Goal: Communication & Community: Answer question/provide support

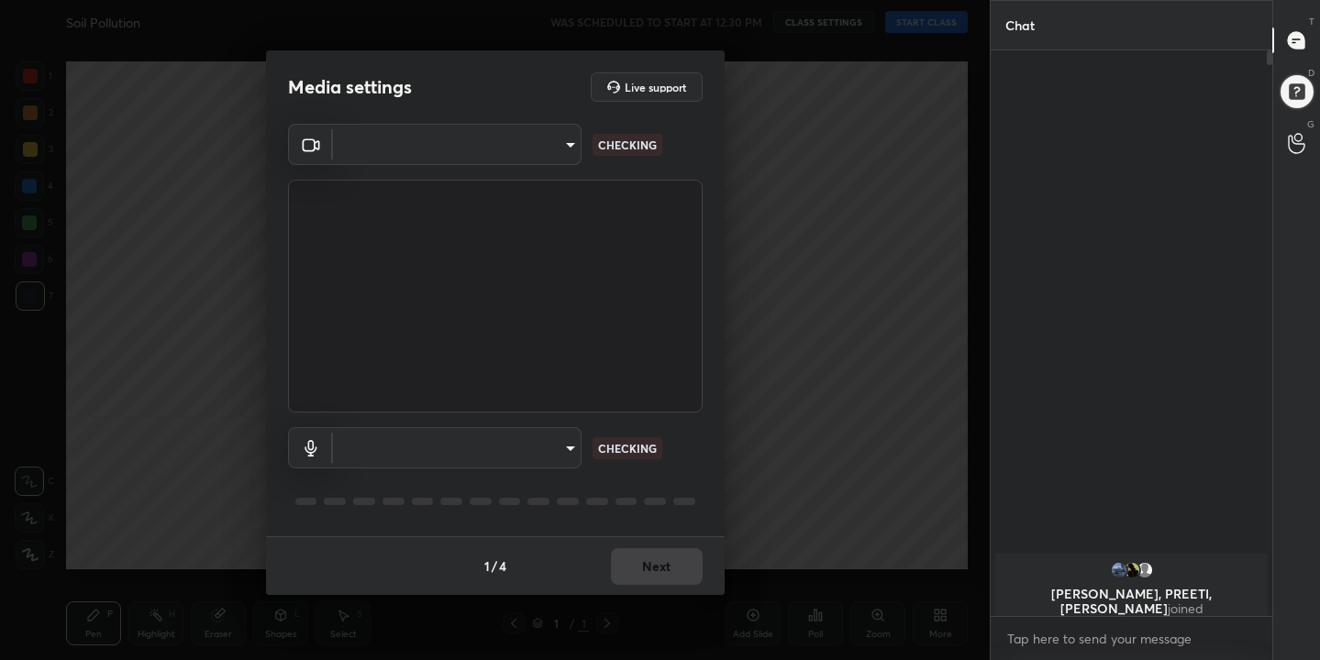
scroll to position [560, 276]
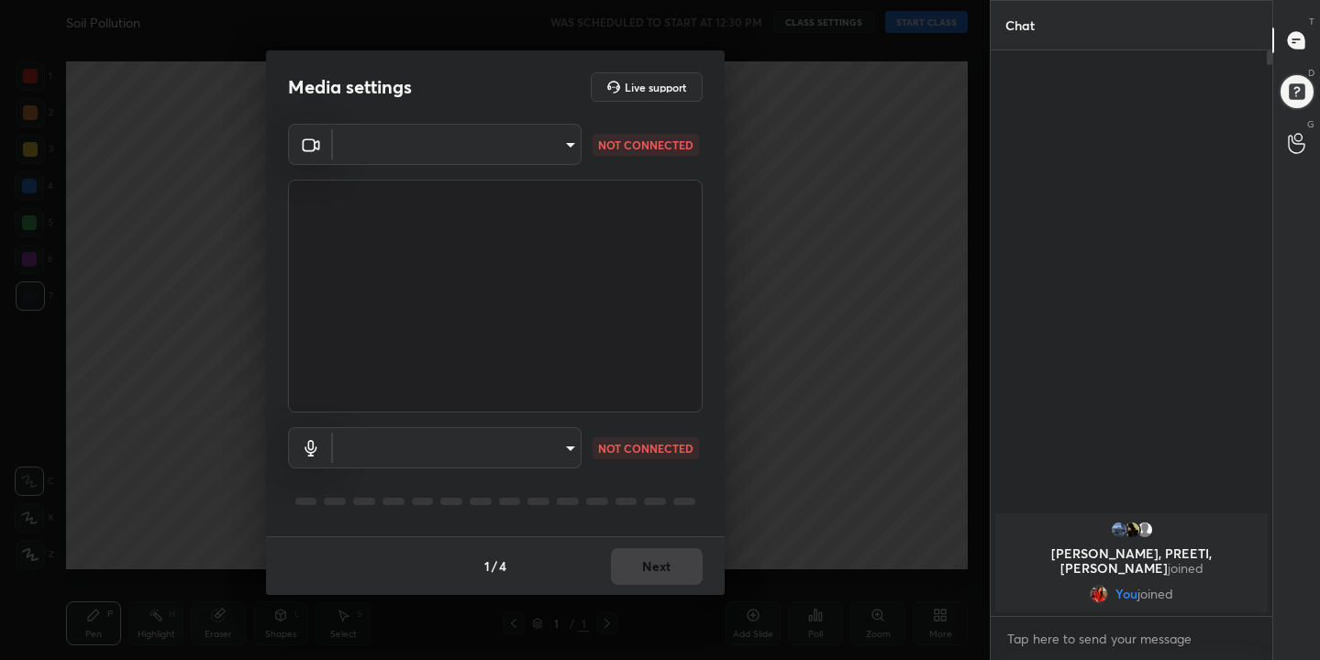
click at [571, 143] on body "1 2 3 4 5 6 7 C X Z C X Z E E Erase all H H Soil Pollution WAS SCHEDULED TO STA…" at bounding box center [660, 330] width 1320 height 660
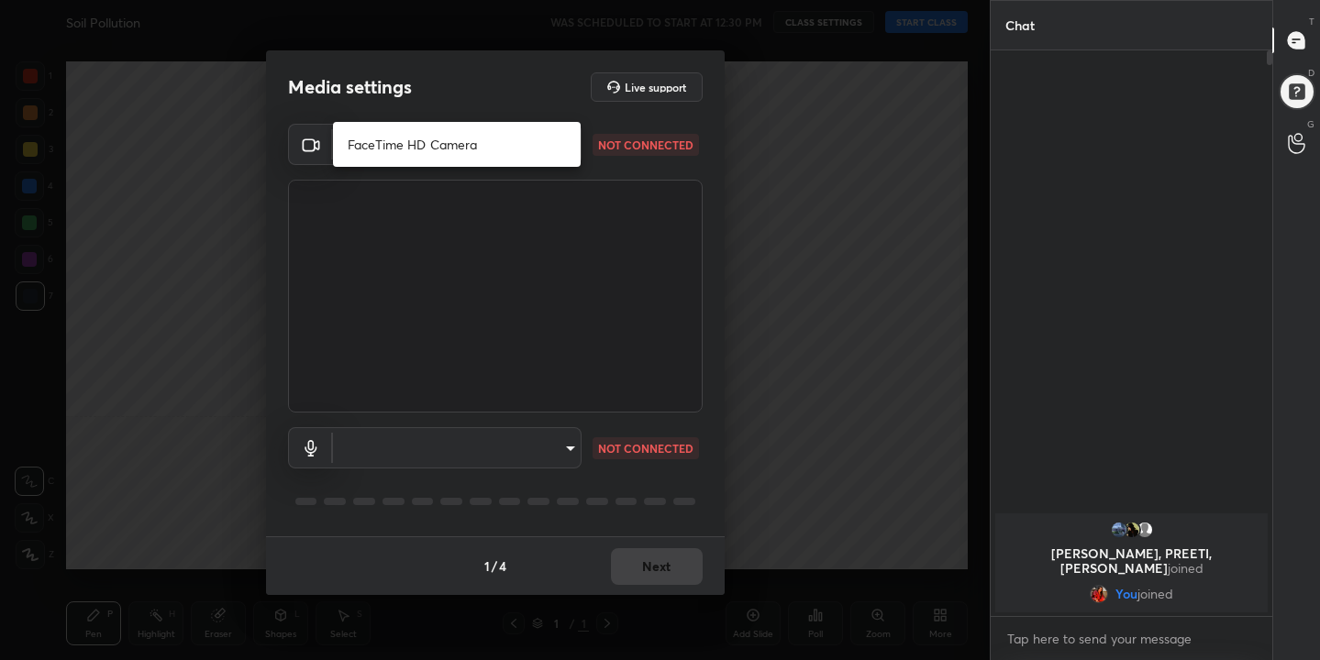
click at [427, 134] on li "FaceTime HD Camera" at bounding box center [457, 144] width 248 height 30
type input "b83dd9985279becff17df848010e40db82b25874f2c46da532ce6844113237d3"
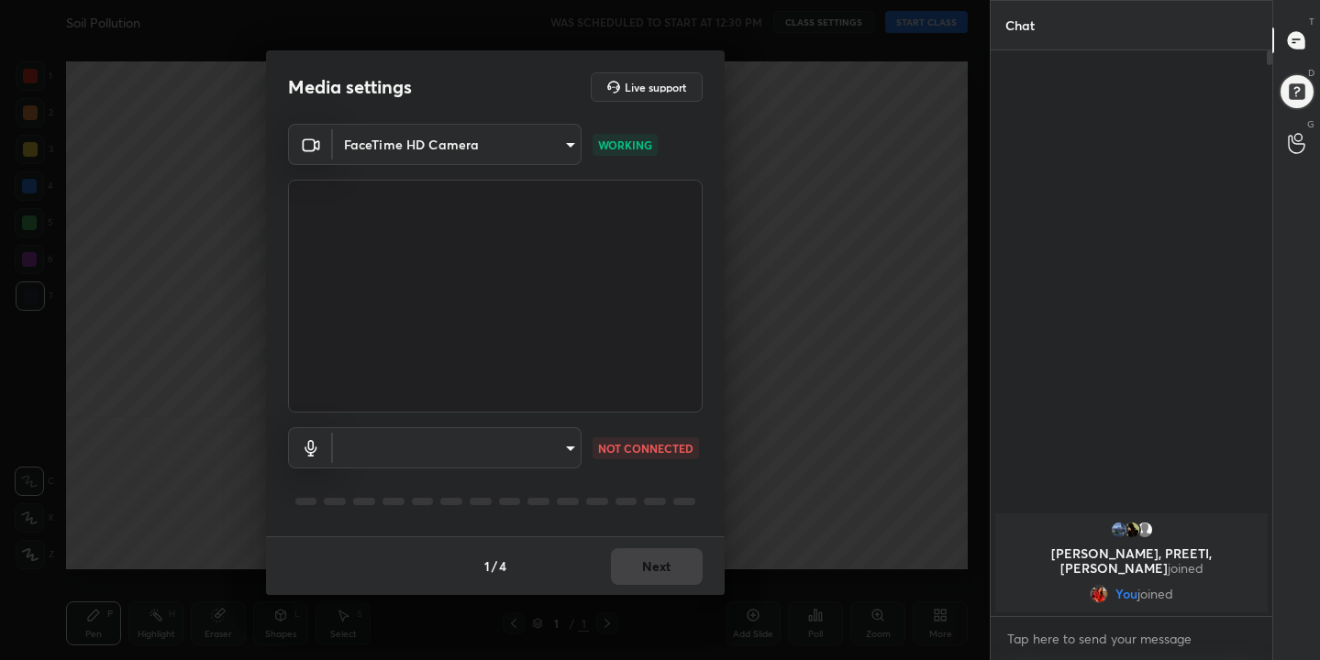
click at [568, 454] on body "1 2 3 4 5 6 7 C X Z C X Z E E Erase all H H Soil Pollution WAS SCHEDULED TO STA…" at bounding box center [660, 330] width 1320 height 660
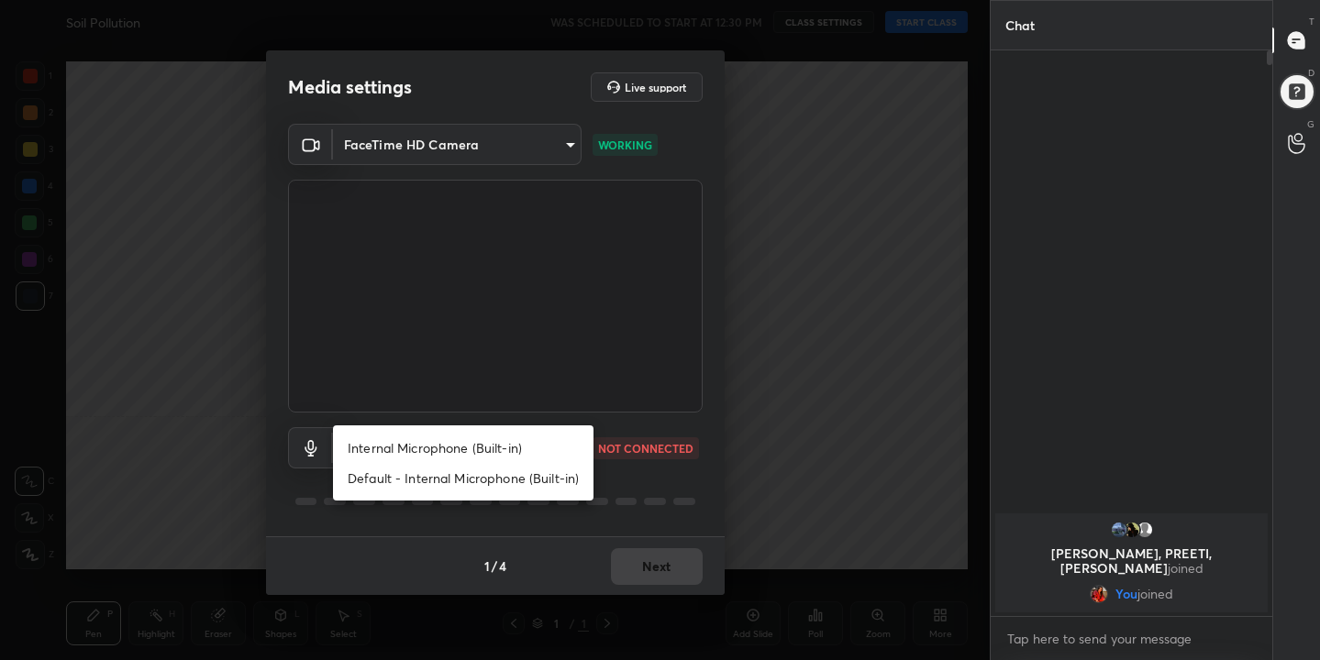
click at [515, 448] on li "Internal Microphone (Built-in)" at bounding box center [463, 448] width 260 height 30
type input "40a562e671a2eccc12f31826f7f0efe4f391cfb2b44500dc736b6fb39ca1d677"
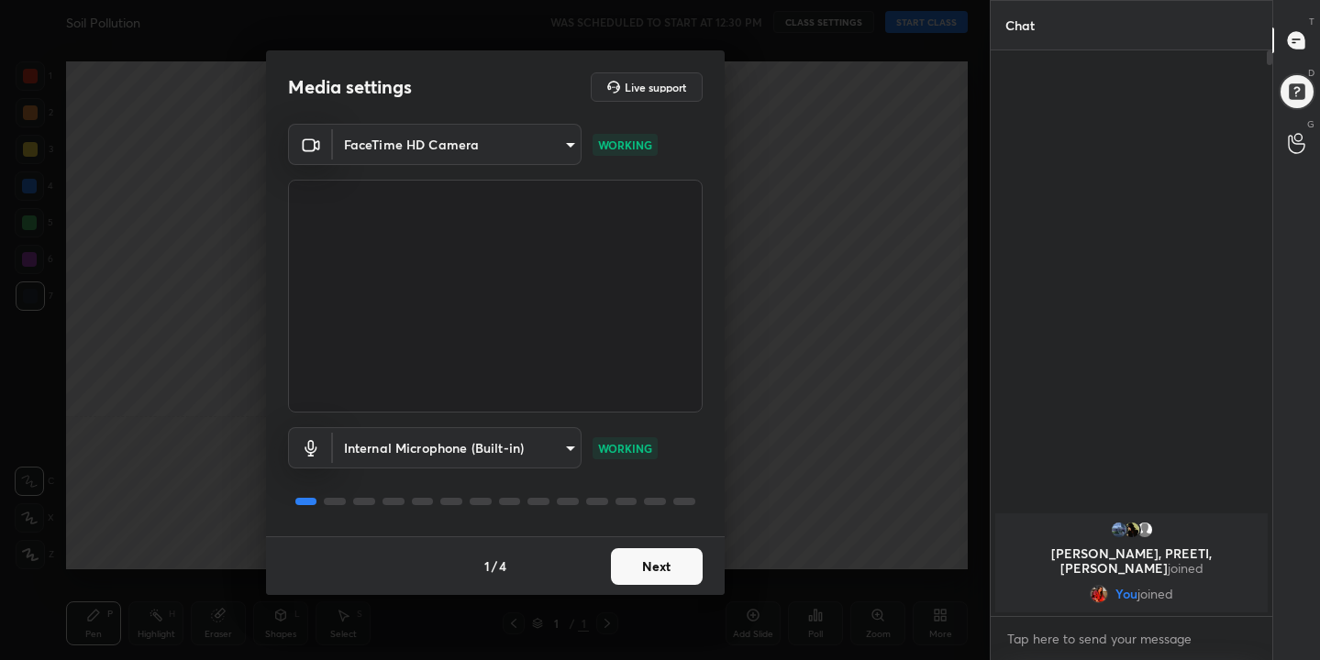
click at [658, 562] on button "Next" at bounding box center [657, 566] width 92 height 37
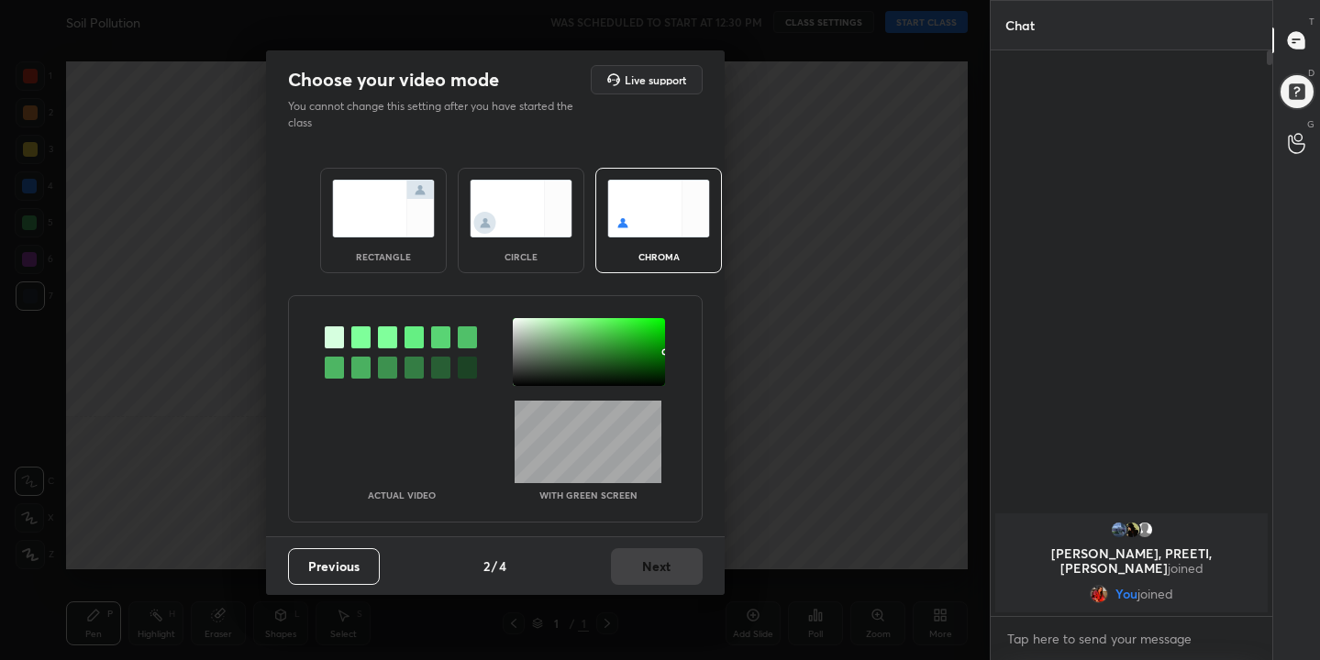
click at [659, 214] on img at bounding box center [658, 209] width 103 height 58
click at [359, 345] on div at bounding box center [360, 338] width 19 height 22
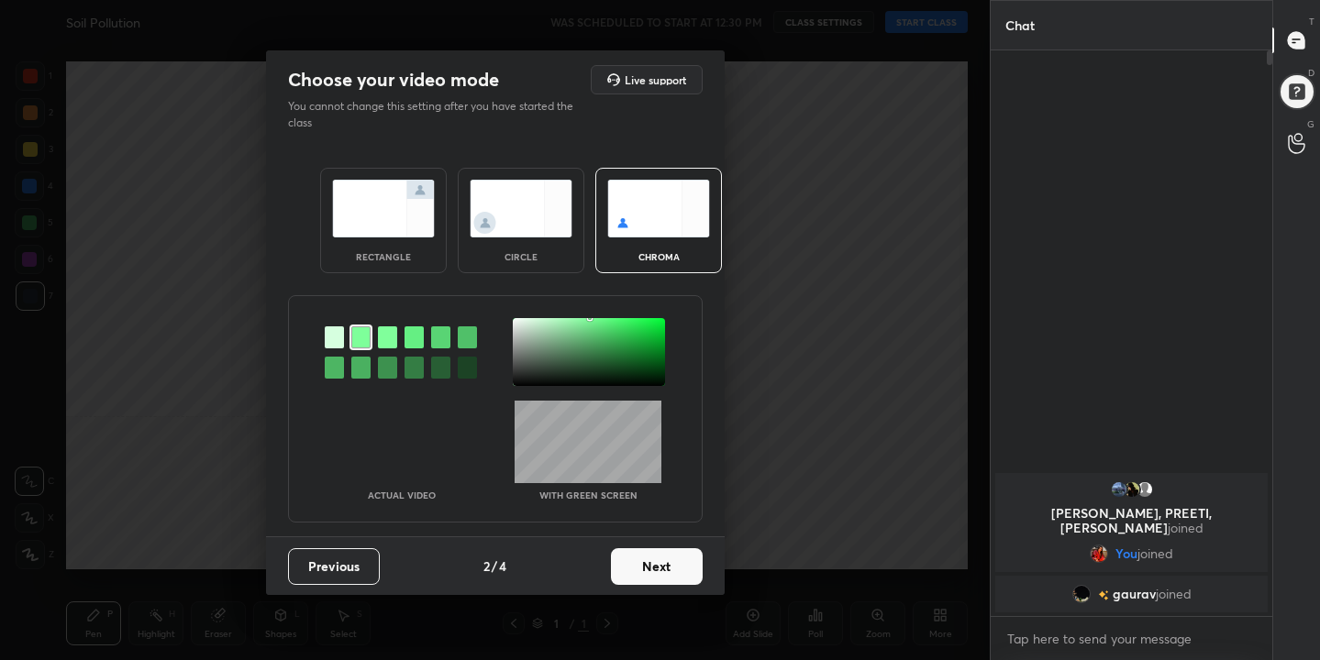
click at [516, 321] on div at bounding box center [589, 352] width 152 height 68
click at [678, 581] on button "Next" at bounding box center [657, 566] width 92 height 37
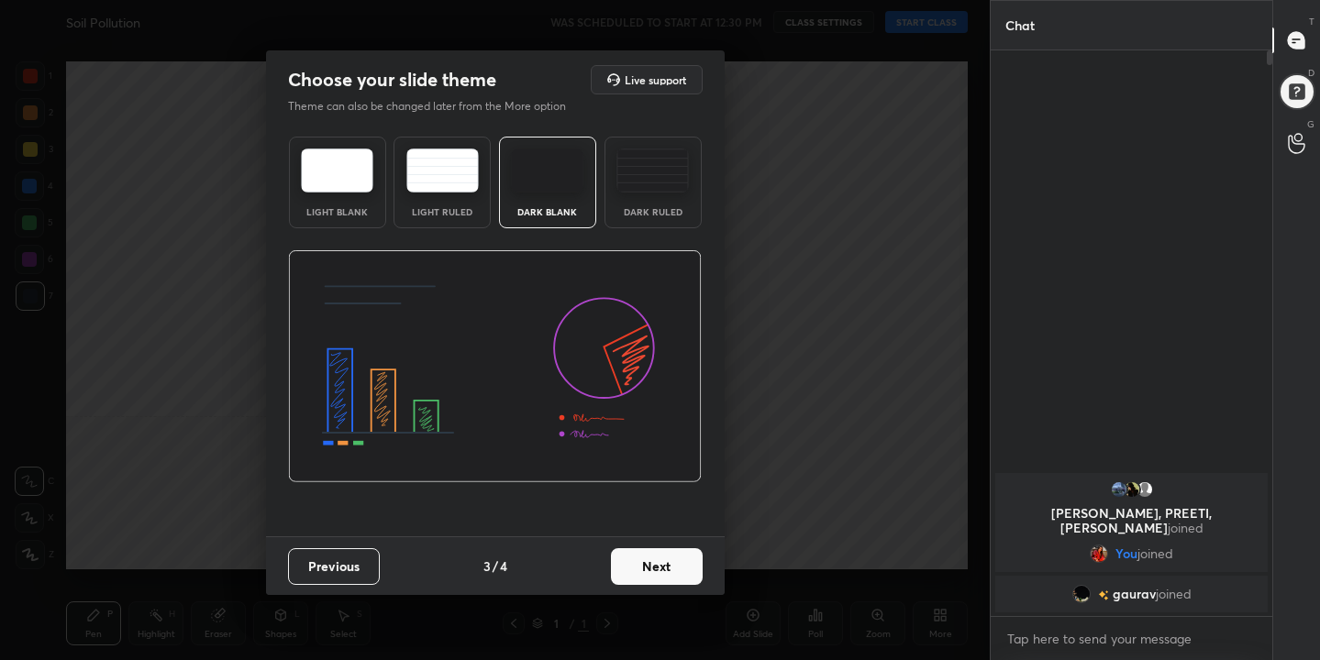
click at [360, 164] on img at bounding box center [337, 171] width 72 height 44
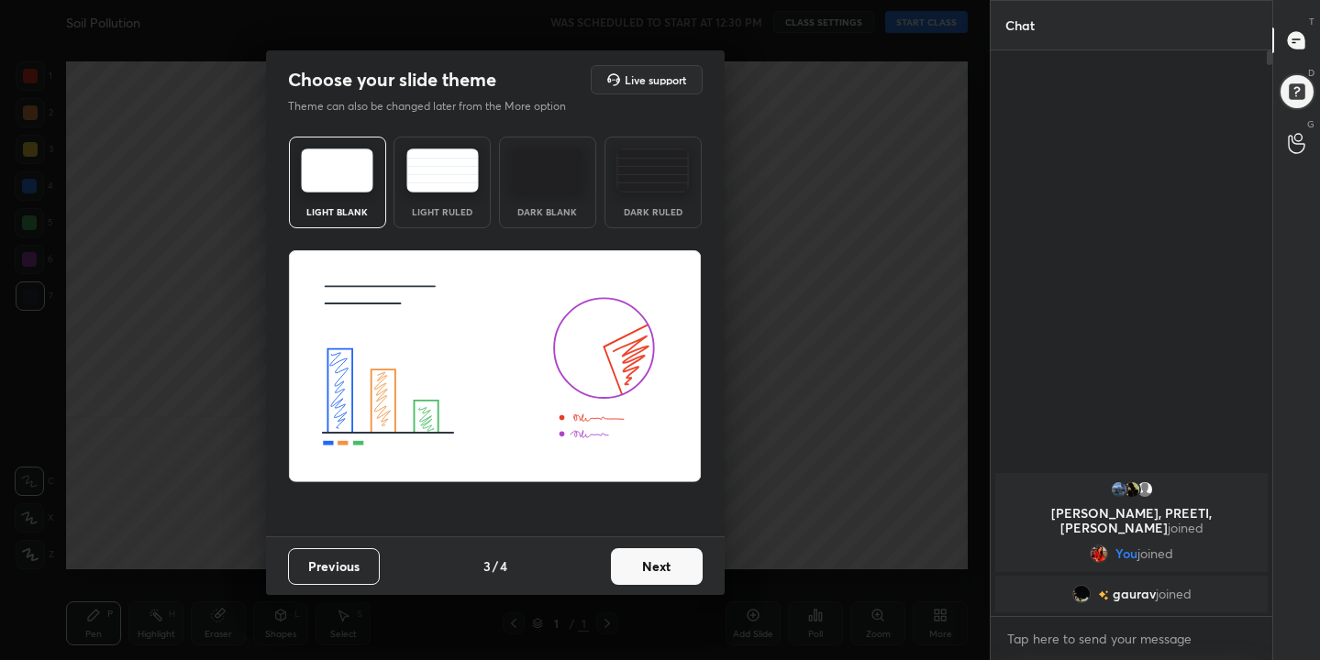
click at [670, 550] on button "Next" at bounding box center [657, 566] width 92 height 37
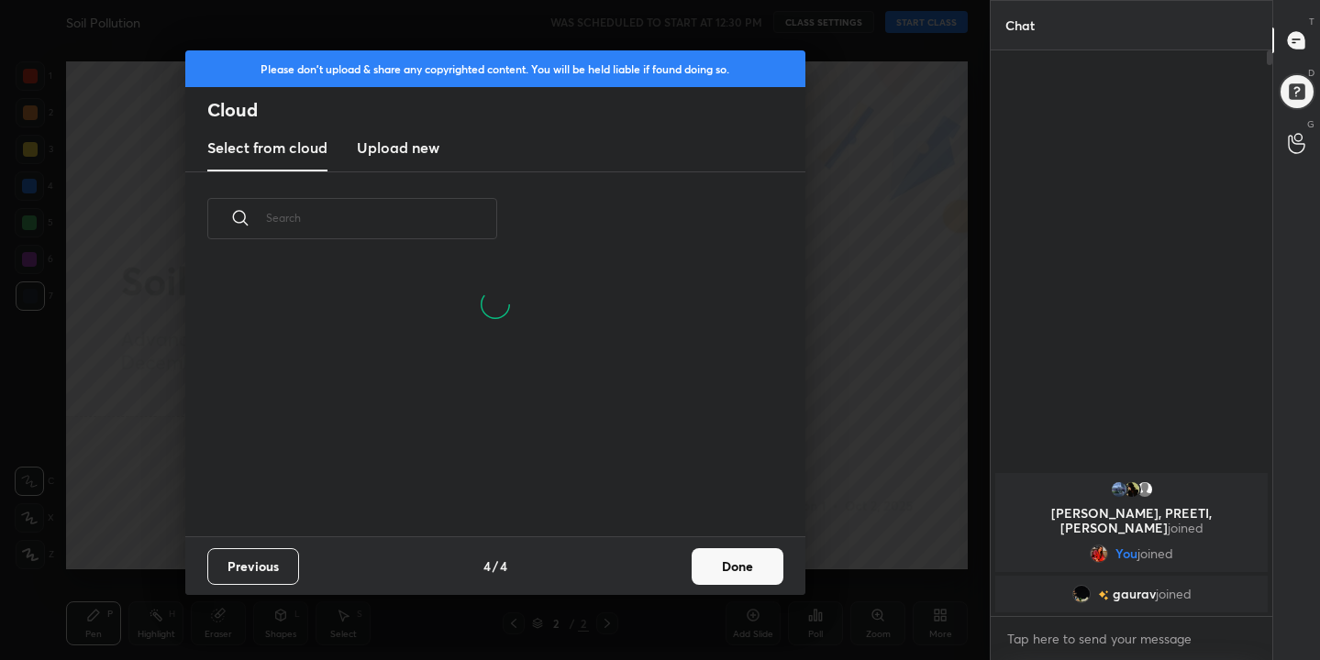
click at [386, 144] on h3 "Upload new" at bounding box center [398, 148] width 83 height 22
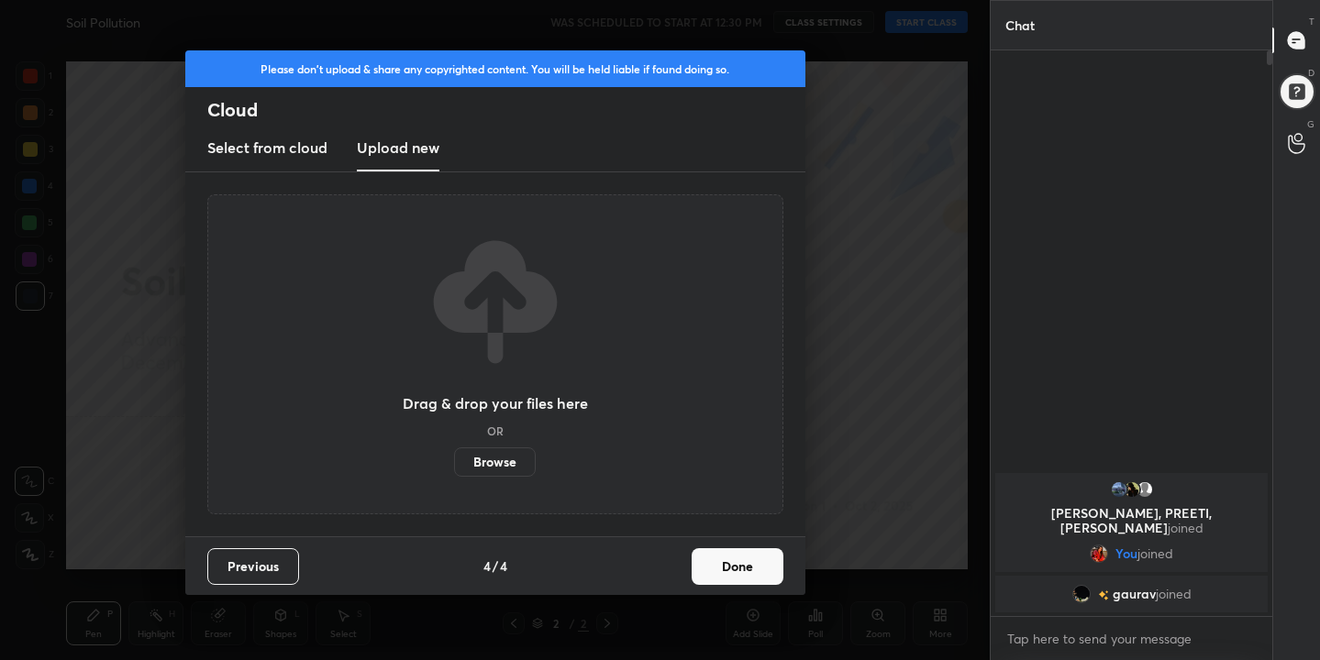
click at [508, 470] on label "Browse" at bounding box center [495, 462] width 82 height 29
click at [454, 470] on input "Browse" at bounding box center [454, 462] width 0 height 29
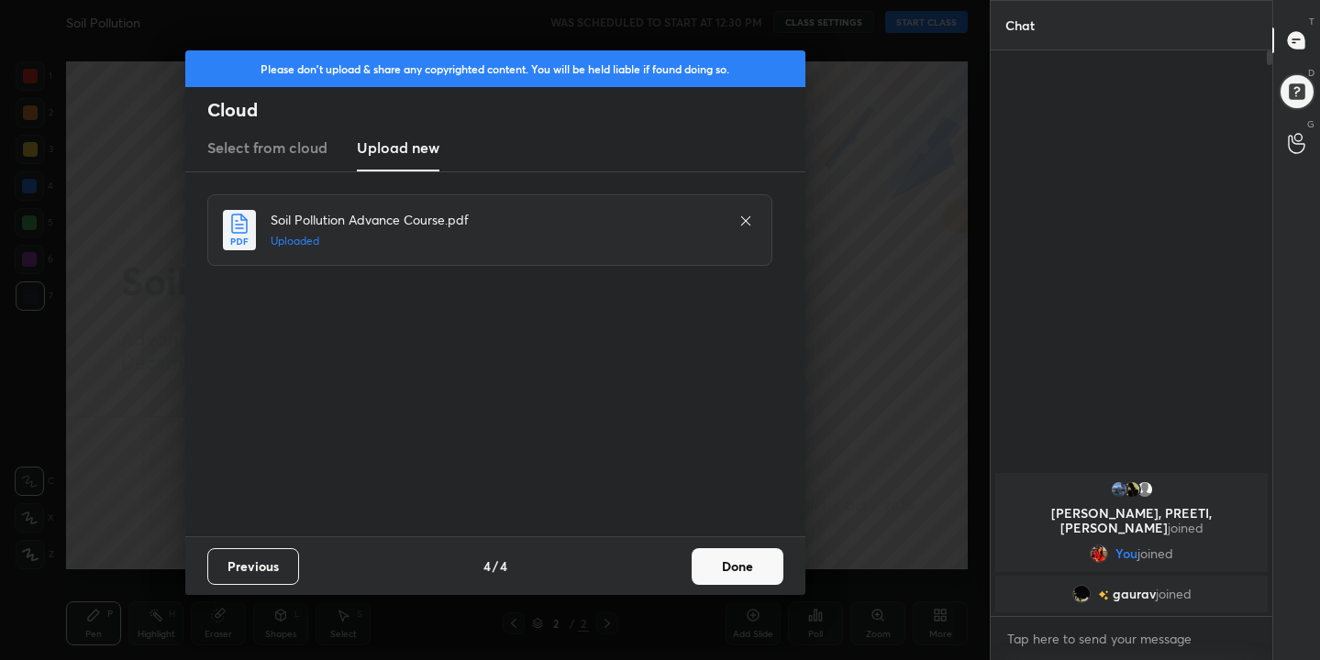
click at [730, 567] on button "Done" at bounding box center [738, 566] width 92 height 37
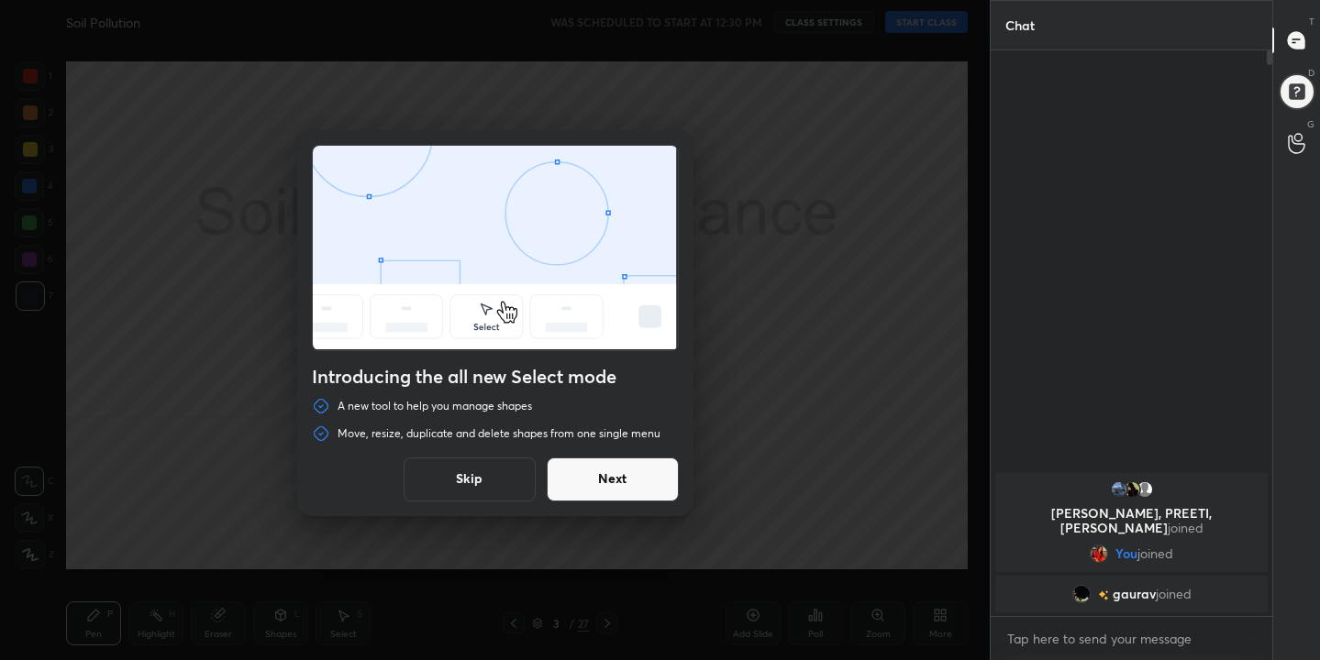
click at [499, 476] on button "Skip" at bounding box center [470, 480] width 132 height 44
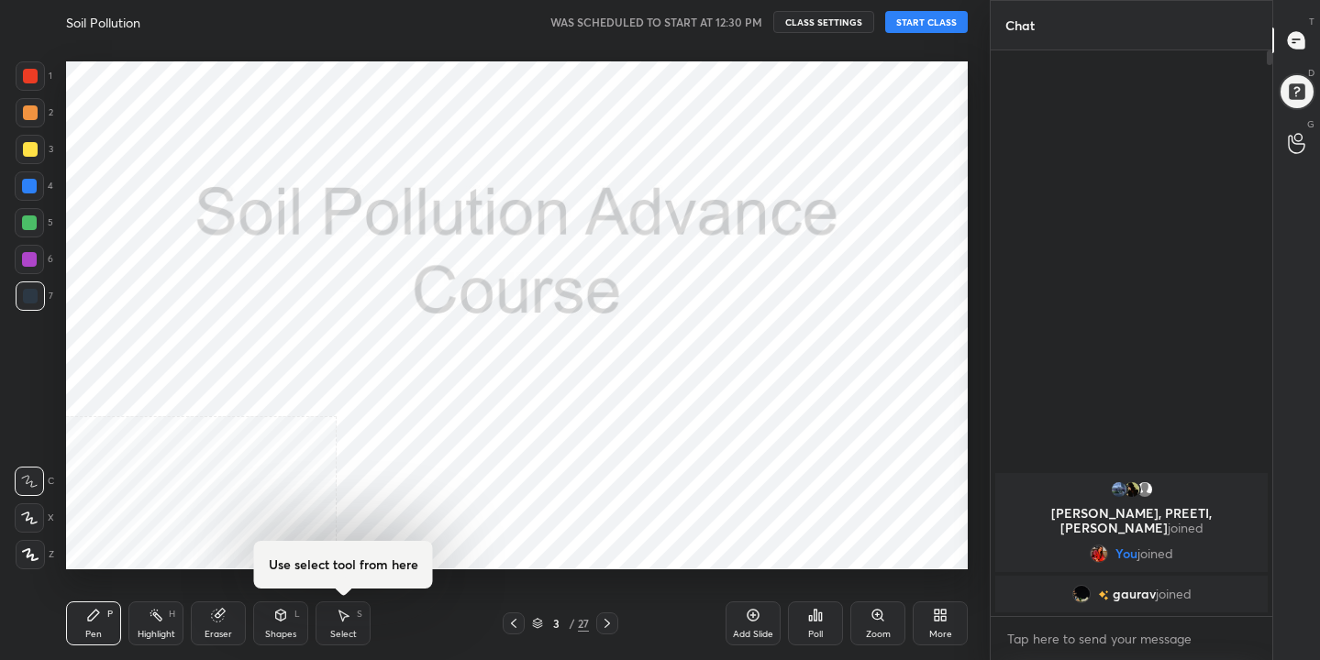
click at [902, 22] on button "START CLASS" at bounding box center [926, 22] width 83 height 22
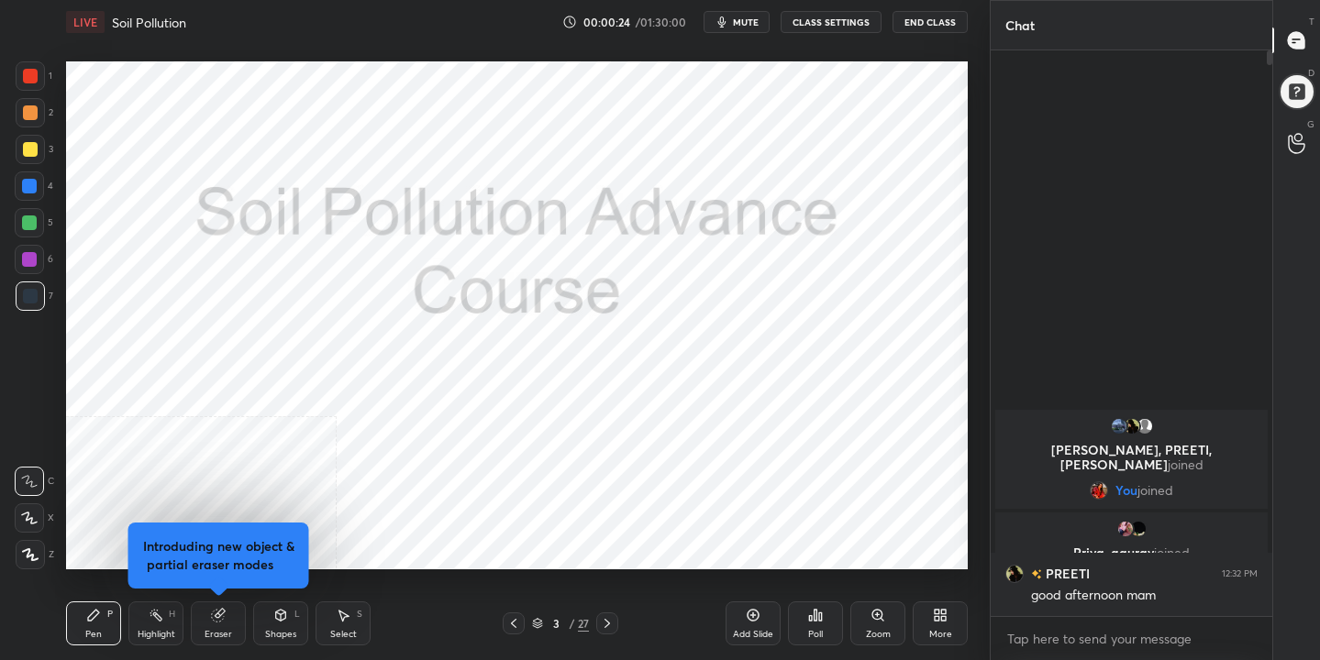
click at [747, 31] on button "mute" at bounding box center [736, 22] width 66 height 22
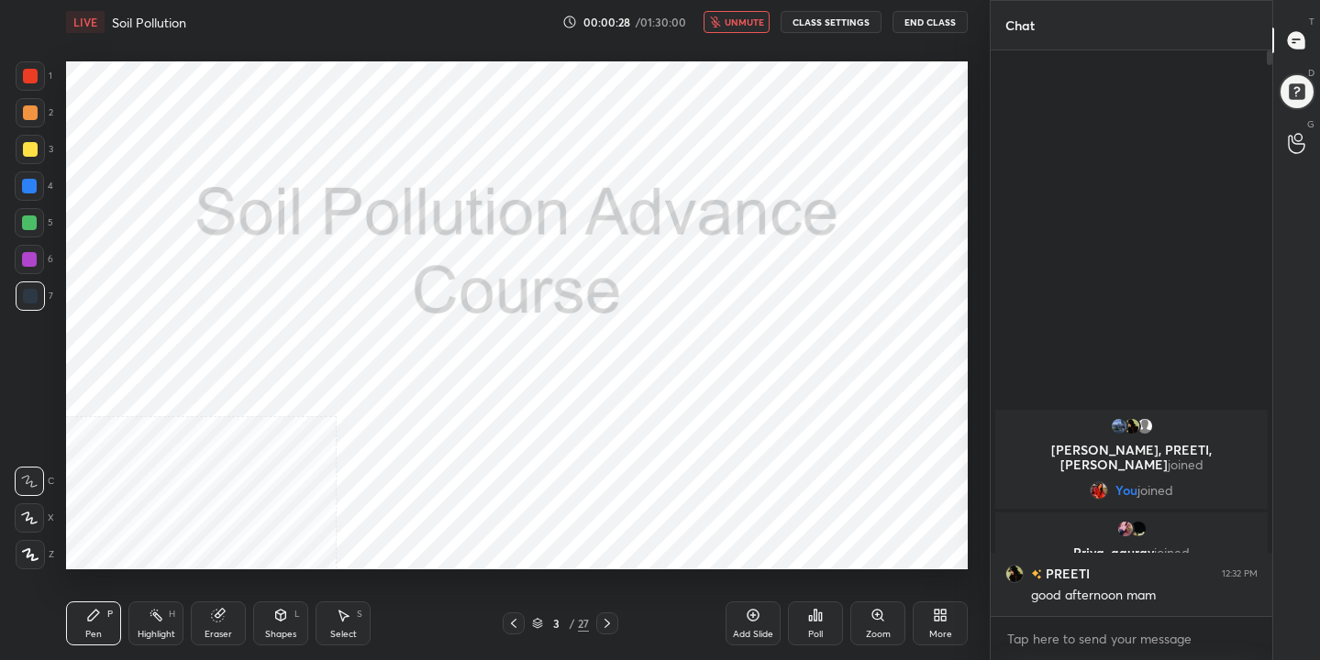
click at [747, 31] on button "unmute" at bounding box center [736, 22] width 66 height 22
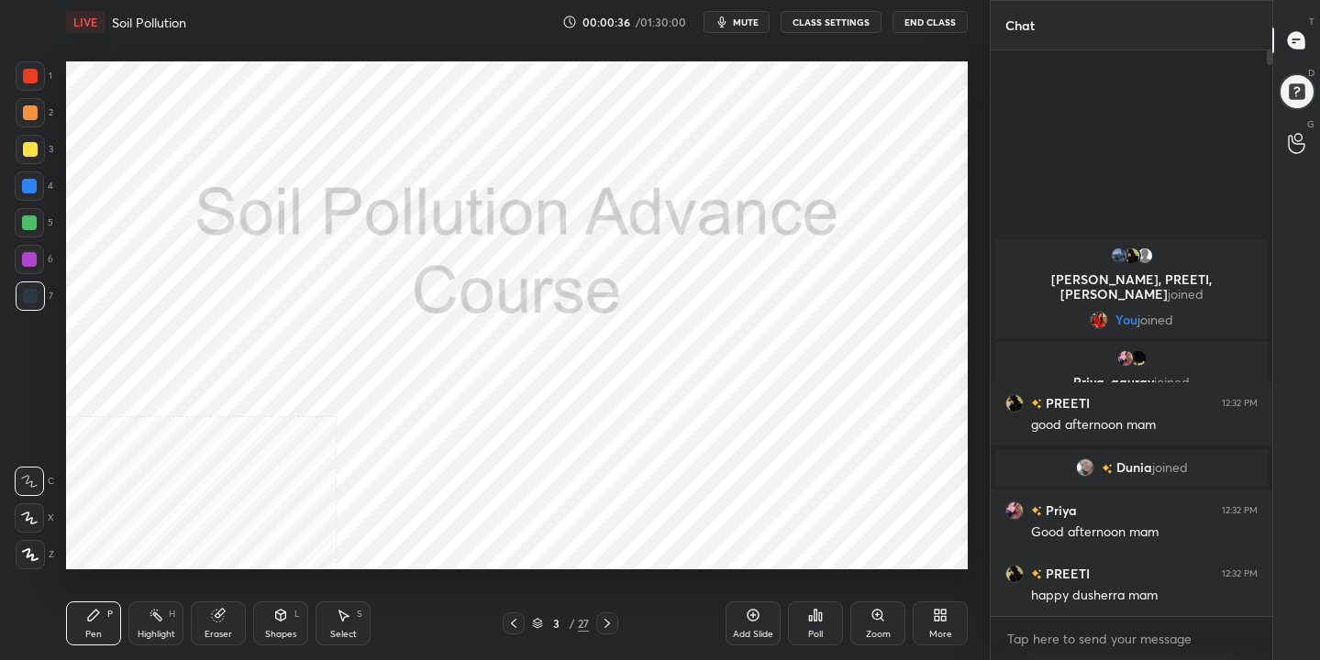
click at [747, 31] on button "mute" at bounding box center [736, 22] width 66 height 22
click at [747, 31] on button "unmute" at bounding box center [736, 22] width 66 height 22
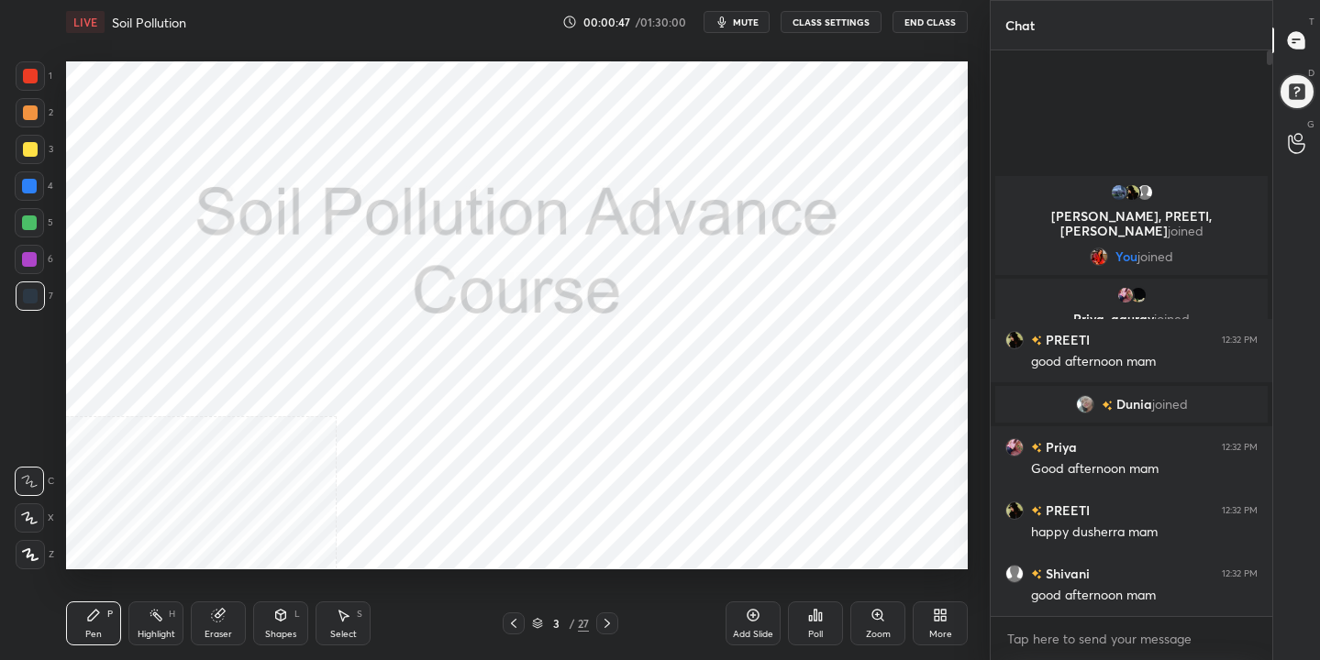
click at [729, 29] on button "mute" at bounding box center [736, 22] width 66 height 22
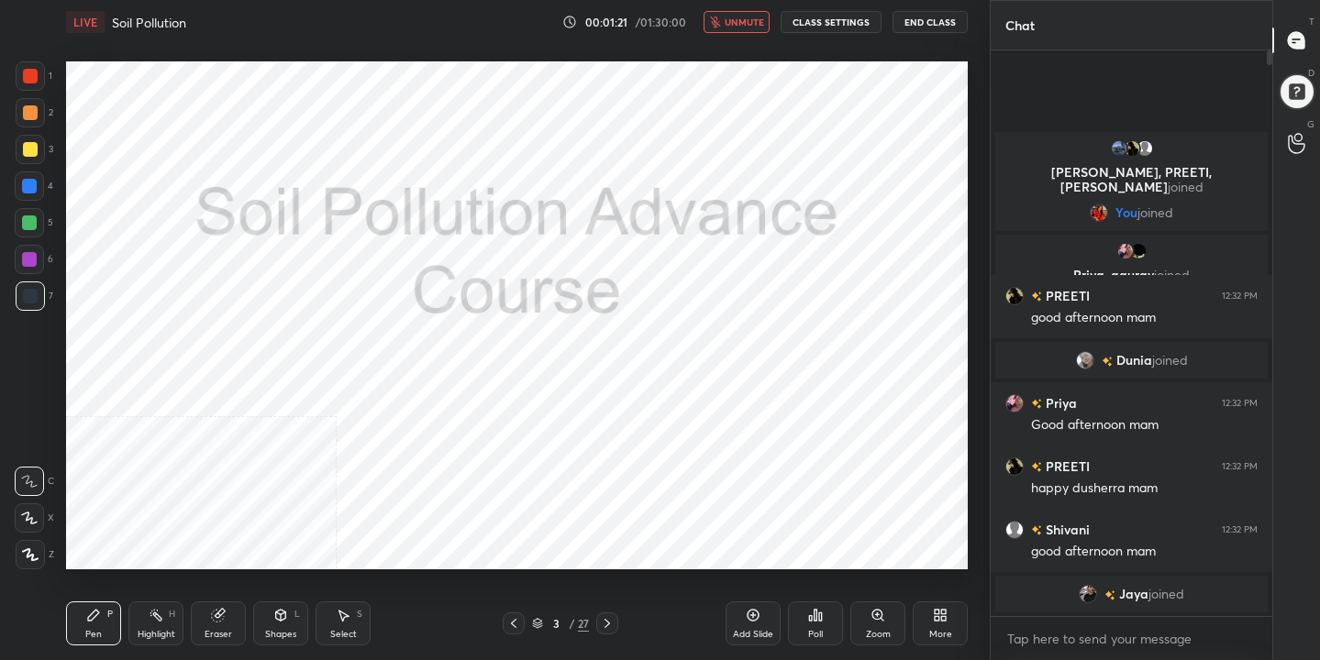
click at [744, 20] on span "unmute" at bounding box center [744, 22] width 39 height 13
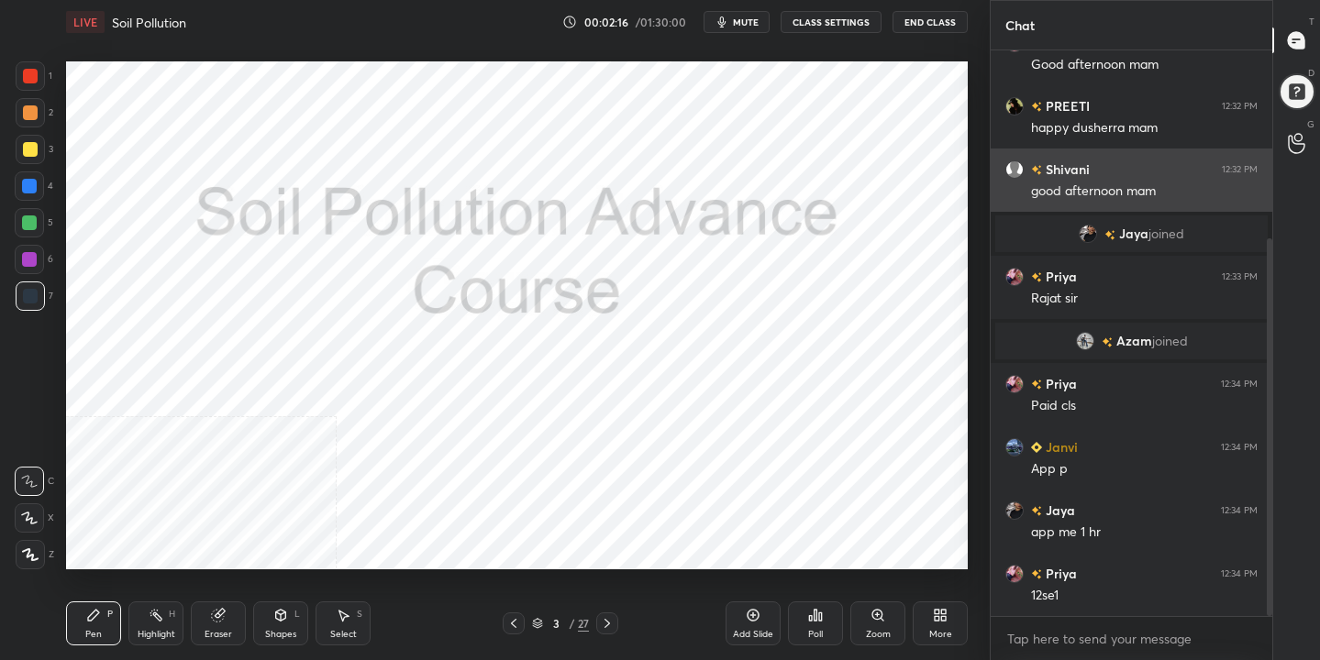
scroll to position [346, 0]
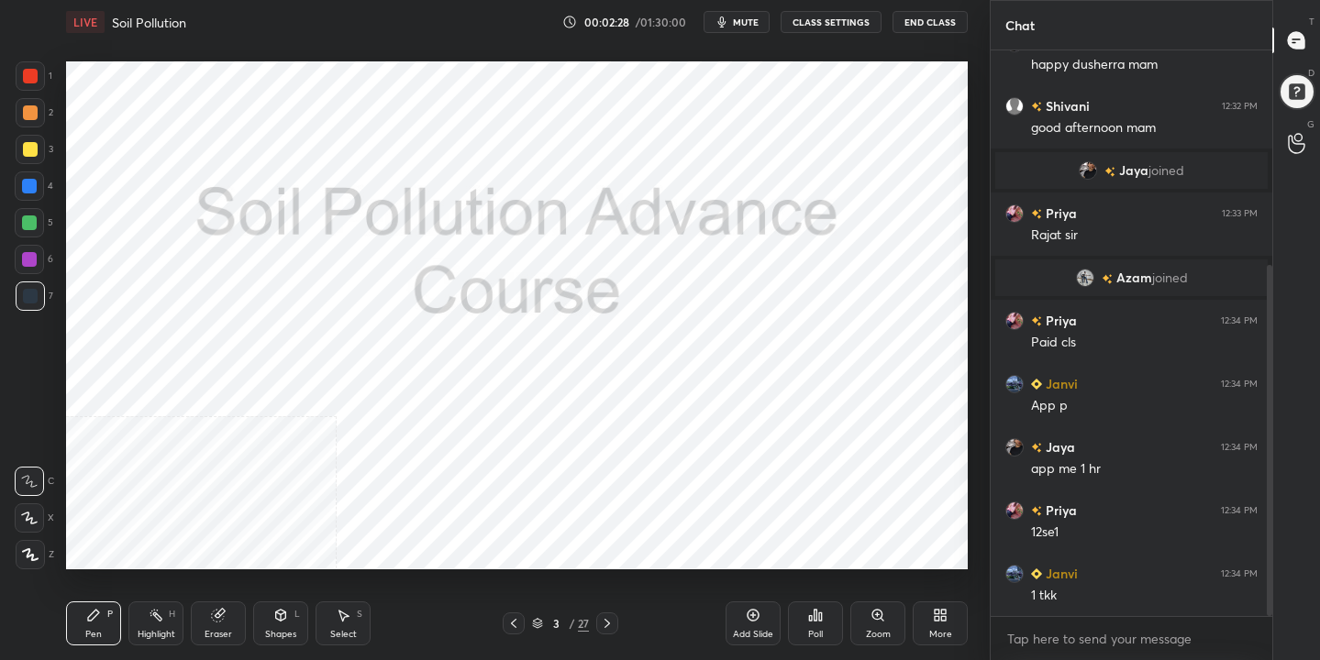
click at [535, 625] on icon at bounding box center [537, 625] width 9 height 3
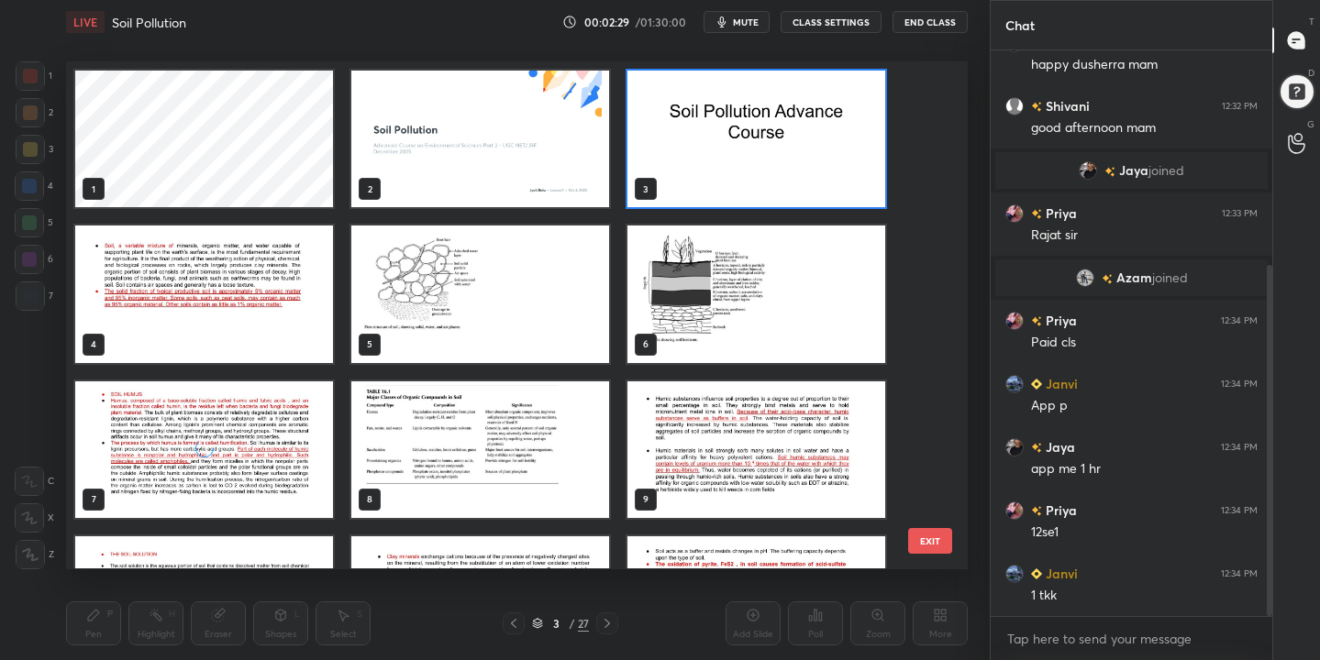
scroll to position [11, 0]
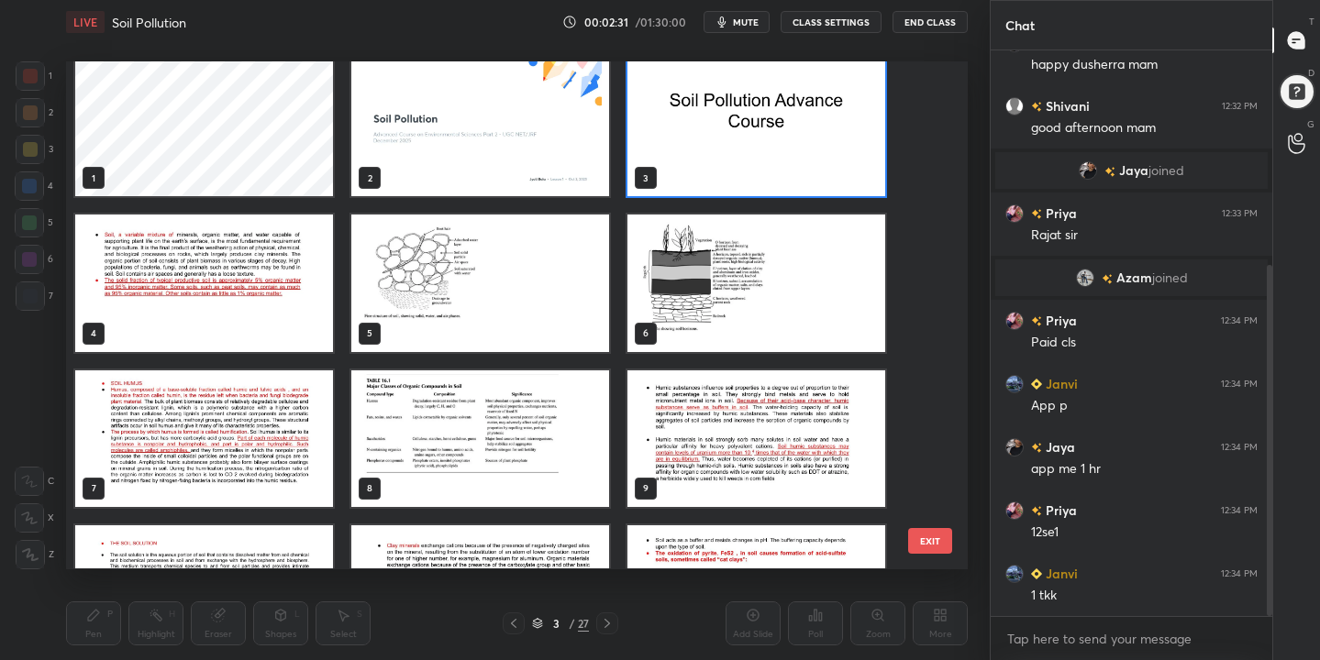
click at [282, 275] on img "grid" at bounding box center [204, 284] width 258 height 137
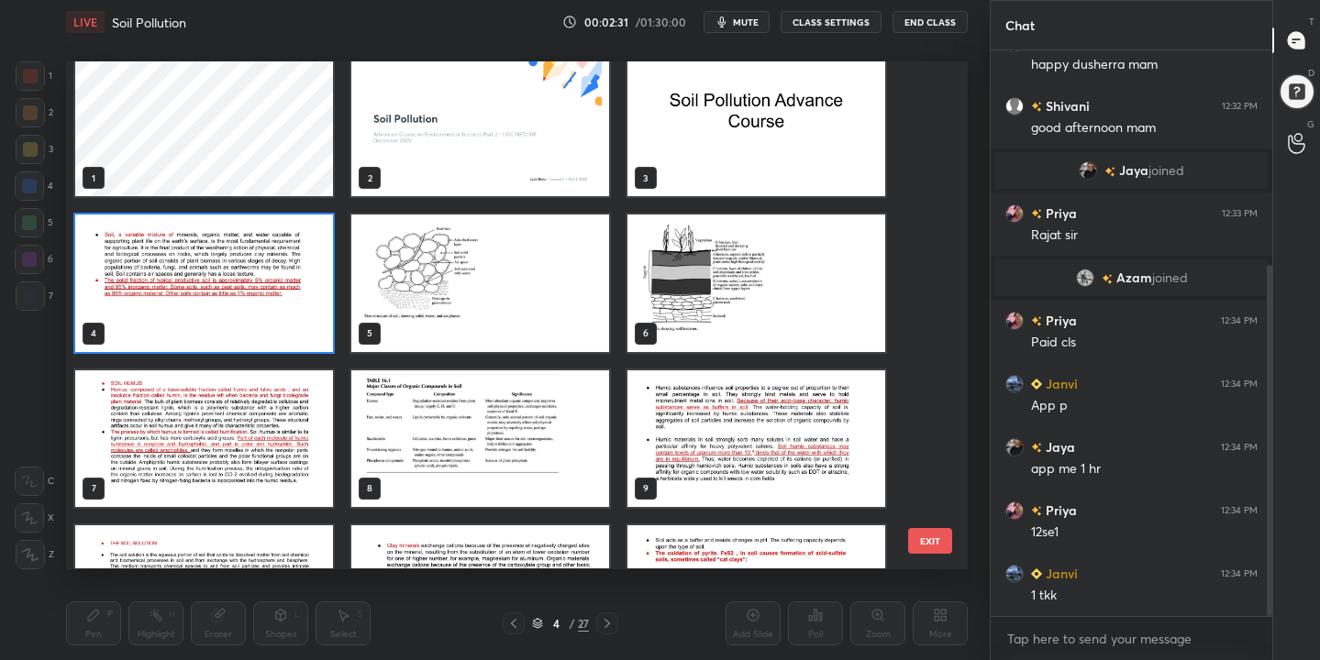
click at [282, 275] on img "grid" at bounding box center [204, 284] width 258 height 137
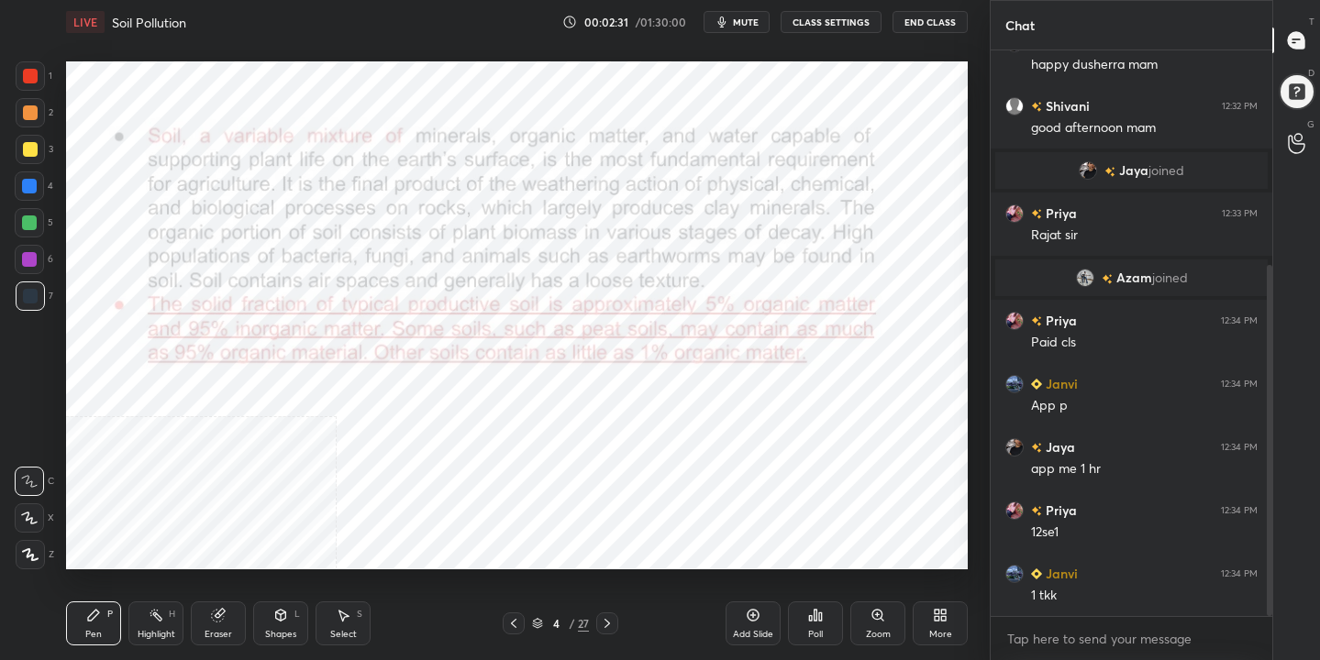
click at [282, 275] on img "grid" at bounding box center [204, 284] width 258 height 137
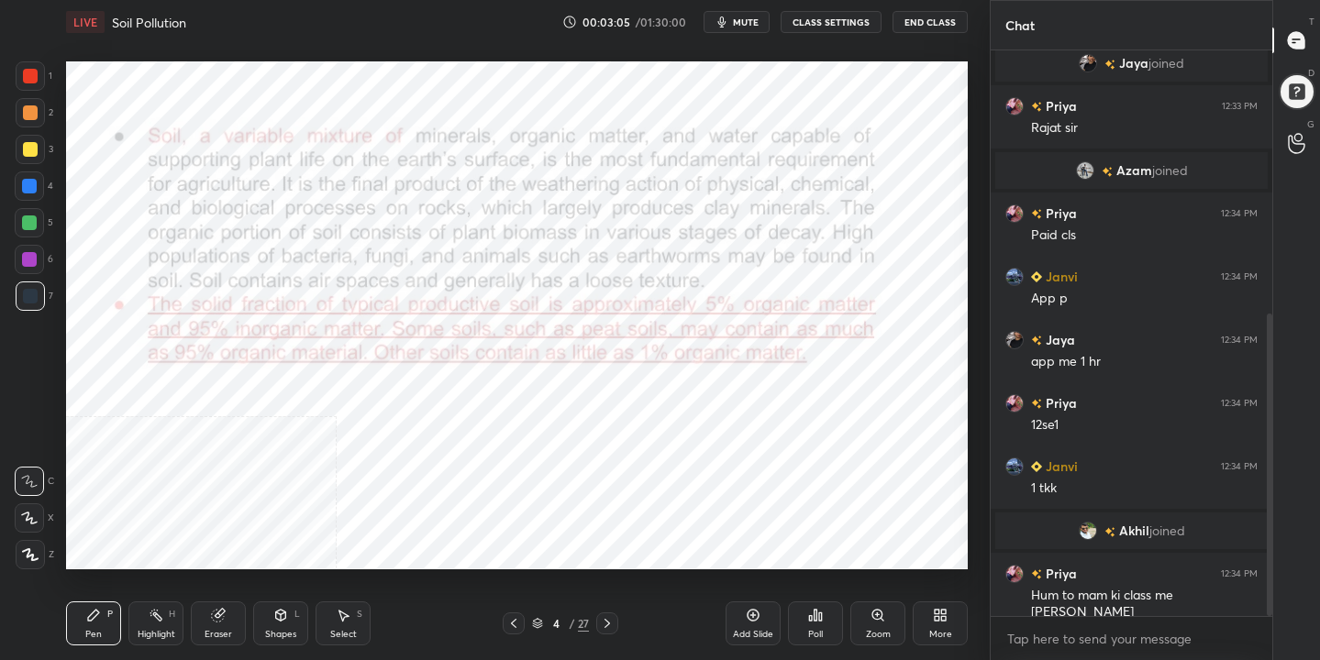
scroll to position [492, 0]
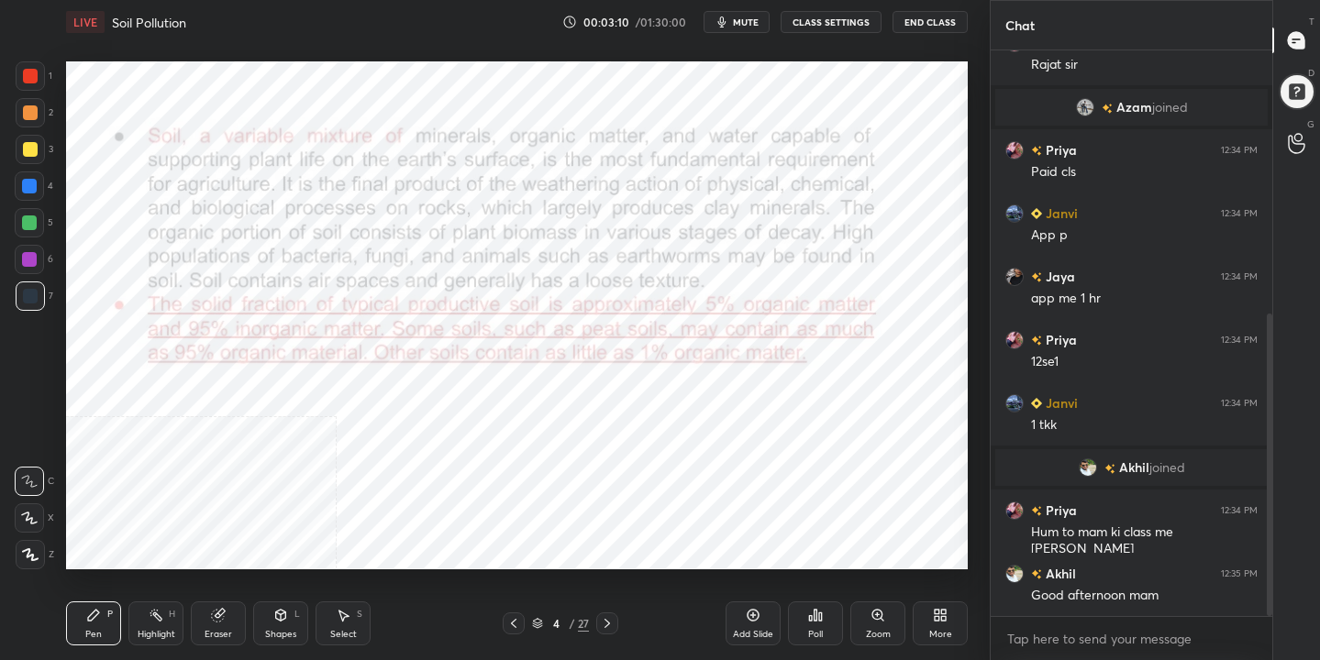
drag, startPoint x: 34, startPoint y: 85, endPoint x: 61, endPoint y: 79, distance: 28.3
click at [34, 87] on div at bounding box center [30, 75] width 29 height 29
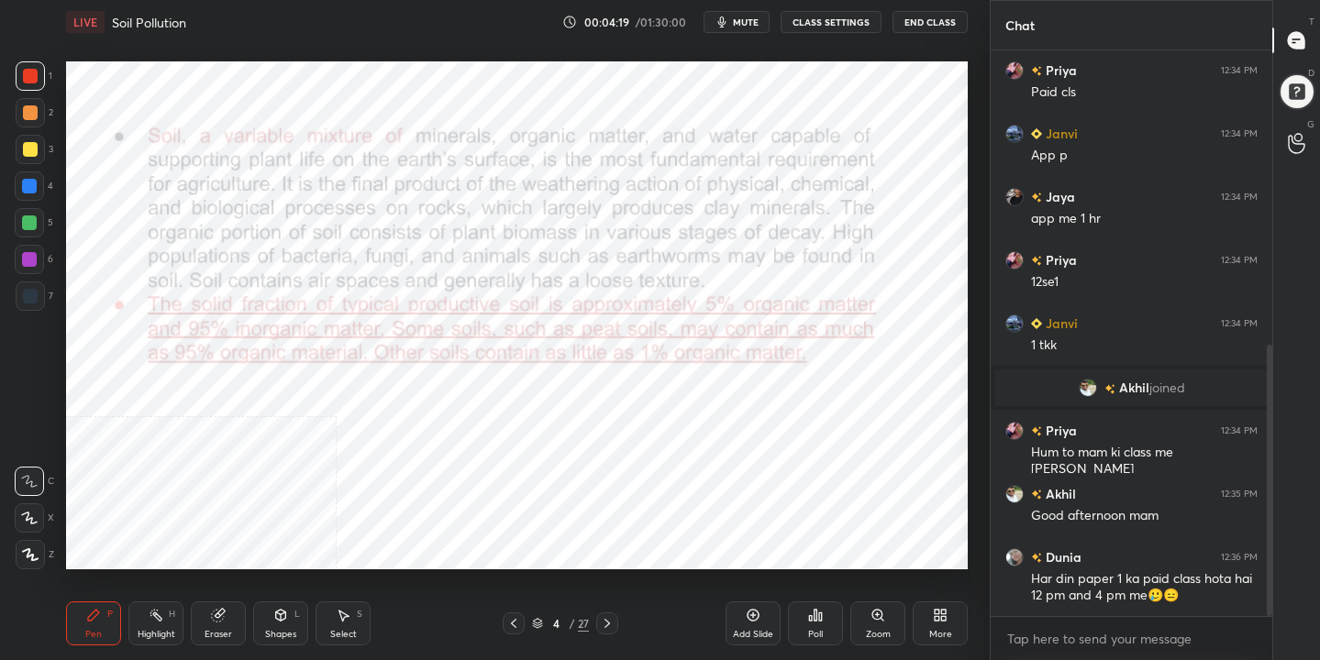
scroll to position [615, 0]
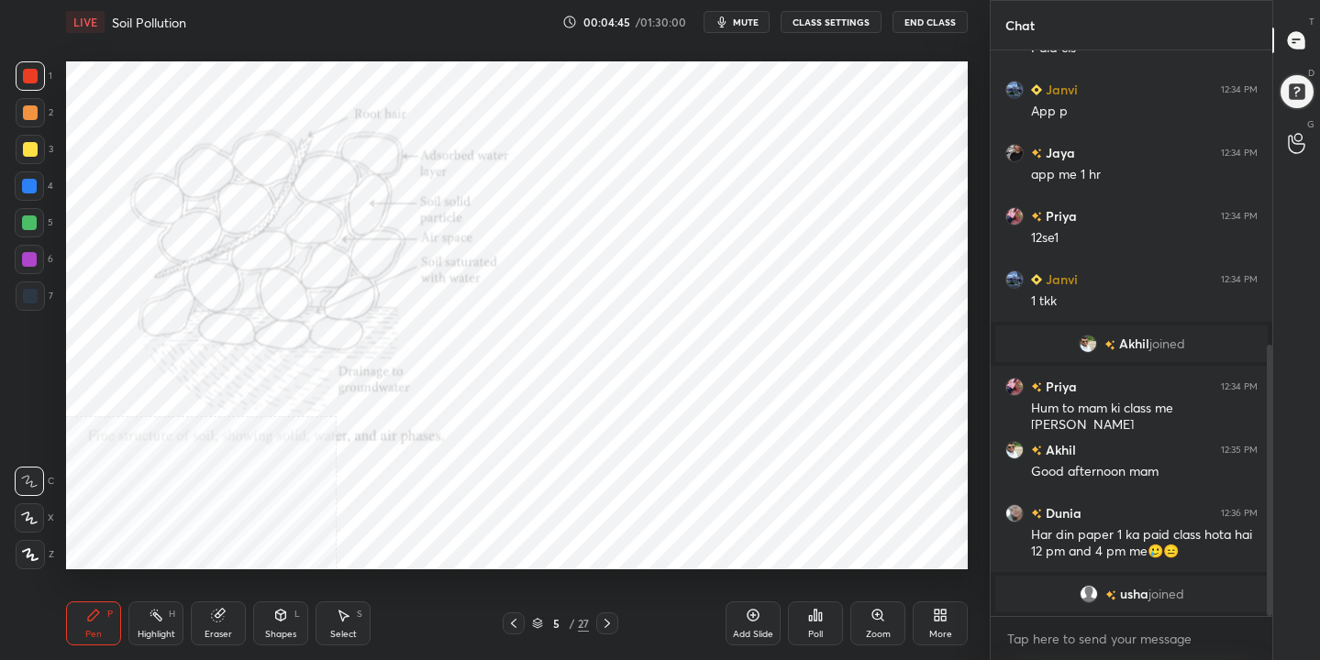
click at [943, 614] on icon at bounding box center [944, 612] width 5 height 5
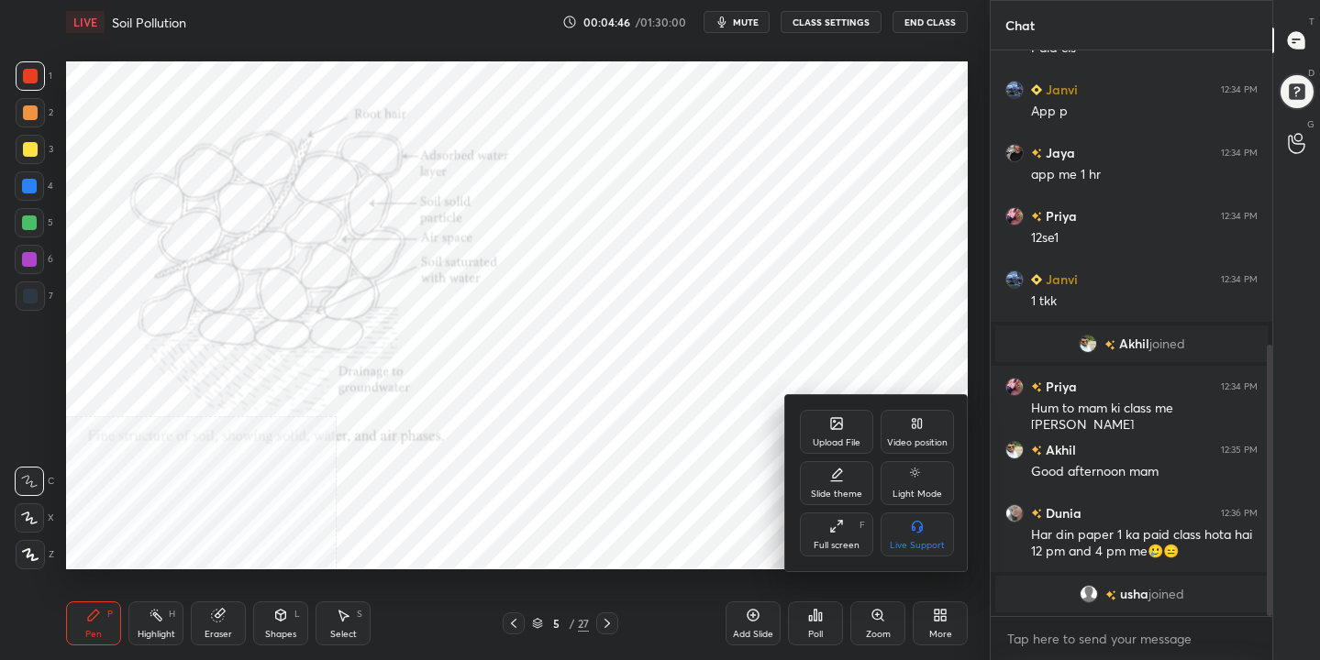
click at [930, 448] on div "Video position" at bounding box center [917, 442] width 61 height 9
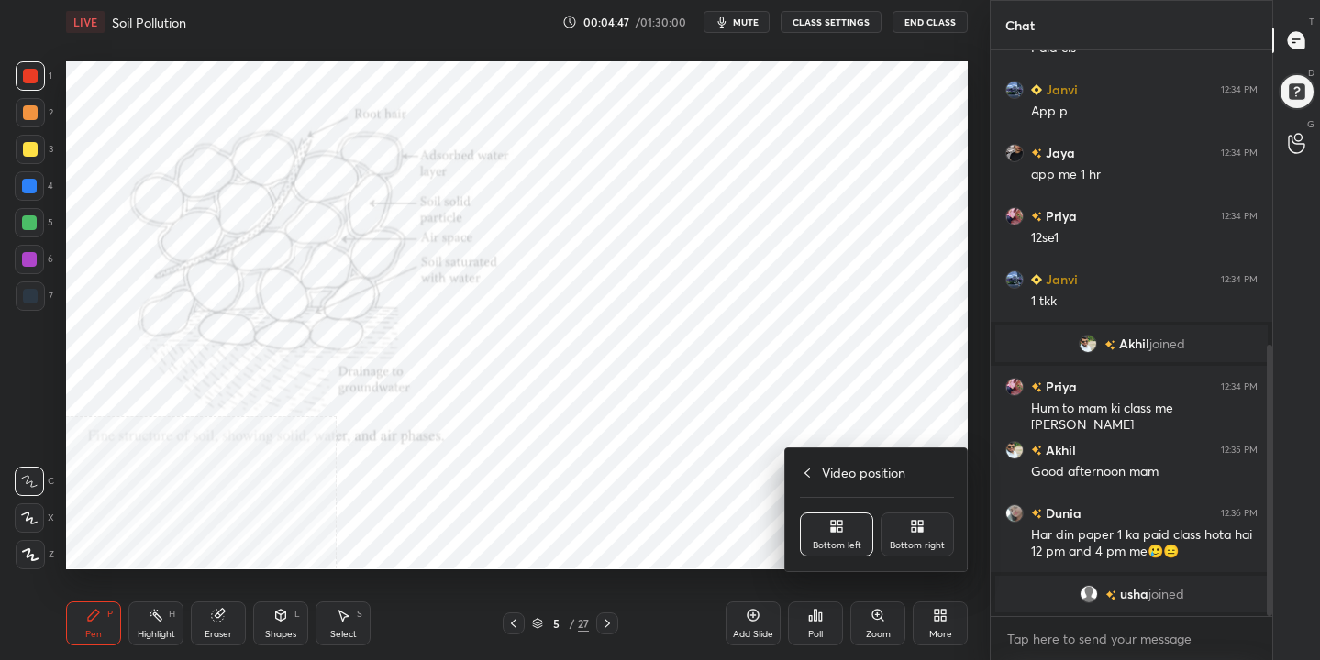
click at [926, 514] on div "Bottom right" at bounding box center [916, 535] width 73 height 44
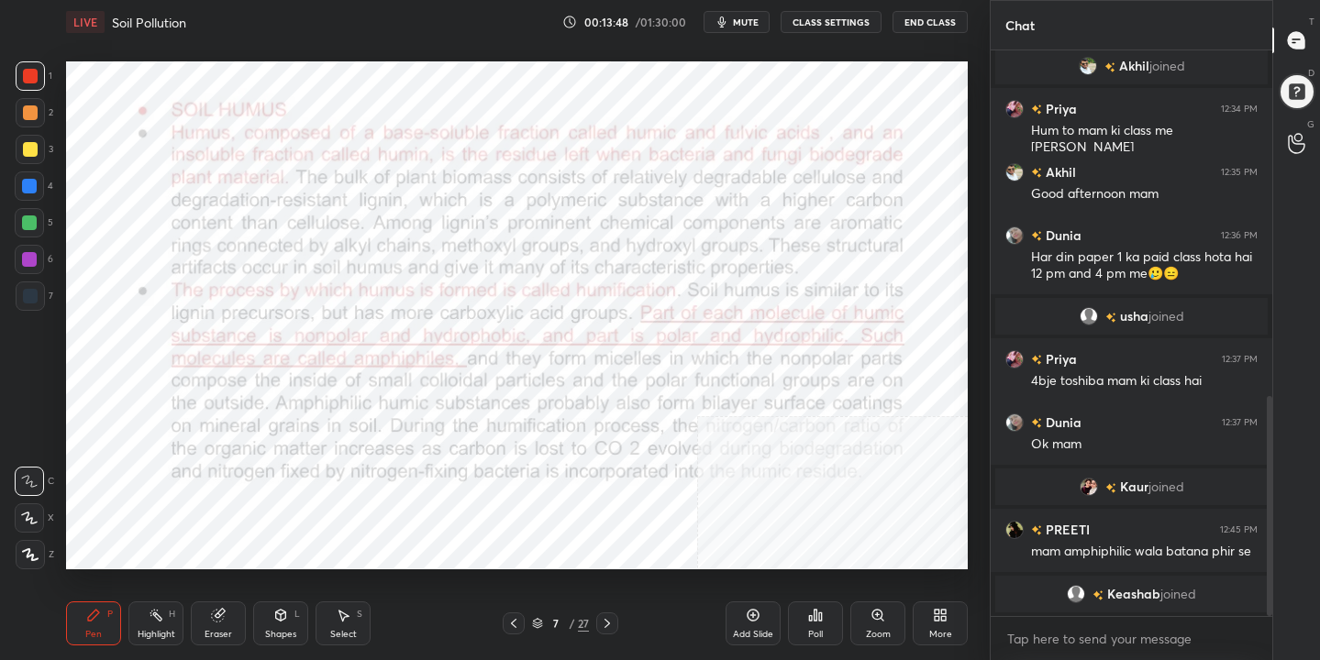
scroll to position [957, 0]
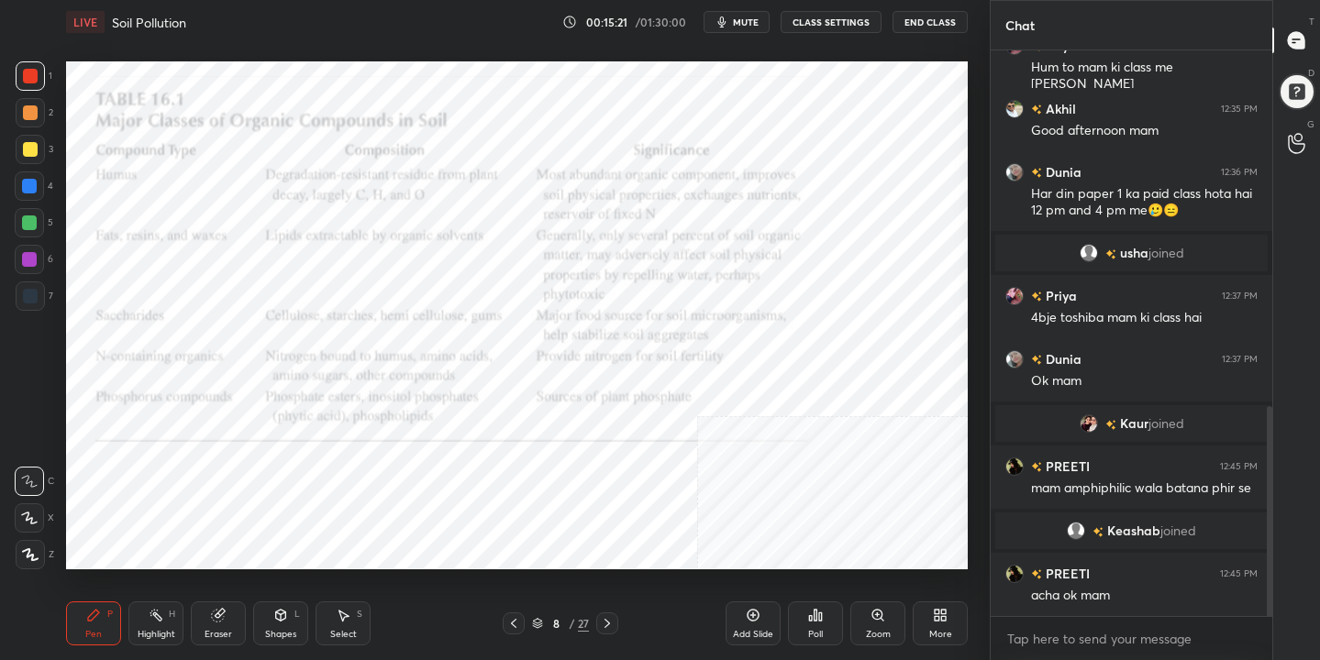
click at [543, 611] on div "Pen P Highlight H Eraser Shapes L Select S 8 / 27 Add Slide Poll Zoom More" at bounding box center [517, 623] width 902 height 73
click at [538, 623] on icon at bounding box center [537, 621] width 9 height 5
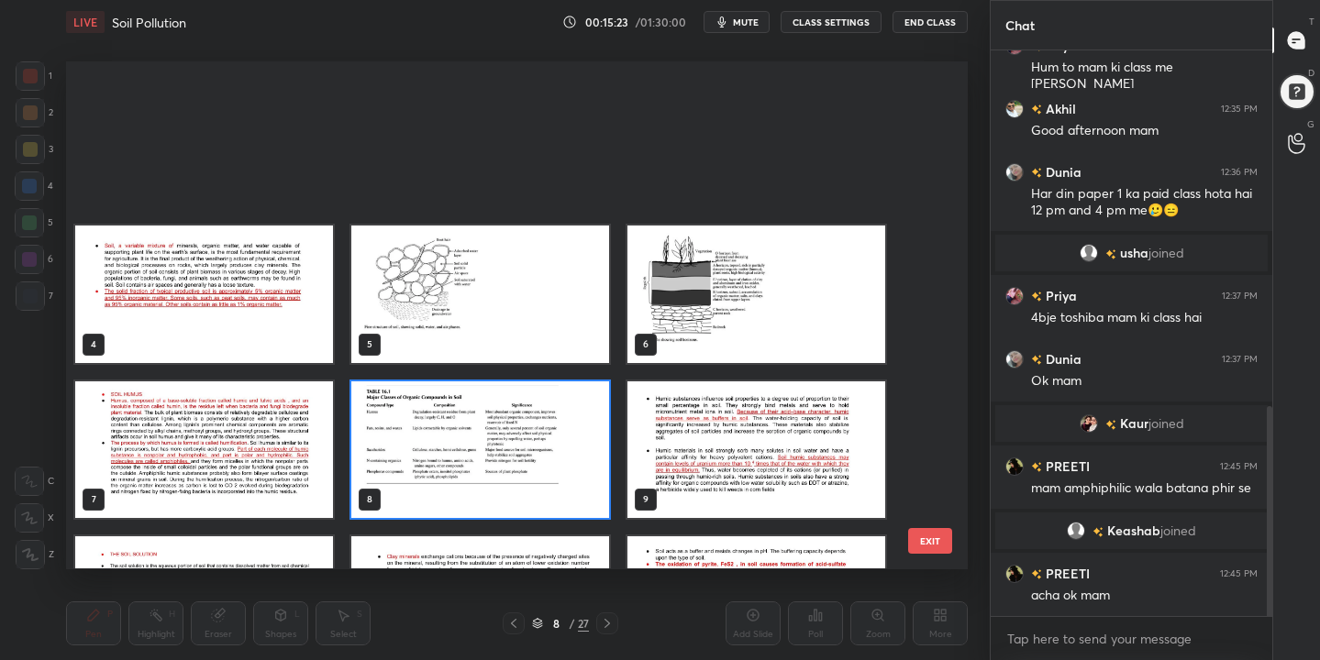
scroll to position [182, 0]
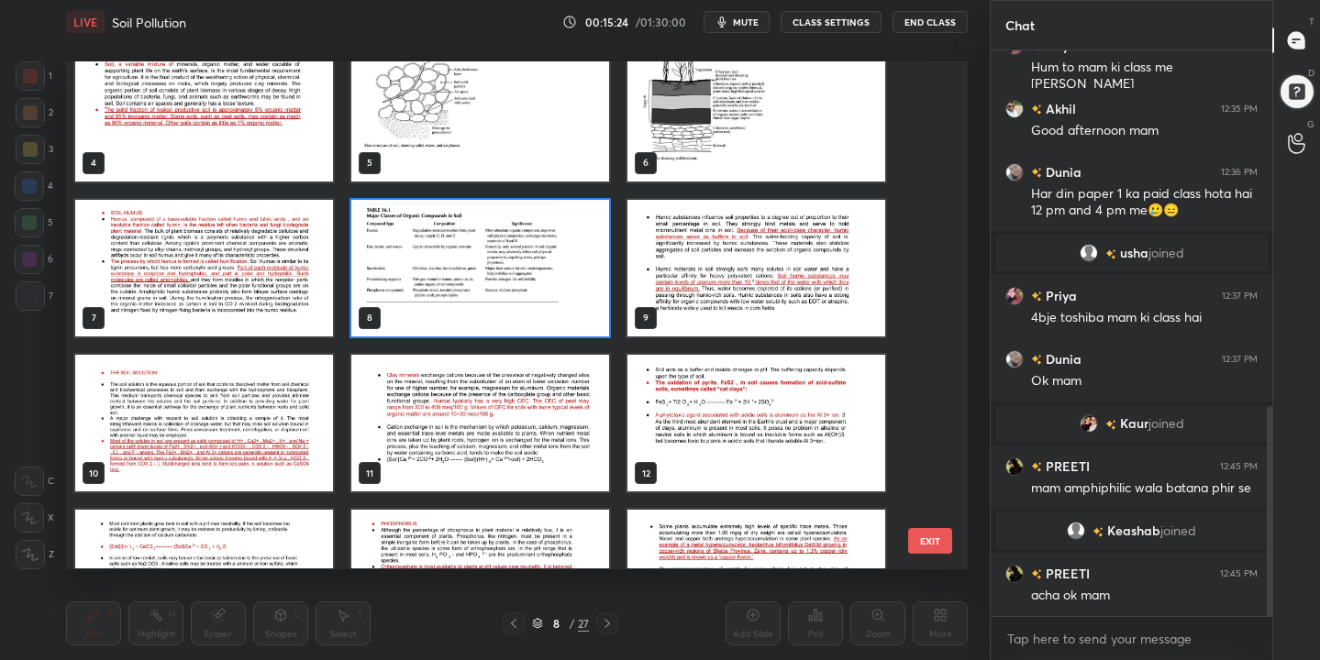
click at [738, 256] on img "grid" at bounding box center [756, 268] width 258 height 137
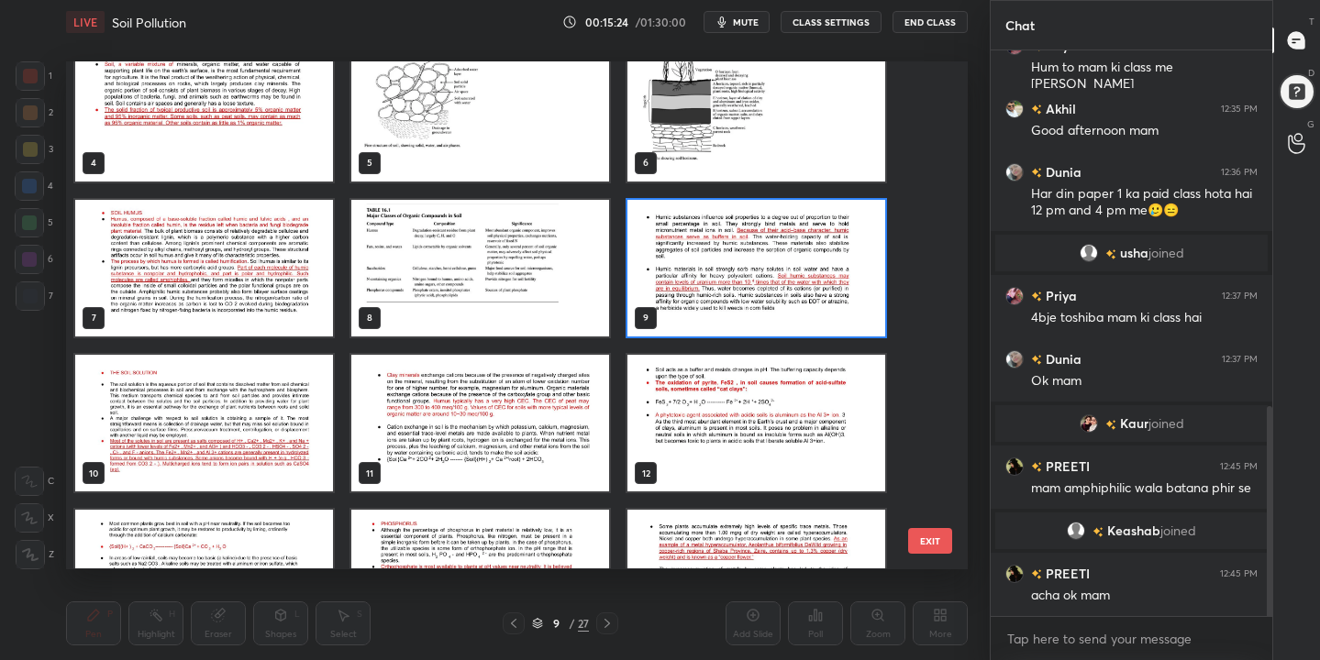
click at [738, 256] on img "grid" at bounding box center [756, 268] width 258 height 137
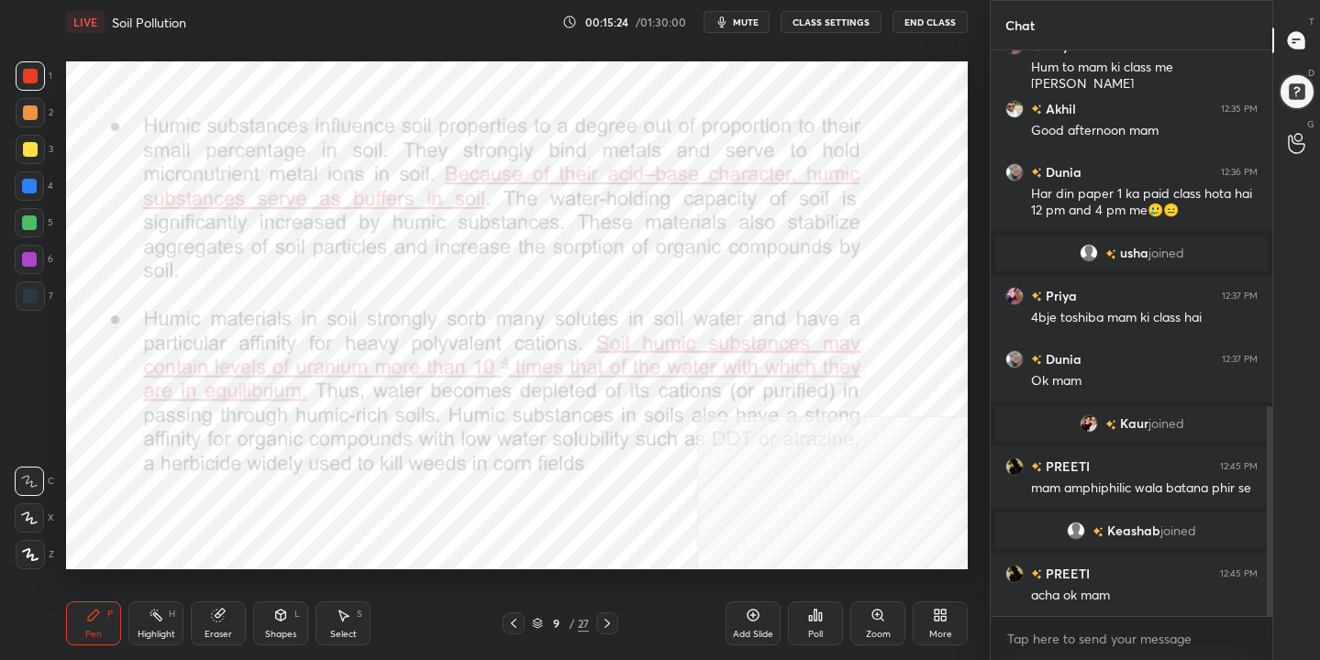
click at [738, 256] on img "grid" at bounding box center [756, 268] width 258 height 137
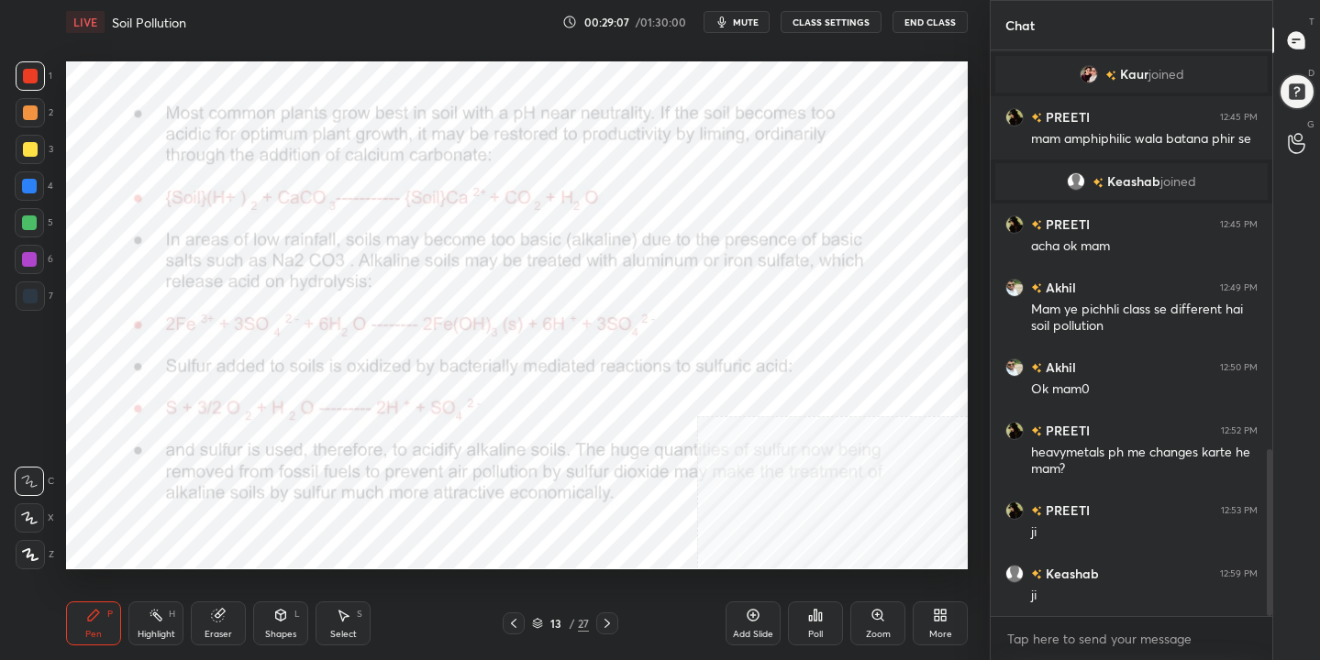
scroll to position [1350, 0]
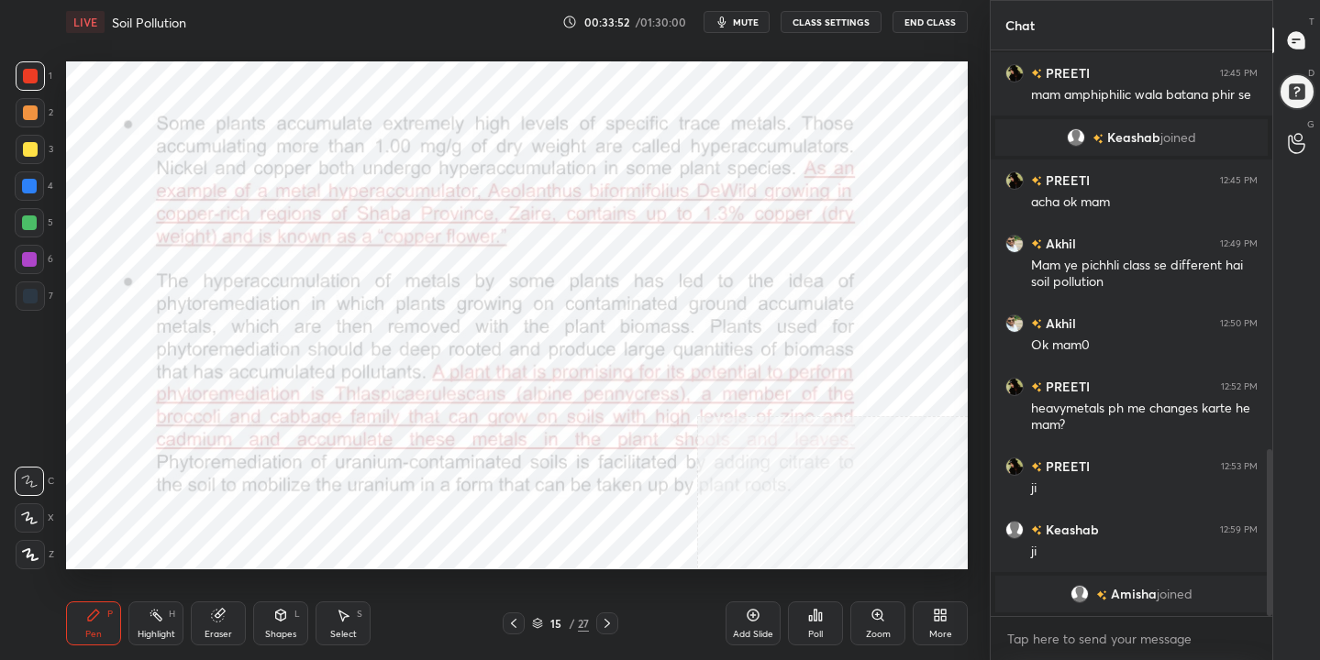
click at [537, 621] on icon at bounding box center [537, 623] width 11 height 11
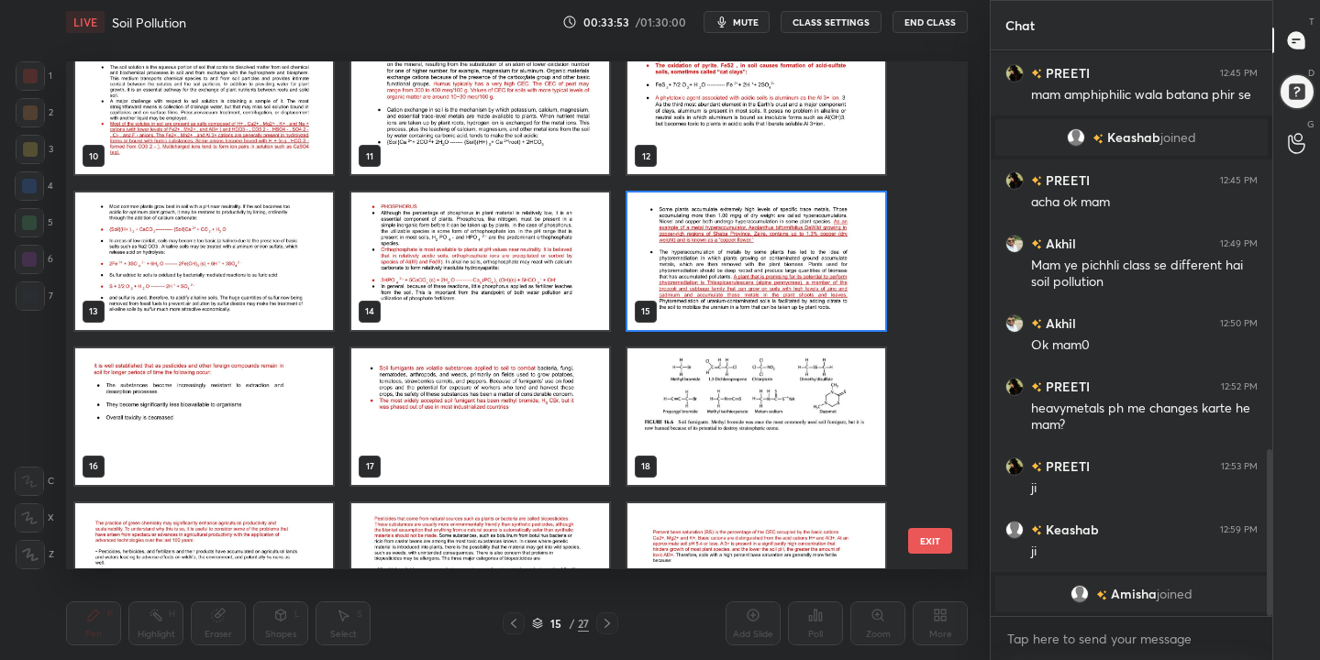
scroll to position [502, 893]
click at [246, 429] on img "grid" at bounding box center [204, 417] width 258 height 137
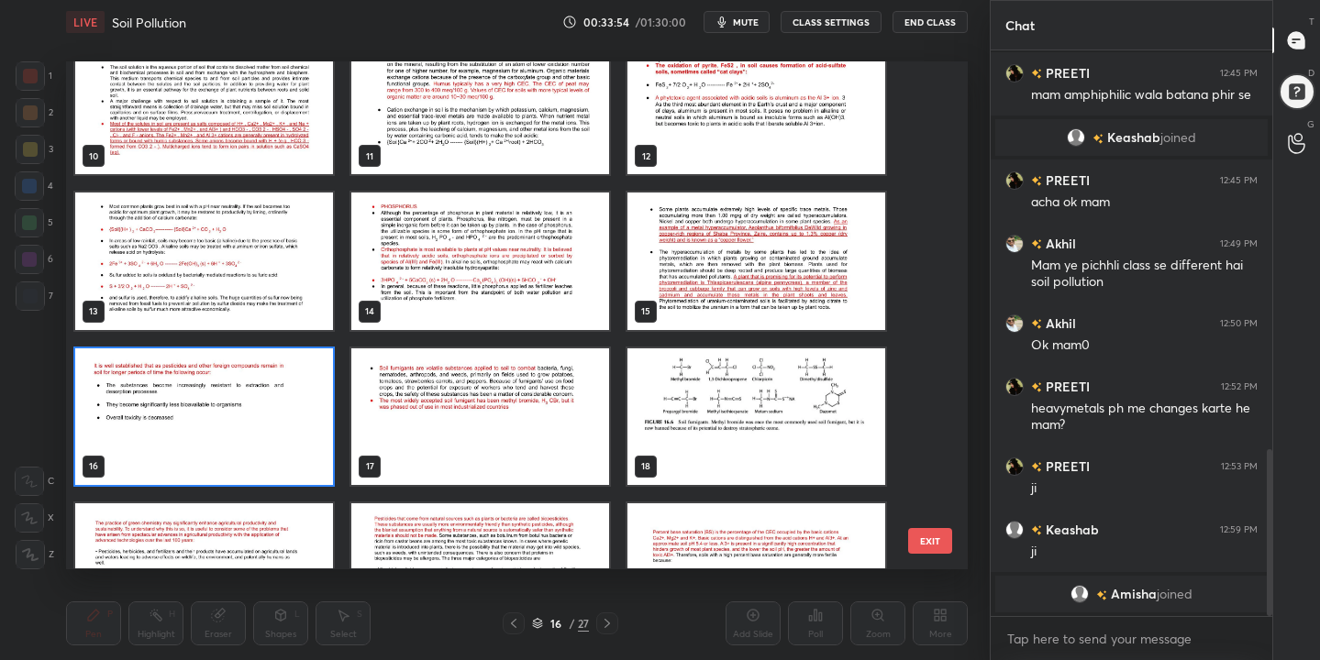
click at [246, 429] on img "grid" at bounding box center [204, 417] width 258 height 137
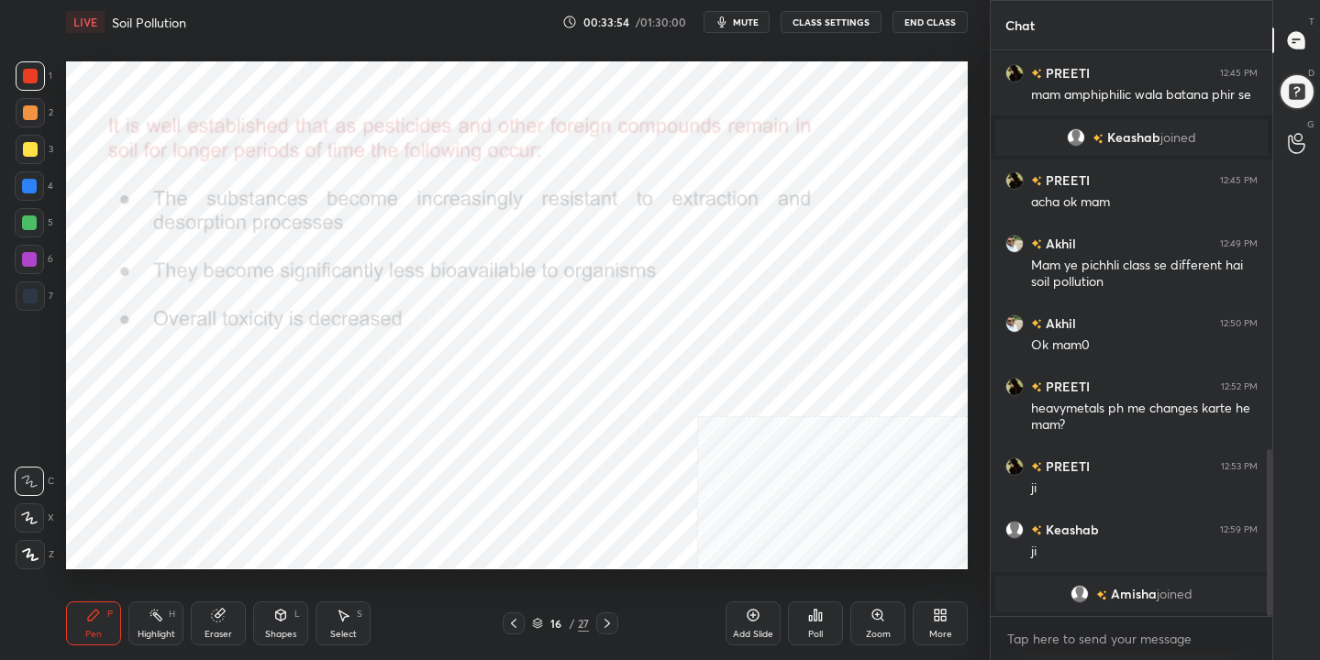
click at [246, 429] on img "grid" at bounding box center [204, 417] width 258 height 137
click at [541, 623] on icon at bounding box center [537, 623] width 11 height 11
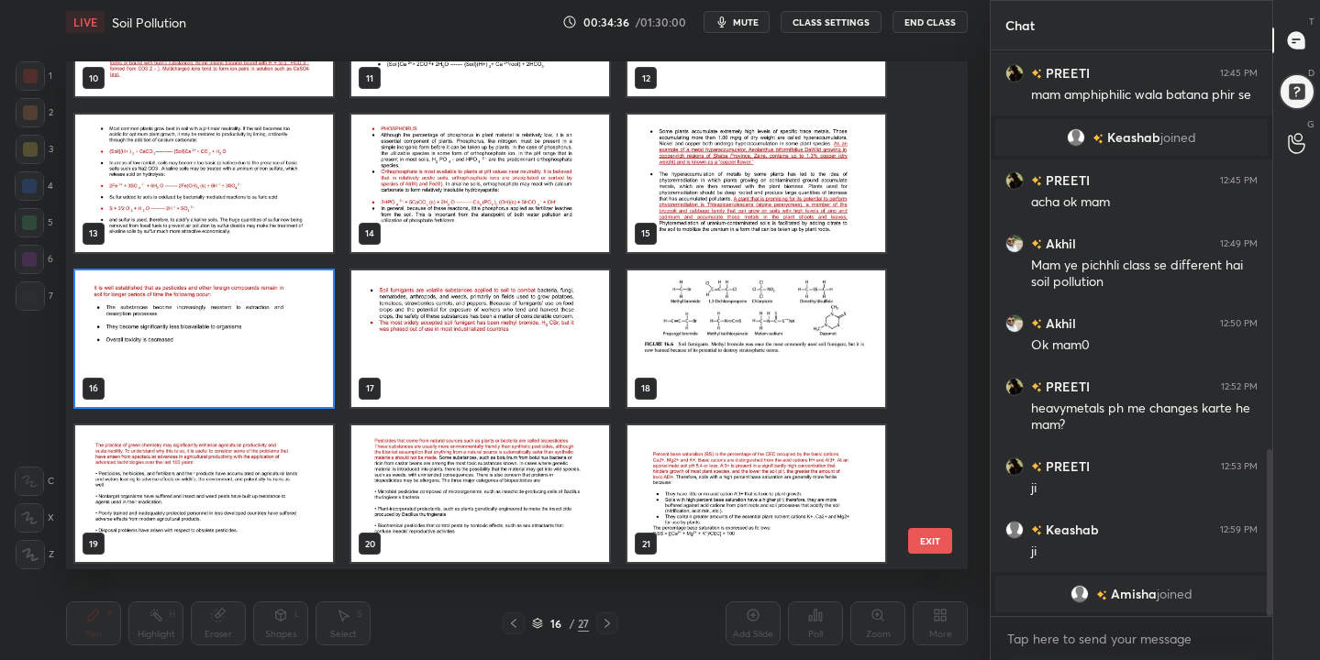
scroll to position [579, 0]
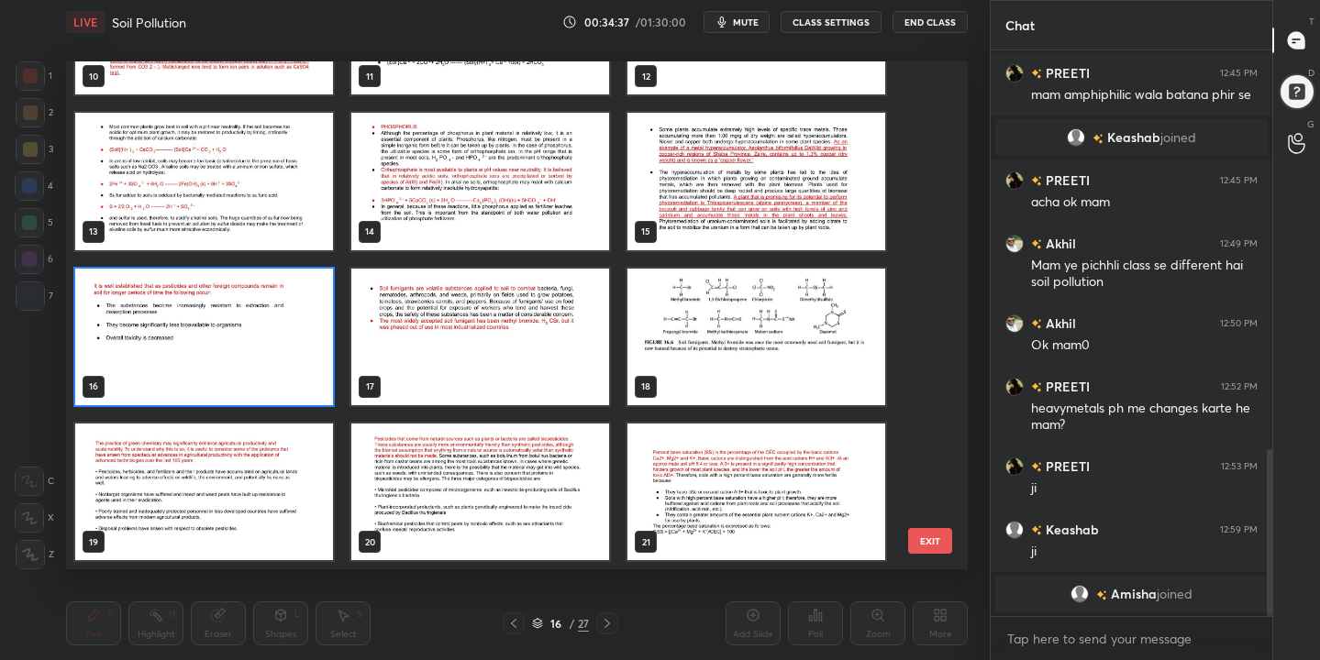
click at [568, 318] on img "grid" at bounding box center [480, 337] width 258 height 137
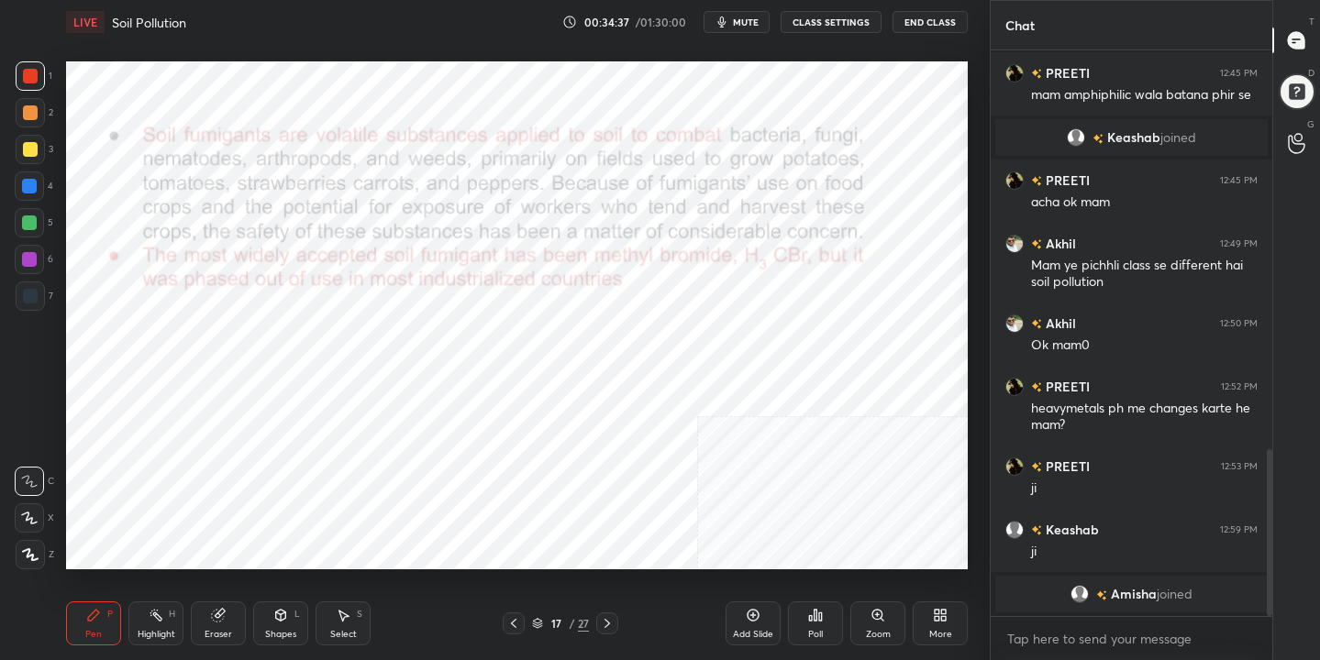
click at [568, 318] on img "grid" at bounding box center [480, 337] width 258 height 137
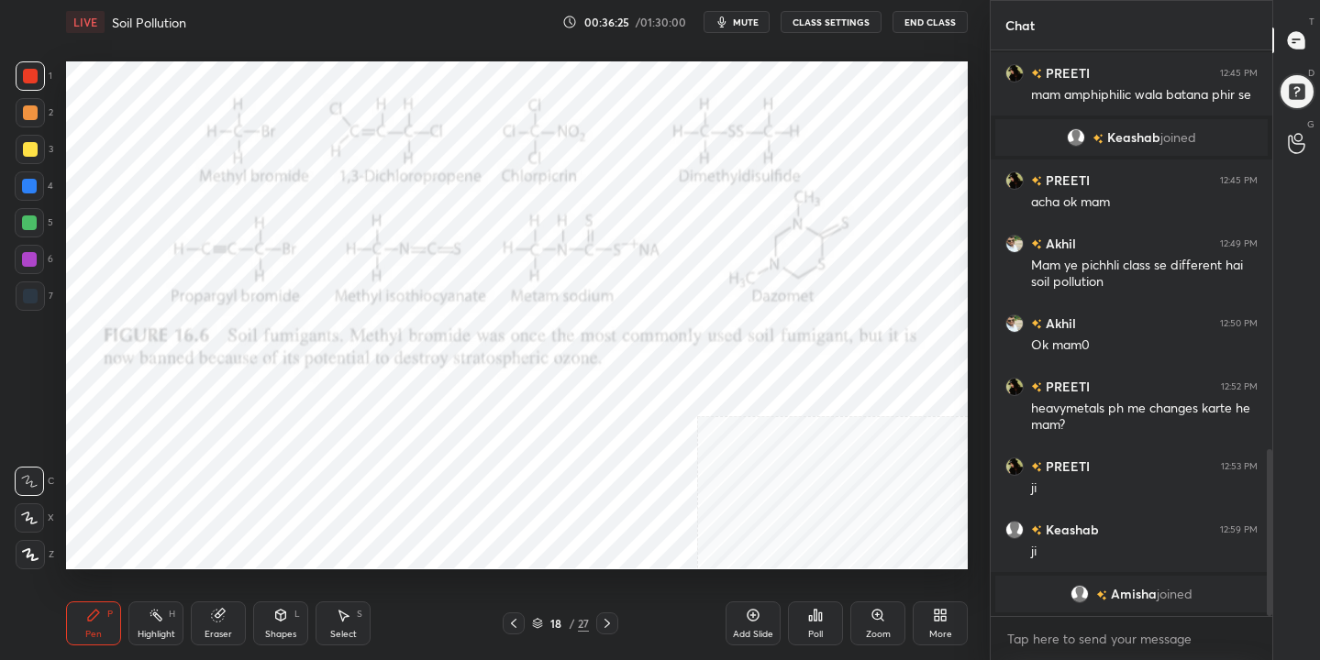
click at [535, 619] on icon at bounding box center [537, 623] width 11 height 11
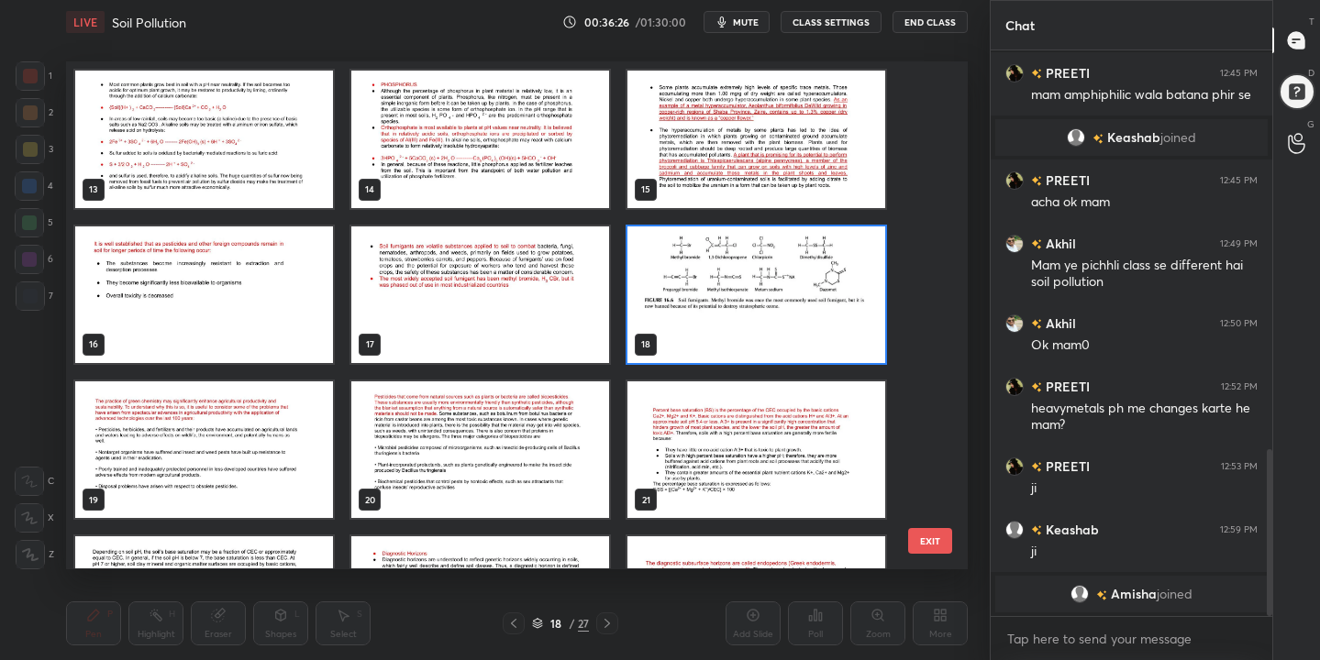
scroll to position [619, 0]
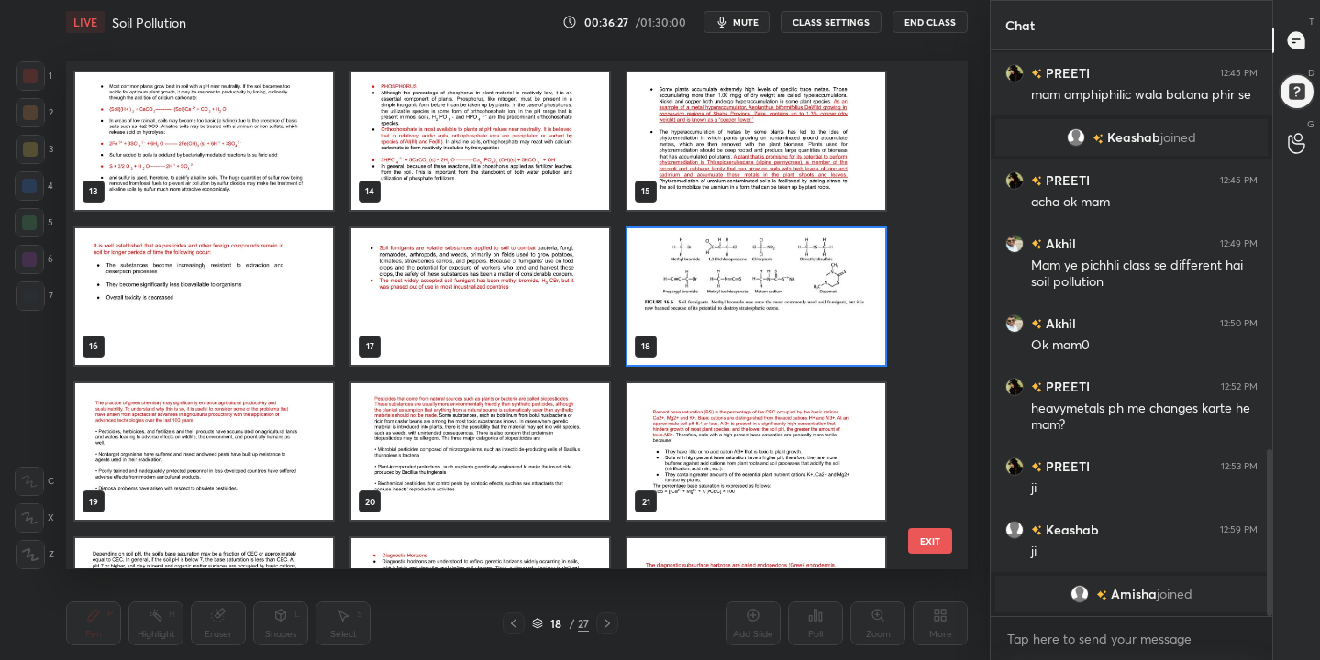
click at [169, 455] on img "grid" at bounding box center [204, 451] width 258 height 137
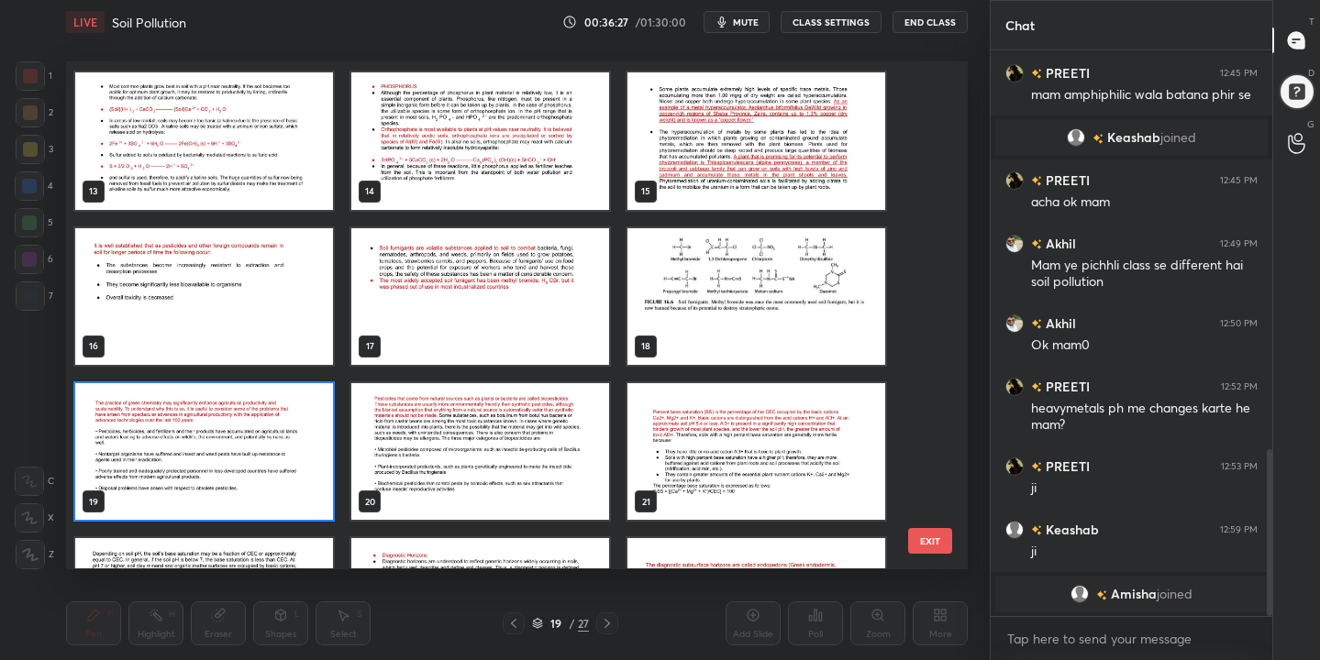
click at [169, 455] on img "grid" at bounding box center [204, 451] width 258 height 137
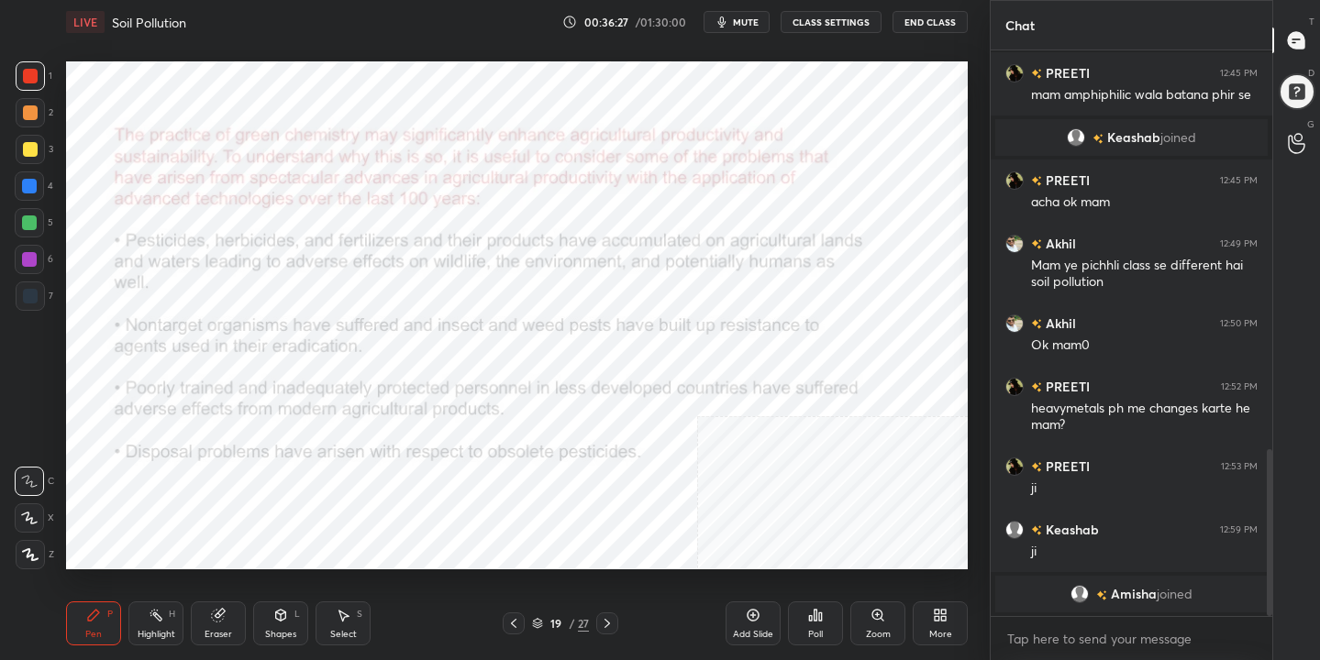
click at [169, 455] on img "grid" at bounding box center [204, 451] width 258 height 137
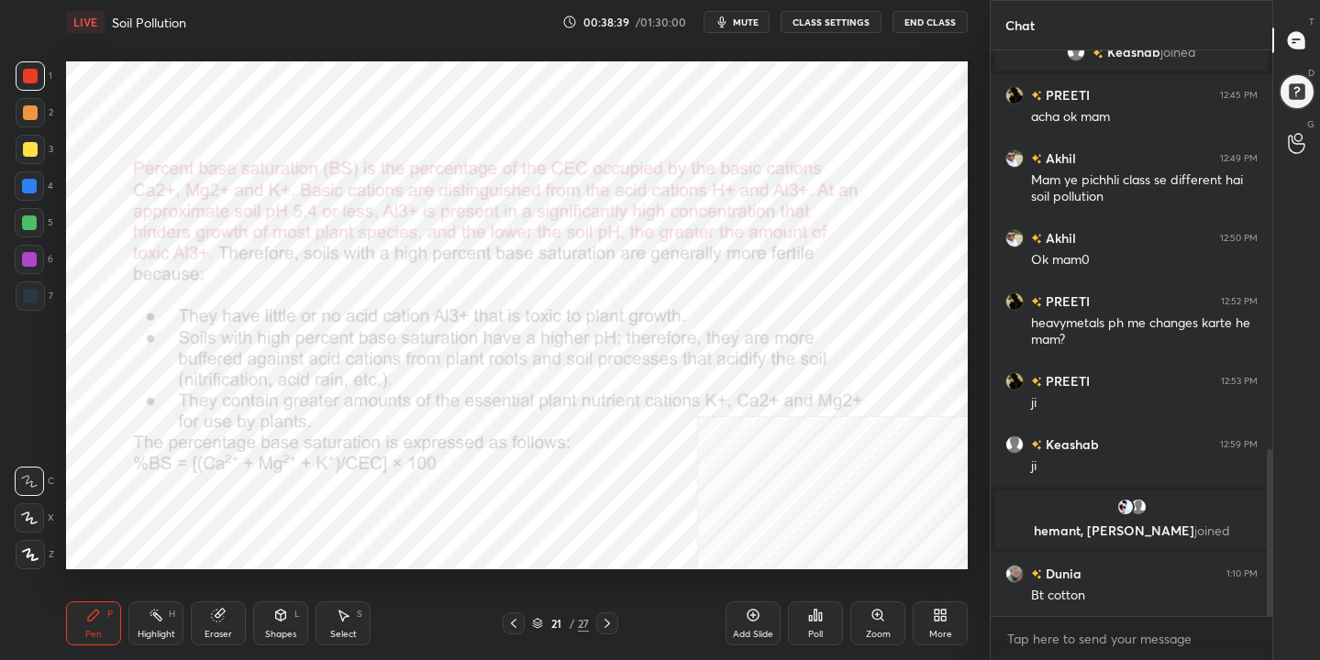
scroll to position [1352, 0]
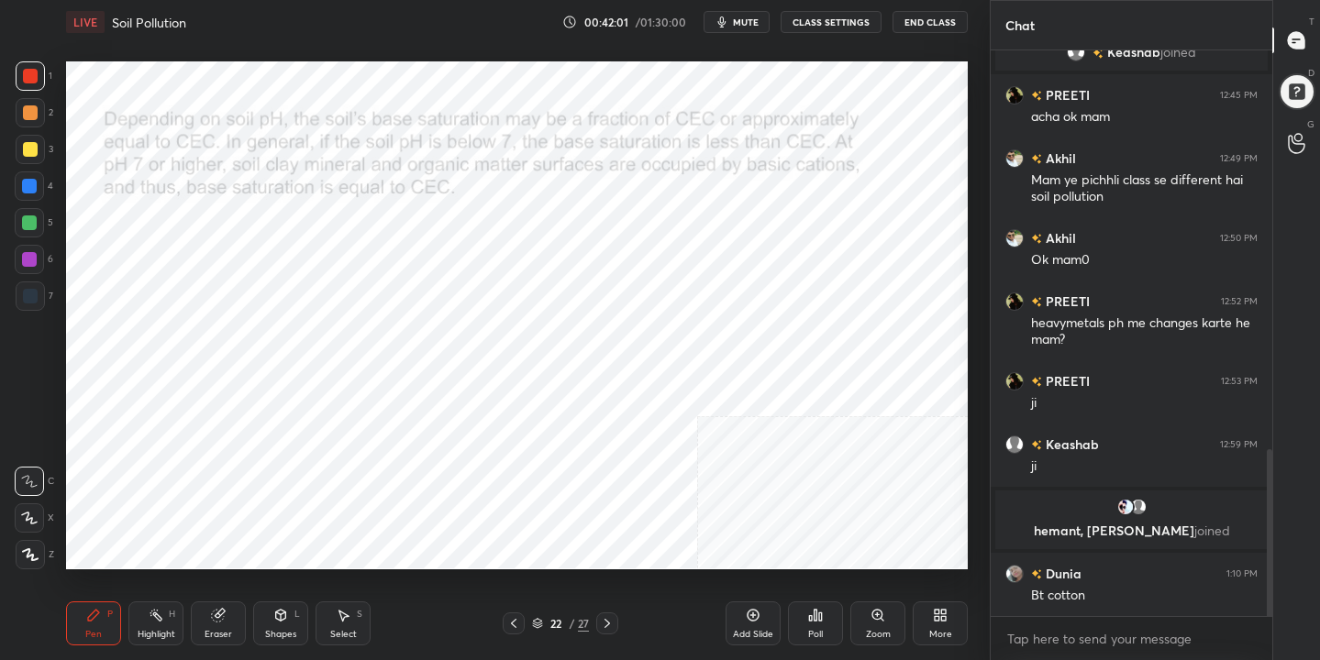
click at [535, 620] on icon at bounding box center [537, 621] width 9 height 5
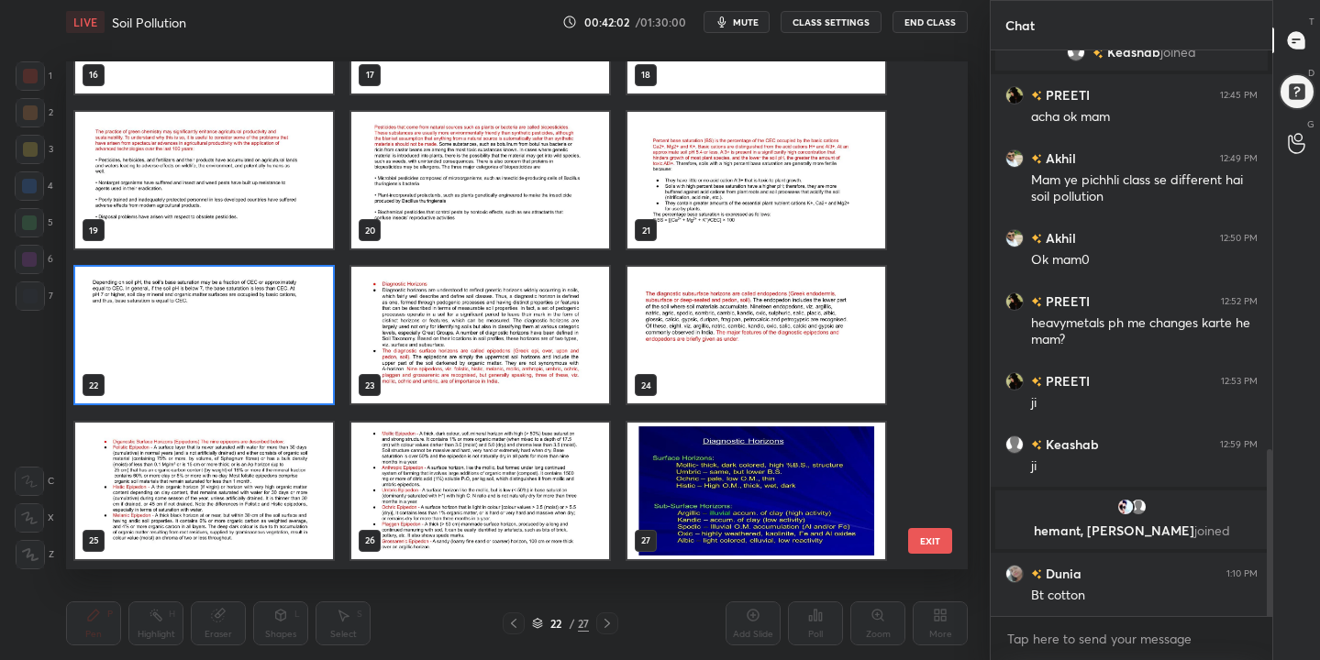
scroll to position [888, 0]
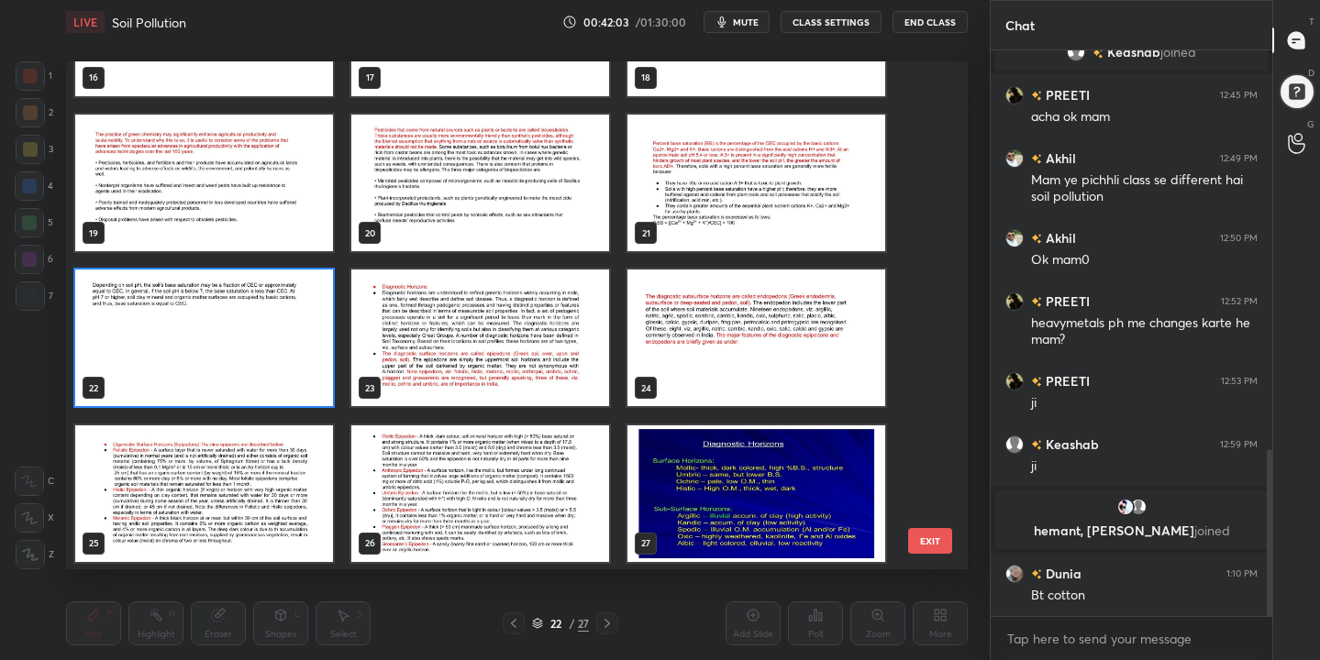
click at [522, 306] on img "grid" at bounding box center [480, 339] width 258 height 137
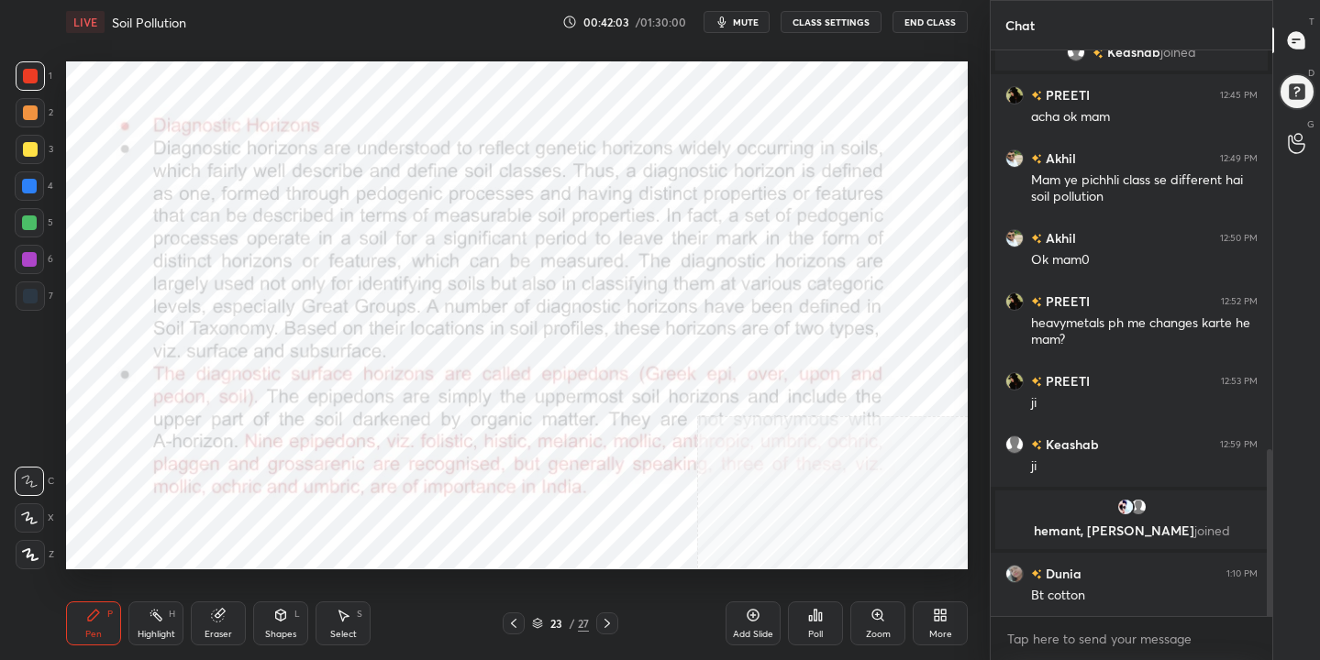
click at [522, 306] on img "grid" at bounding box center [480, 339] width 258 height 137
click at [537, 624] on icon at bounding box center [537, 623] width 11 height 11
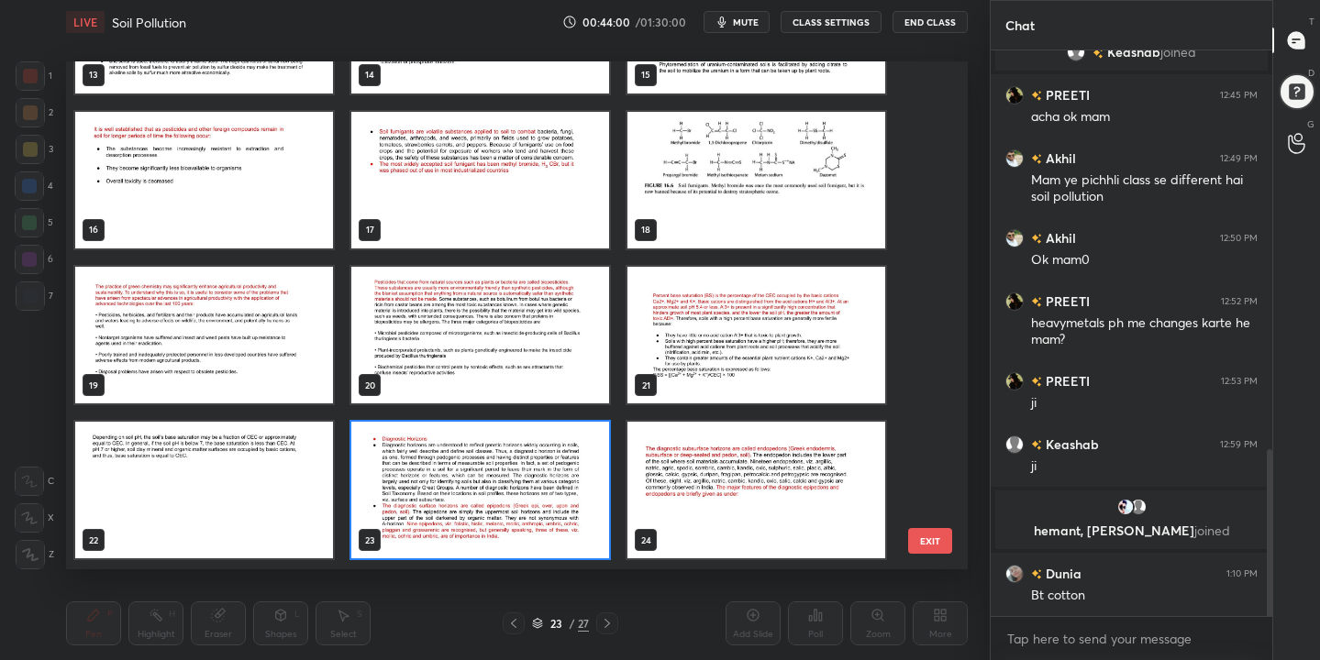
scroll to position [891, 0]
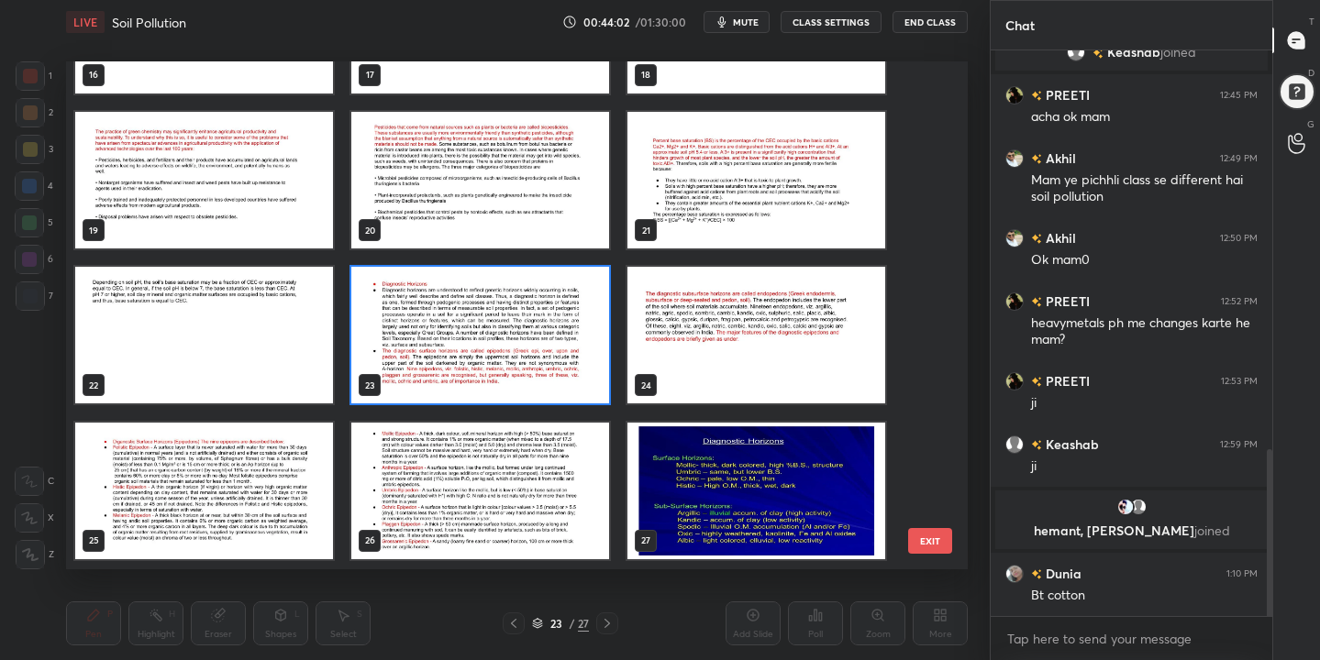
click at [746, 506] on img "grid" at bounding box center [756, 491] width 258 height 137
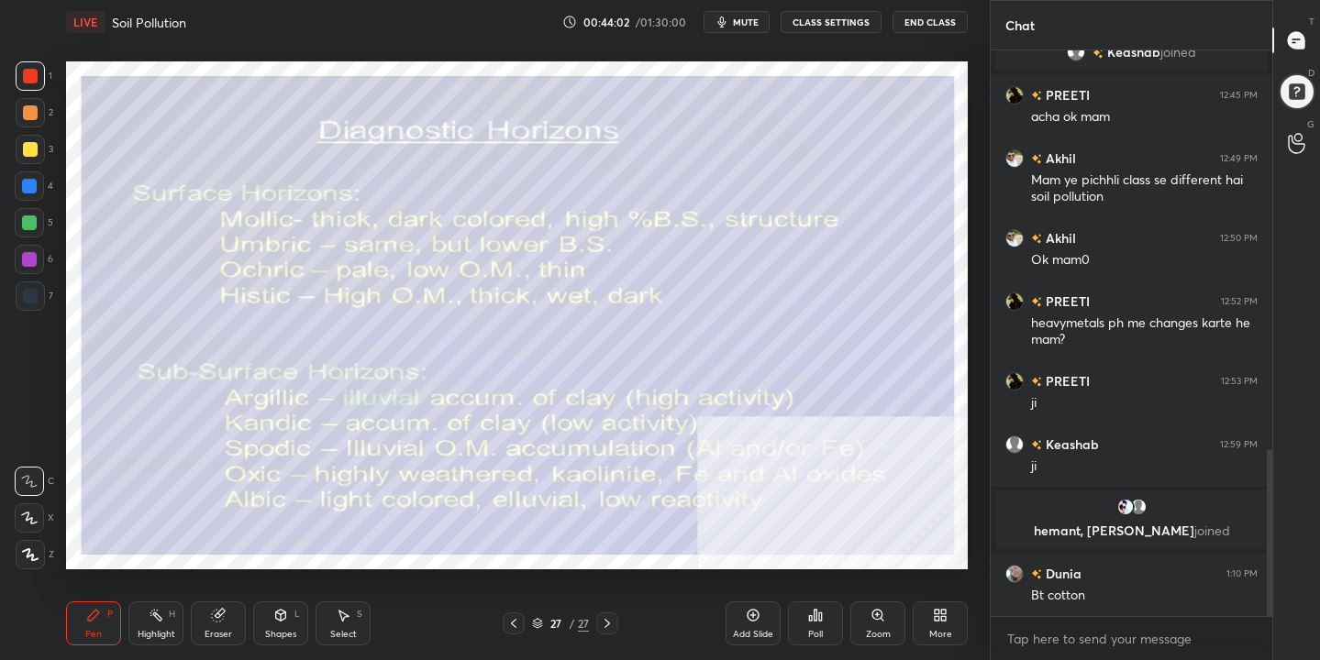
click at [746, 506] on img "grid" at bounding box center [756, 491] width 258 height 137
click at [535, 622] on icon at bounding box center [537, 621] width 9 height 5
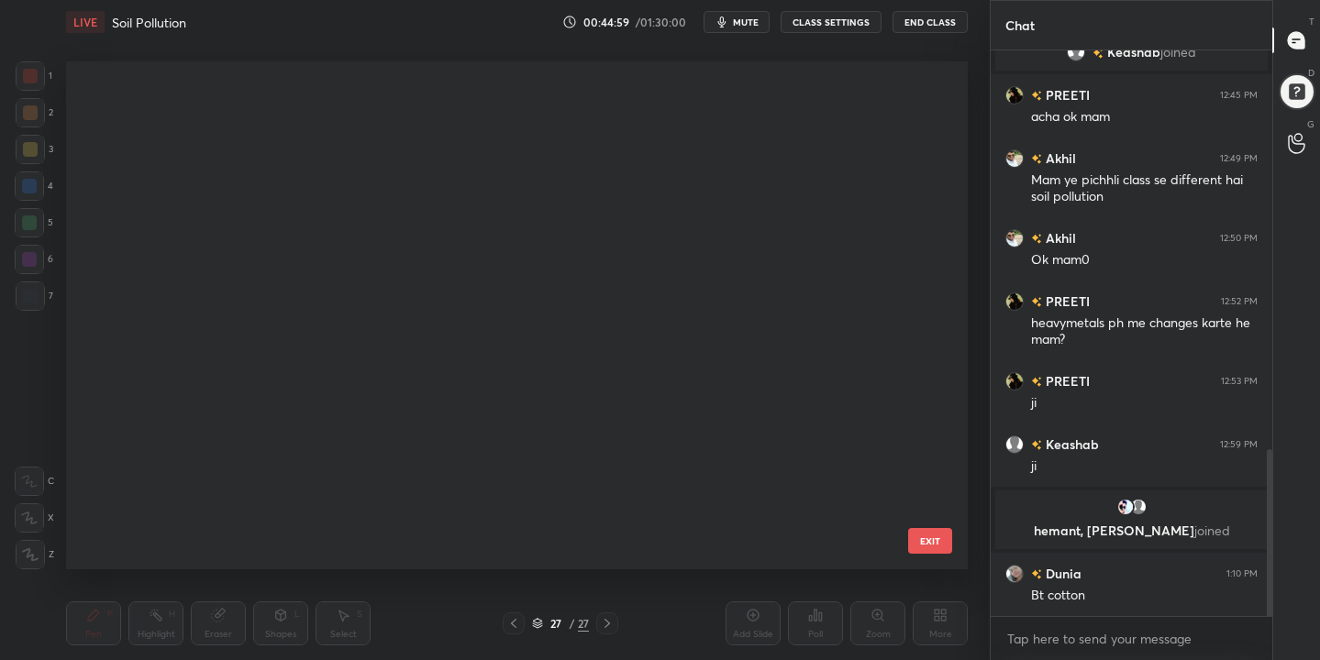
scroll to position [502, 893]
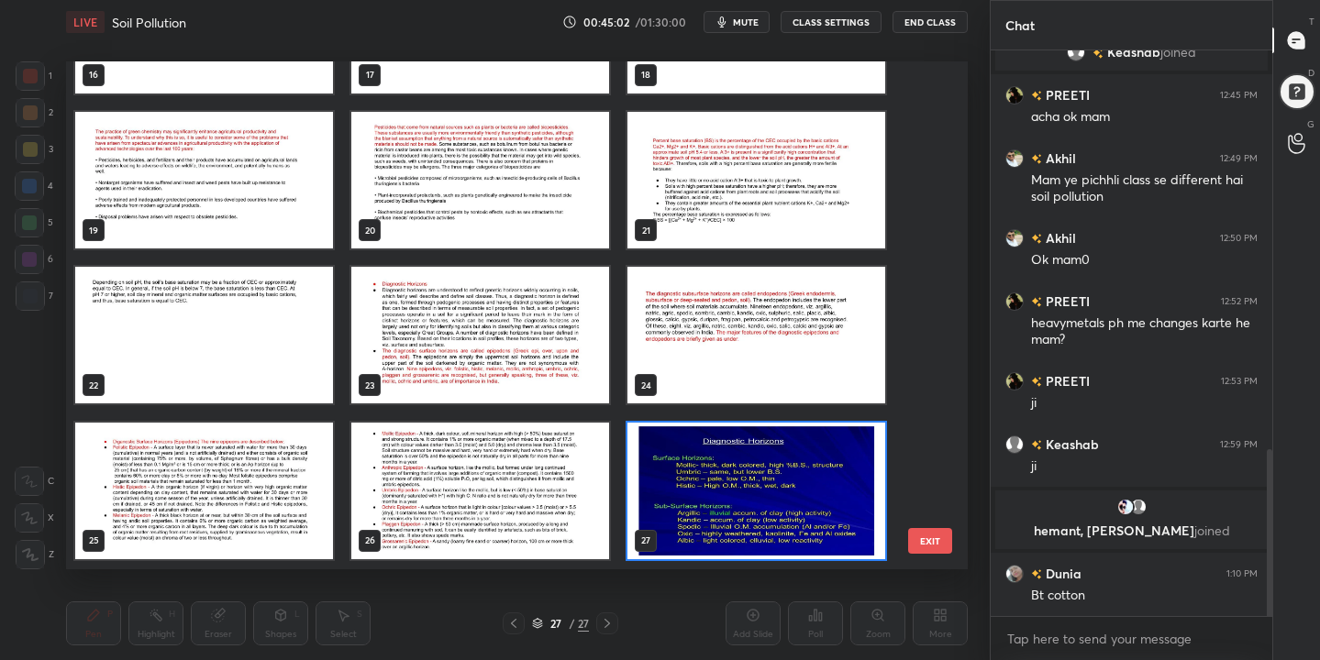
click at [705, 320] on img "grid" at bounding box center [756, 336] width 258 height 137
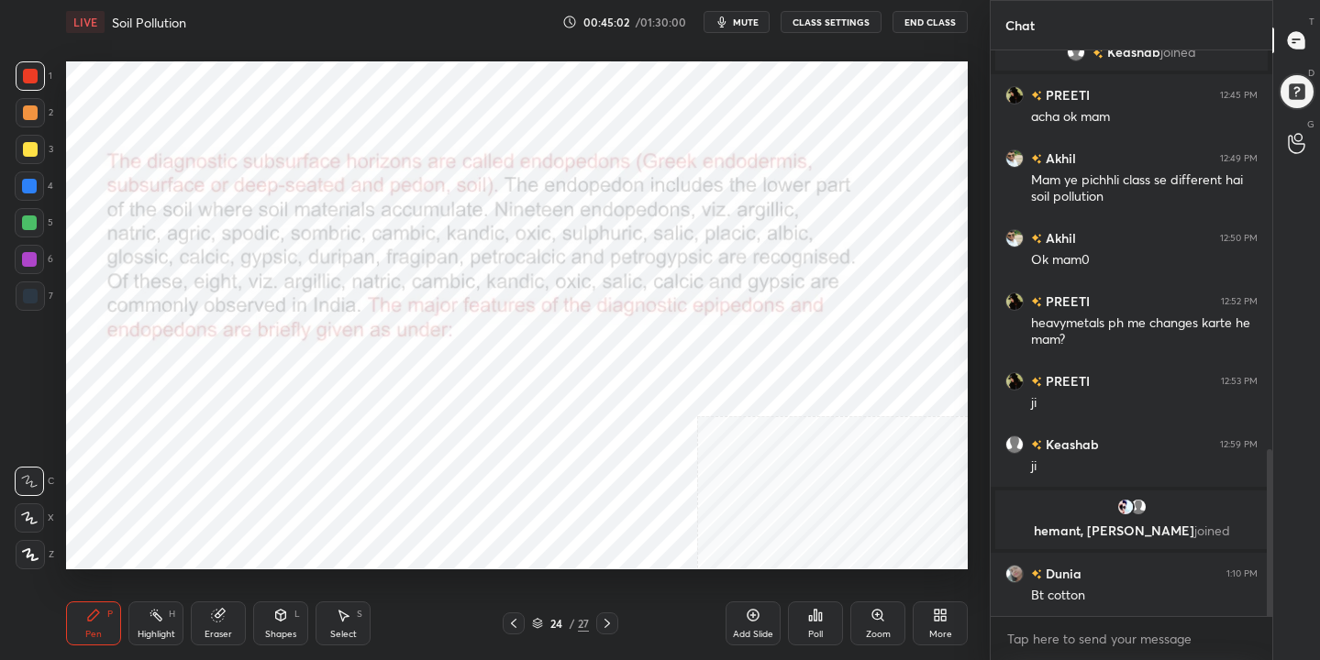
click at [705, 320] on img "grid" at bounding box center [756, 336] width 258 height 137
click at [537, 624] on icon at bounding box center [537, 623] width 11 height 11
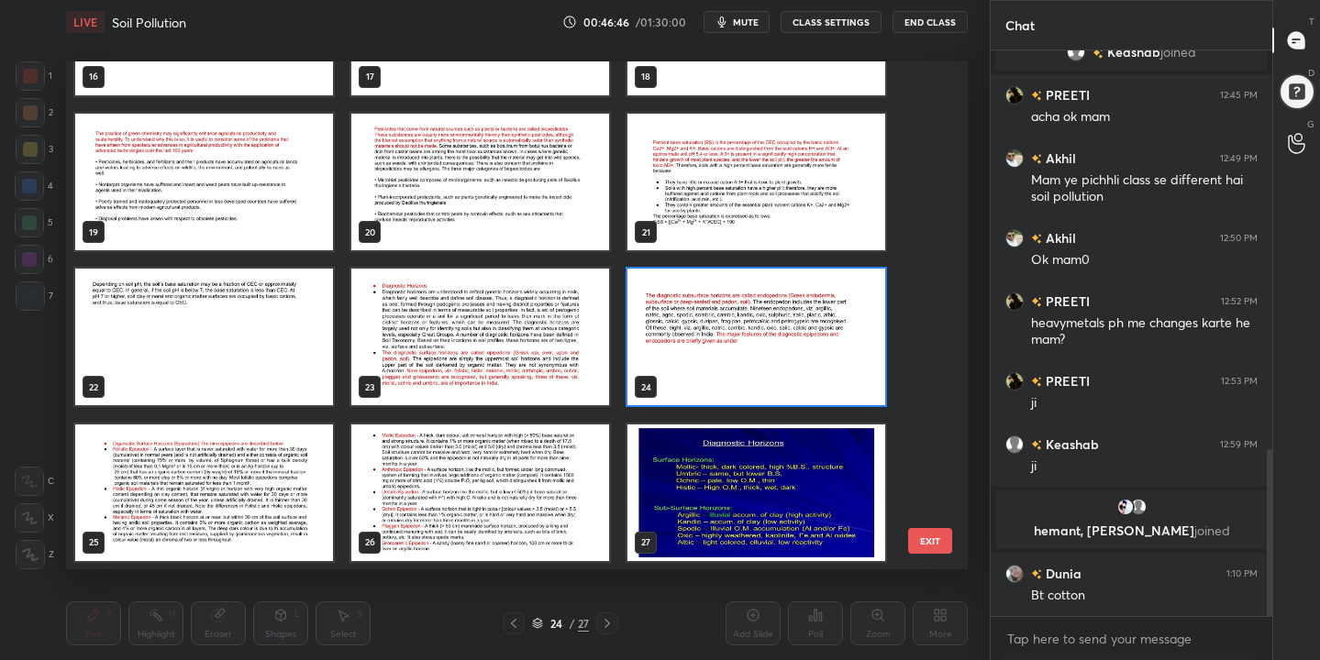
click at [669, 427] on img "grid" at bounding box center [756, 493] width 258 height 137
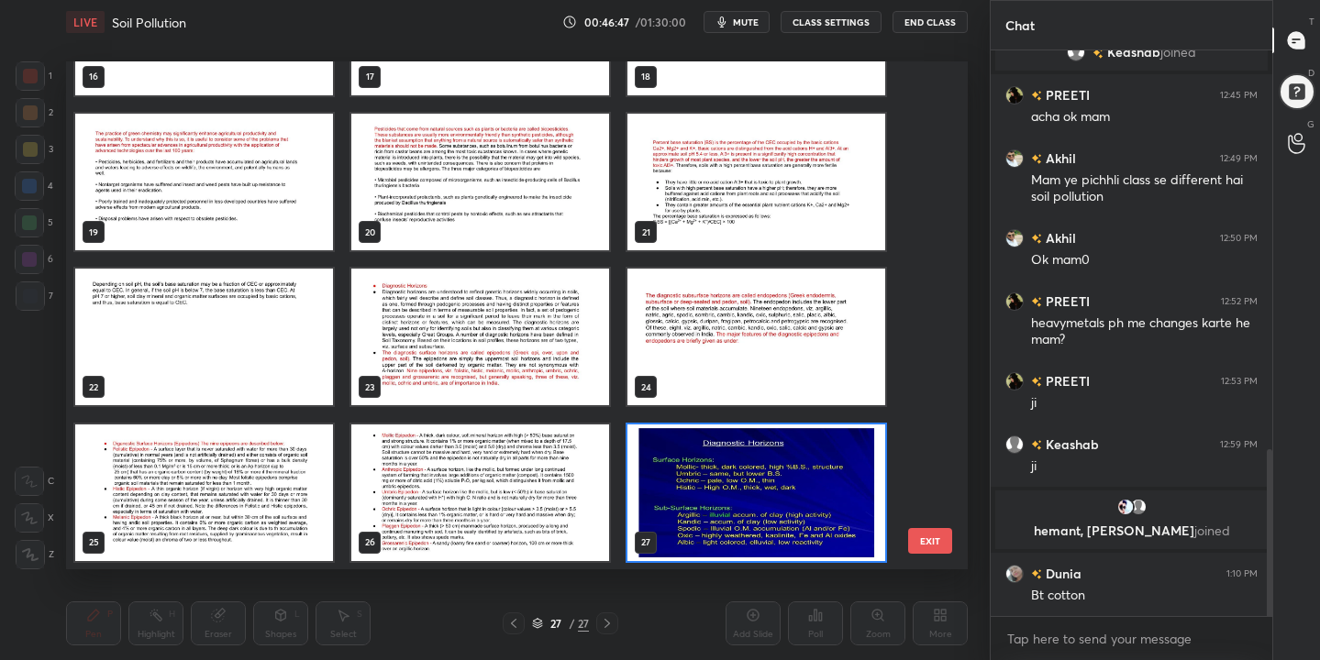
scroll to position [891, 0]
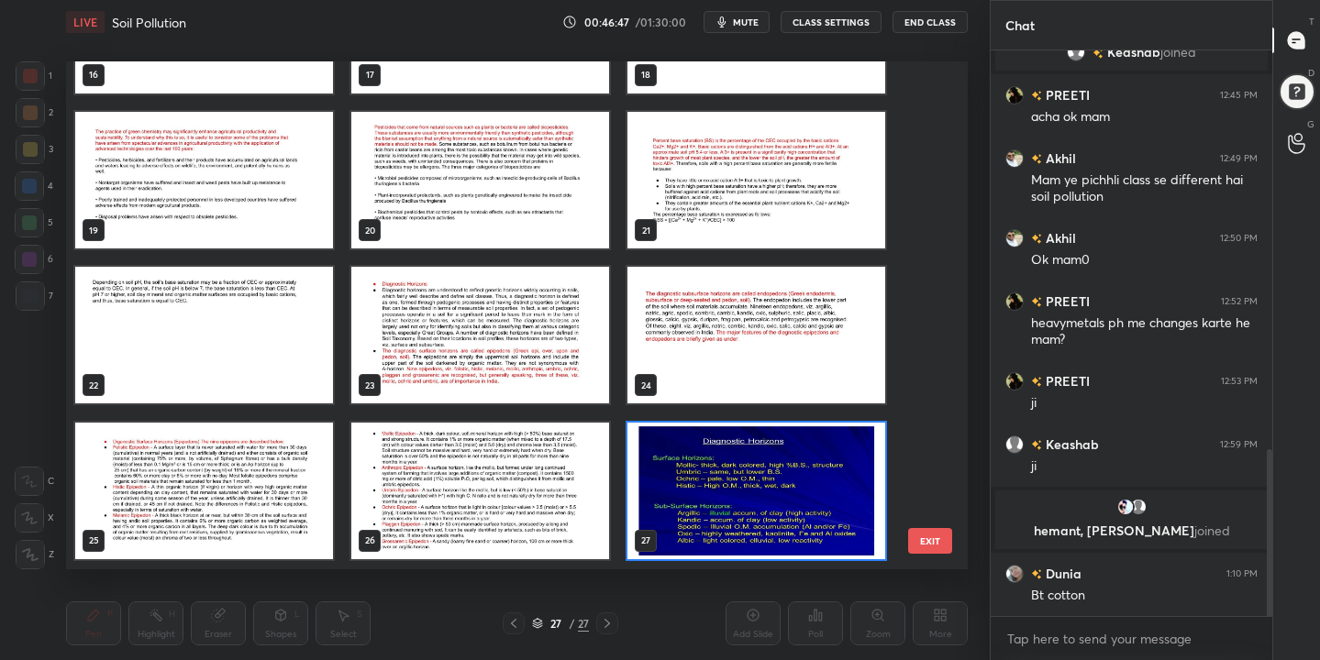
click at [669, 427] on div "16 17 18 19 20 21 22 23 24 25 26 27" at bounding box center [500, 314] width 869 height 507
click at [669, 427] on img "grid" at bounding box center [756, 491] width 258 height 137
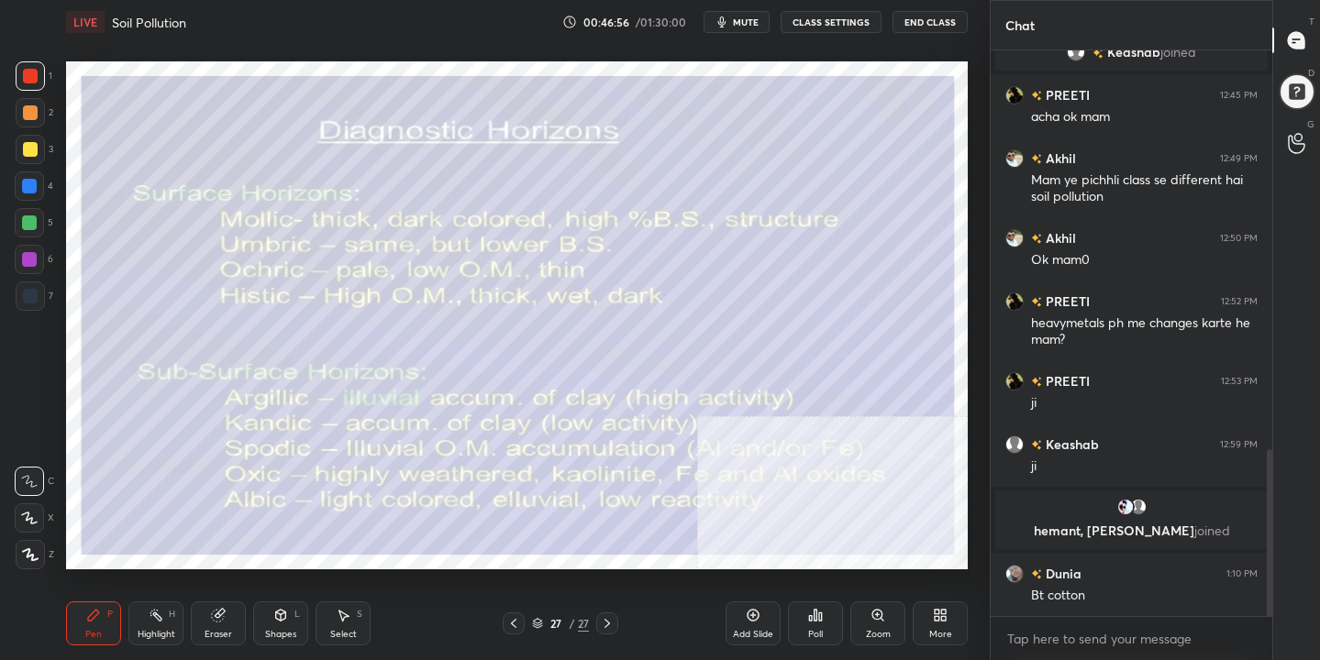
click at [536, 627] on icon at bounding box center [537, 626] width 9 height 3
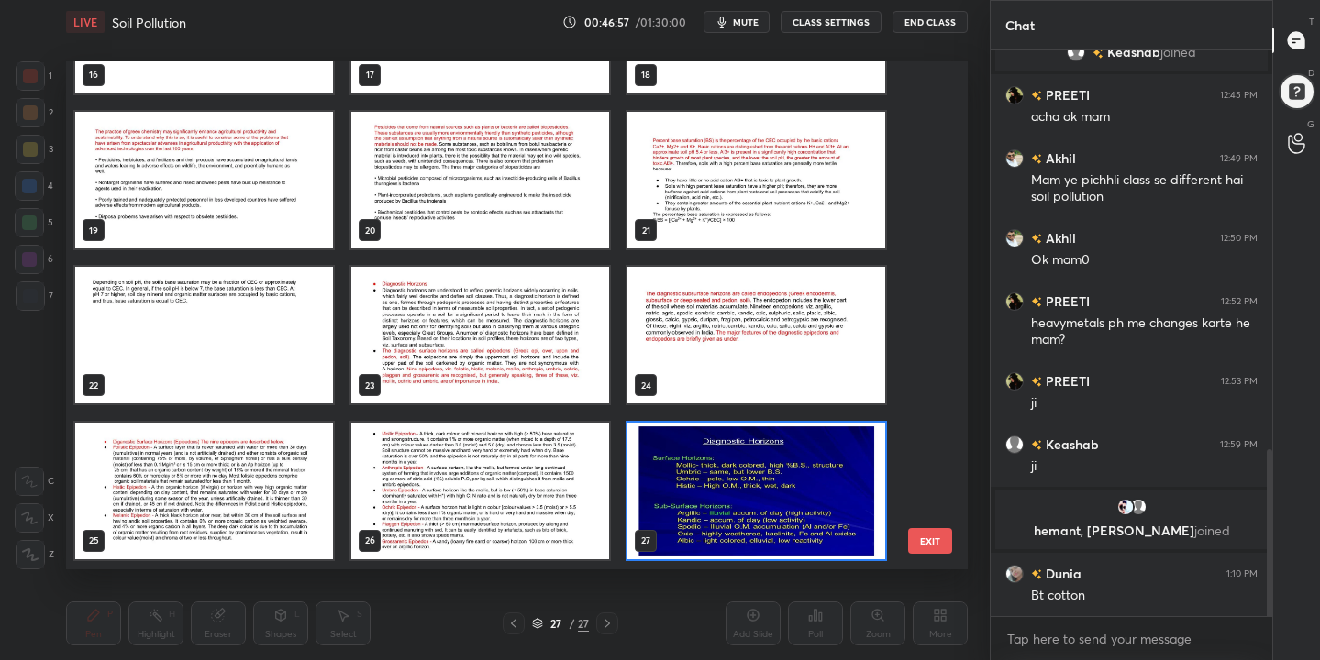
scroll to position [502, 893]
click at [223, 498] on img "grid" at bounding box center [204, 491] width 258 height 137
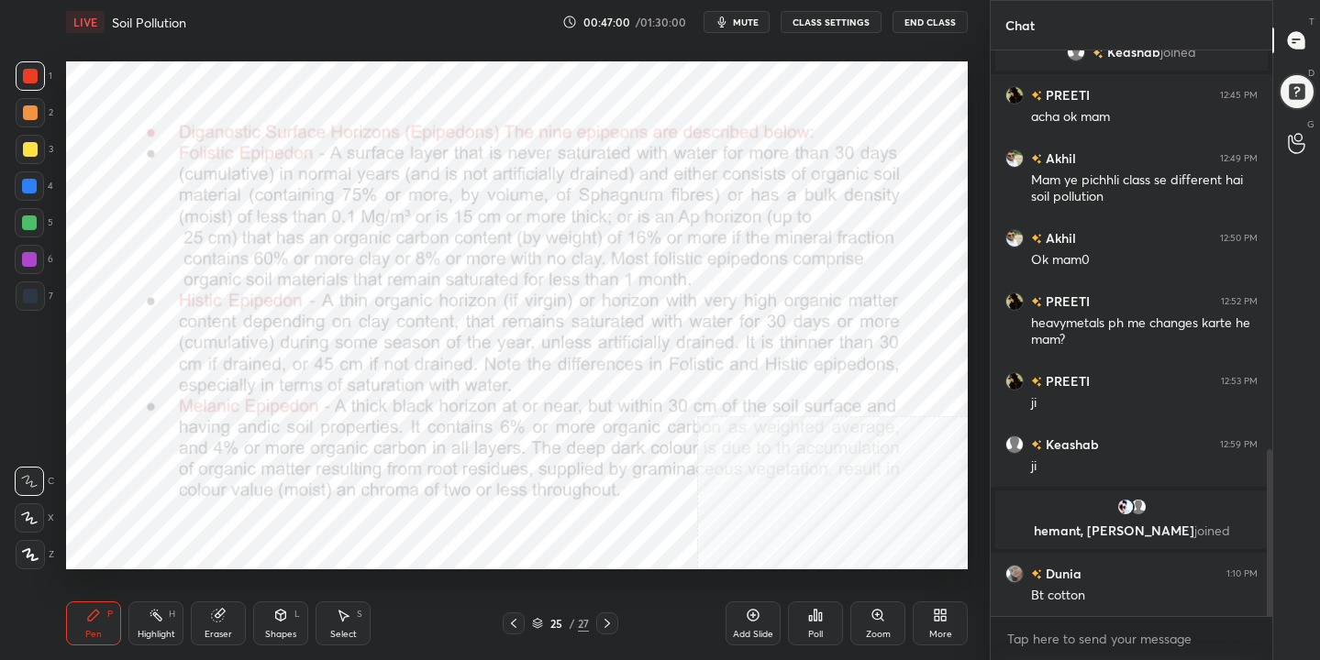
click at [223, 498] on img "grid" at bounding box center [204, 491] width 258 height 137
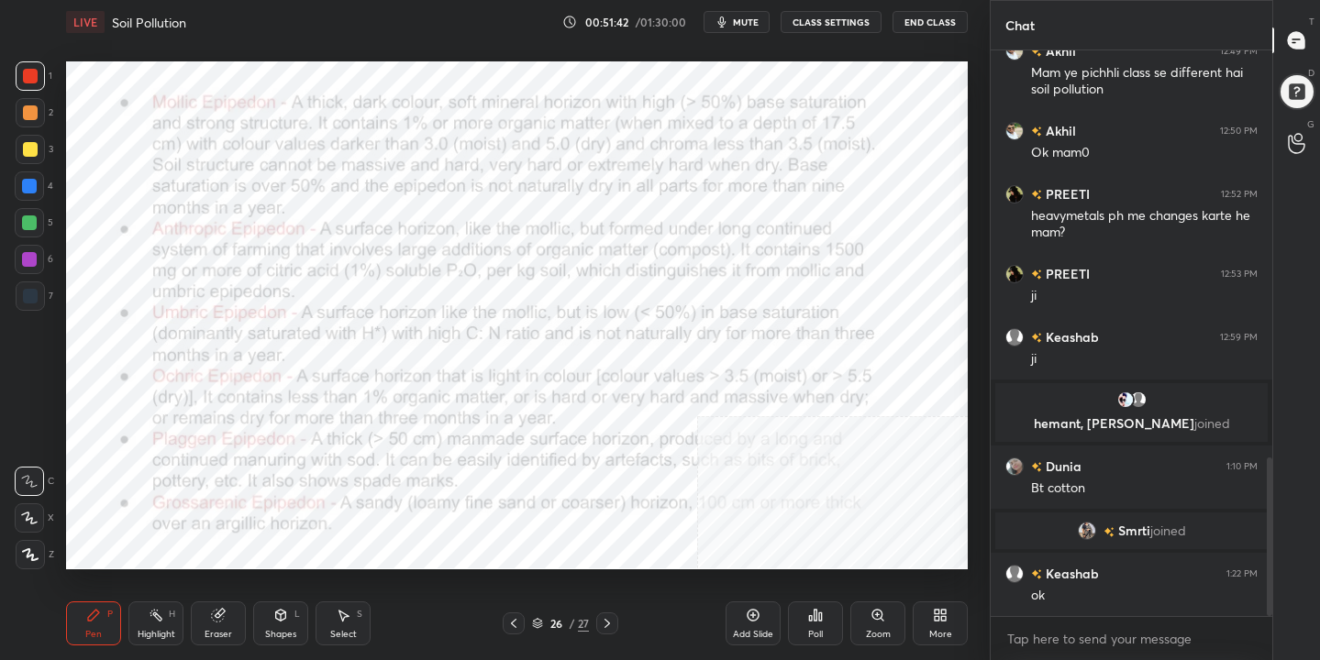
scroll to position [1451, 0]
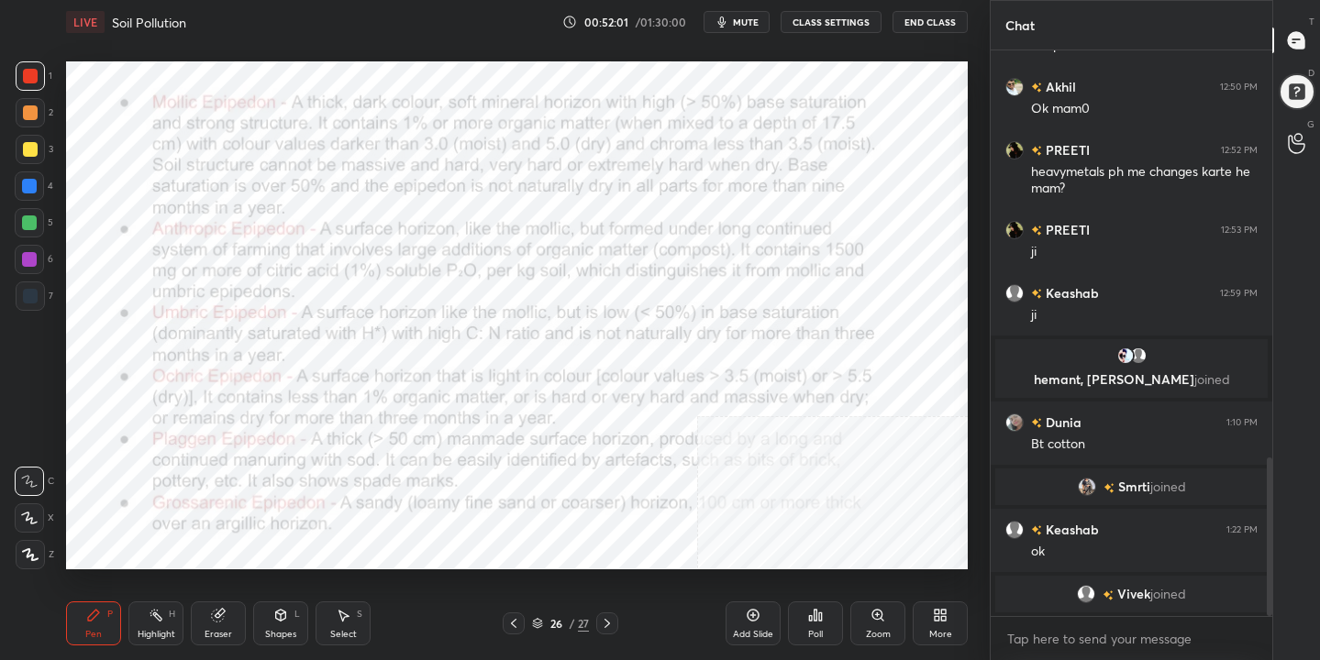
click at [947, 616] on div "More" at bounding box center [940, 624] width 55 height 44
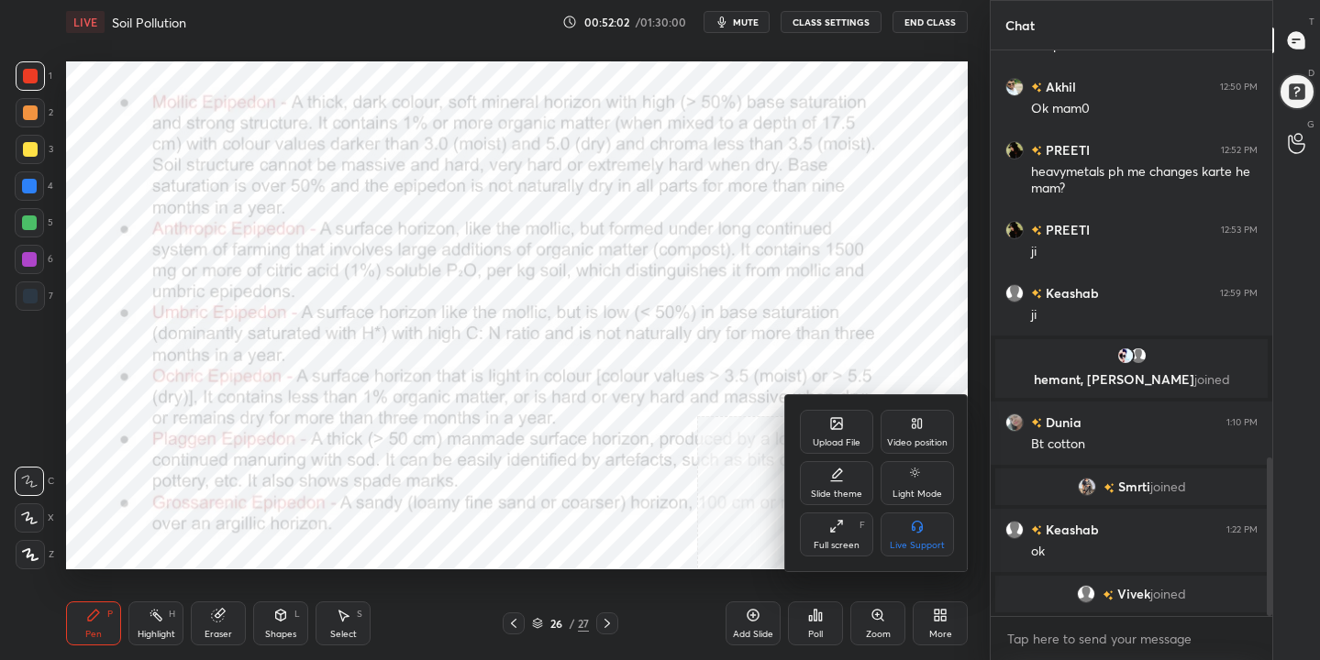
click at [835, 441] on div "Upload File" at bounding box center [837, 442] width 48 height 9
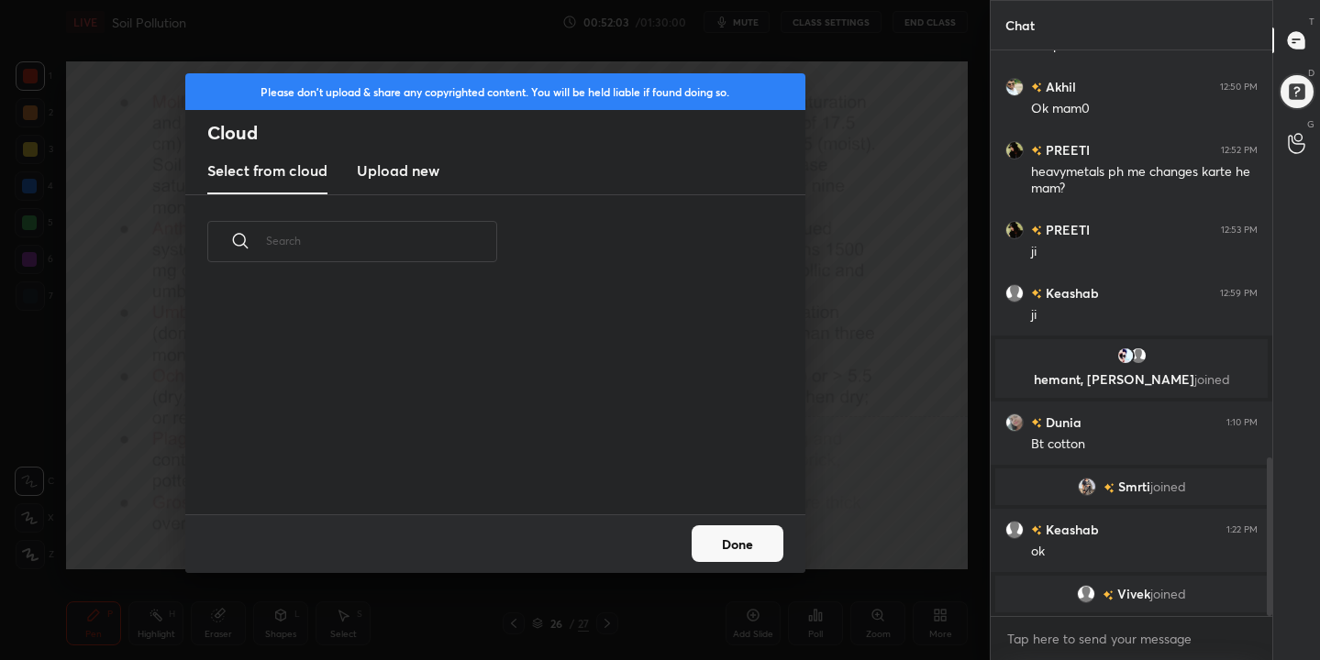
scroll to position [226, 589]
click at [736, 537] on button "Done" at bounding box center [738, 544] width 92 height 37
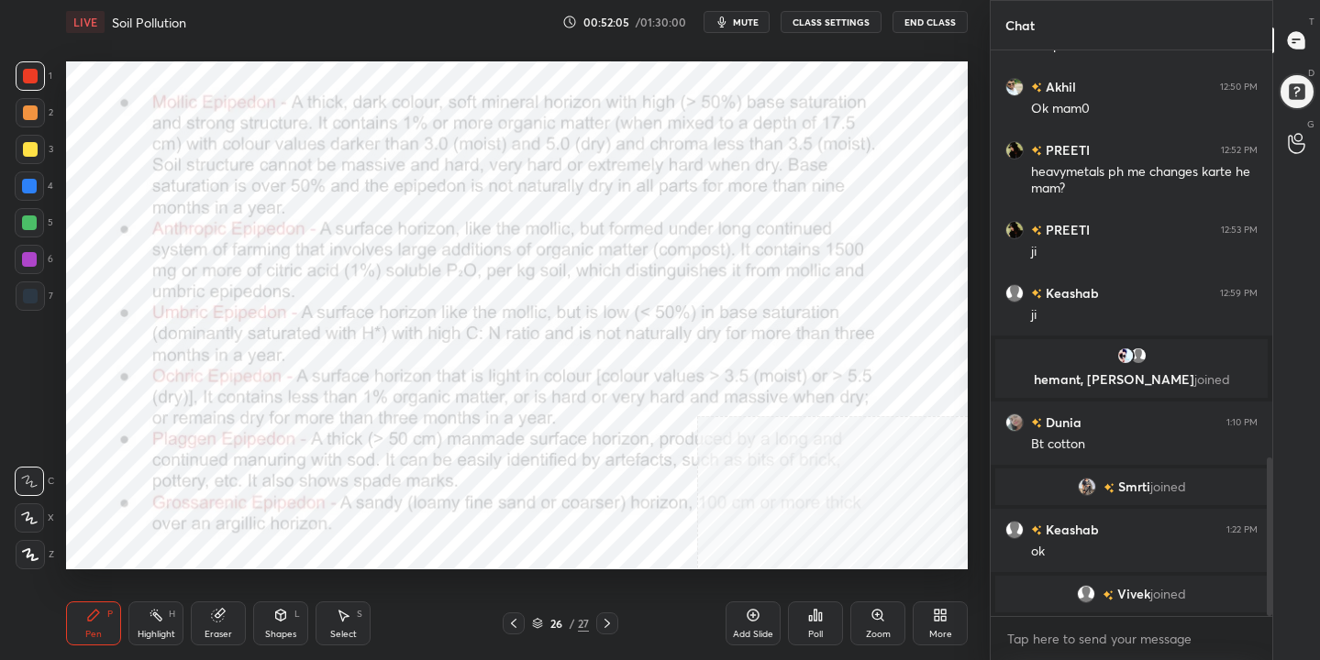
click at [925, 626] on div "More" at bounding box center [940, 624] width 55 height 44
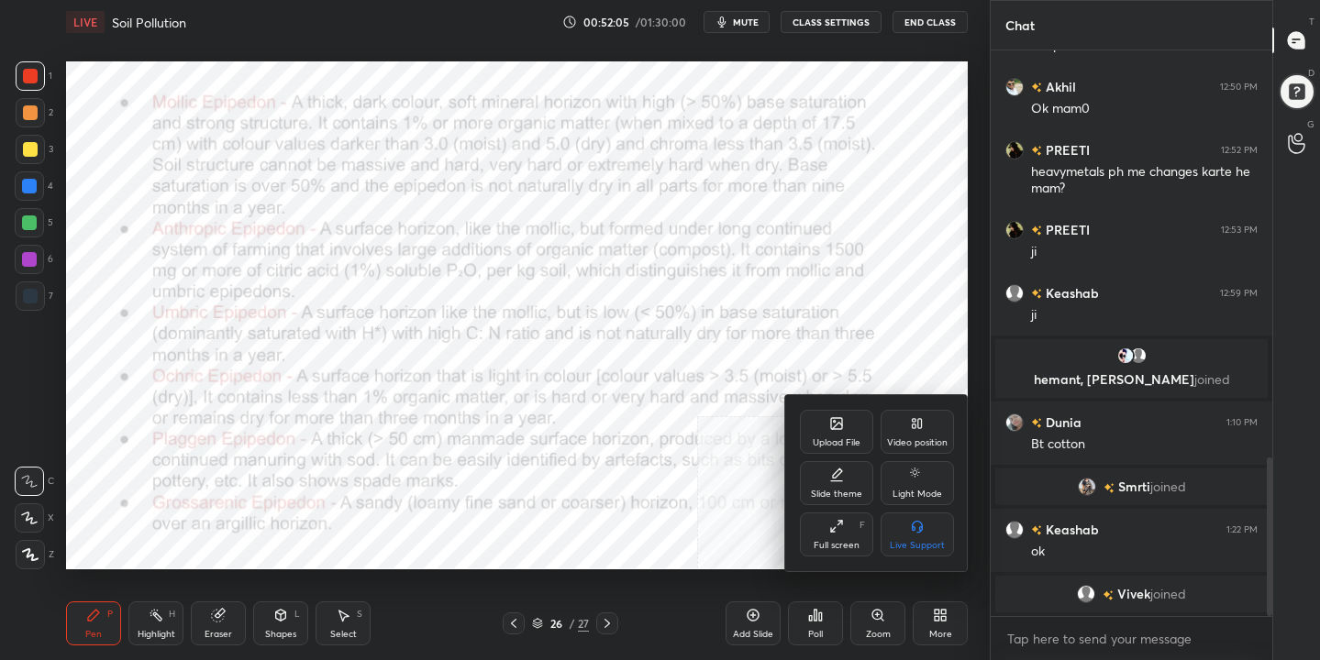
click at [919, 421] on icon at bounding box center [920, 423] width 4 height 9
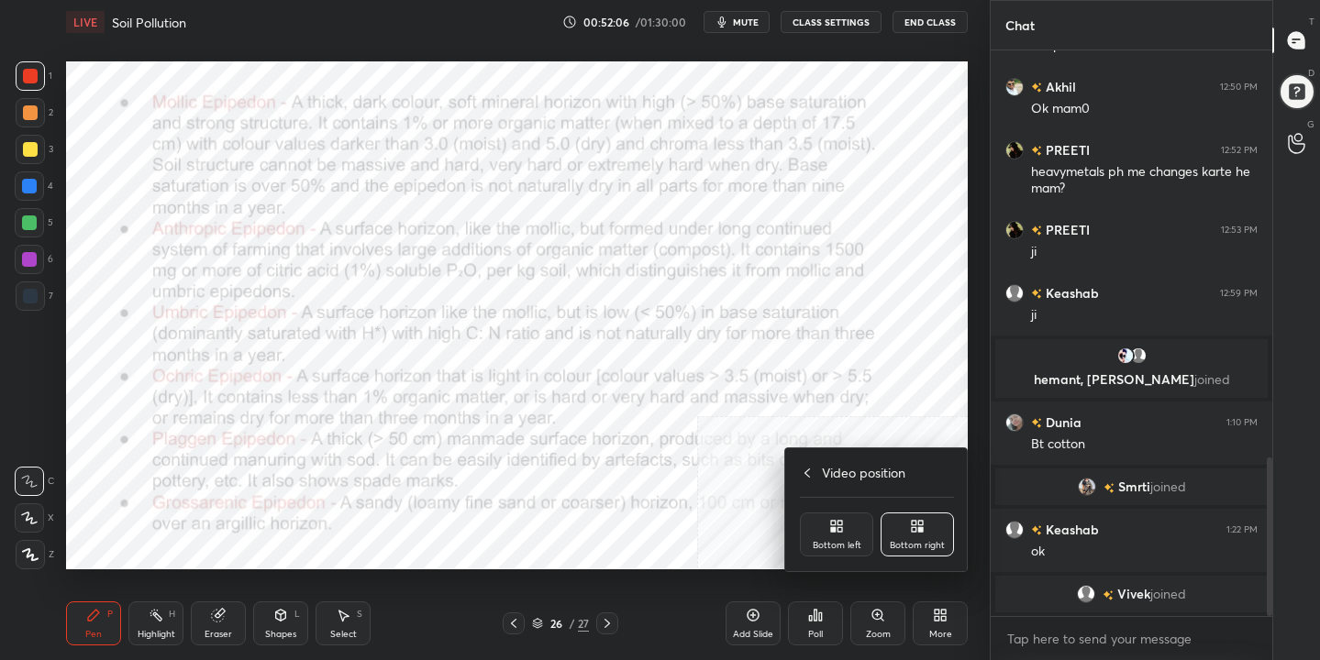
click at [825, 551] on div "Bottom left" at bounding box center [836, 535] width 73 height 44
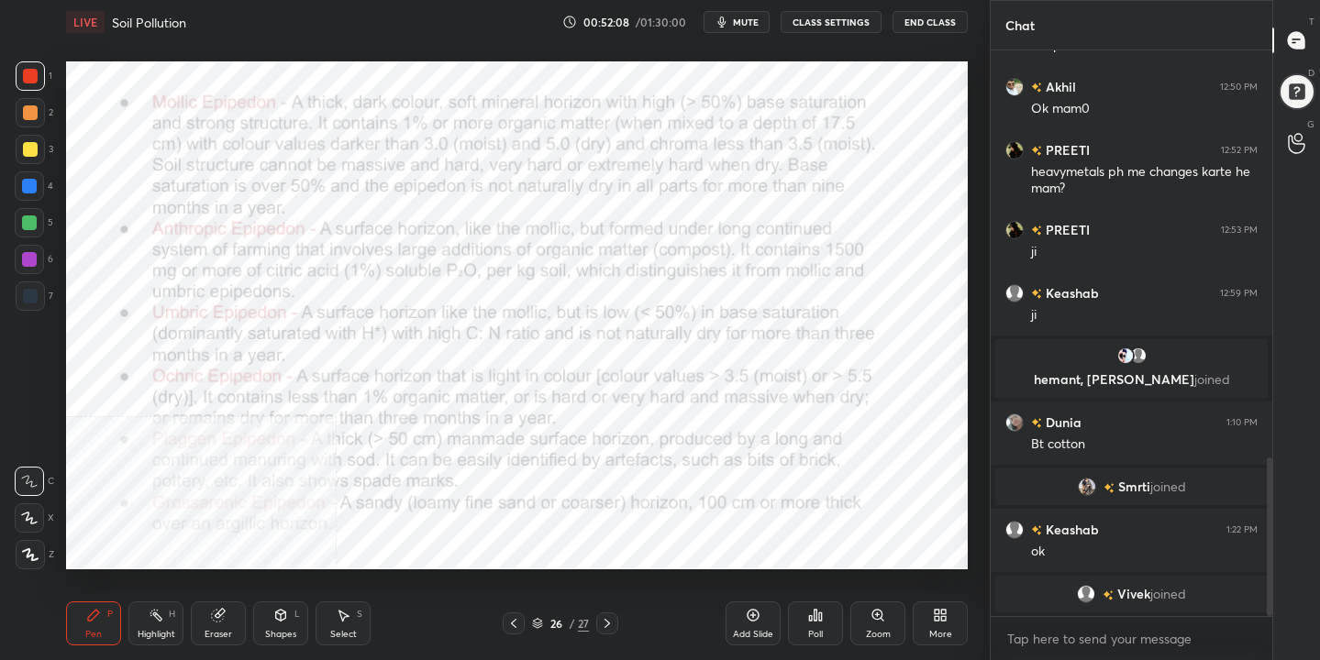
click at [927, 614] on div "More" at bounding box center [940, 624] width 55 height 44
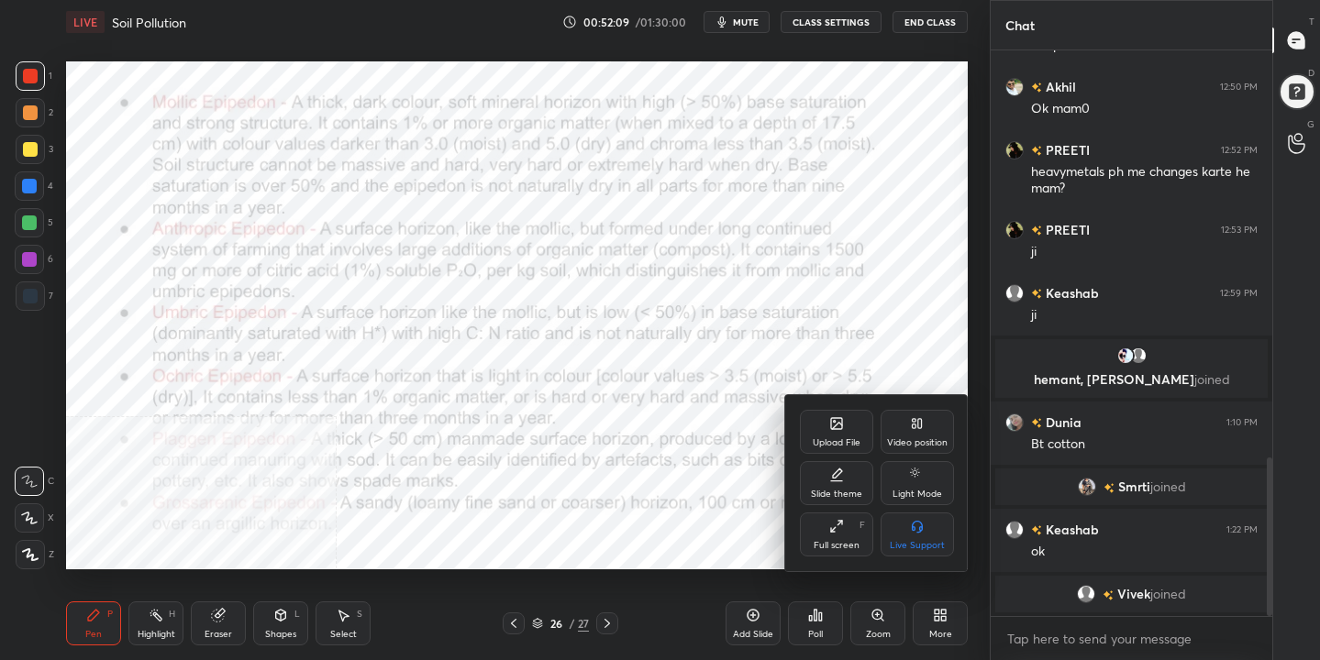
click at [905, 430] on div "Video position" at bounding box center [916, 432] width 73 height 44
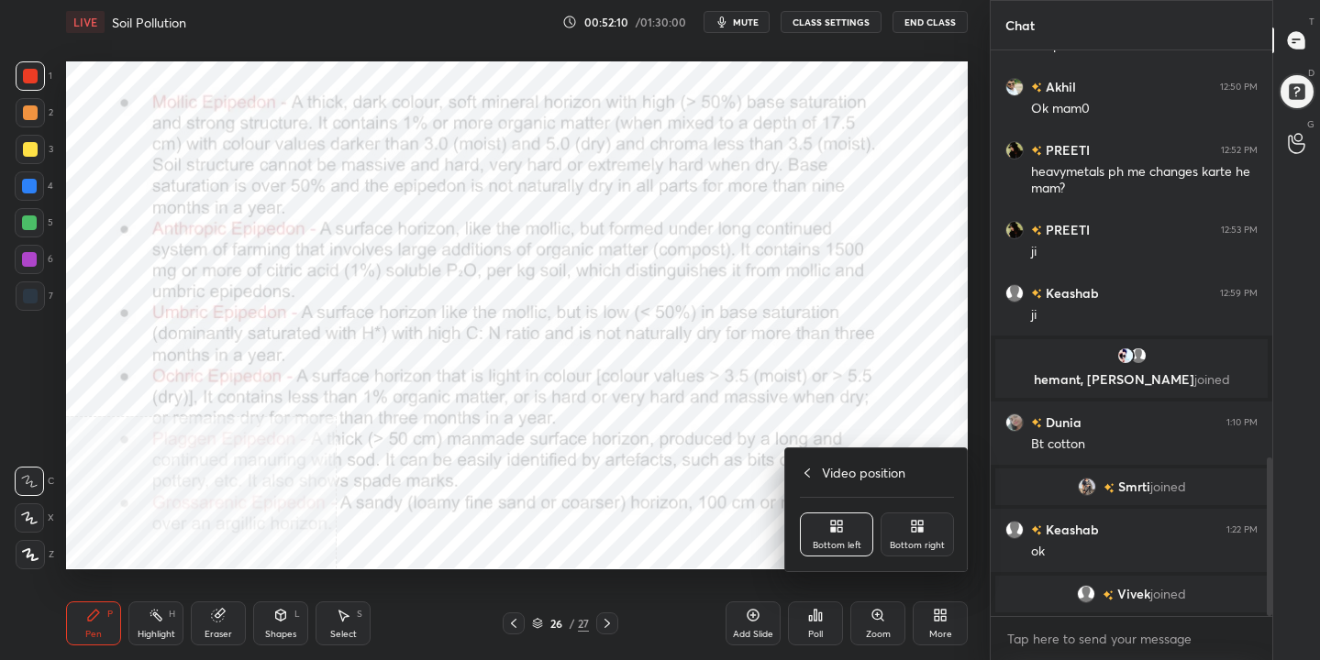
click at [923, 514] on div "Bottom right" at bounding box center [916, 535] width 73 height 44
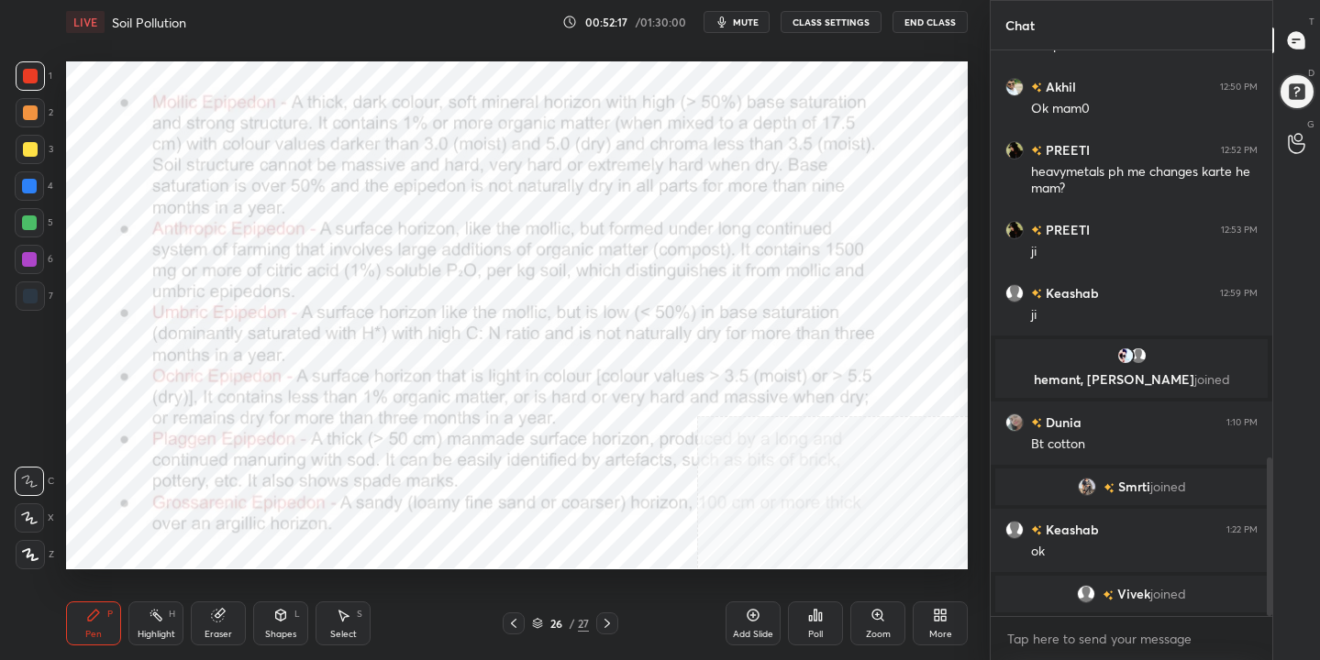
click at [538, 622] on icon at bounding box center [537, 623] width 11 height 11
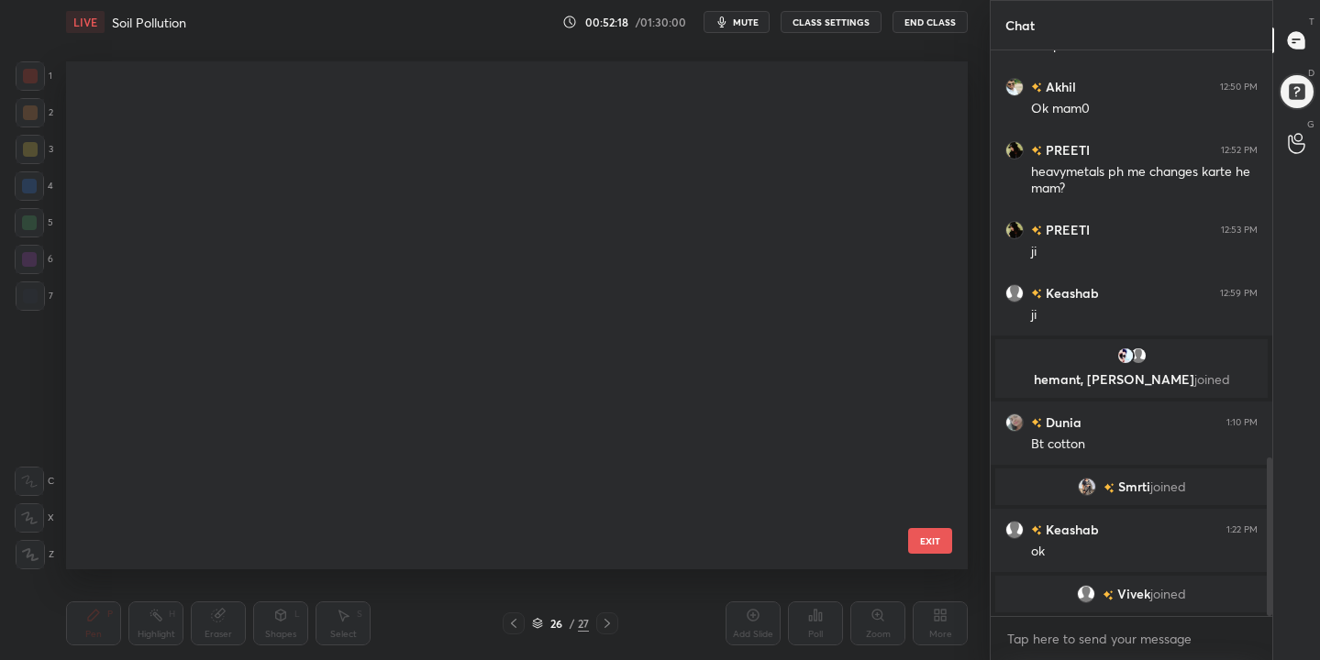
scroll to position [502, 893]
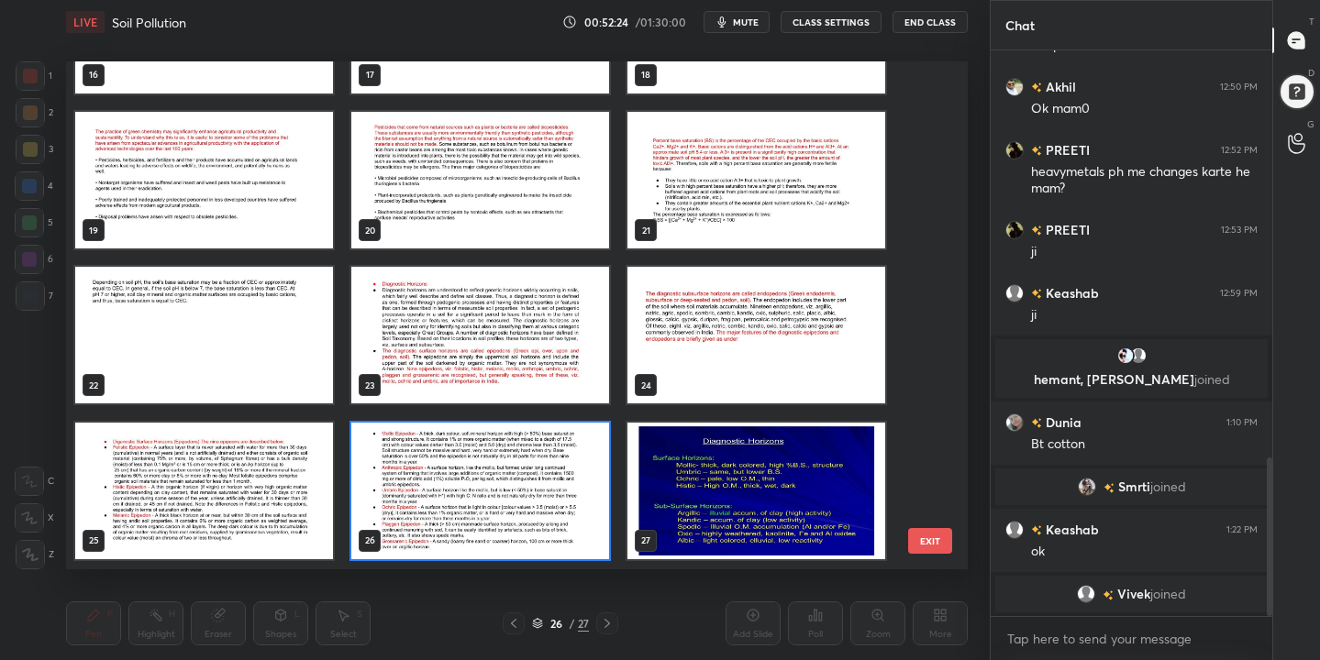
click at [798, 369] on img "grid" at bounding box center [756, 336] width 258 height 137
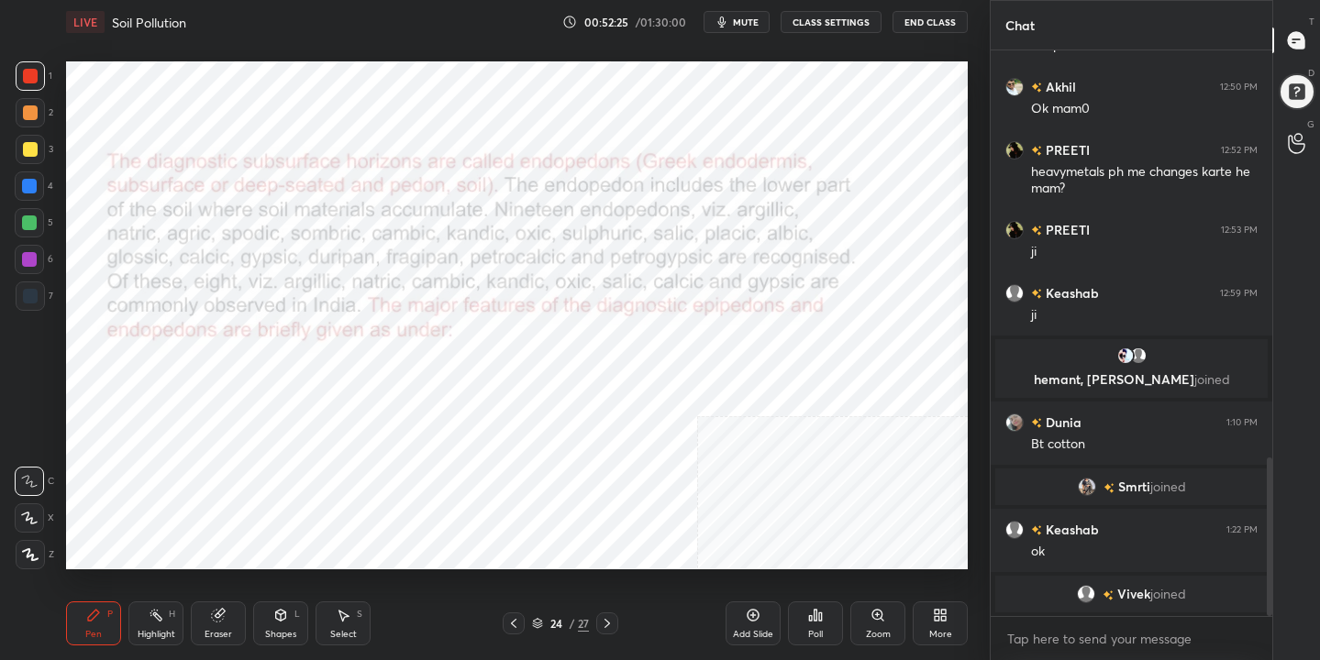
click at [798, 369] on img "grid" at bounding box center [756, 336] width 258 height 137
click at [537, 632] on div "24 / 27" at bounding box center [561, 624] width 116 height 22
click at [605, 625] on icon at bounding box center [607, 623] width 15 height 15
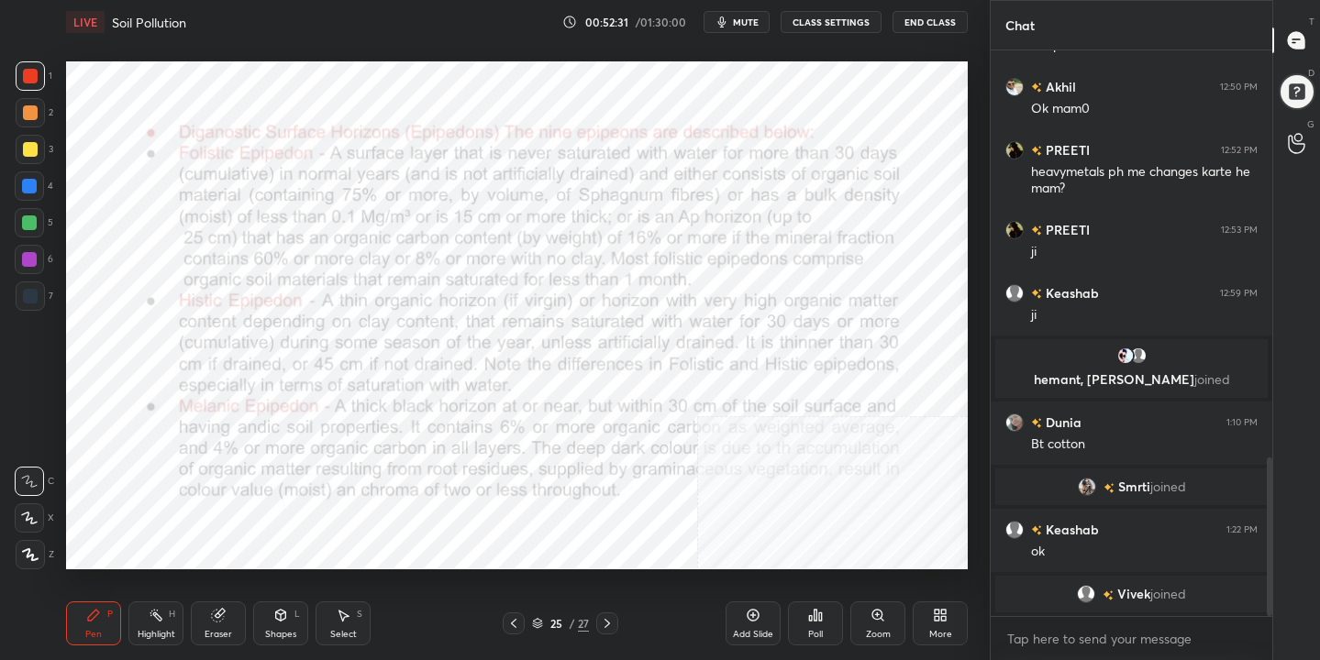
click at [605, 625] on icon at bounding box center [607, 623] width 15 height 15
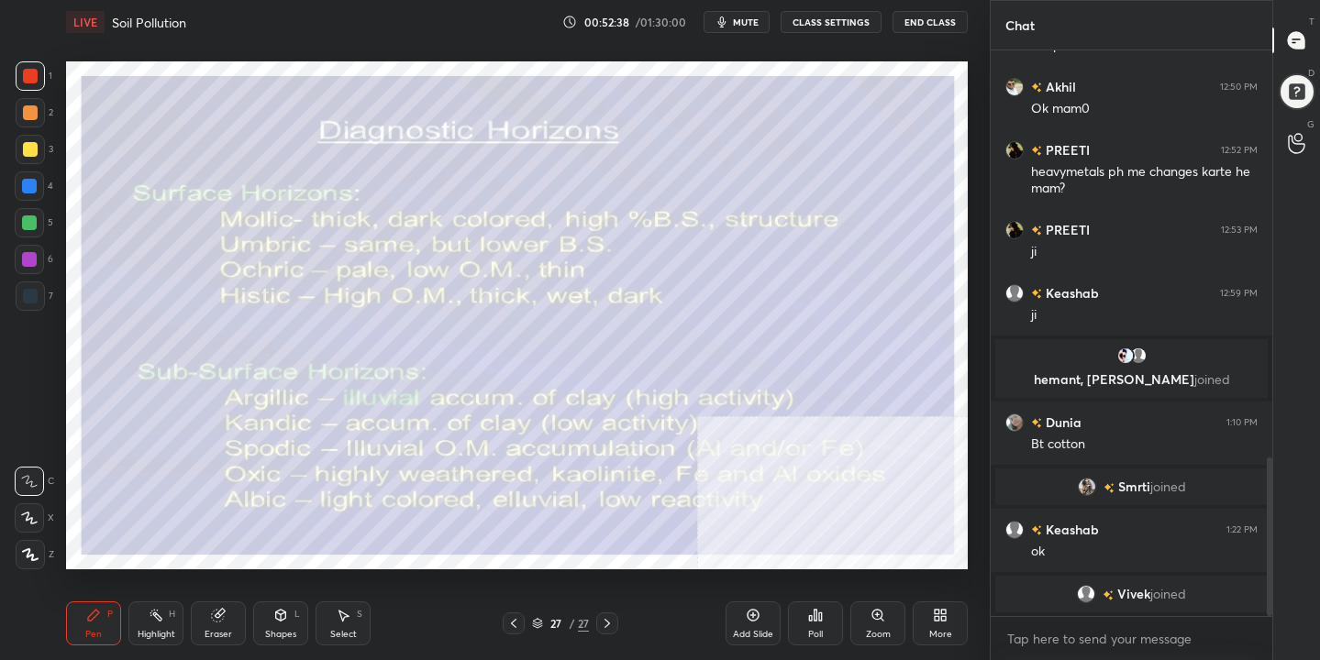
click at [541, 631] on div "27 / 27" at bounding box center [560, 623] width 57 height 17
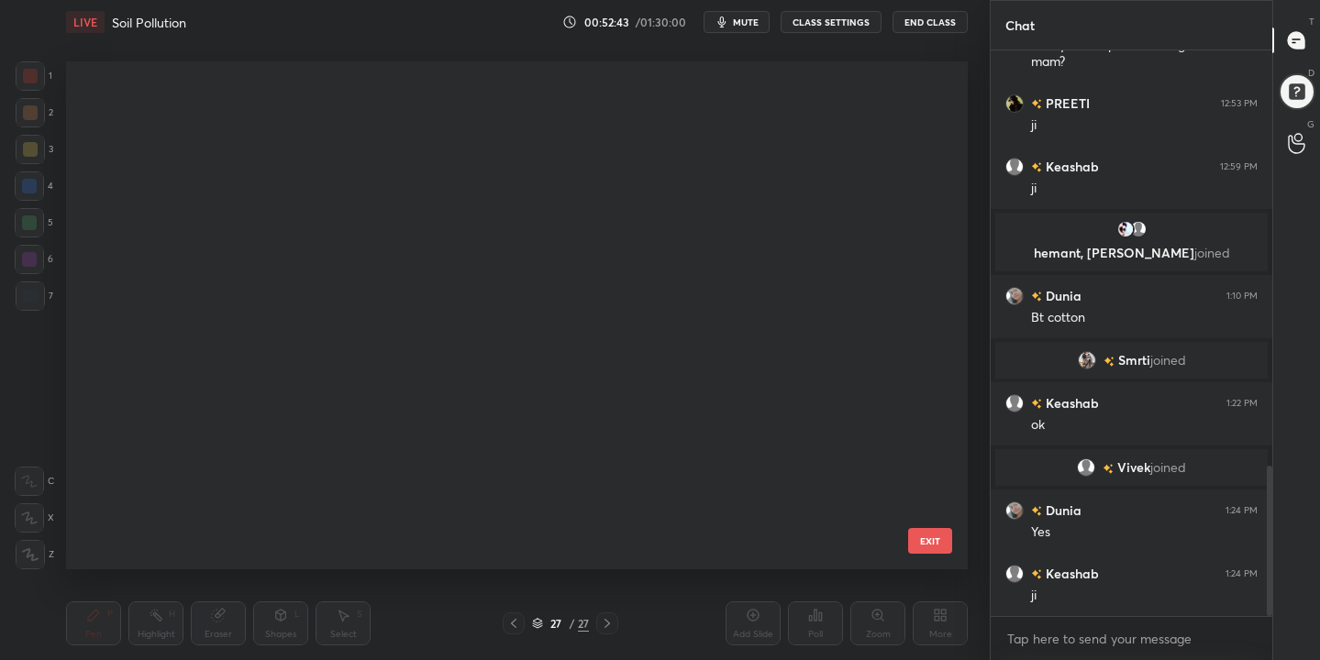
scroll to position [0, 0]
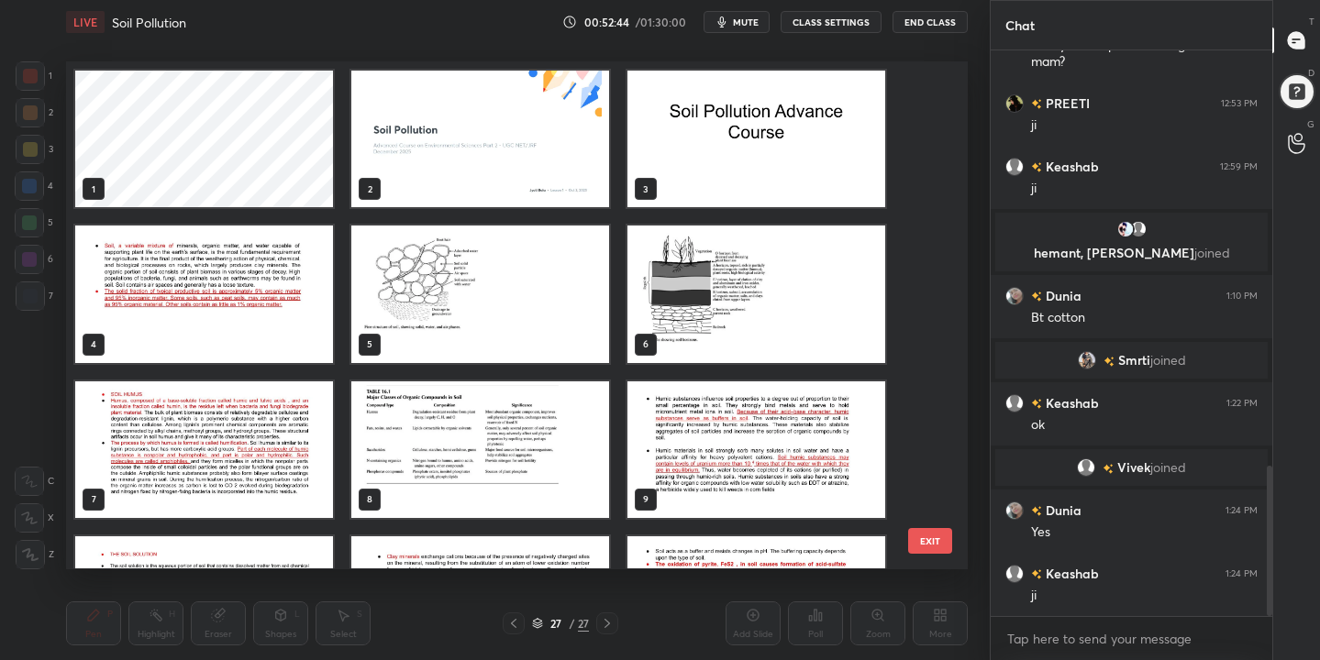
click at [756, 127] on img "grid" at bounding box center [756, 139] width 258 height 137
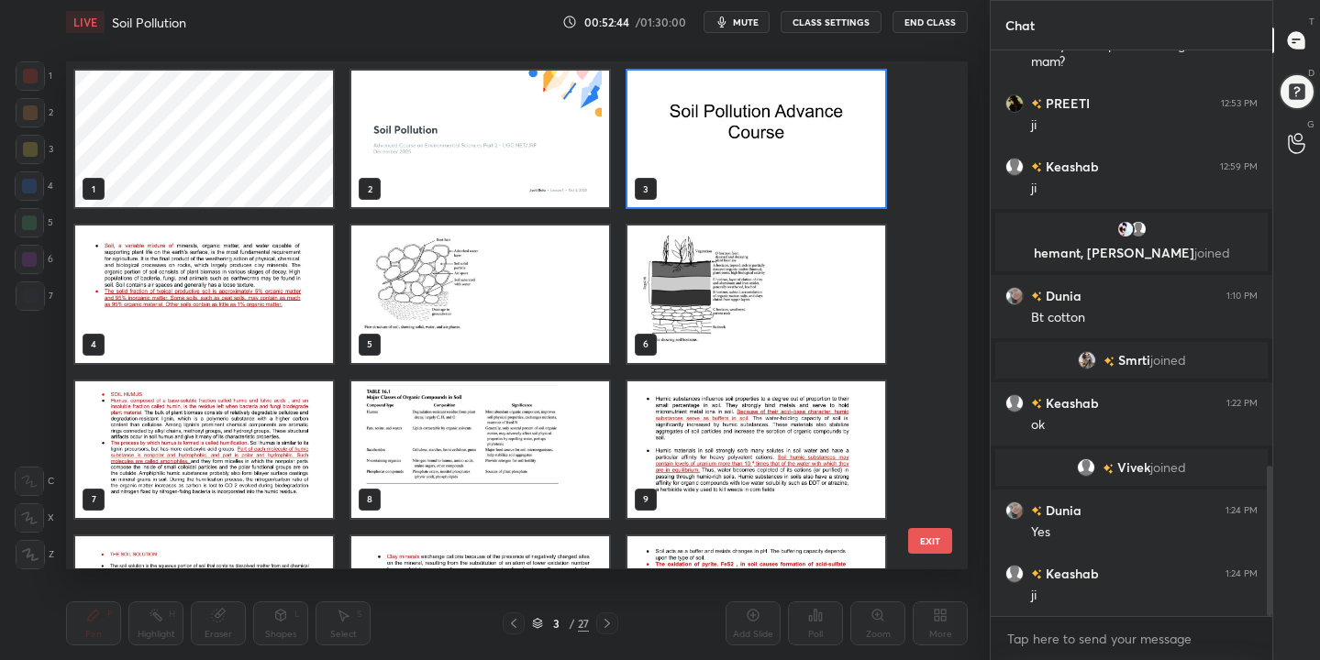
click at [756, 127] on img "grid" at bounding box center [756, 139] width 258 height 137
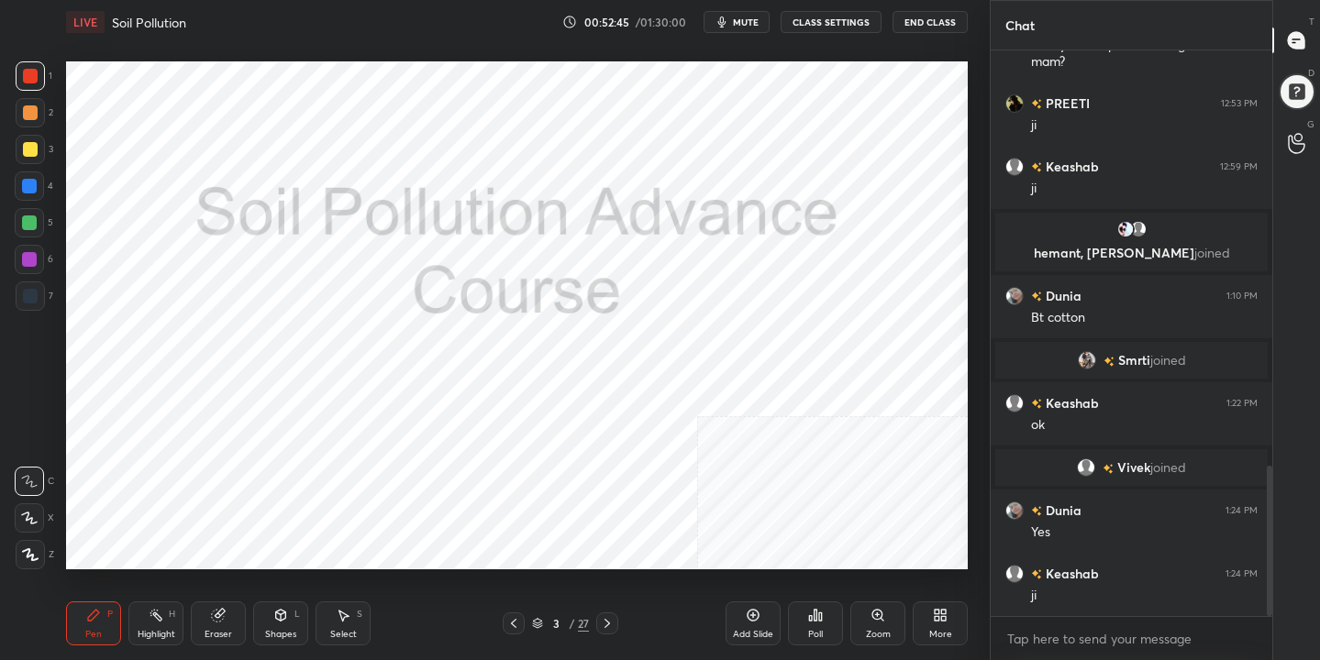
click at [756, 127] on img "grid" at bounding box center [756, 139] width 258 height 137
click at [742, 21] on span "mute" at bounding box center [746, 22] width 26 height 13
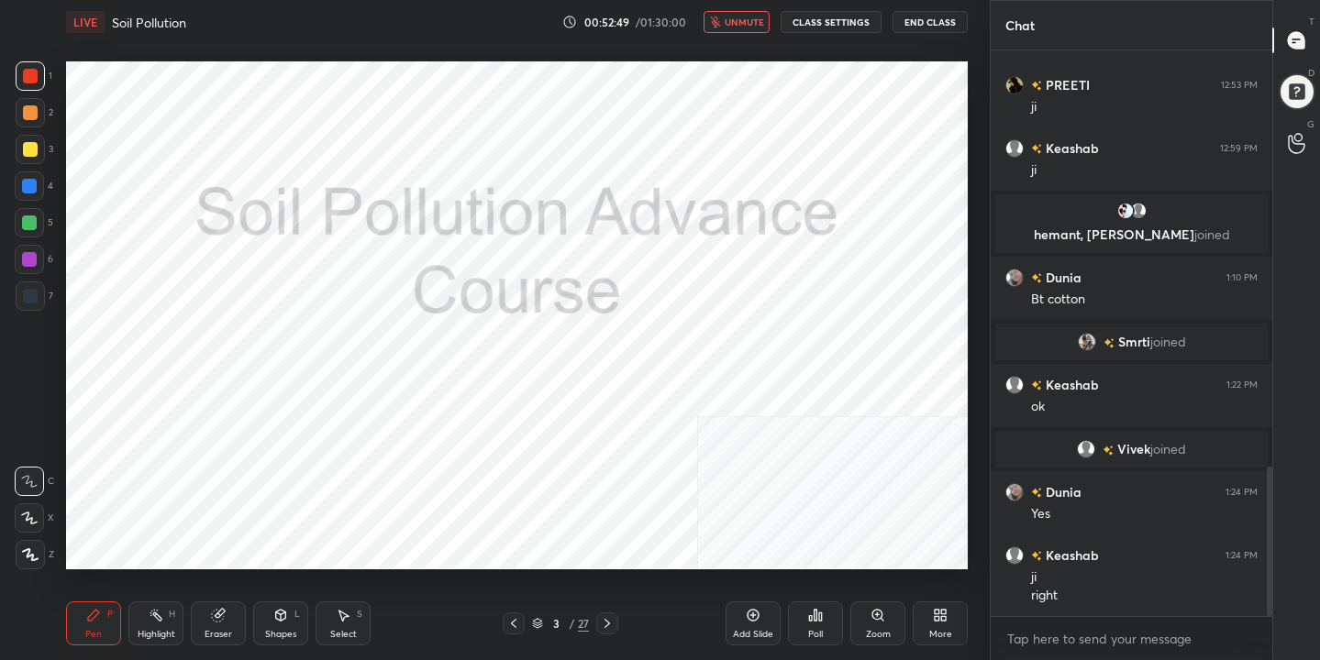
click at [933, 632] on div "More" at bounding box center [940, 634] width 23 height 9
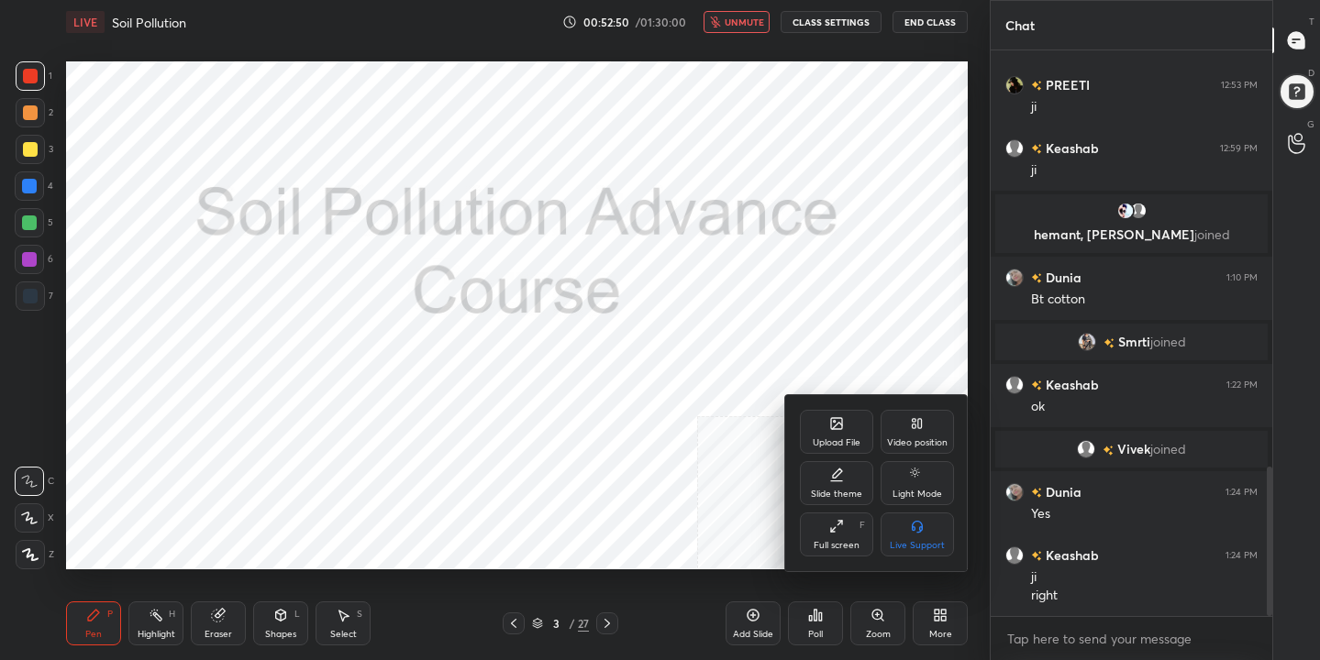
click at [825, 432] on div "Upload File" at bounding box center [836, 432] width 73 height 44
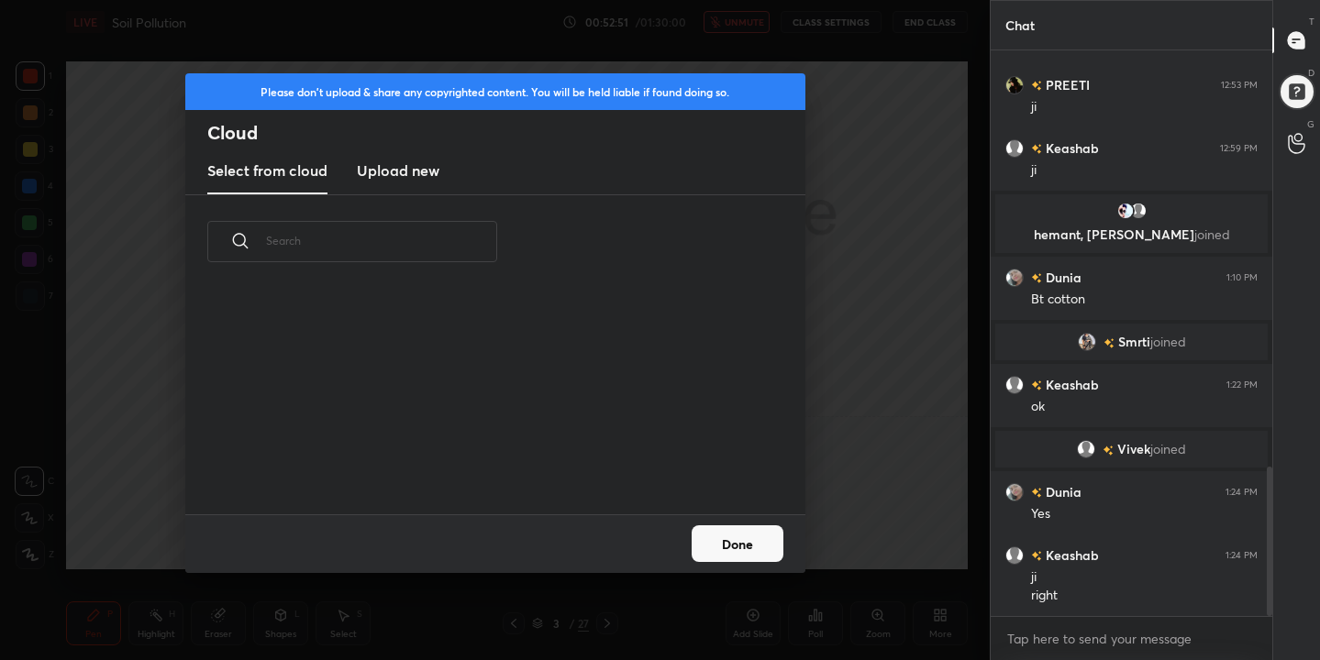
scroll to position [226, 589]
click at [415, 172] on h3 "Upload new" at bounding box center [398, 171] width 83 height 22
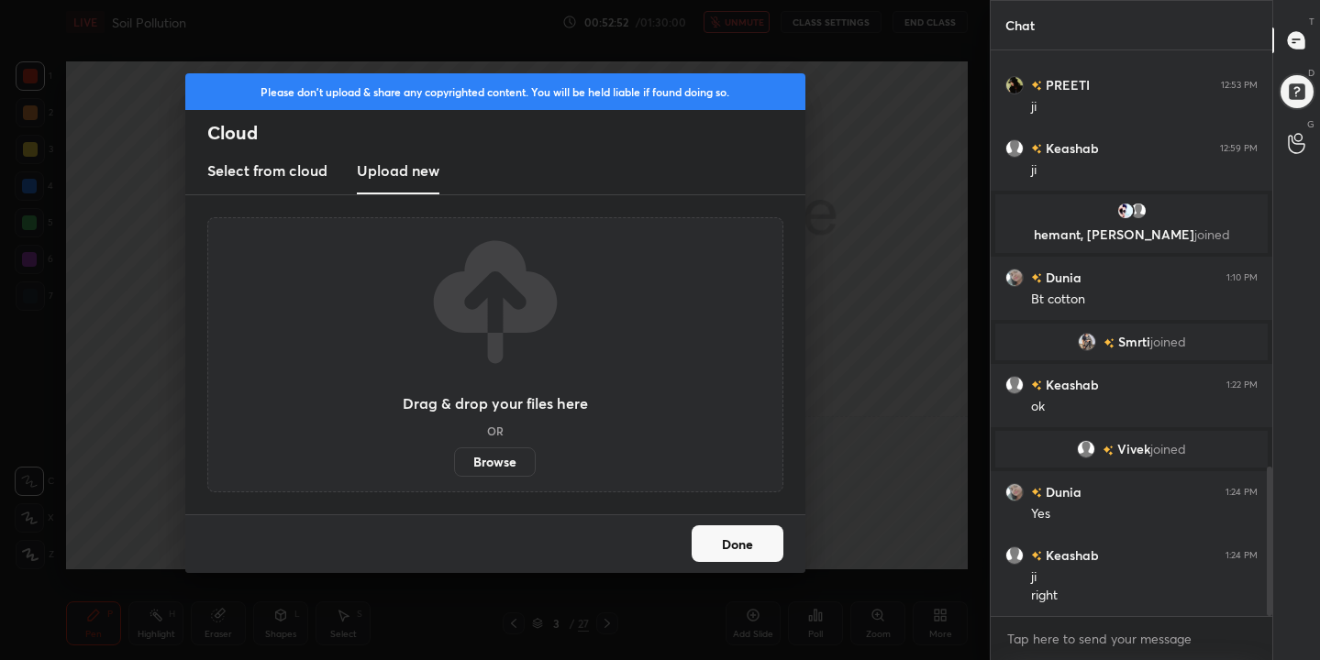
click at [506, 450] on label "Browse" at bounding box center [495, 462] width 82 height 29
click at [454, 450] on input "Browse" at bounding box center [454, 462] width 0 height 29
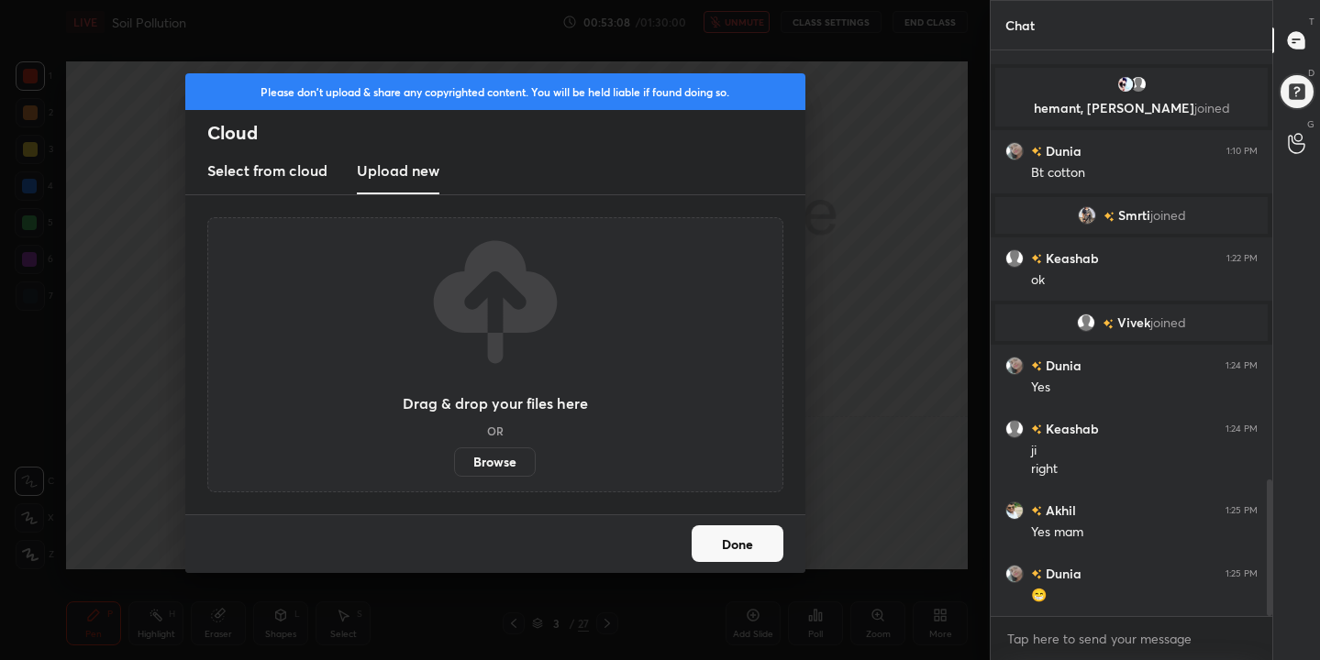
scroll to position [1770, 0]
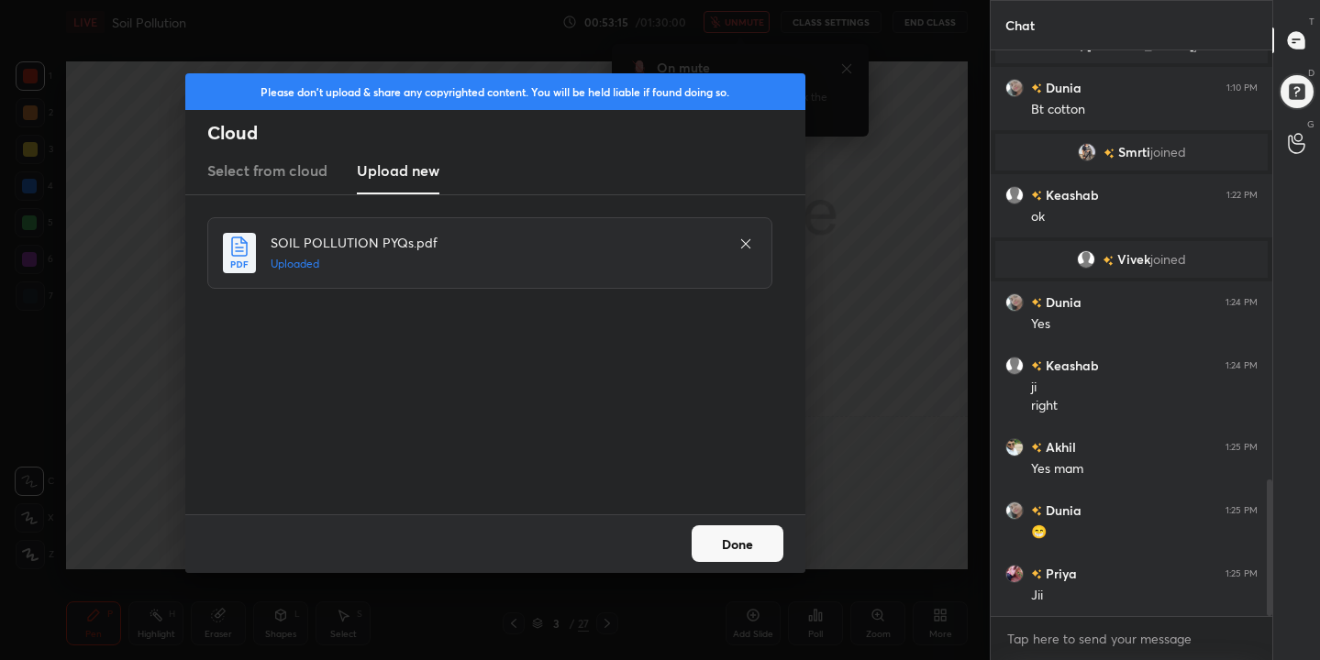
click at [745, 539] on button "Done" at bounding box center [738, 544] width 92 height 37
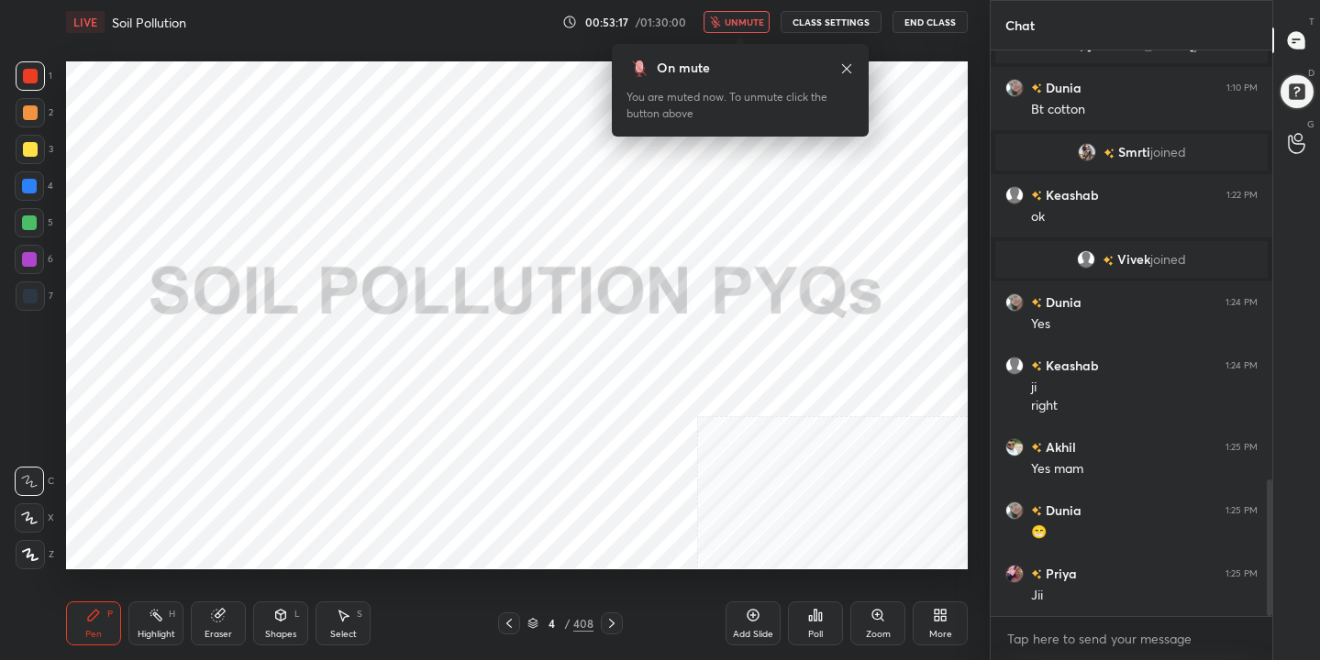
click at [535, 620] on icon at bounding box center [532, 623] width 11 height 11
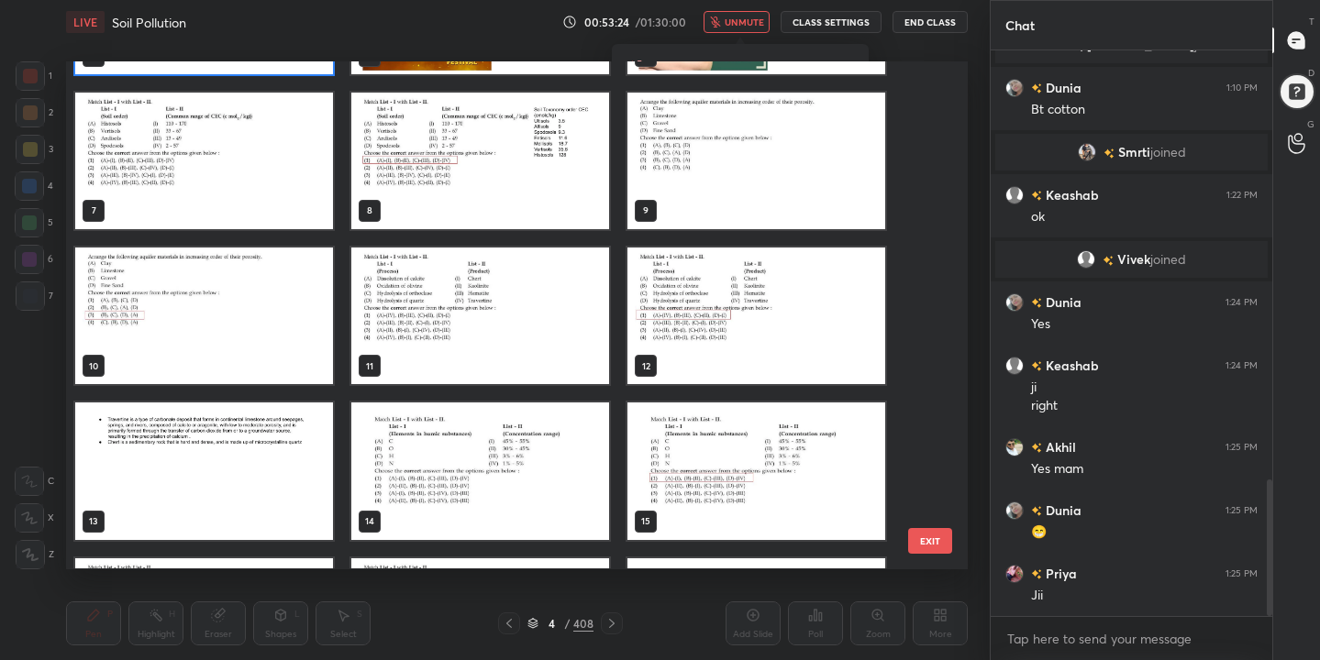
scroll to position [288, 0]
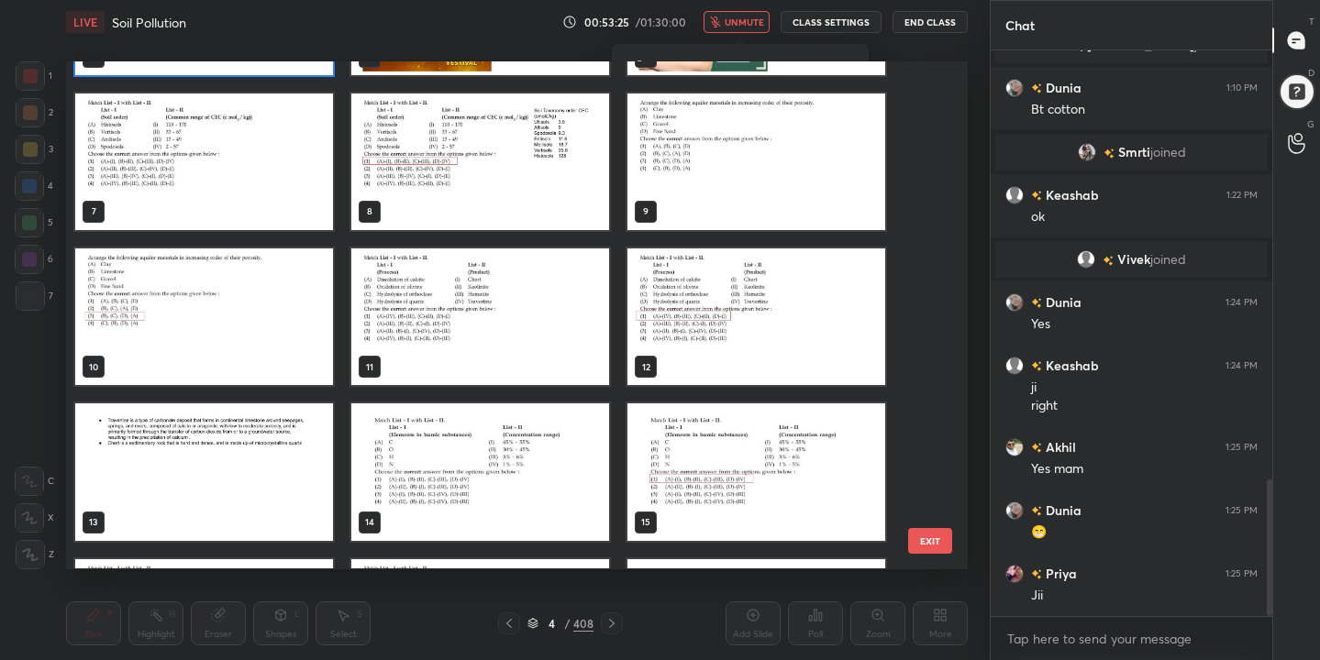
click at [510, 466] on img "grid" at bounding box center [480, 472] width 258 height 137
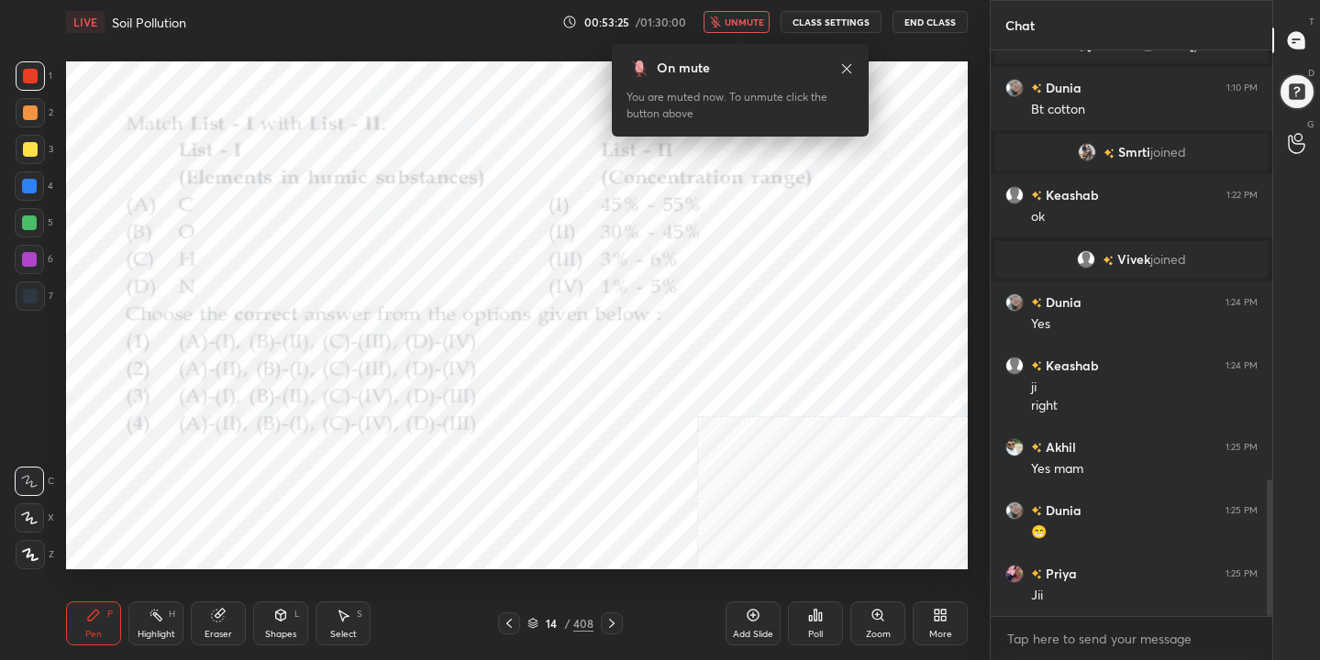
click at [510, 466] on img "grid" at bounding box center [480, 472] width 258 height 137
click at [747, 28] on span "unmute" at bounding box center [744, 22] width 39 height 13
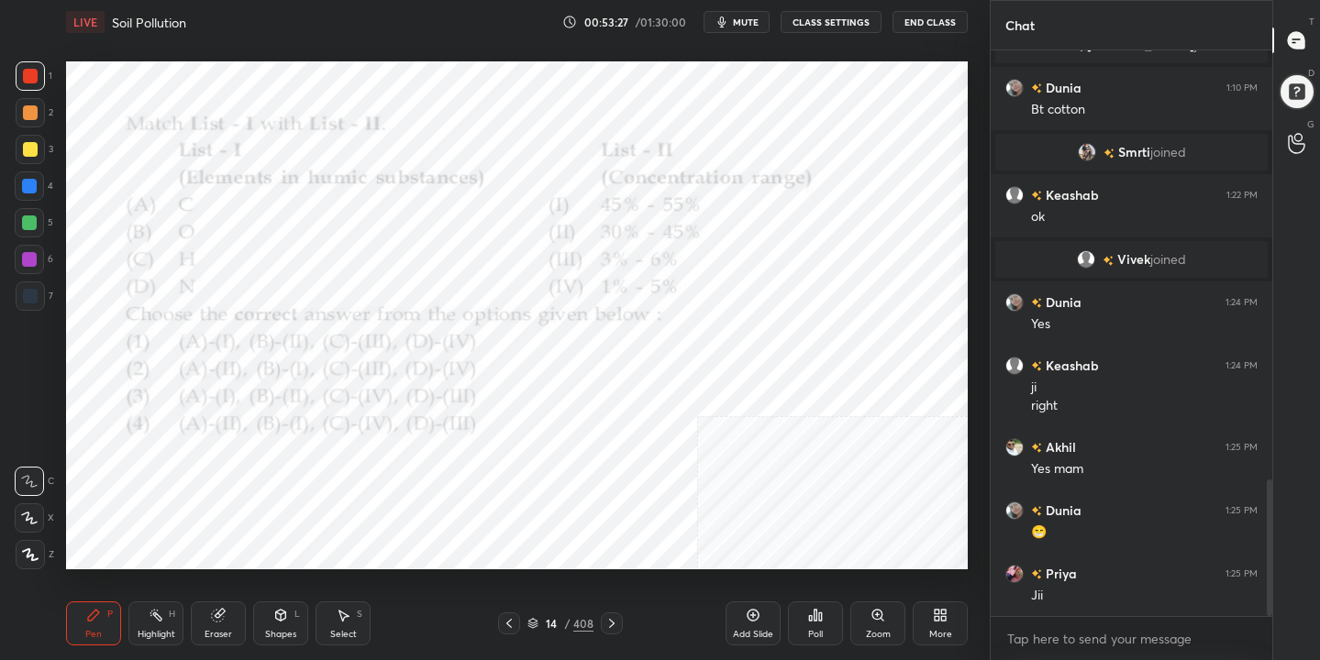
click at [747, 28] on span "mute" at bounding box center [746, 22] width 26 height 13
click at [535, 626] on icon at bounding box center [532, 626] width 9 height 3
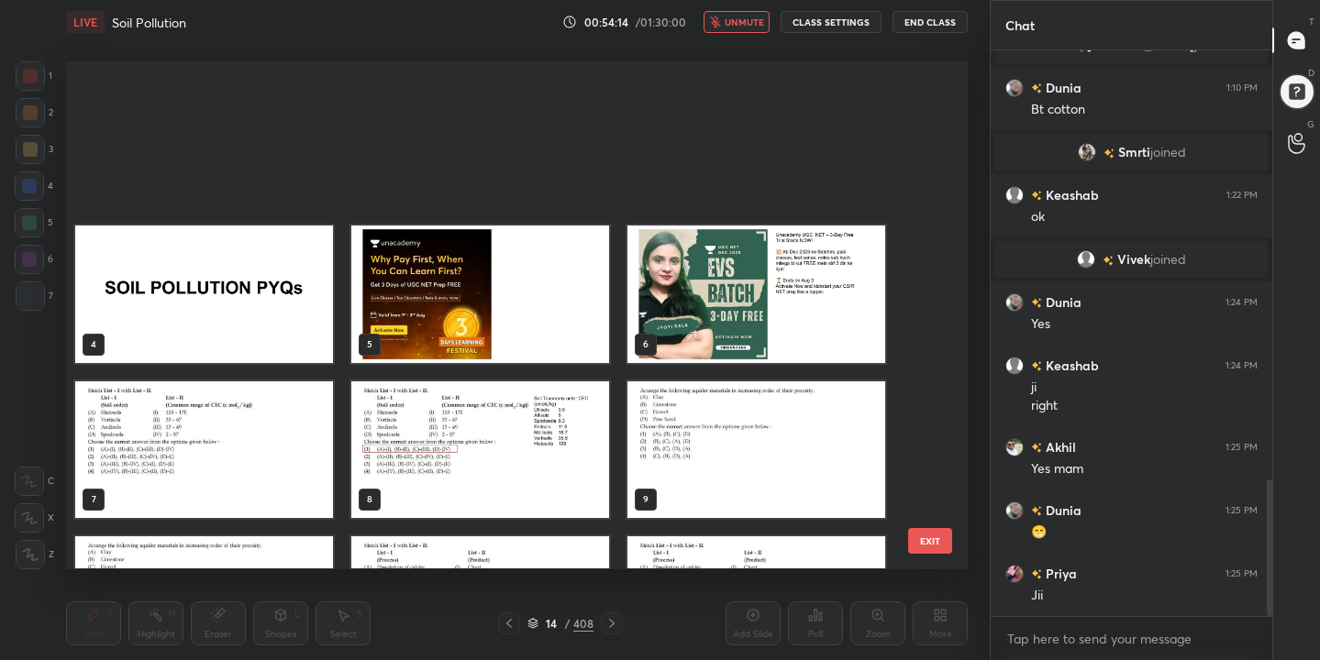
scroll to position [502, 893]
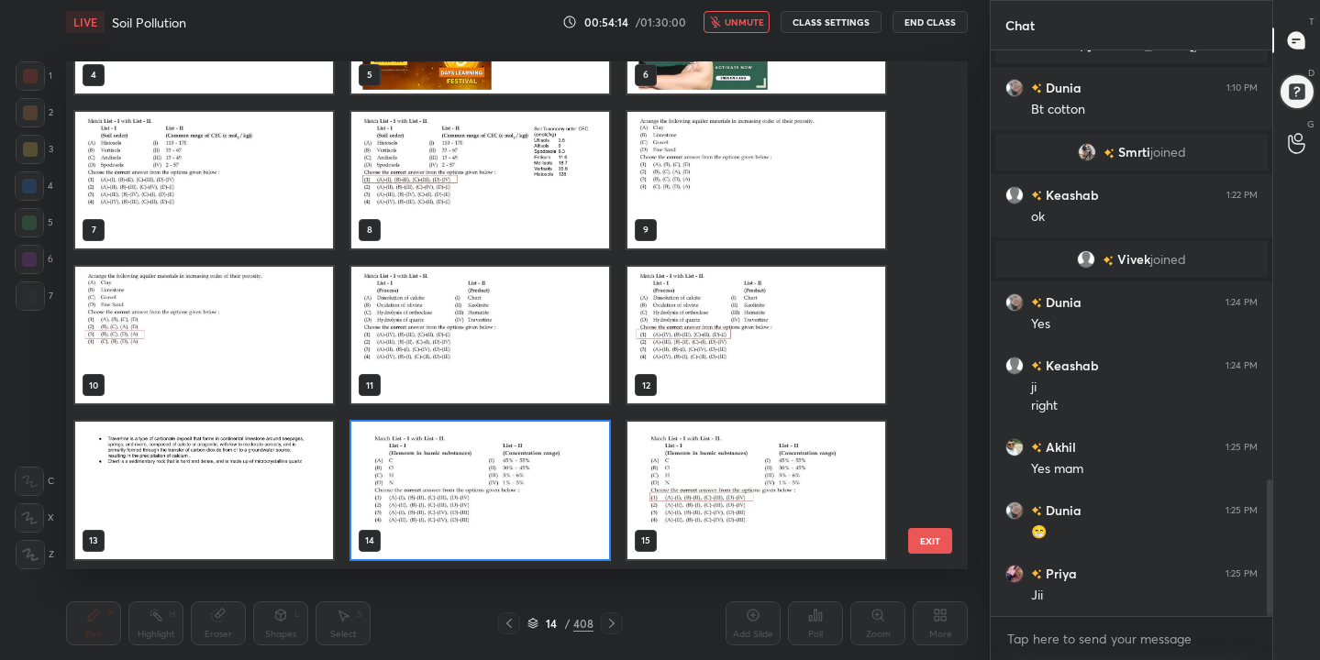
click at [448, 488] on img "grid" at bounding box center [480, 491] width 258 height 137
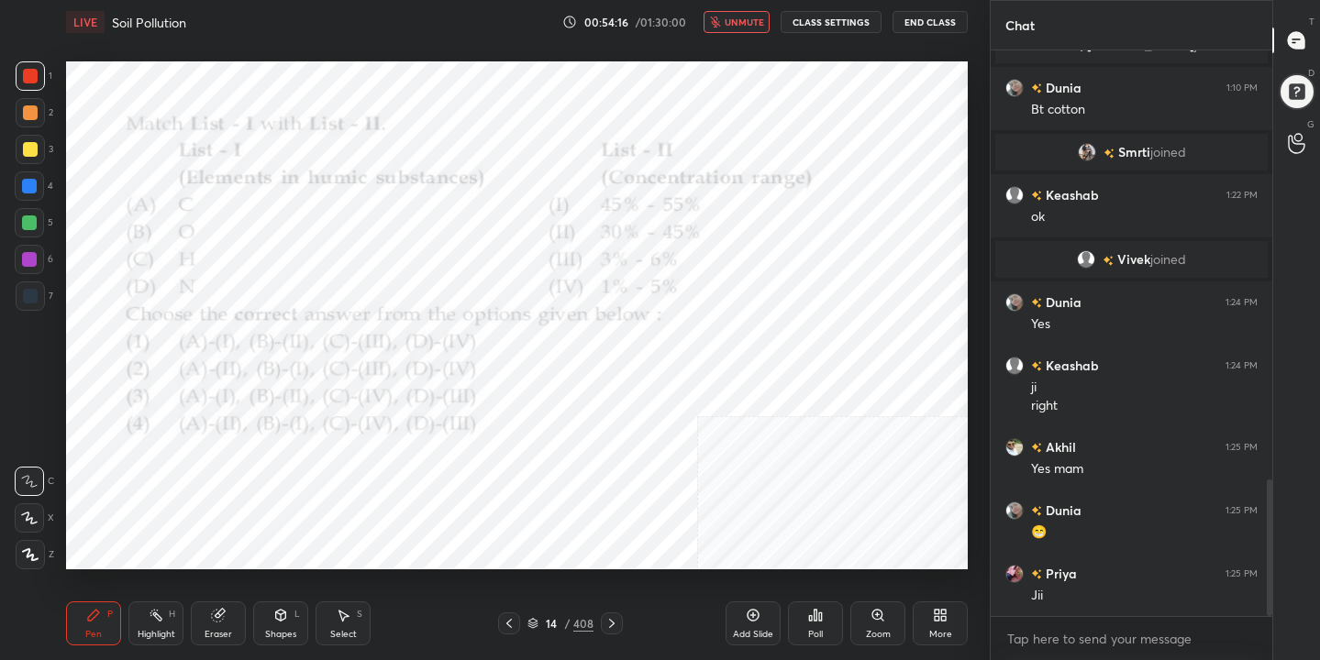
click at [824, 615] on div "Poll" at bounding box center [815, 624] width 55 height 44
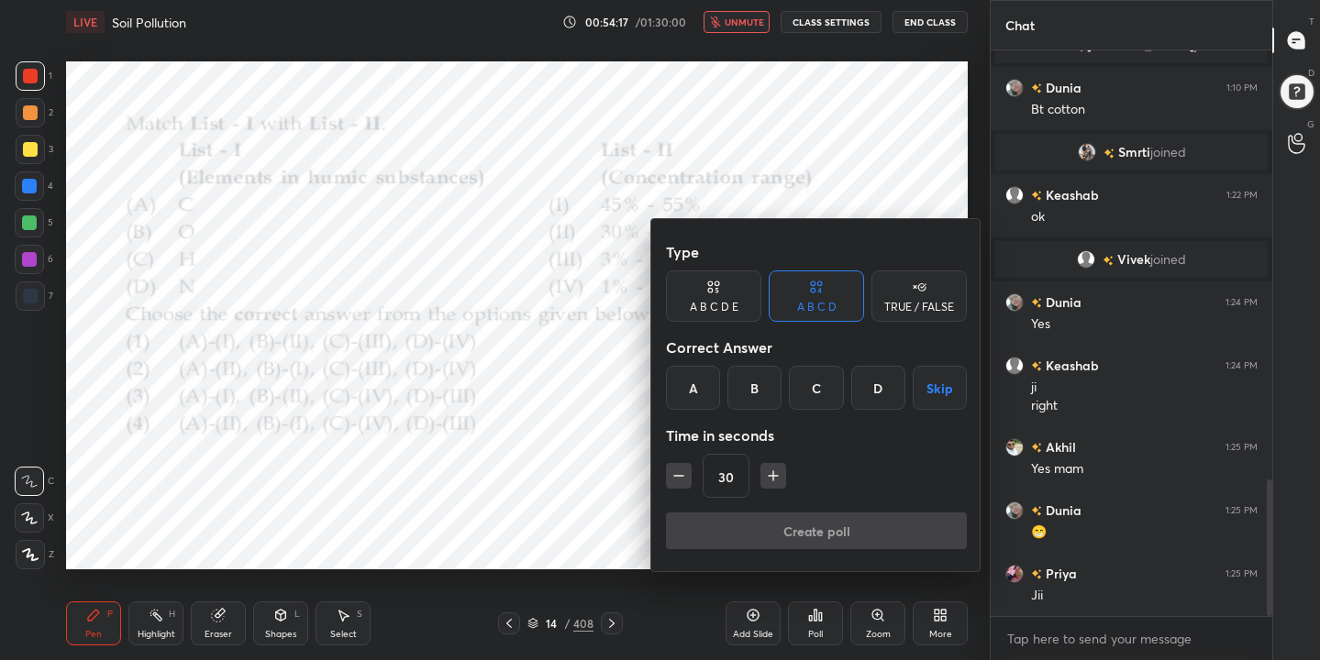
click at [693, 397] on div "A" at bounding box center [693, 388] width 54 height 44
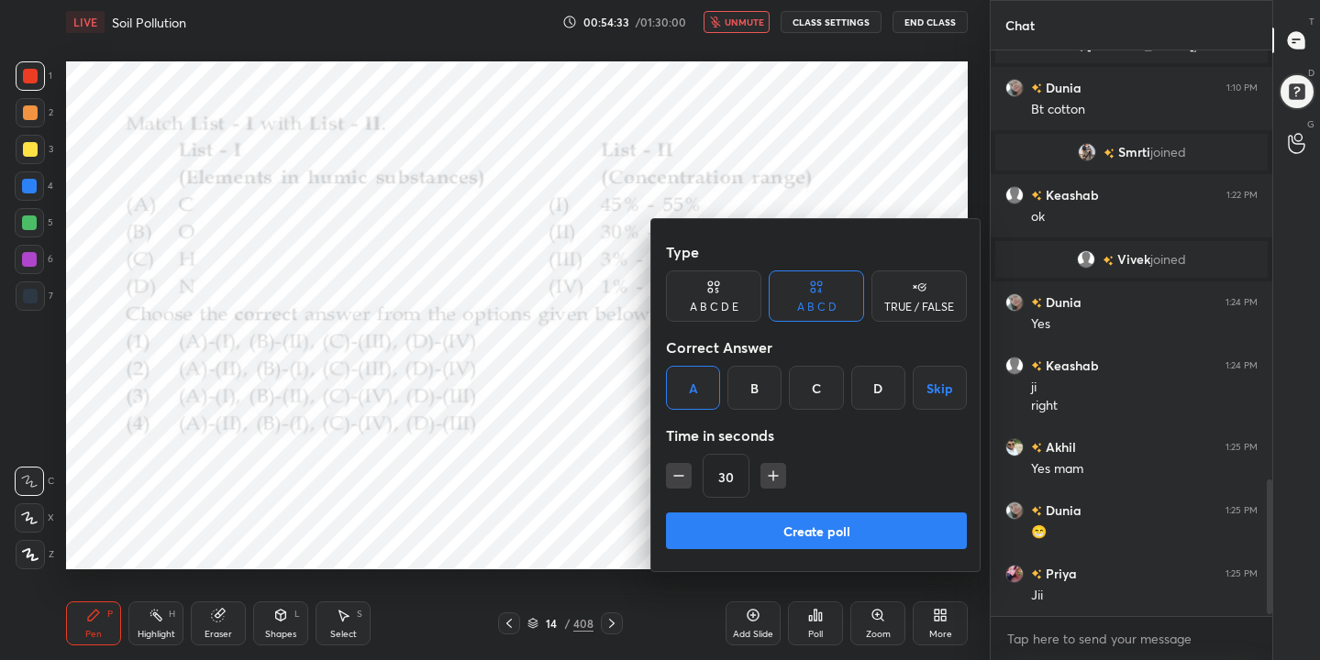
scroll to position [1833, 0]
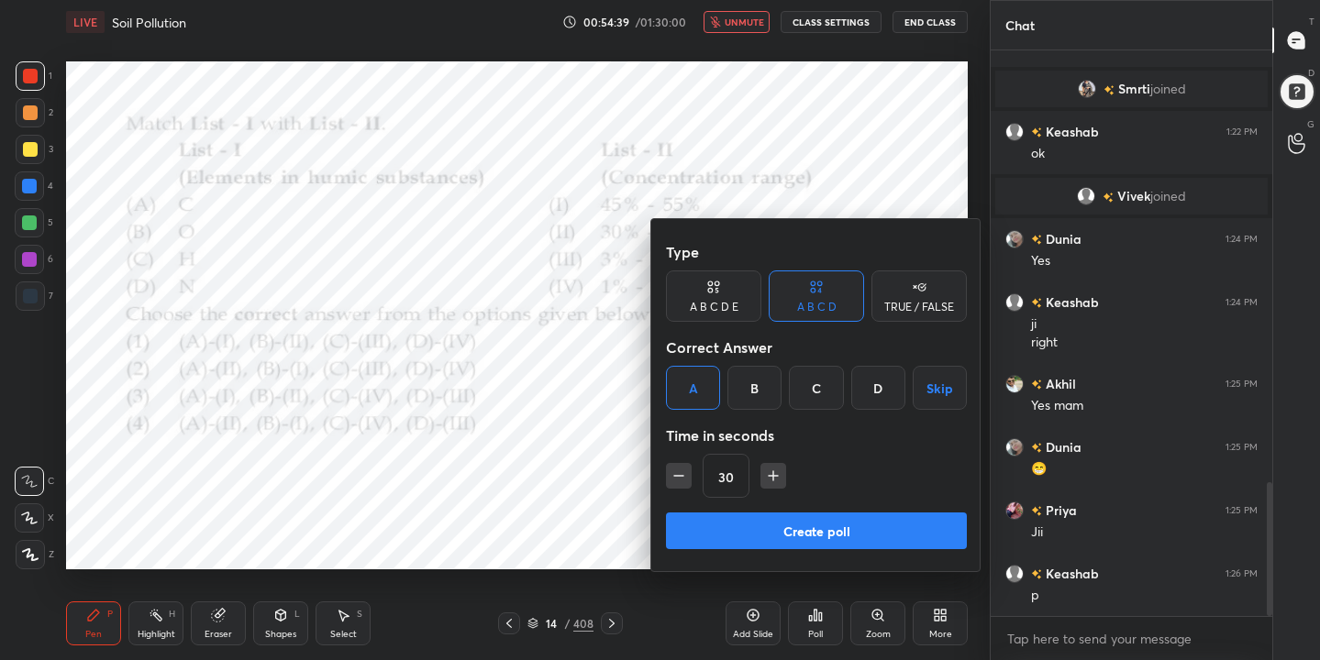
click at [854, 523] on button "Create poll" at bounding box center [816, 531] width 301 height 37
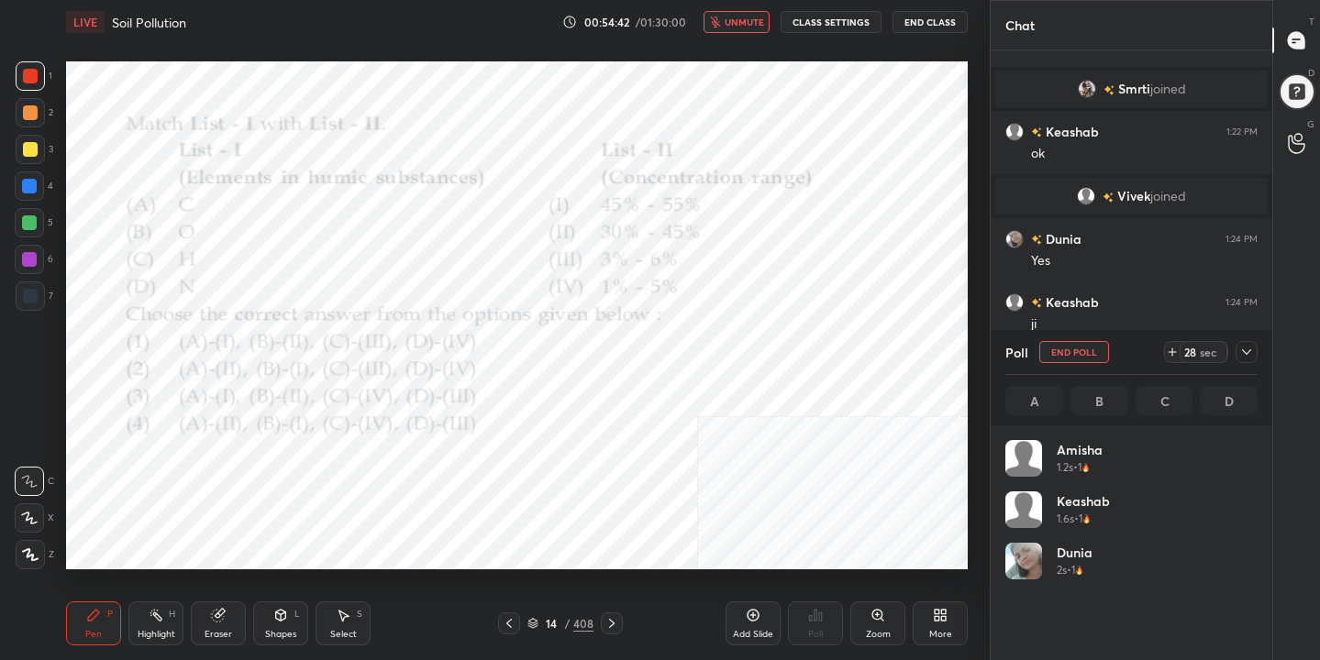
scroll to position [215, 247]
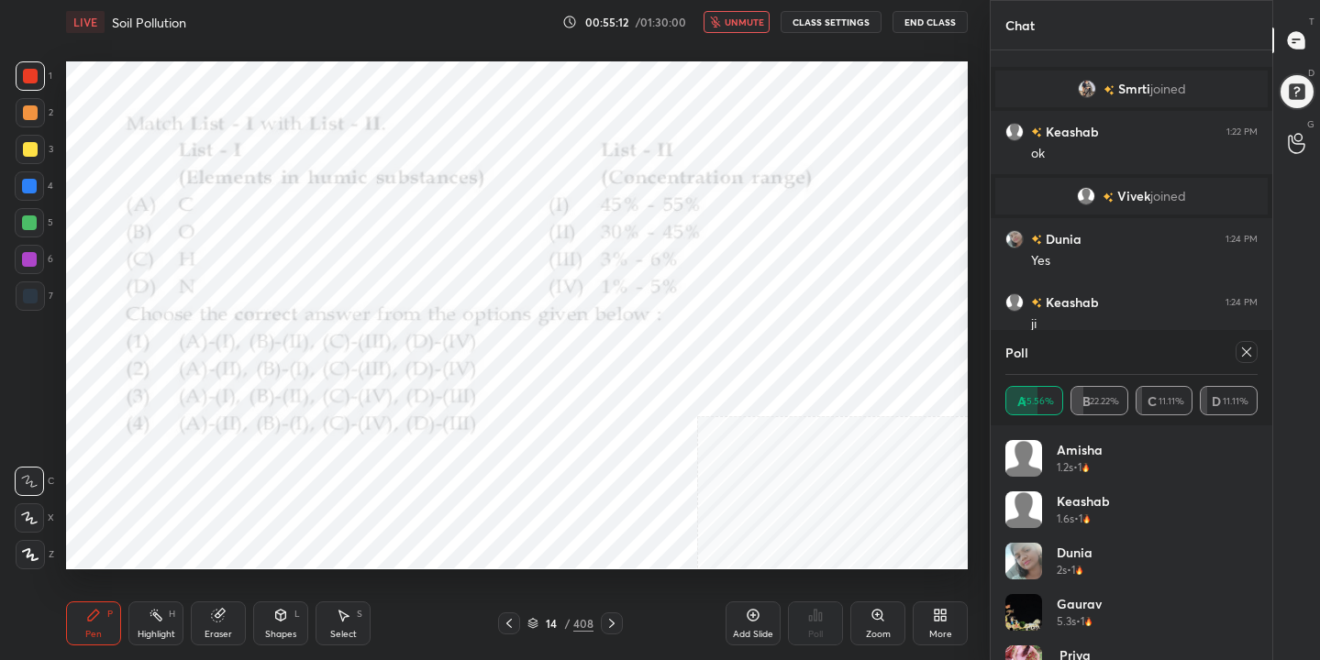
click at [1250, 358] on icon at bounding box center [1246, 352] width 15 height 15
type textarea "x"
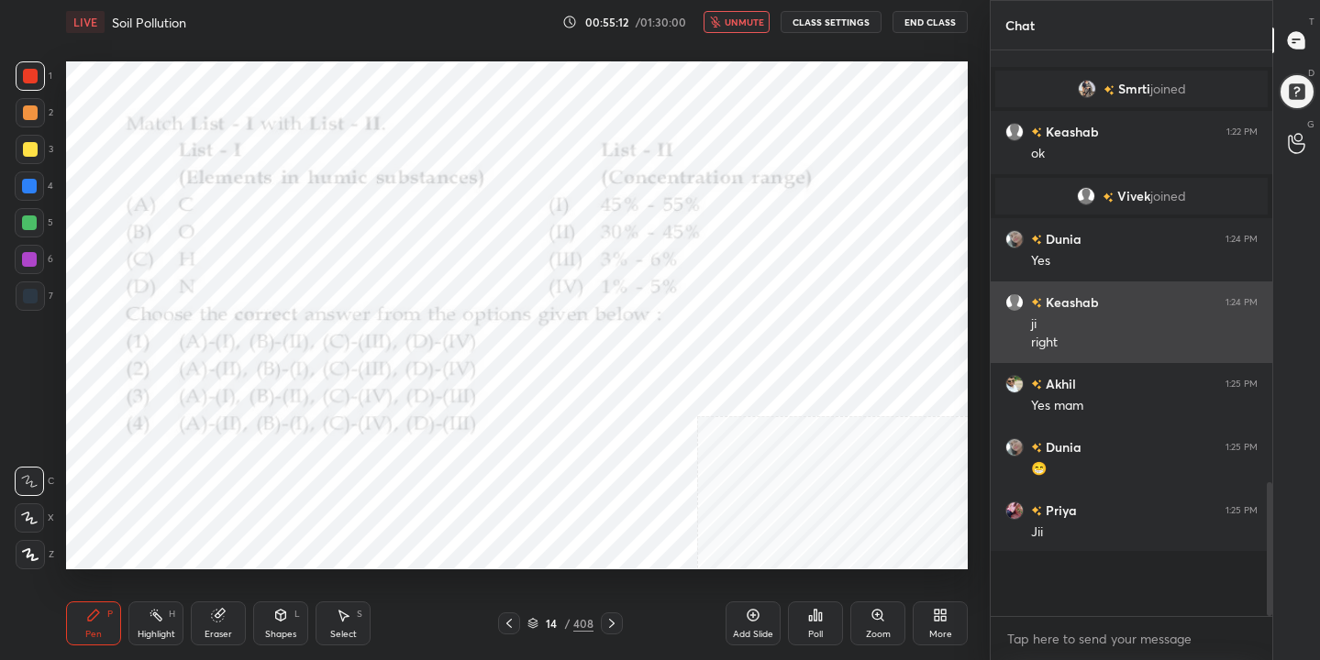
scroll to position [6, 6]
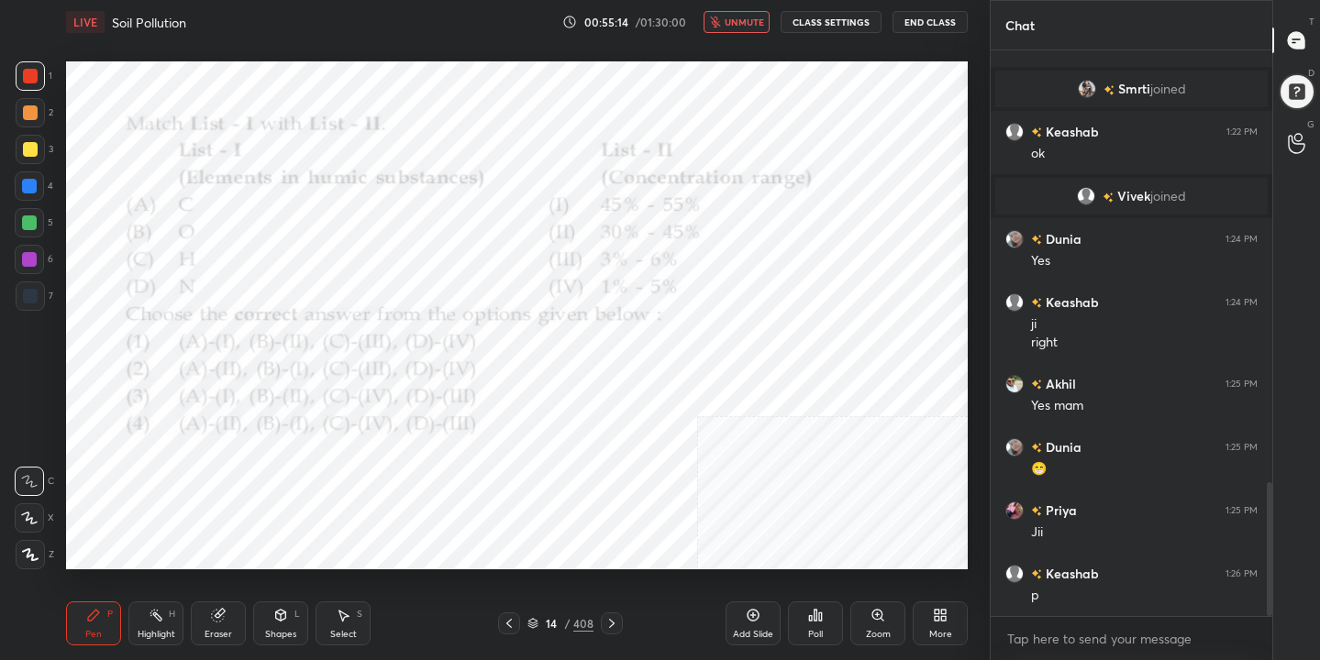
click at [752, 29] on button "unmute" at bounding box center [736, 22] width 66 height 22
click at [536, 627] on icon at bounding box center [532, 623] width 11 height 11
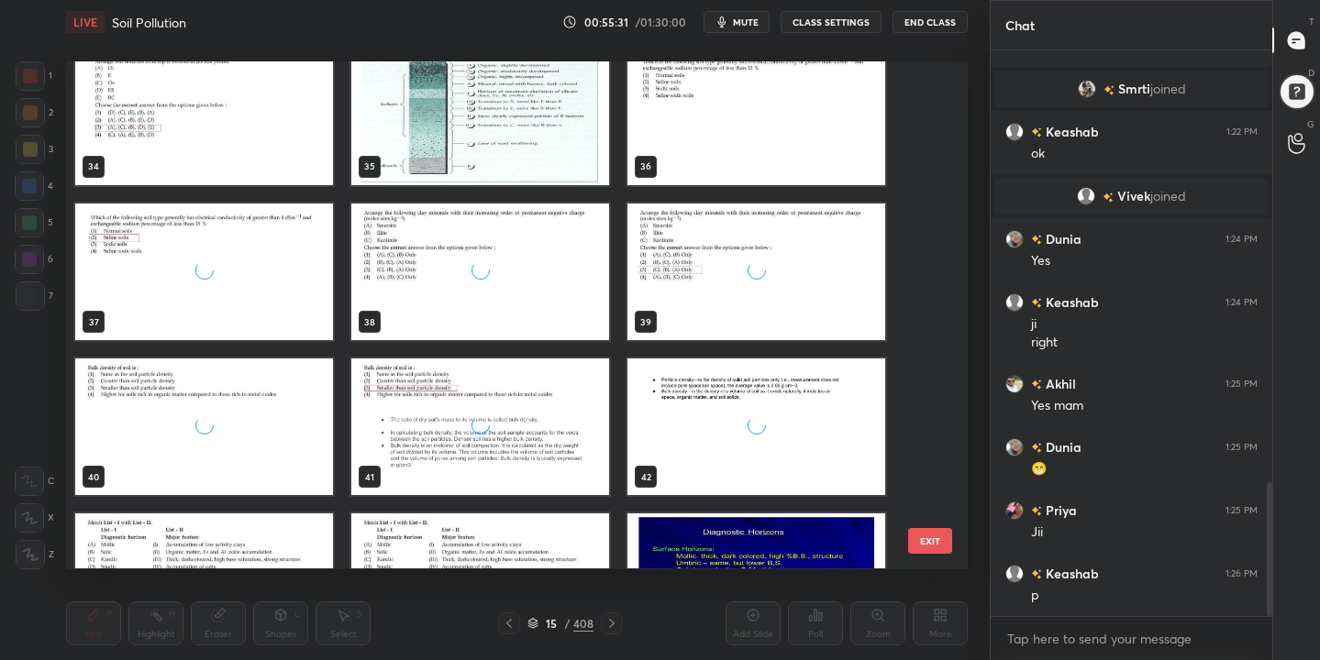
scroll to position [1989, 0]
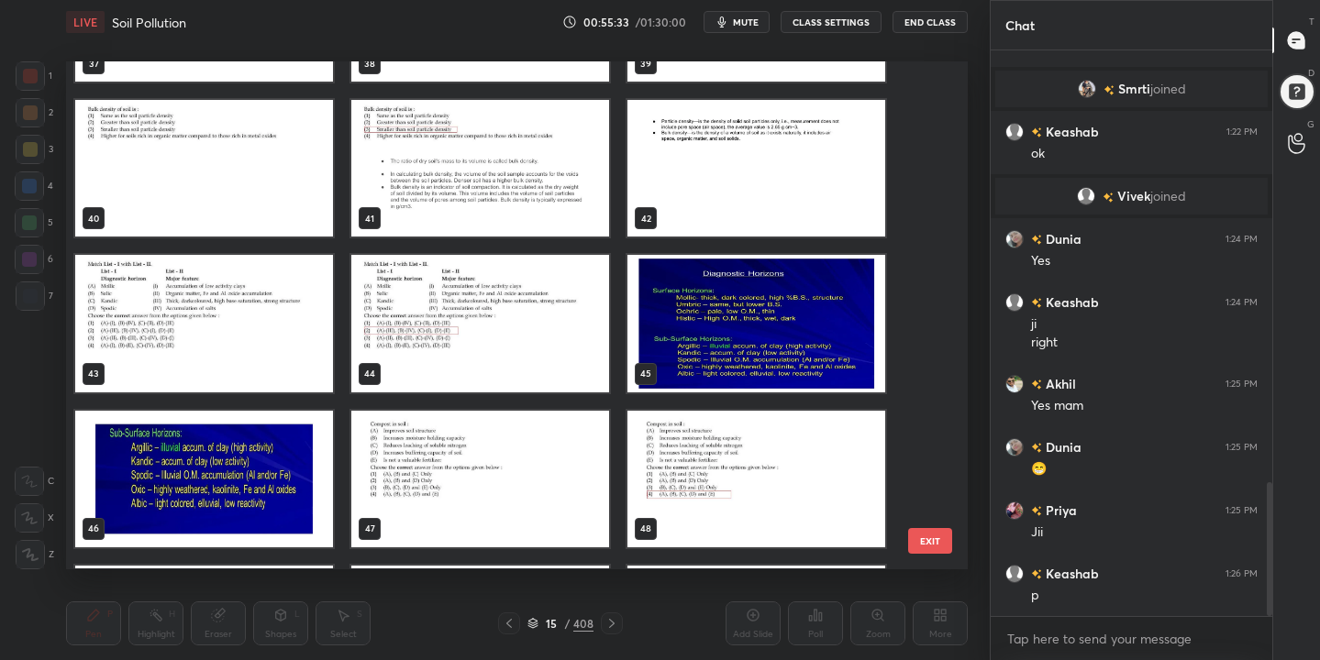
click at [194, 286] on img "grid" at bounding box center [204, 324] width 258 height 137
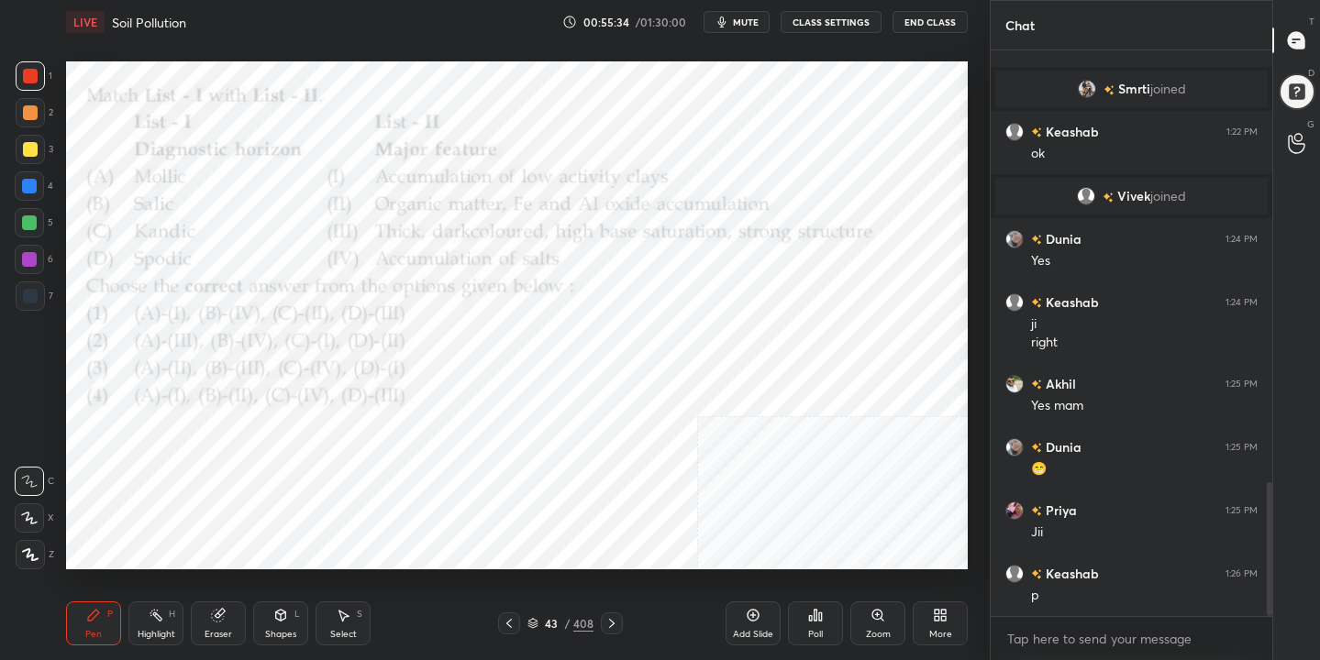
click at [736, 24] on span "mute" at bounding box center [746, 22] width 26 height 13
click at [533, 622] on icon at bounding box center [532, 623] width 11 height 11
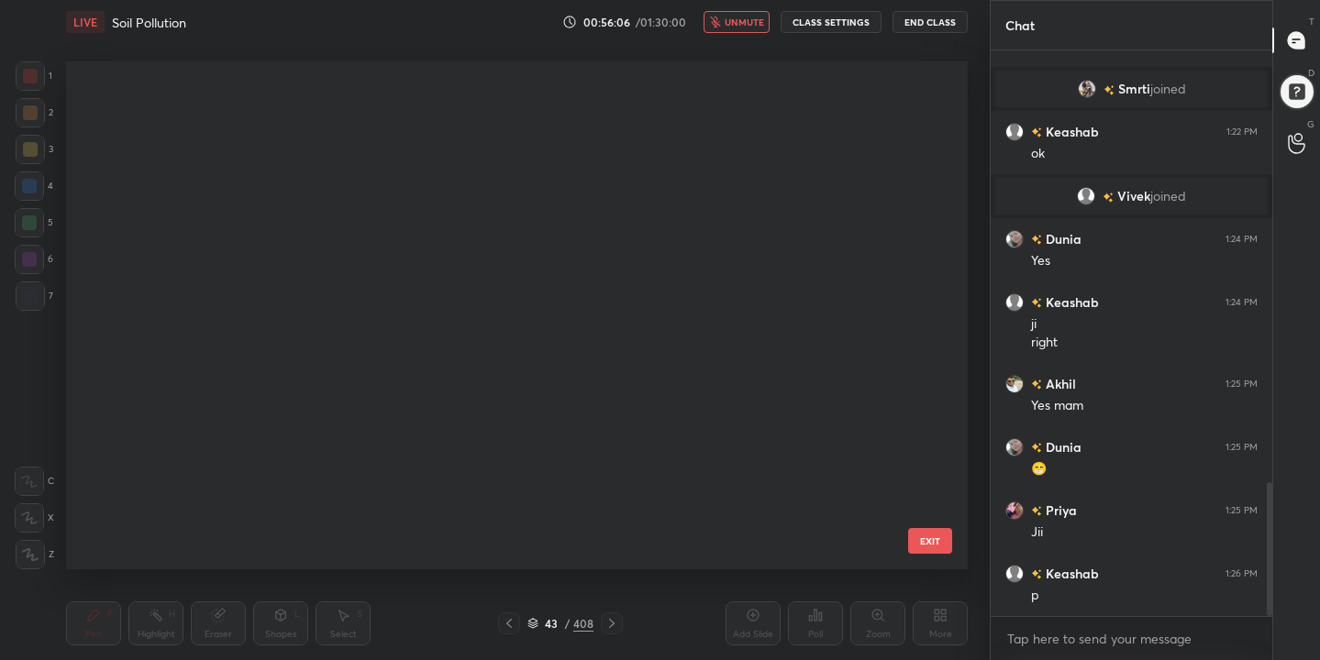
scroll to position [502, 893]
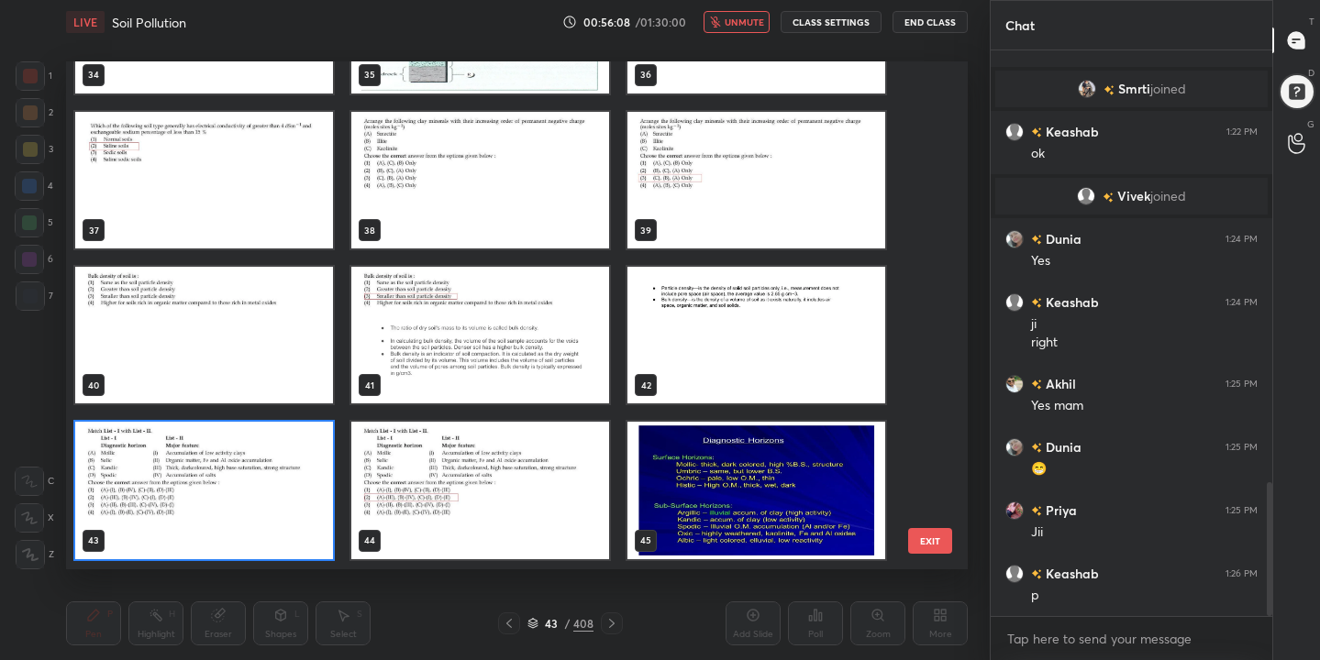
click at [270, 482] on img "grid" at bounding box center [204, 491] width 258 height 137
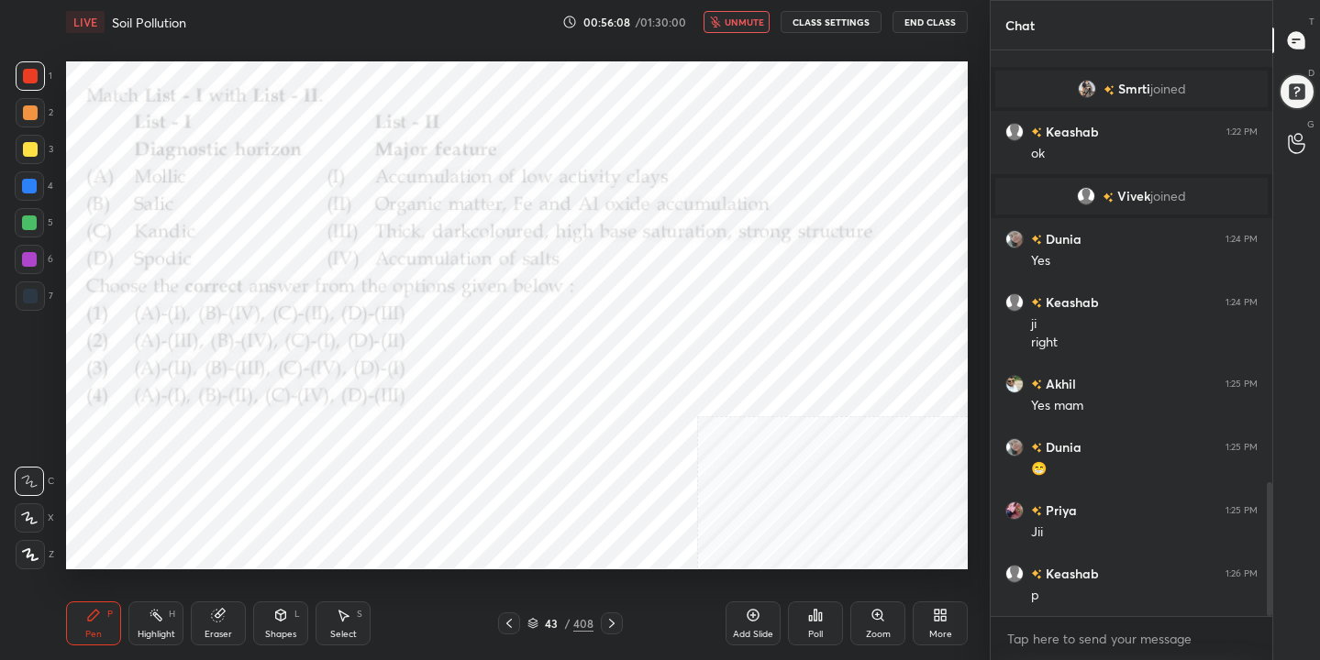
click at [270, 482] on img "grid" at bounding box center [204, 491] width 258 height 137
click at [810, 620] on icon at bounding box center [811, 618] width 3 height 5
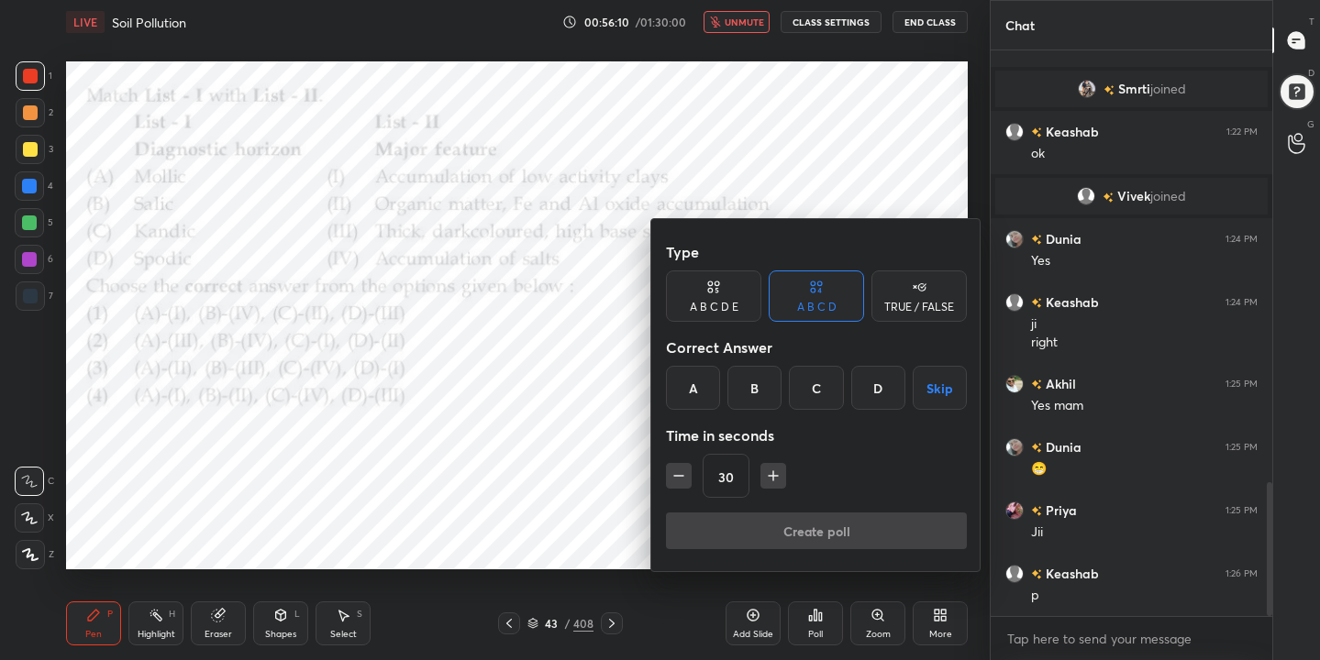
click at [746, 394] on div "B" at bounding box center [754, 388] width 54 height 44
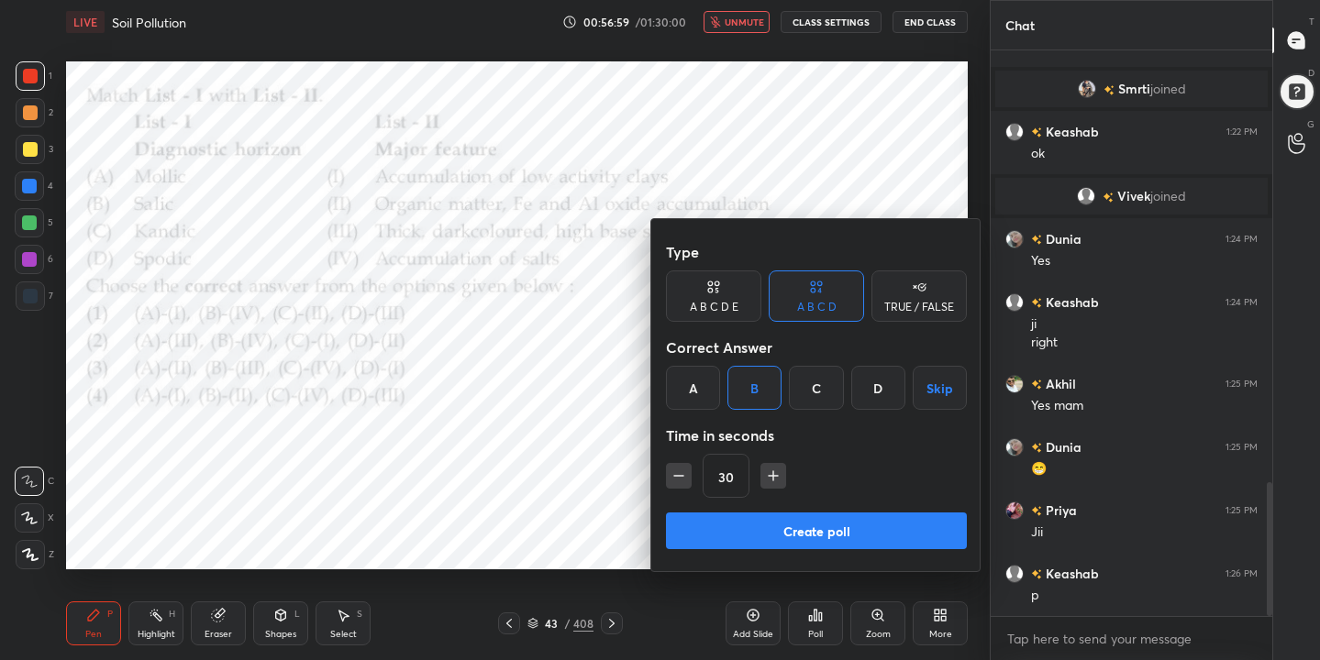
click at [838, 531] on button "Create poll" at bounding box center [816, 531] width 301 height 37
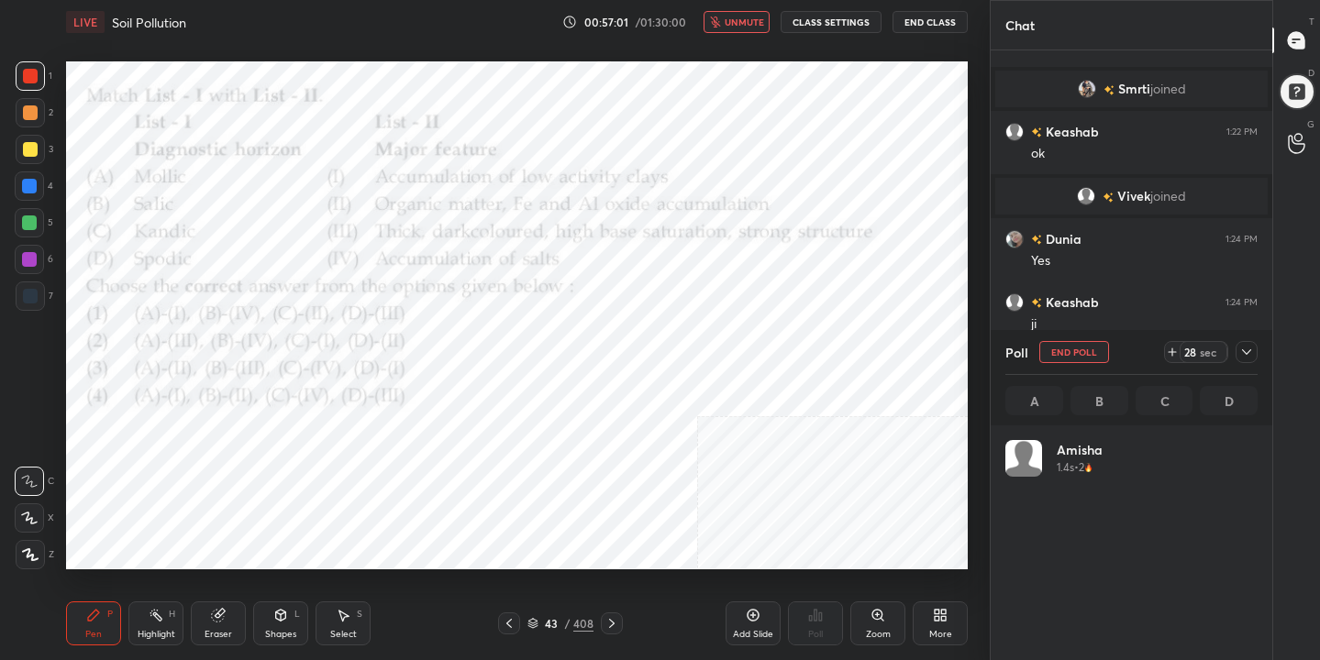
scroll to position [215, 247]
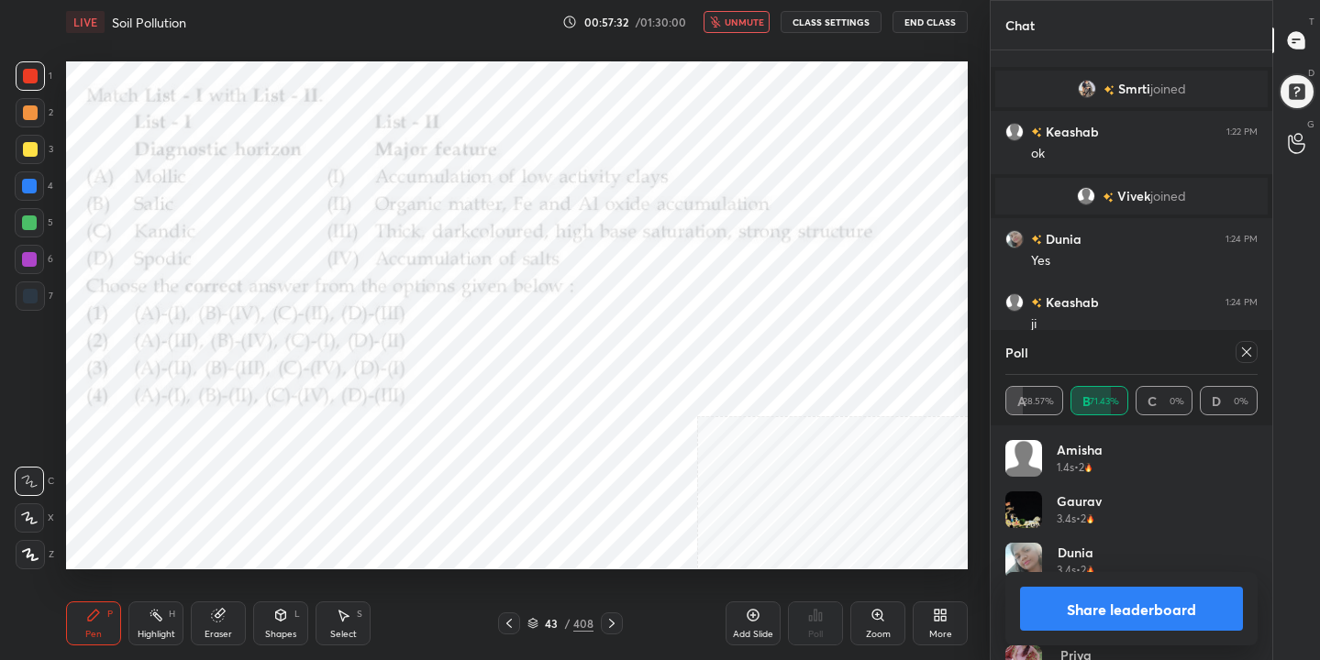
click at [1242, 349] on icon at bounding box center [1246, 352] width 15 height 15
type textarea "x"
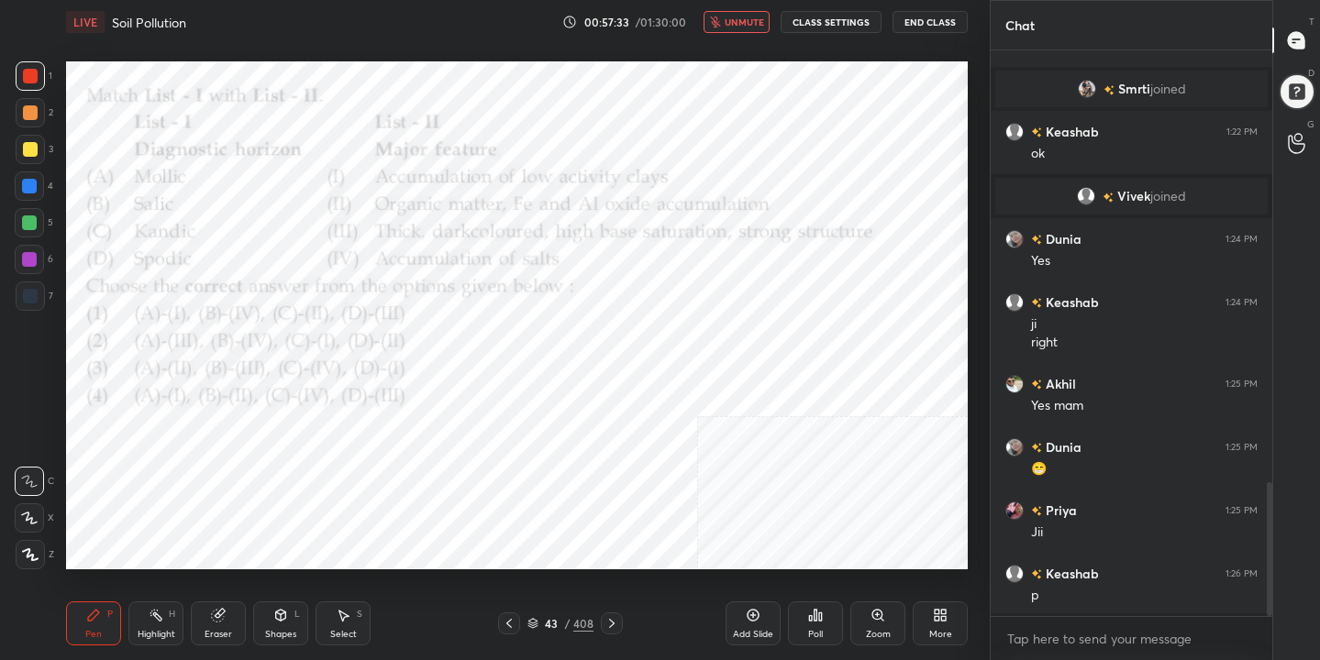
scroll to position [6, 6]
click at [758, 23] on span "unmute" at bounding box center [744, 22] width 39 height 13
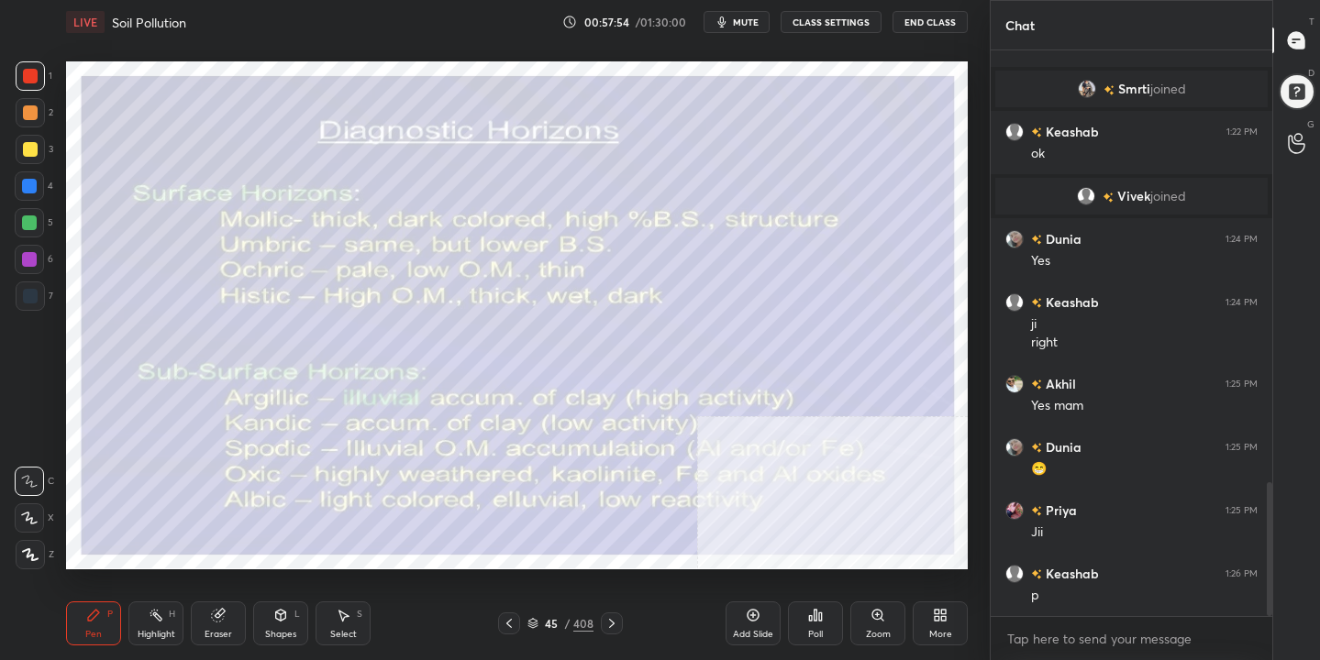
click at [538, 625] on icon at bounding box center [532, 623] width 11 height 11
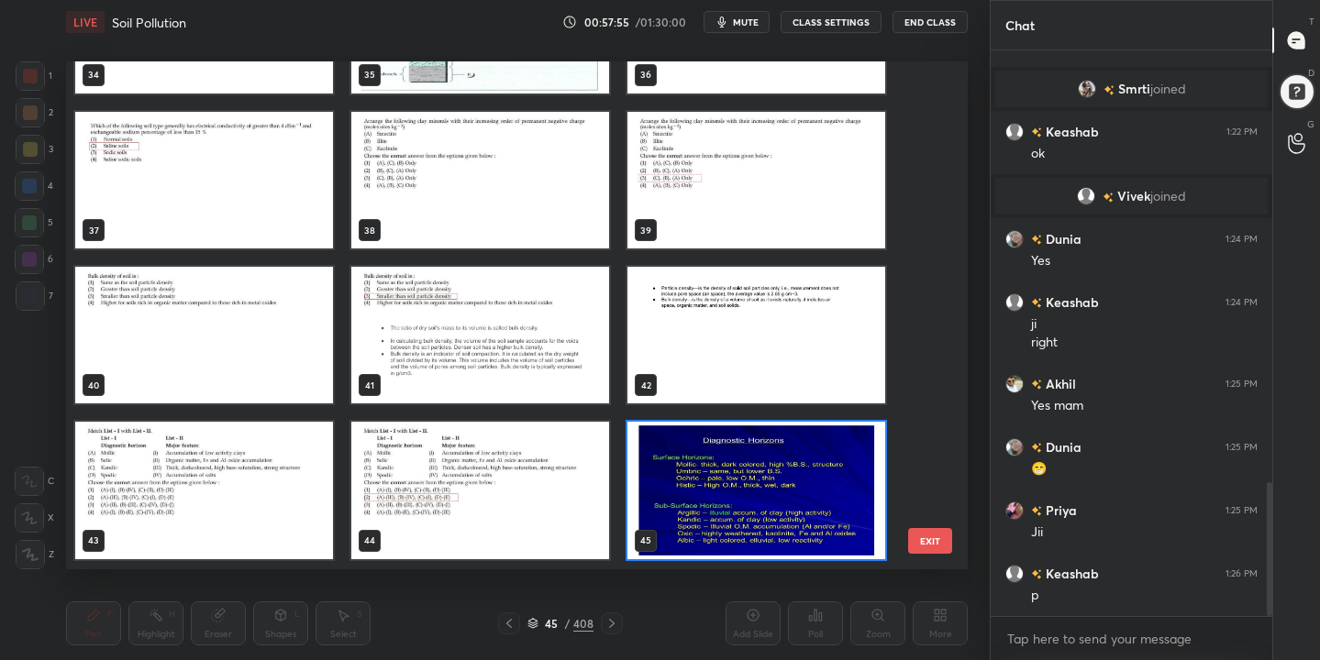
scroll to position [502, 893]
click at [561, 162] on img "grid" at bounding box center [480, 180] width 258 height 137
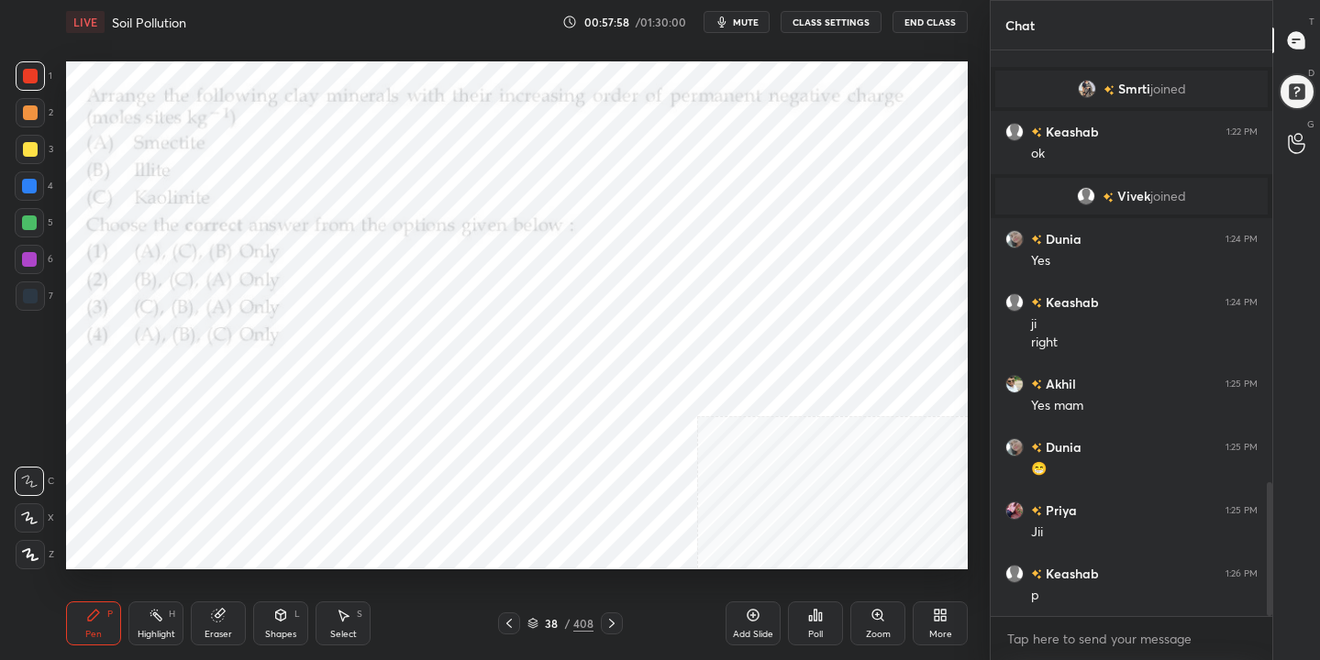
click at [561, 162] on img "grid" at bounding box center [480, 180] width 258 height 137
click at [749, 26] on span "mute" at bounding box center [746, 22] width 26 height 13
click at [535, 615] on div "38 / 408" at bounding box center [560, 623] width 66 height 17
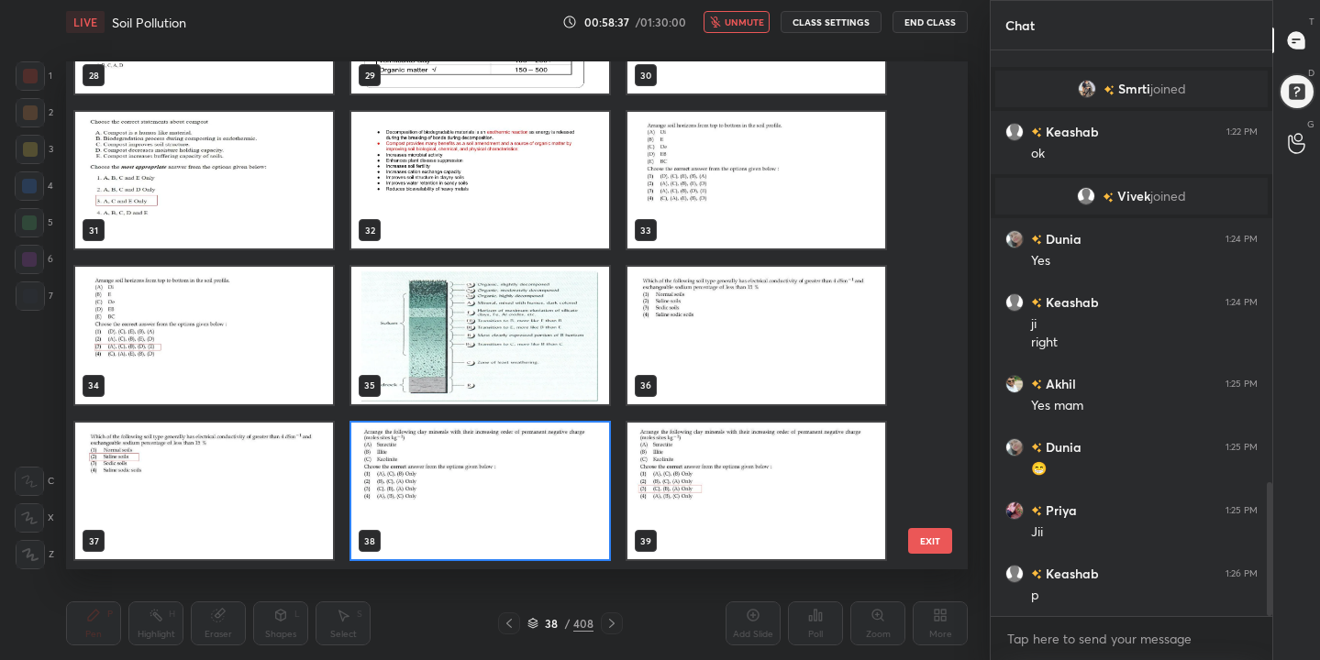
click at [444, 482] on img "grid" at bounding box center [480, 491] width 258 height 137
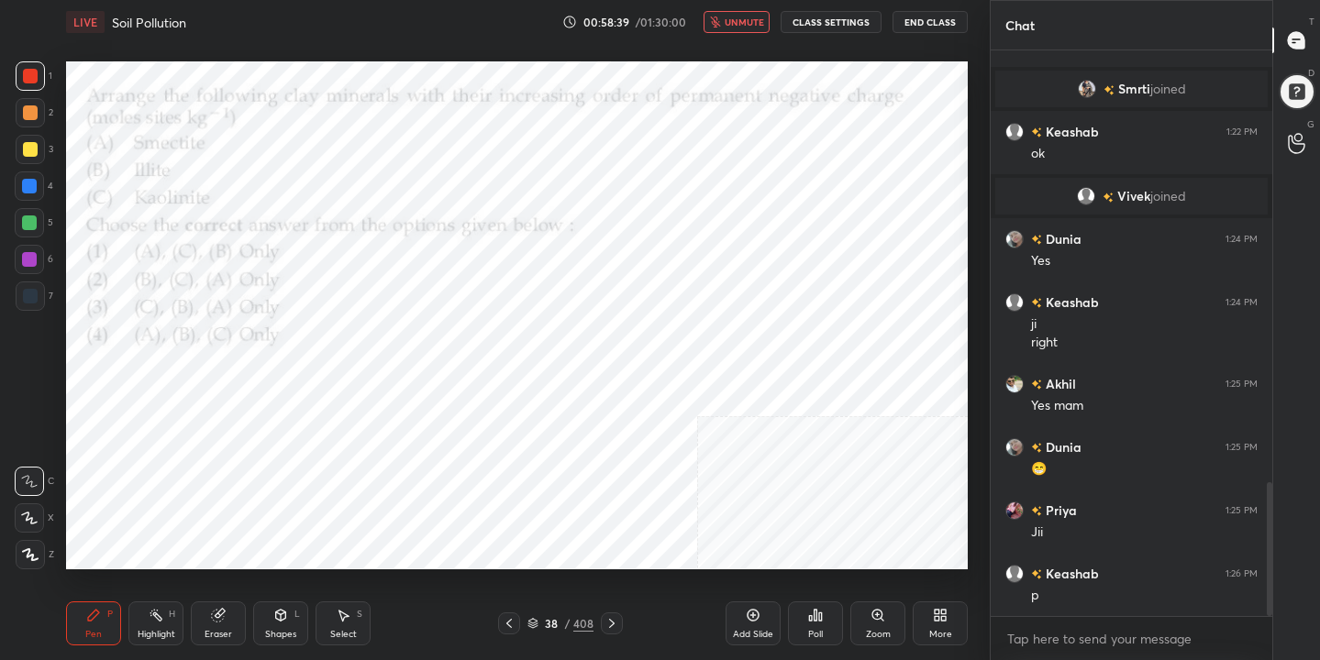
click at [534, 623] on icon at bounding box center [532, 621] width 9 height 5
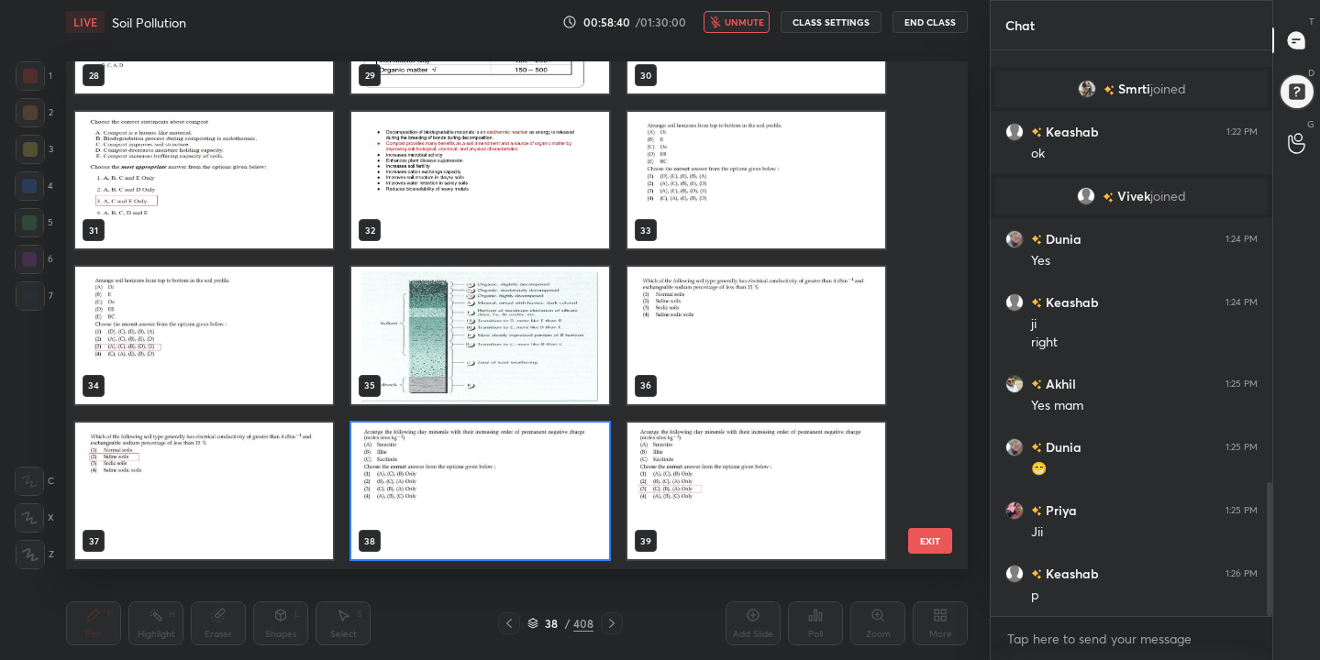
click at [521, 478] on img "grid" at bounding box center [480, 491] width 258 height 137
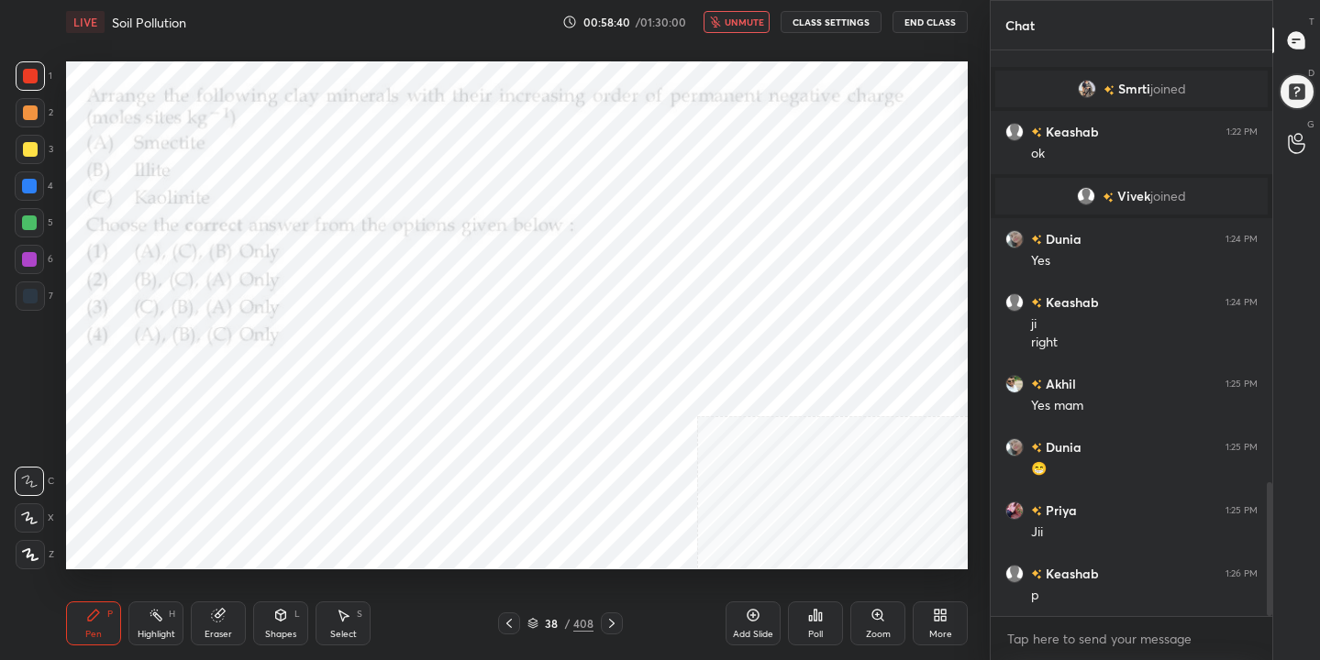
click at [521, 478] on img "grid" at bounding box center [480, 491] width 258 height 137
click at [818, 630] on div "Poll" at bounding box center [815, 634] width 15 height 9
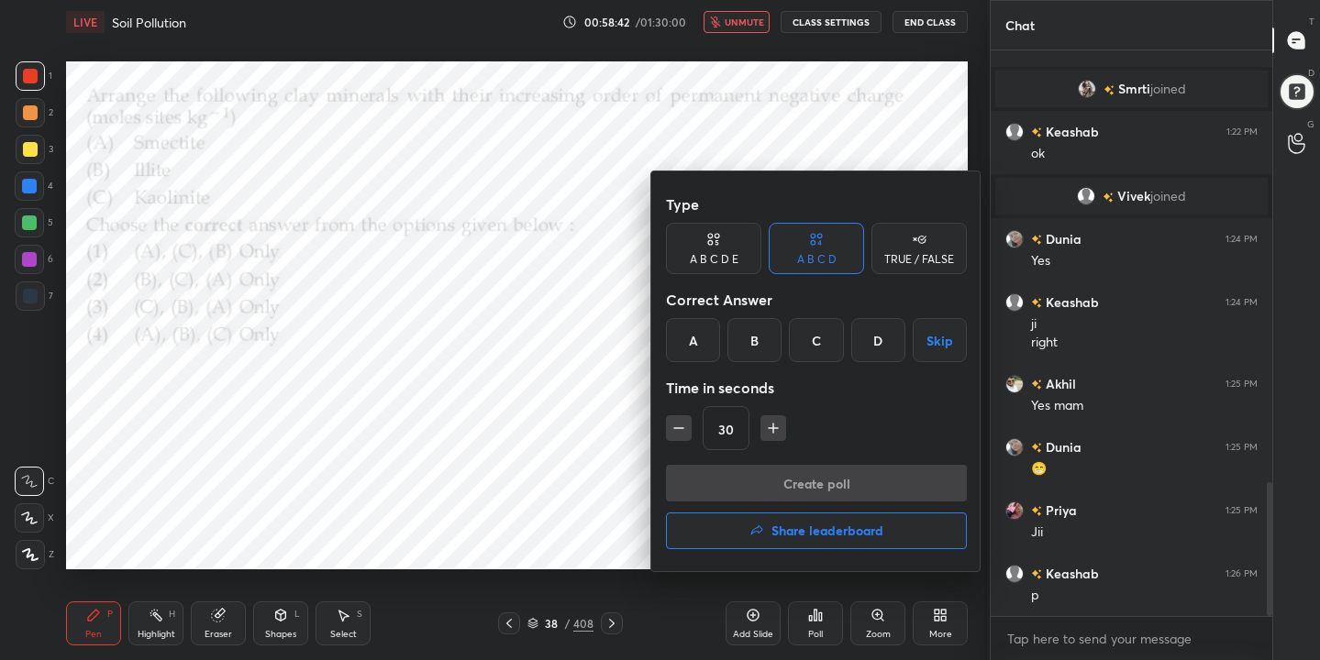
click at [825, 338] on div "C" at bounding box center [816, 340] width 54 height 44
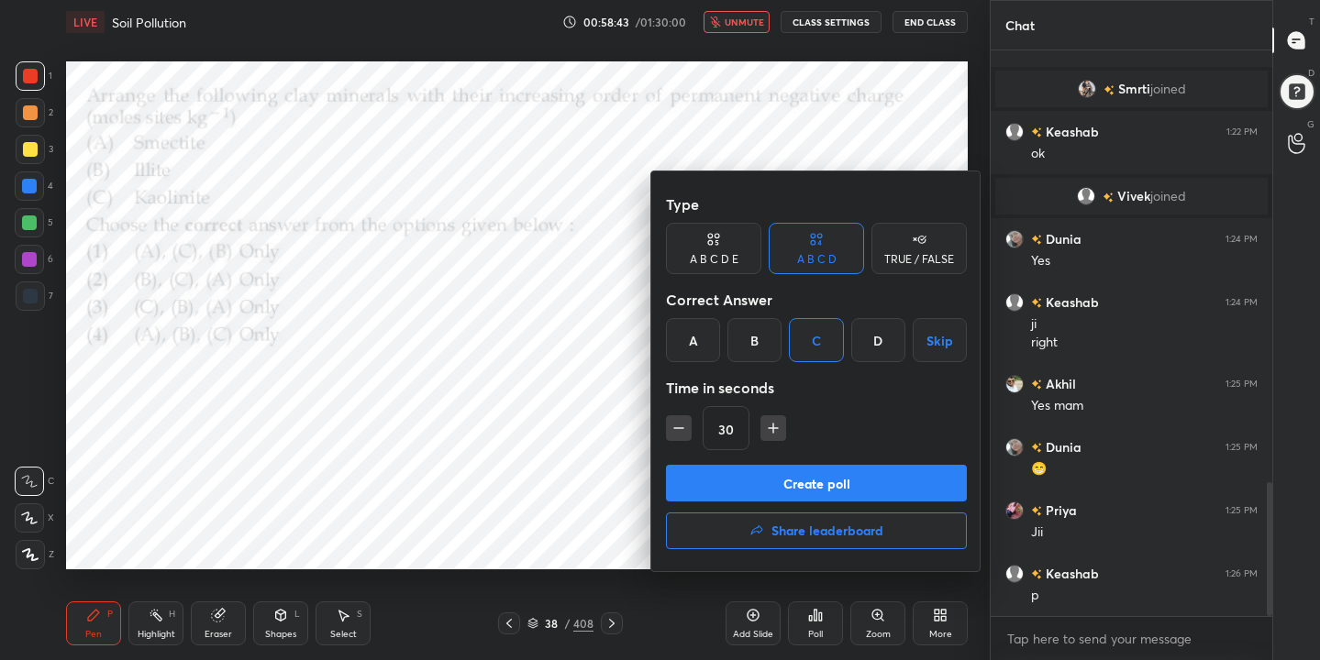
click at [776, 426] on icon "button" at bounding box center [773, 428] width 18 height 18
type input "45"
click at [802, 485] on button "Create poll" at bounding box center [816, 483] width 301 height 37
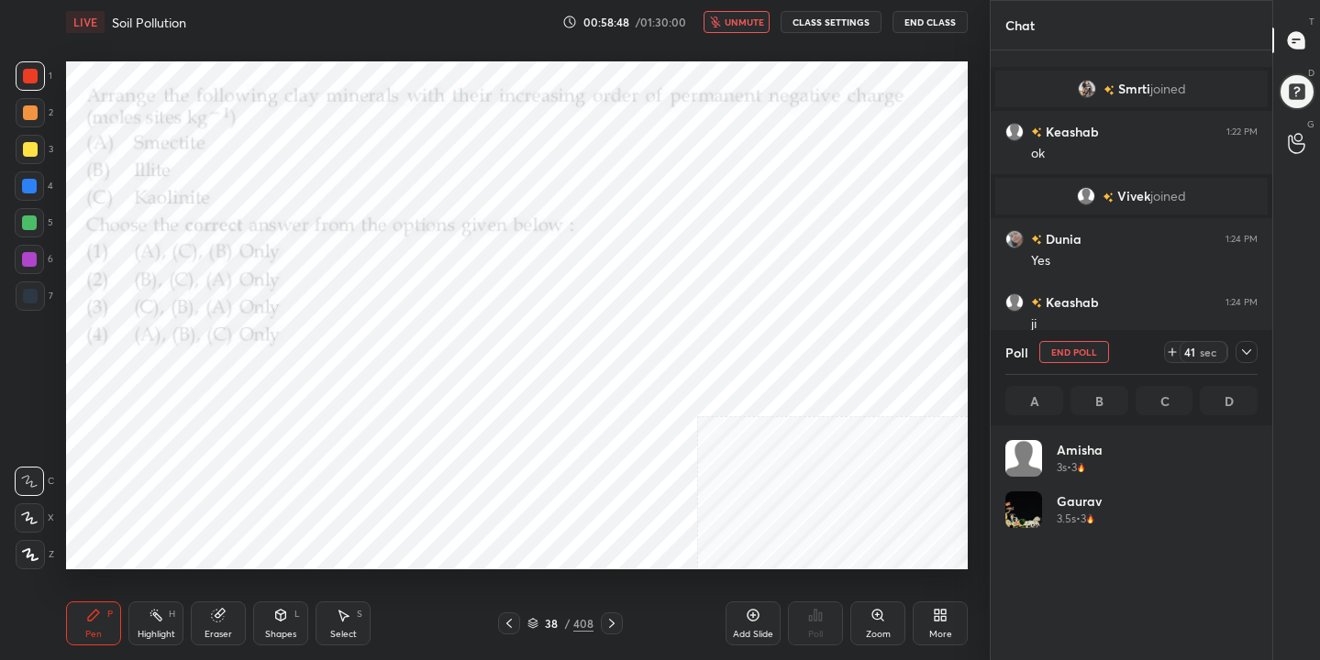
scroll to position [215, 247]
click at [1101, 355] on button "End Poll" at bounding box center [1074, 352] width 70 height 22
type textarea "x"
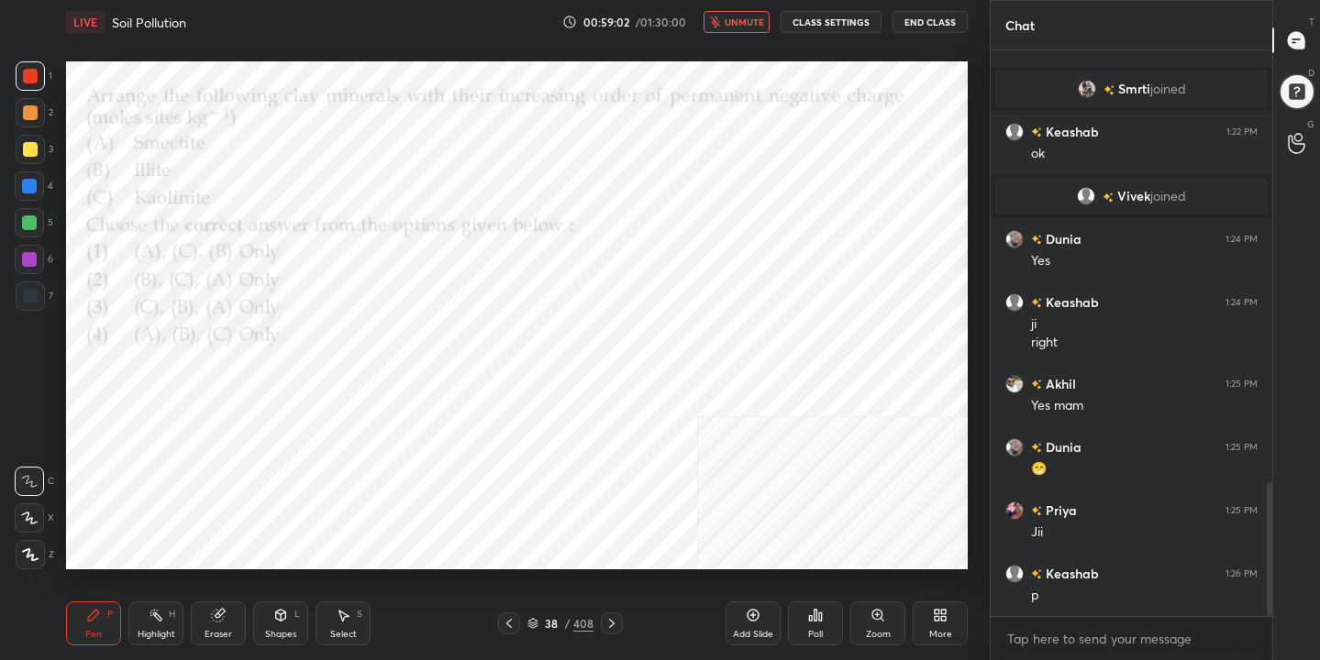
scroll to position [0, 0]
click at [744, 18] on span "unmute" at bounding box center [744, 22] width 39 height 13
click at [537, 625] on icon at bounding box center [532, 623] width 11 height 11
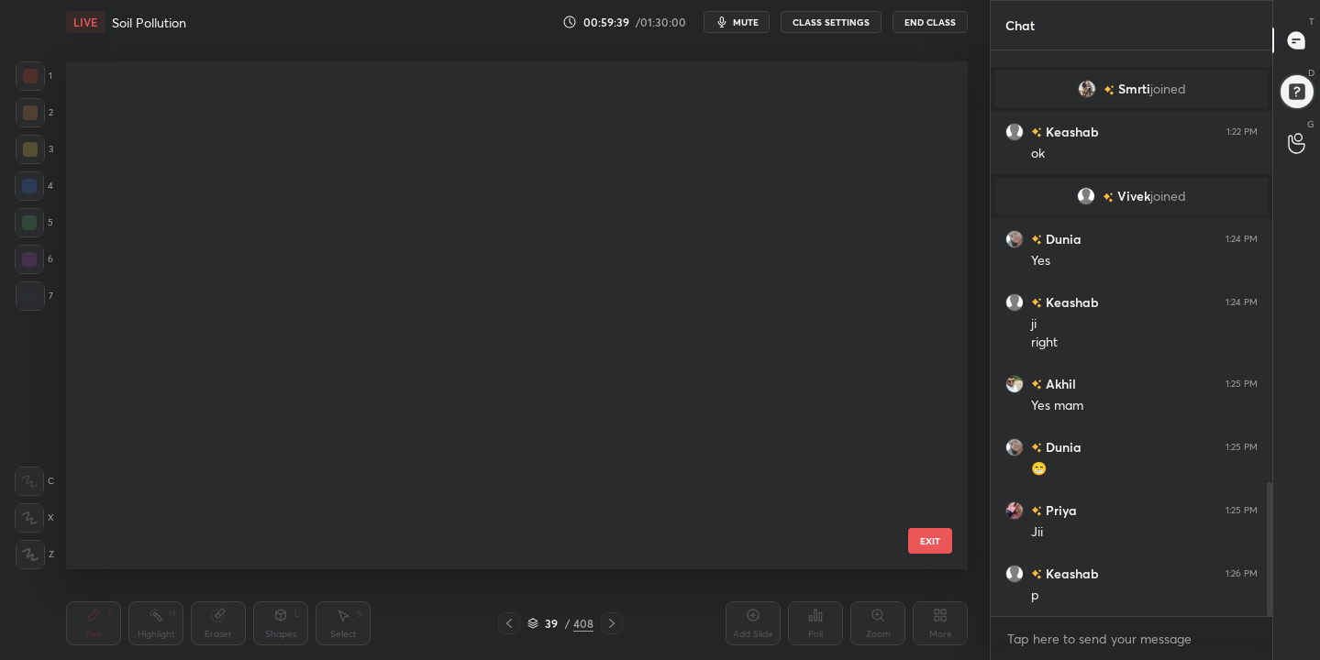
scroll to position [502, 893]
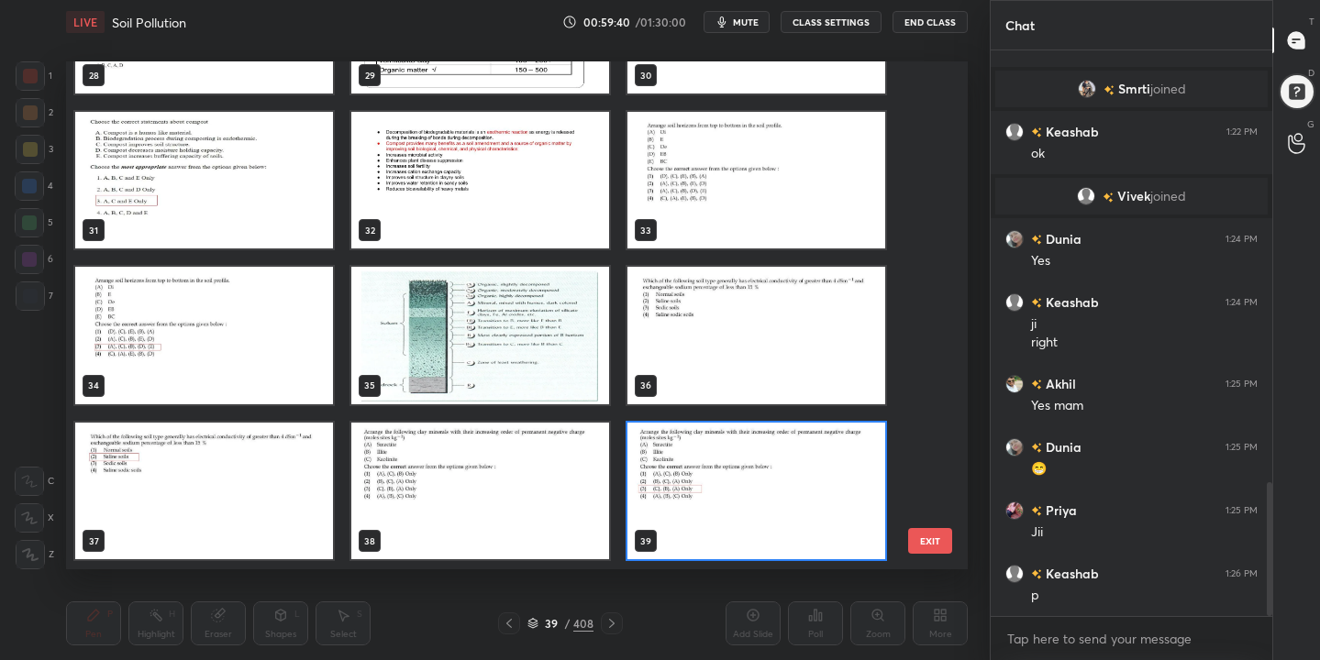
click at [753, 12] on button "mute" at bounding box center [736, 22] width 66 height 22
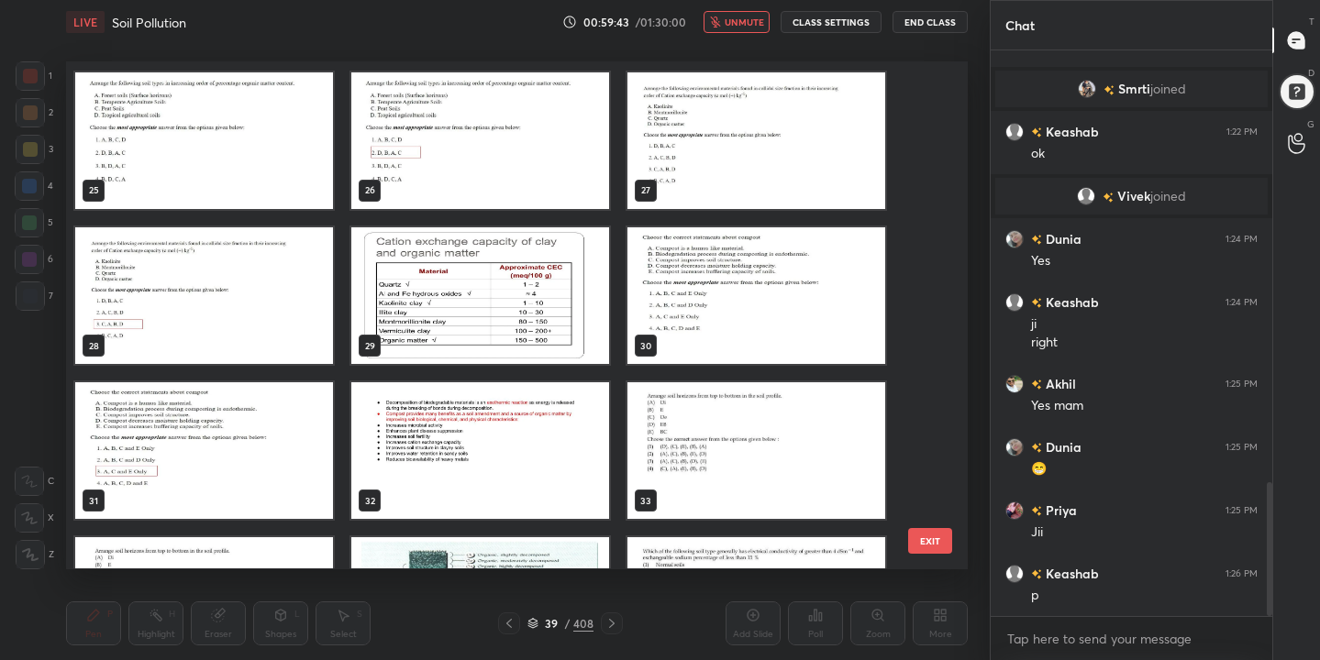
scroll to position [1243, 0]
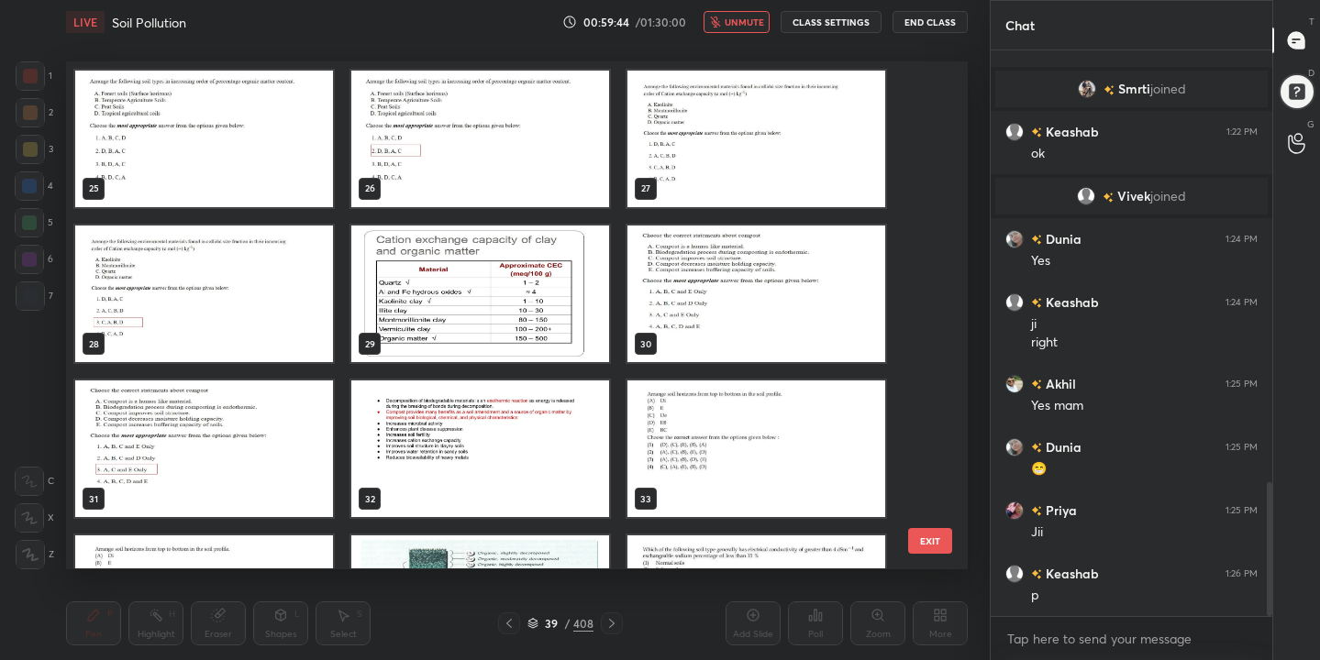
click at [261, 134] on img "grid" at bounding box center [204, 139] width 258 height 137
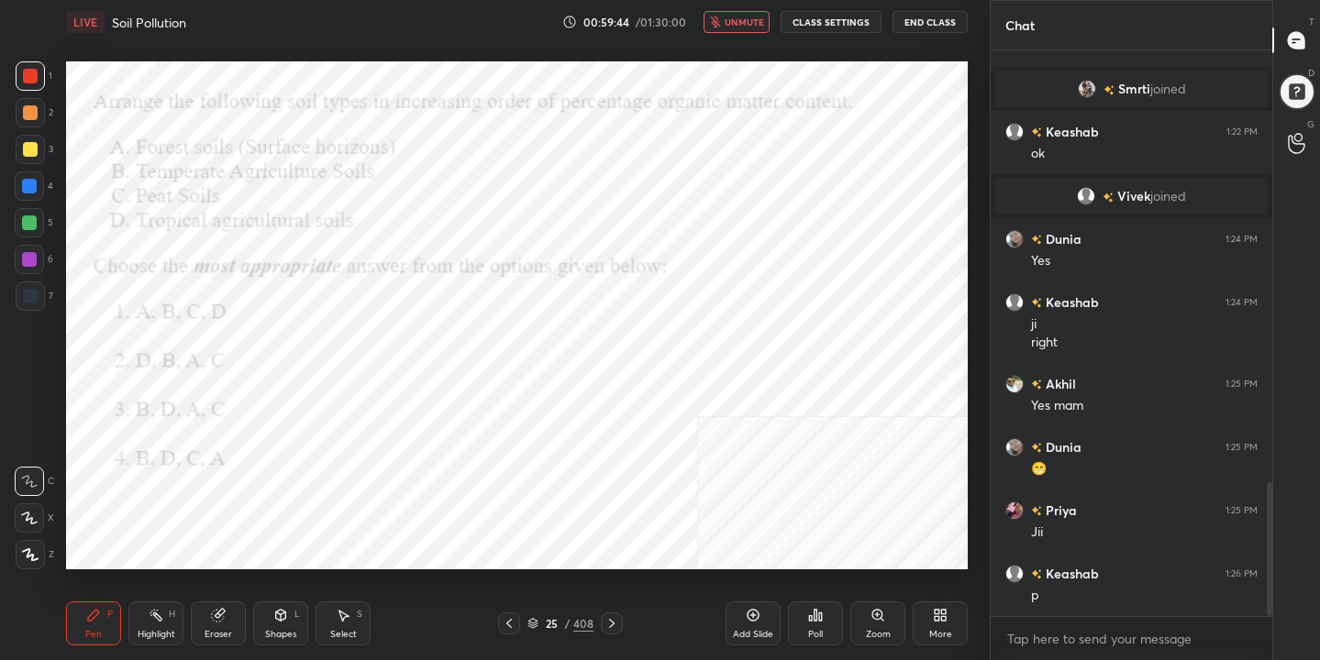
click at [261, 134] on img "grid" at bounding box center [204, 139] width 258 height 137
click at [749, 33] on div "LIVE Soil Pollution 00:59:46 / 01:30:00 unmute CLASS SETTINGS End Class" at bounding box center [517, 22] width 902 height 44
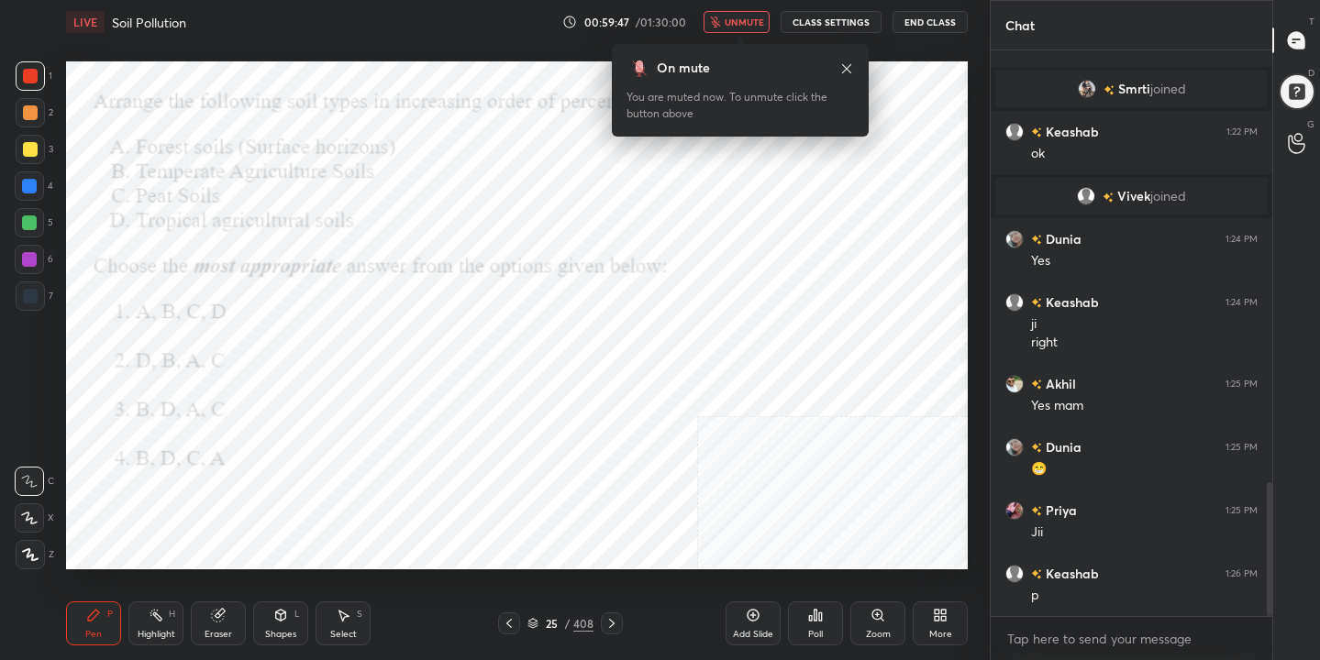
click at [749, 32] on button "unmute" at bounding box center [736, 22] width 66 height 22
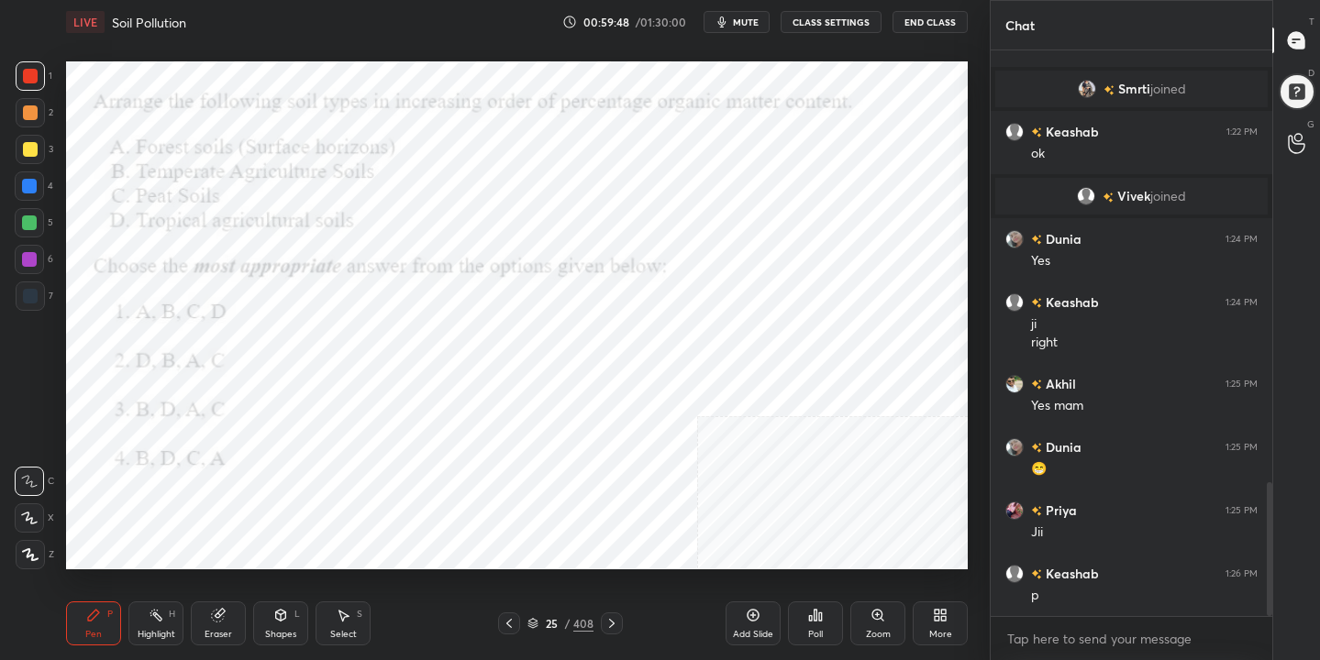
click at [749, 32] on button "mute" at bounding box center [736, 22] width 66 height 22
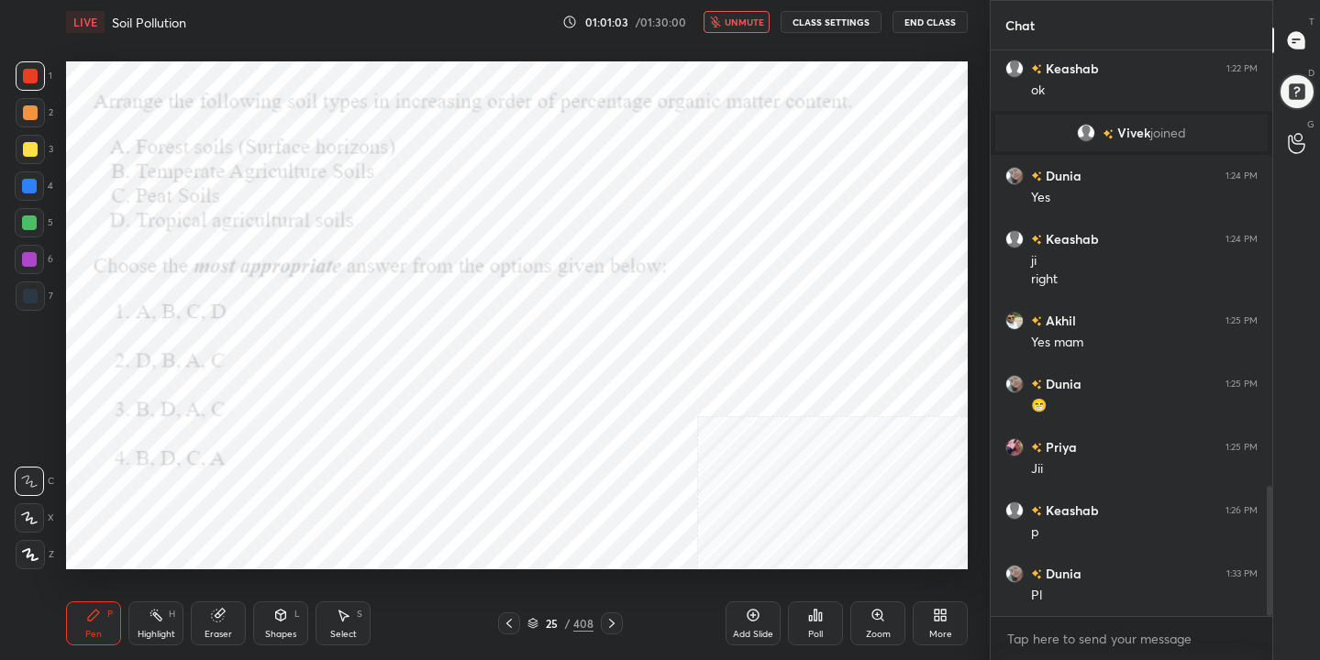
click at [537, 626] on icon at bounding box center [532, 623] width 11 height 11
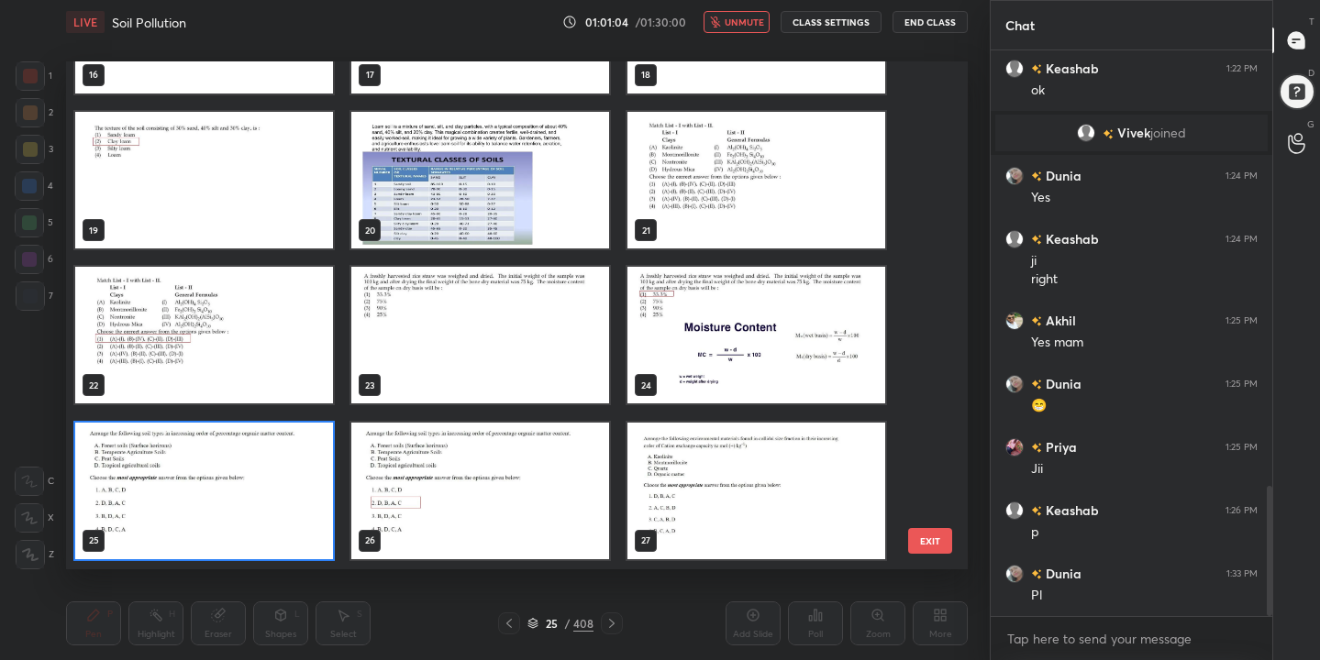
scroll to position [502, 893]
click at [286, 497] on img "grid" at bounding box center [204, 491] width 258 height 137
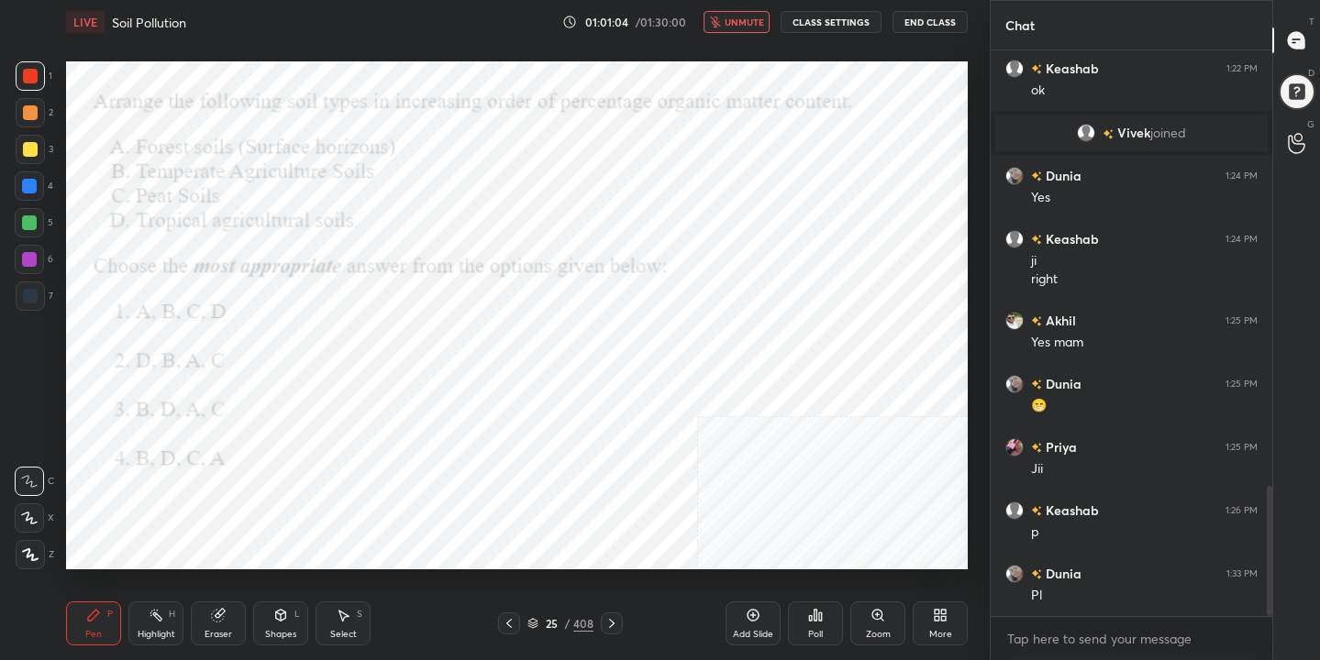
click at [286, 497] on img "grid" at bounding box center [204, 491] width 258 height 137
click at [814, 614] on icon at bounding box center [815, 615] width 15 height 15
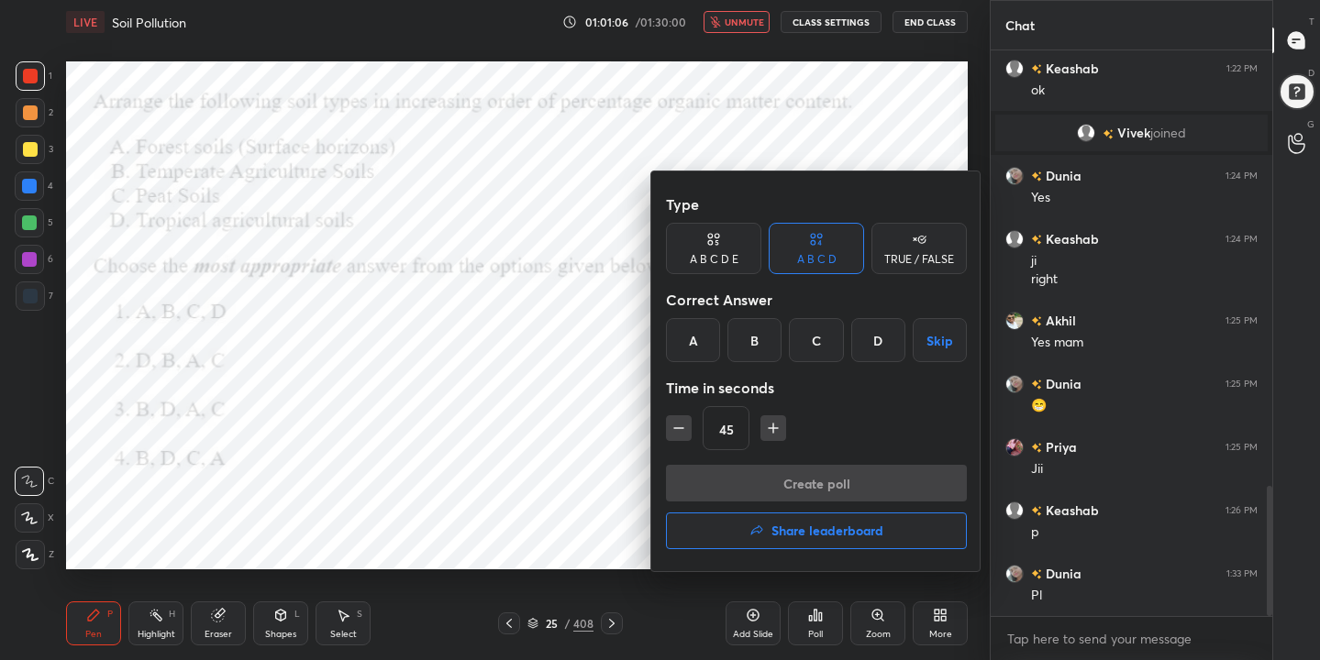
click at [673, 423] on icon "button" at bounding box center [679, 428] width 18 height 18
type input "30"
click at [769, 338] on div "B" at bounding box center [754, 340] width 54 height 44
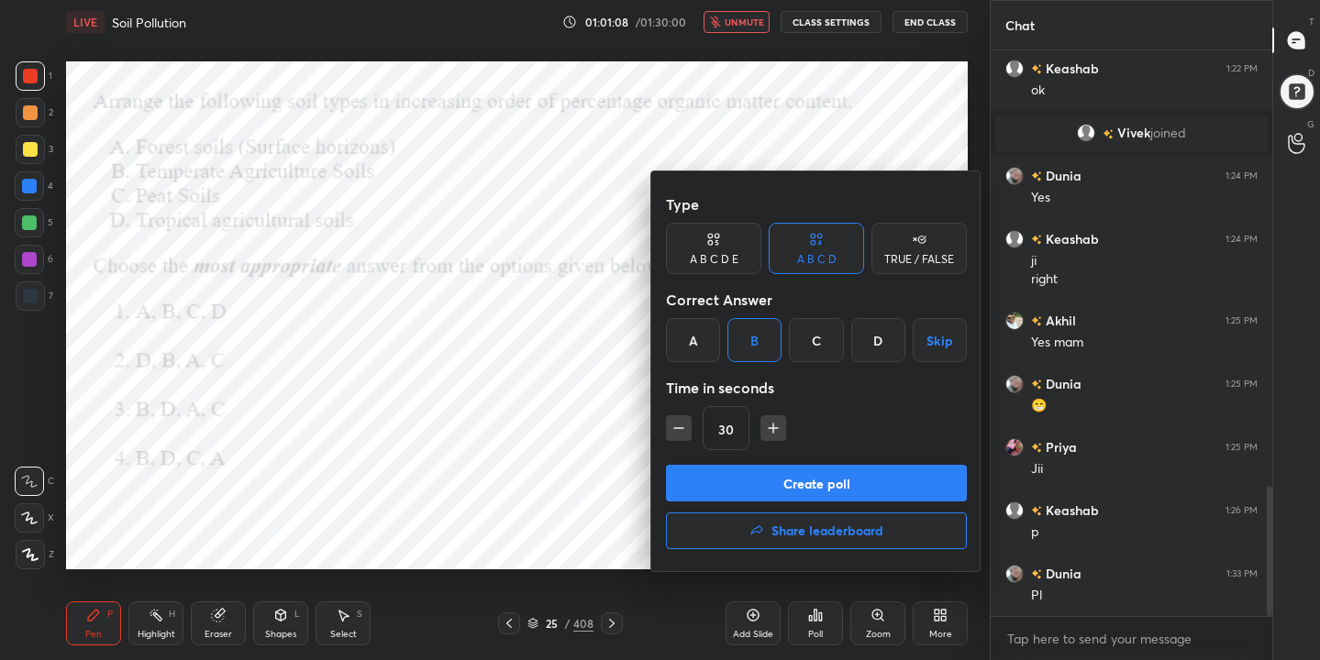
click at [803, 488] on button "Create poll" at bounding box center [816, 483] width 301 height 37
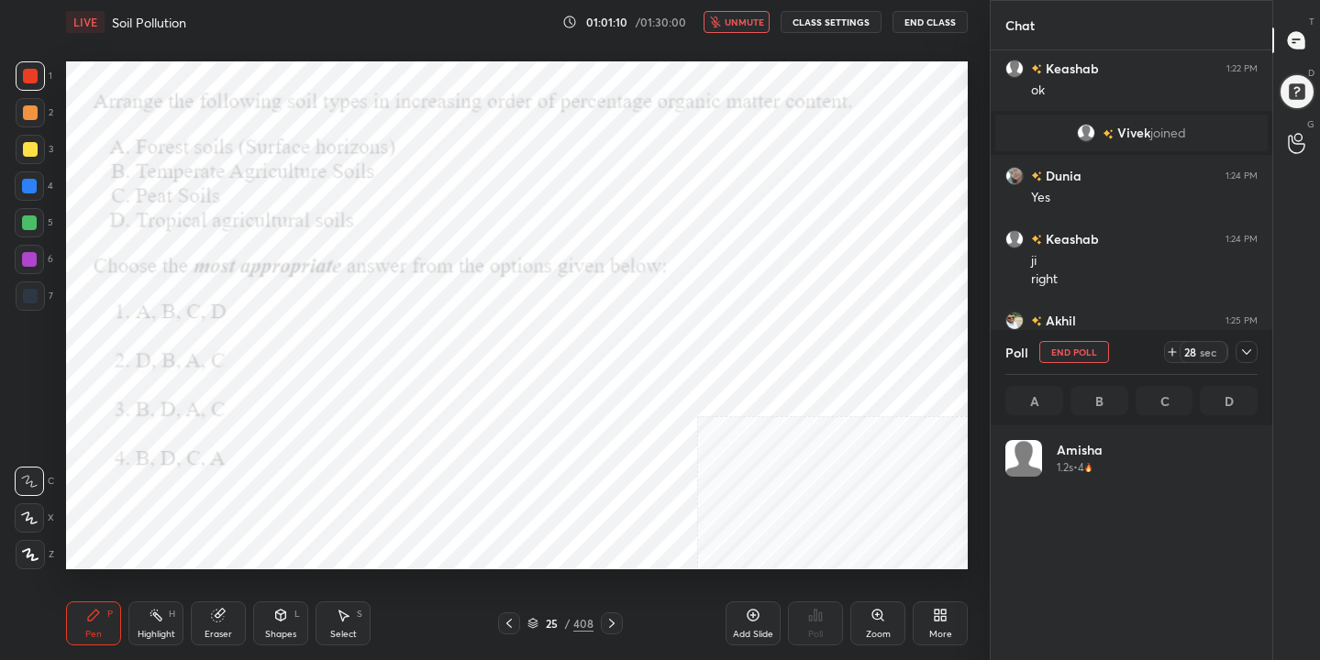
scroll to position [215, 247]
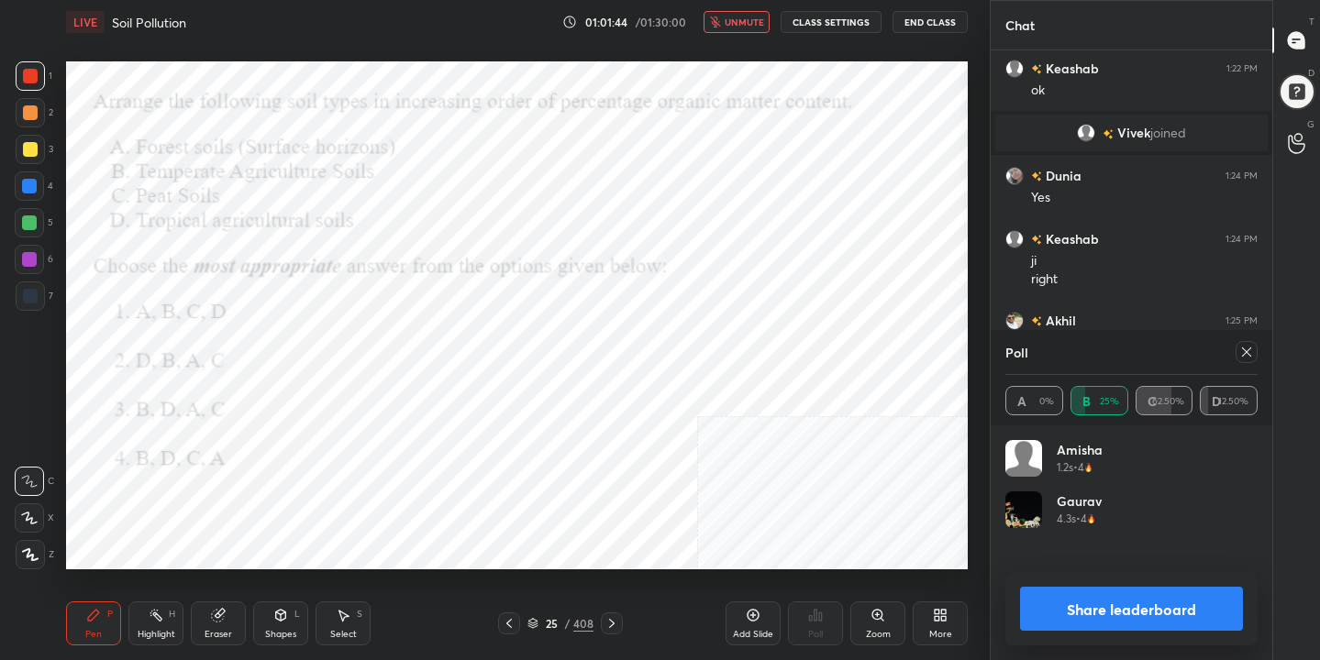
click at [1246, 363] on div "Poll" at bounding box center [1131, 352] width 252 height 44
click at [1245, 348] on icon at bounding box center [1246, 352] width 15 height 15
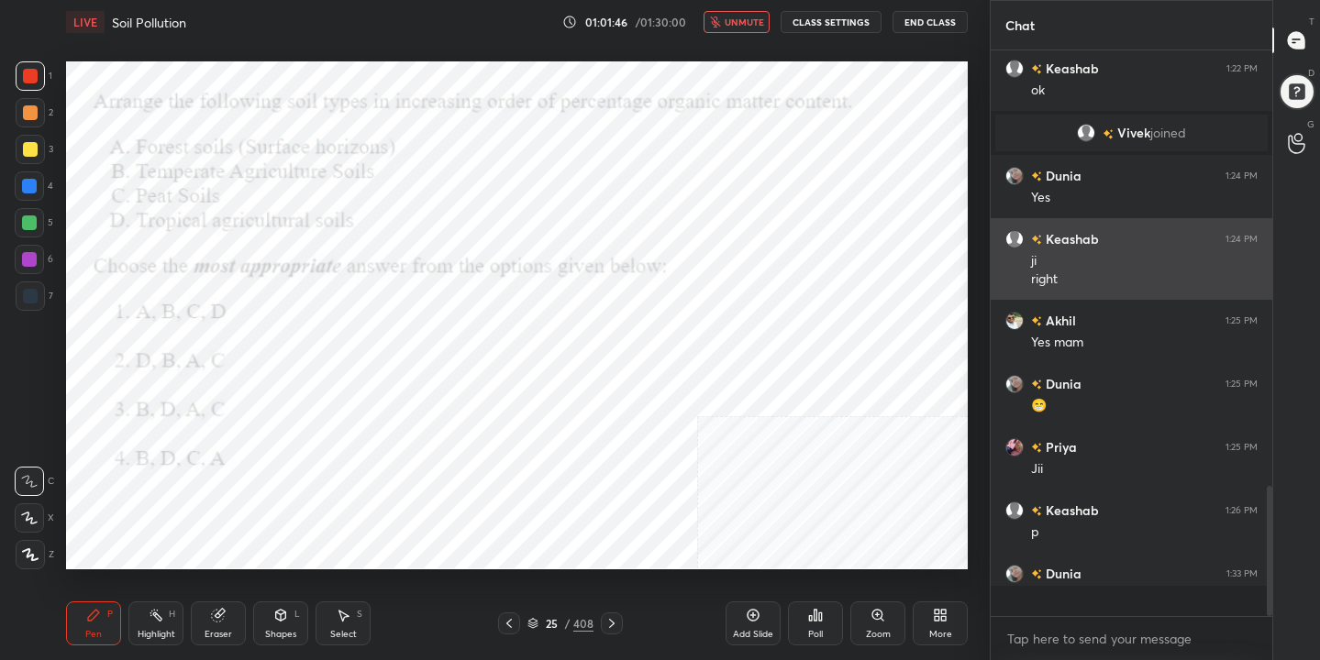
scroll to position [6, 6]
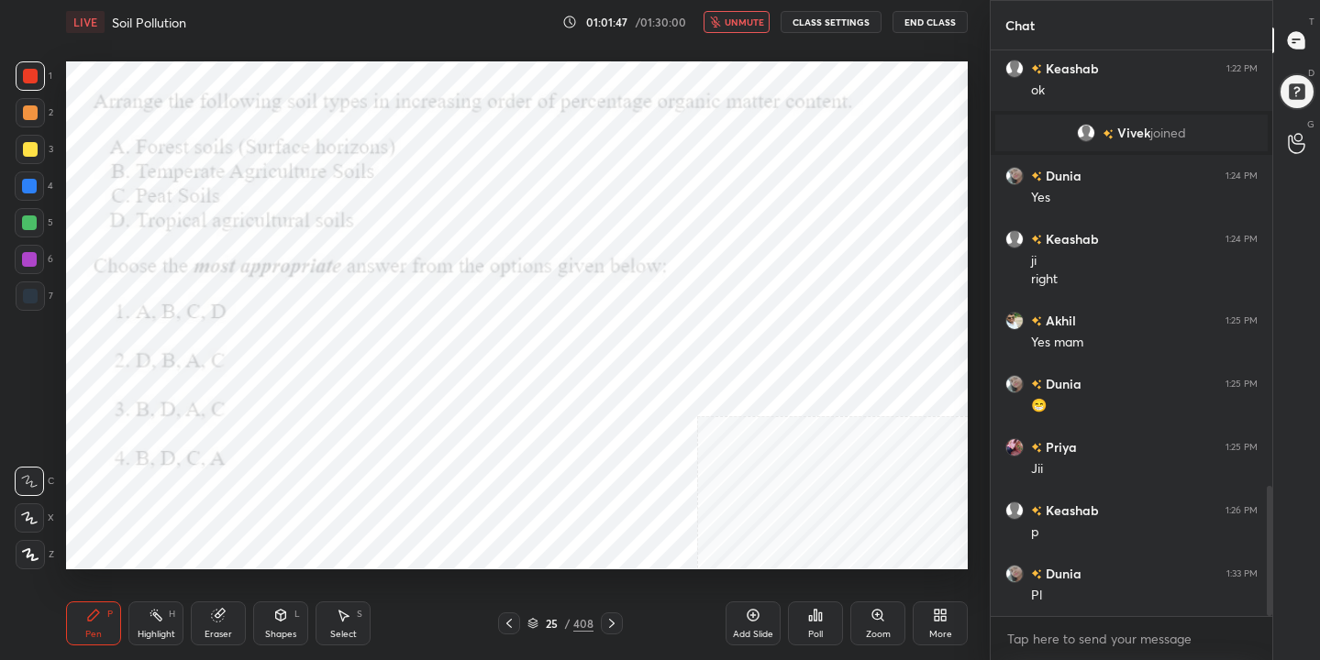
click at [758, 23] on span "unmute" at bounding box center [744, 22] width 39 height 13
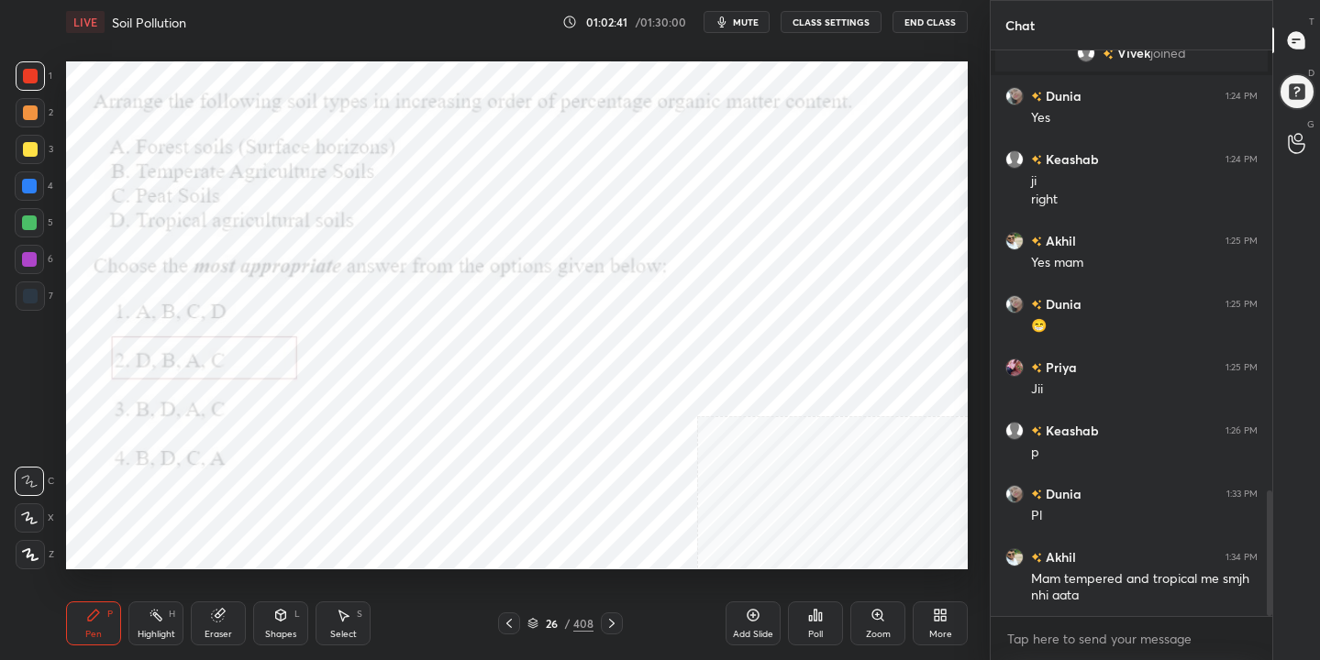
click at [541, 623] on div "26 / 408" at bounding box center [560, 623] width 66 height 17
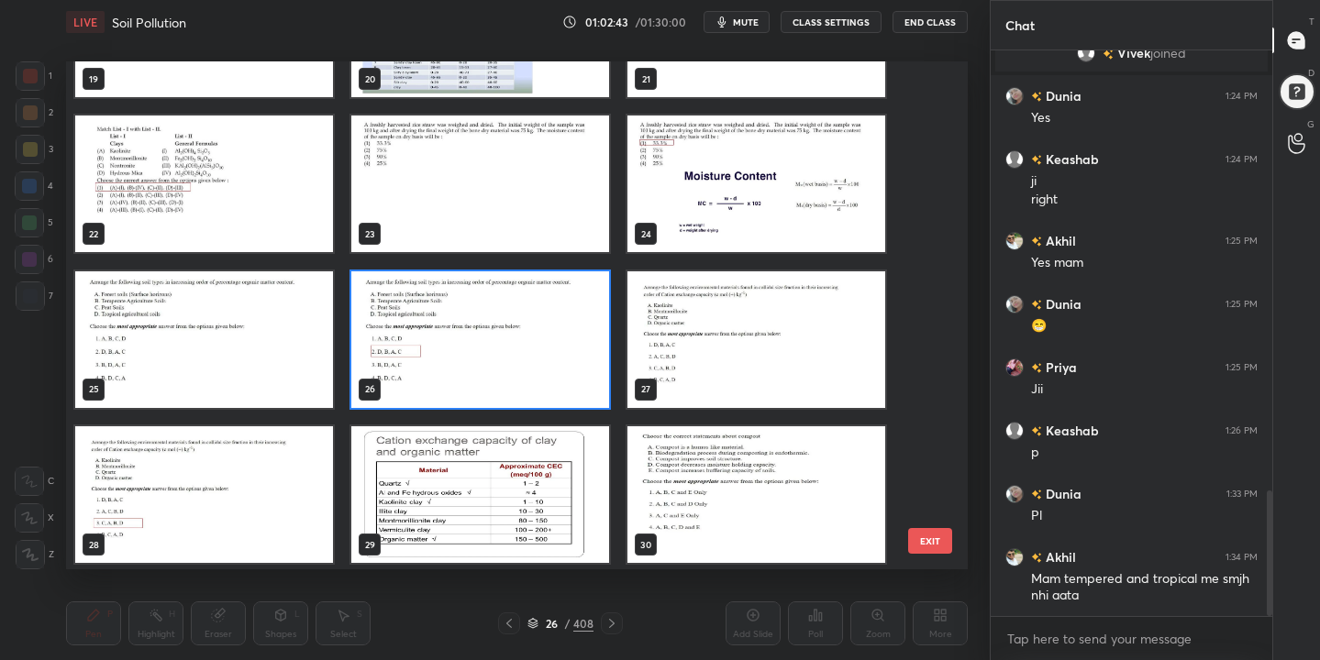
scroll to position [752, 0]
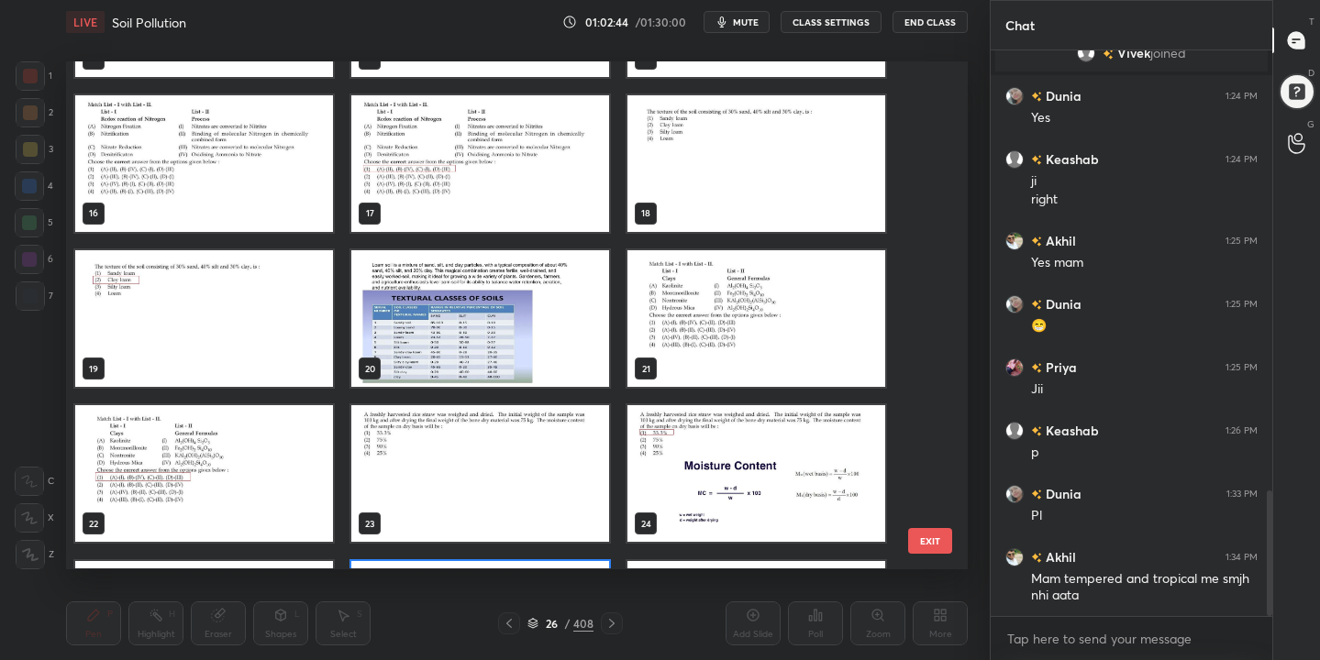
click at [679, 327] on img "grid" at bounding box center [756, 318] width 258 height 137
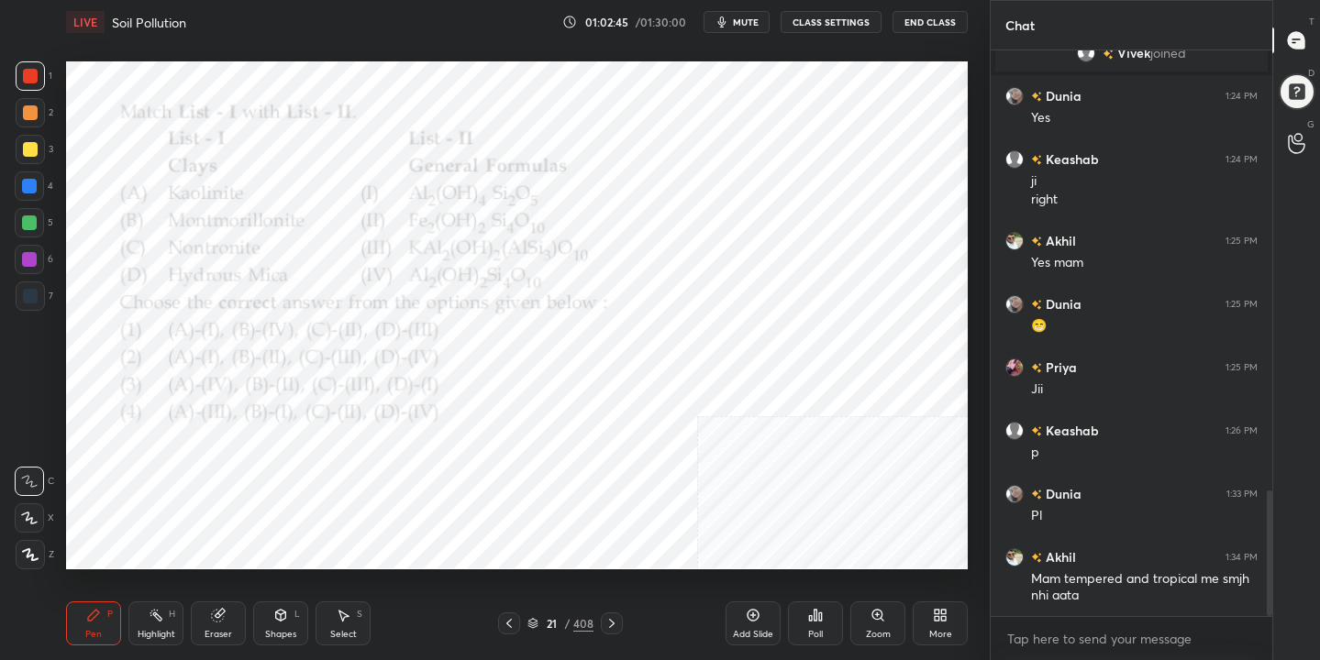
click at [679, 327] on img "grid" at bounding box center [756, 318] width 258 height 137
click at [743, 19] on span "mute" at bounding box center [746, 22] width 26 height 13
click at [544, 623] on div "21" at bounding box center [551, 623] width 18 height 11
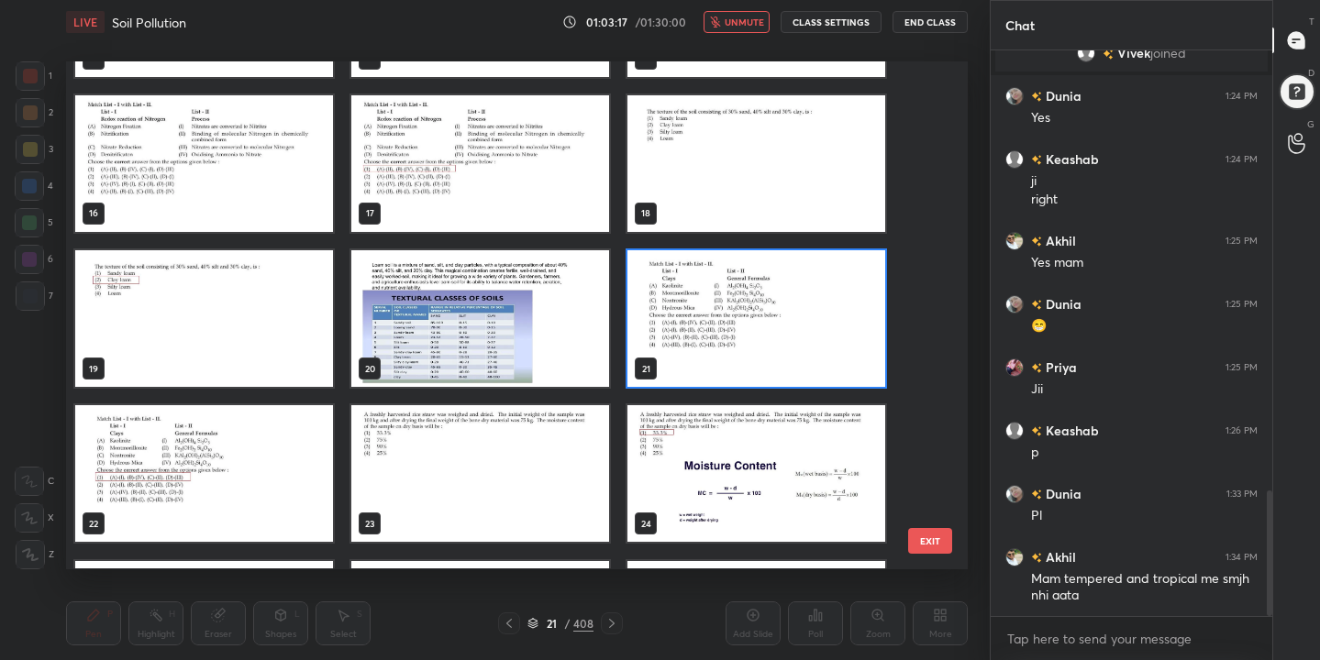
scroll to position [758, 0]
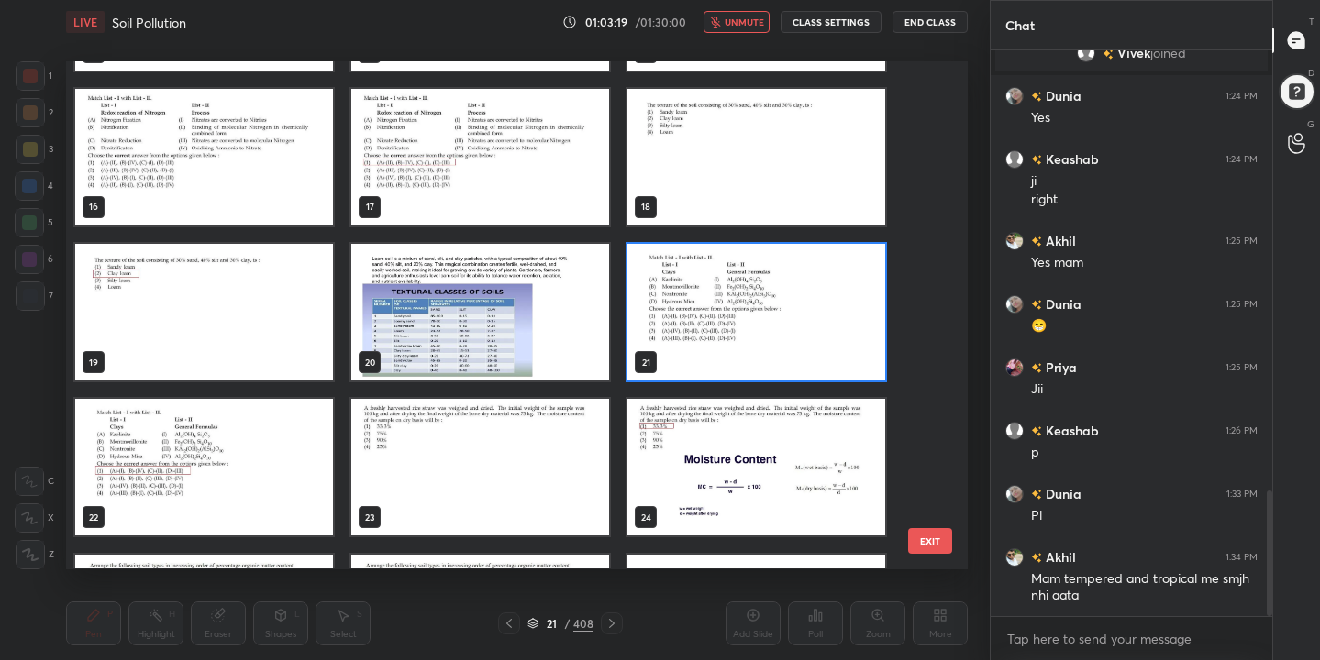
click at [721, 320] on img "grid" at bounding box center [756, 312] width 258 height 137
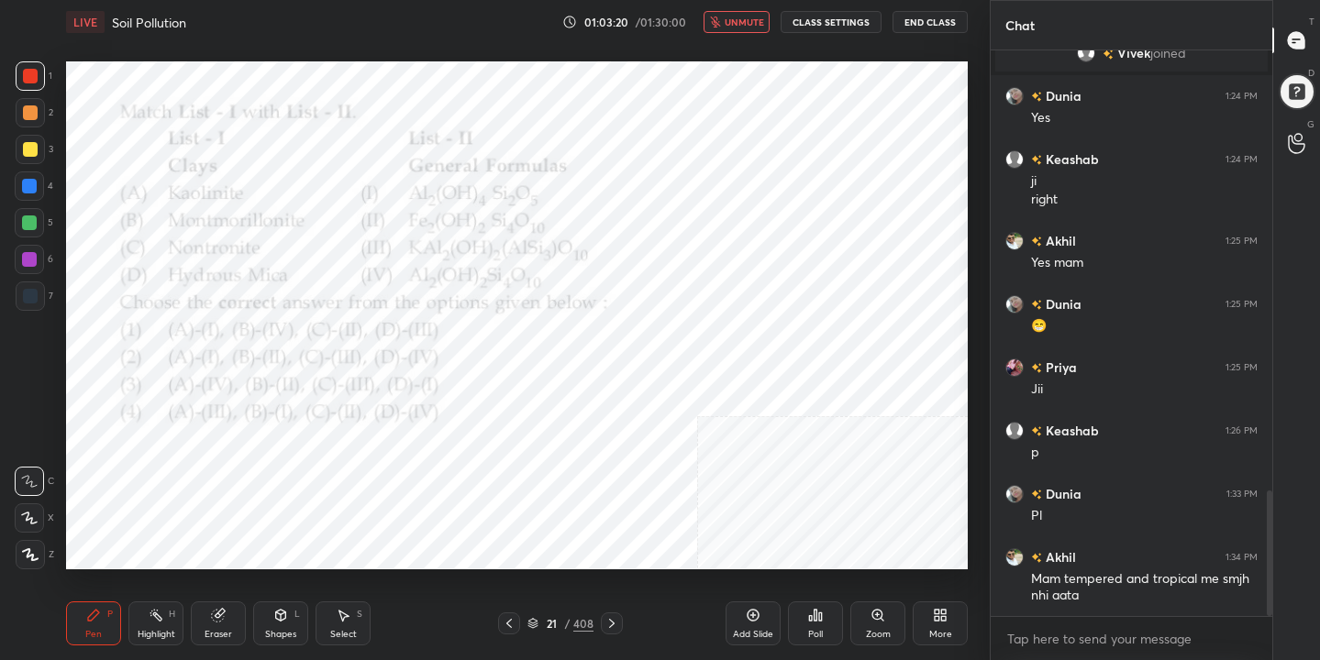
click at [814, 610] on icon at bounding box center [815, 615] width 3 height 11
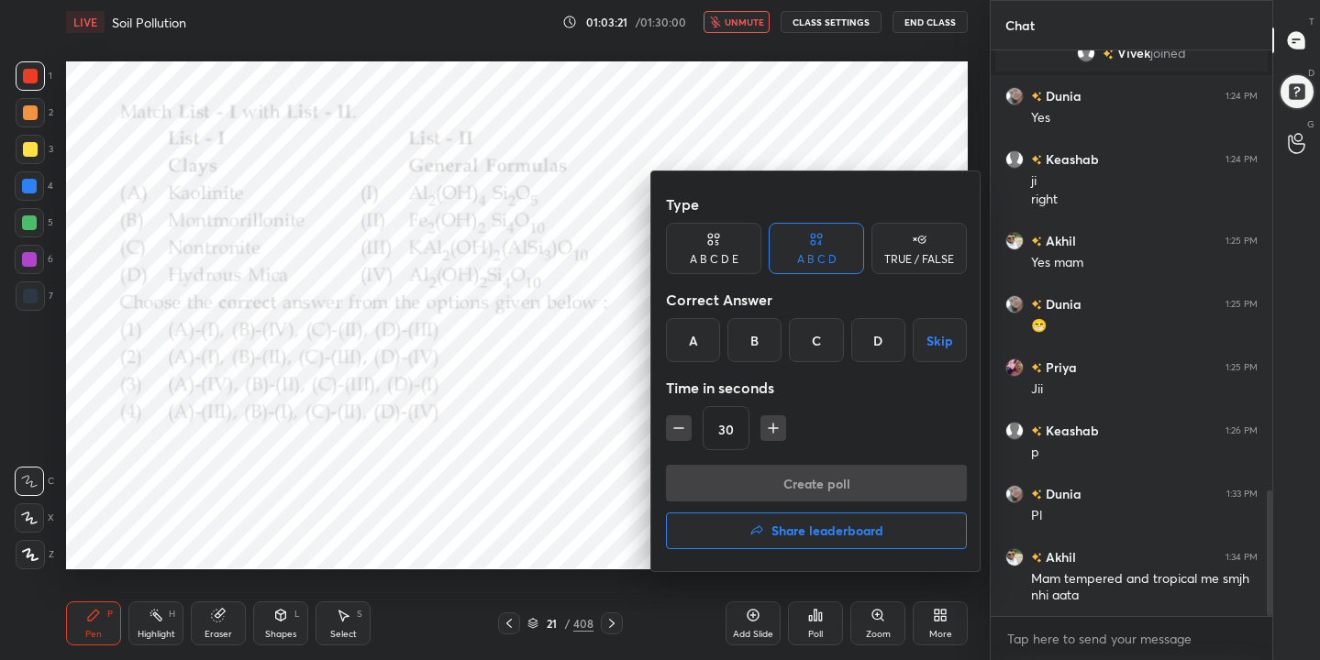
click at [700, 354] on div "A" at bounding box center [693, 340] width 54 height 44
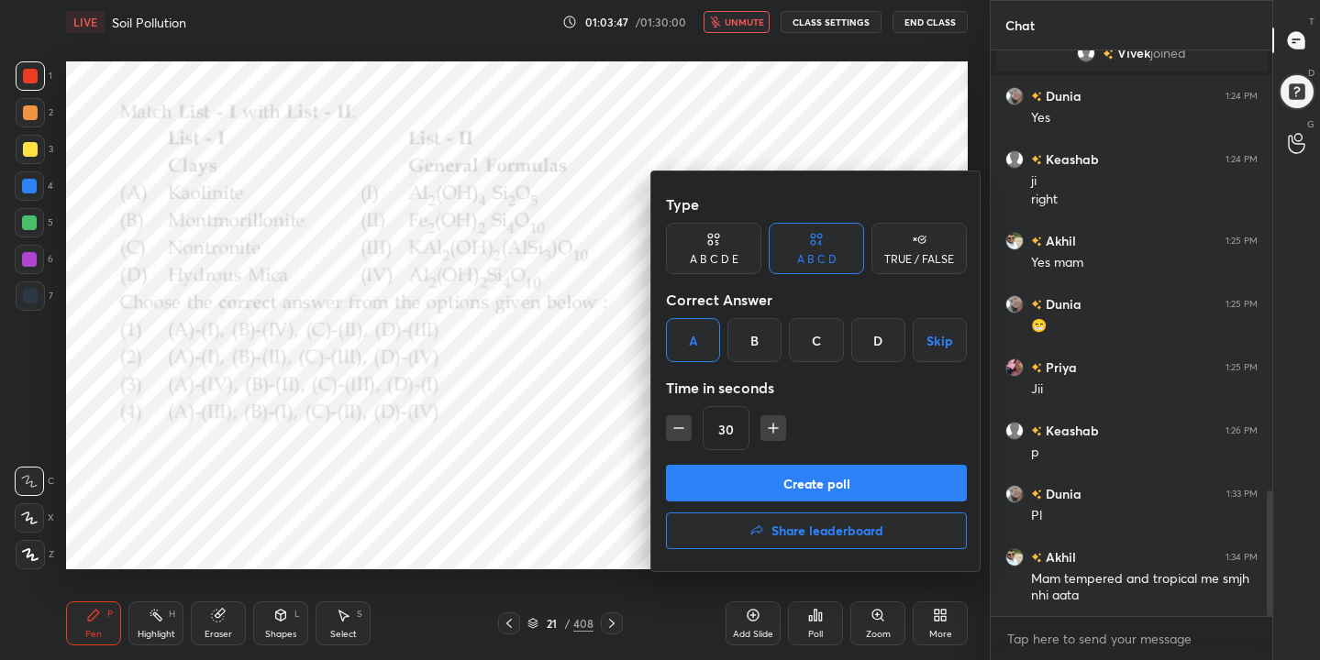
click at [841, 474] on button "Create poll" at bounding box center [816, 483] width 301 height 37
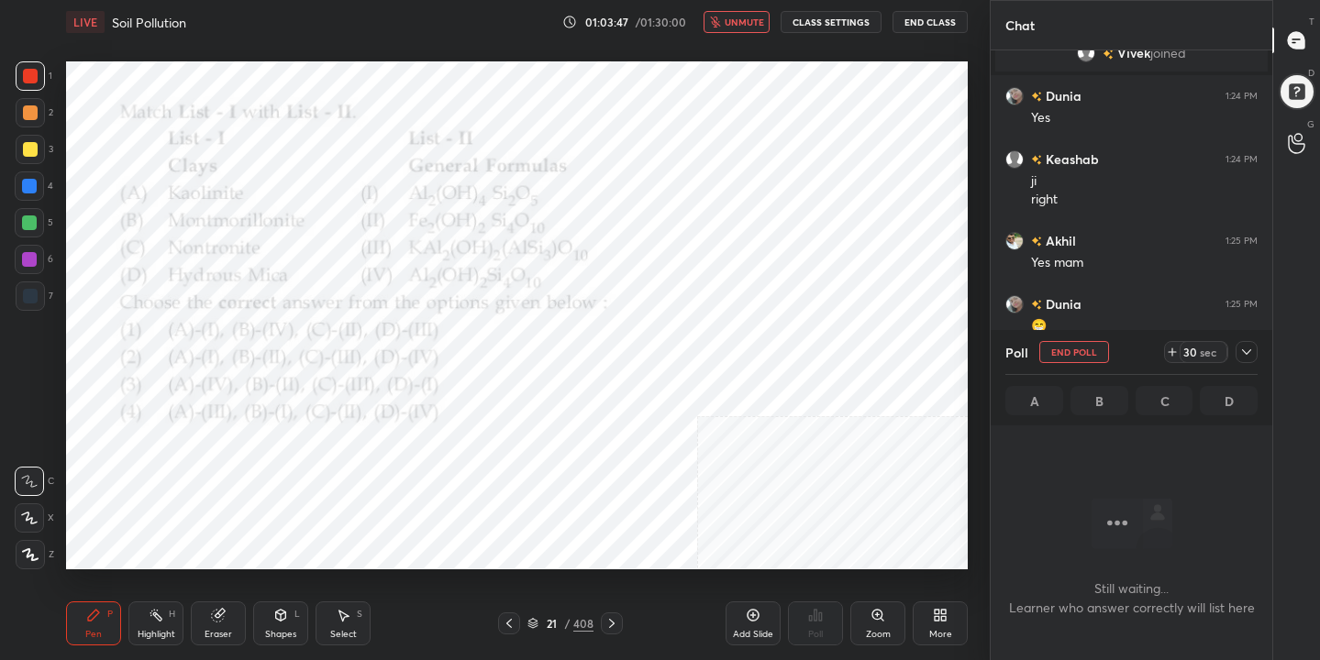
scroll to position [313, 276]
click at [537, 620] on icon at bounding box center [532, 621] width 9 height 5
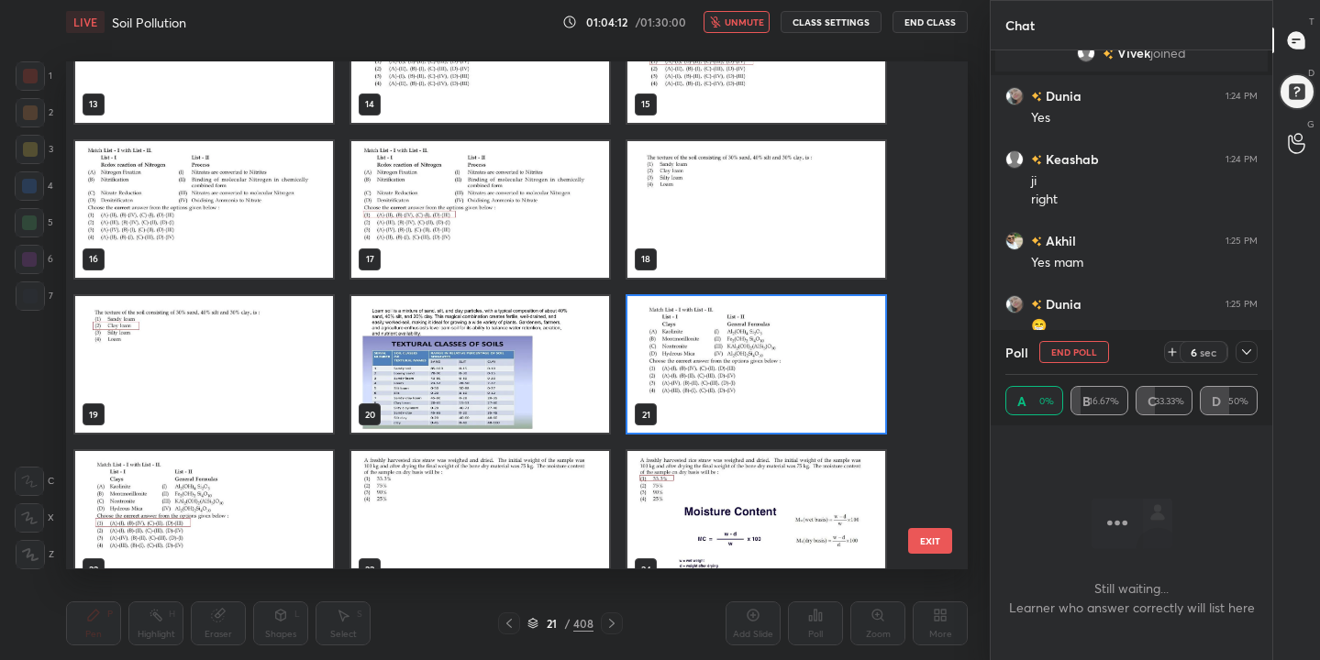
scroll to position [704, 0]
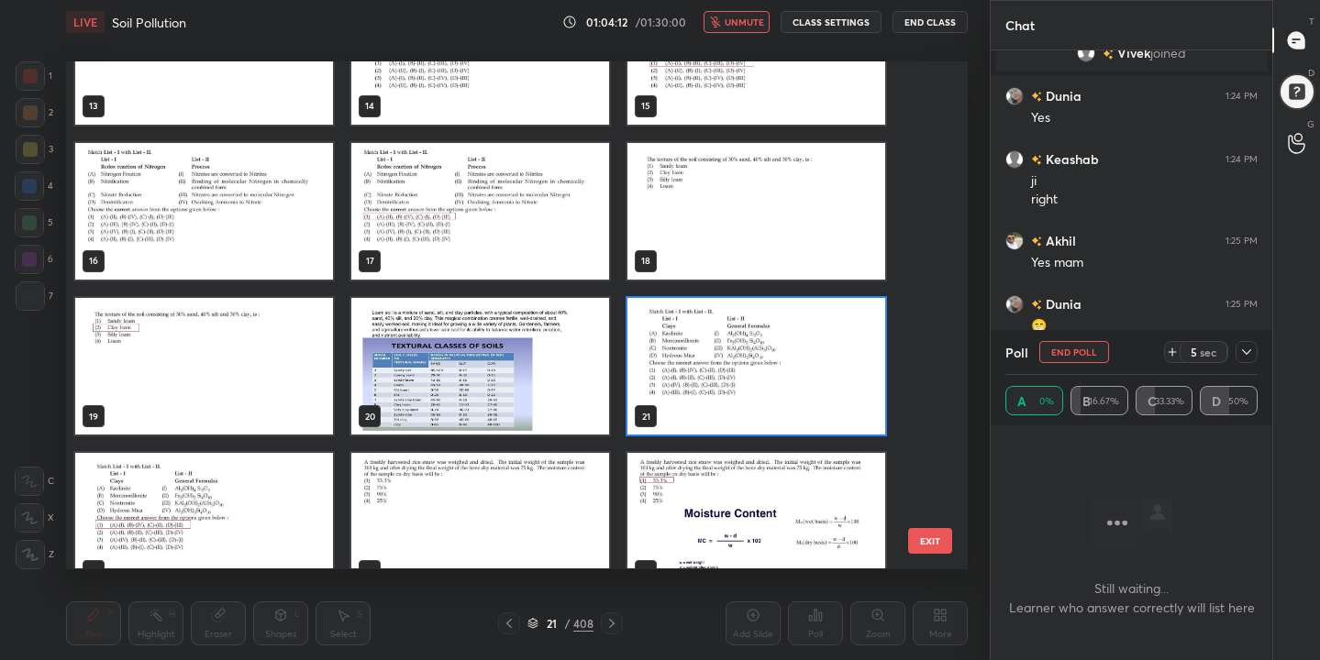
click at [750, 382] on img "grid" at bounding box center [756, 366] width 258 height 137
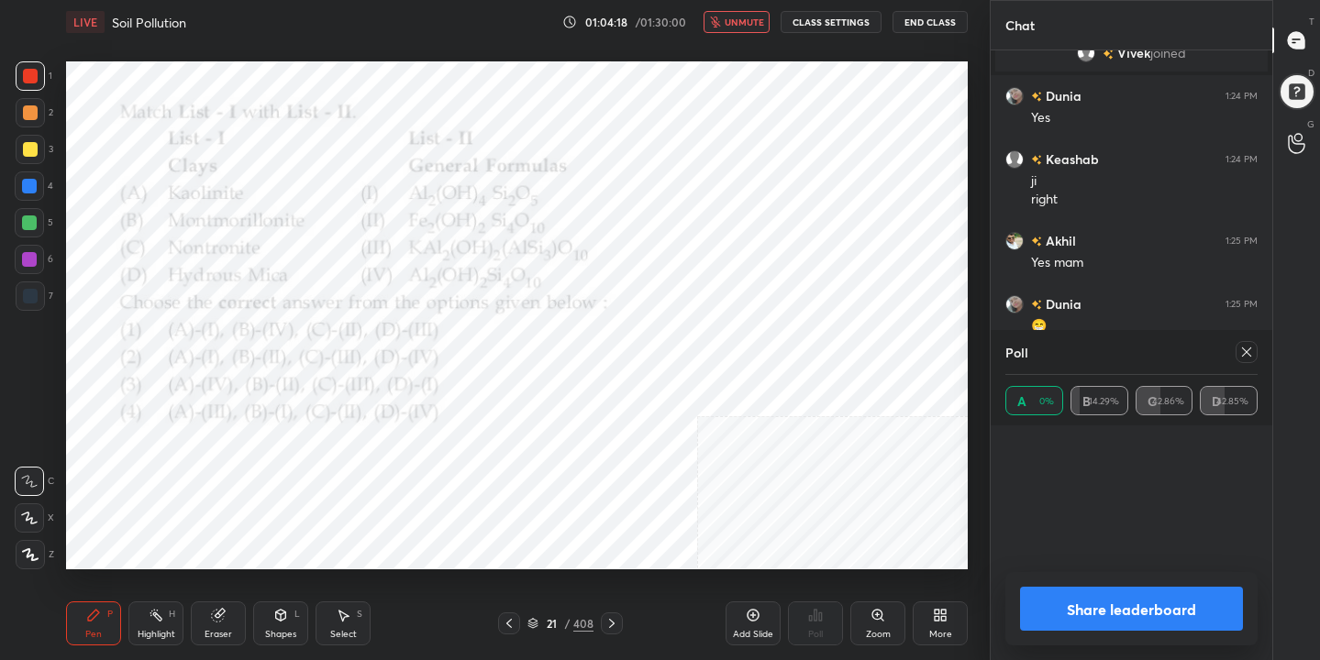
click at [1240, 352] on icon at bounding box center [1246, 352] width 15 height 15
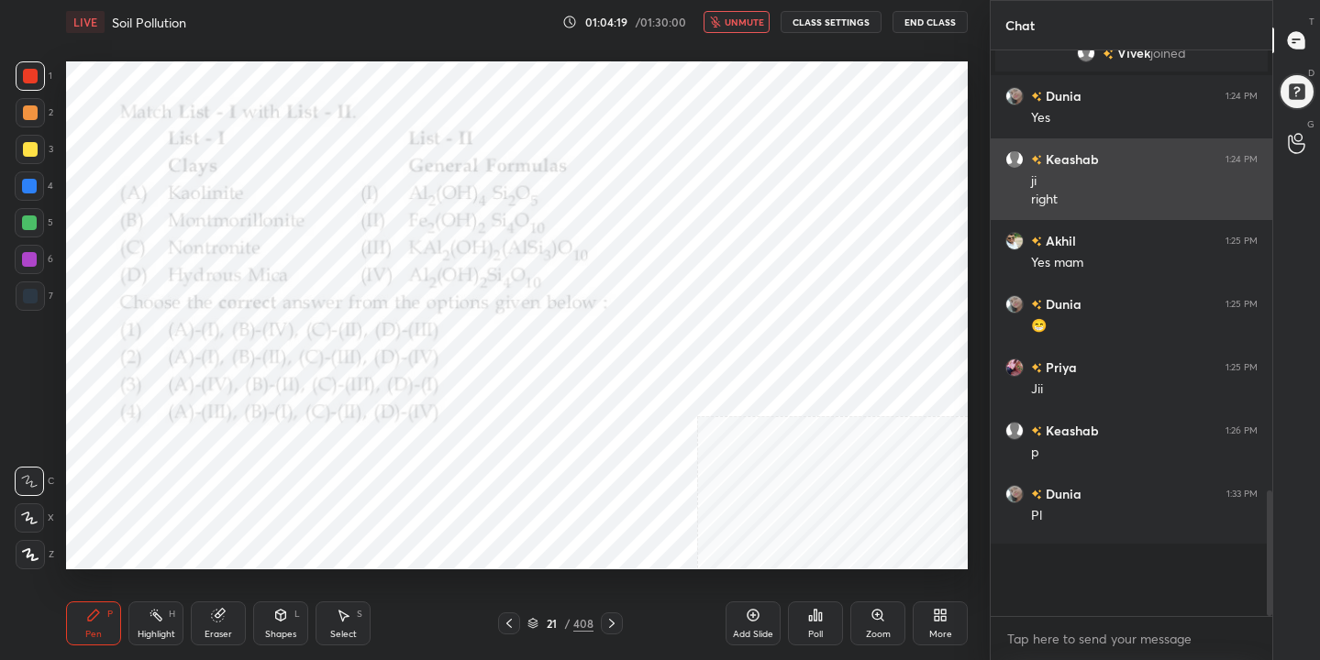
scroll to position [408, 276]
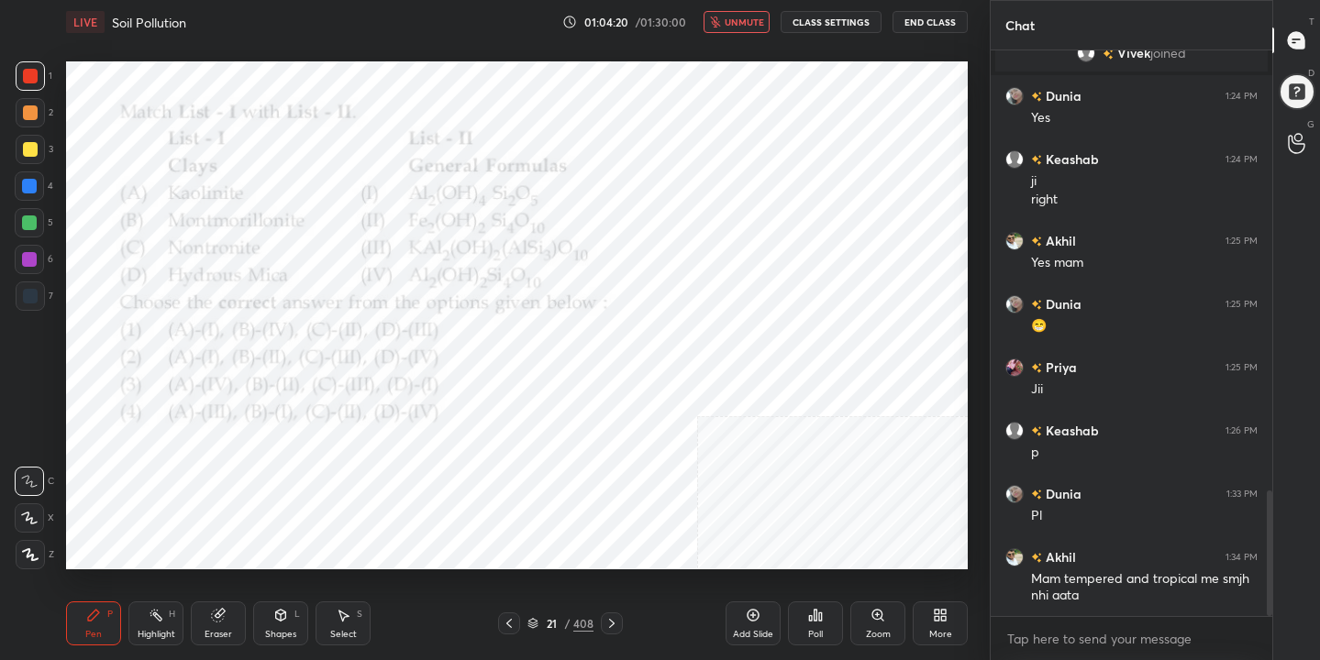
click at [742, 30] on button "unmute" at bounding box center [736, 22] width 66 height 22
click at [541, 615] on div "22 / 408" at bounding box center [560, 623] width 66 height 17
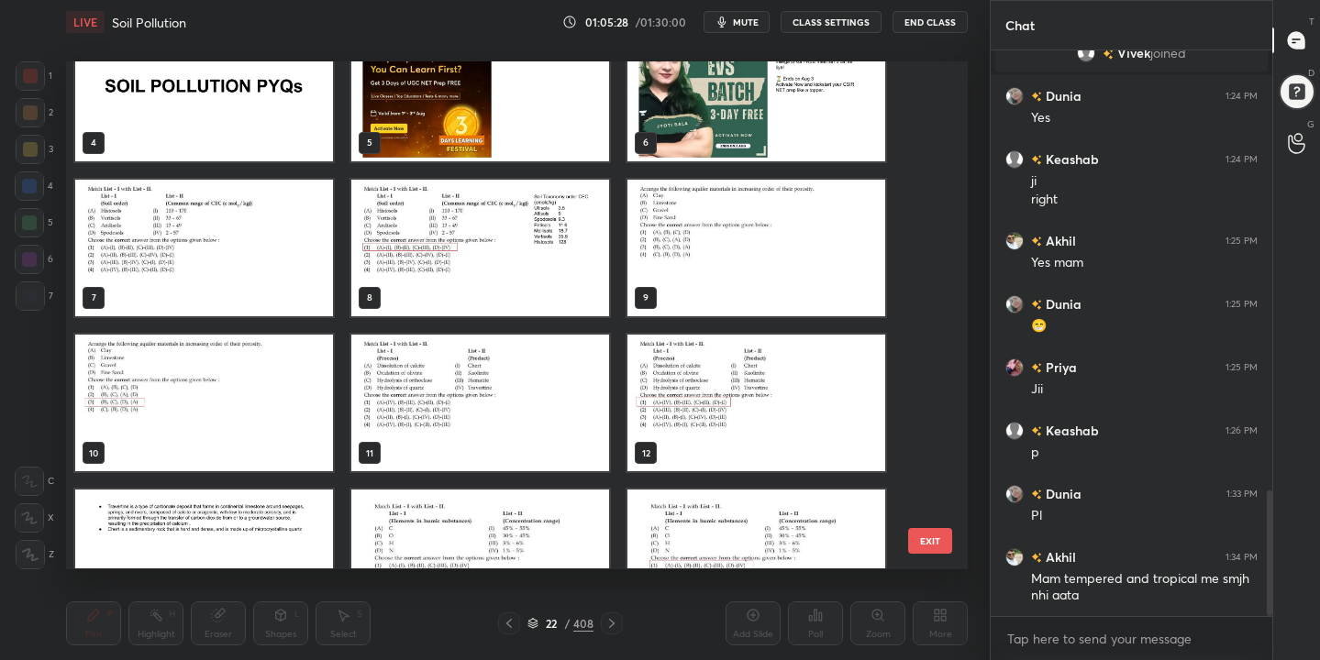
scroll to position [200, 0]
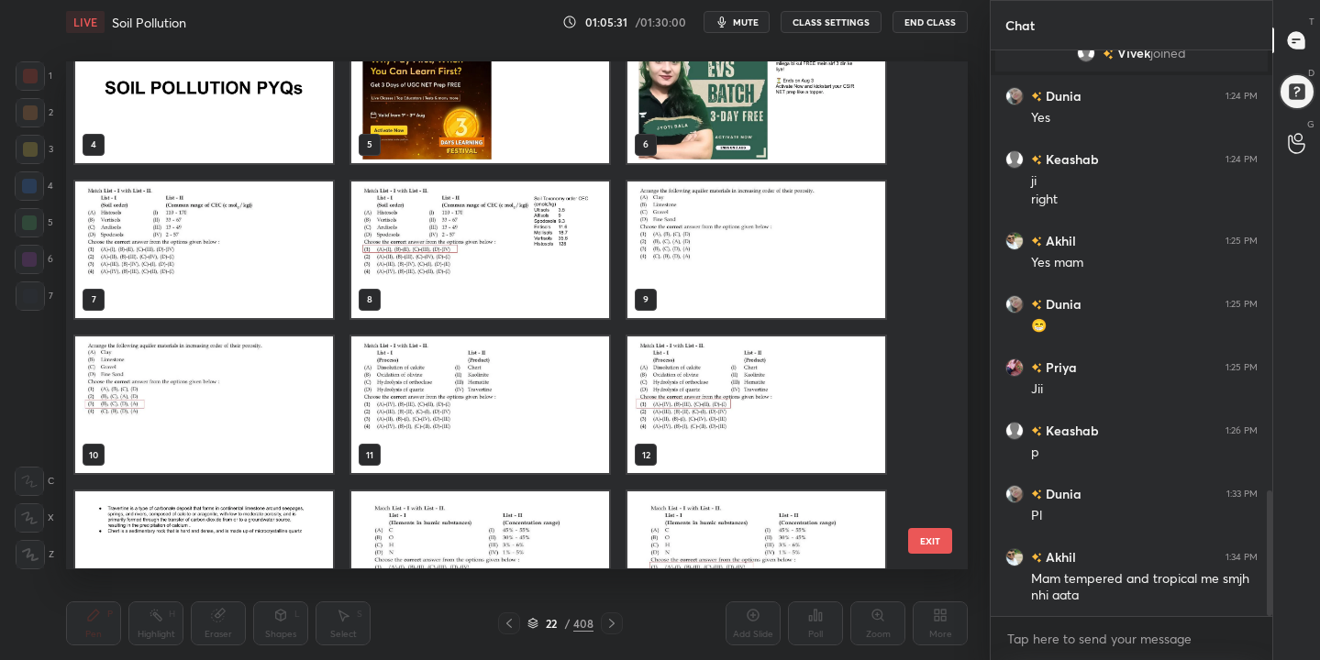
click at [240, 271] on img "grid" at bounding box center [204, 250] width 258 height 137
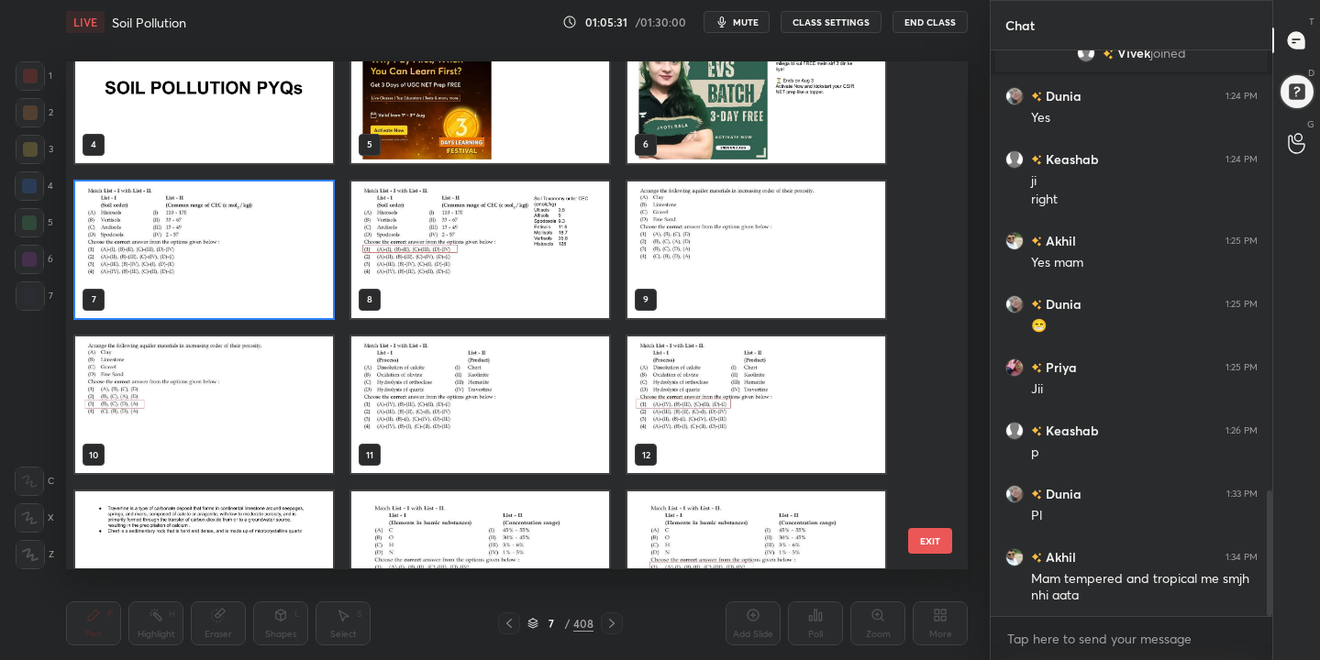
click at [240, 271] on img "grid" at bounding box center [204, 250] width 258 height 137
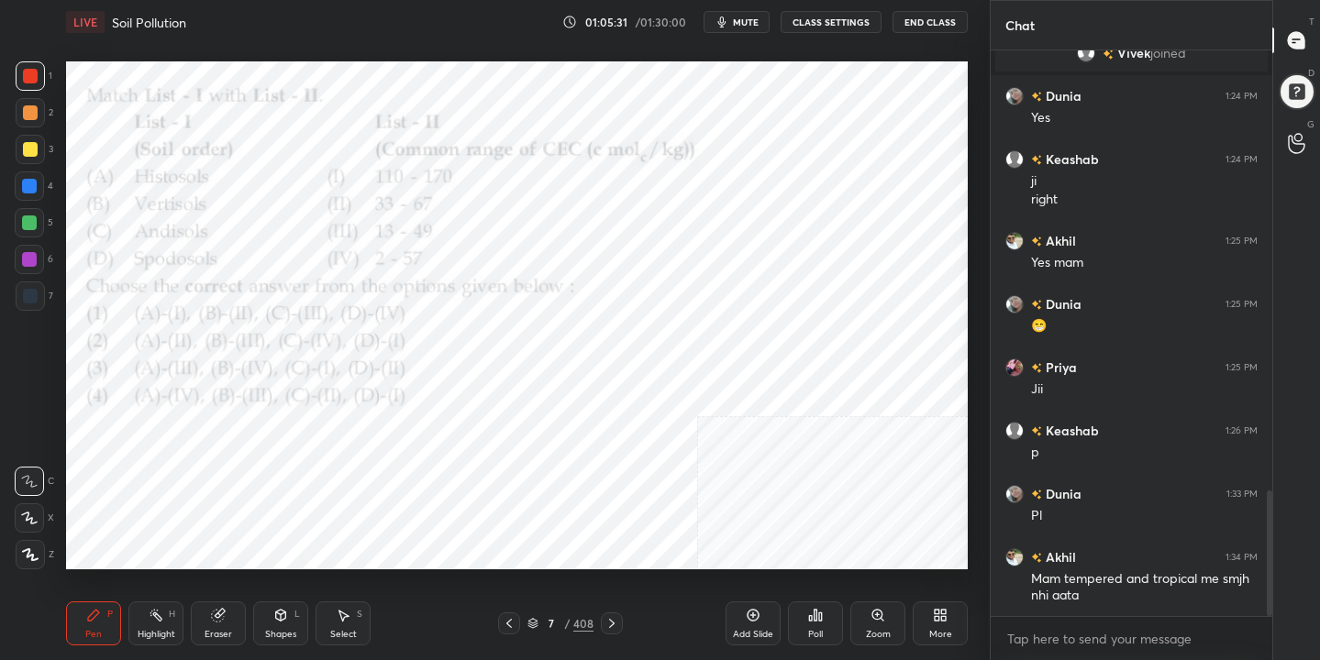
click at [240, 271] on img "grid" at bounding box center [204, 250] width 258 height 137
click at [750, 21] on span "mute" at bounding box center [746, 22] width 26 height 13
click at [534, 622] on icon at bounding box center [532, 623] width 11 height 11
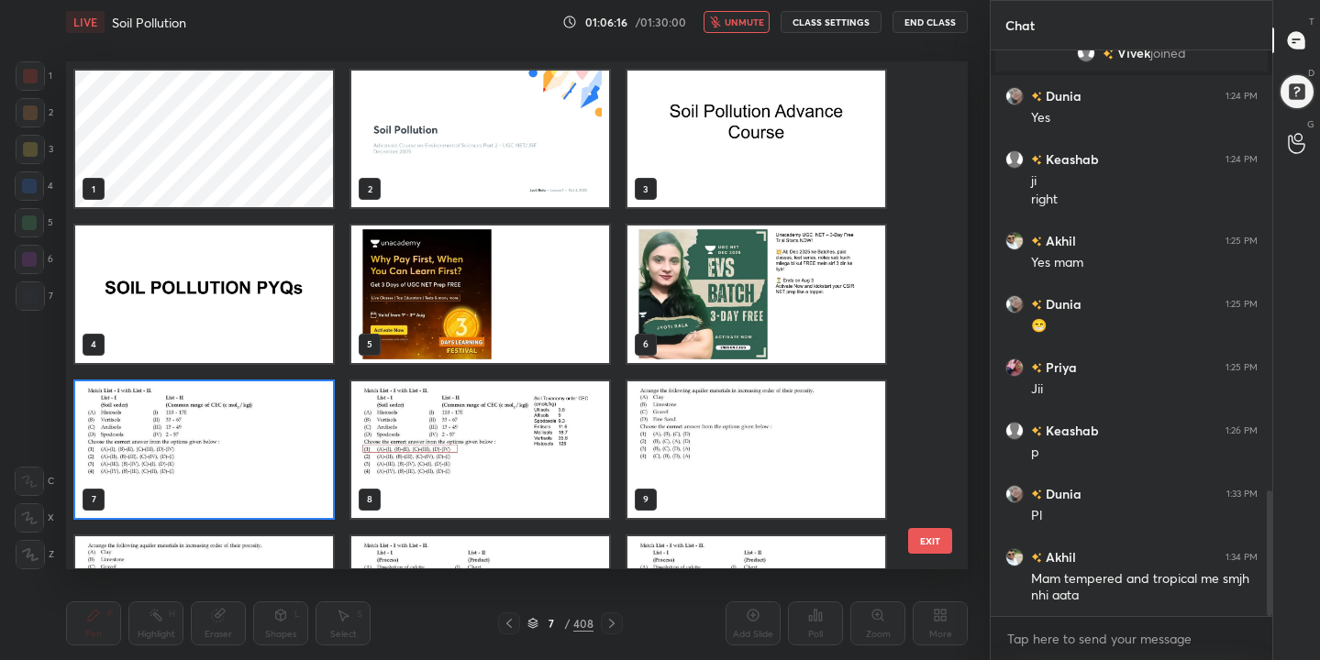
scroll to position [502, 893]
click at [254, 463] on img "grid" at bounding box center [204, 450] width 258 height 137
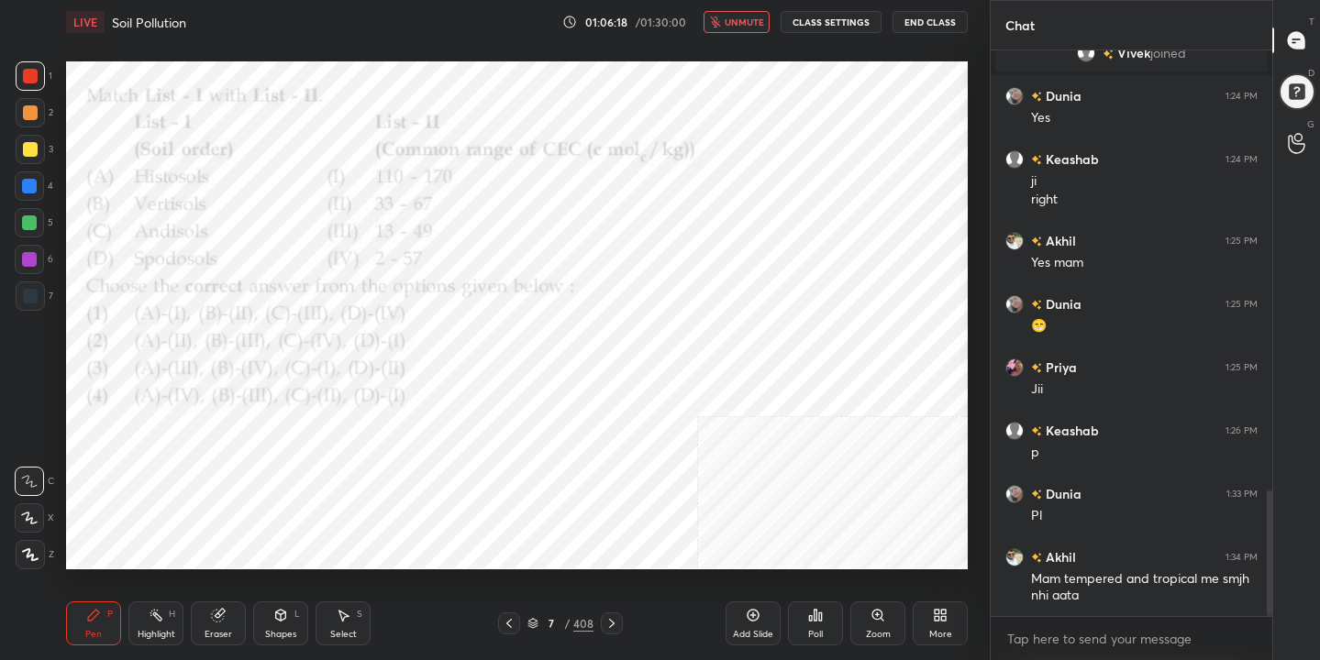
click at [254, 463] on img "grid" at bounding box center [204, 450] width 258 height 137
click at [801, 625] on div "Poll" at bounding box center [815, 624] width 55 height 44
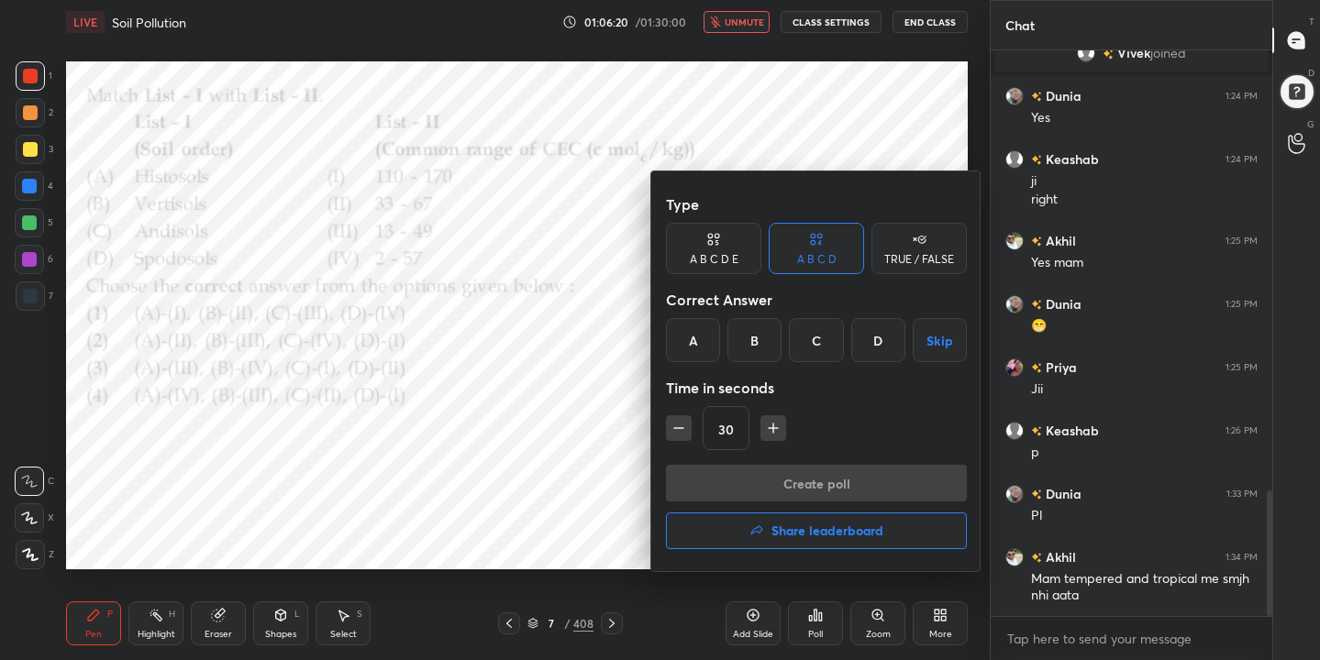
click at [692, 344] on div "A" at bounding box center [693, 340] width 54 height 44
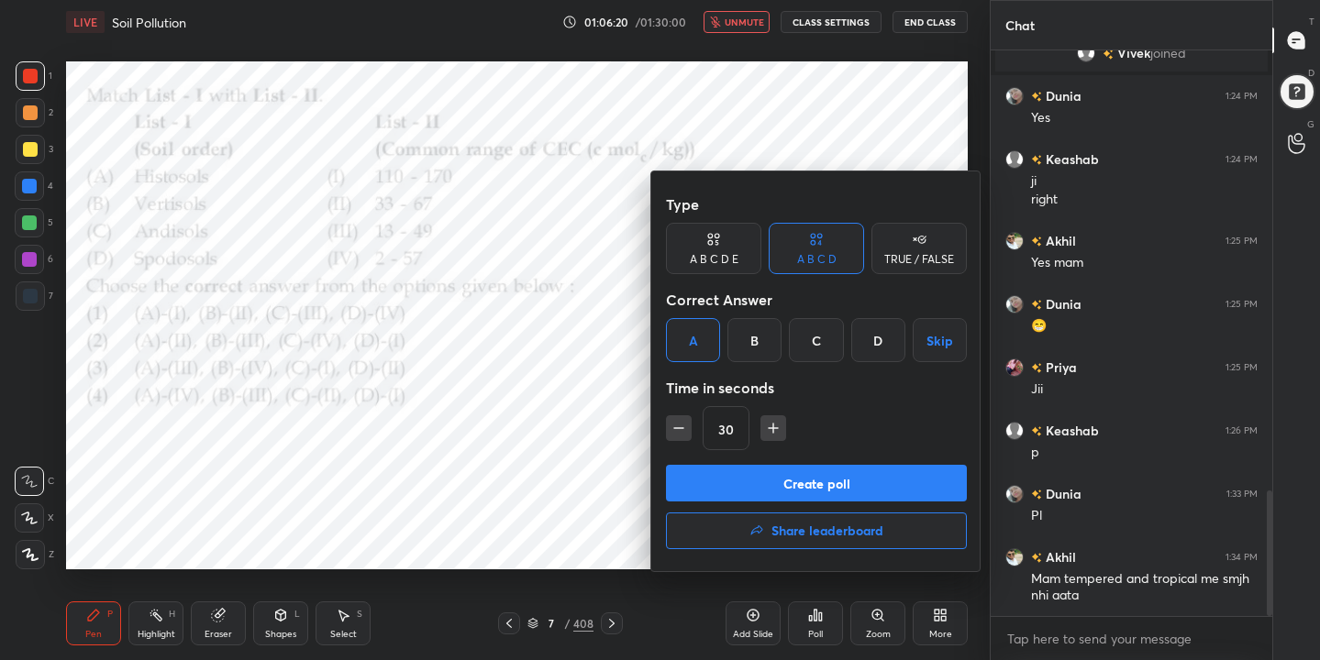
click at [770, 476] on button "Create poll" at bounding box center [816, 483] width 301 height 37
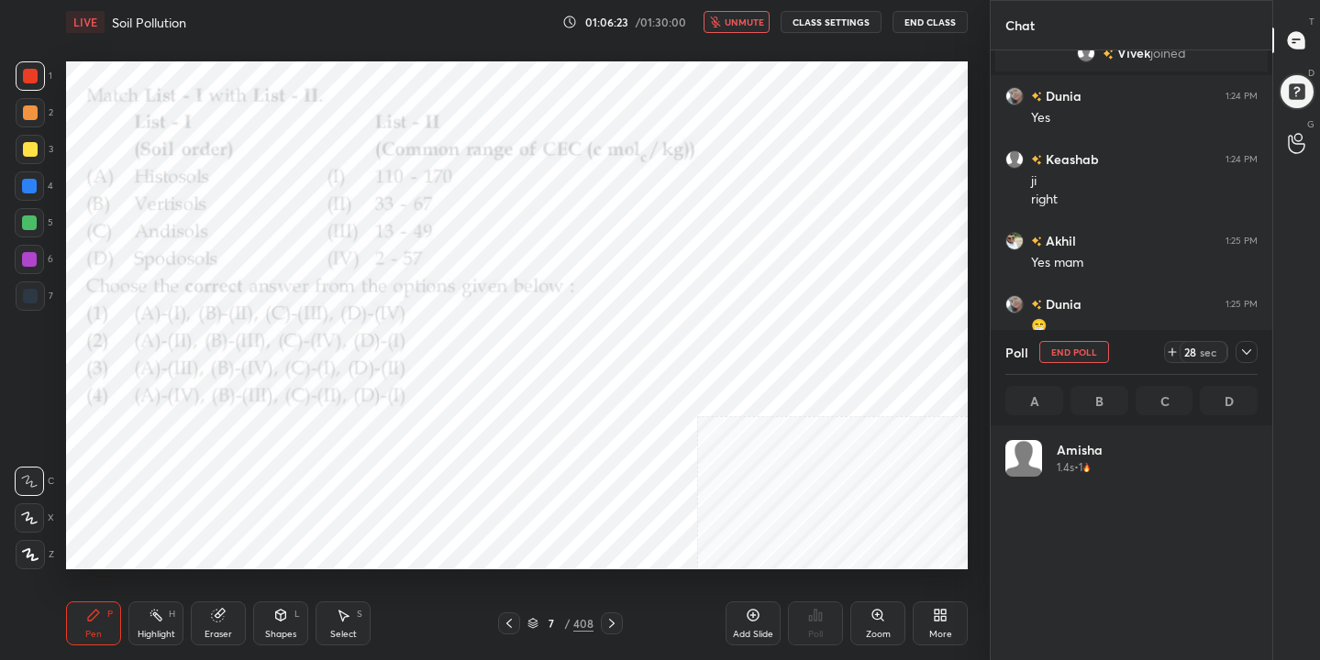
scroll to position [215, 247]
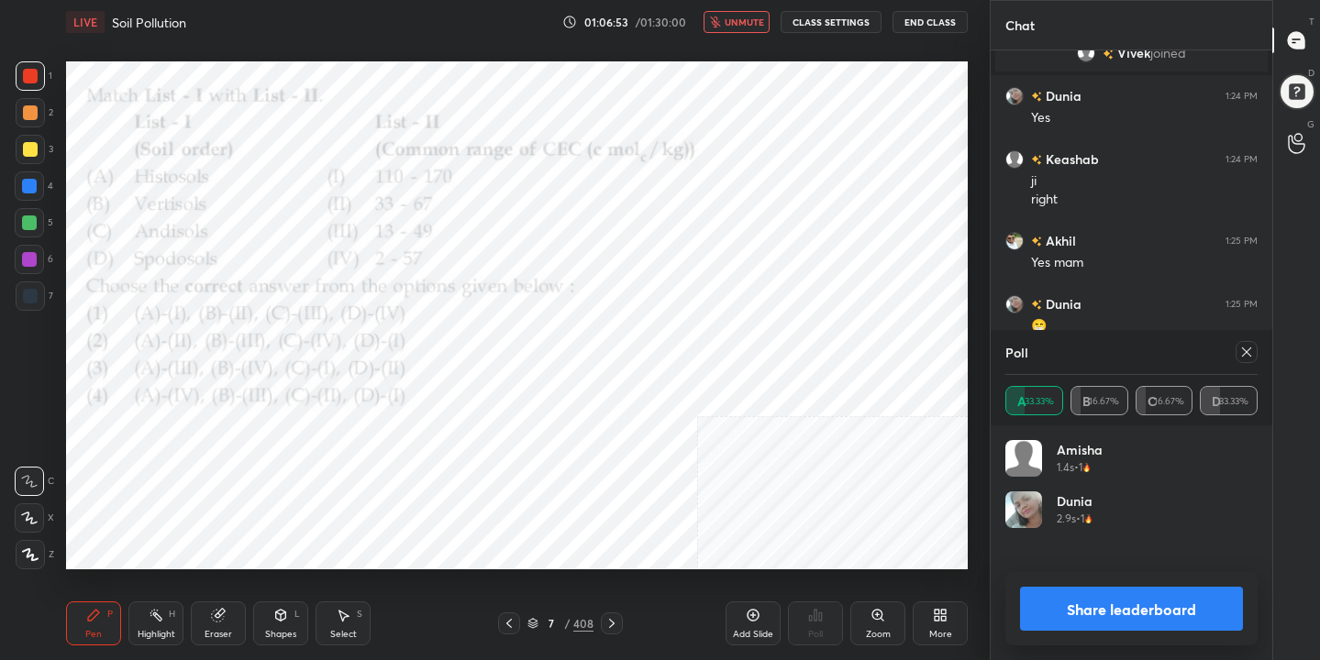
click at [1240, 356] on icon at bounding box center [1246, 352] width 15 height 15
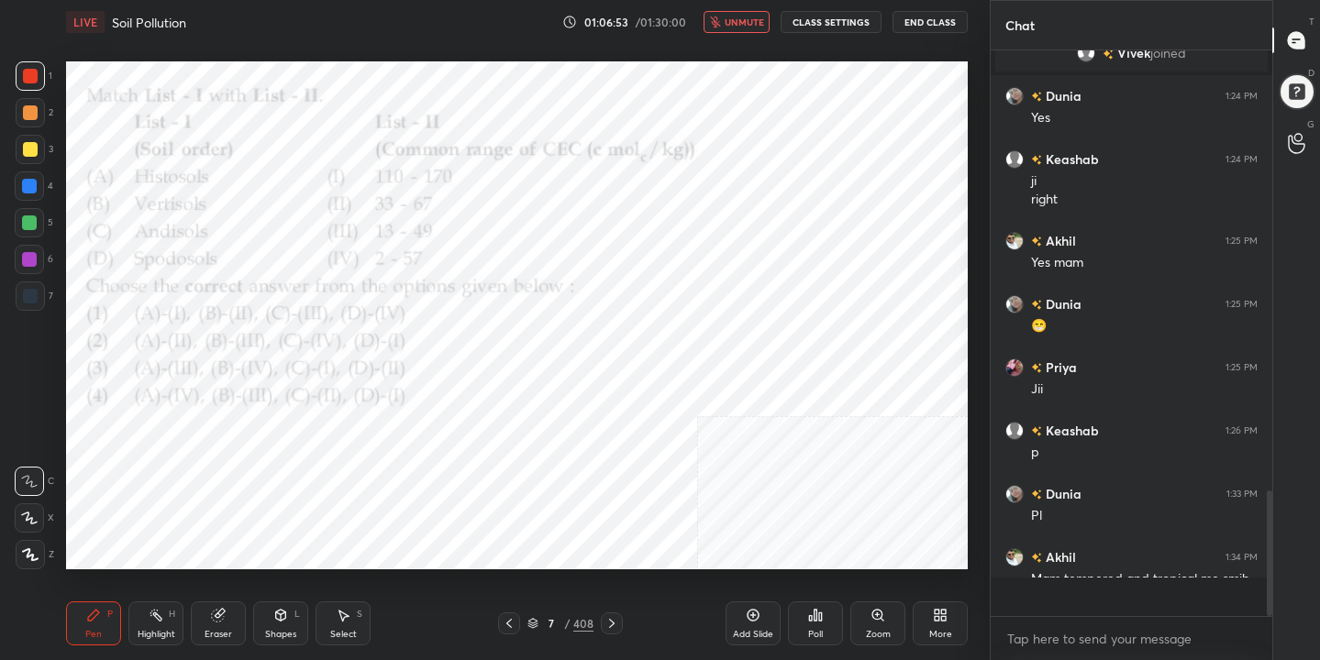
scroll to position [6, 6]
click at [739, 21] on span "unmute" at bounding box center [744, 22] width 39 height 13
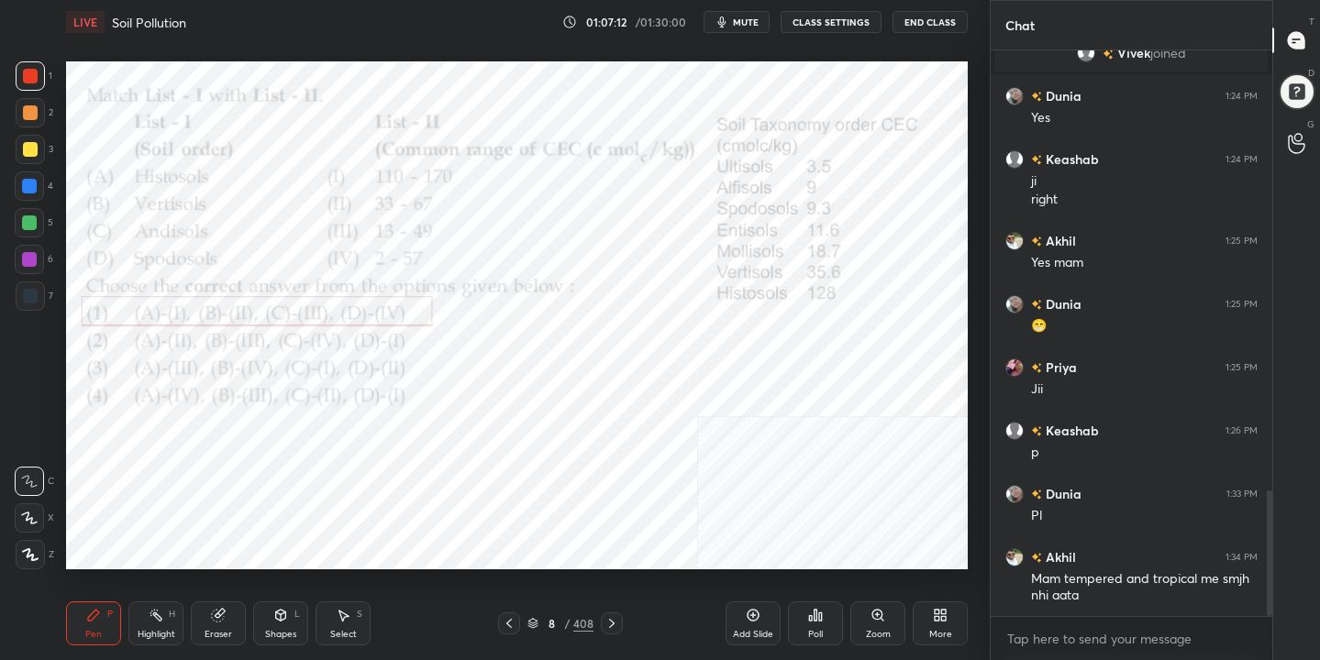
click at [528, 615] on div "8 / 408" at bounding box center [560, 623] width 66 height 17
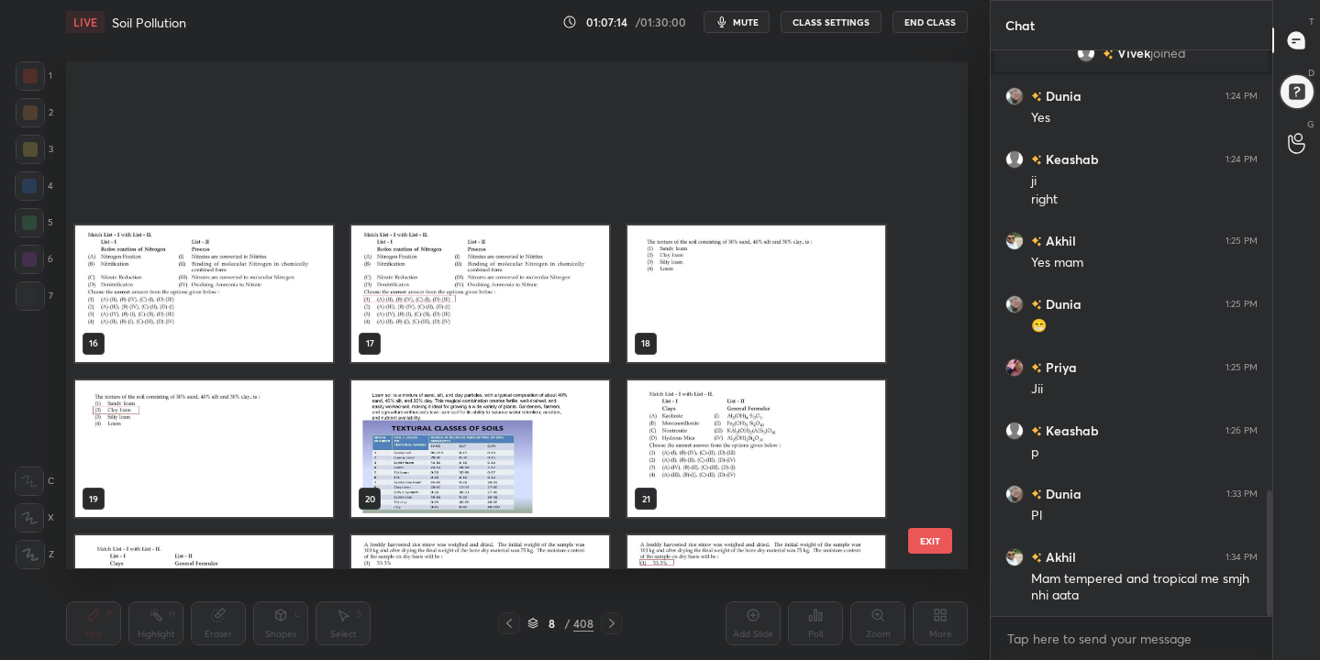
scroll to position [1011, 0]
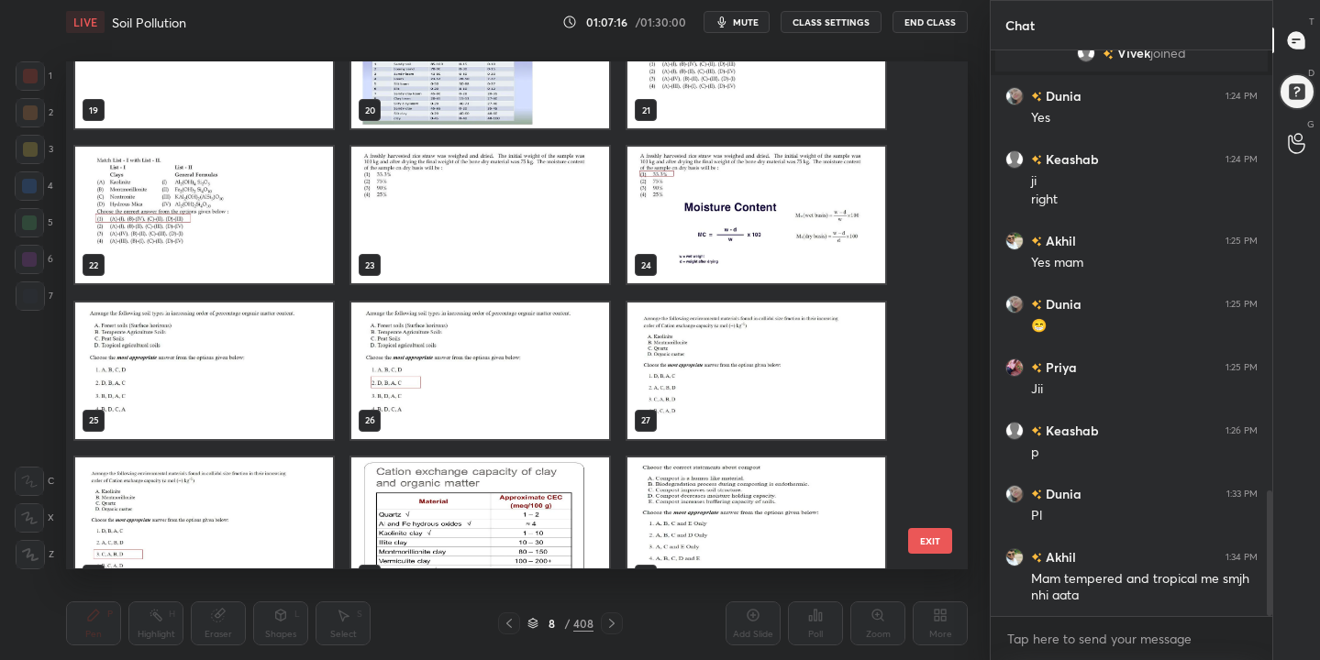
click at [698, 384] on img "grid" at bounding box center [756, 371] width 258 height 137
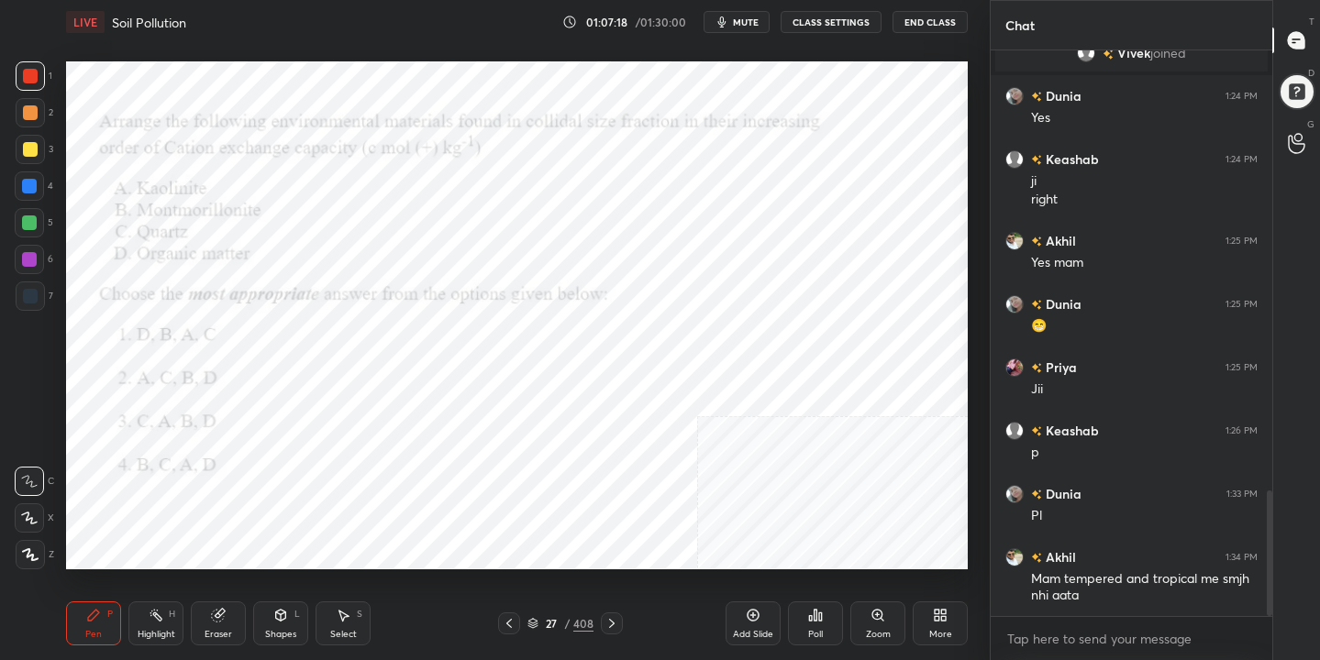
click at [758, 22] on span "mute" at bounding box center [746, 22] width 26 height 13
click at [534, 623] on icon at bounding box center [532, 621] width 9 height 5
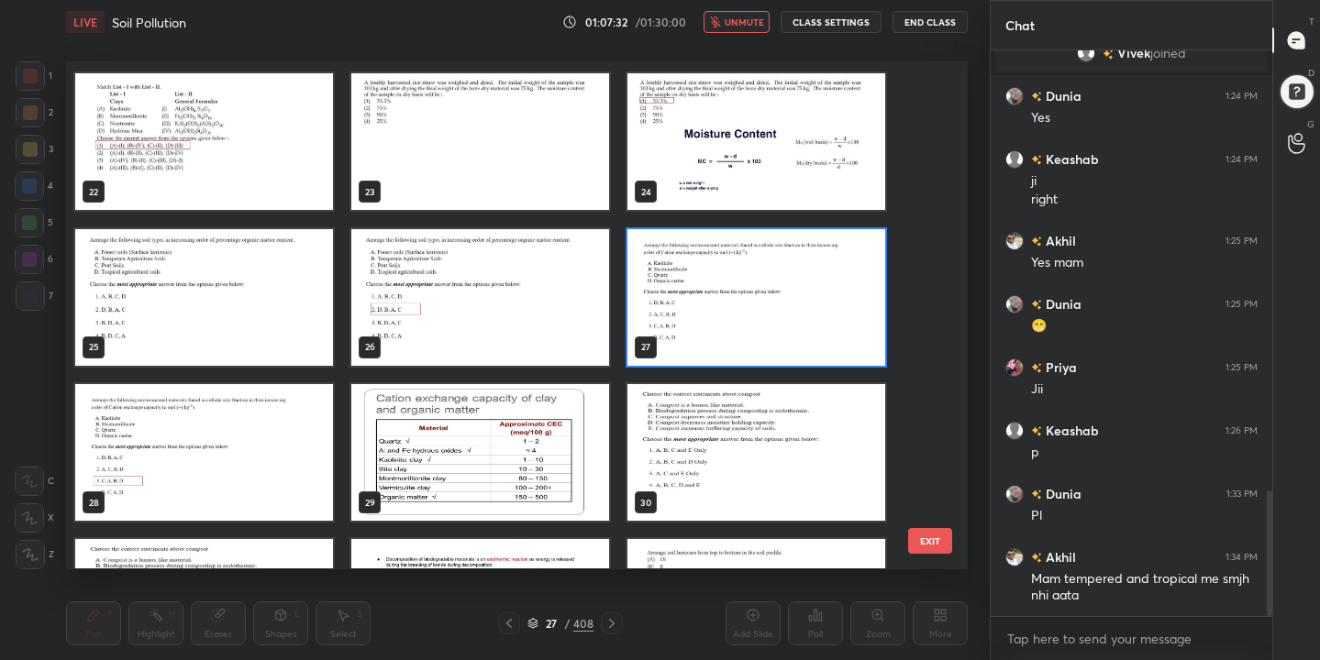
scroll to position [1093, 0]
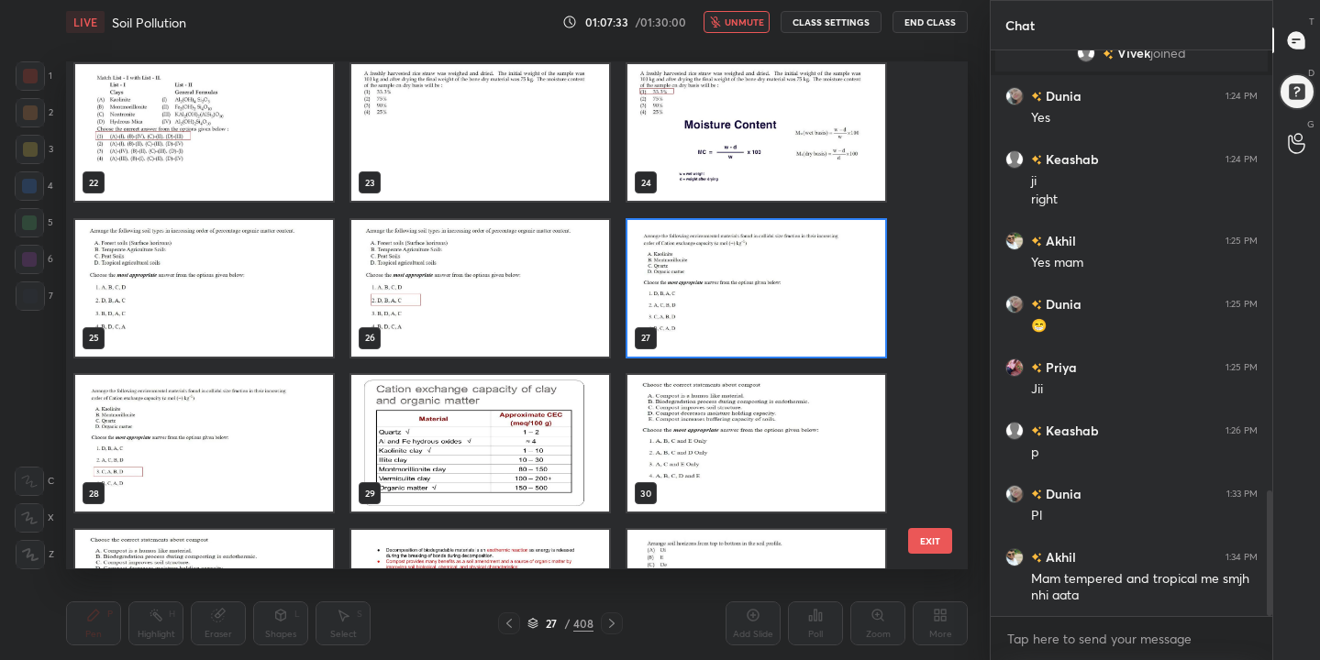
click at [747, 273] on img "grid" at bounding box center [756, 288] width 258 height 137
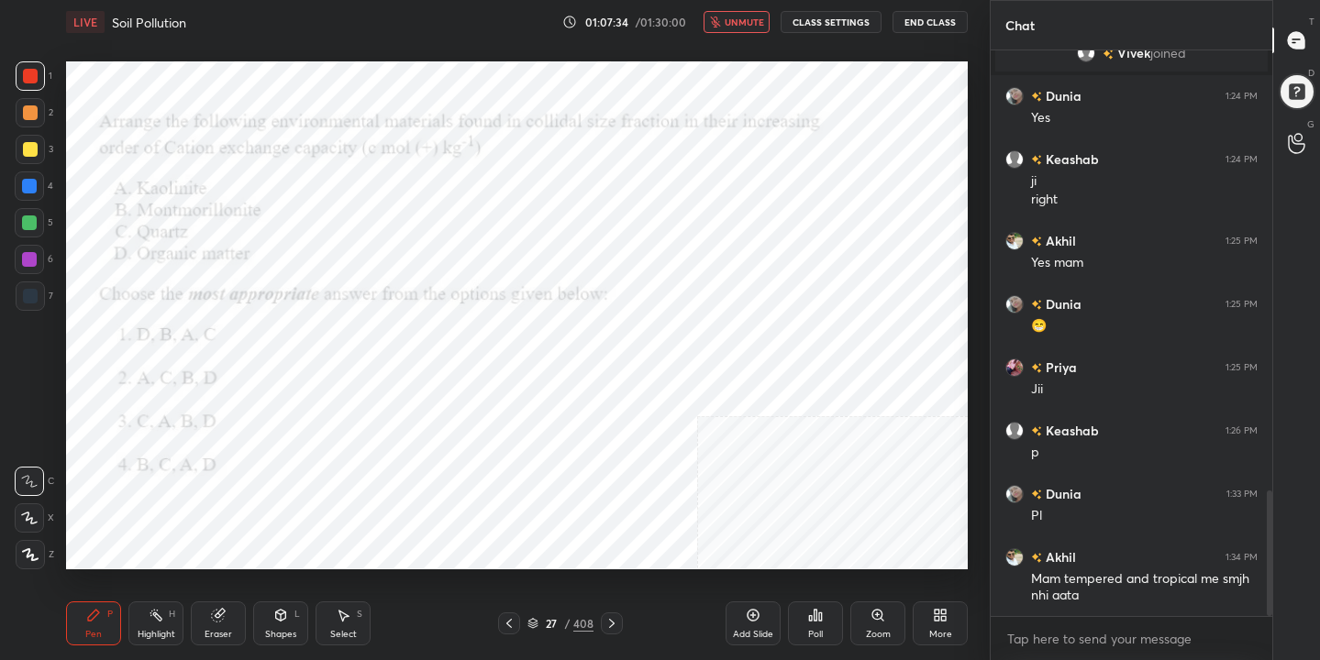
click at [819, 633] on div "Poll" at bounding box center [815, 634] width 15 height 9
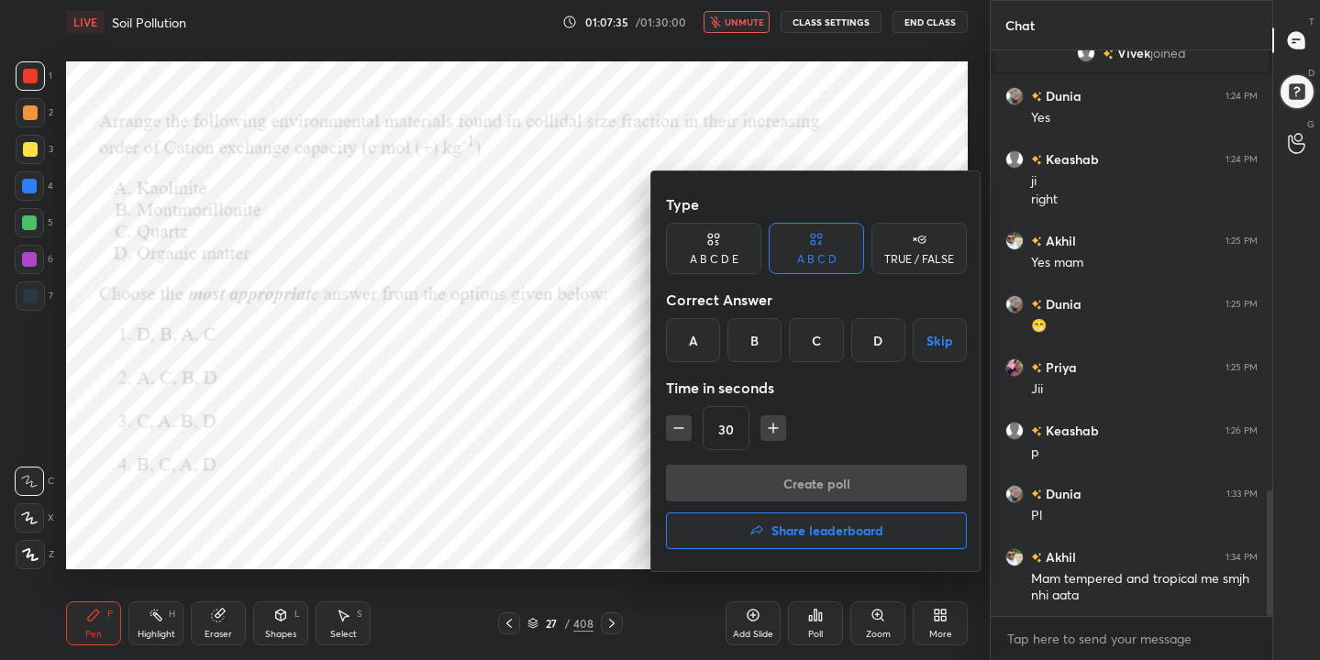
click at [821, 338] on div "C" at bounding box center [816, 340] width 54 height 44
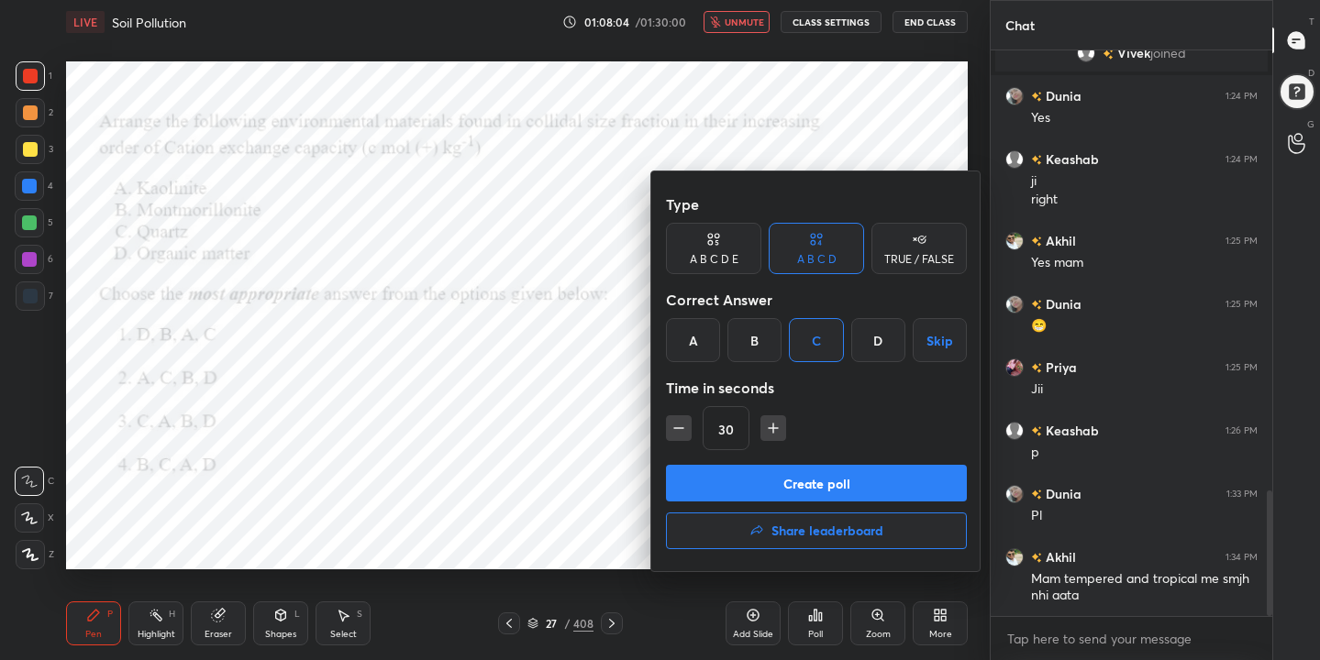
click at [785, 469] on button "Create poll" at bounding box center [816, 483] width 301 height 37
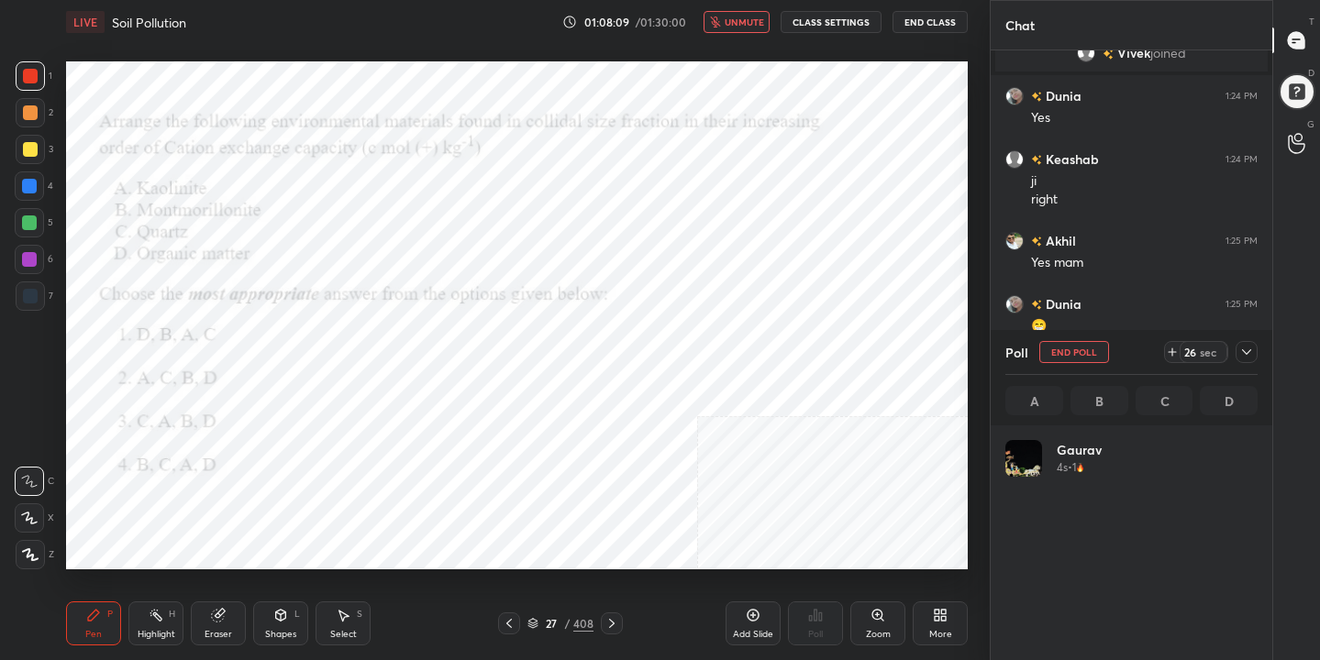
scroll to position [215, 247]
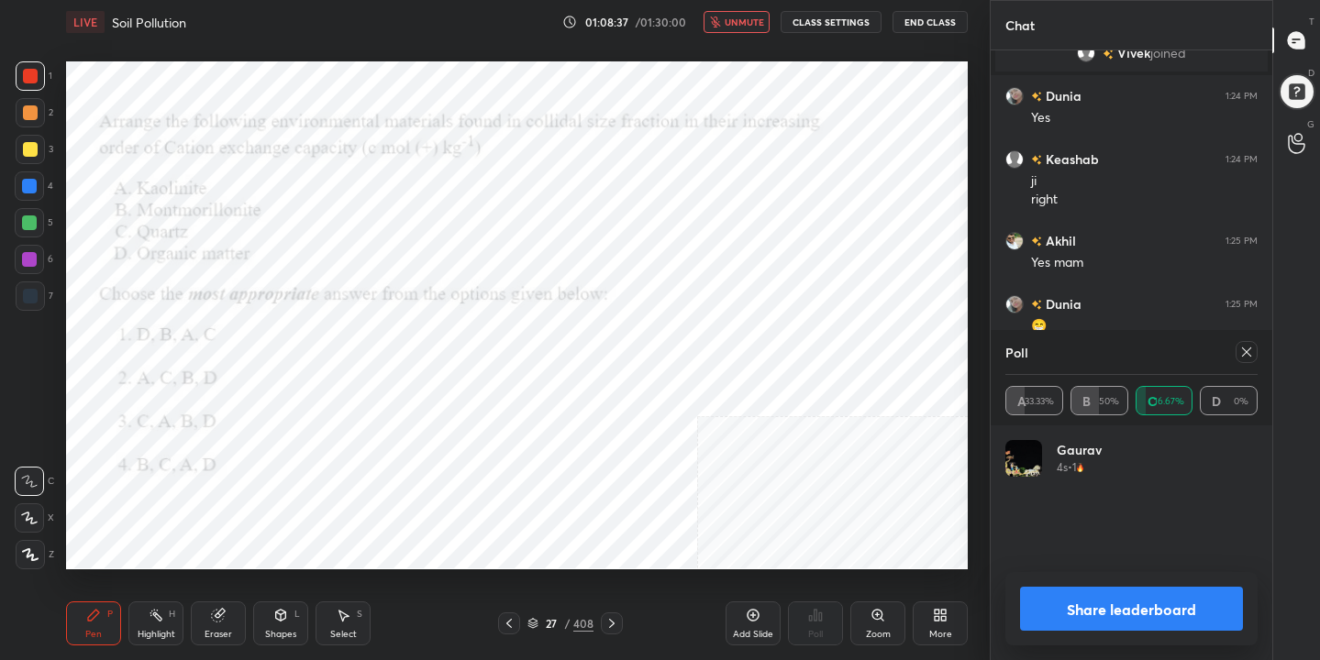
click at [1251, 348] on icon at bounding box center [1246, 352] width 15 height 15
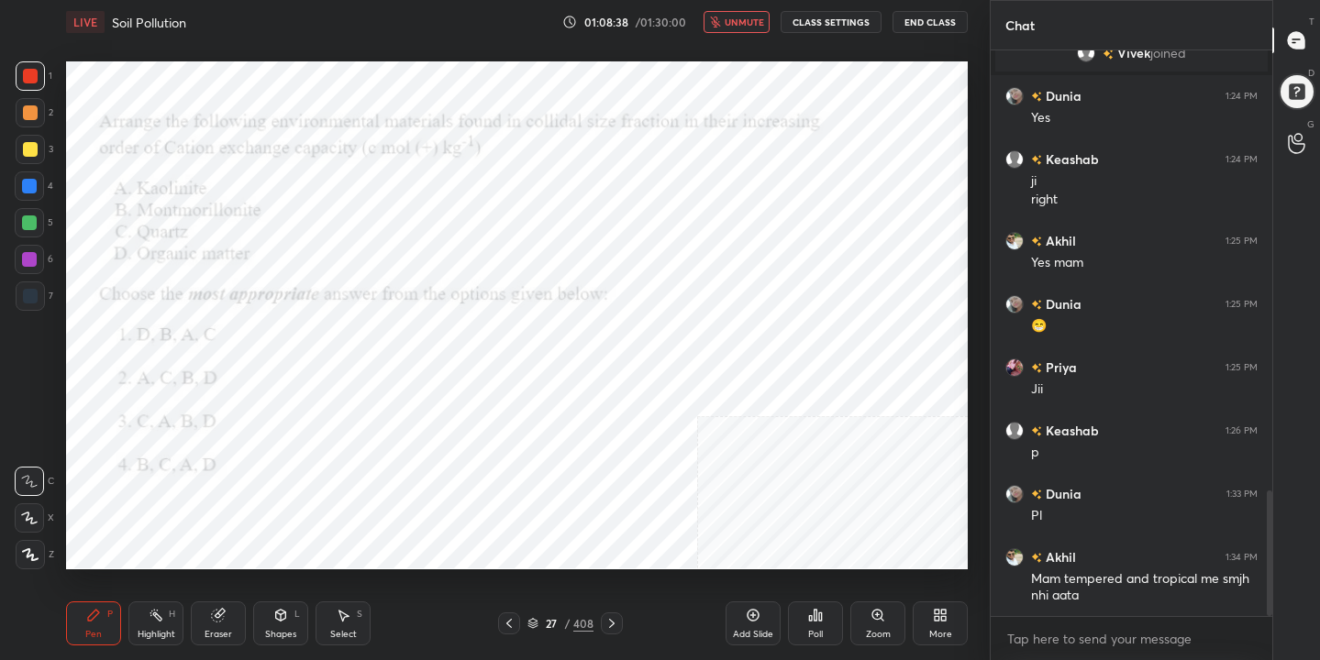
scroll to position [408, 276]
click at [735, 21] on span "unmute" at bounding box center [744, 22] width 39 height 13
click at [542, 622] on div "28" at bounding box center [551, 623] width 18 height 11
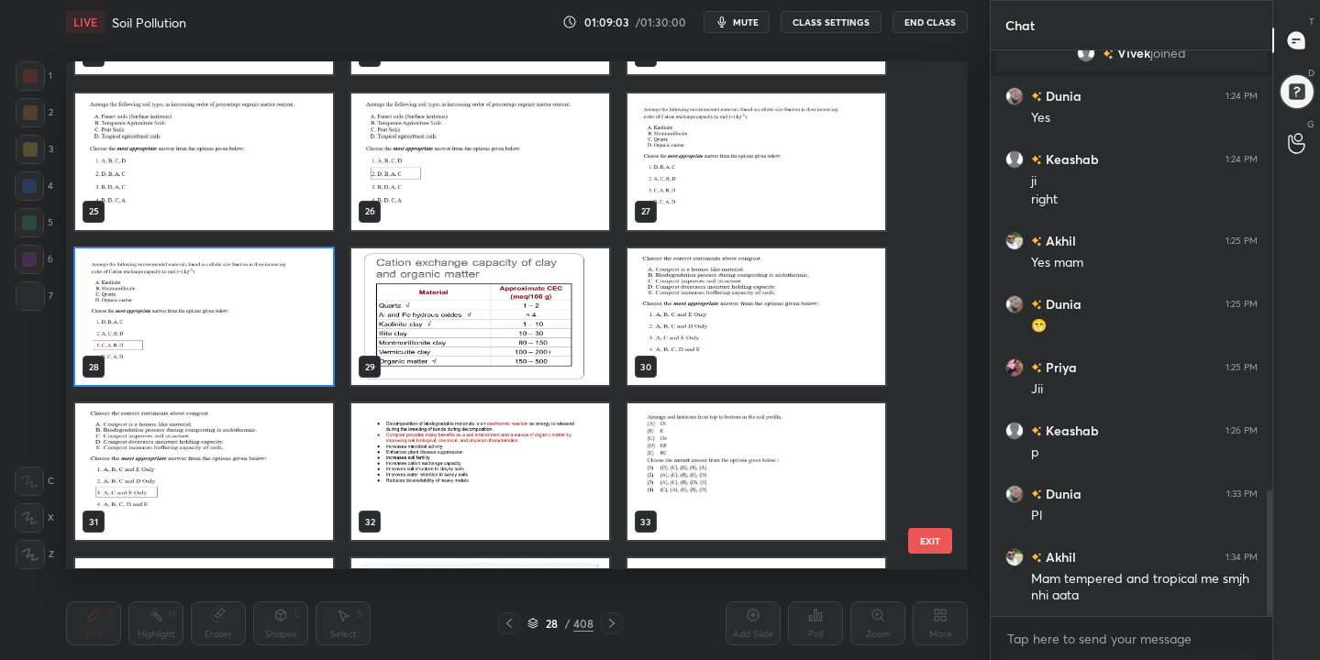
scroll to position [1249, 0]
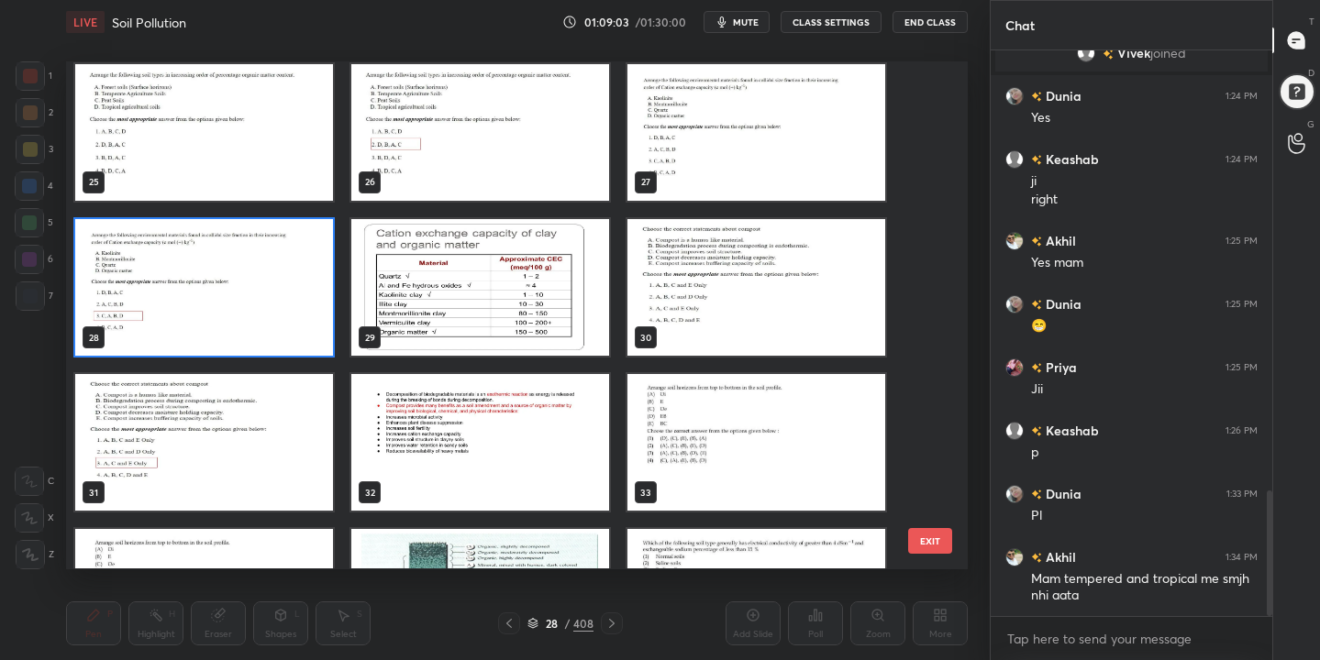
click at [721, 318] on img "grid" at bounding box center [756, 287] width 258 height 137
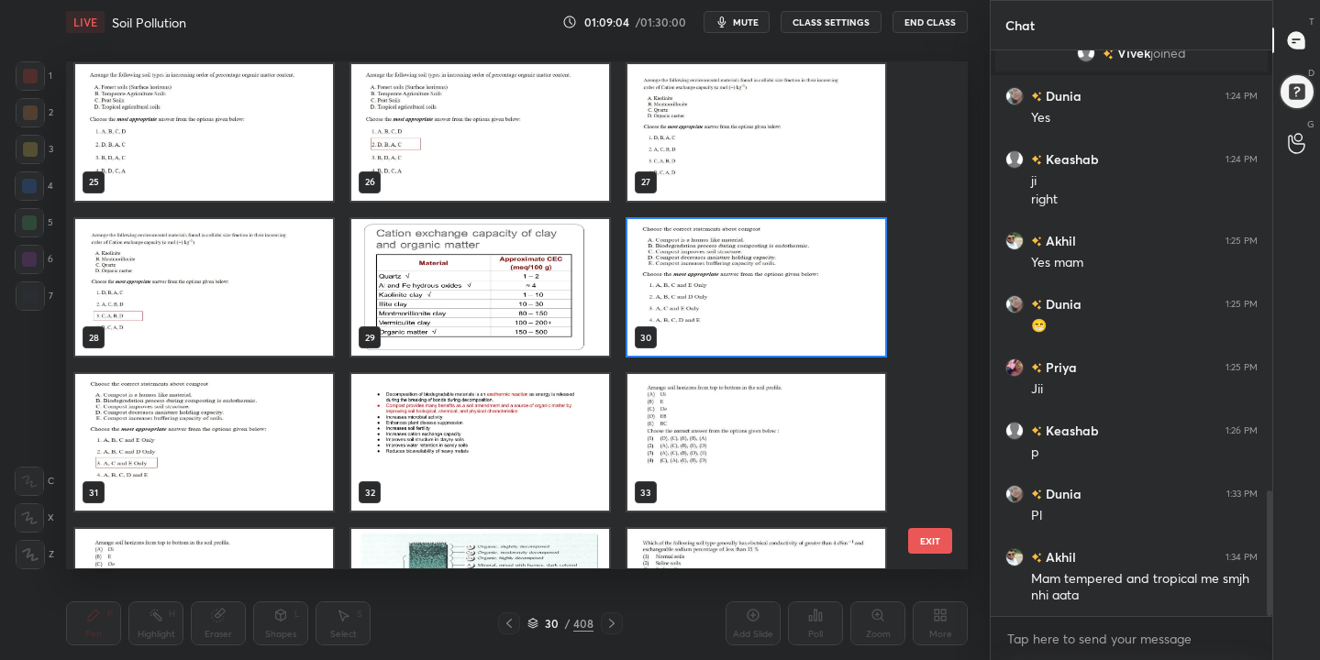
click at [721, 318] on img "grid" at bounding box center [756, 287] width 258 height 137
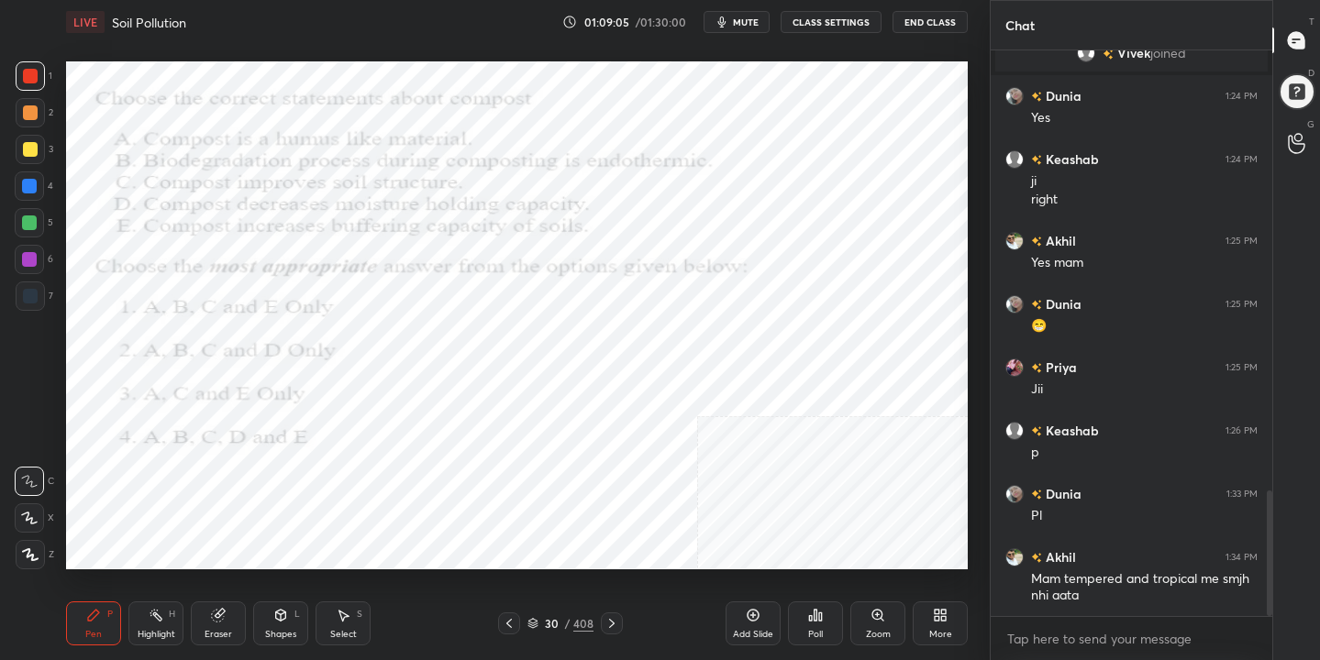
click at [751, 14] on button "mute" at bounding box center [736, 22] width 66 height 22
click at [536, 627] on icon at bounding box center [532, 623] width 11 height 11
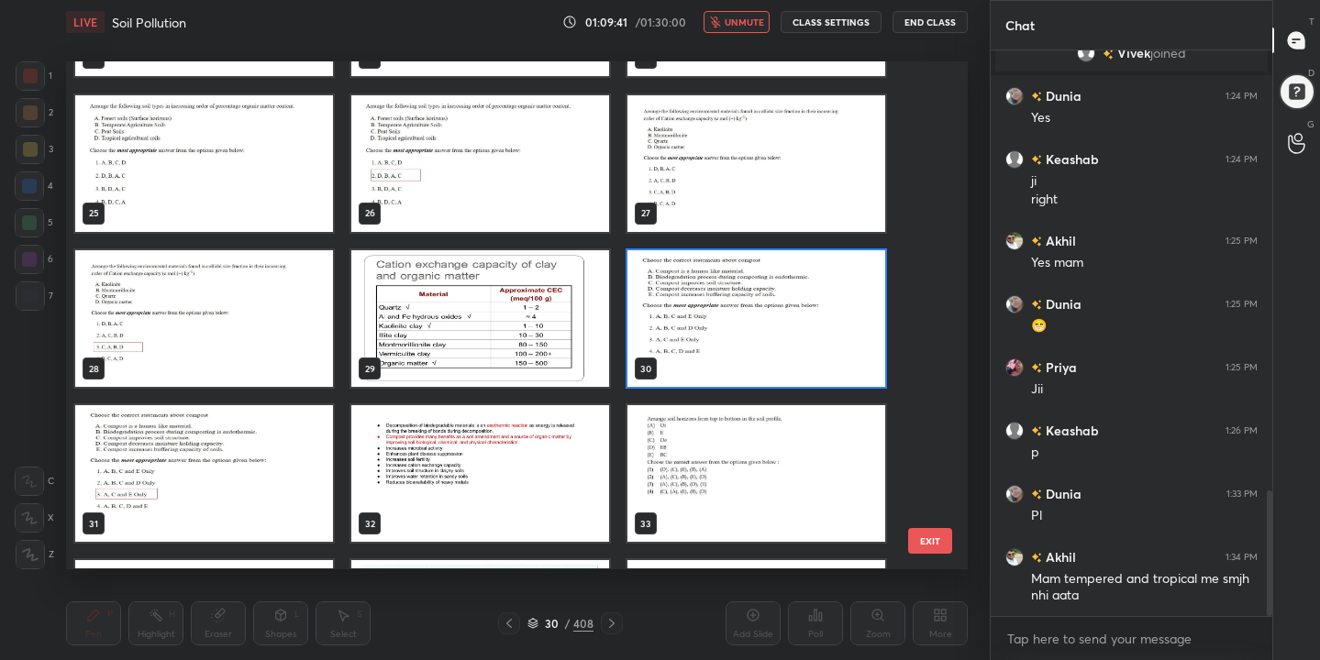
scroll to position [1243, 0]
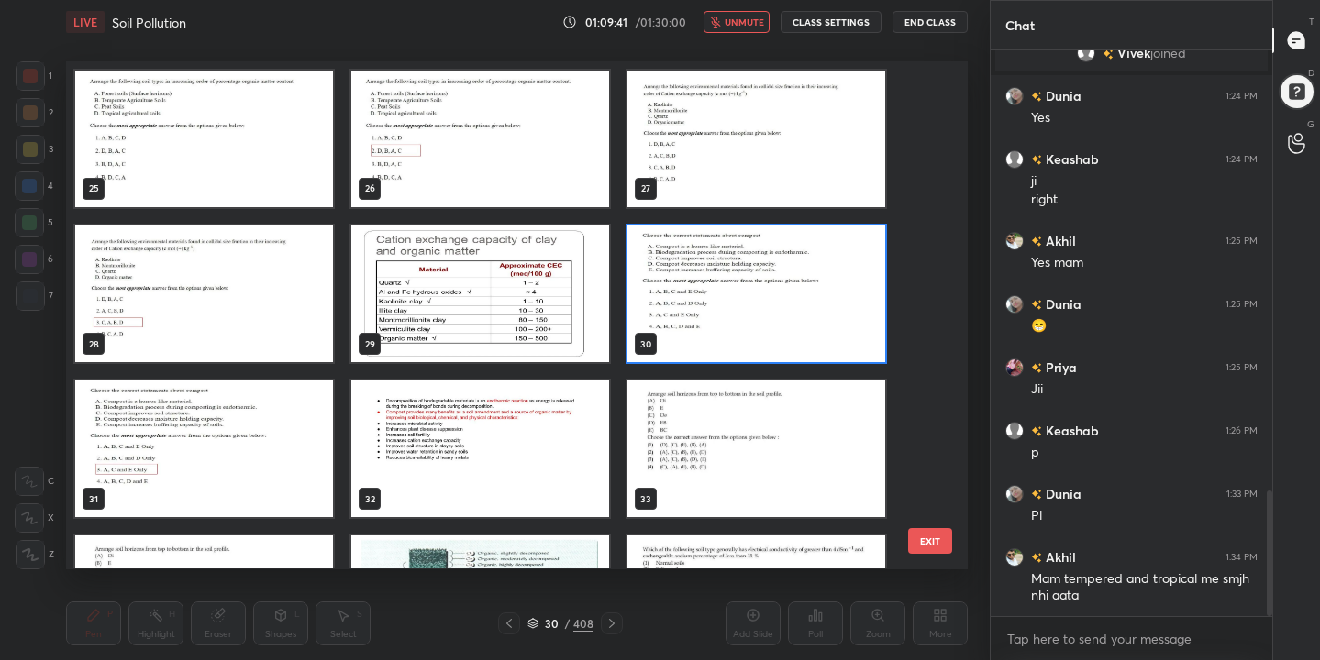
click at [715, 265] on img "grid" at bounding box center [756, 294] width 258 height 137
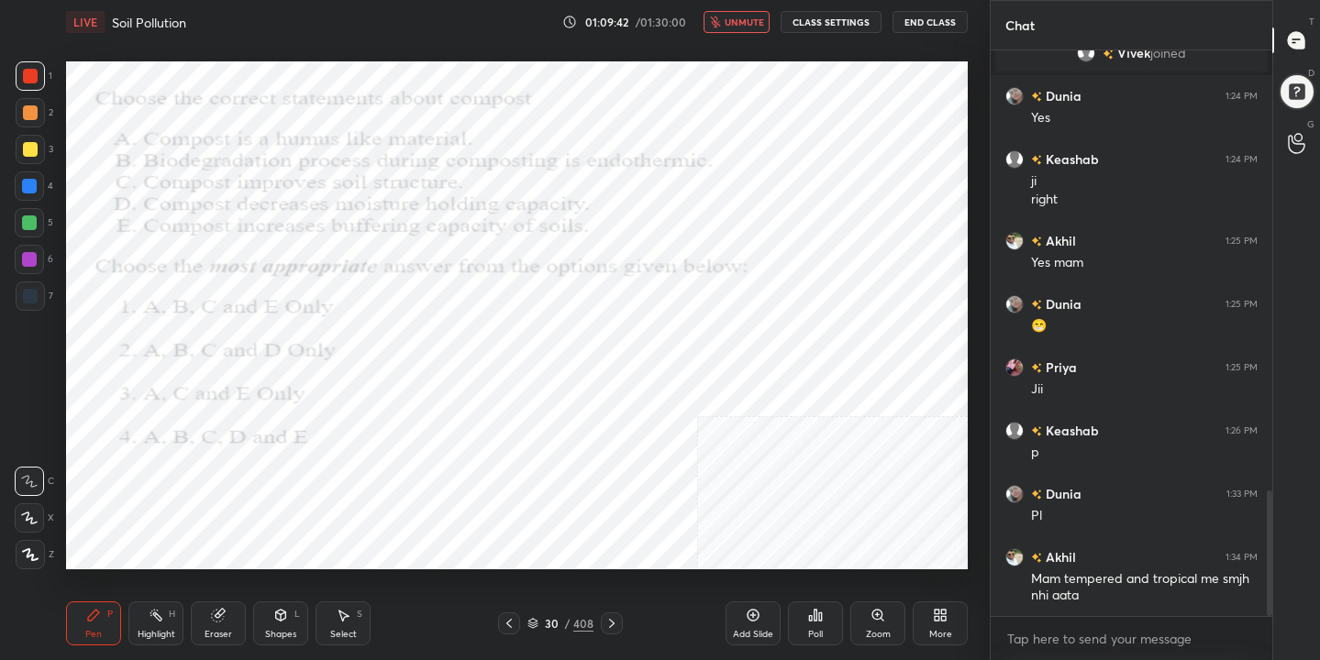
click at [840, 637] on div "Poll" at bounding box center [815, 624] width 55 height 44
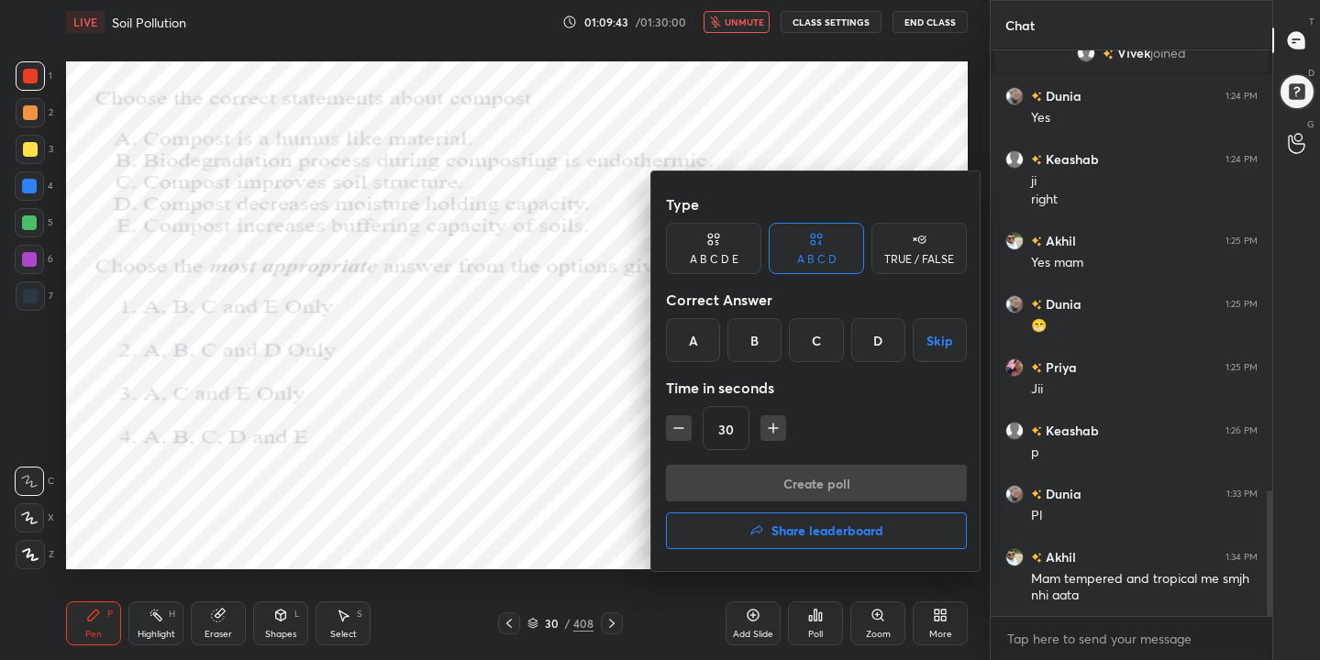
click at [815, 345] on div "C" at bounding box center [816, 340] width 54 height 44
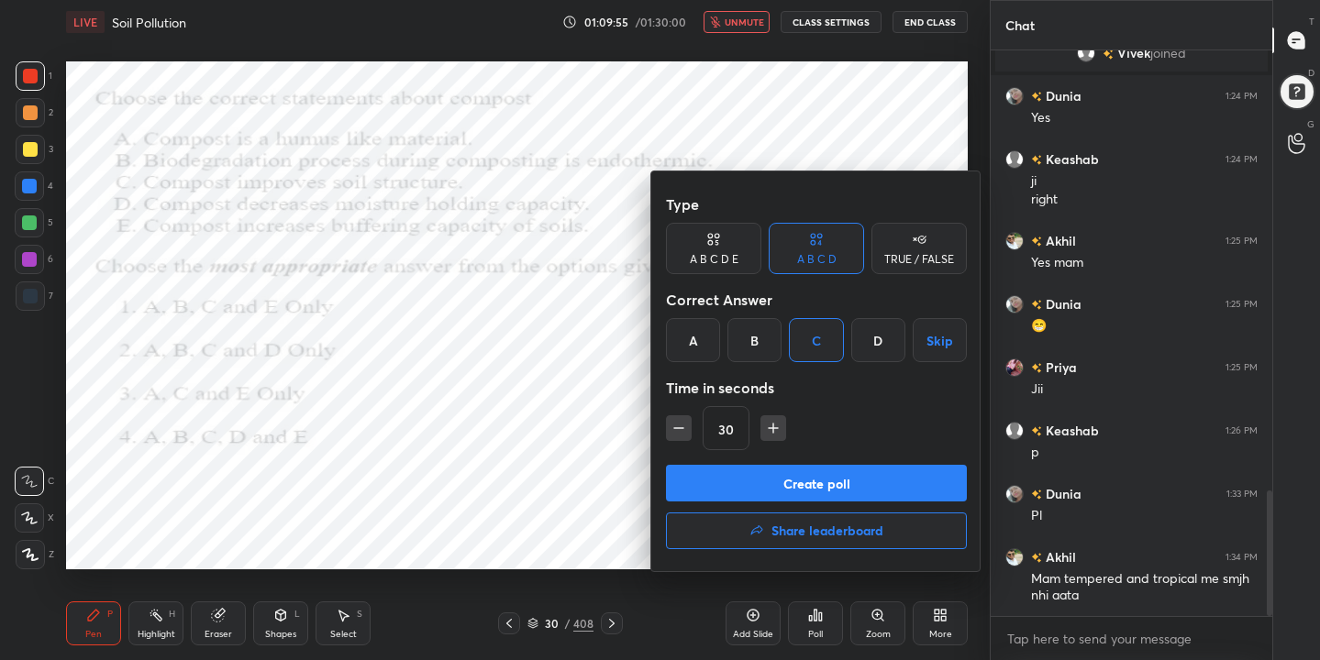
click at [836, 482] on button "Create poll" at bounding box center [816, 483] width 301 height 37
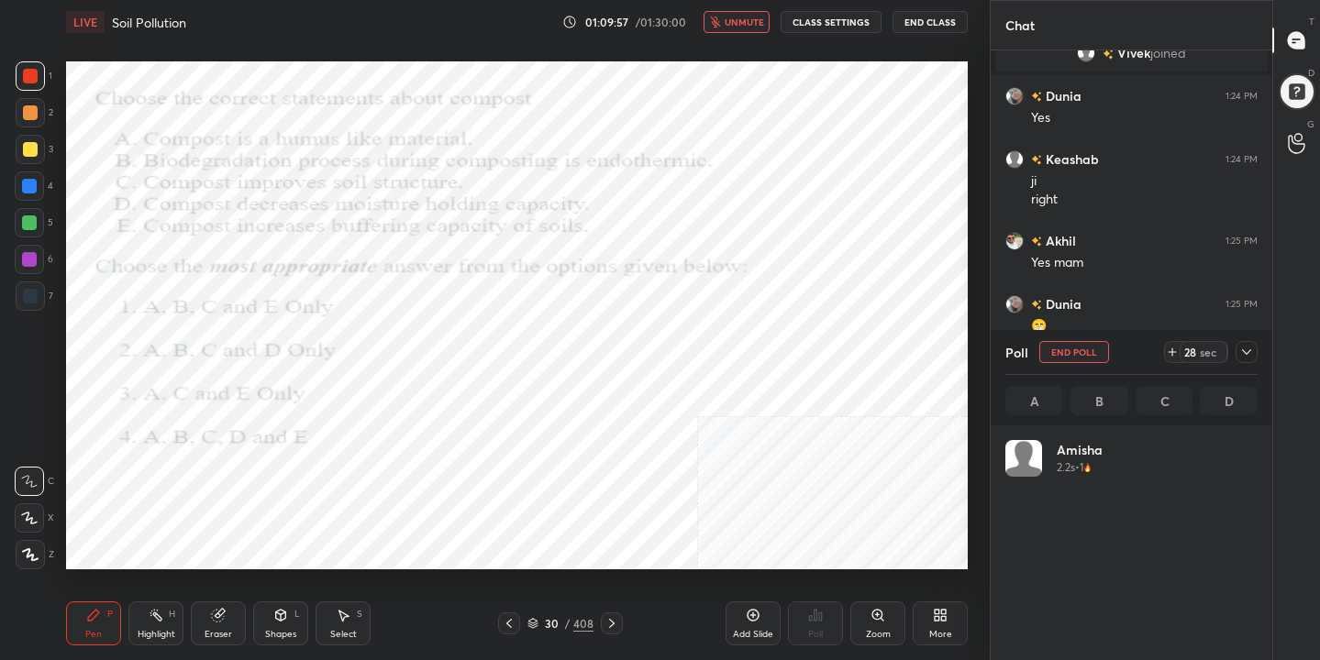
scroll to position [215, 247]
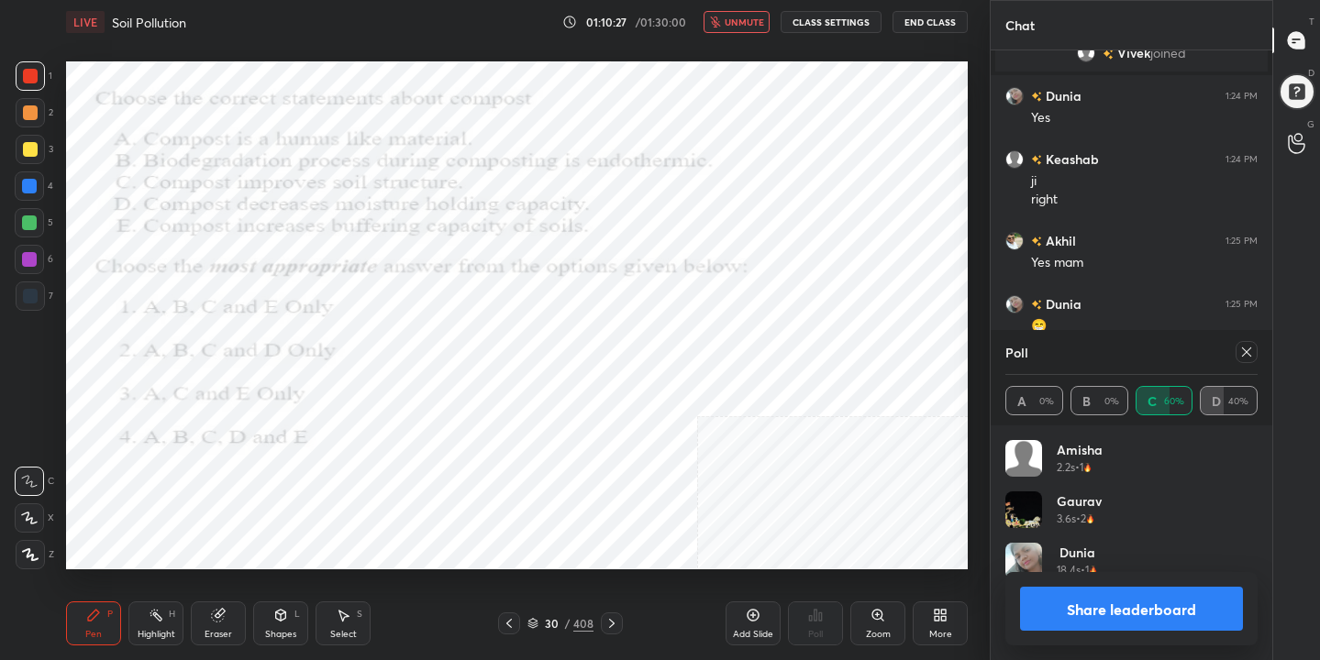
click at [1253, 353] on icon at bounding box center [1246, 352] width 15 height 15
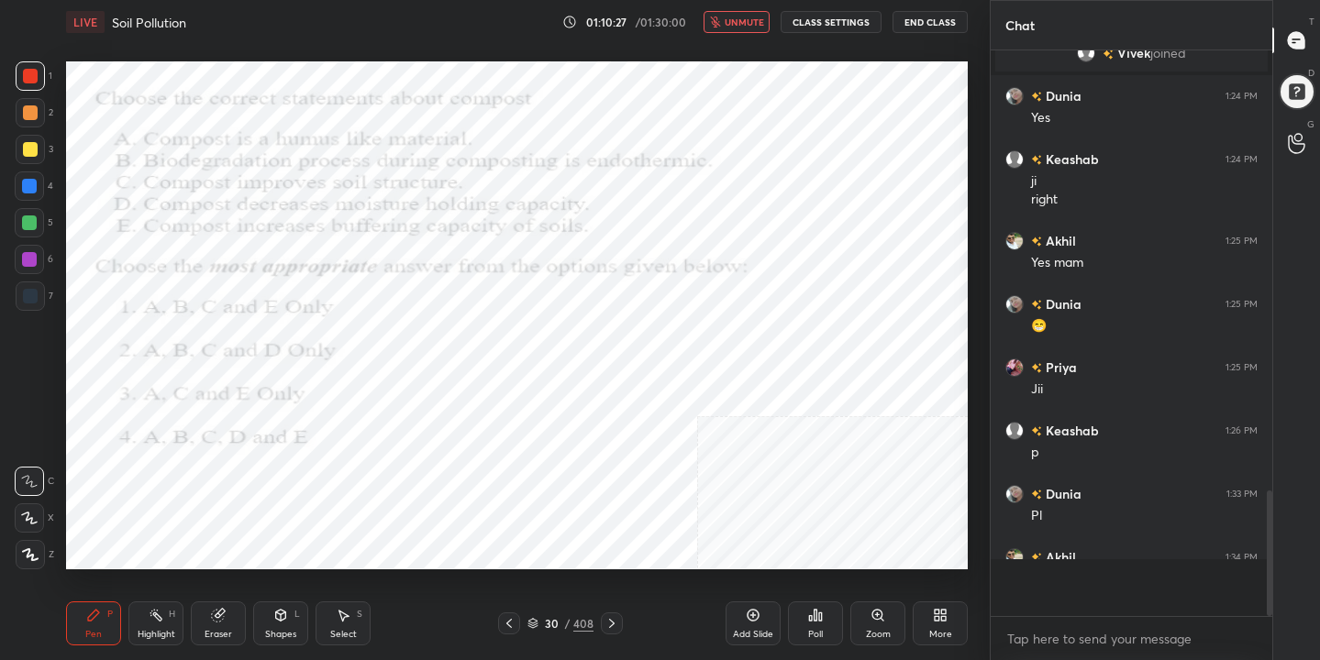
scroll to position [408, 276]
click at [742, 23] on span "unmute" at bounding box center [744, 22] width 39 height 13
click at [529, 622] on icon at bounding box center [532, 623] width 11 height 11
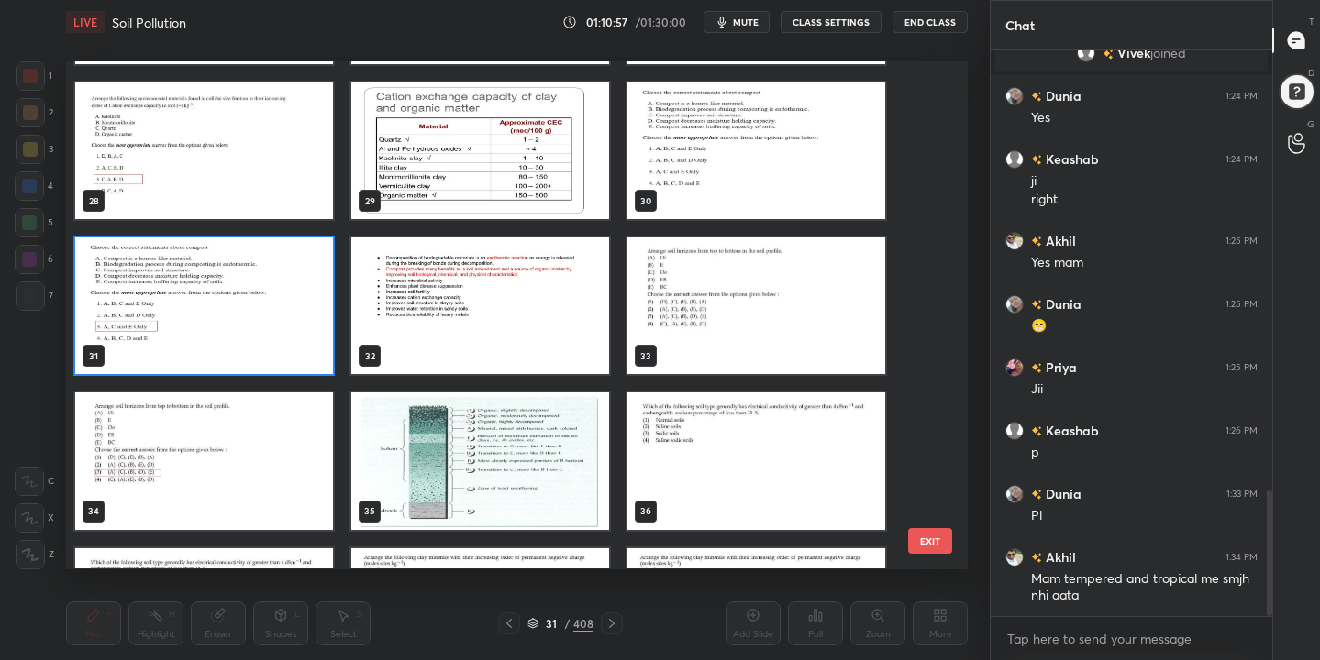
scroll to position [1387, 0]
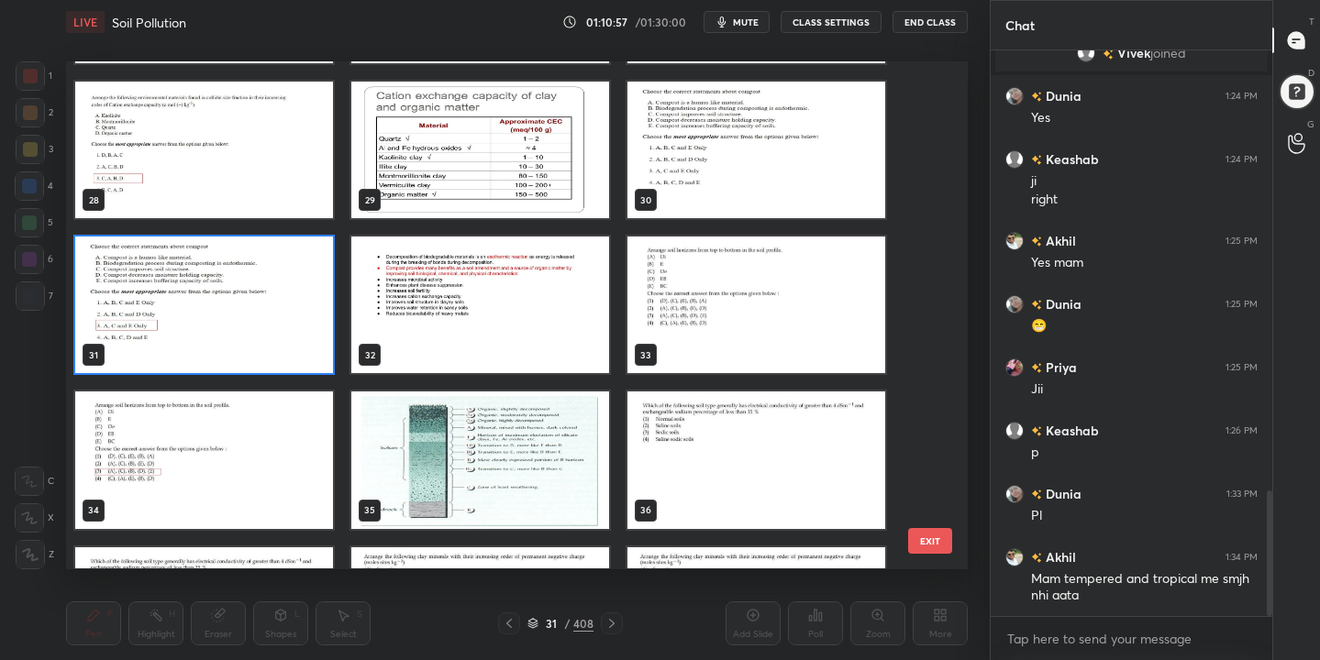
click at [703, 301] on img "grid" at bounding box center [756, 306] width 258 height 137
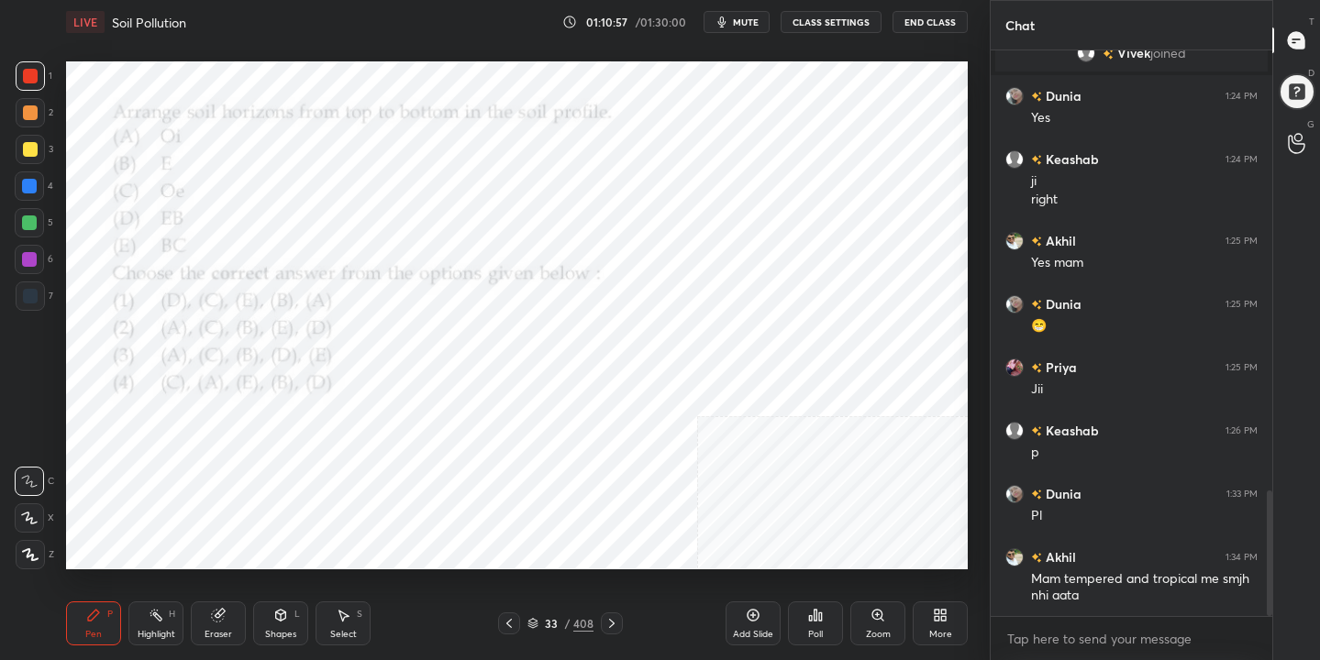
click at [703, 301] on img "grid" at bounding box center [756, 306] width 258 height 137
click at [743, 16] on span "mute" at bounding box center [746, 22] width 26 height 13
click at [535, 625] on icon at bounding box center [532, 623] width 11 height 11
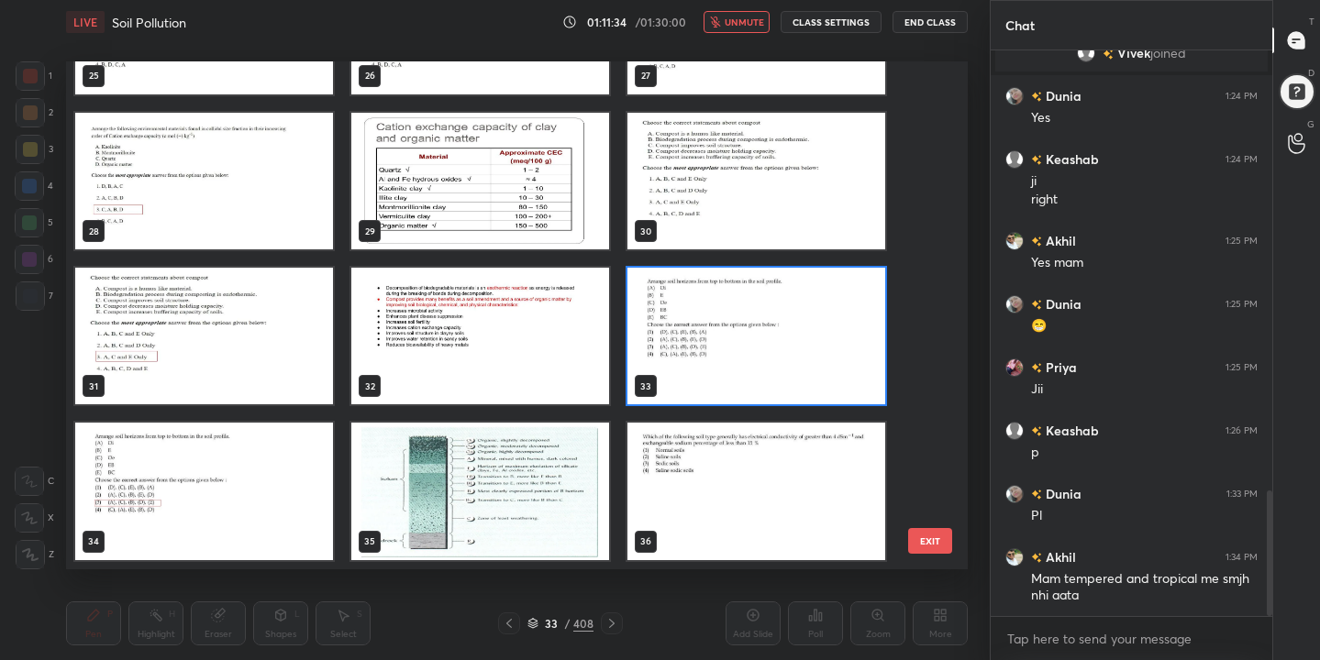
scroll to position [1355, 0]
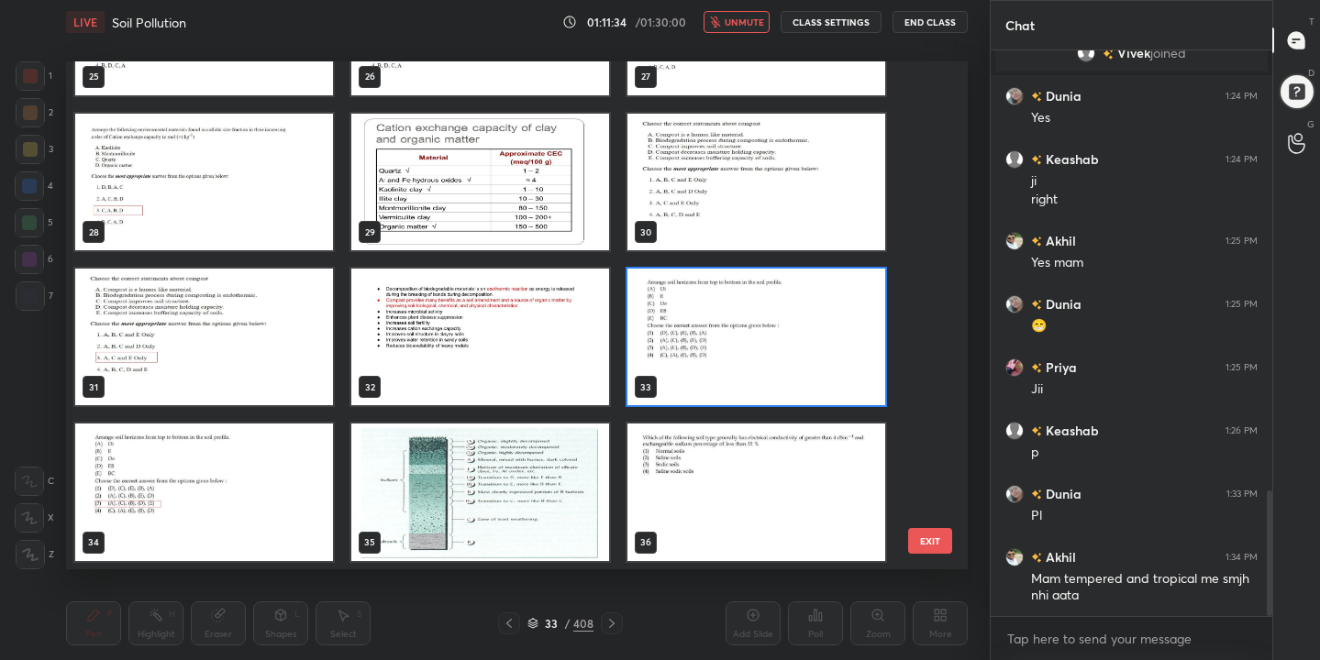
click at [715, 333] on img "grid" at bounding box center [756, 338] width 258 height 137
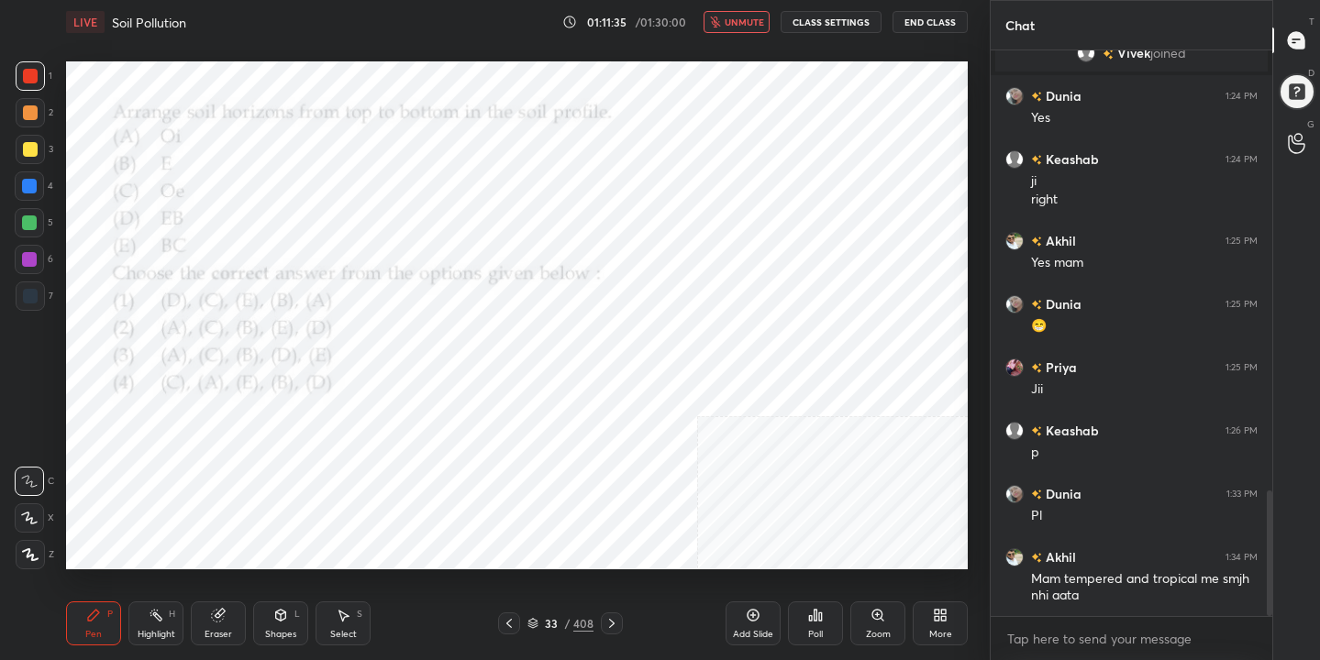
scroll to position [0, 0]
click at [830, 619] on div "Poll" at bounding box center [815, 624] width 55 height 44
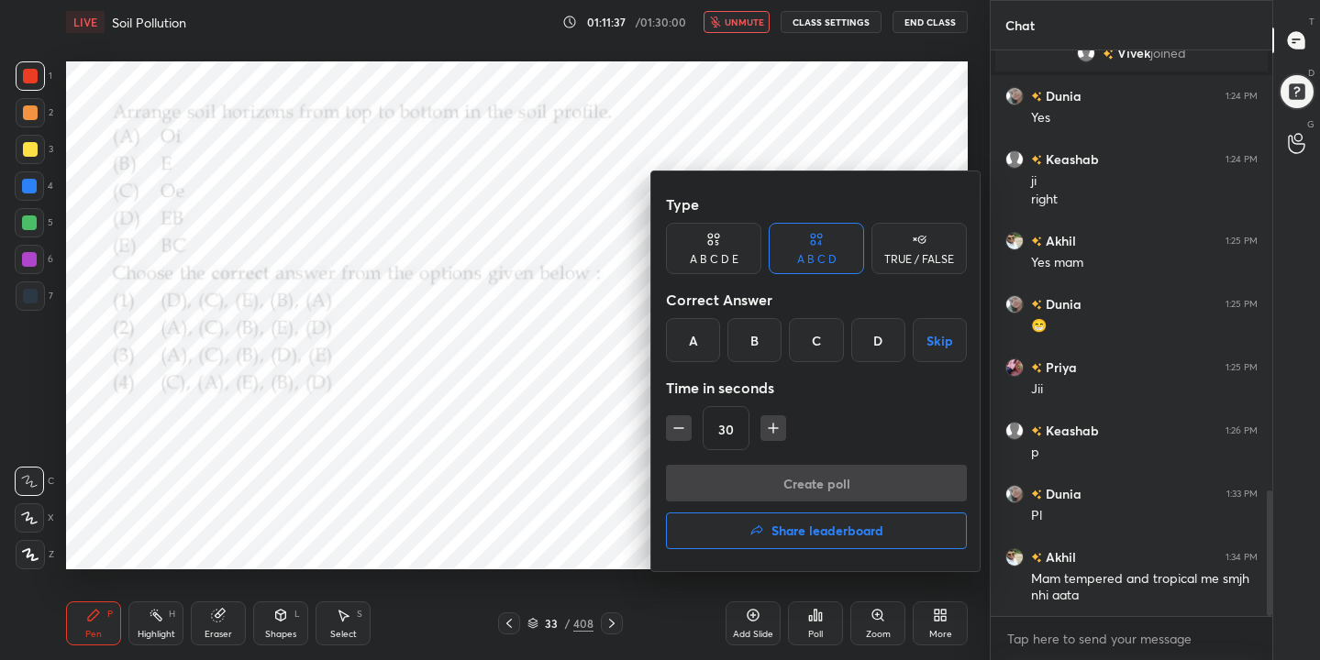
click at [808, 334] on div "C" at bounding box center [816, 340] width 54 height 44
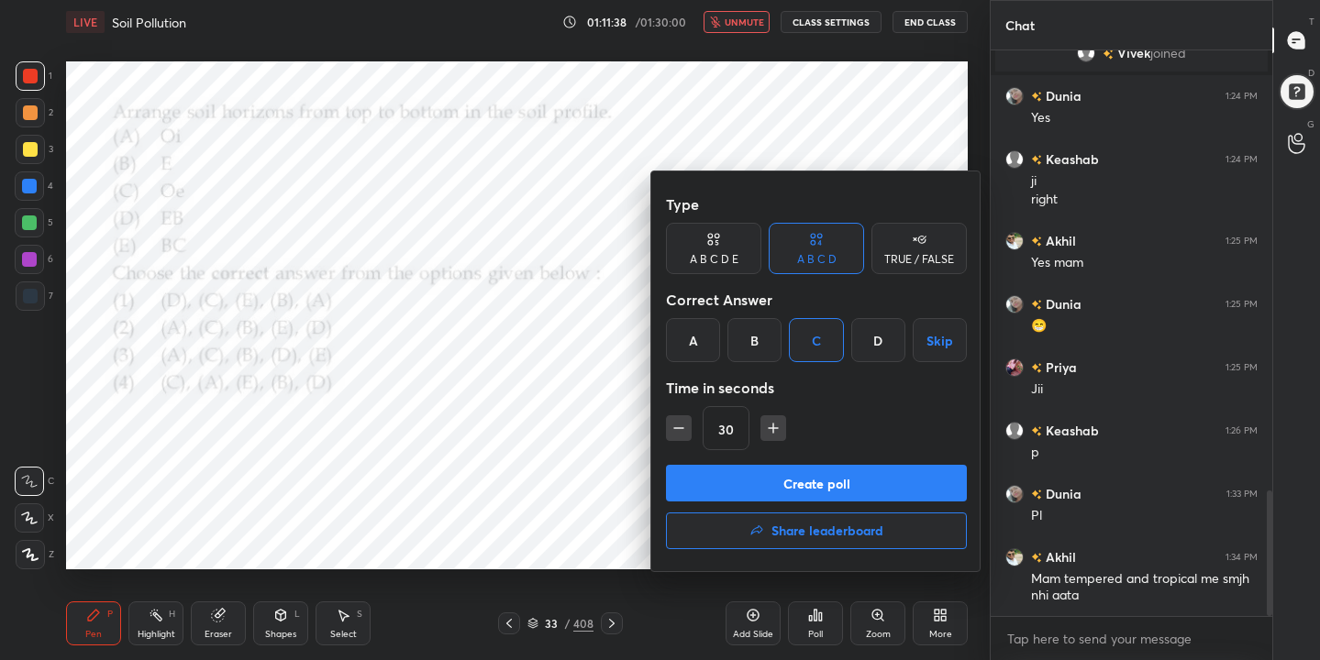
click at [848, 480] on button "Create poll" at bounding box center [816, 483] width 301 height 37
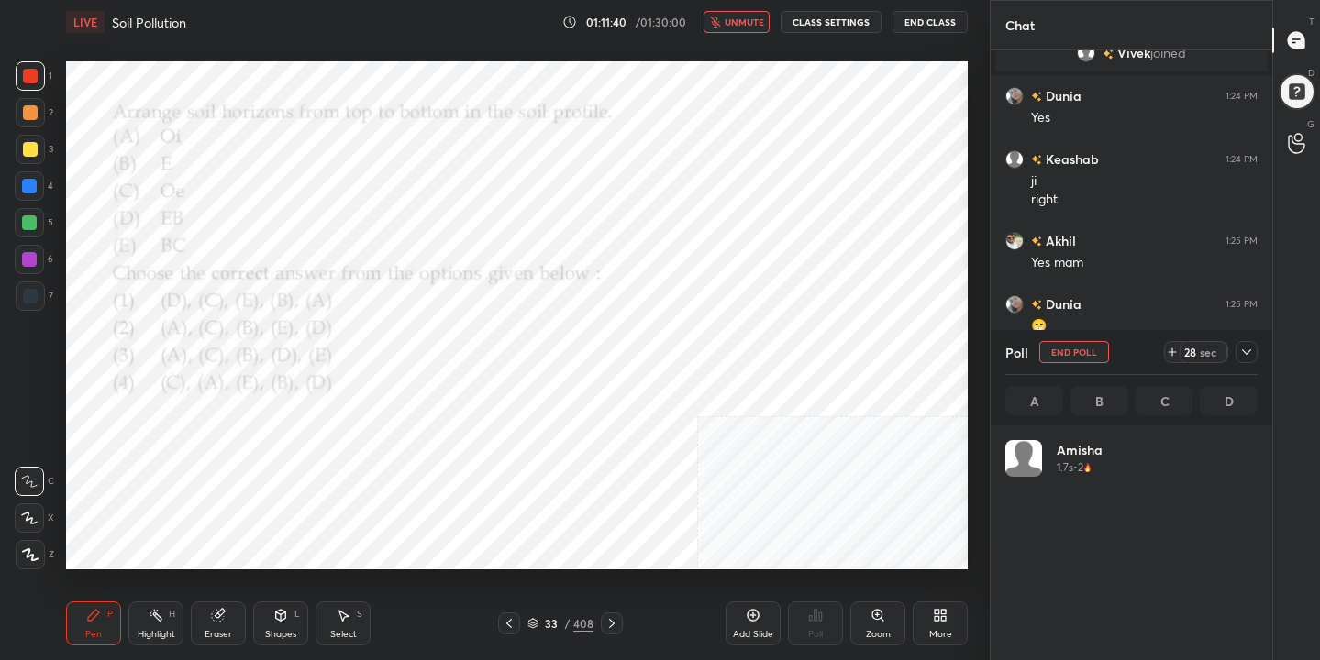
scroll to position [215, 247]
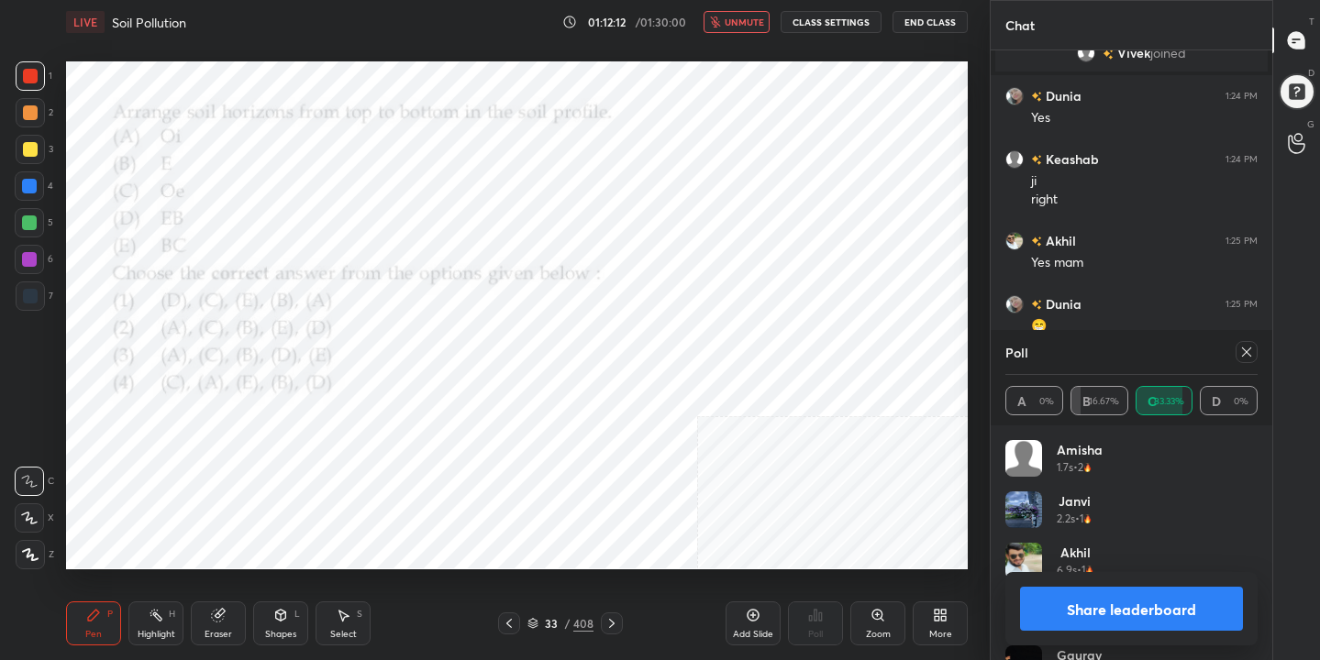
click at [1244, 350] on icon at bounding box center [1246, 352] width 15 height 15
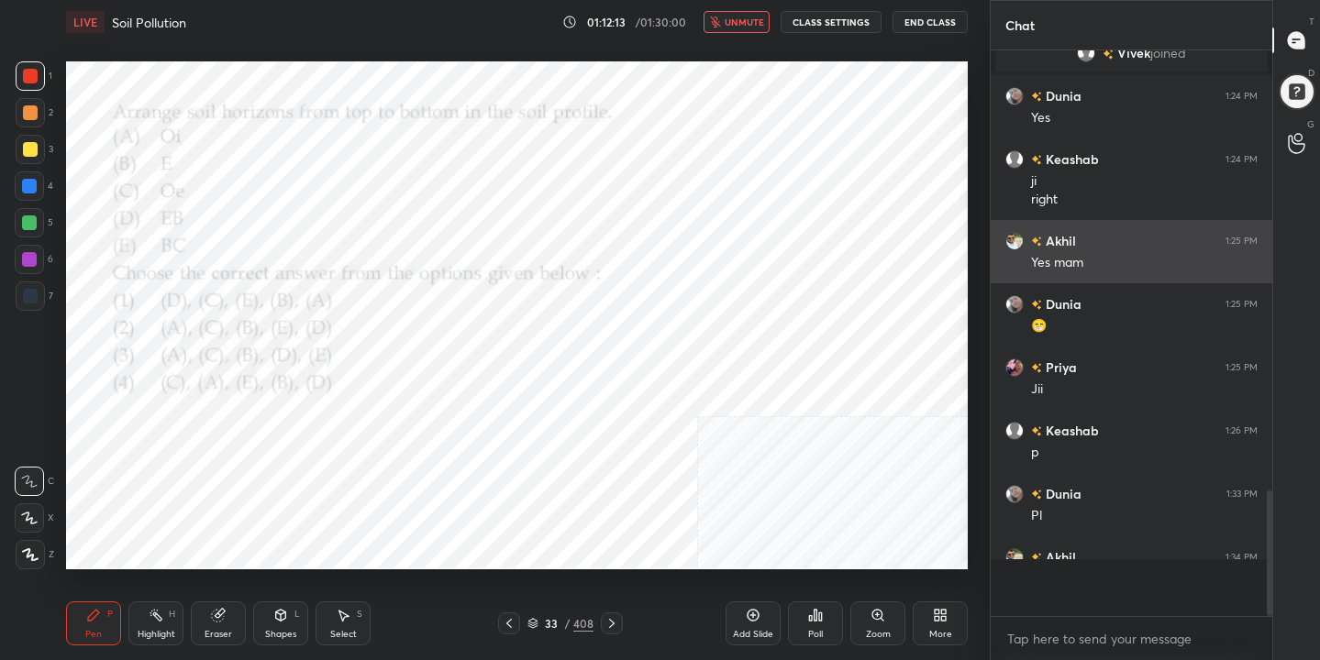
scroll to position [6, 6]
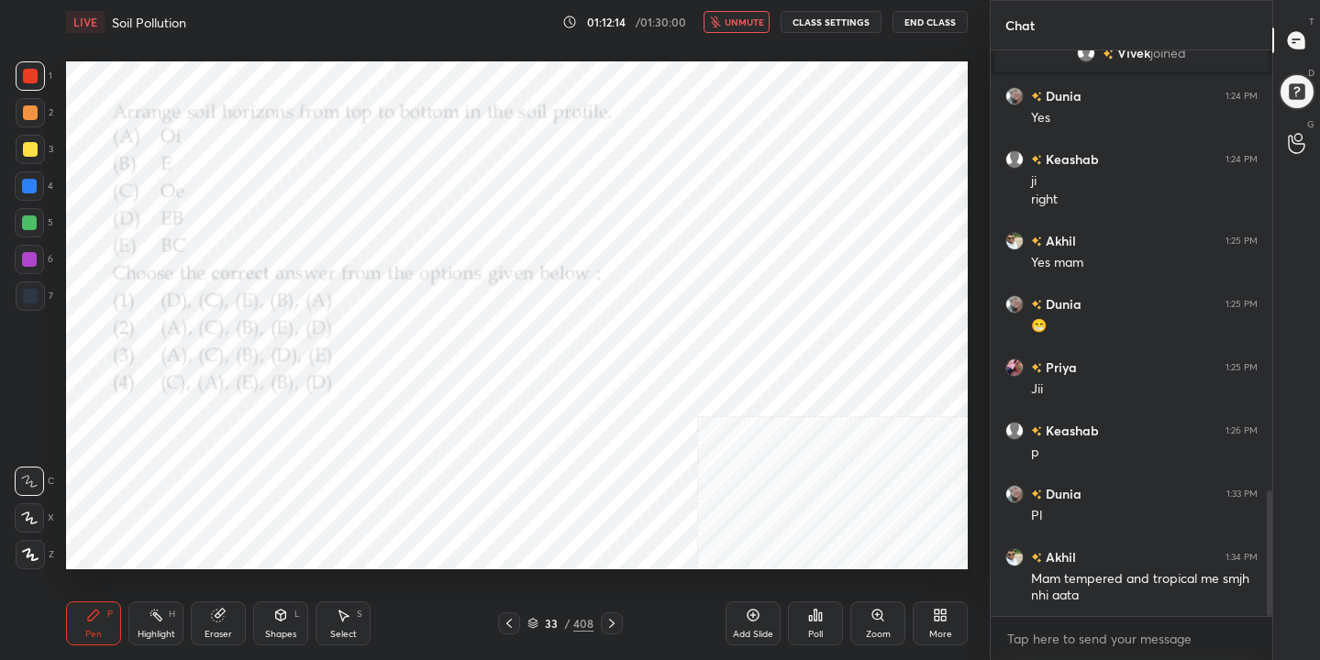
click at [764, 20] on span "unmute" at bounding box center [744, 22] width 39 height 13
click at [757, 19] on span "mute" at bounding box center [746, 22] width 26 height 13
click at [537, 619] on icon at bounding box center [532, 623] width 11 height 11
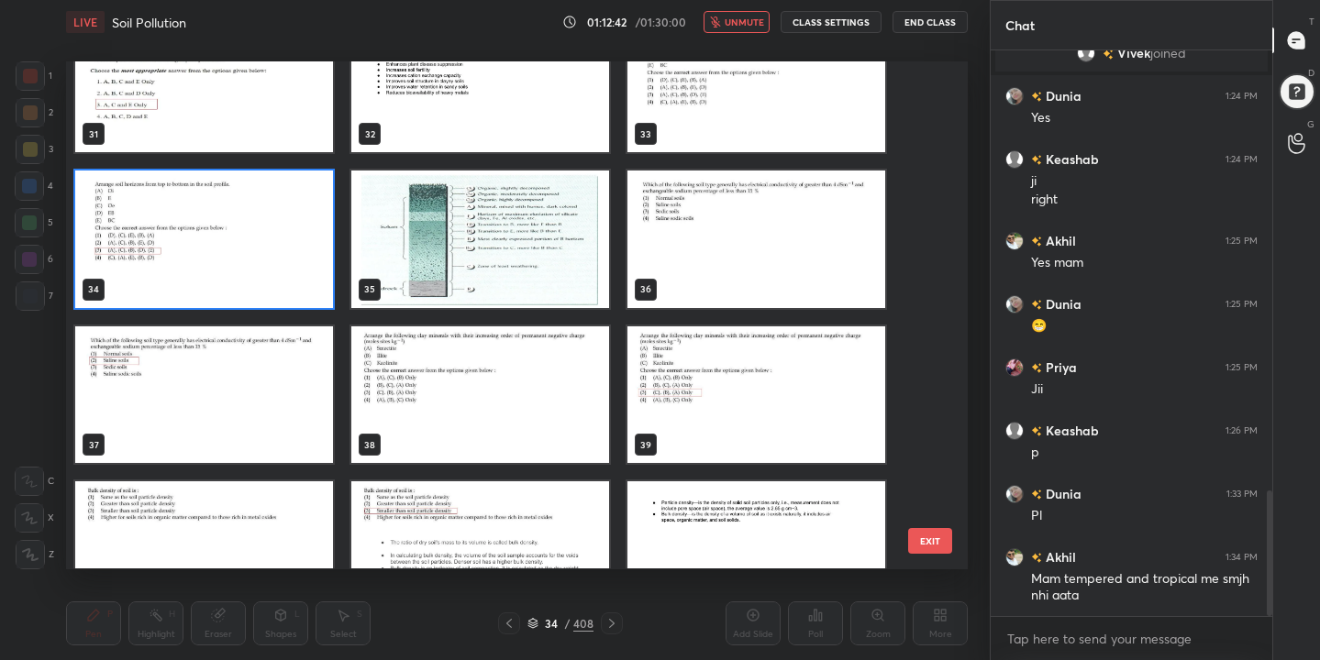
scroll to position [1605, 0]
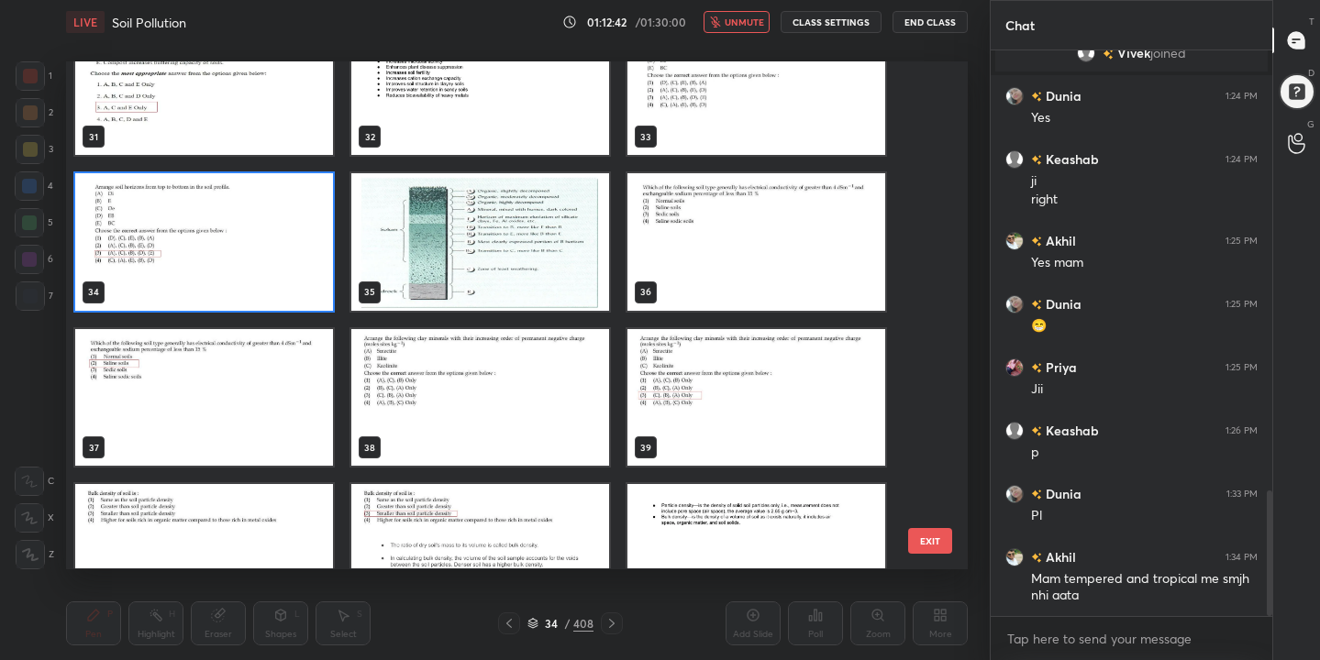
click at [750, 206] on img "grid" at bounding box center [756, 242] width 258 height 137
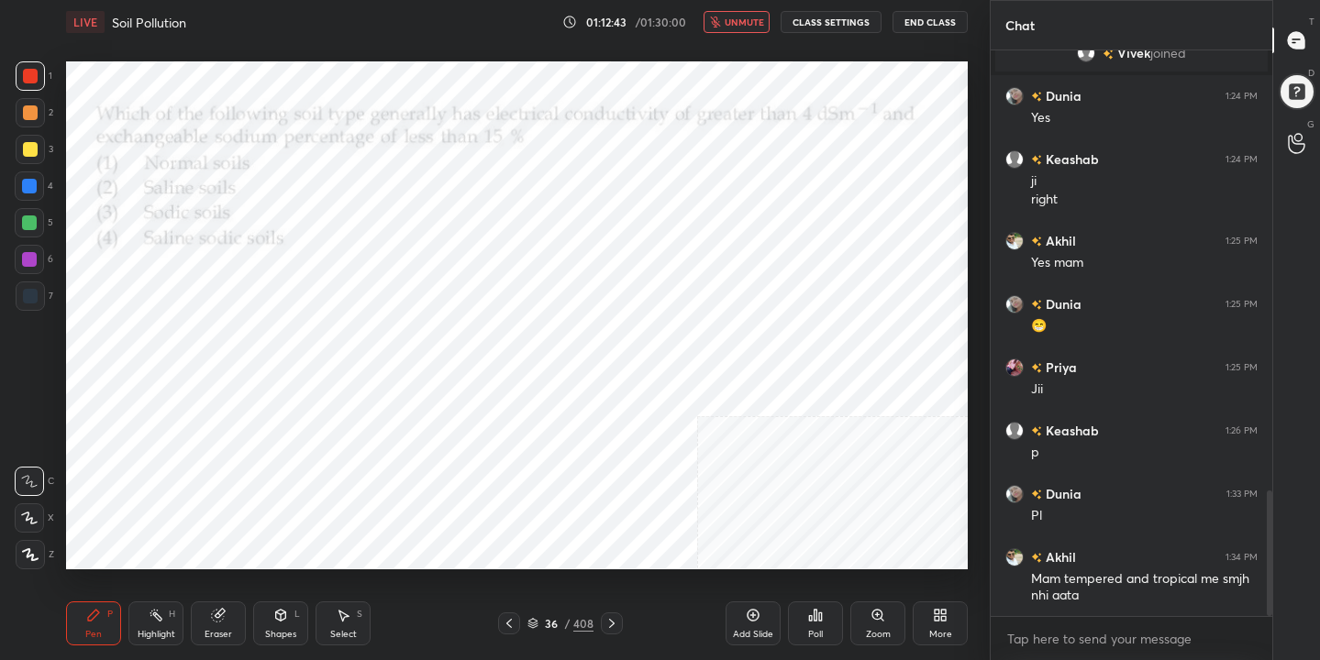
click at [750, 206] on img "grid" at bounding box center [756, 242] width 258 height 137
click at [537, 616] on div "36 / 408" at bounding box center [560, 623] width 66 height 17
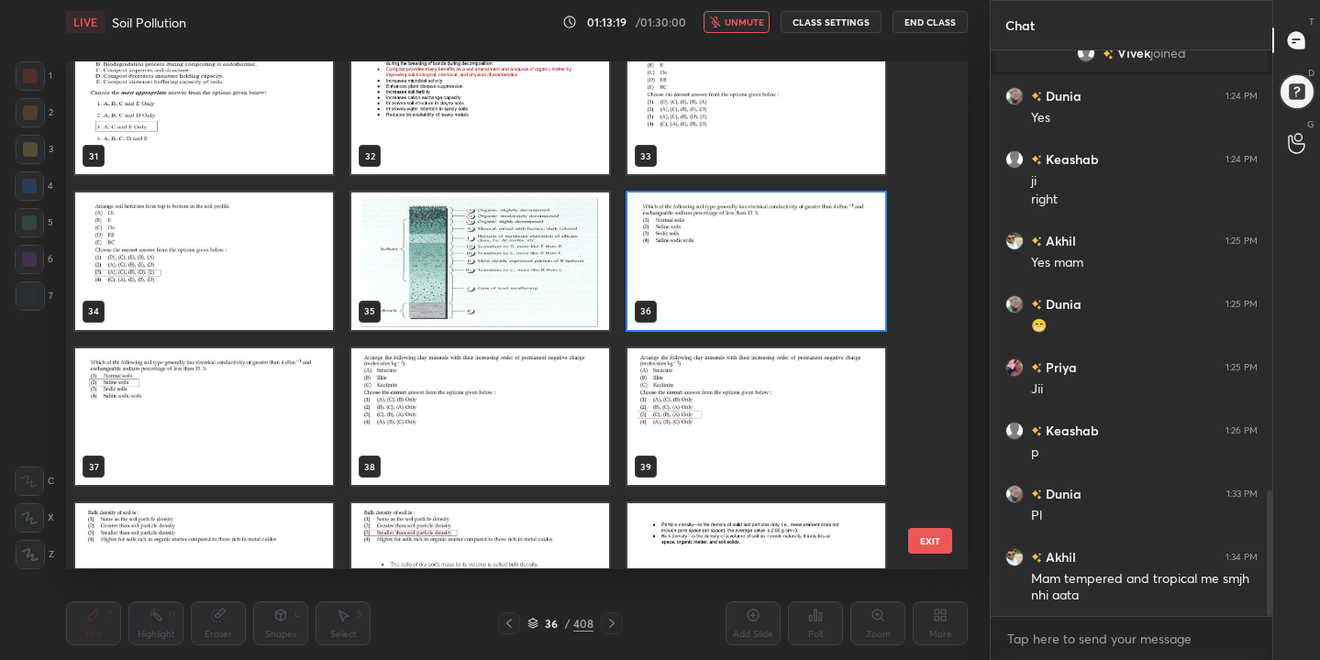
scroll to position [1588, 0]
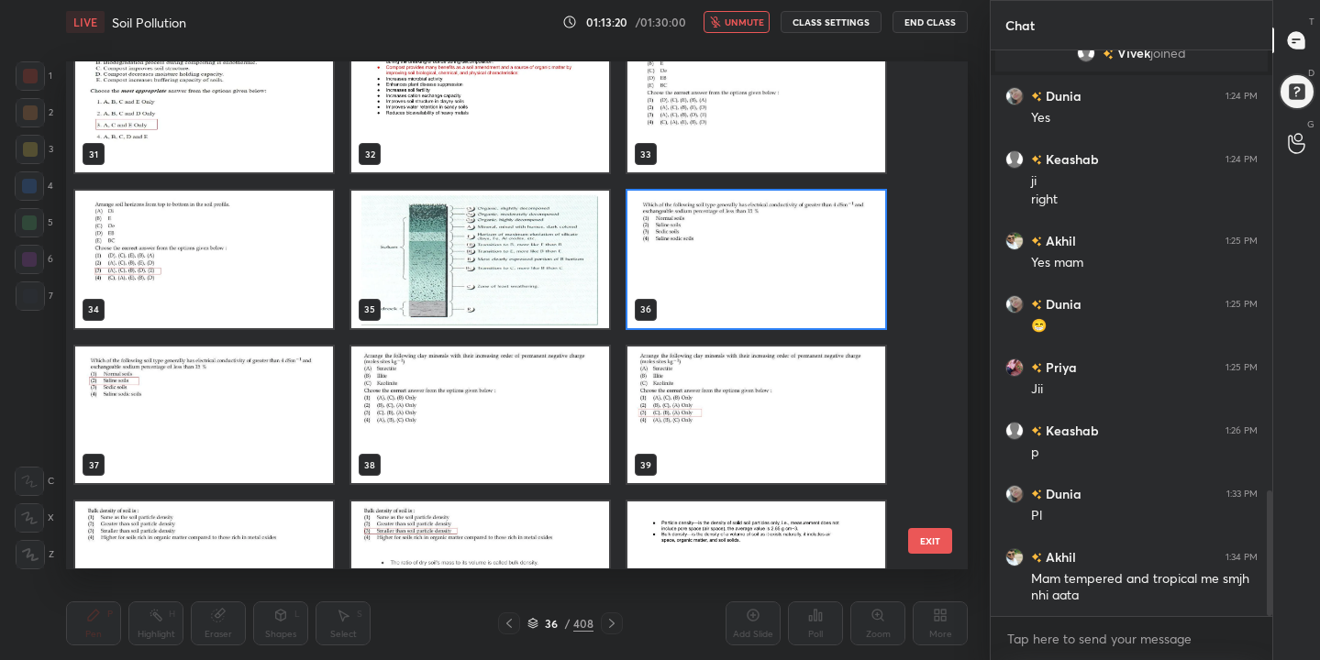
click at [689, 278] on img "grid" at bounding box center [756, 260] width 258 height 137
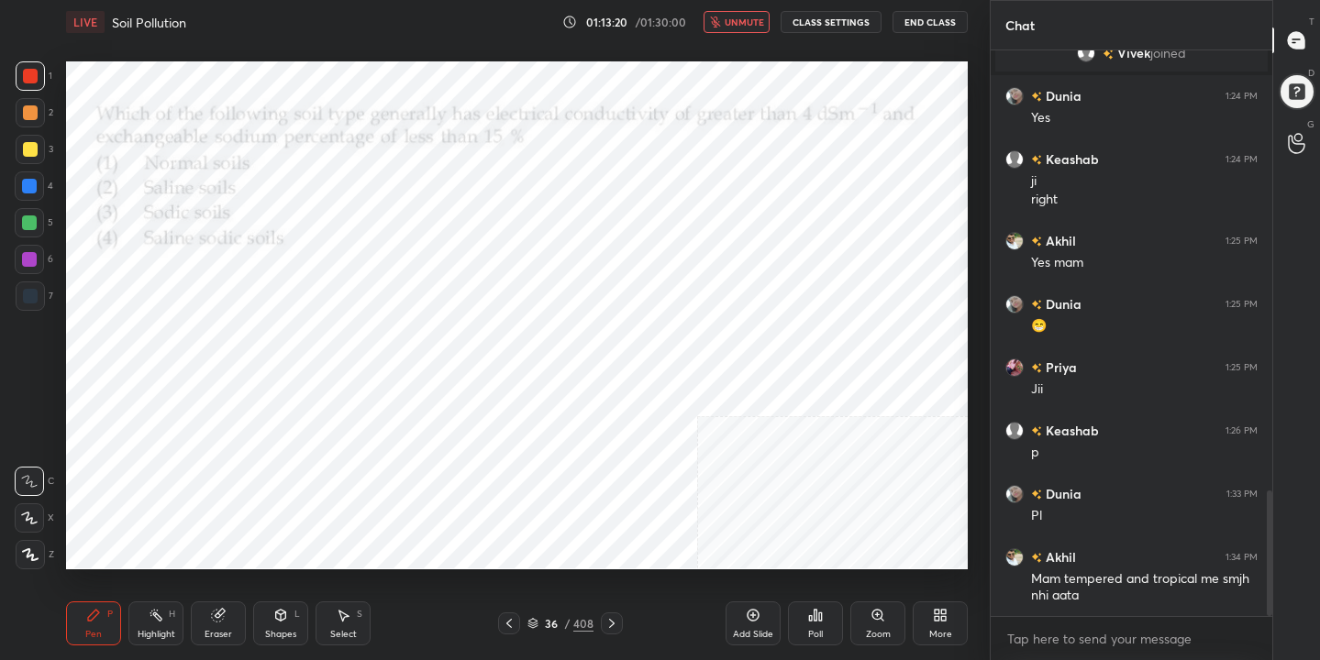
click at [689, 278] on img "grid" at bounding box center [756, 260] width 258 height 137
click at [818, 623] on div "Poll" at bounding box center [815, 624] width 55 height 44
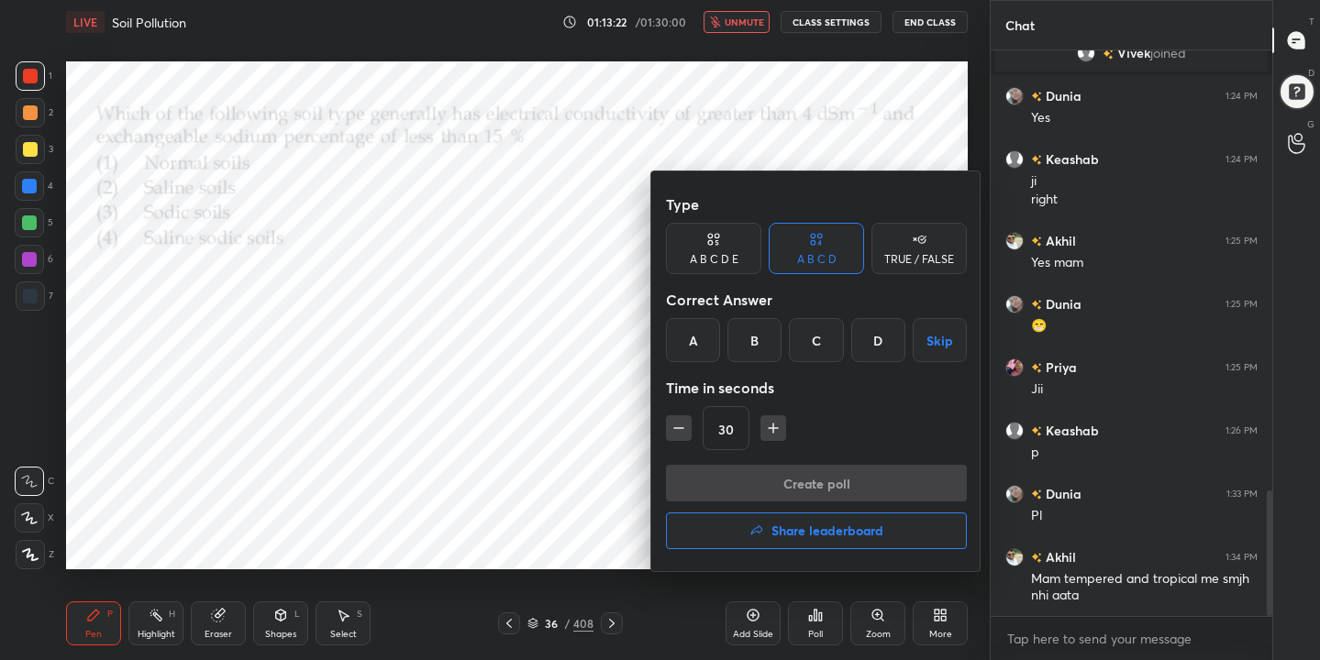
click at [772, 341] on div "B" at bounding box center [754, 340] width 54 height 44
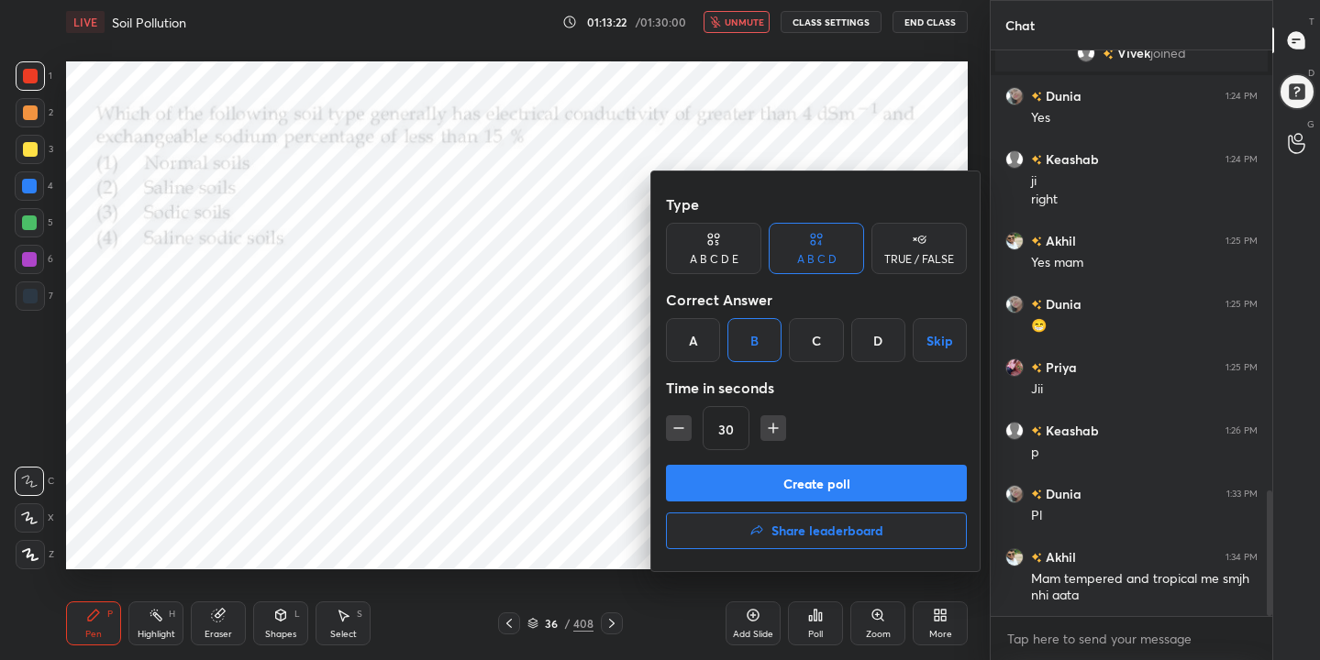
click at [820, 484] on button "Create poll" at bounding box center [816, 483] width 301 height 37
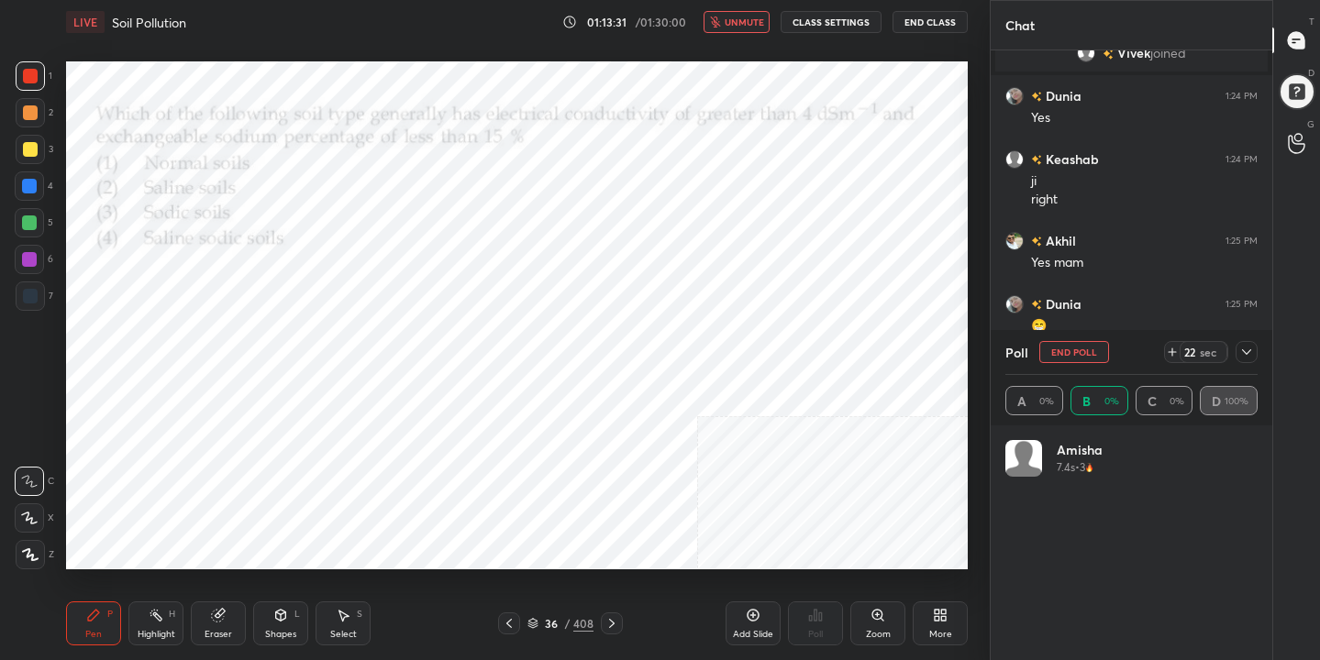
scroll to position [215, 247]
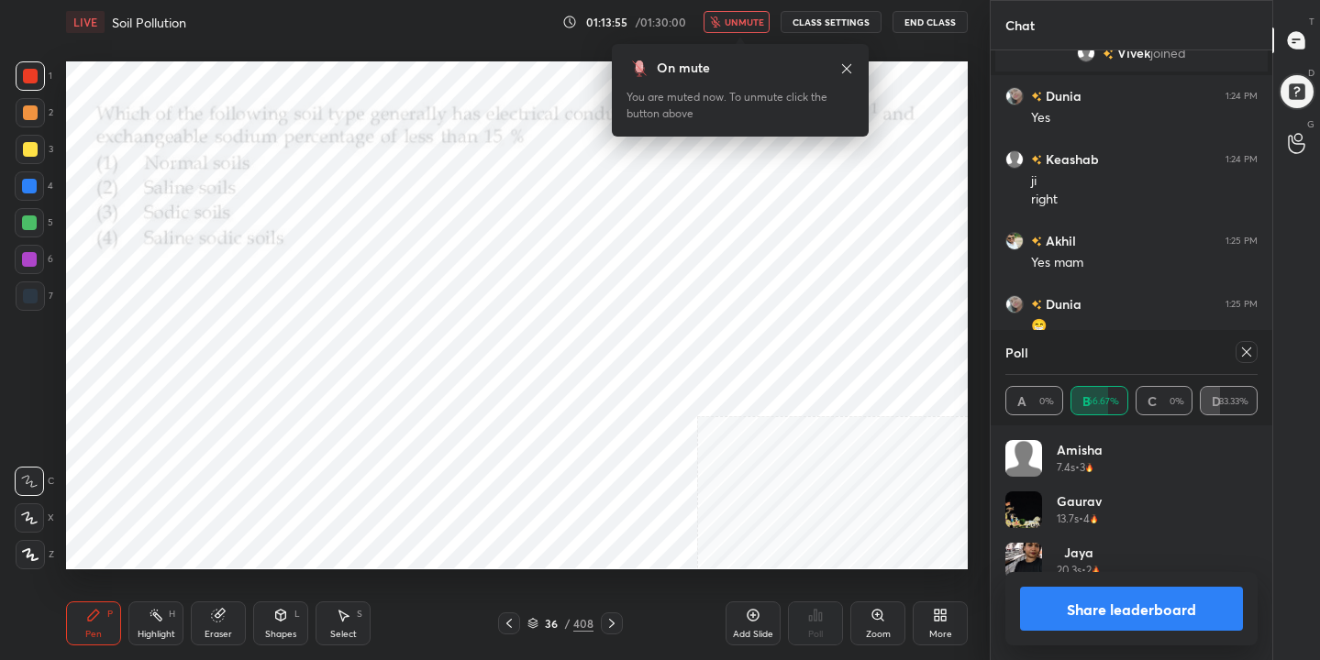
click at [1251, 351] on icon at bounding box center [1246, 352] width 15 height 15
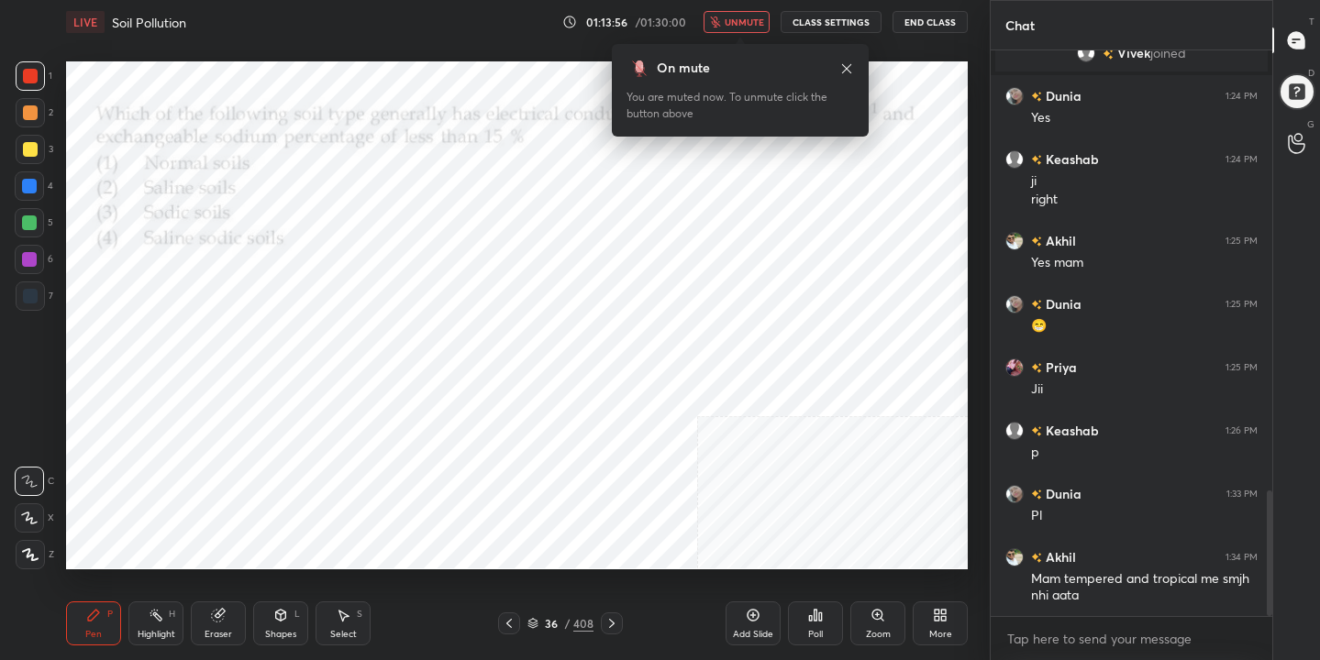
scroll to position [6, 6]
click at [747, 17] on span "unmute" at bounding box center [744, 22] width 39 height 13
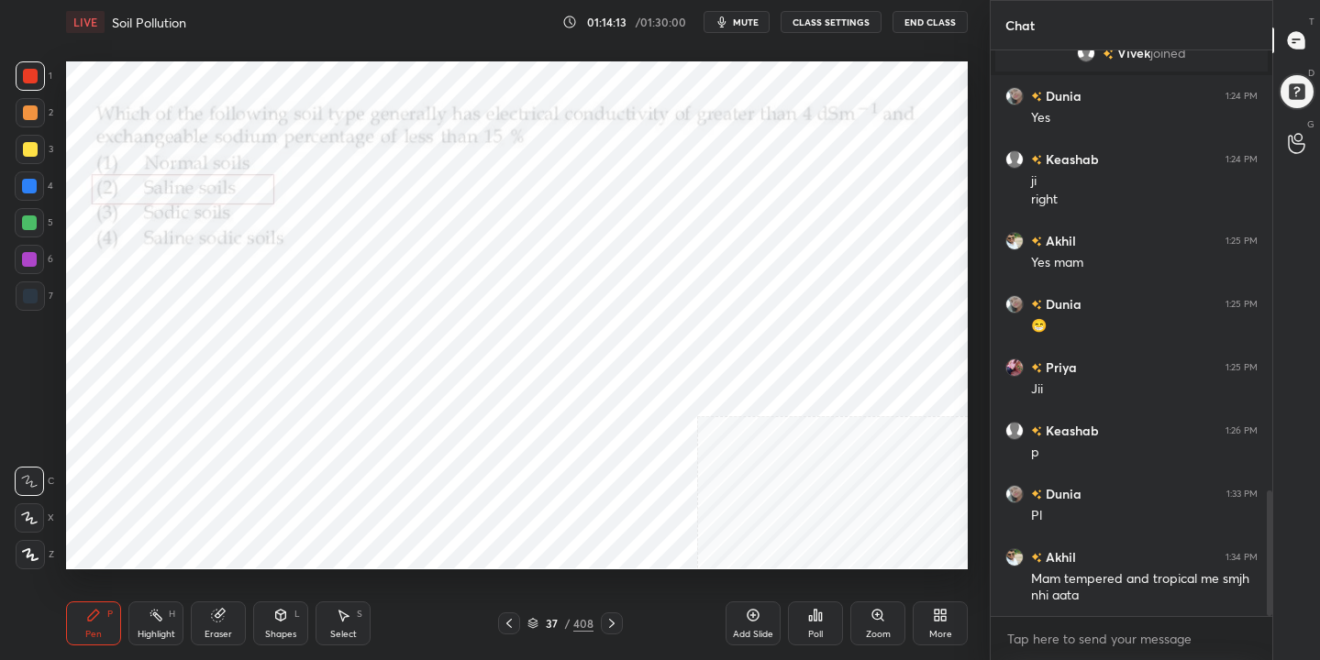
click at [538, 621] on icon at bounding box center [532, 623] width 11 height 11
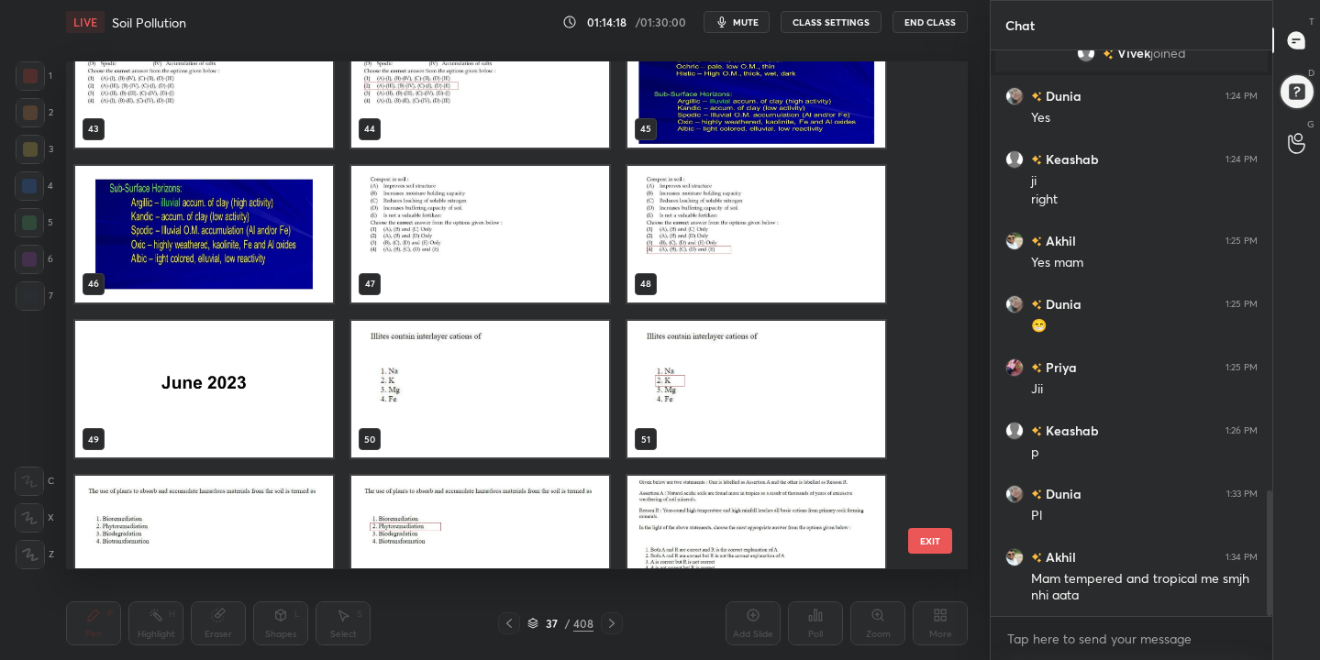
scroll to position [2230, 0]
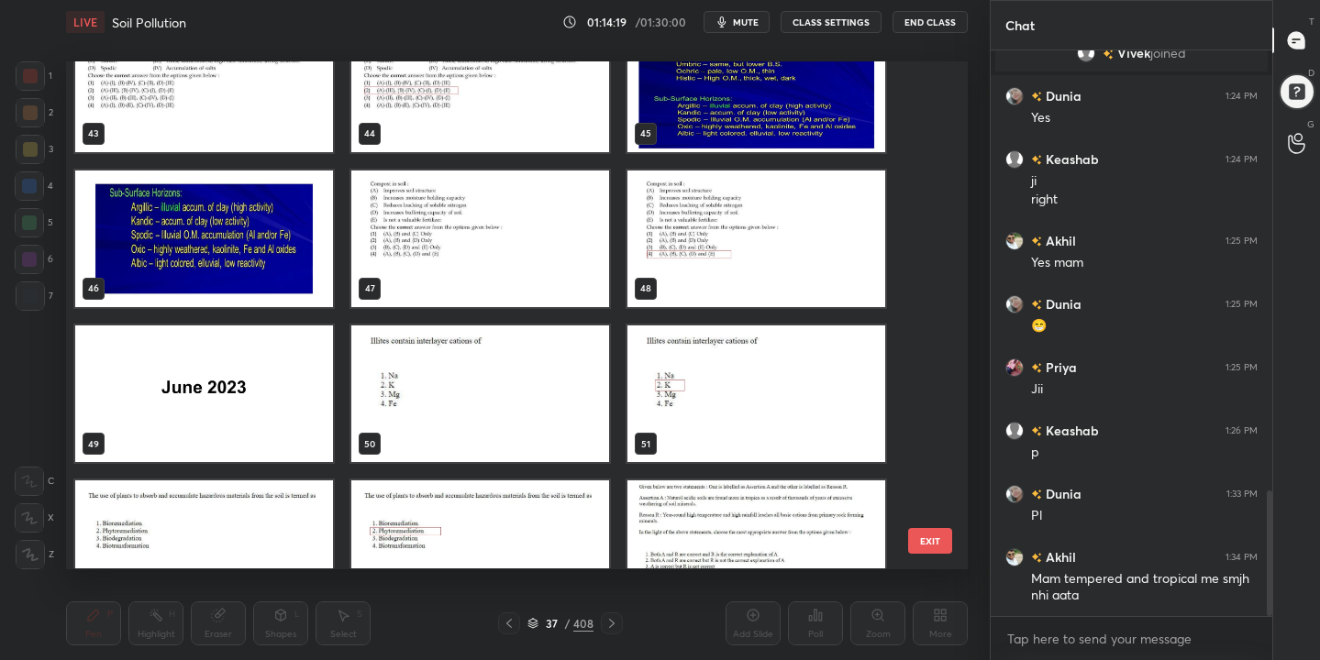
click at [578, 219] on img "grid" at bounding box center [480, 239] width 258 height 137
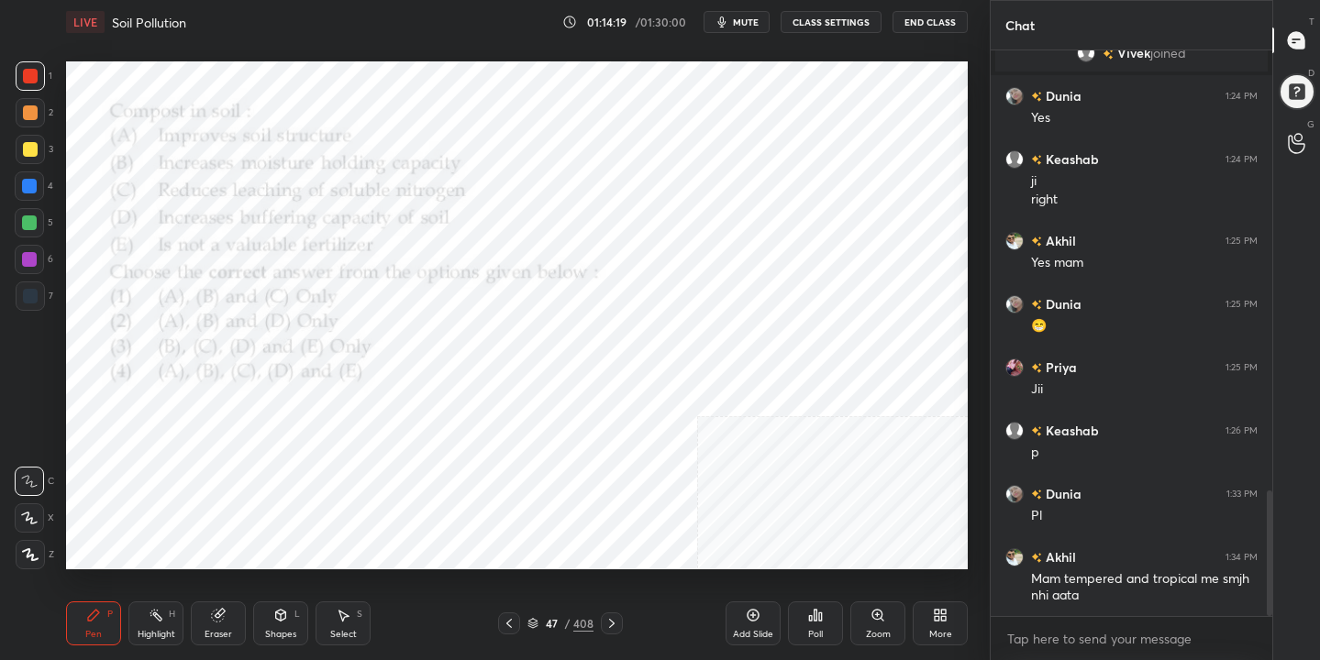
click at [578, 219] on img "grid" at bounding box center [480, 239] width 258 height 137
click at [737, 27] on span "mute" at bounding box center [746, 22] width 26 height 13
click at [536, 625] on icon at bounding box center [532, 625] width 9 height 3
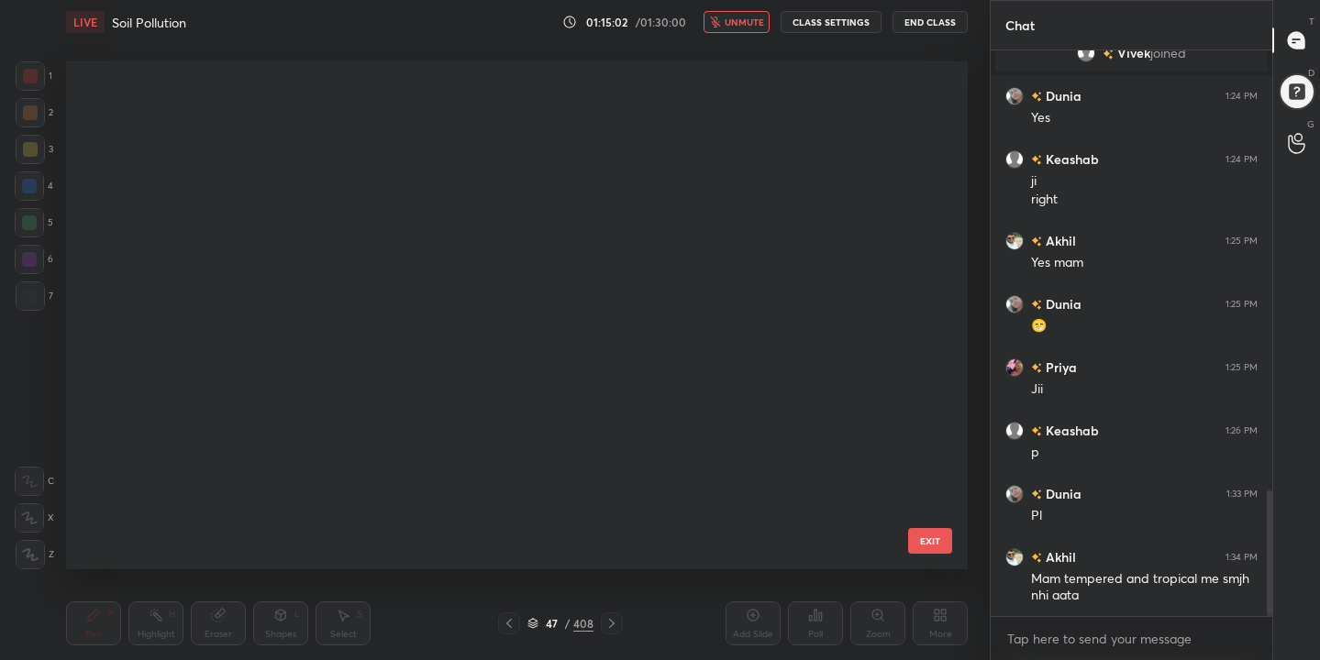
scroll to position [502, 893]
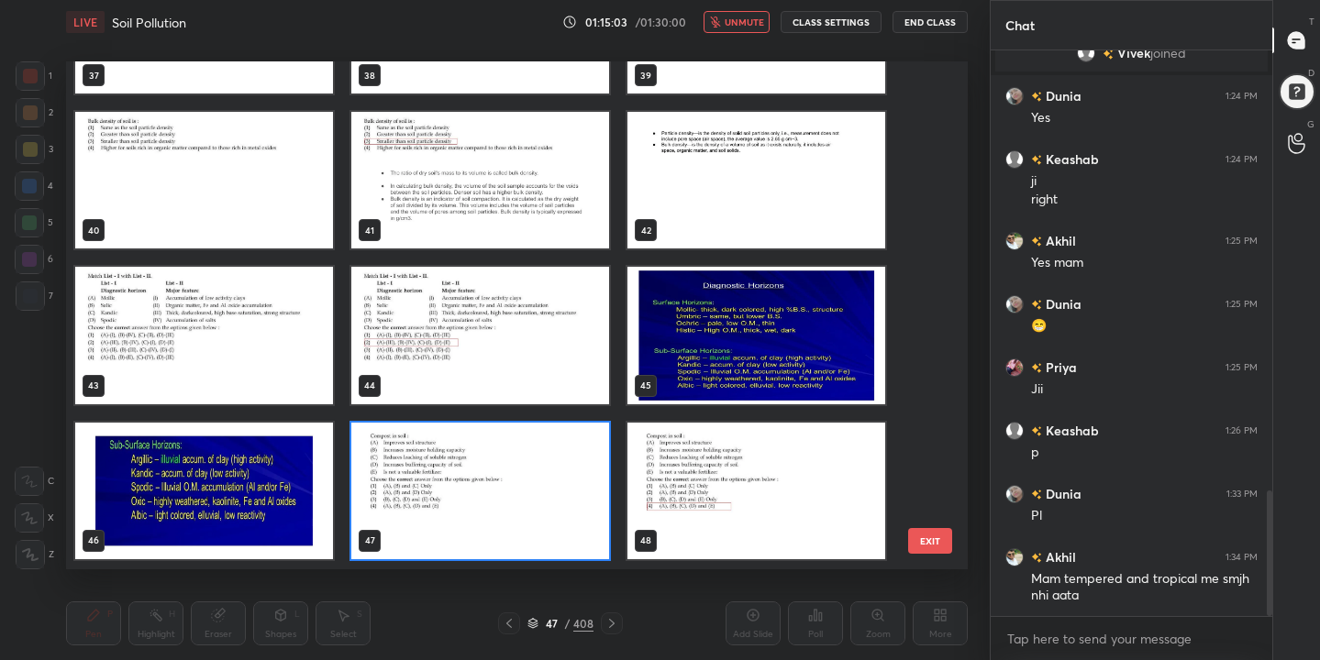
click at [461, 495] on img "grid" at bounding box center [480, 491] width 258 height 137
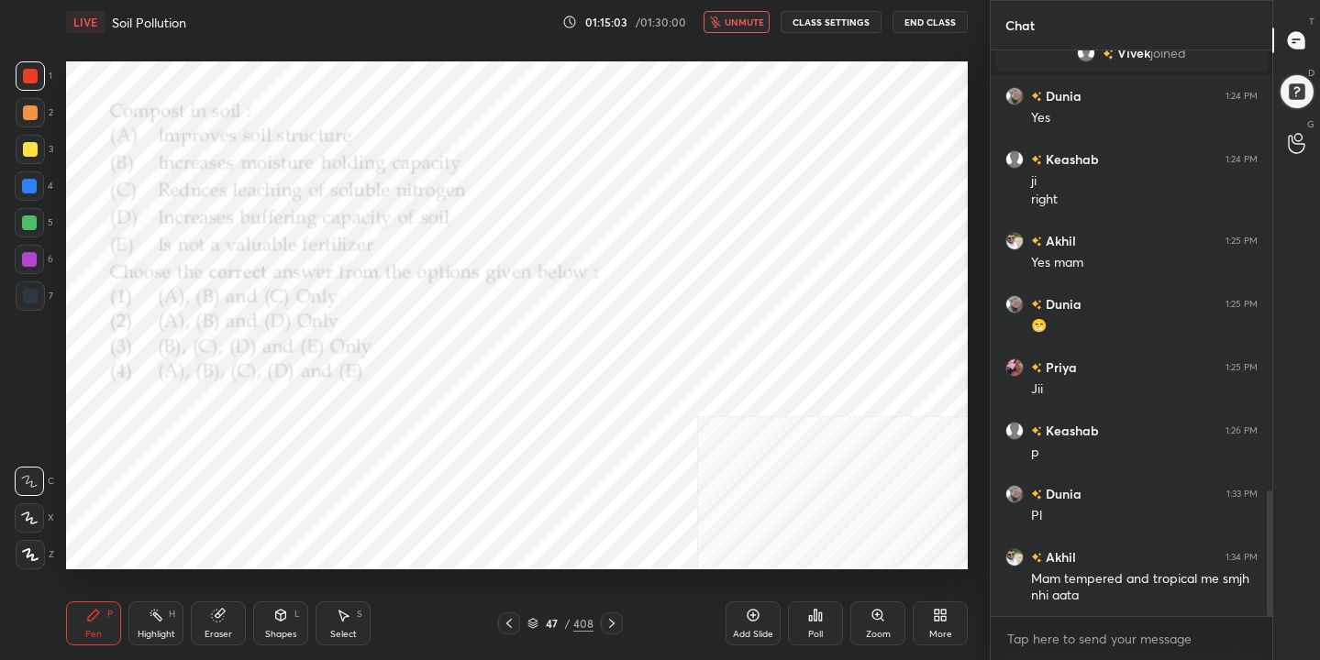
click at [461, 495] on img "grid" at bounding box center [480, 491] width 258 height 137
click at [820, 634] on div "Poll" at bounding box center [815, 634] width 15 height 9
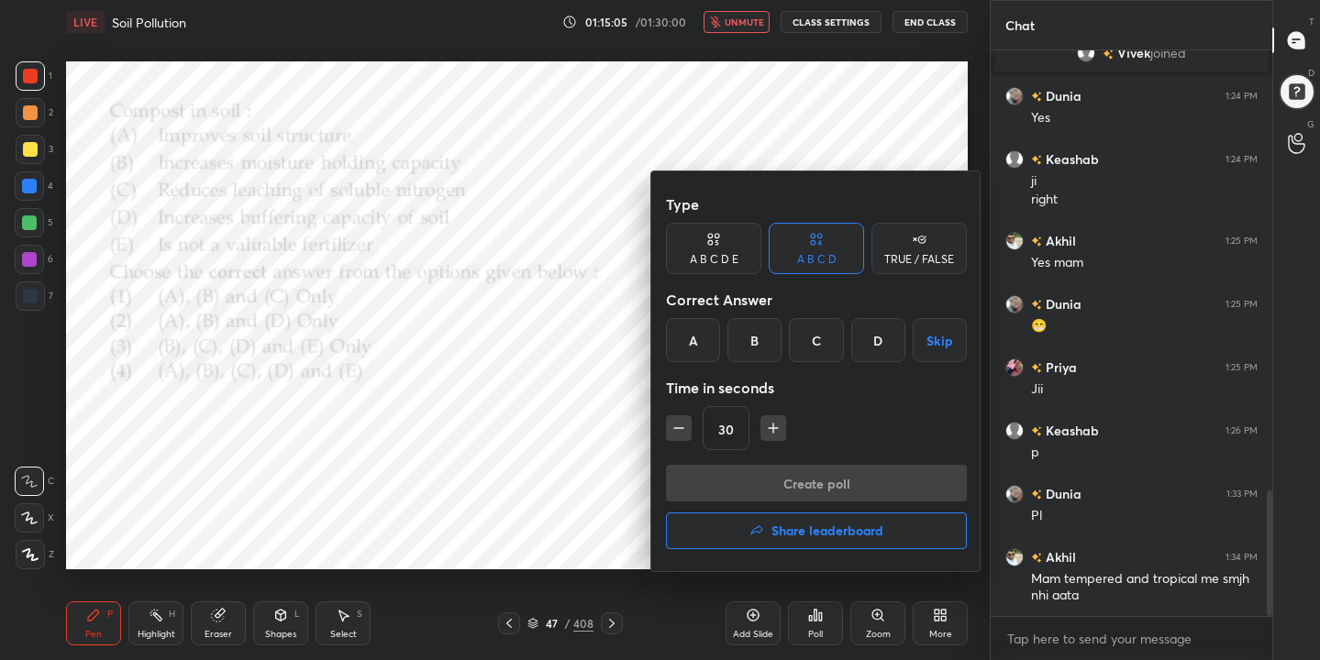
click at [880, 351] on div "D" at bounding box center [878, 340] width 54 height 44
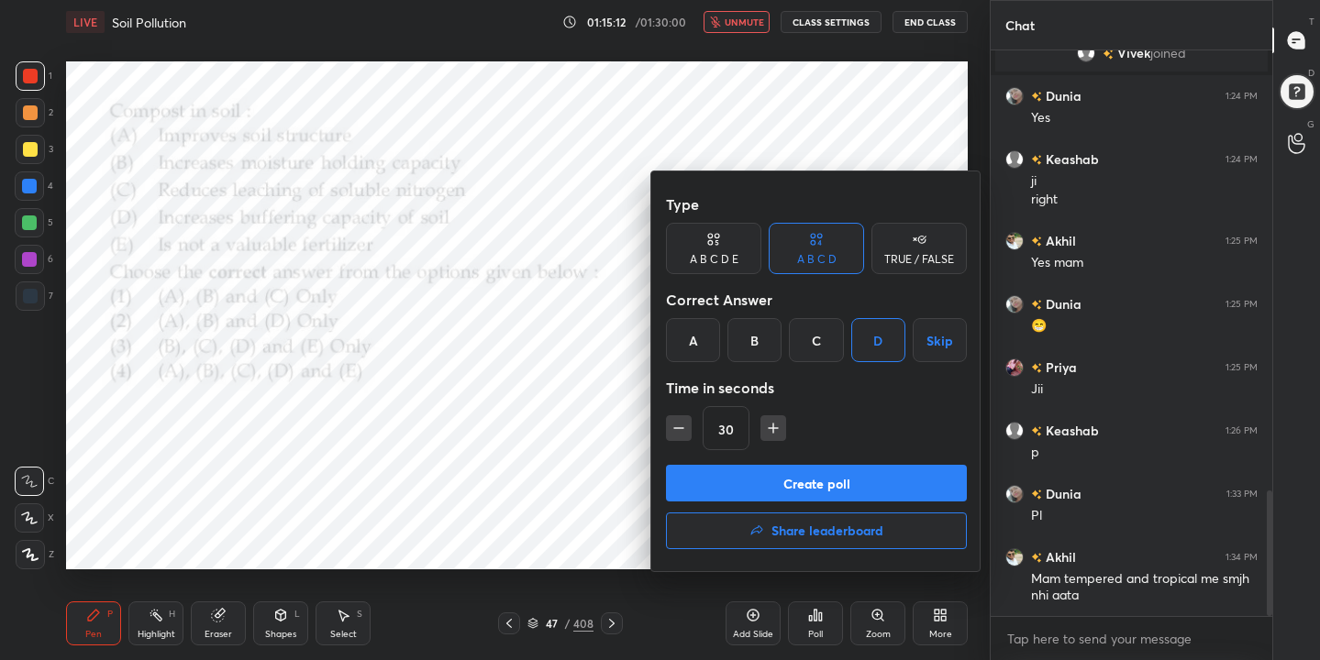
click at [846, 479] on button "Create poll" at bounding box center [816, 483] width 301 height 37
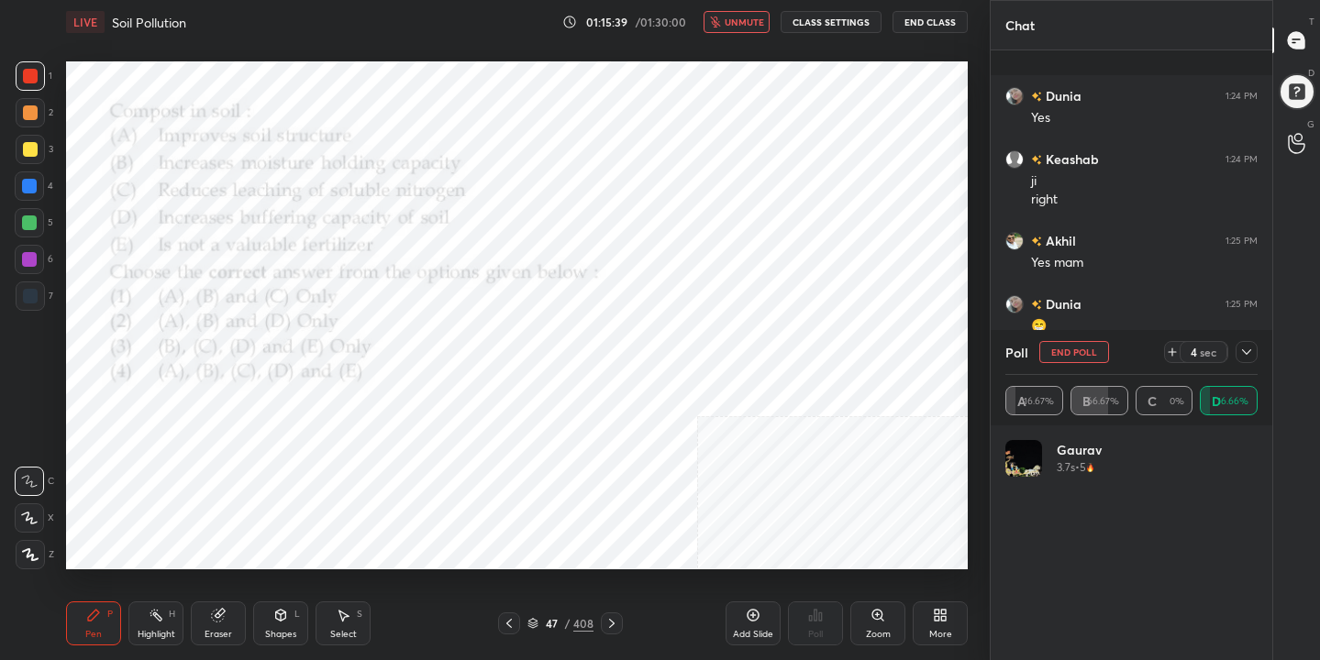
scroll to position [2135, 0]
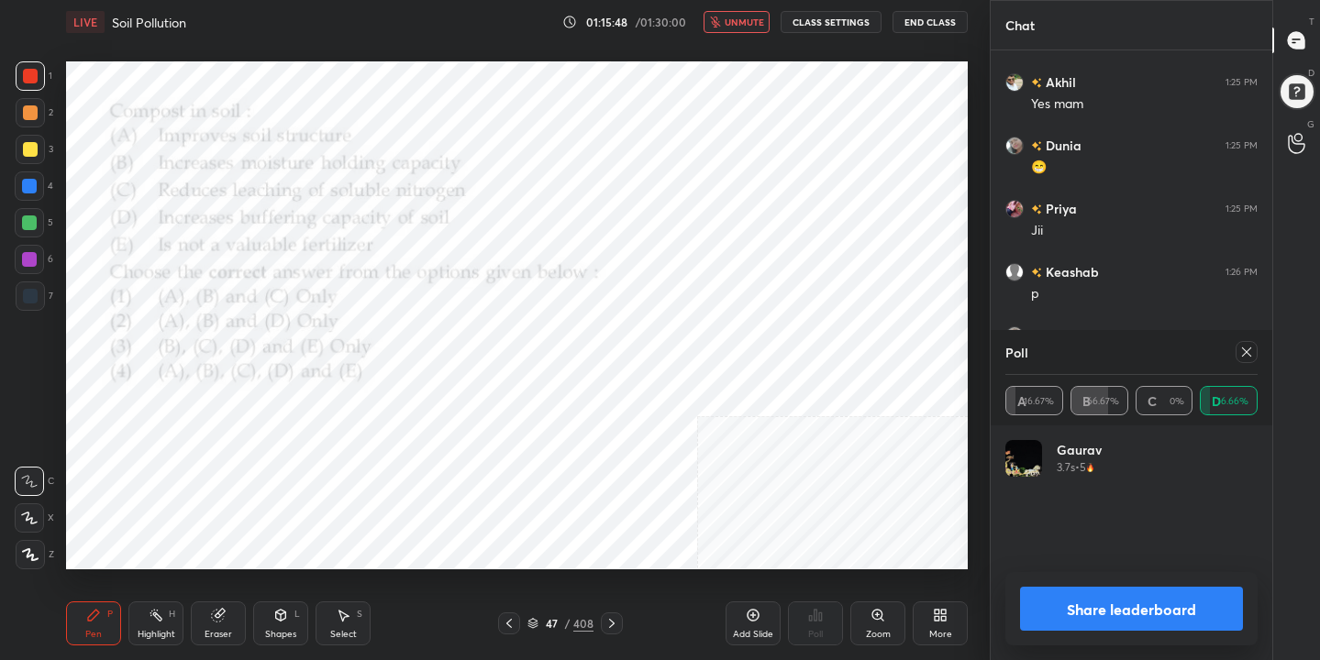
click at [1247, 361] on div at bounding box center [1246, 352] width 22 height 22
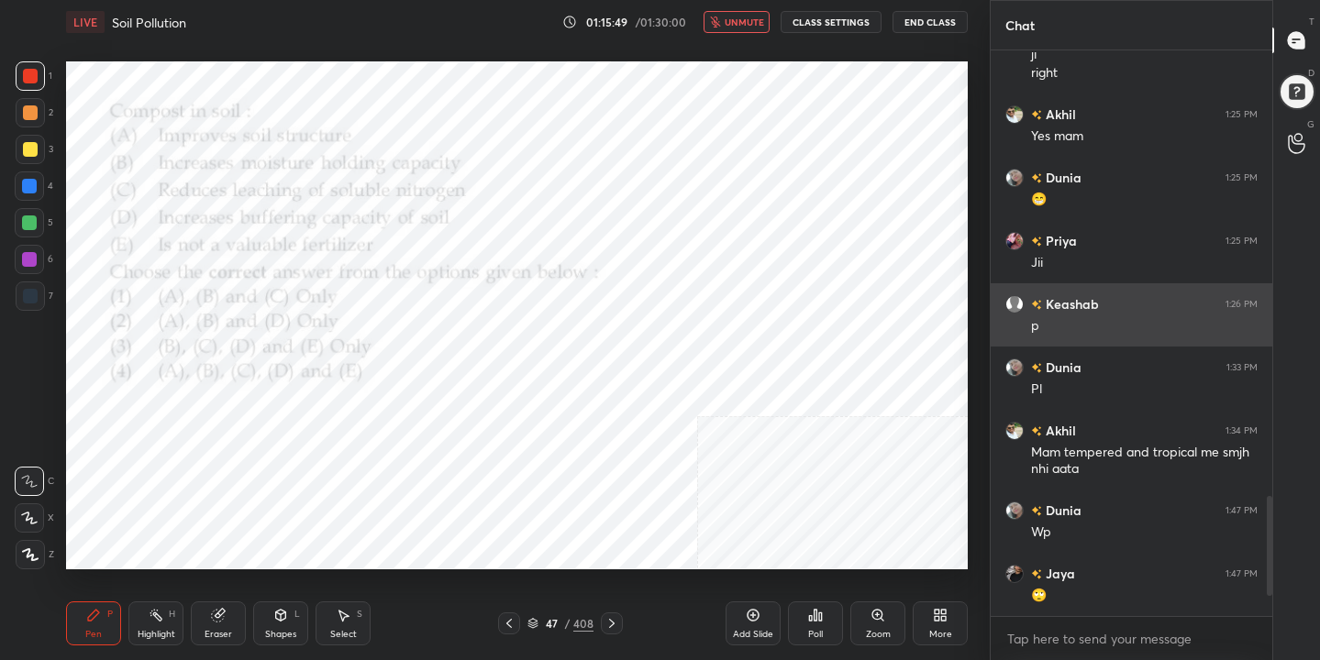
scroll to position [408, 276]
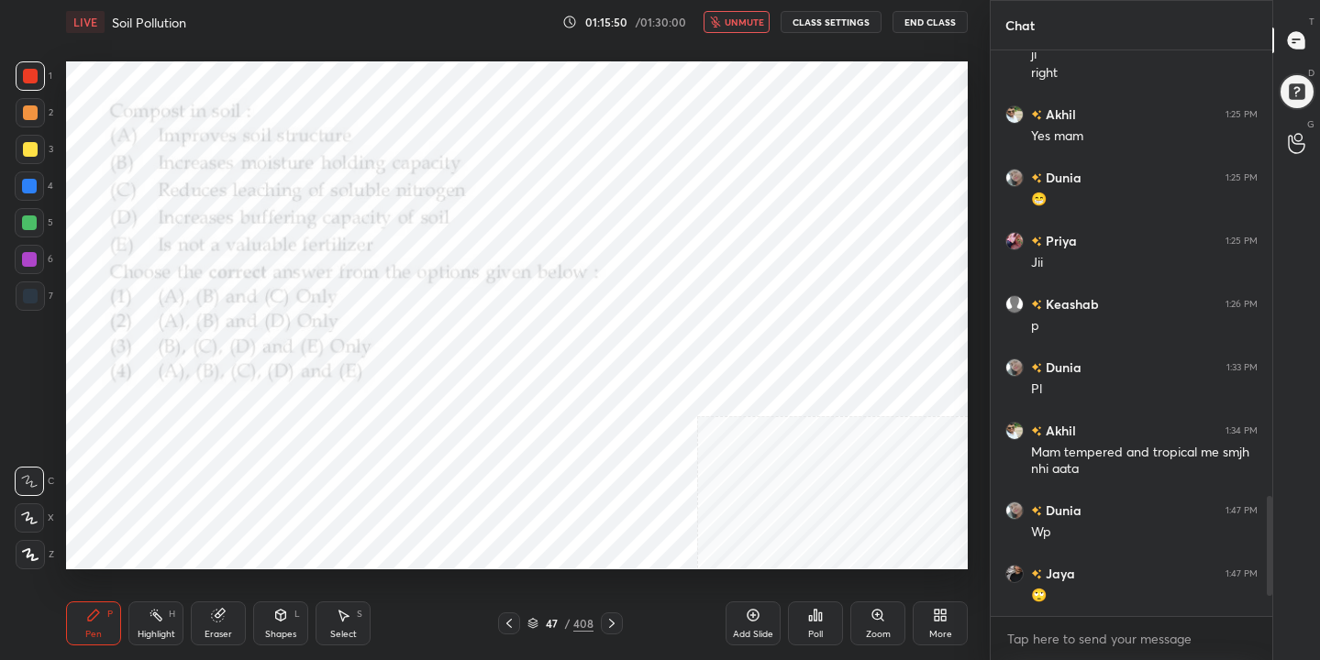
click at [747, 20] on span "unmute" at bounding box center [744, 22] width 39 height 13
click at [535, 624] on icon at bounding box center [532, 623] width 11 height 11
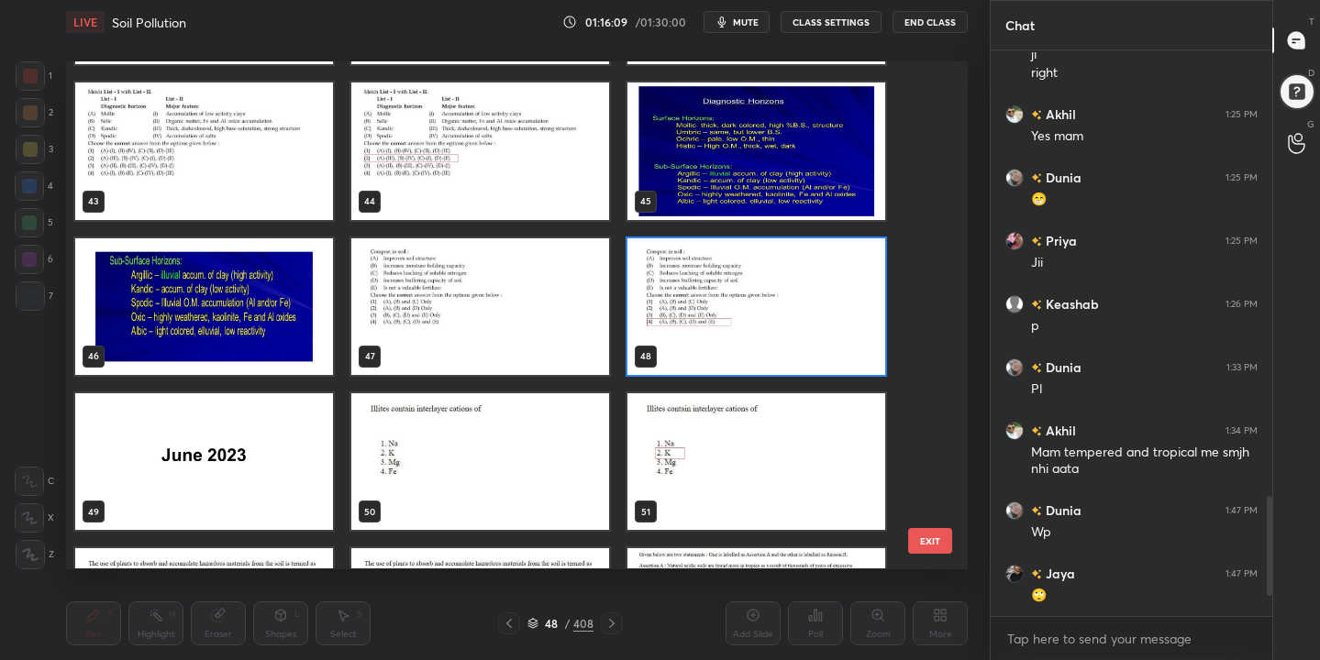
scroll to position [2166, 0]
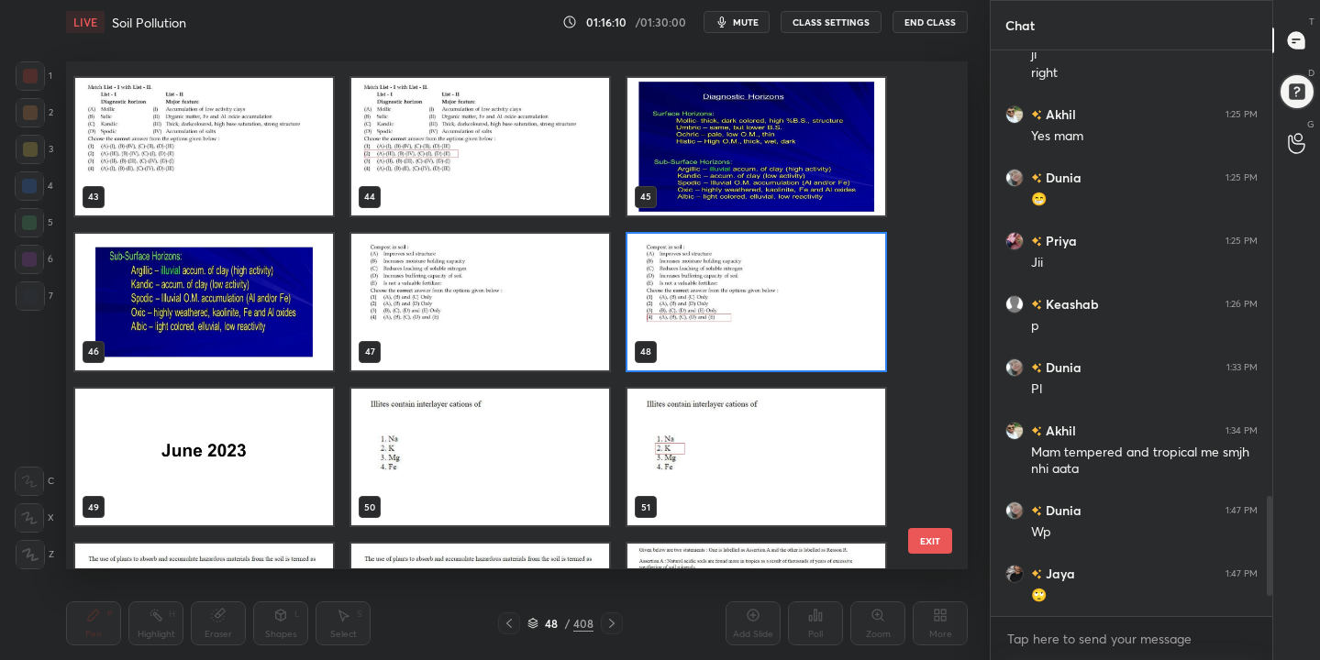
click at [514, 455] on img "grid" at bounding box center [480, 457] width 258 height 137
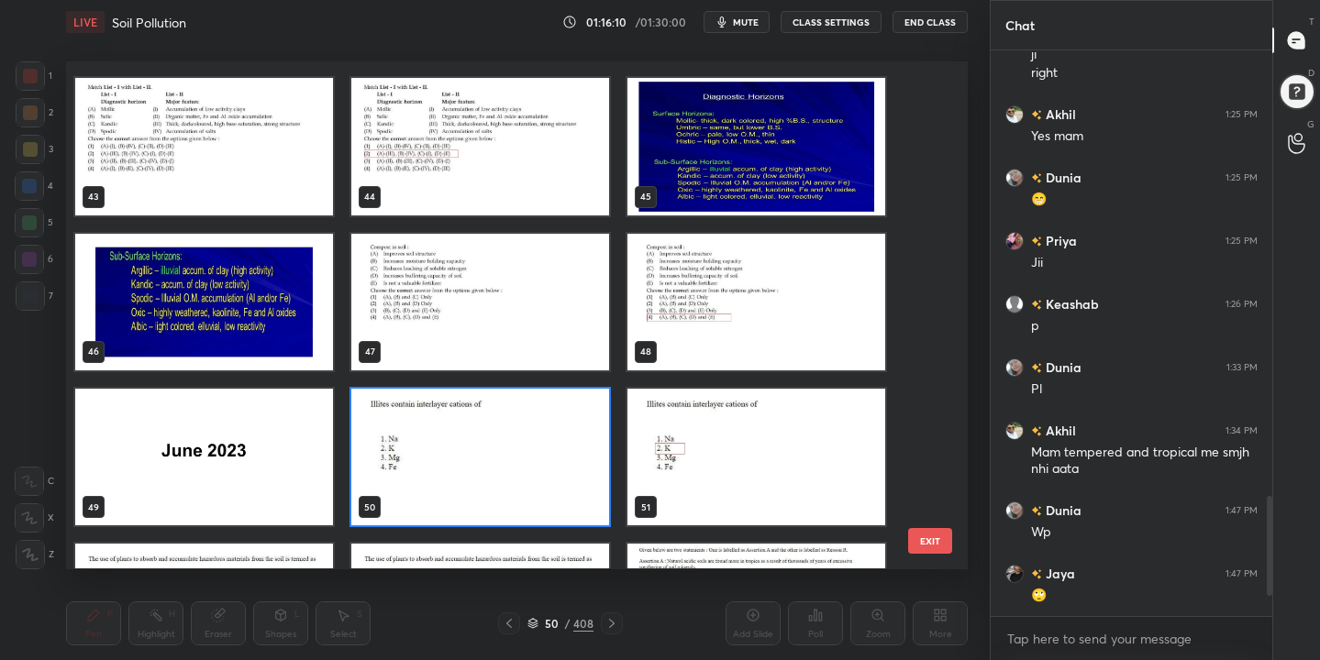
click at [514, 455] on img "grid" at bounding box center [480, 457] width 258 height 137
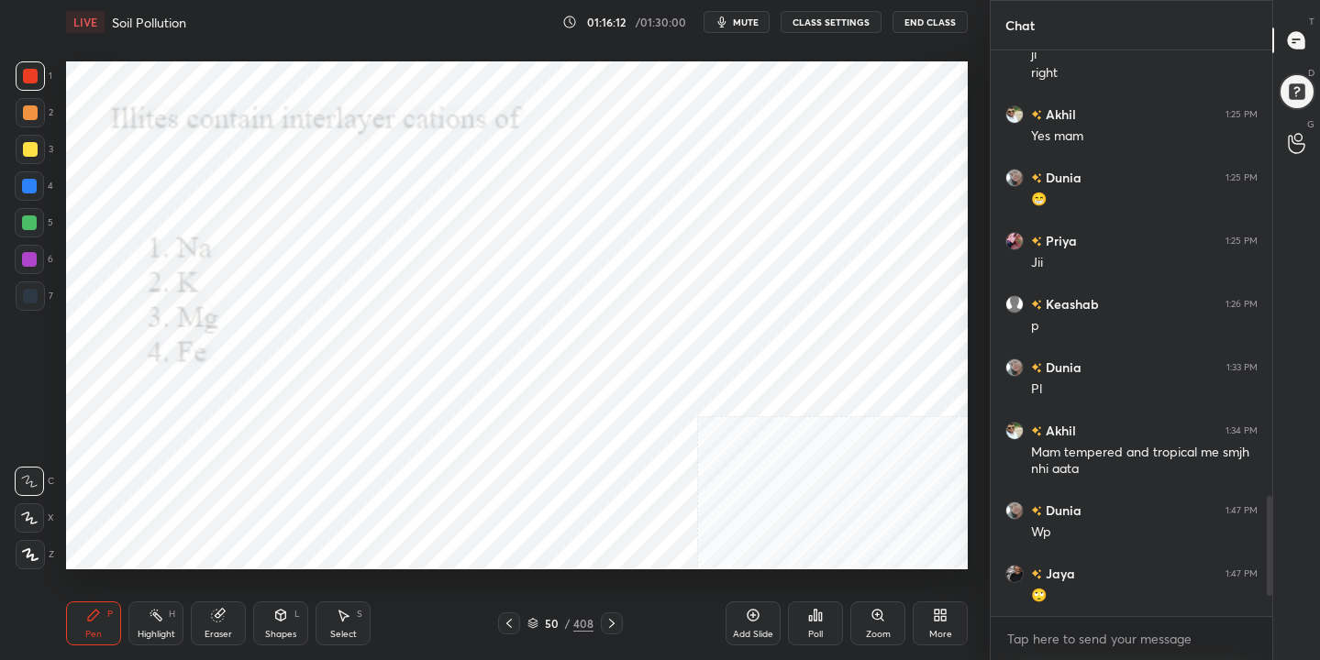
click at [746, 19] on span "mute" at bounding box center [746, 22] width 26 height 13
click at [537, 623] on icon at bounding box center [532, 623] width 11 height 11
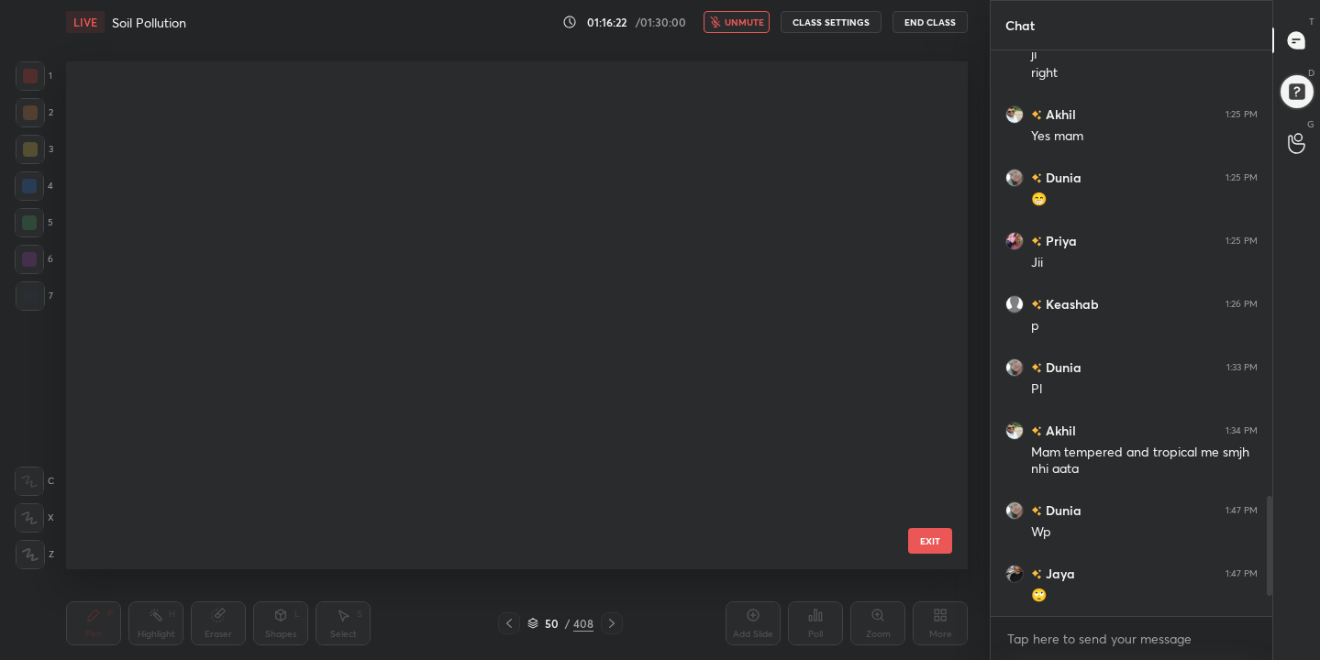
scroll to position [502, 893]
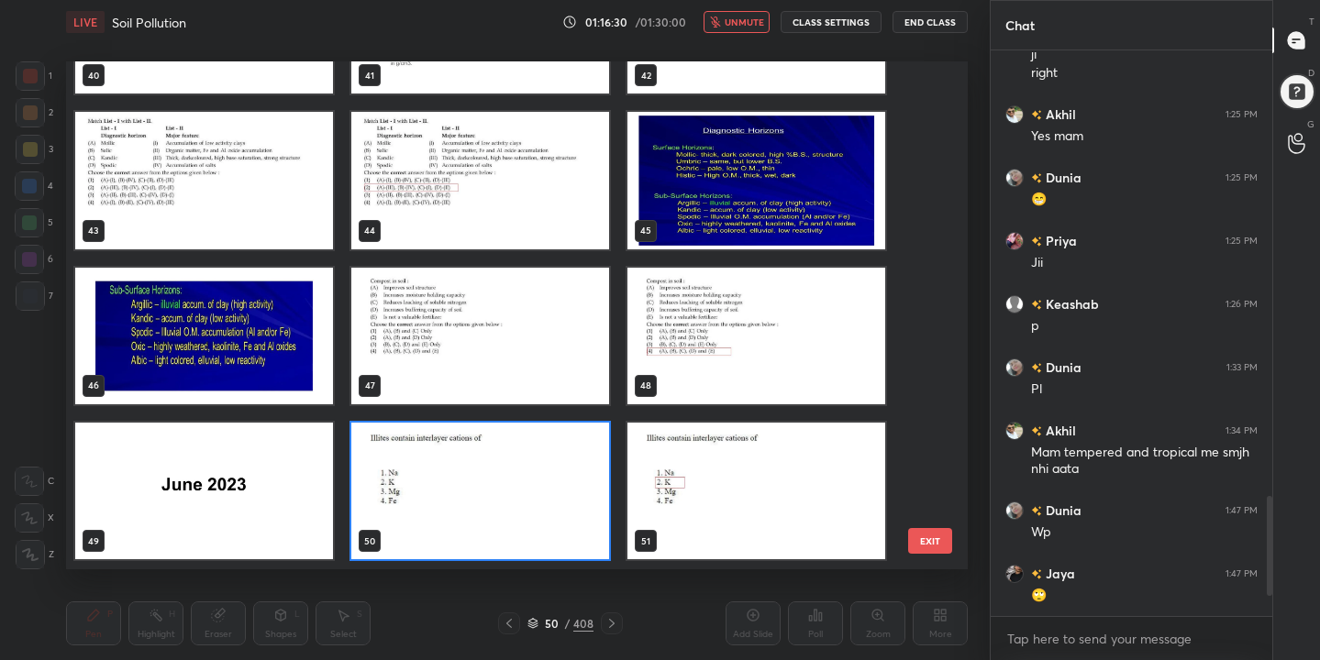
click at [545, 469] on img "grid" at bounding box center [480, 491] width 258 height 137
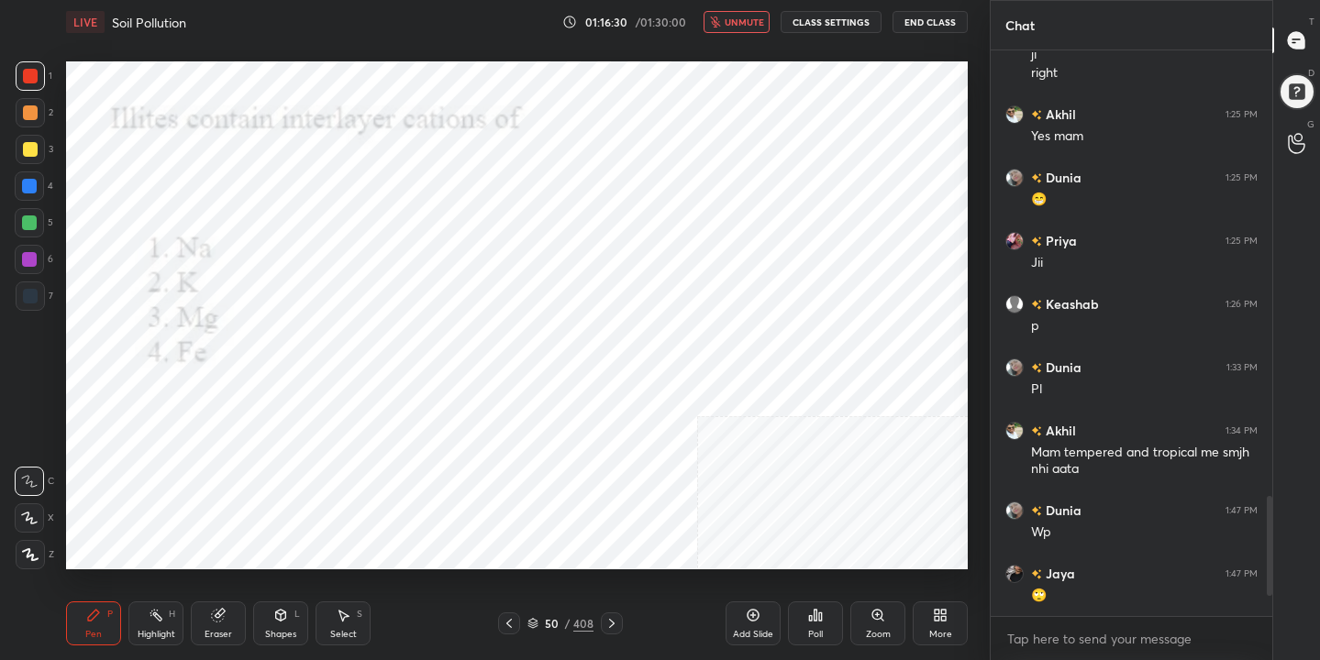
click at [545, 469] on img "grid" at bounding box center [480, 491] width 258 height 137
click at [814, 625] on div "Poll" at bounding box center [815, 624] width 55 height 44
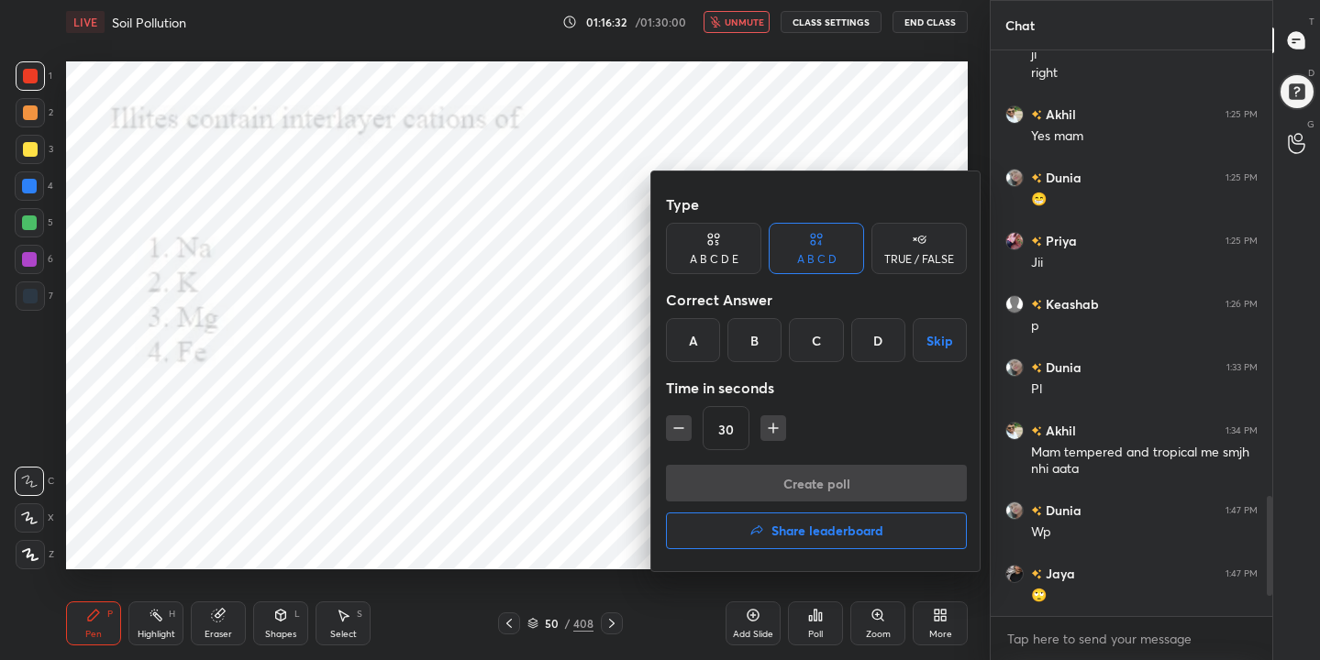
click at [758, 338] on div "B" at bounding box center [754, 340] width 54 height 44
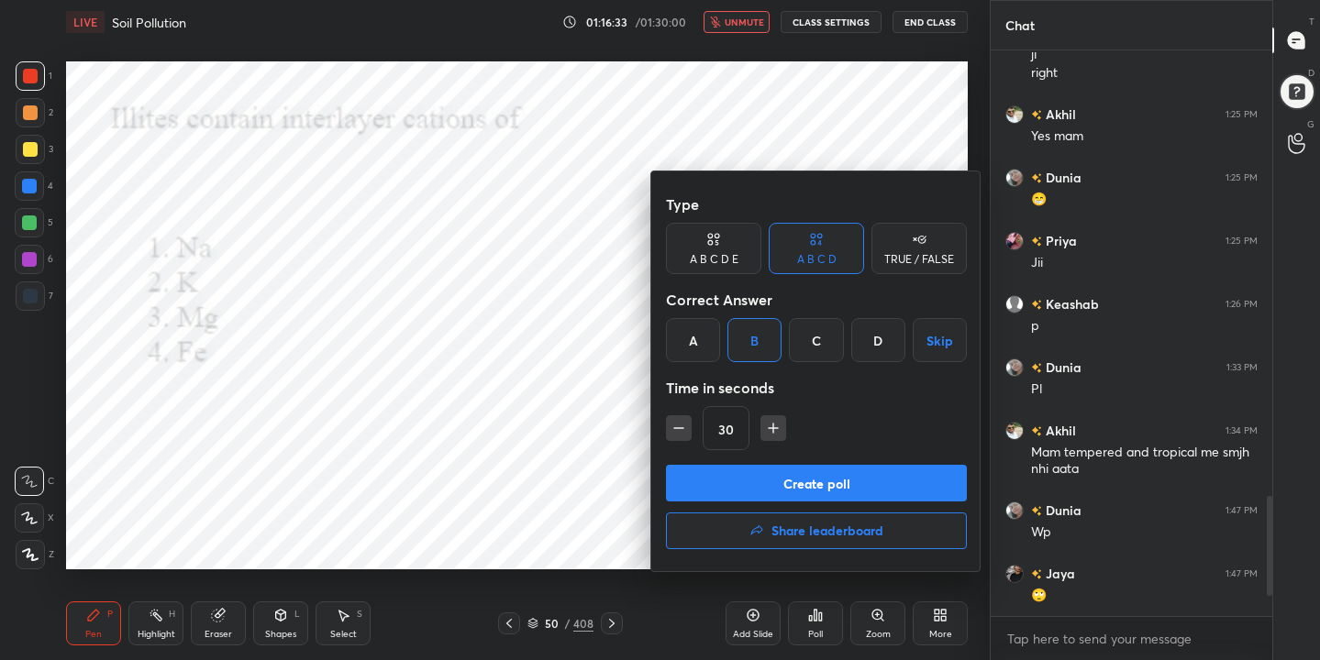
click at [805, 485] on button "Create poll" at bounding box center [816, 483] width 301 height 37
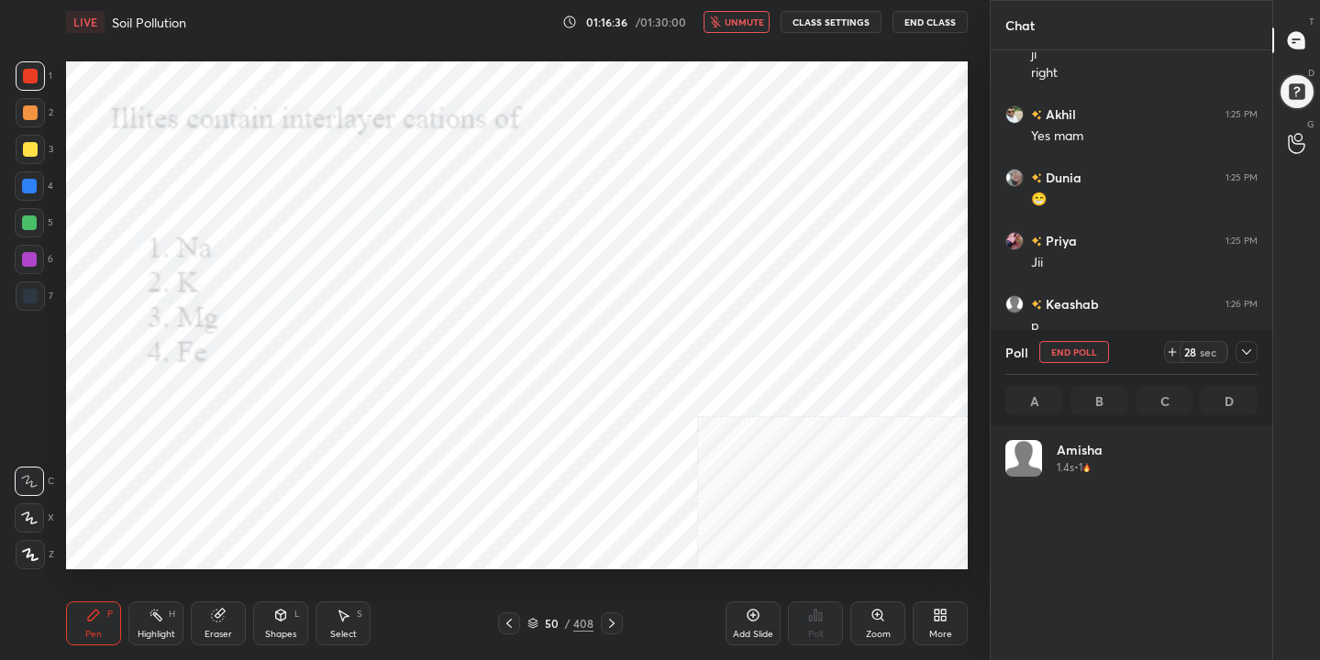
scroll to position [215, 247]
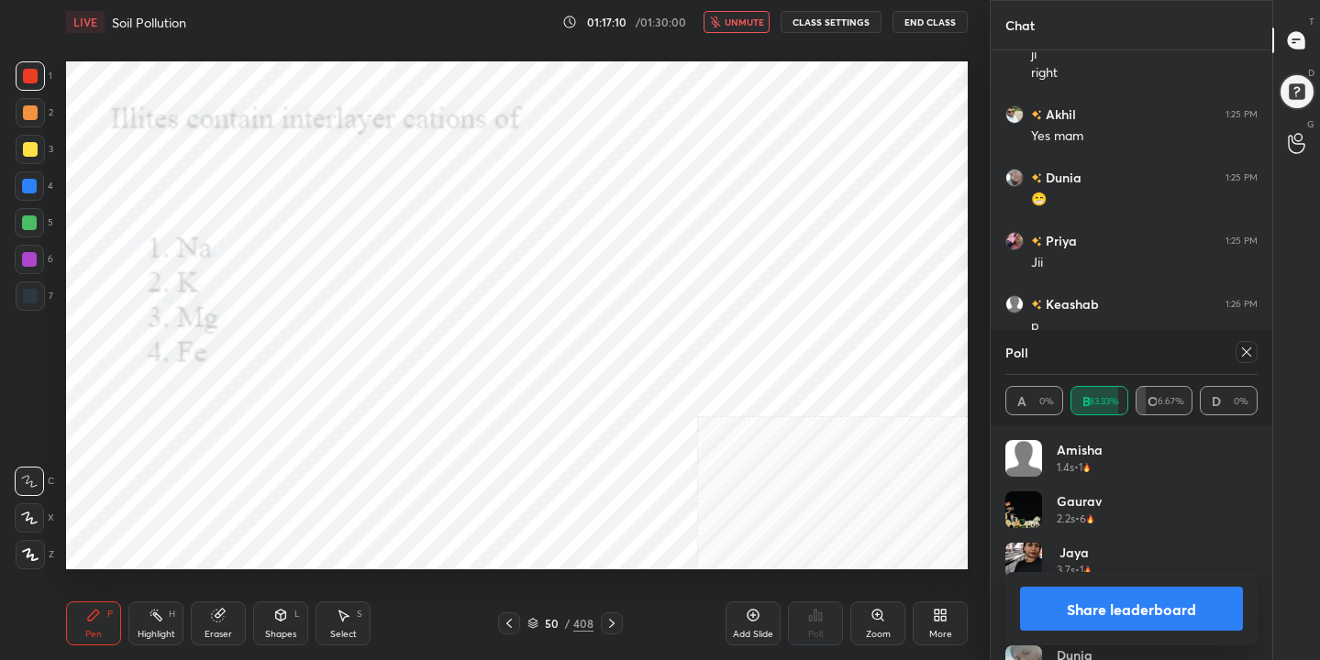
click at [1245, 352] on icon at bounding box center [1246, 352] width 9 height 9
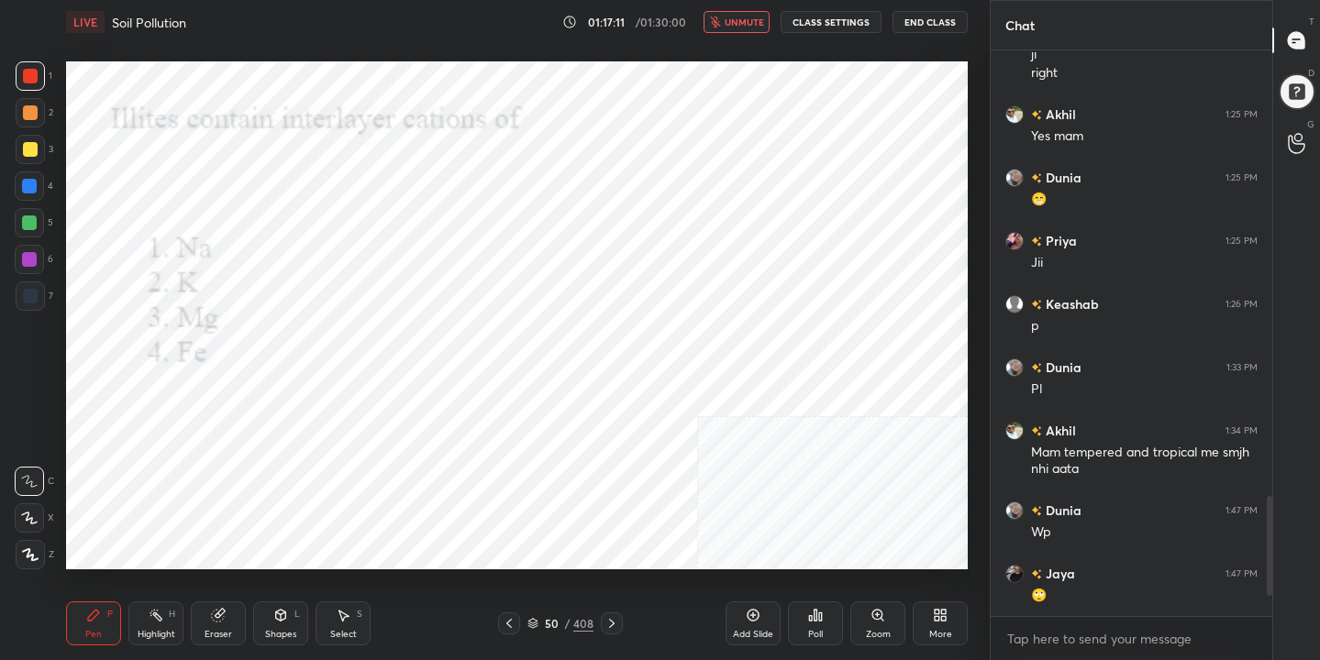
scroll to position [6, 6]
click at [756, 26] on span "unmute" at bounding box center [744, 22] width 39 height 13
click at [540, 616] on div "51 / 408" at bounding box center [560, 623] width 66 height 17
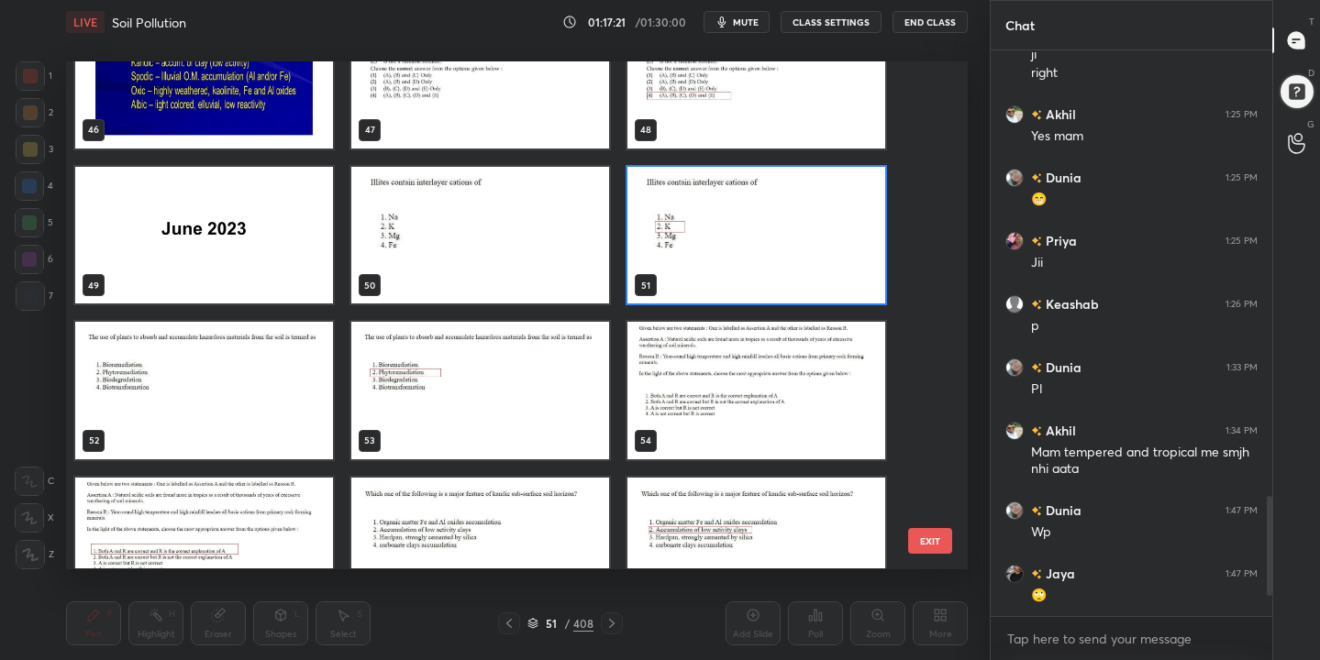
scroll to position [2387, 0]
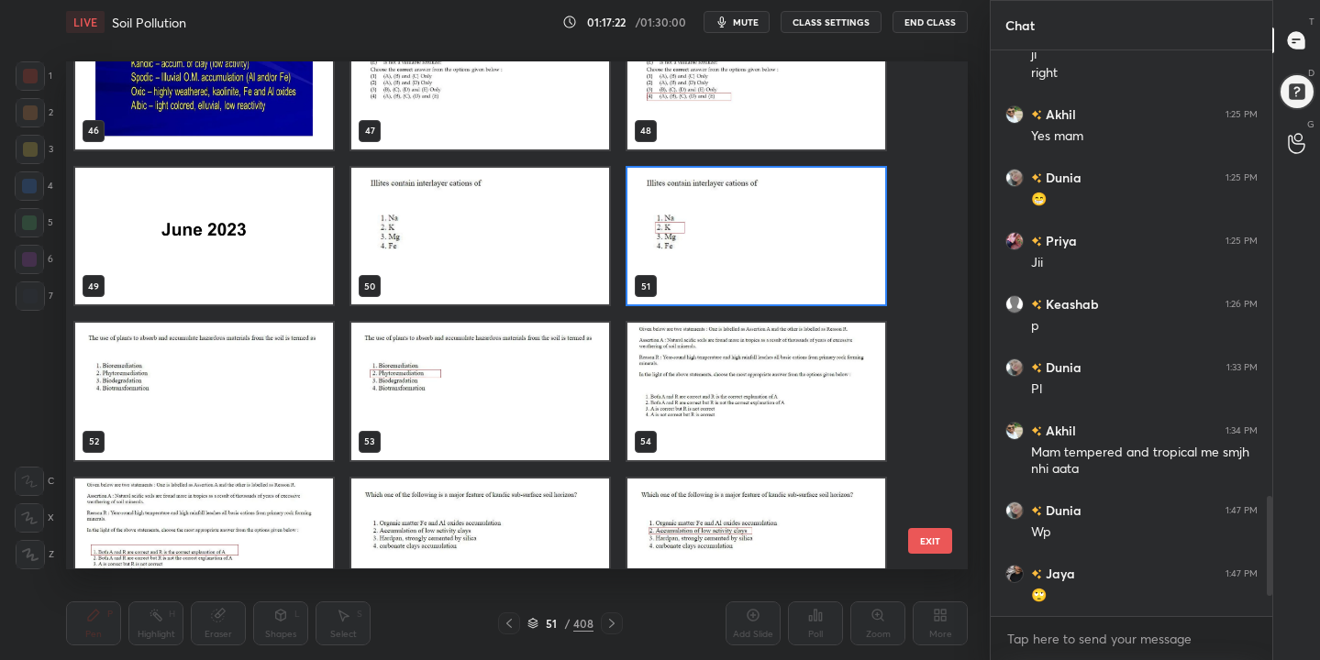
click at [293, 397] on img "grid" at bounding box center [204, 392] width 258 height 137
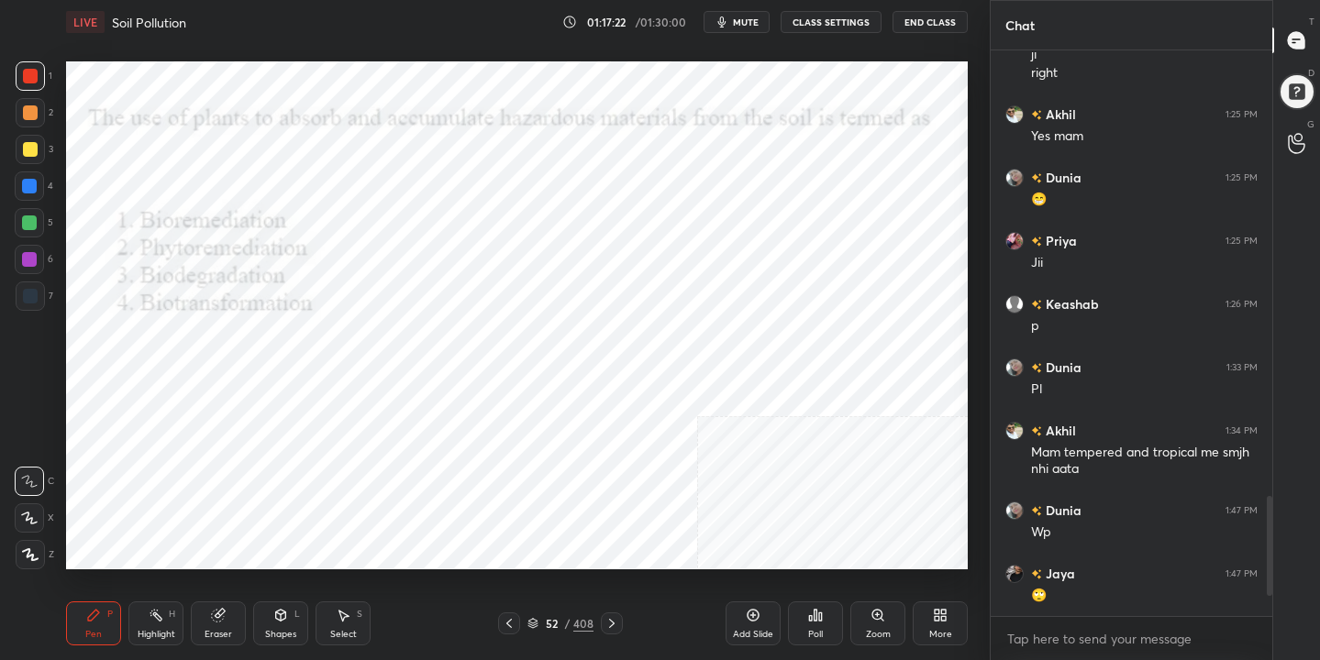
click at [293, 397] on img "grid" at bounding box center [204, 392] width 258 height 137
click at [740, 14] on button "mute" at bounding box center [736, 22] width 66 height 22
click at [539, 620] on div "52 / 408" at bounding box center [560, 623] width 66 height 17
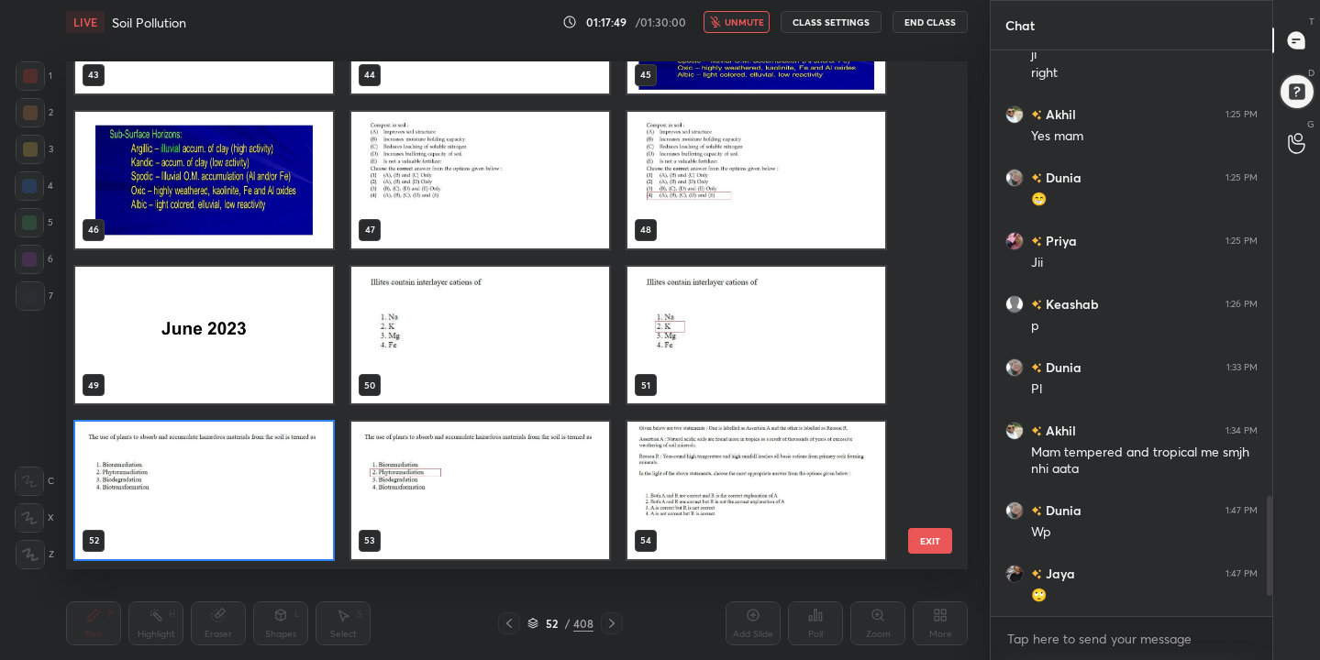
scroll to position [502, 893]
click at [270, 503] on img "grid" at bounding box center [204, 491] width 258 height 137
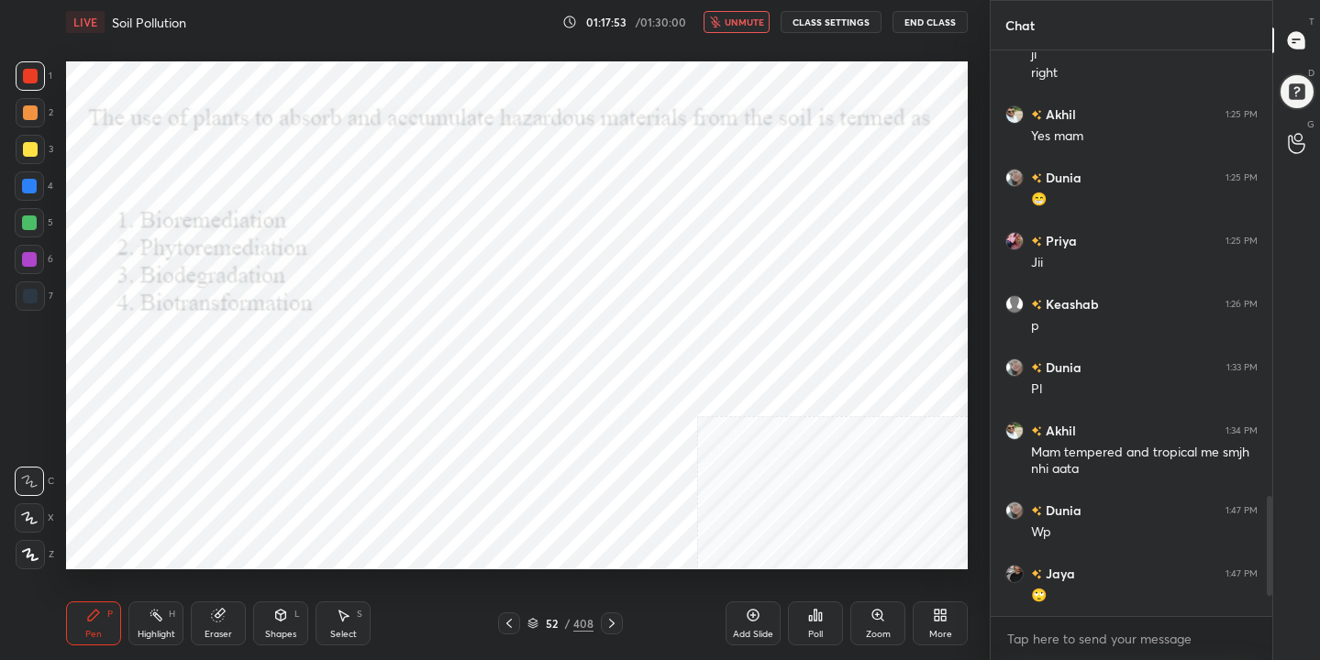
click at [270, 503] on img "grid" at bounding box center [204, 491] width 258 height 137
click at [822, 616] on icon at bounding box center [820, 617] width 3 height 8
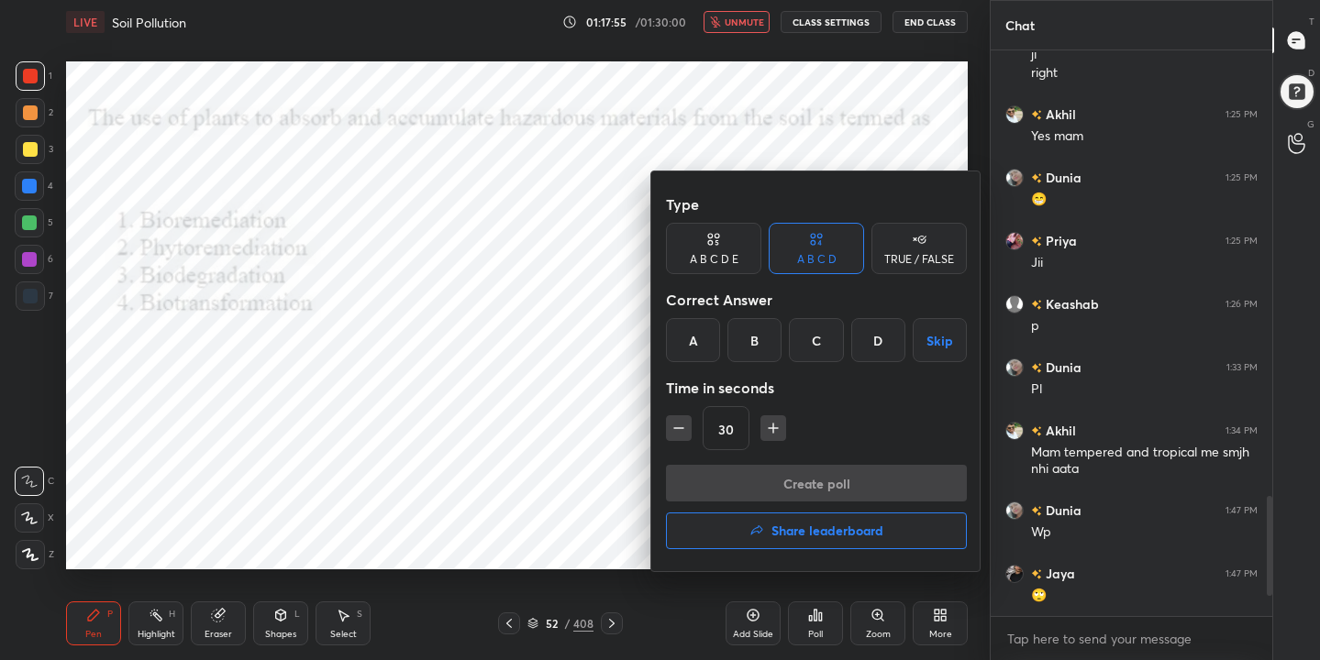
click at [762, 331] on div "B" at bounding box center [754, 340] width 54 height 44
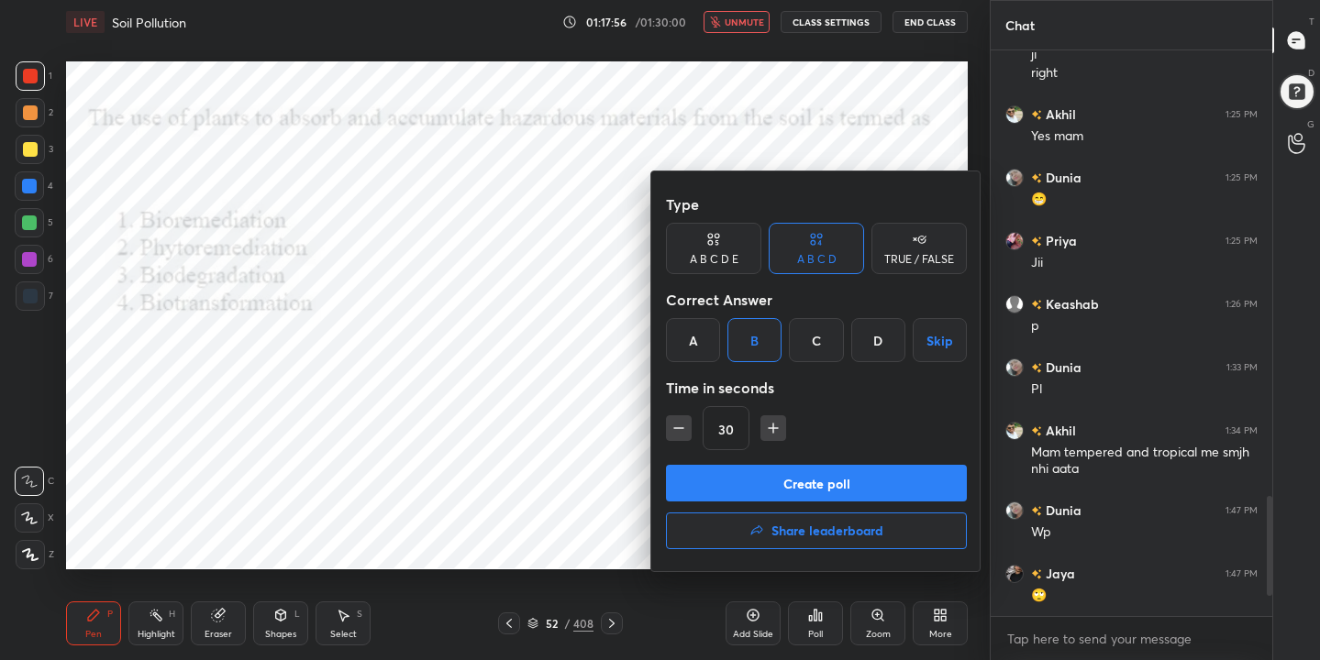
click at [817, 485] on button "Create poll" at bounding box center [816, 483] width 301 height 37
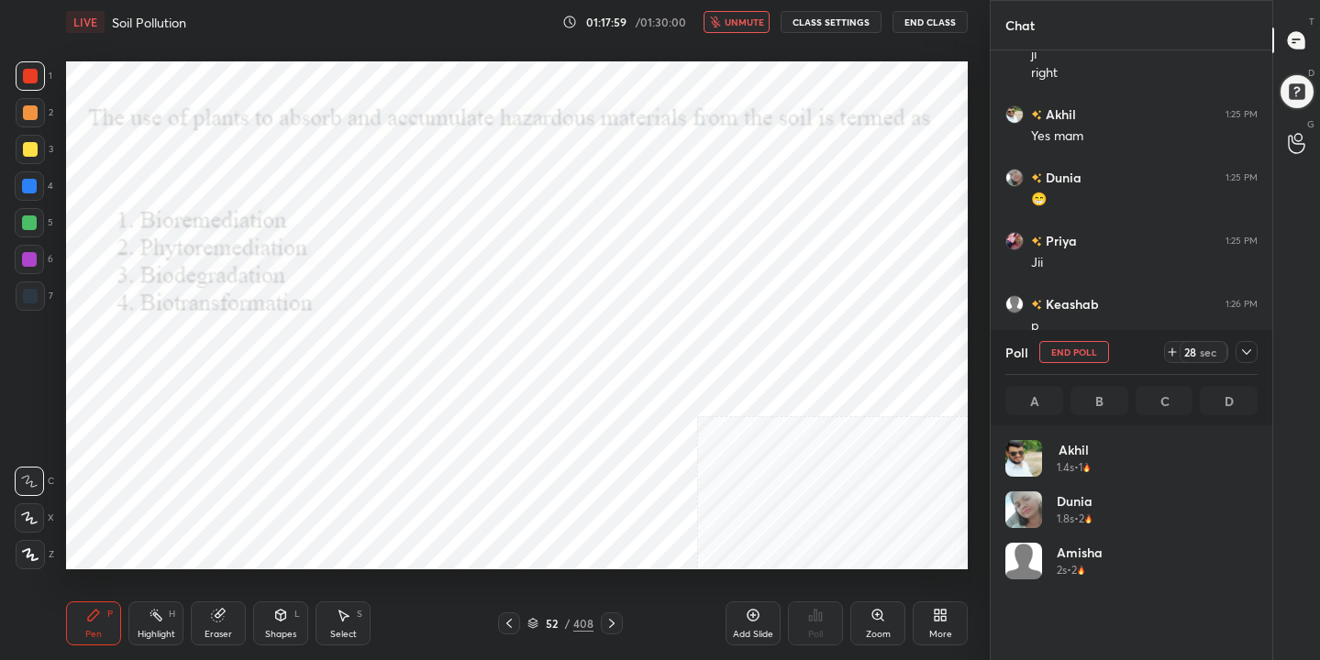
scroll to position [215, 247]
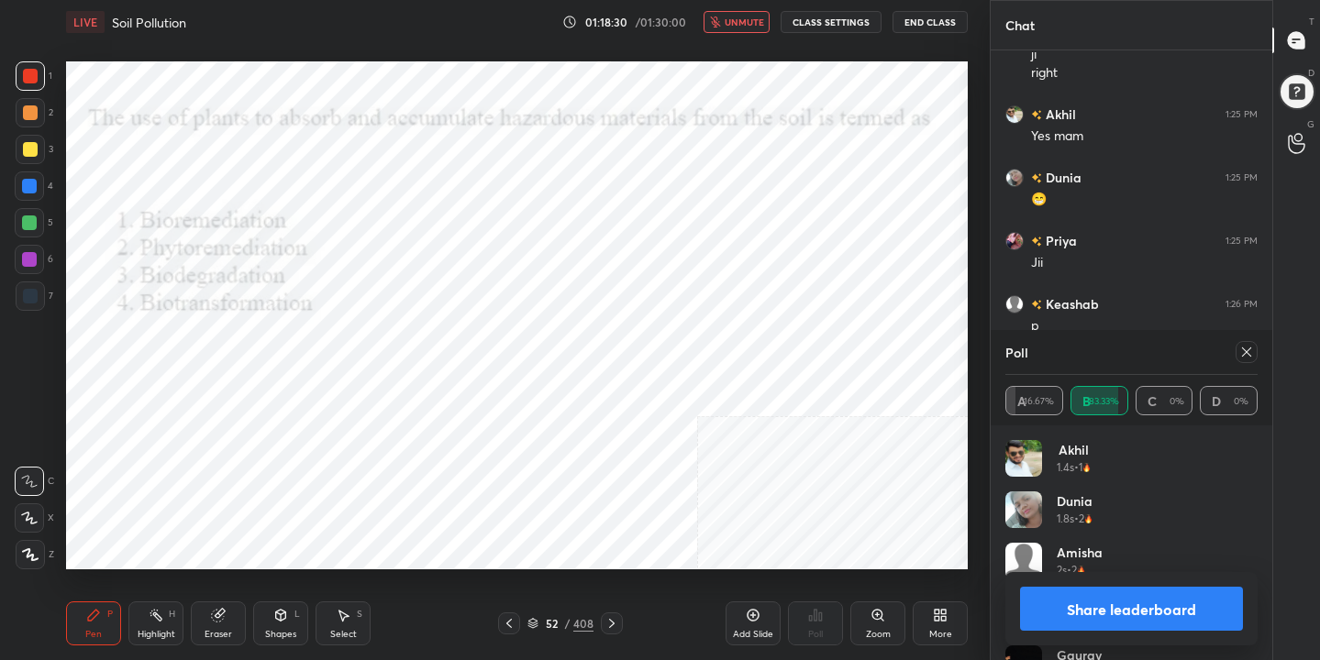
click at [1246, 357] on icon at bounding box center [1246, 352] width 15 height 15
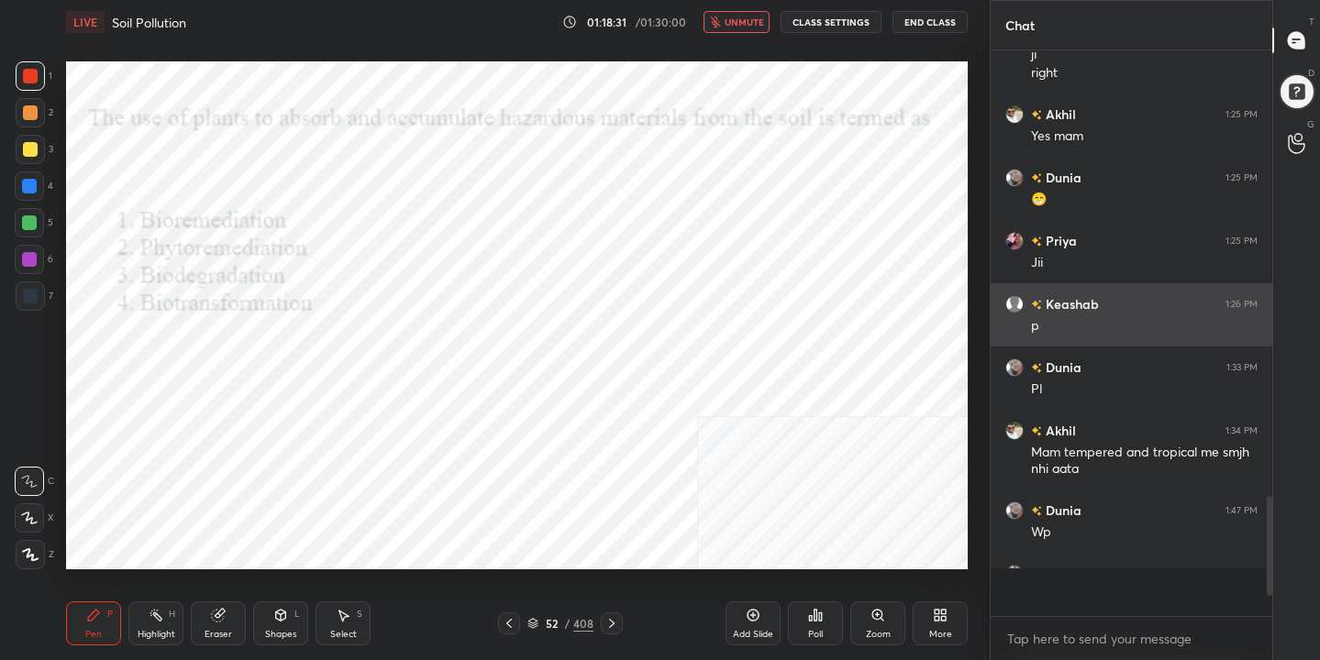
scroll to position [408, 276]
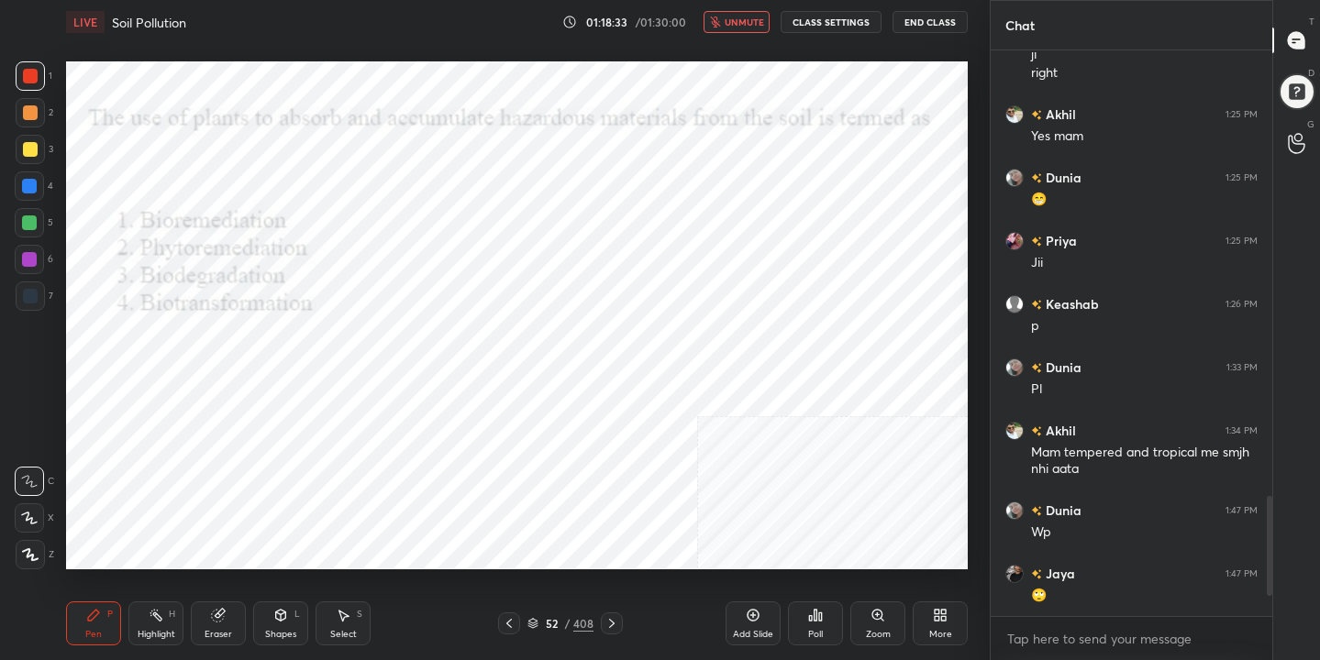
click at [738, 25] on span "unmute" at bounding box center [744, 22] width 39 height 13
click at [542, 623] on div "52" at bounding box center [551, 623] width 18 height 11
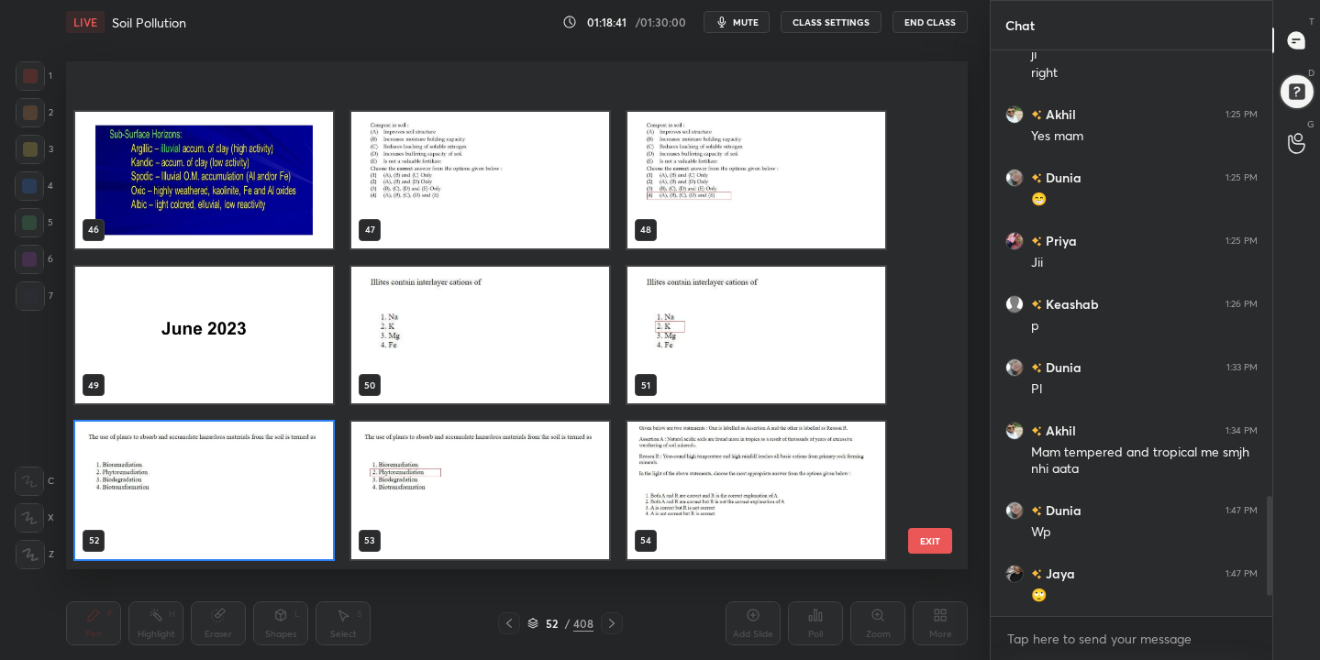
scroll to position [2545, 0]
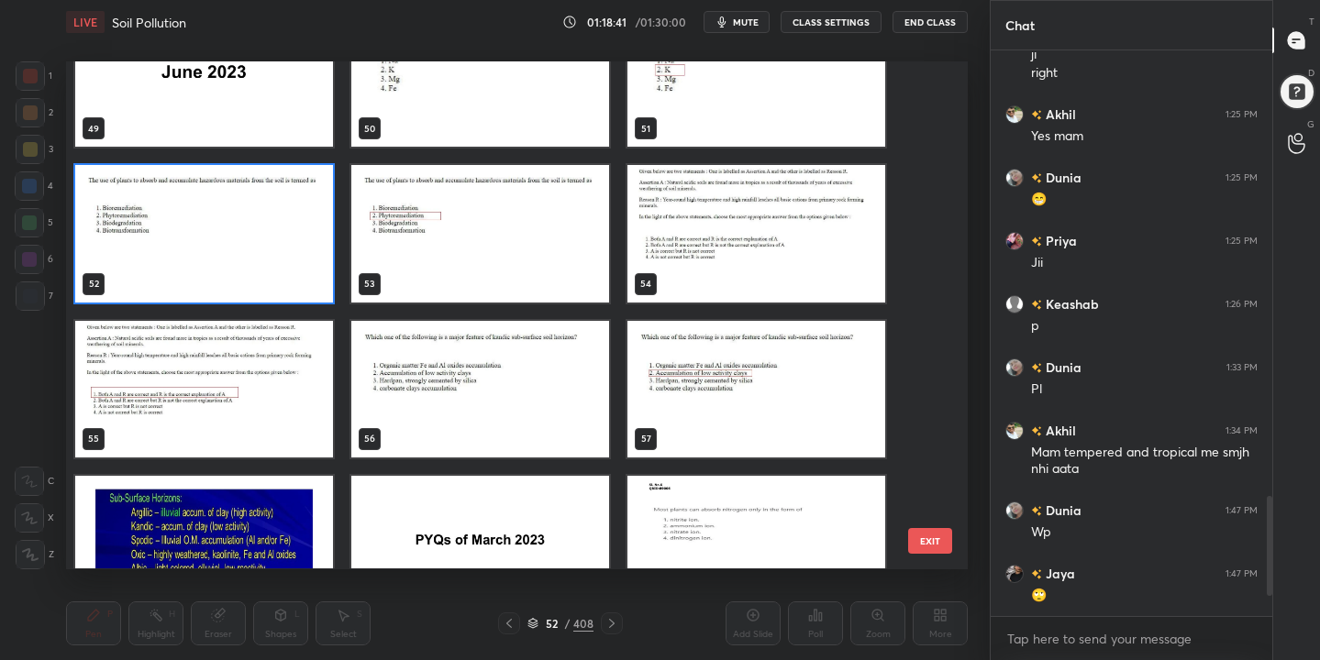
click at [725, 234] on img "grid" at bounding box center [756, 234] width 258 height 137
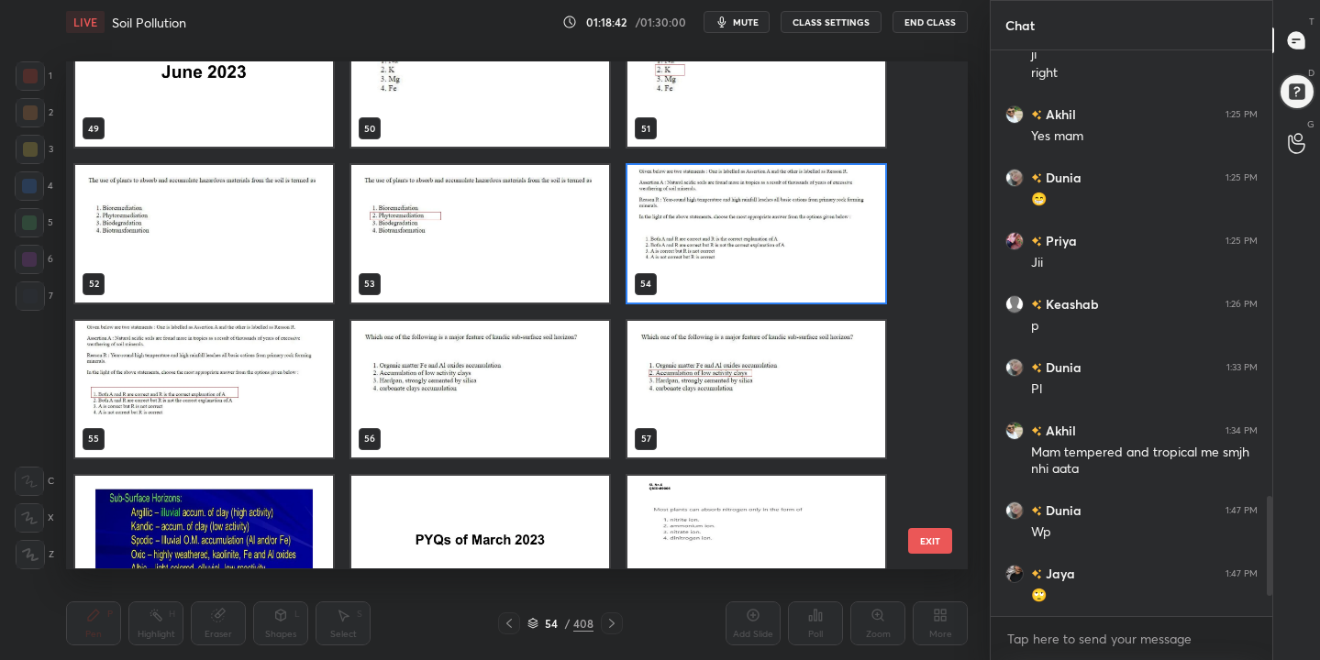
click at [725, 234] on img "grid" at bounding box center [756, 234] width 258 height 137
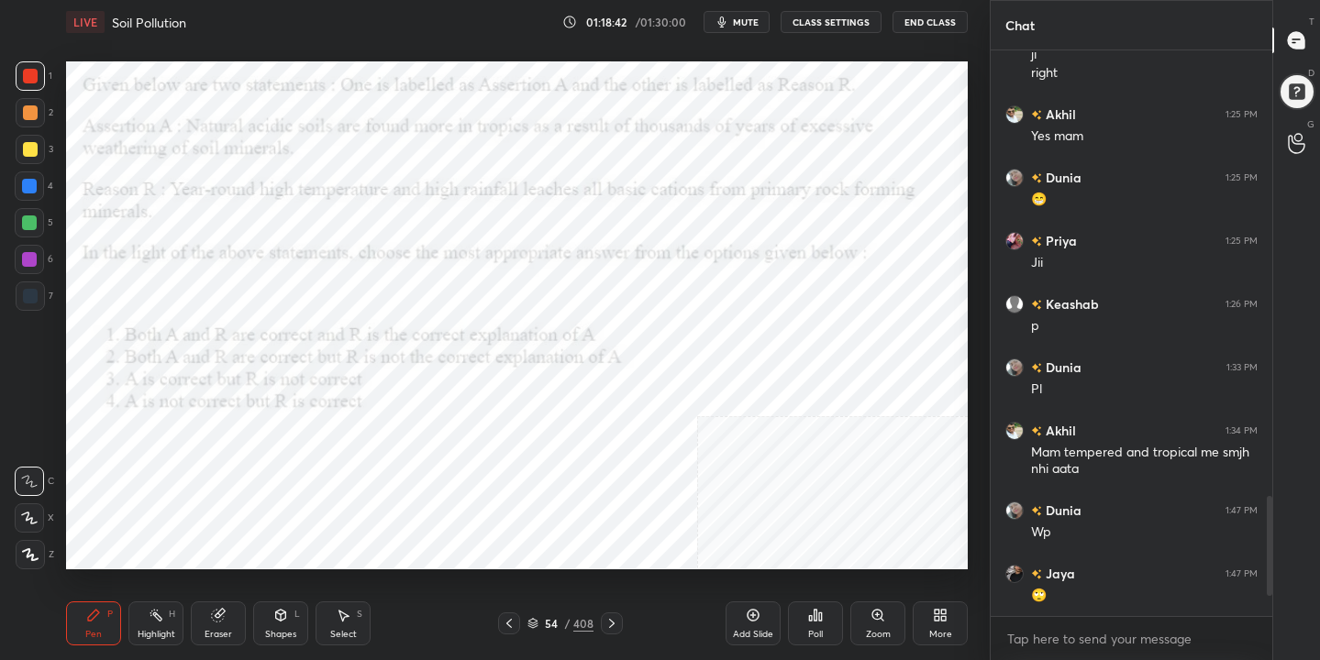
click at [725, 234] on img "grid" at bounding box center [756, 234] width 258 height 137
click at [743, 18] on span "mute" at bounding box center [746, 22] width 26 height 13
click at [543, 622] on div "54" at bounding box center [551, 623] width 18 height 11
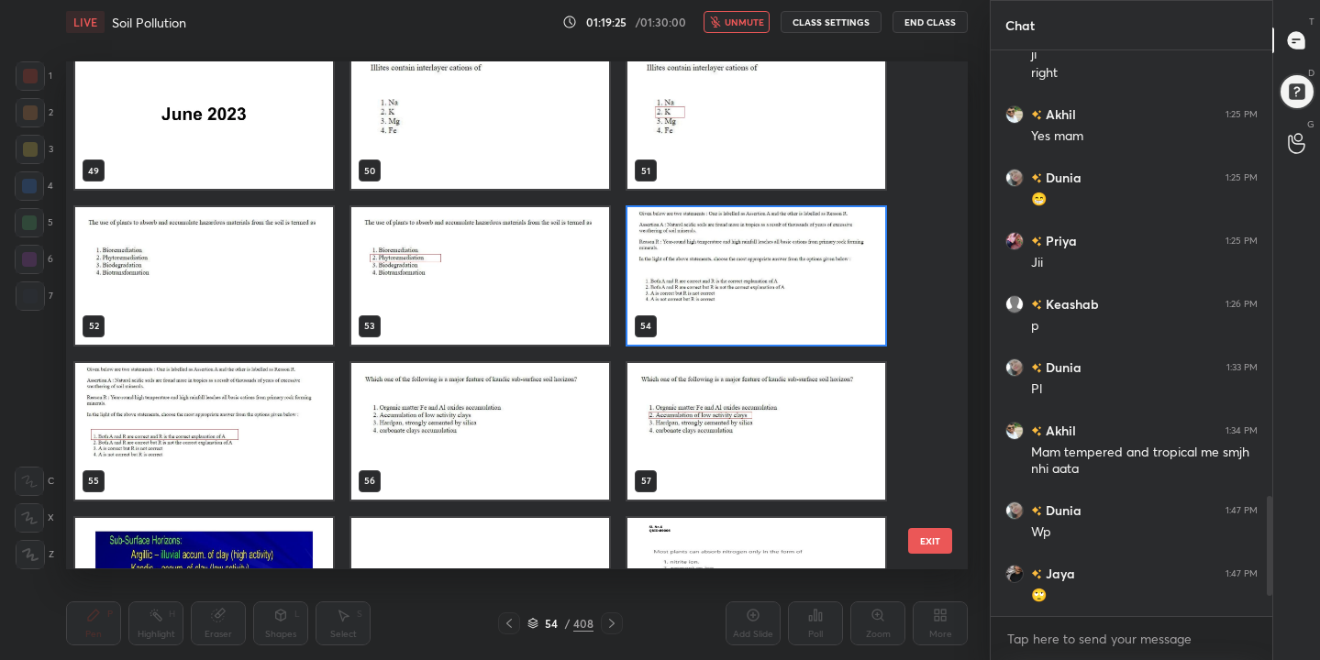
scroll to position [2505, 0]
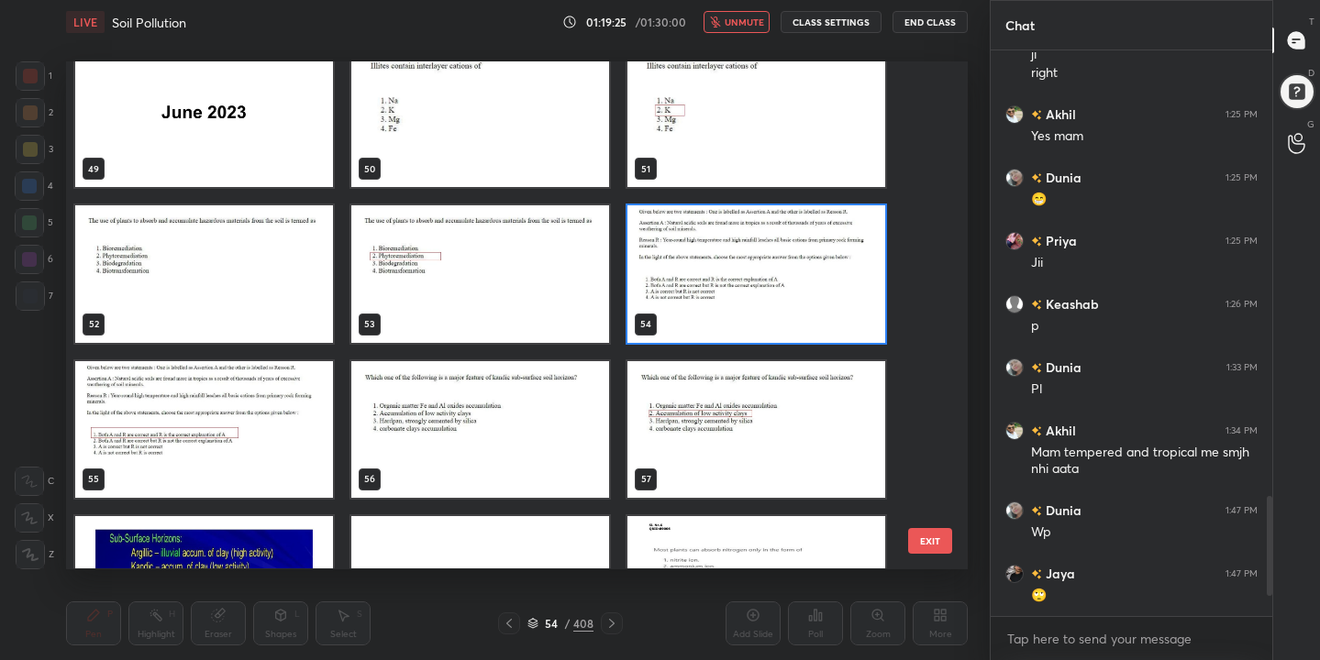
click at [739, 268] on img "grid" at bounding box center [756, 274] width 258 height 137
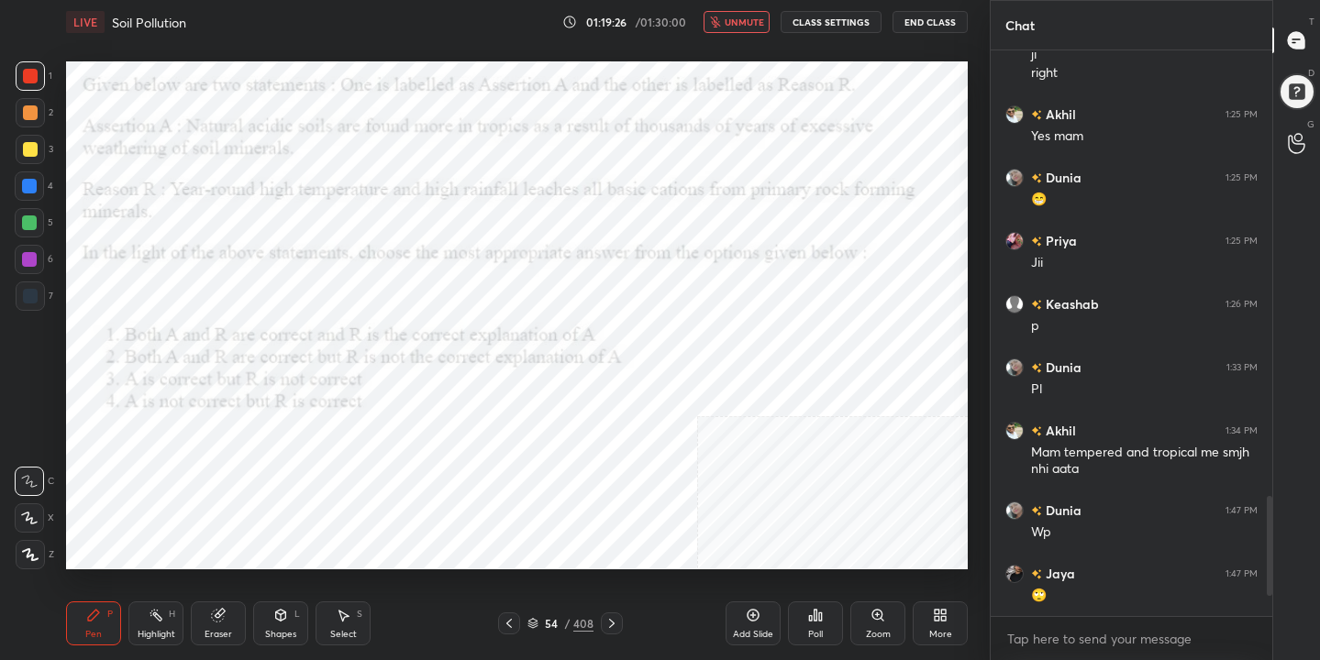
click at [739, 268] on img "grid" at bounding box center [756, 274] width 258 height 137
click at [810, 620] on icon at bounding box center [811, 618] width 3 height 5
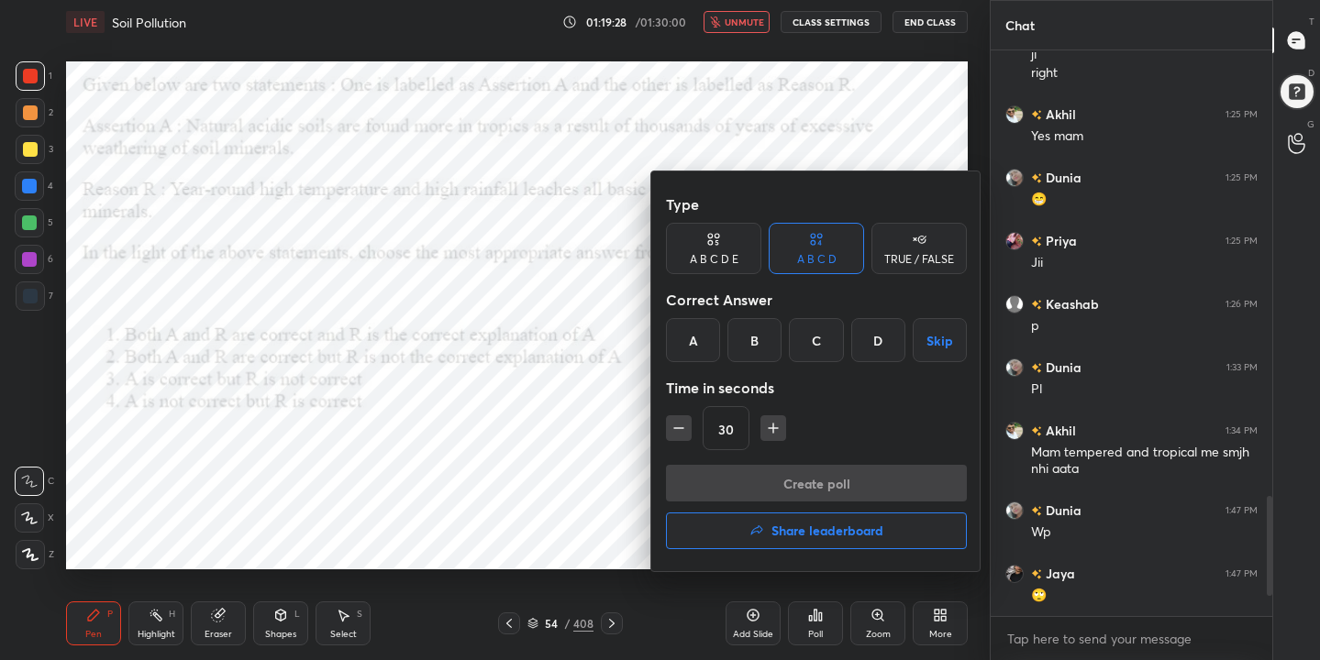
click at [700, 337] on div "A" at bounding box center [693, 340] width 54 height 44
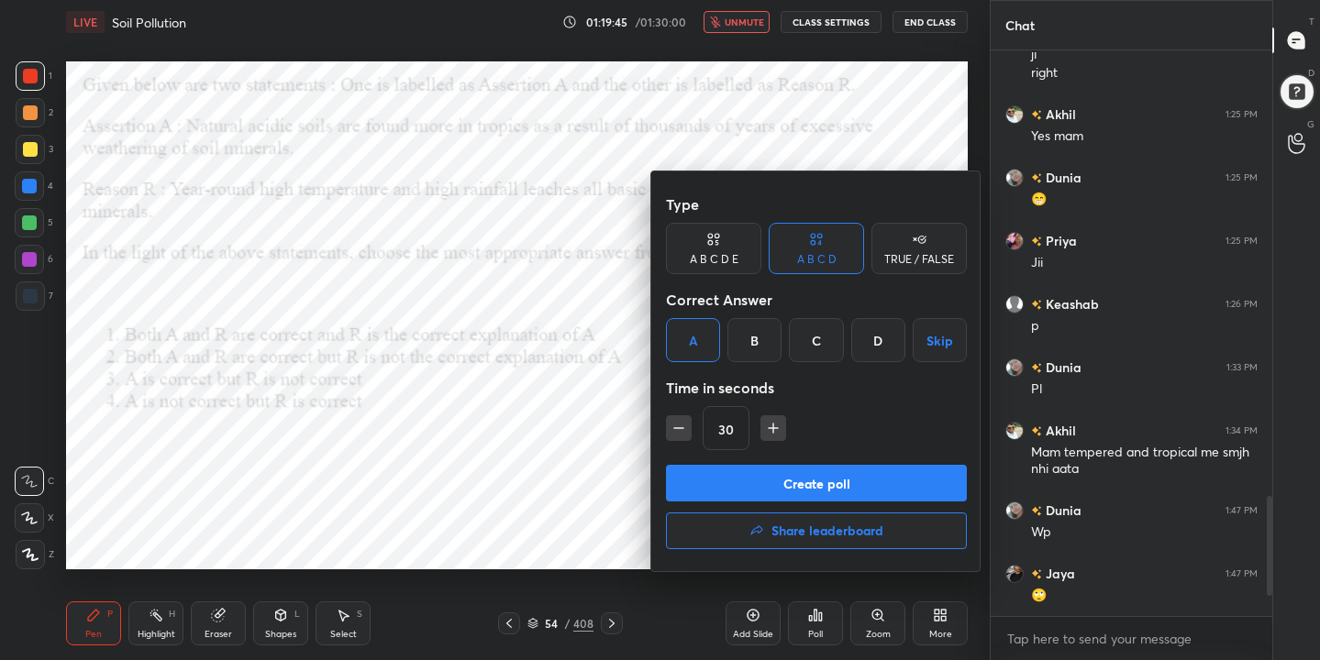
click at [782, 491] on button "Create poll" at bounding box center [816, 483] width 301 height 37
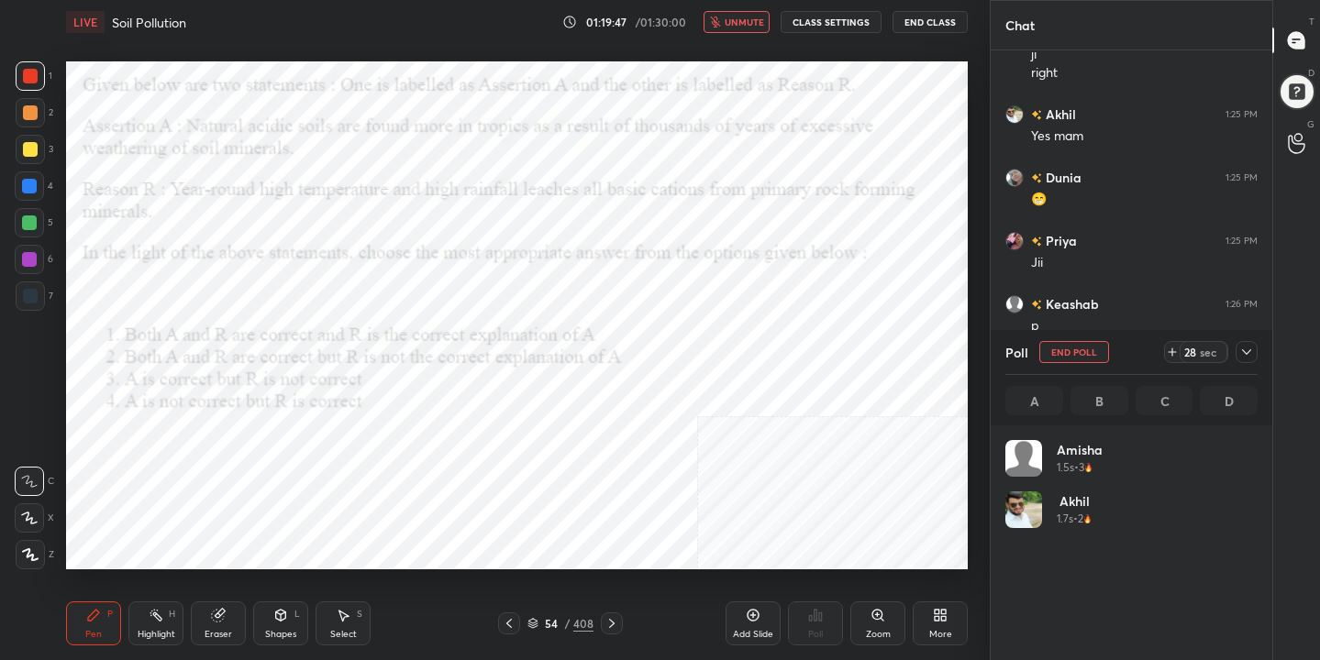
scroll to position [215, 247]
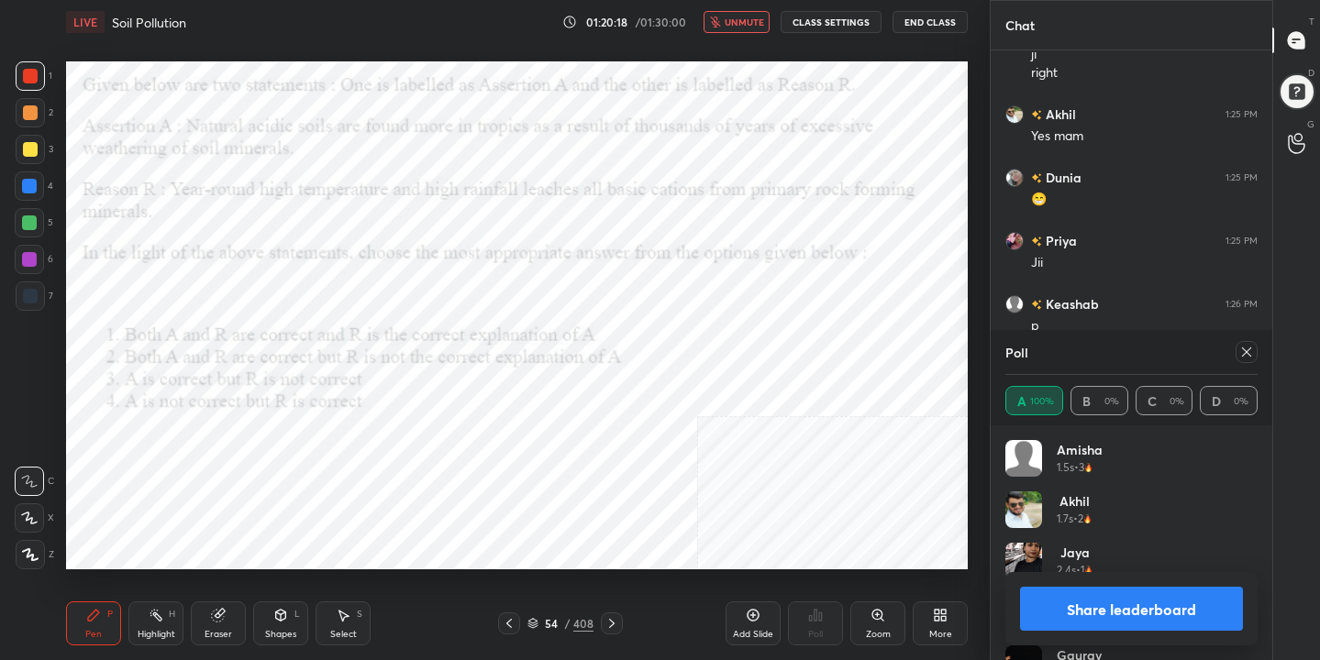
click at [1255, 356] on div at bounding box center [1246, 352] width 22 height 22
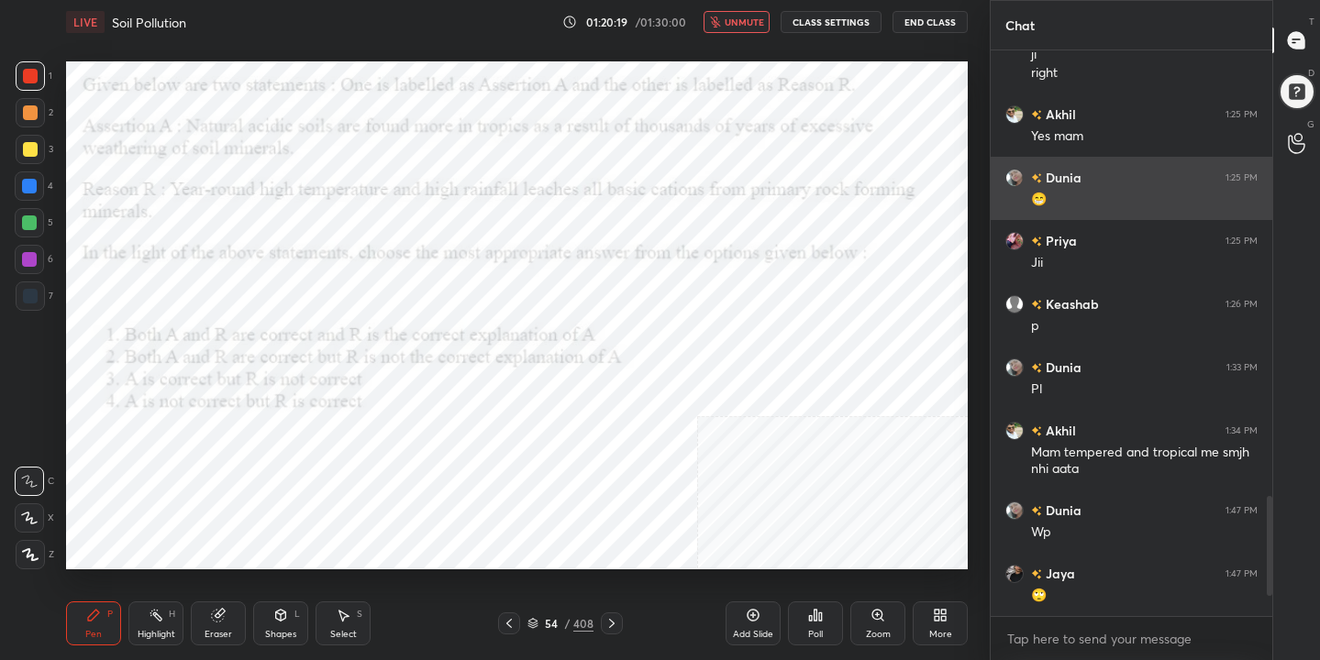
scroll to position [6, 6]
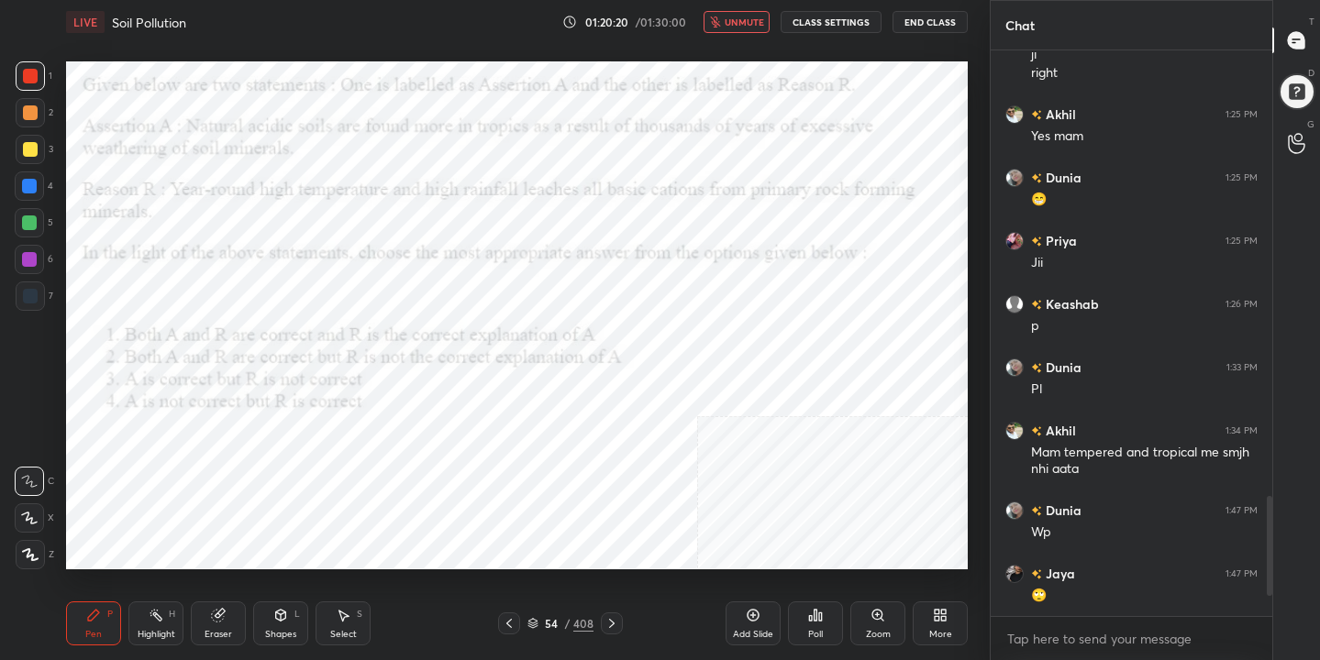
click at [758, 25] on span "unmute" at bounding box center [744, 22] width 39 height 13
click at [531, 628] on icon at bounding box center [532, 623] width 11 height 11
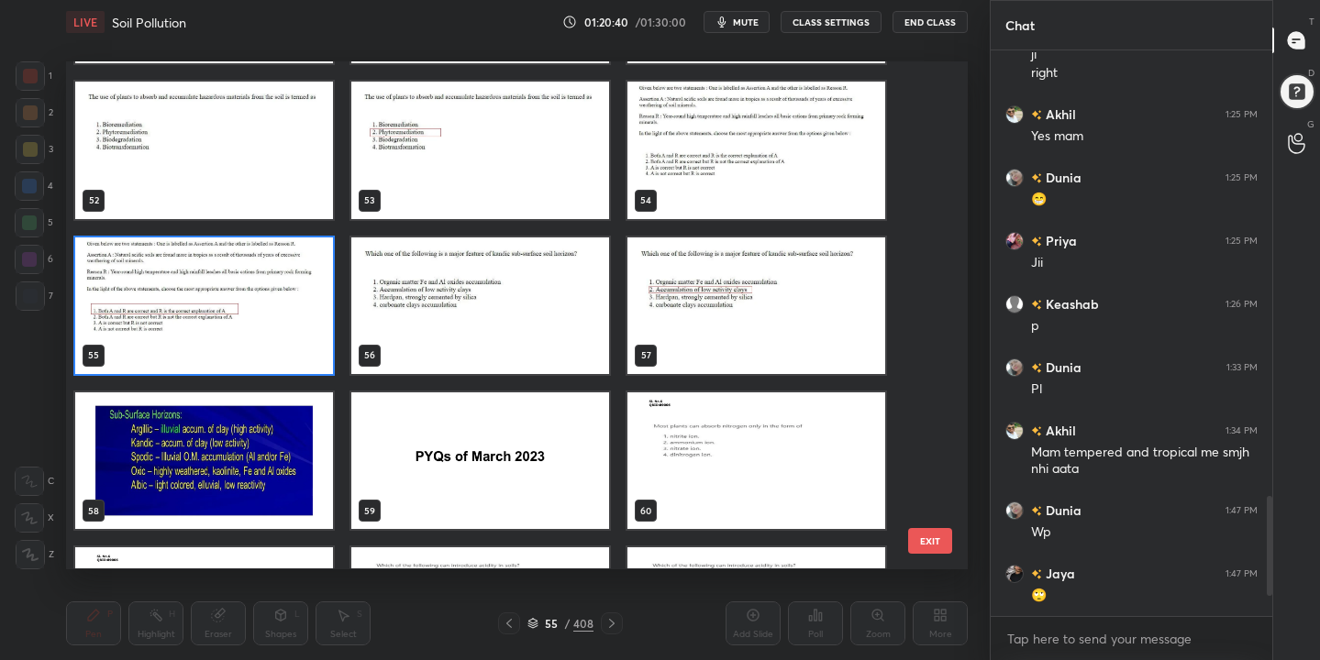
scroll to position [2629, 0]
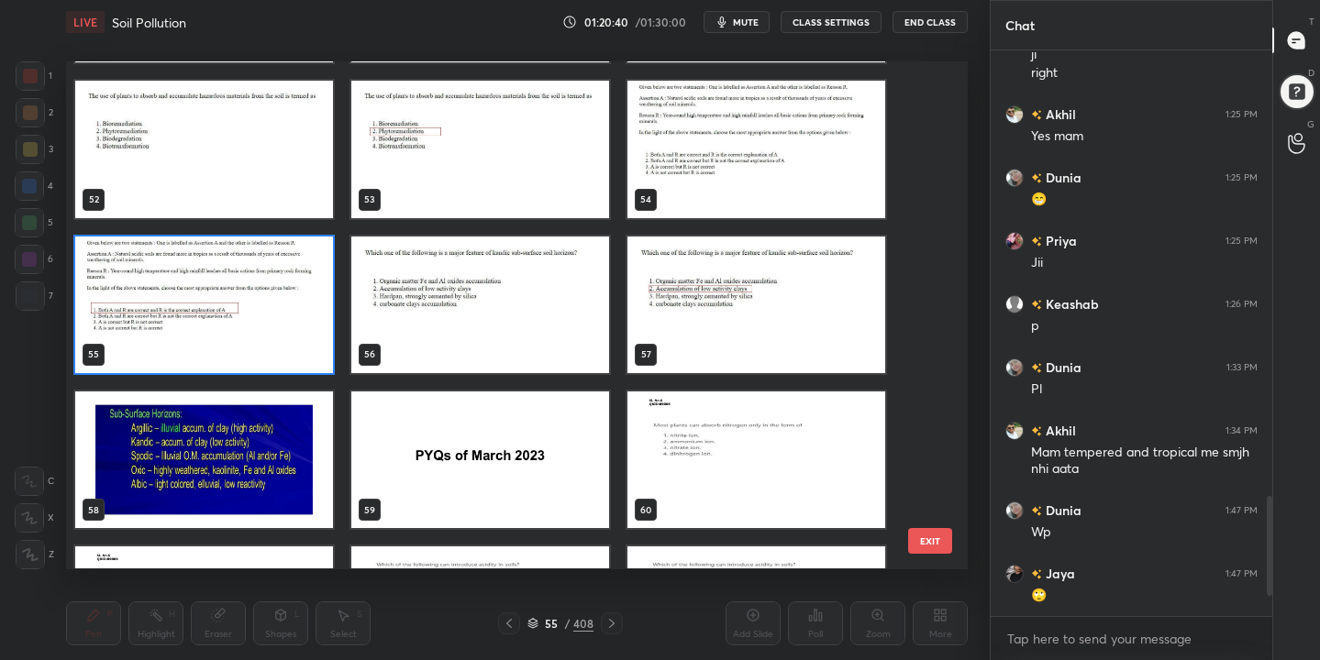
click at [534, 353] on img "grid" at bounding box center [480, 305] width 258 height 137
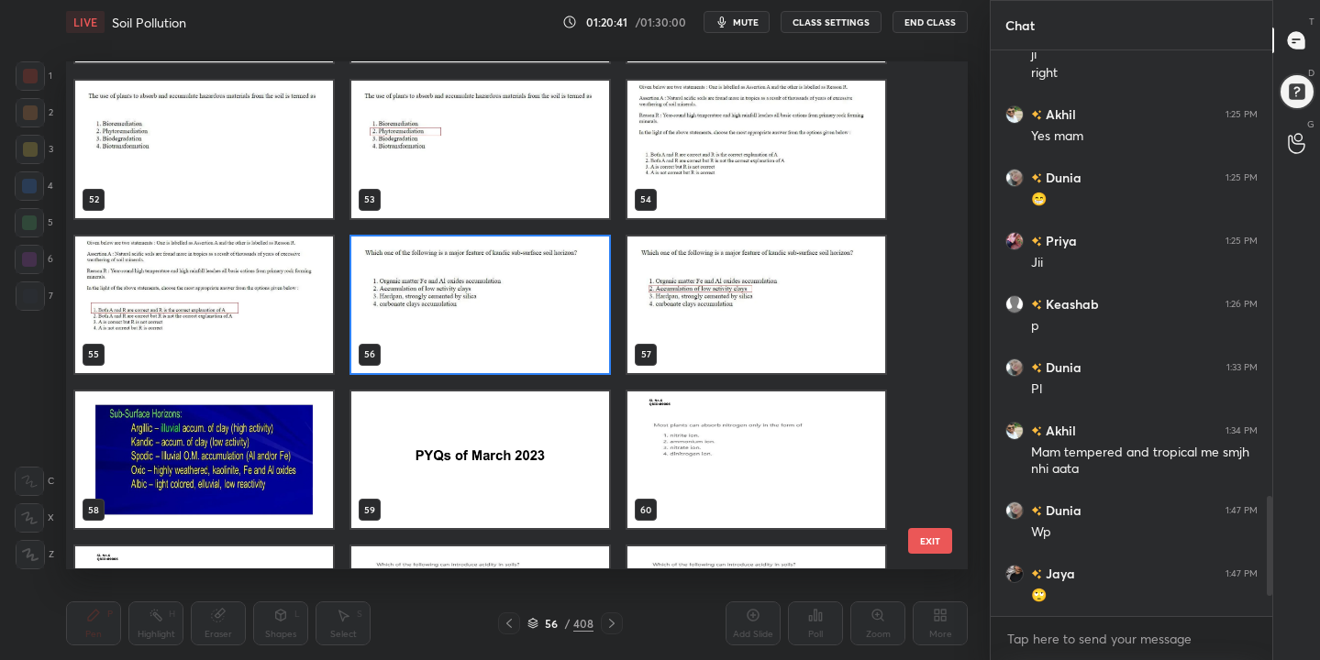
click at [534, 353] on img "grid" at bounding box center [480, 305] width 258 height 137
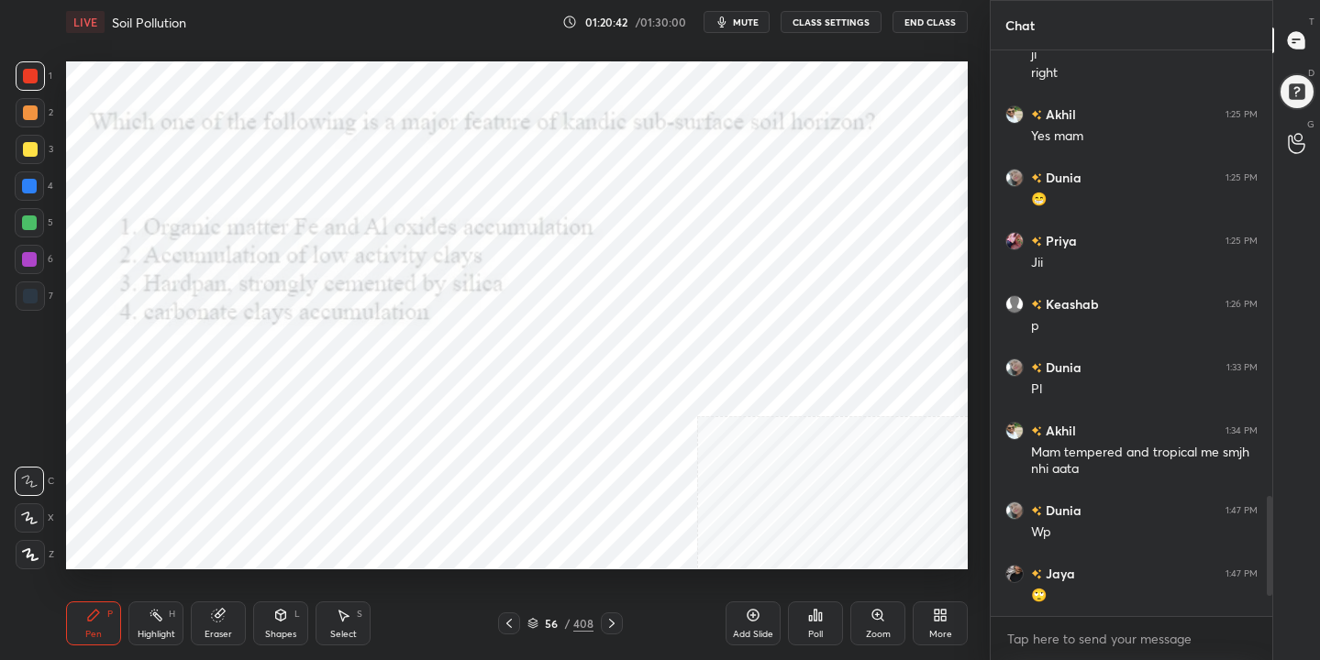
click at [733, 31] on button "mute" at bounding box center [736, 22] width 66 height 22
click at [532, 625] on icon at bounding box center [532, 625] width 9 height 3
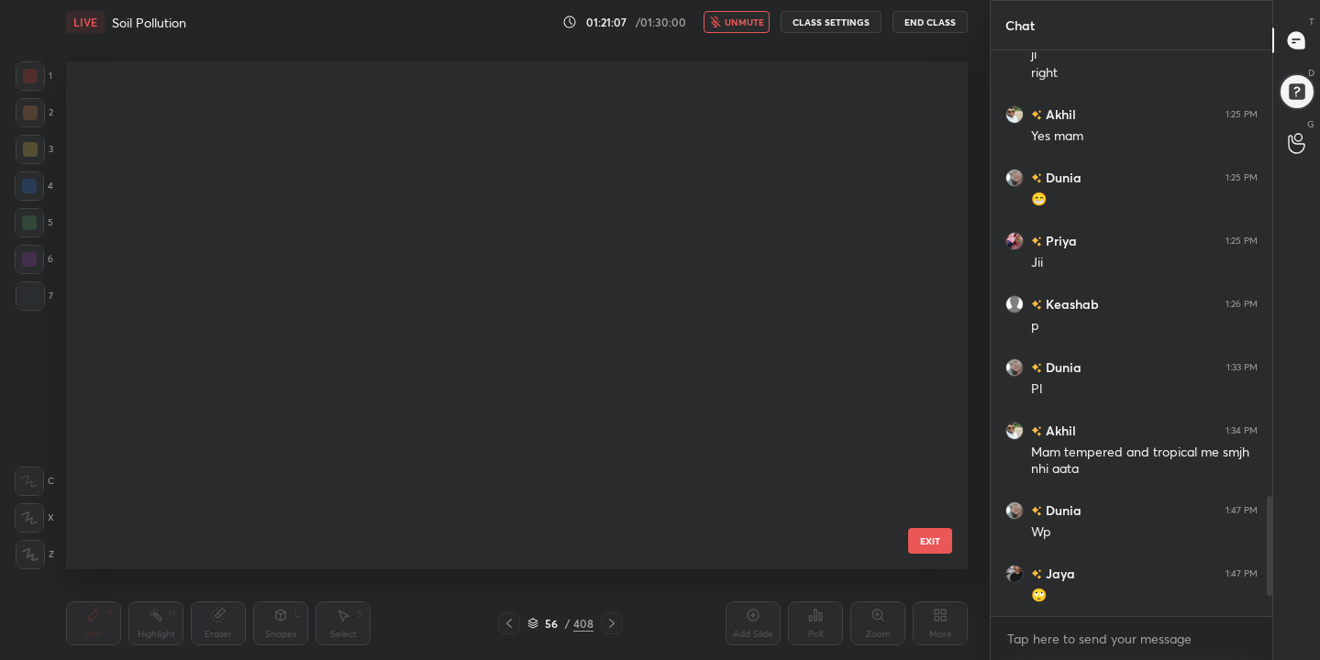
scroll to position [502, 893]
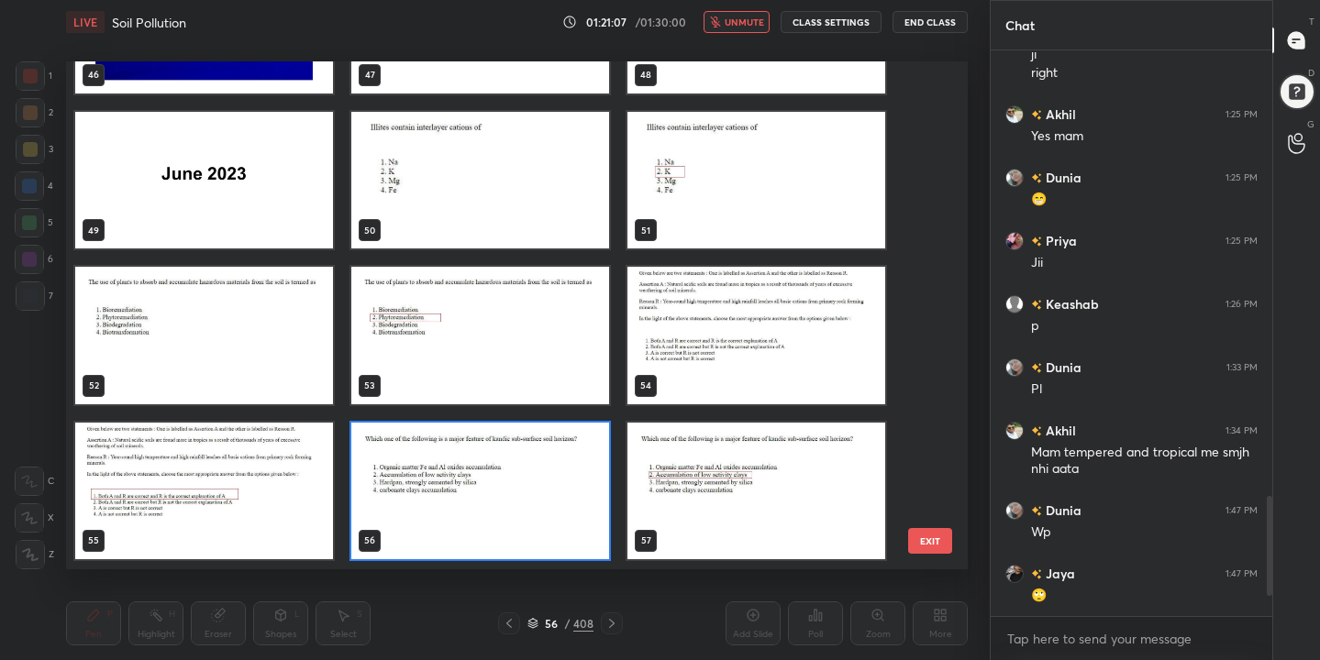
click at [479, 493] on img "grid" at bounding box center [480, 491] width 258 height 137
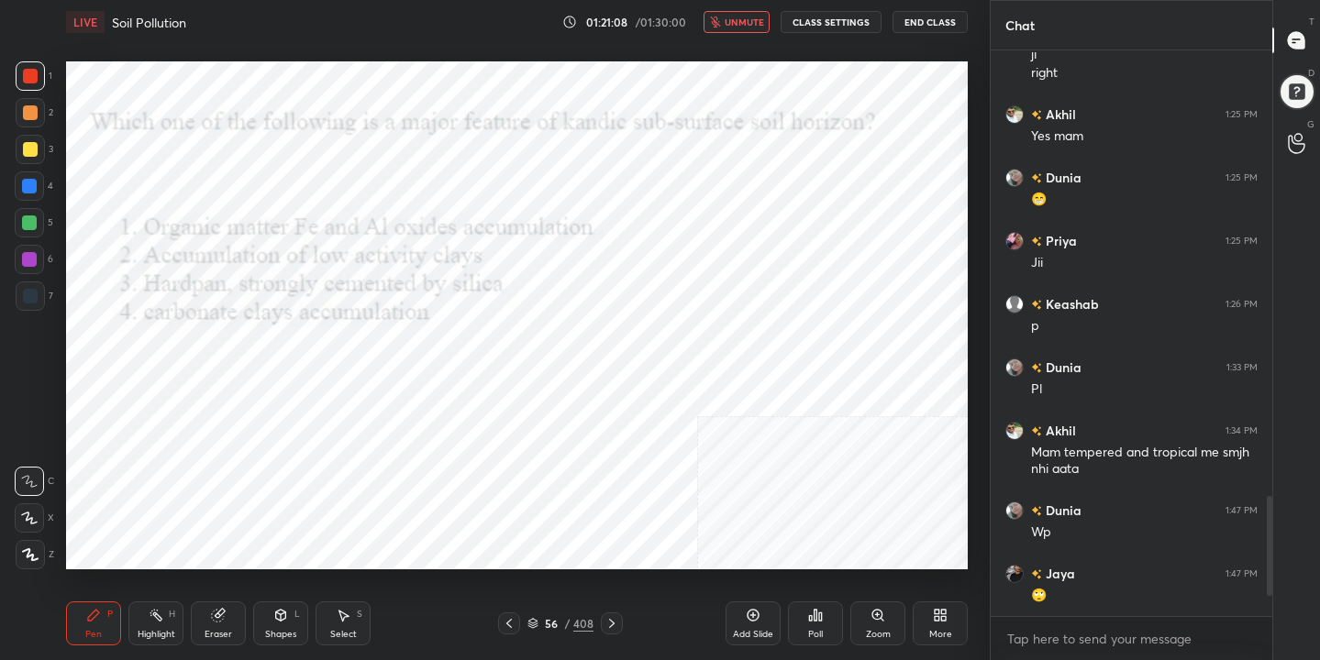
click at [479, 493] on img "grid" at bounding box center [480, 491] width 258 height 137
click at [819, 616] on icon at bounding box center [820, 617] width 3 height 8
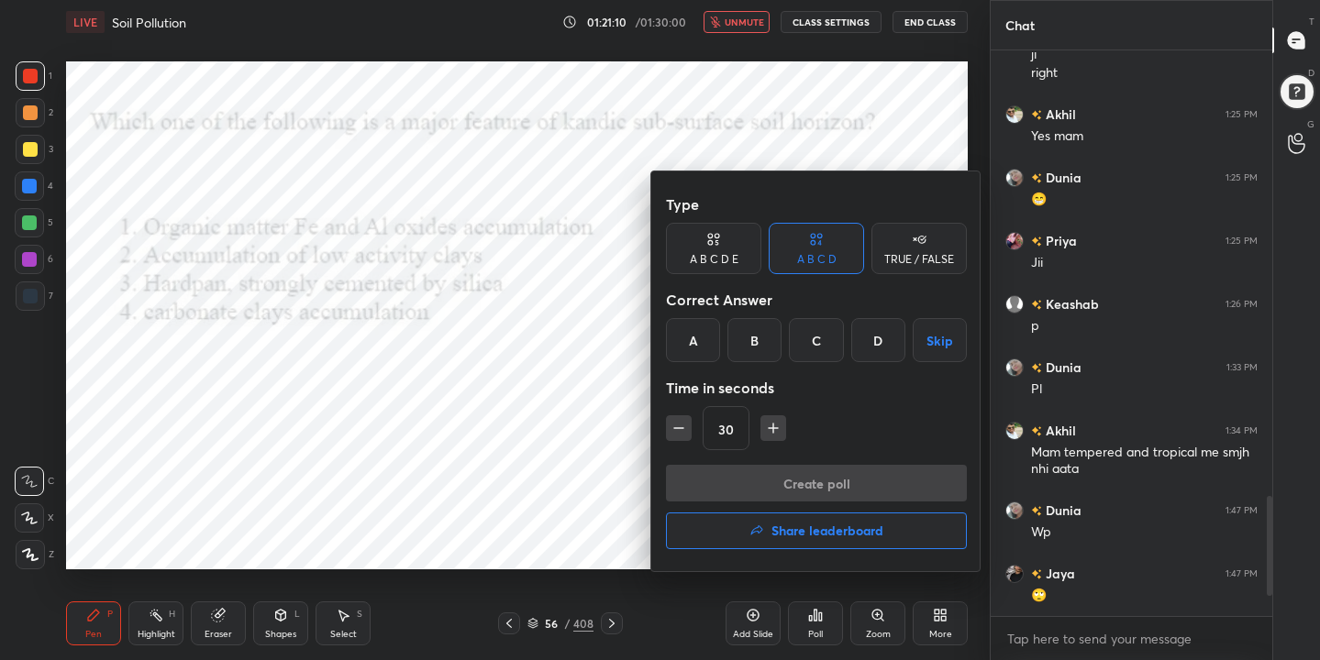
click at [755, 338] on div "B" at bounding box center [754, 340] width 54 height 44
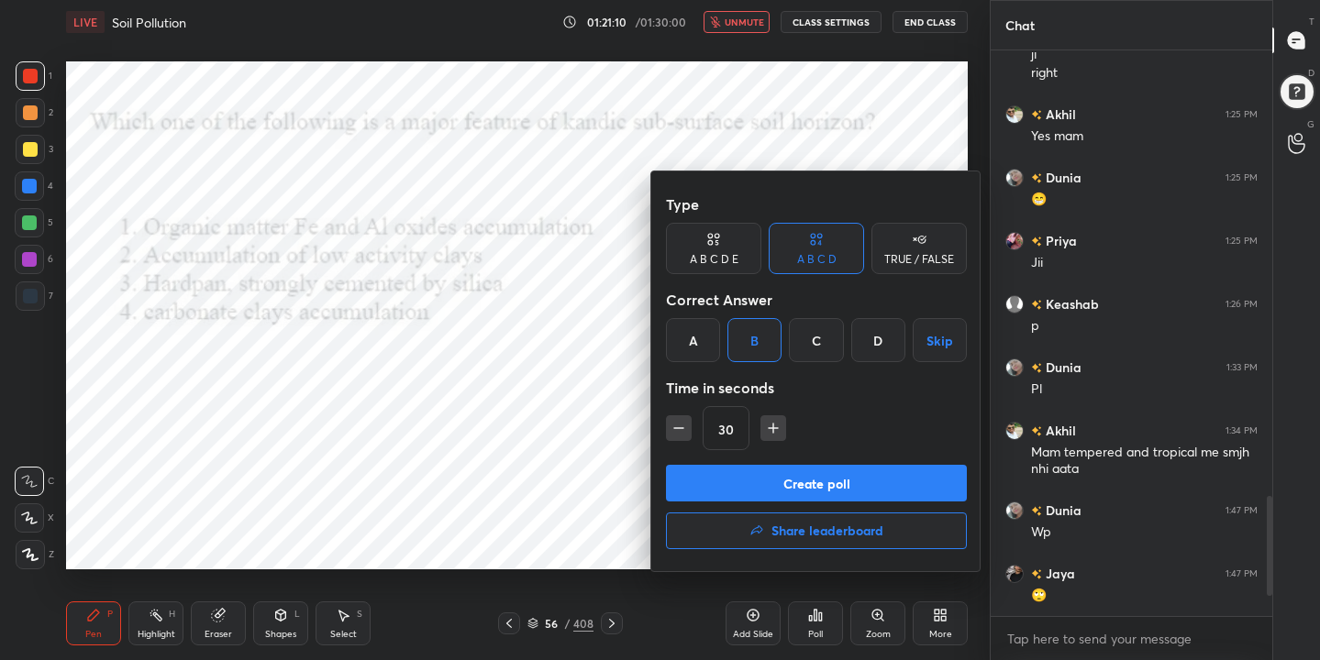
click at [814, 468] on button "Create poll" at bounding box center [816, 483] width 301 height 37
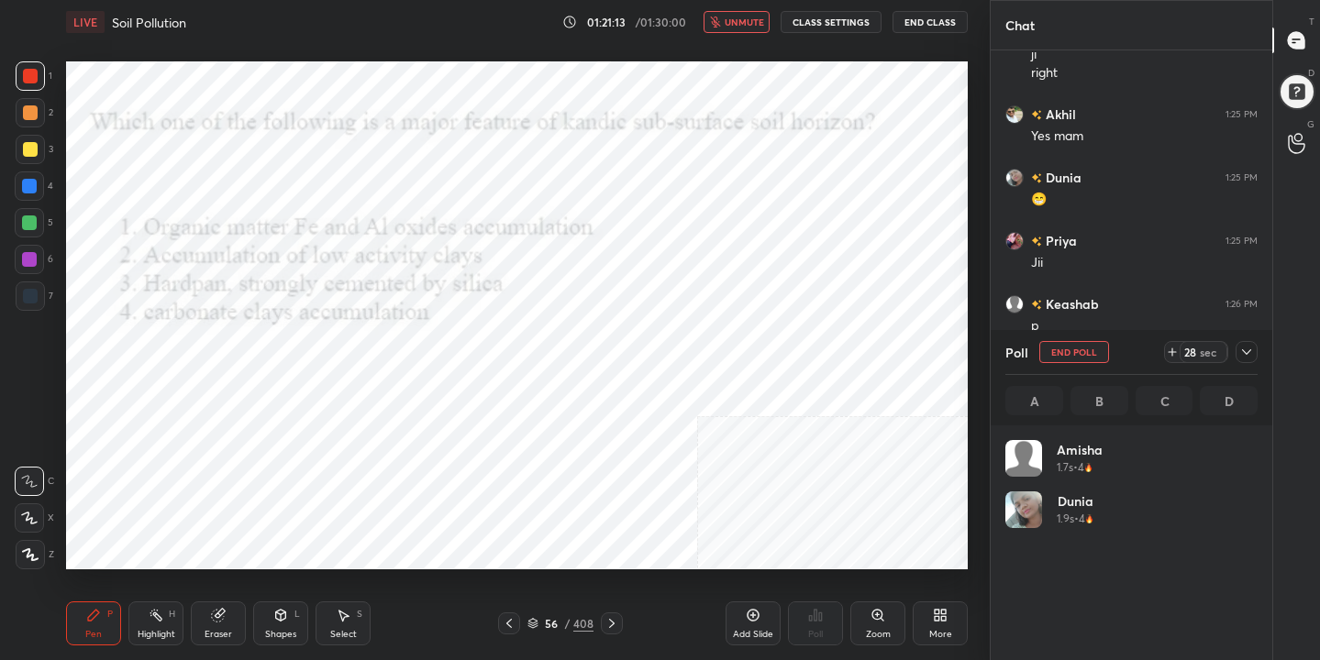
scroll to position [215, 247]
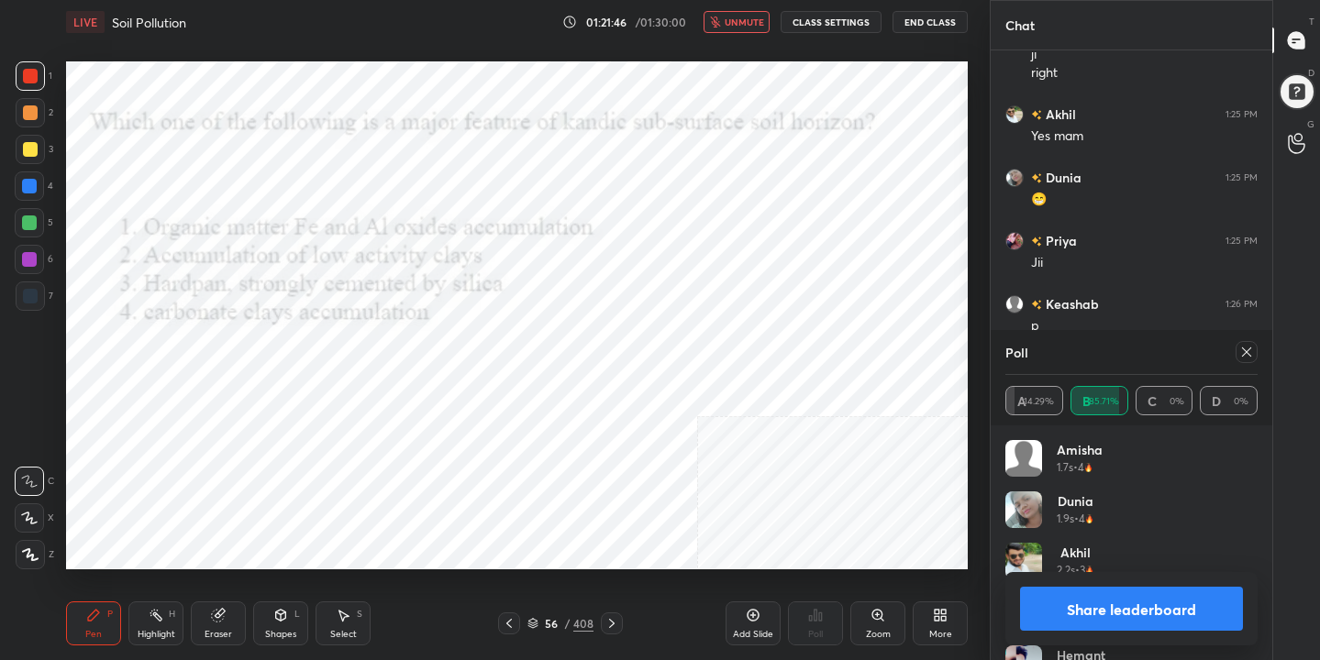
click at [1244, 349] on icon at bounding box center [1246, 352] width 15 height 15
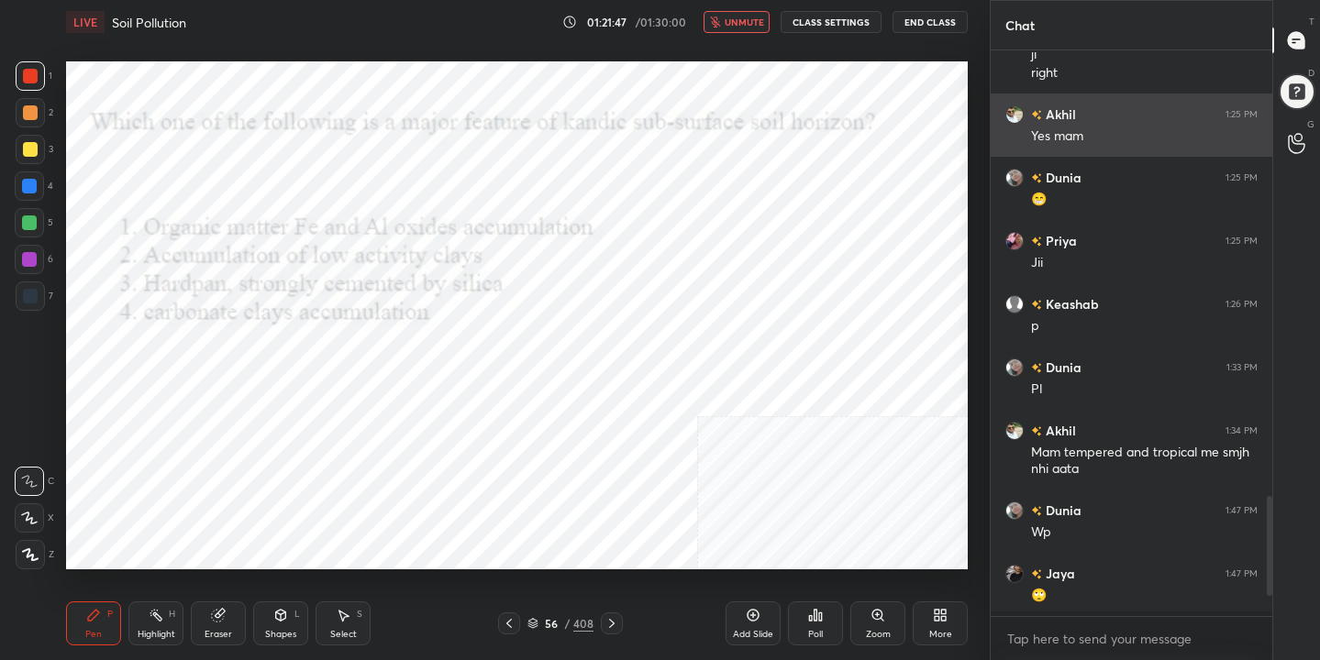
scroll to position [408, 276]
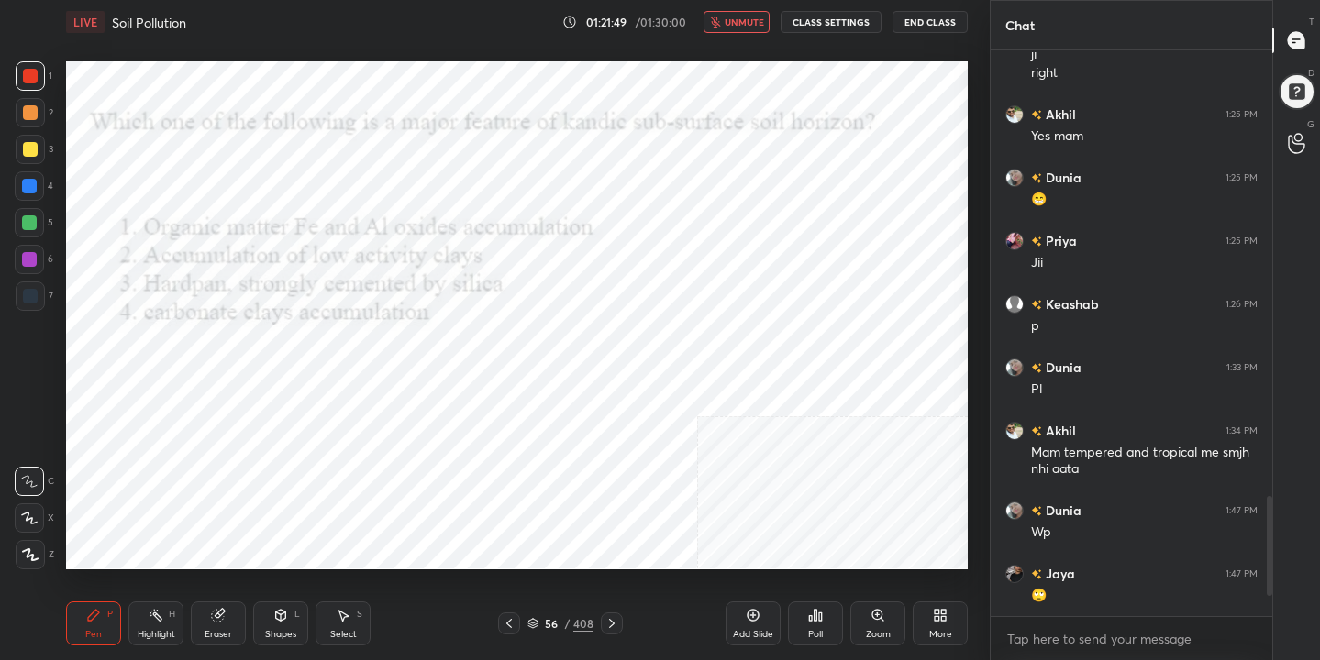
click at [751, 23] on span "unmute" at bounding box center [744, 22] width 39 height 13
click at [538, 620] on icon at bounding box center [532, 623] width 11 height 11
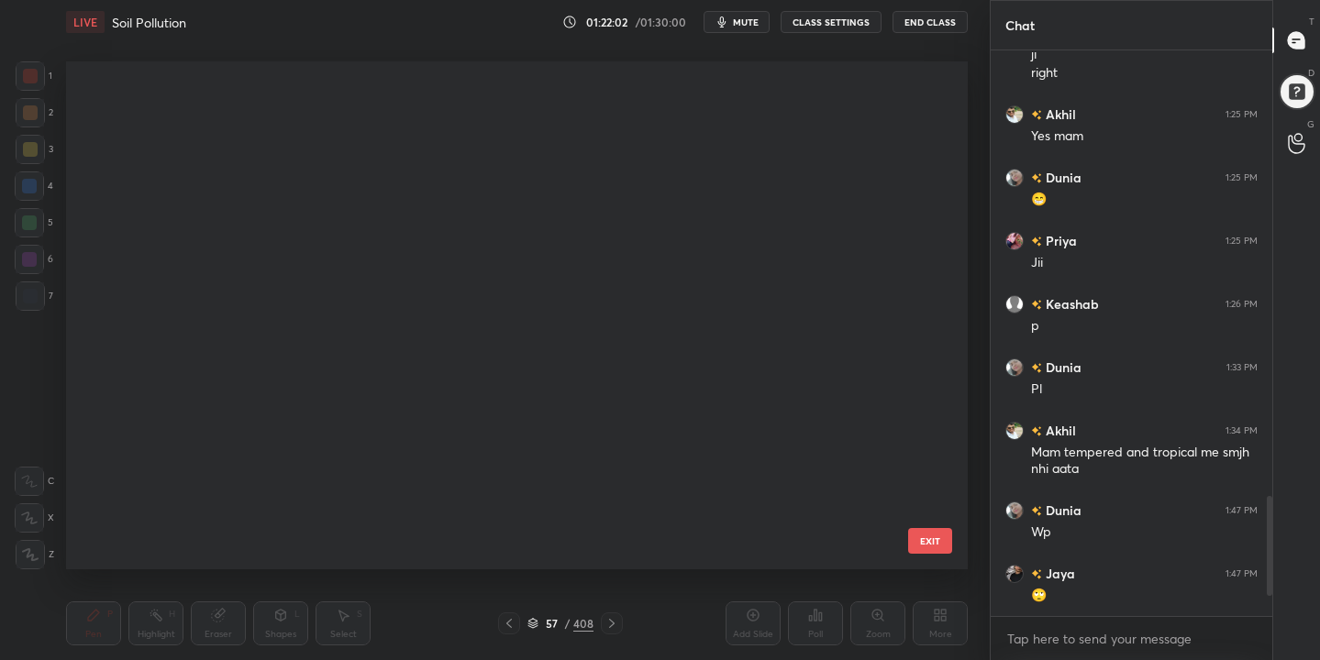
scroll to position [502, 893]
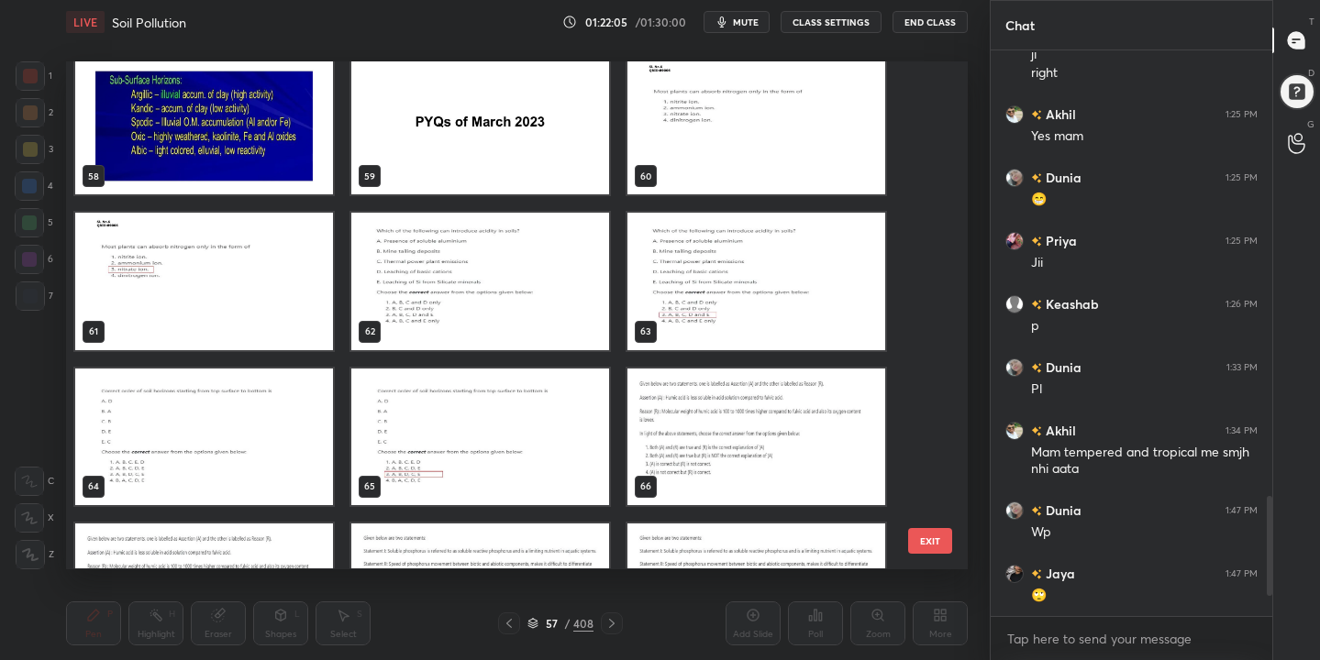
click at [735, 123] on img "grid" at bounding box center [756, 126] width 258 height 137
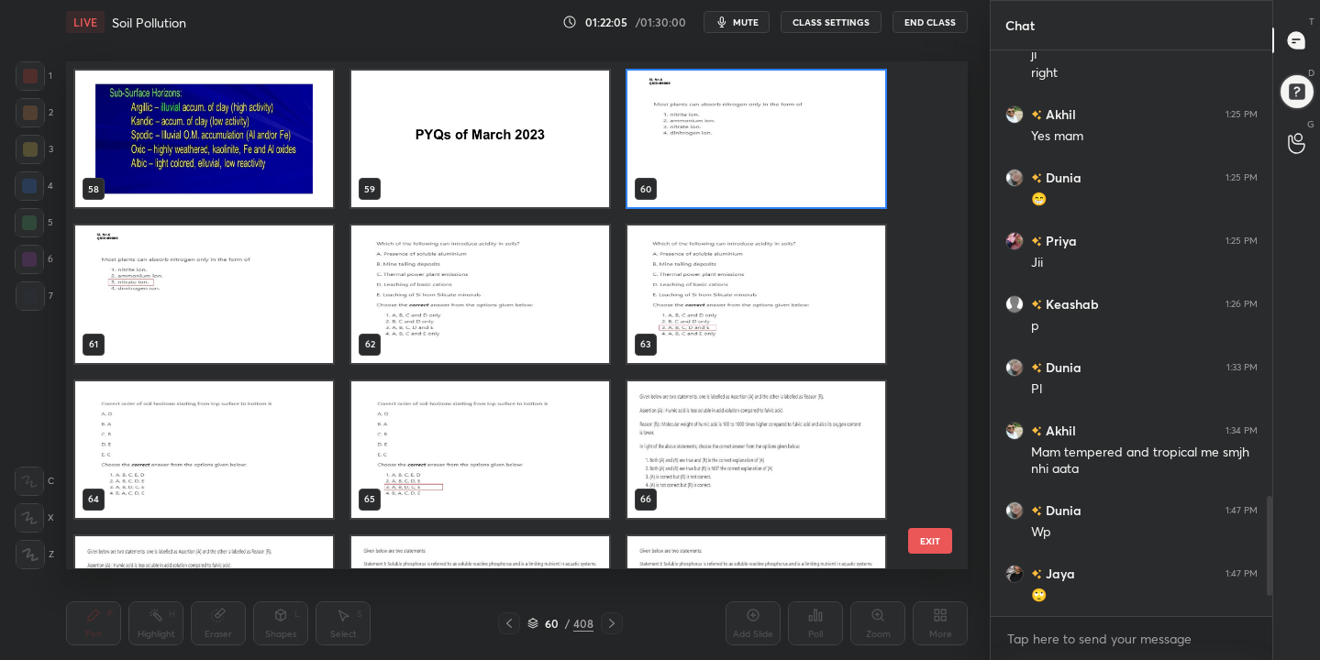
click at [735, 123] on div "58 59 60 61 62 63 64 65 66 67 68 69 70 71 72" at bounding box center [500, 314] width 869 height 507
click at [735, 123] on img "grid" at bounding box center [756, 139] width 258 height 137
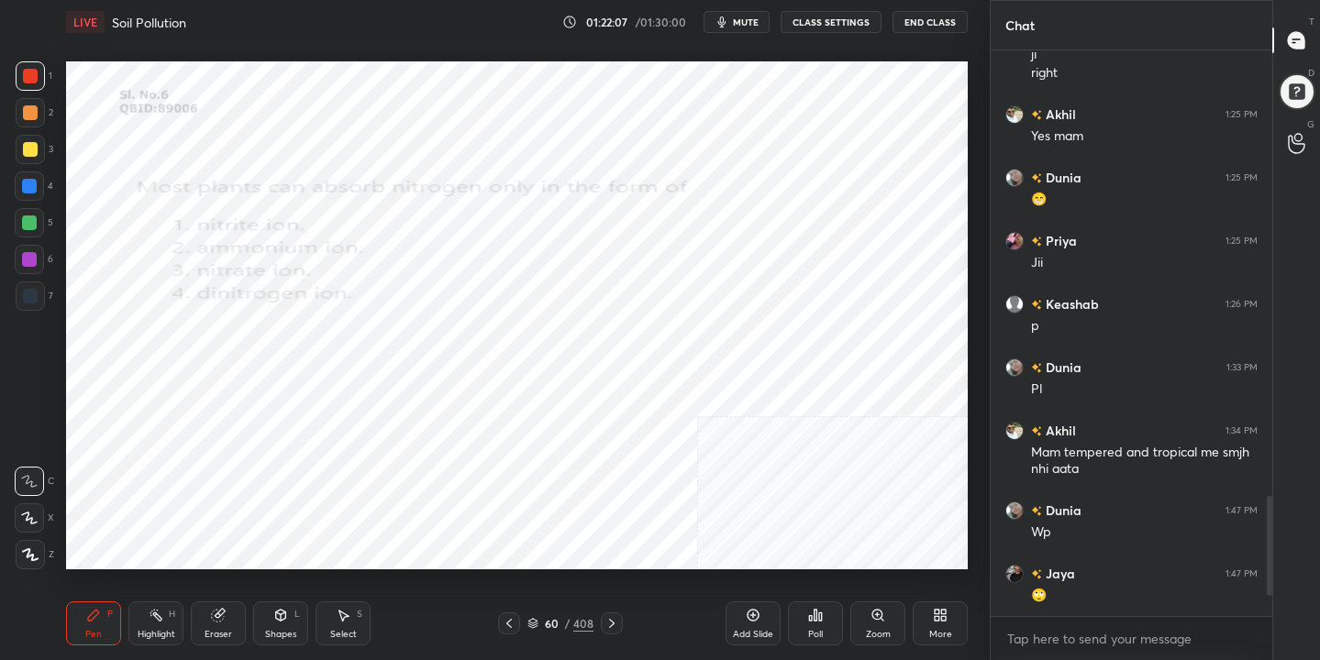
click at [748, 28] on span "mute" at bounding box center [746, 22] width 26 height 13
click at [824, 627] on div "Poll" at bounding box center [815, 624] width 55 height 44
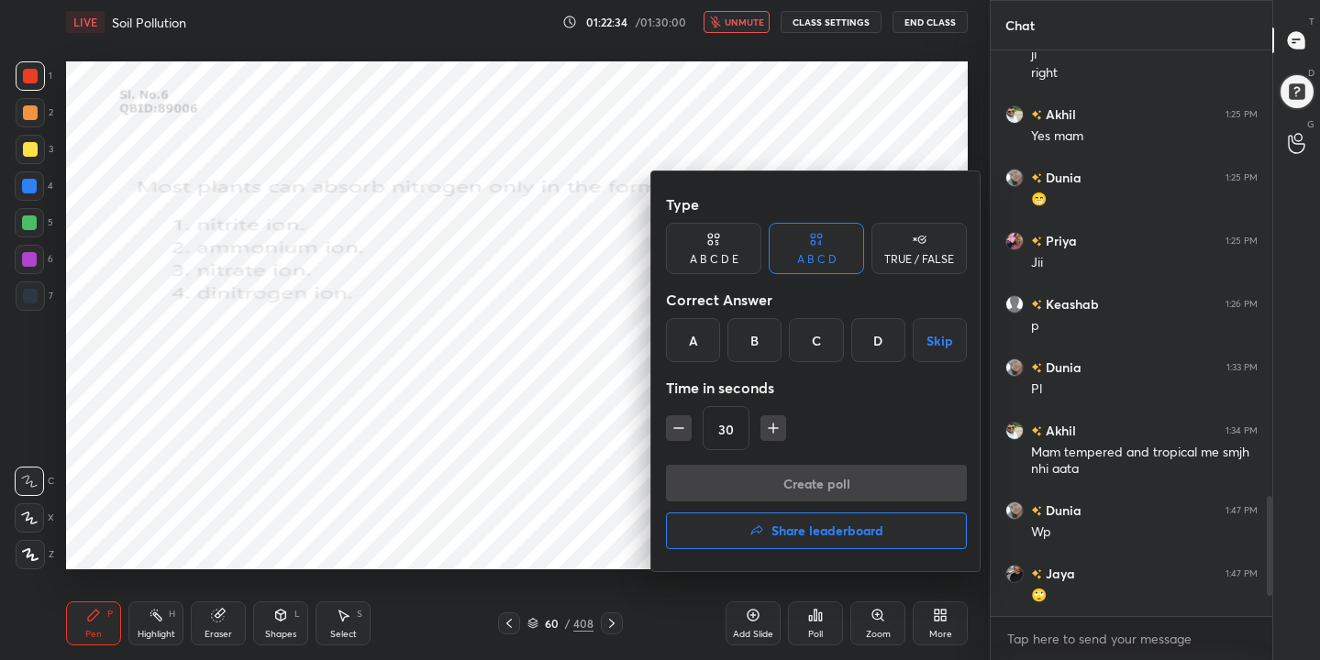
click at [819, 347] on div "C" at bounding box center [816, 340] width 54 height 44
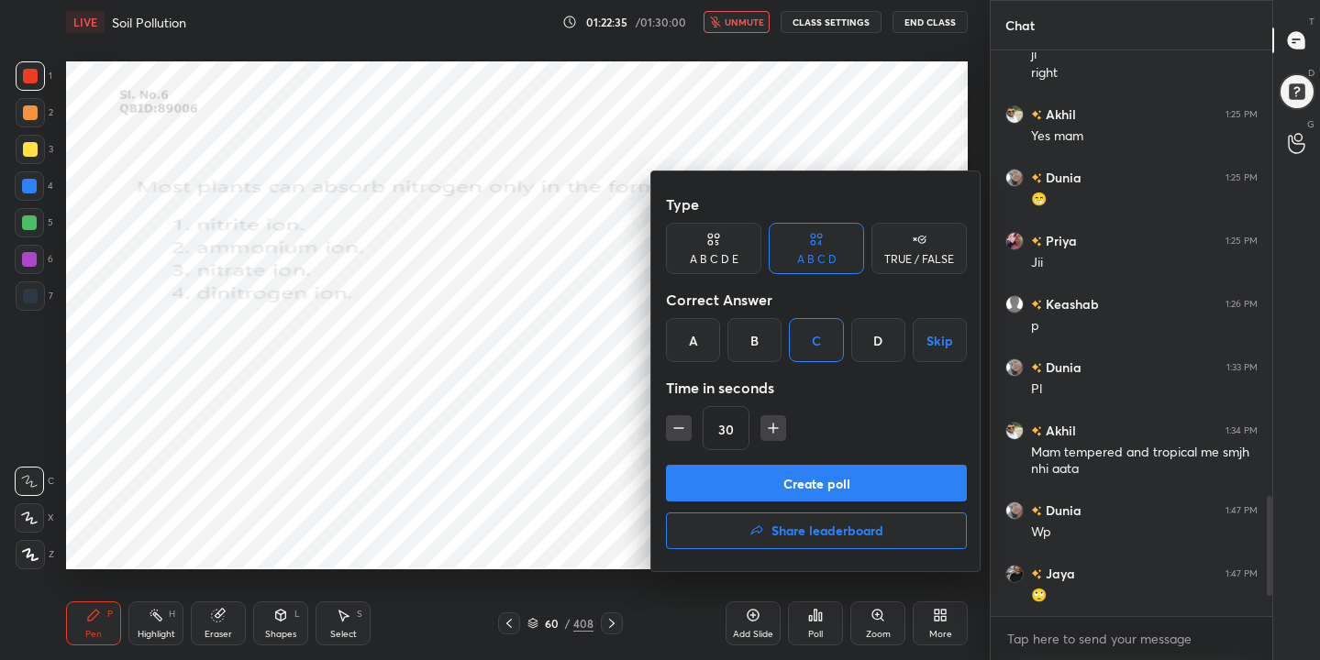
click at [838, 480] on button "Create poll" at bounding box center [816, 483] width 301 height 37
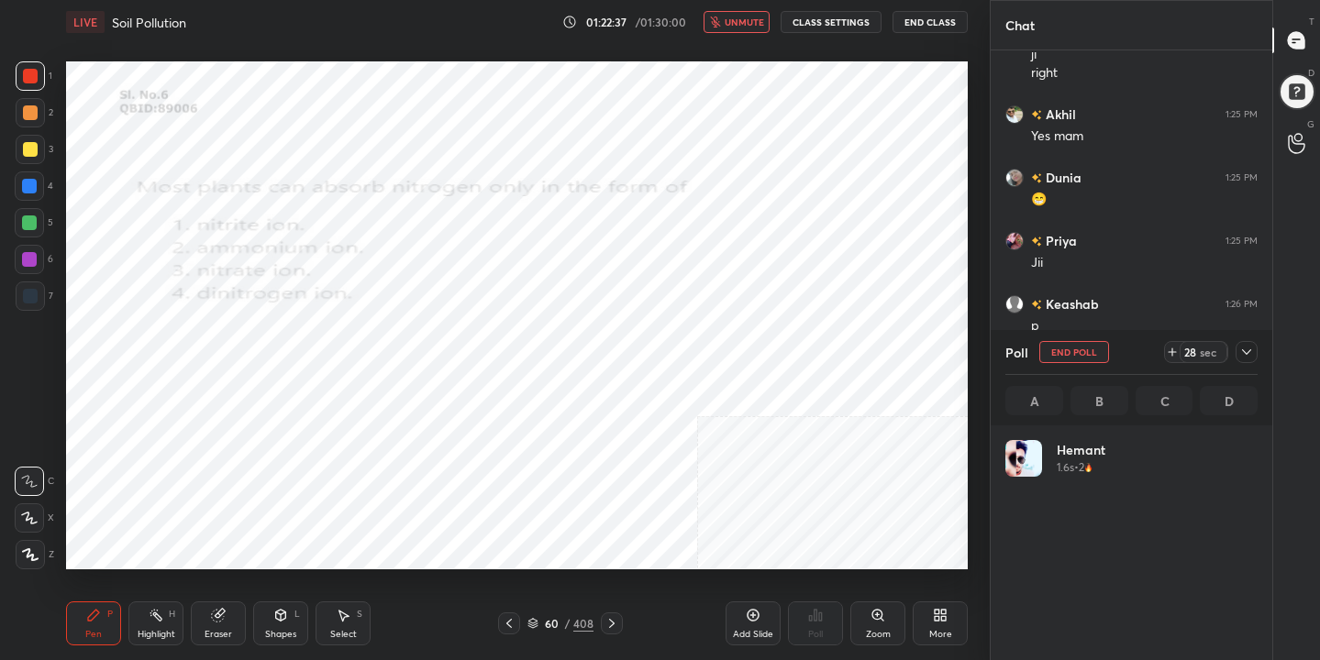
scroll to position [215, 247]
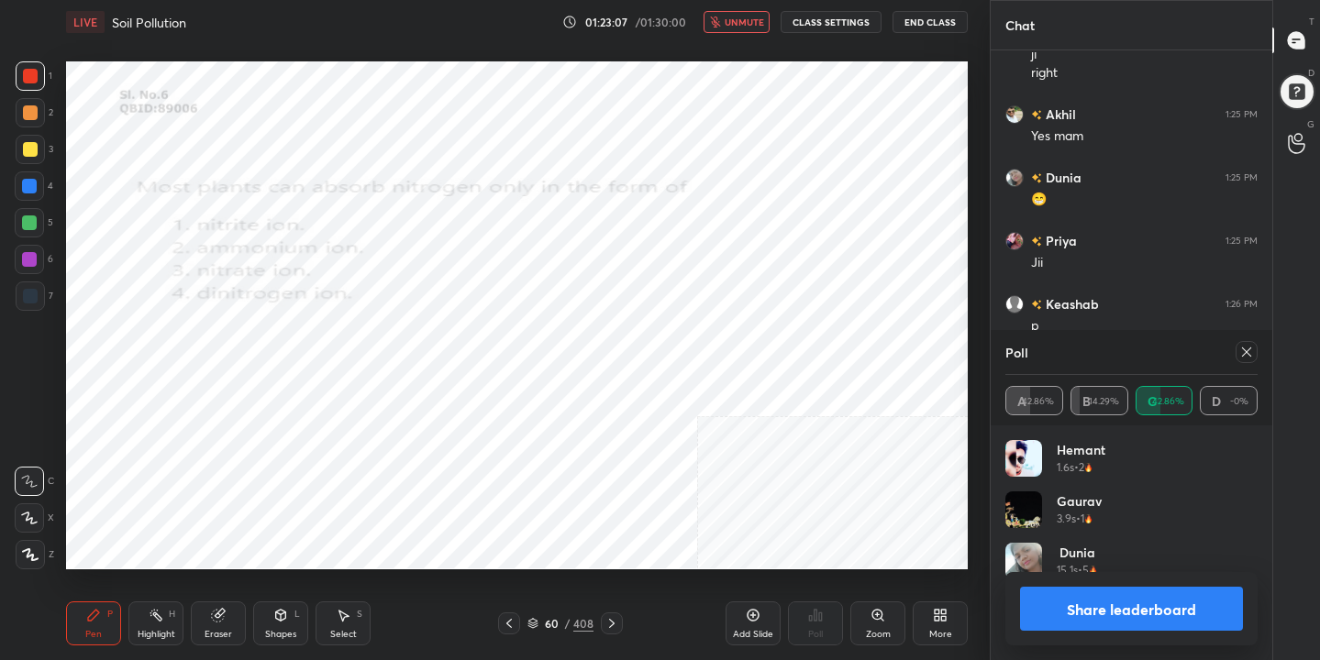
click at [1247, 352] on icon at bounding box center [1246, 352] width 9 height 9
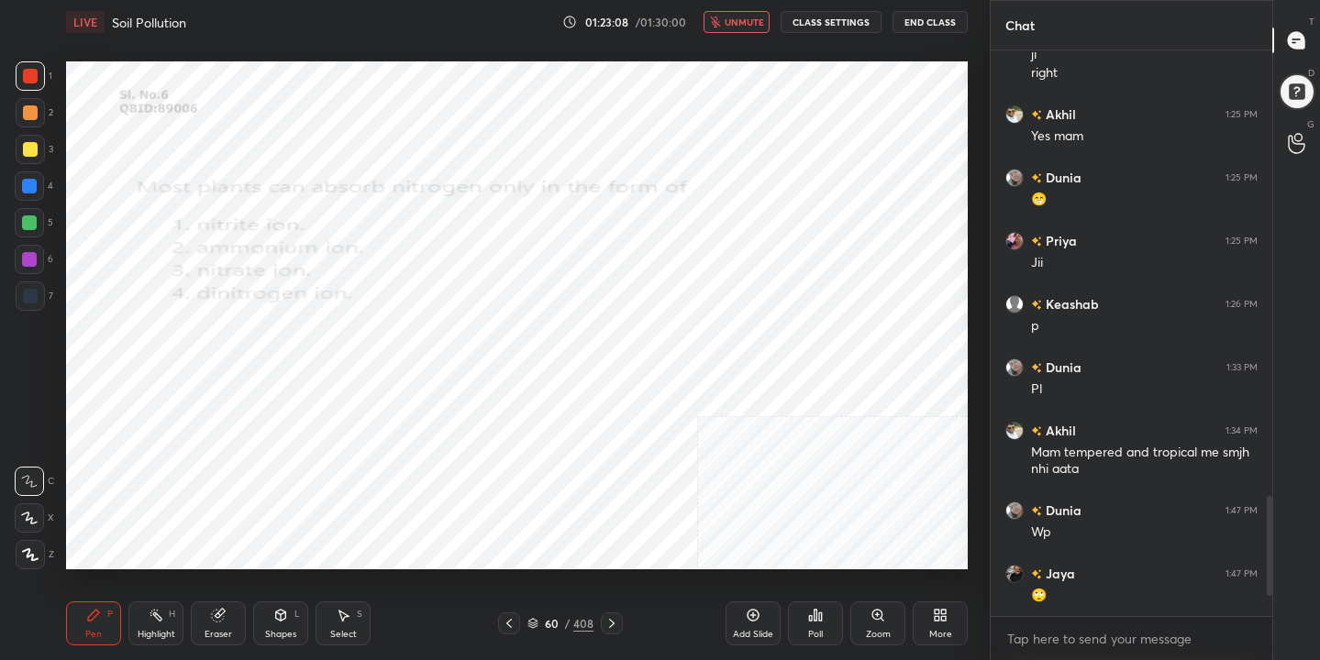
scroll to position [6, 6]
click at [744, 24] on span "unmute" at bounding box center [744, 22] width 39 height 13
click at [537, 622] on icon at bounding box center [532, 623] width 11 height 11
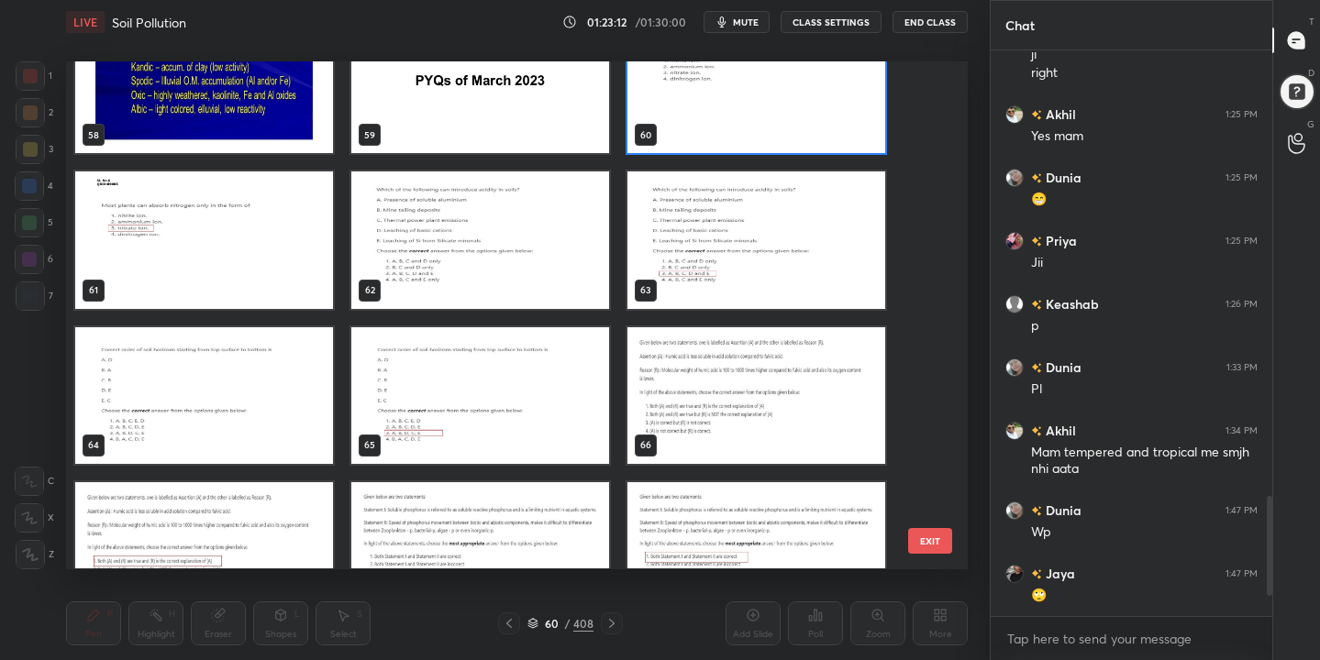
scroll to position [3002, 0]
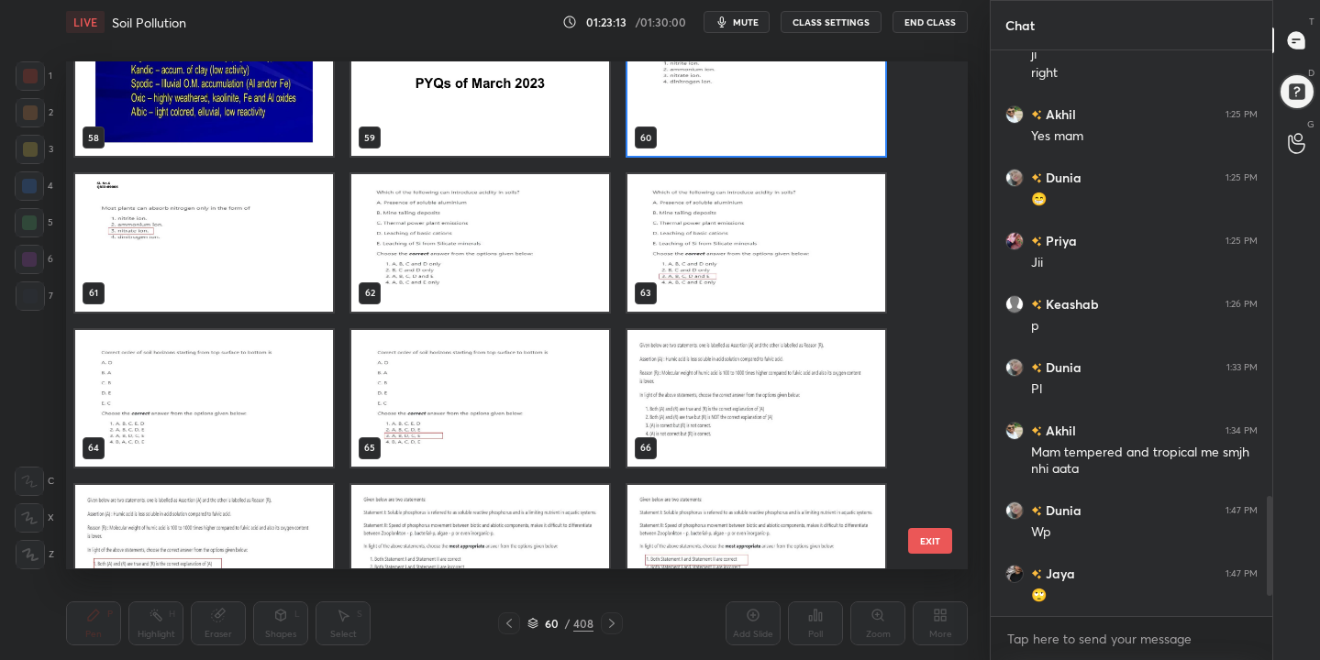
click at [488, 249] on img "grid" at bounding box center [480, 243] width 258 height 137
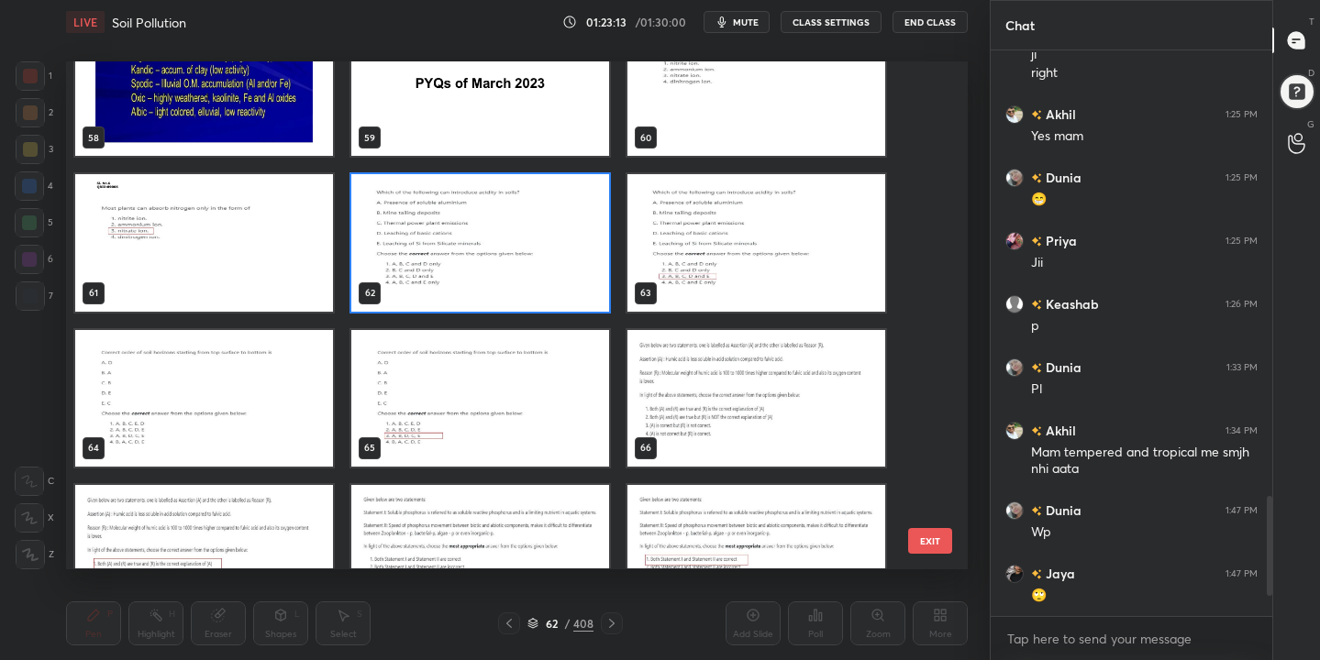
click at [488, 249] on img "grid" at bounding box center [480, 243] width 258 height 137
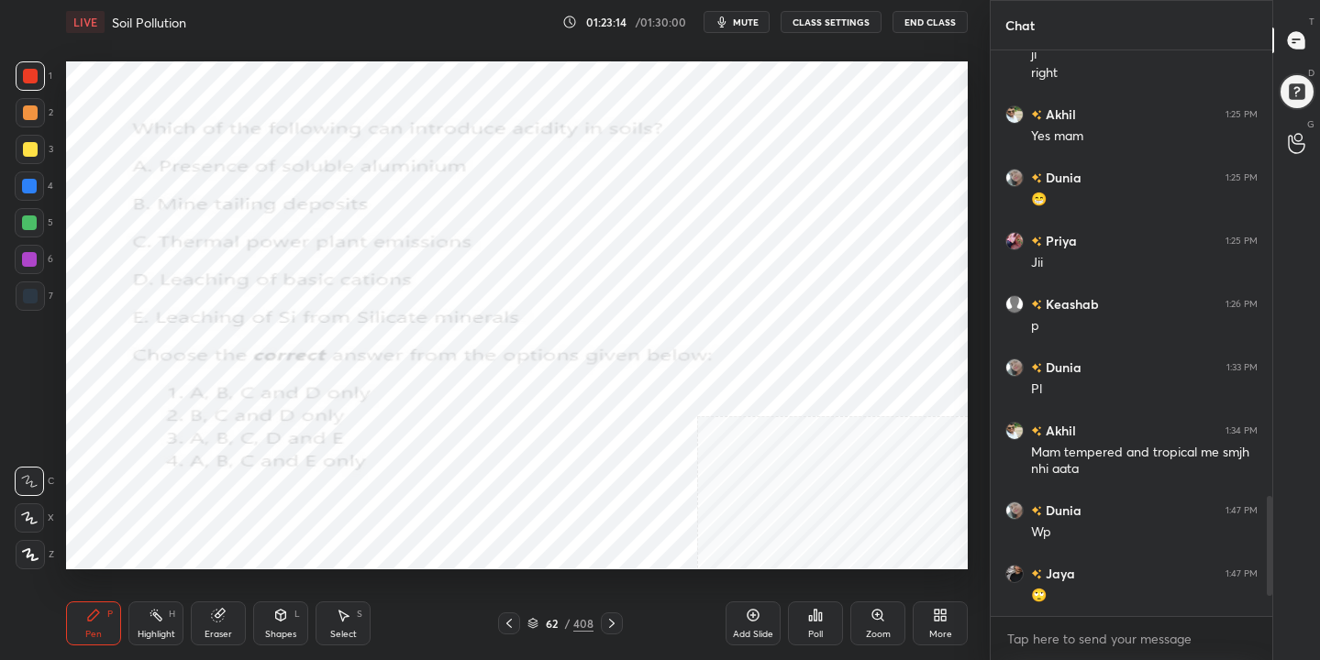
click at [726, 17] on icon "button" at bounding box center [722, 22] width 8 height 11
click at [533, 621] on icon at bounding box center [532, 623] width 11 height 11
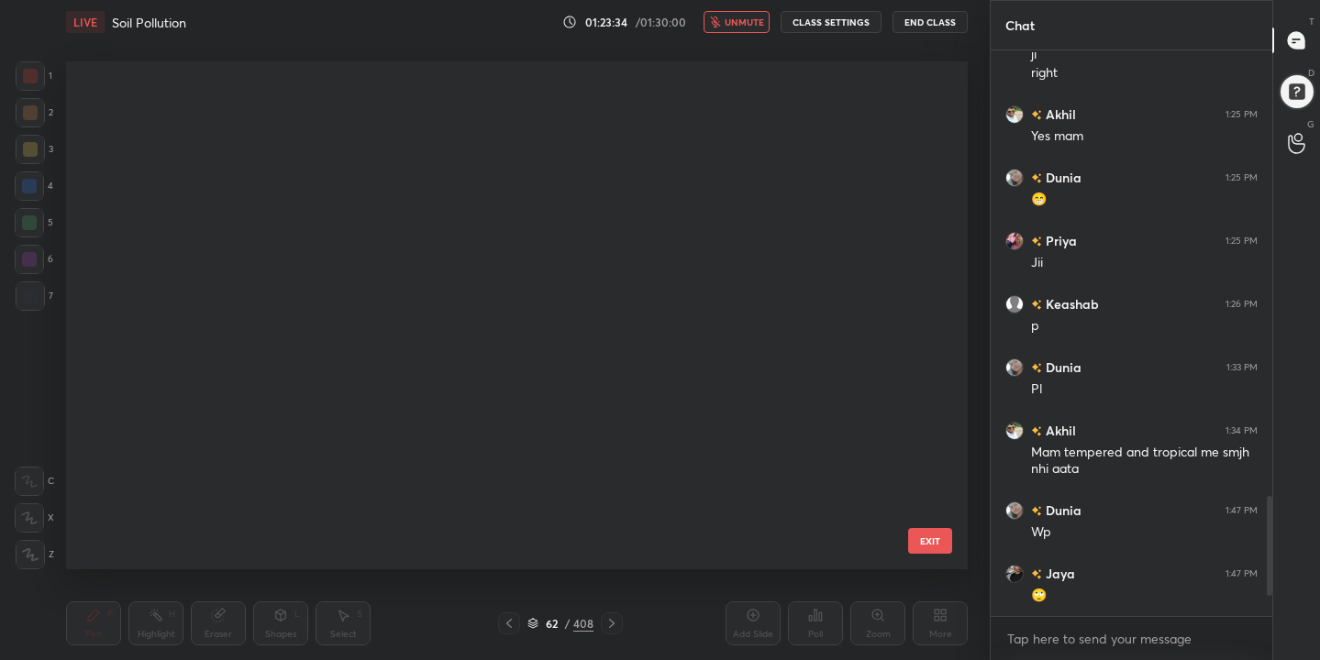
scroll to position [502, 893]
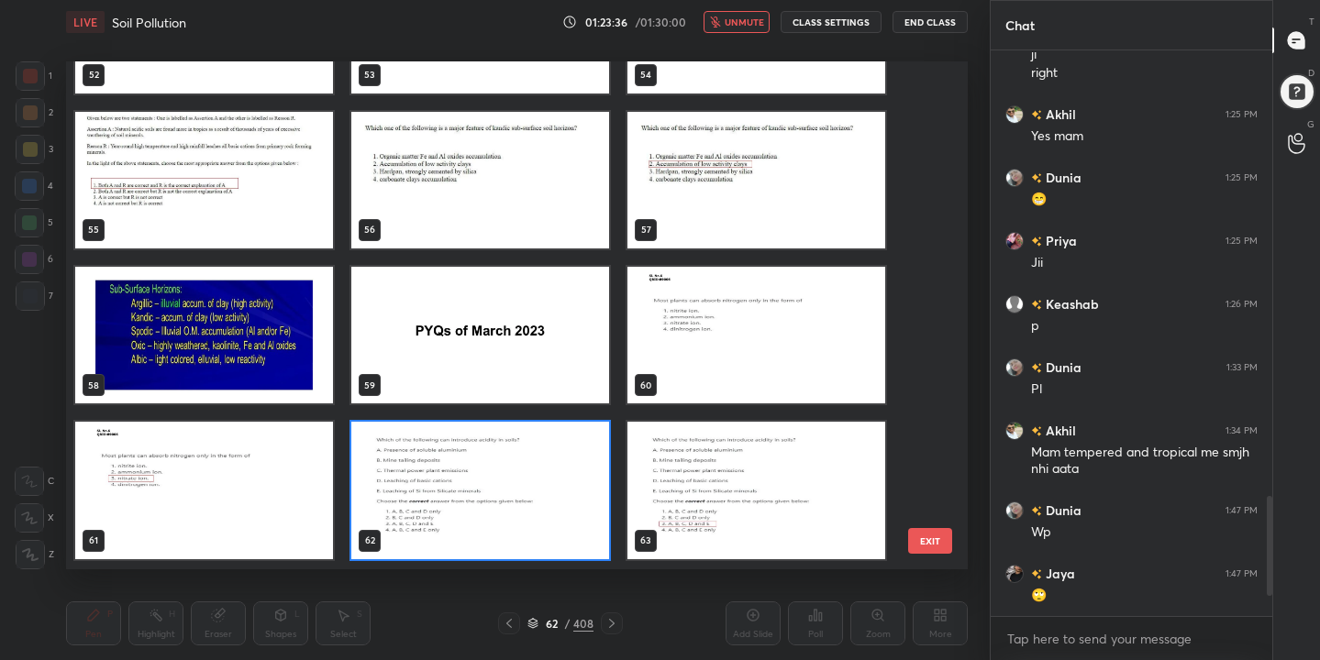
click at [455, 493] on img "grid" at bounding box center [480, 491] width 258 height 137
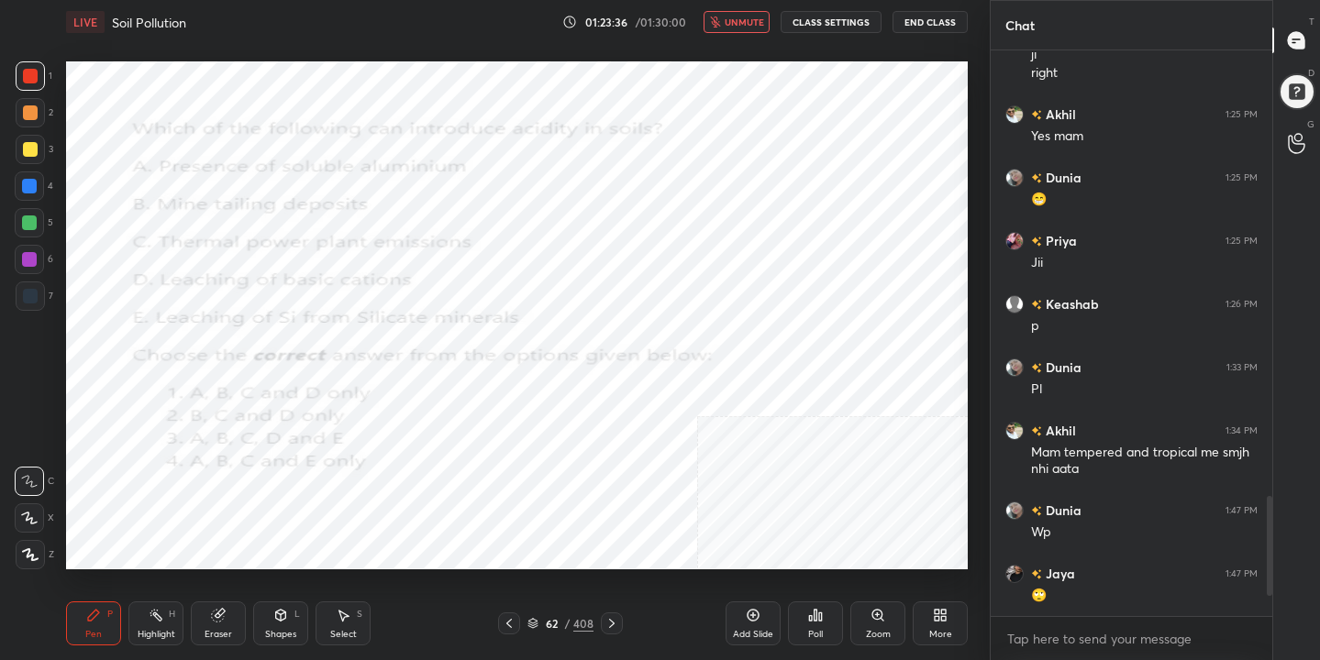
click at [455, 493] on img "grid" at bounding box center [480, 491] width 258 height 137
click at [822, 616] on icon at bounding box center [820, 617] width 3 height 8
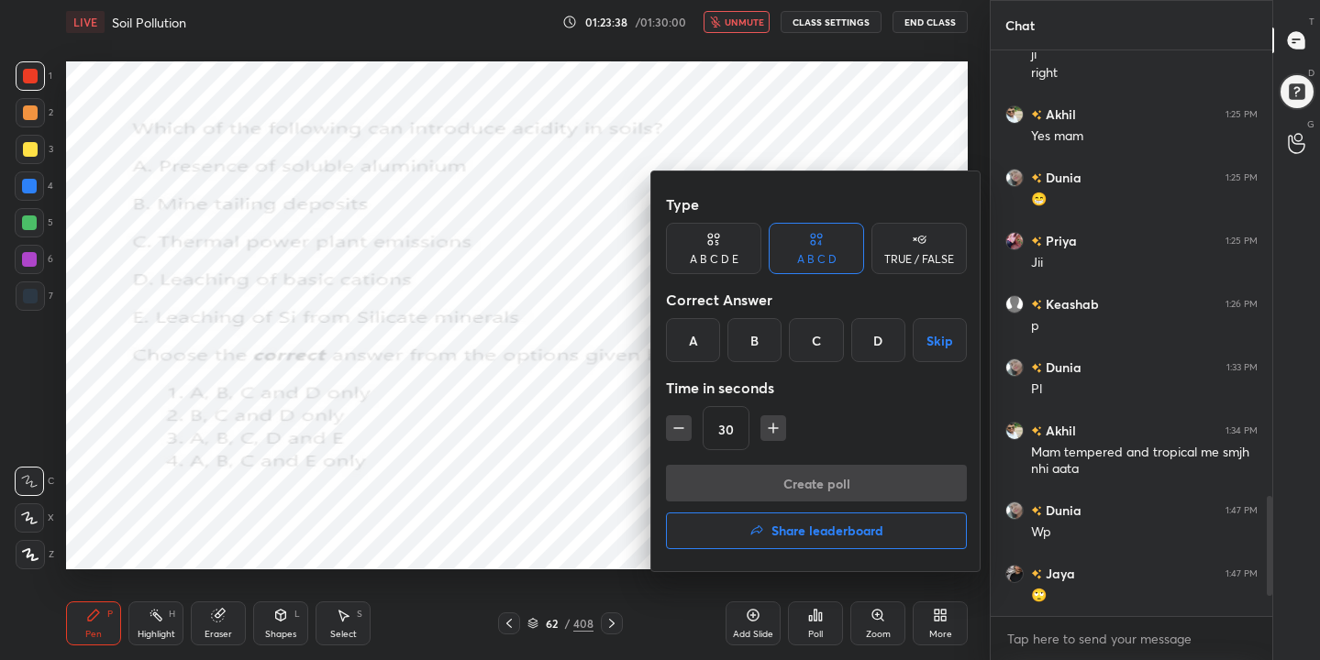
click at [825, 352] on div "C" at bounding box center [816, 340] width 54 height 44
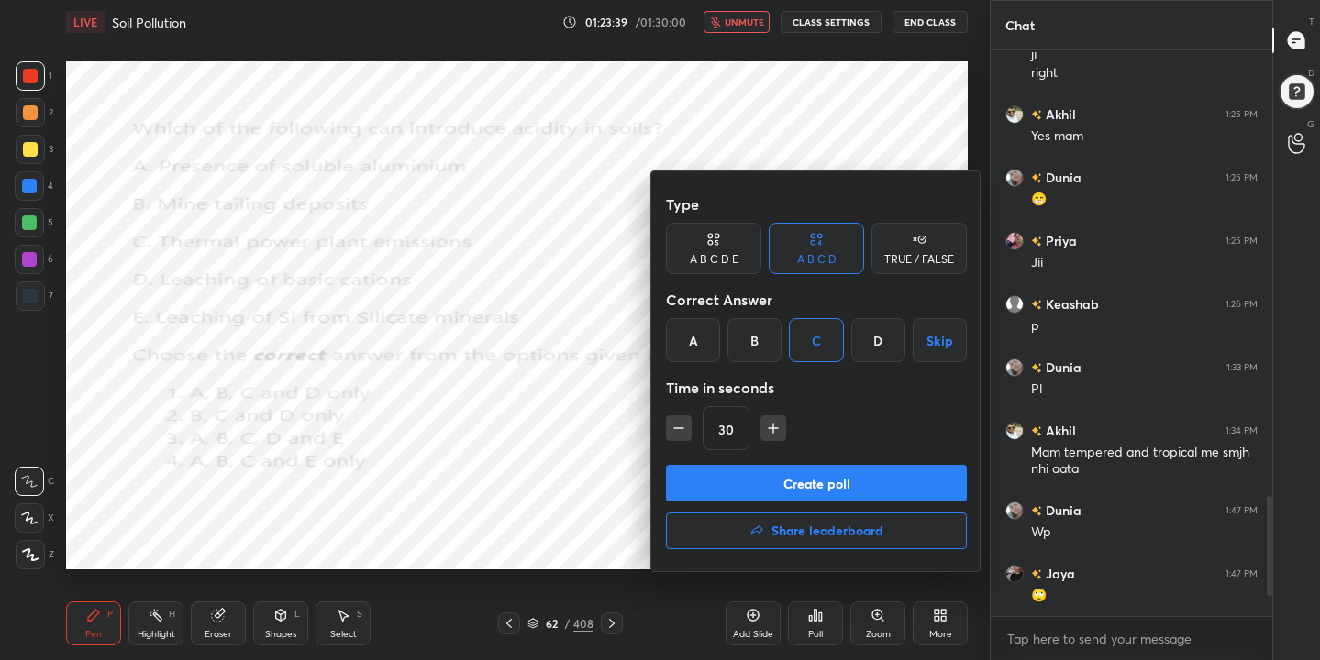
click at [846, 477] on button "Create poll" at bounding box center [816, 483] width 301 height 37
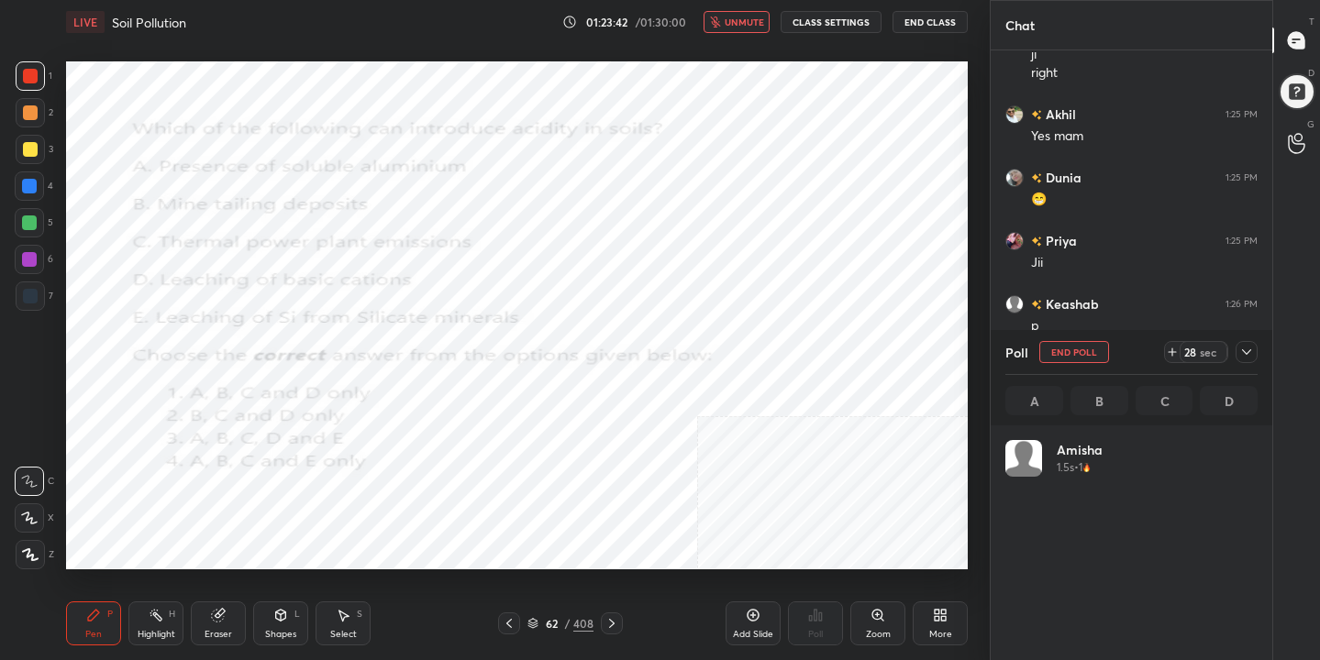
scroll to position [215, 247]
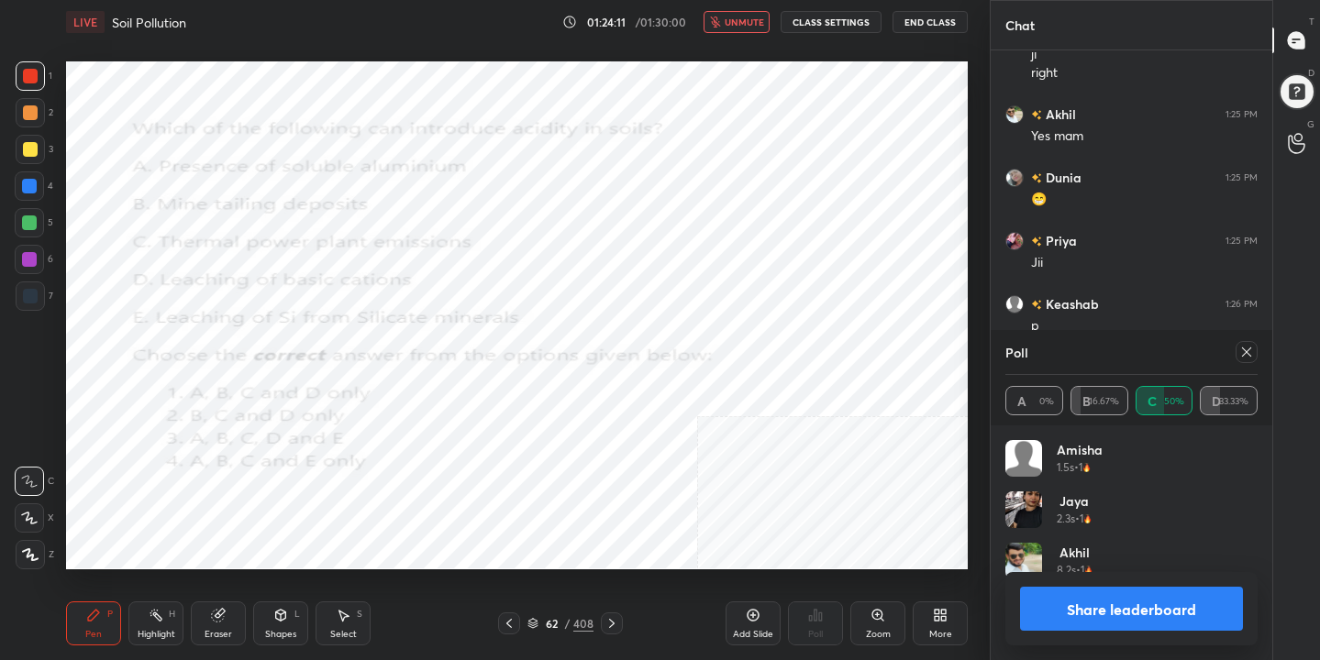
click at [1245, 353] on icon at bounding box center [1246, 352] width 15 height 15
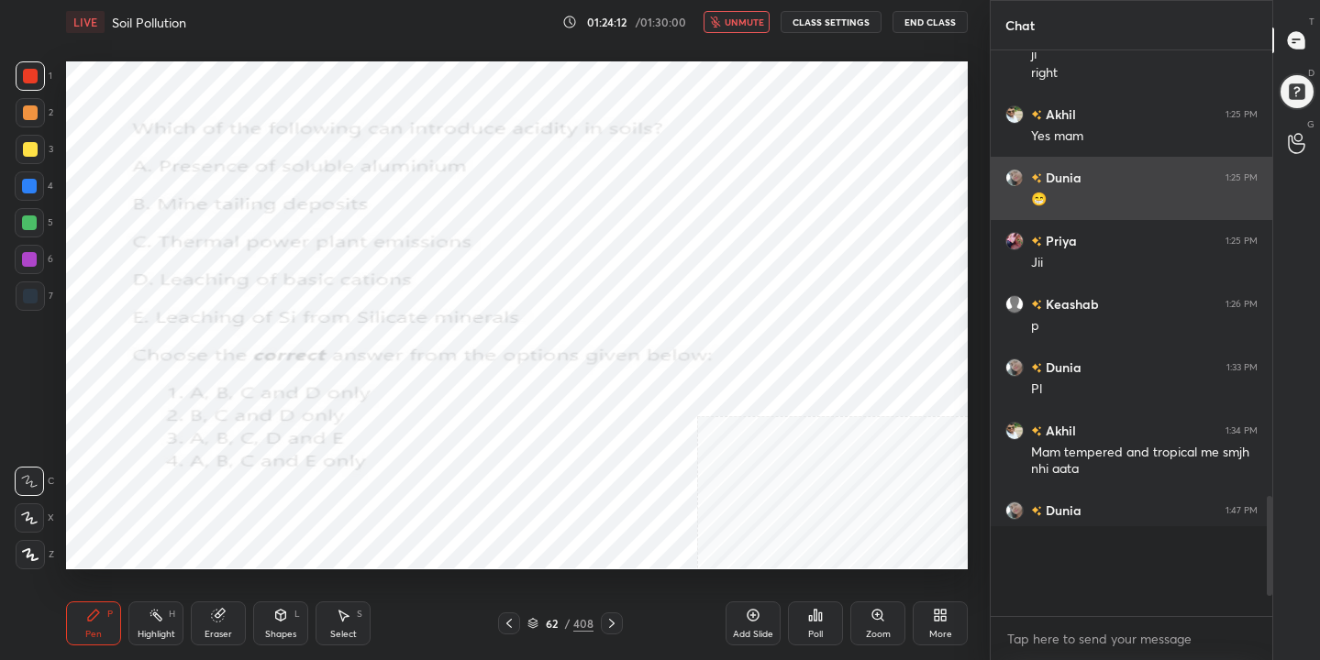
scroll to position [6, 6]
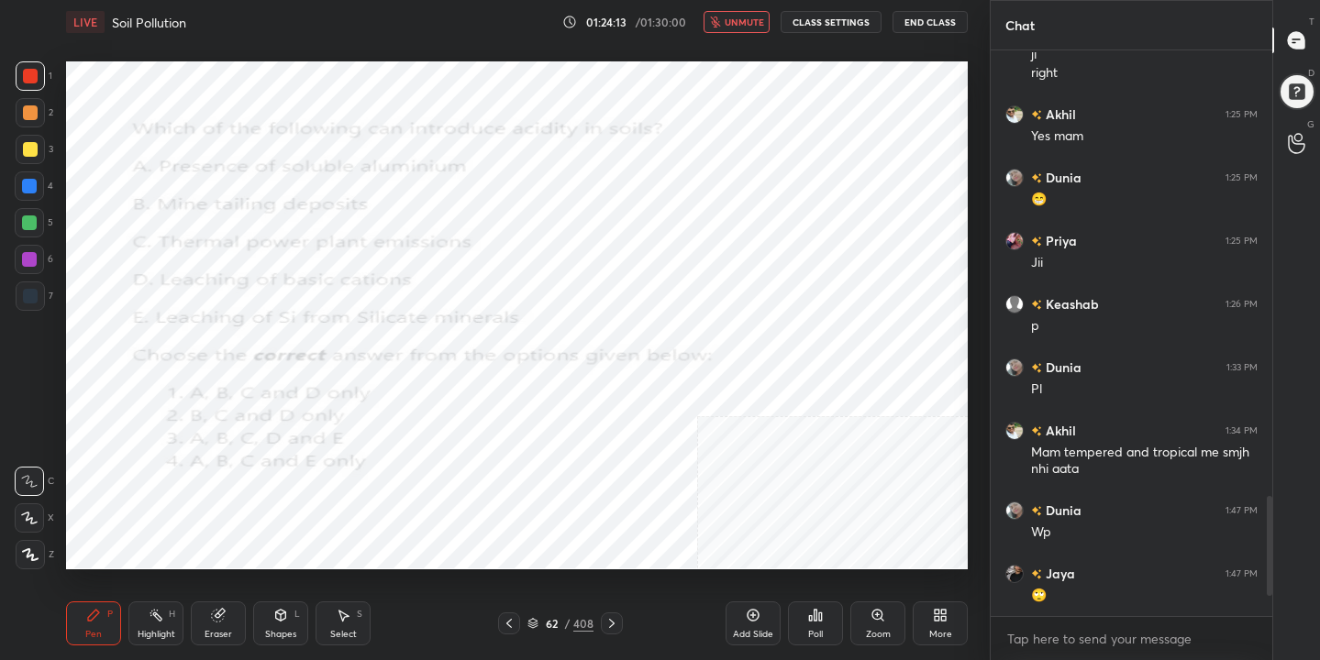
click at [738, 26] on span "unmute" at bounding box center [744, 22] width 39 height 13
click at [537, 625] on icon at bounding box center [532, 625] width 9 height 3
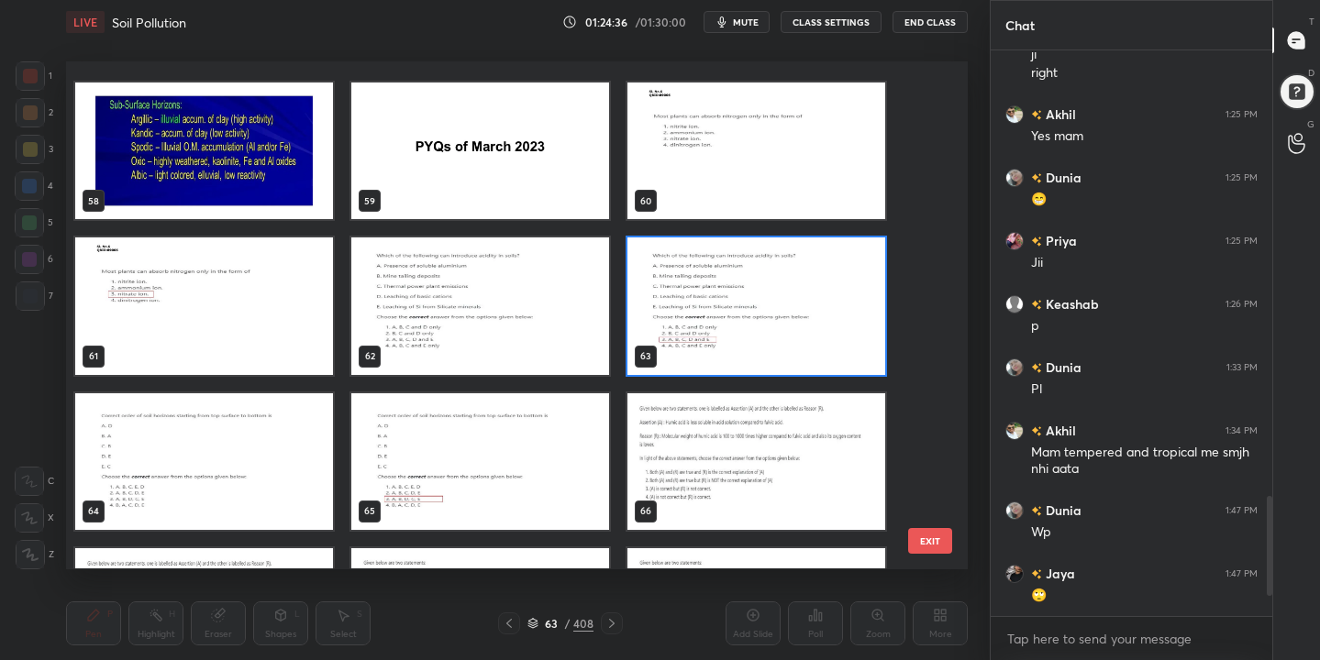
scroll to position [2953, 0]
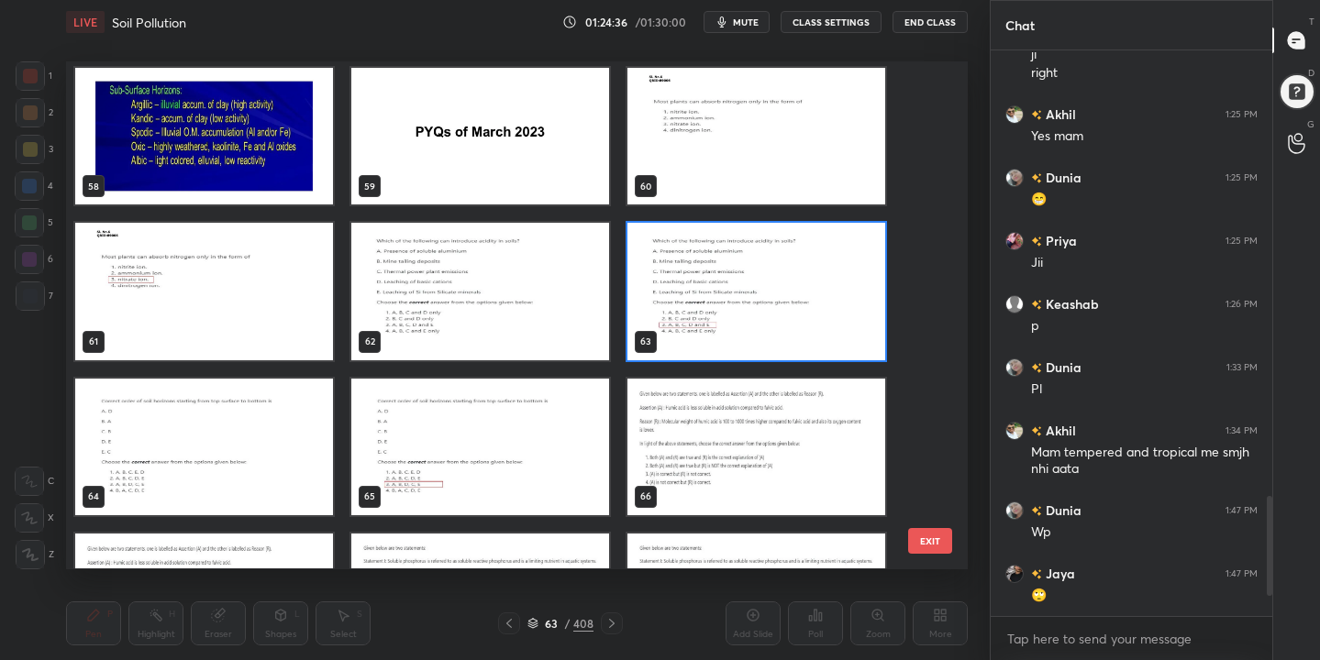
click at [273, 461] on img "grid" at bounding box center [204, 447] width 258 height 137
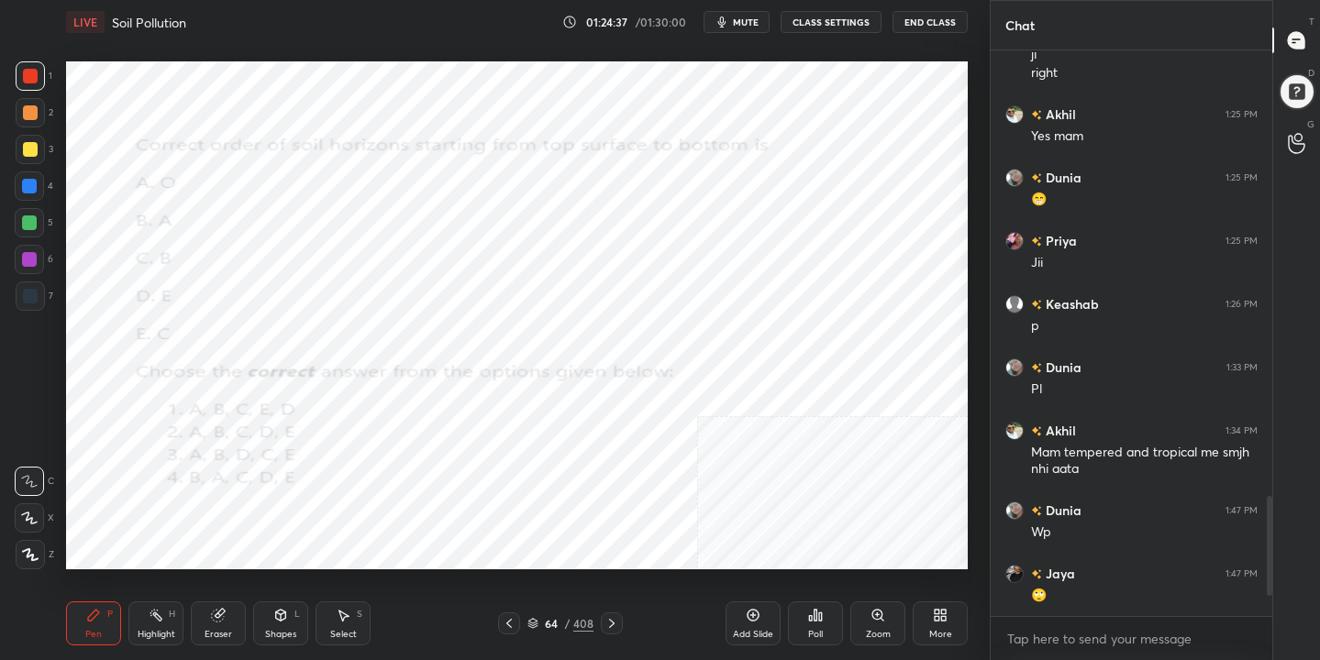
click at [273, 461] on img "grid" at bounding box center [204, 447] width 258 height 137
click at [745, 19] on span "mute" at bounding box center [746, 22] width 26 height 13
click at [538, 625] on icon at bounding box center [532, 623] width 11 height 11
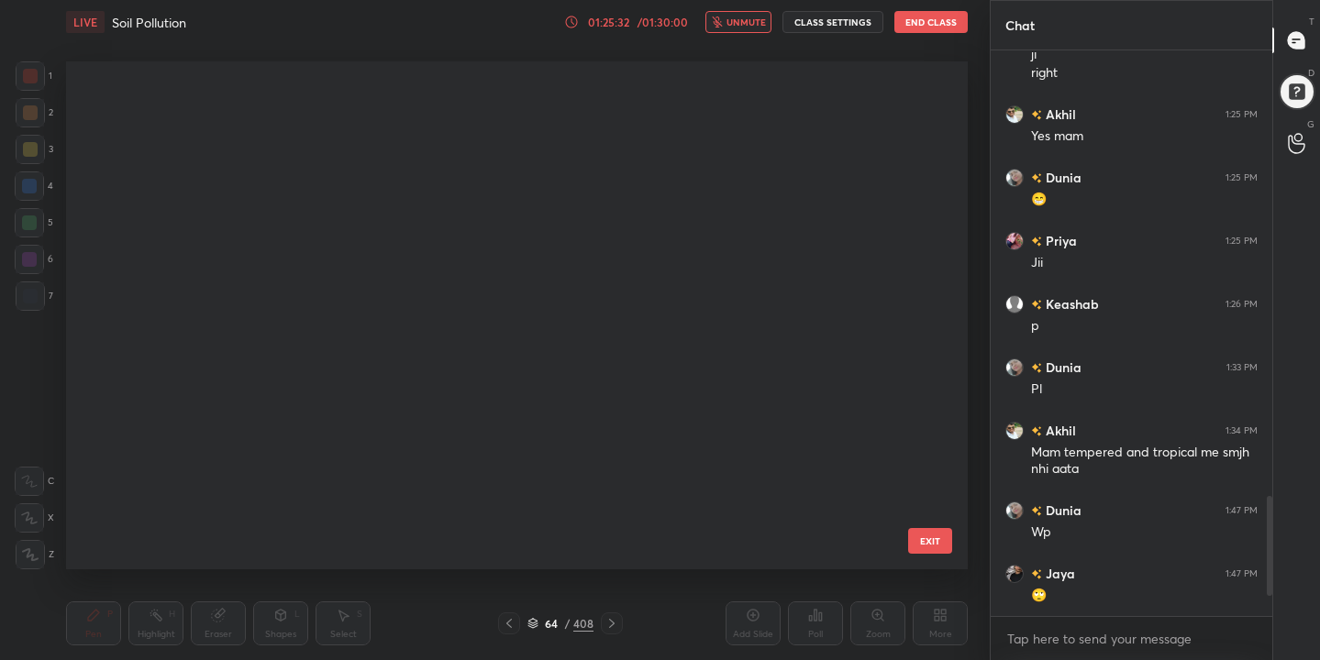
scroll to position [502, 893]
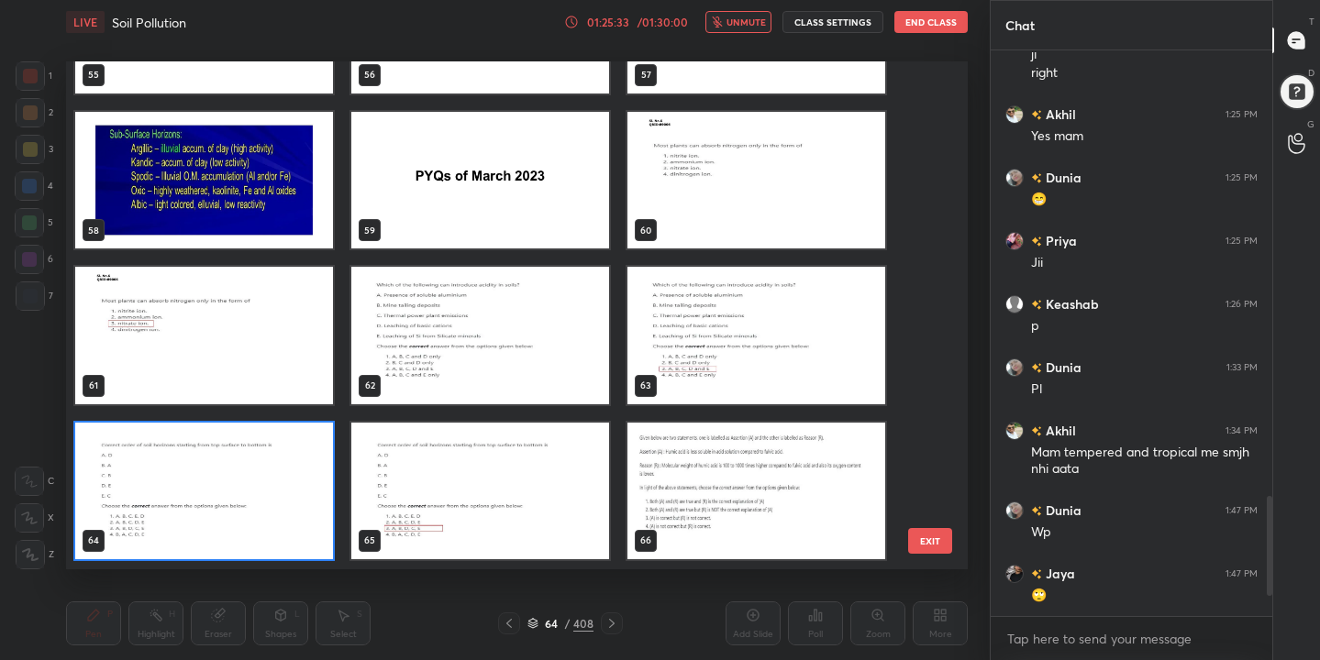
click at [244, 489] on img "grid" at bounding box center [204, 491] width 258 height 137
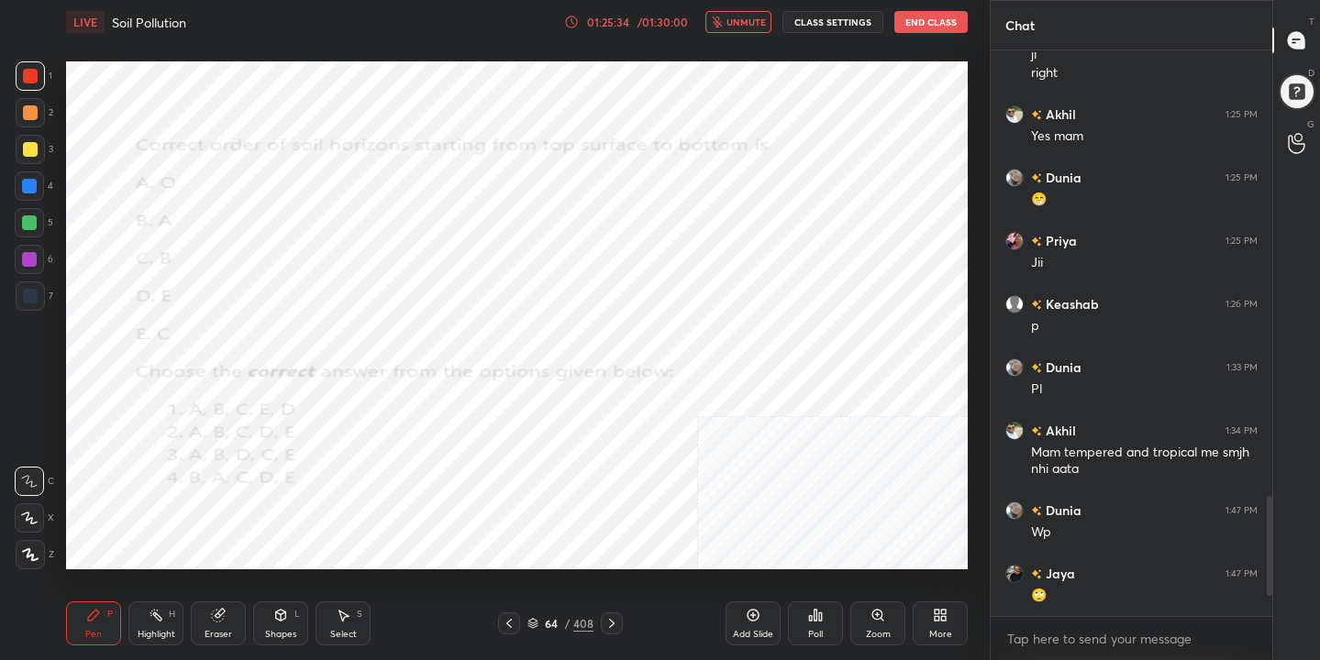
click at [822, 614] on icon at bounding box center [820, 617] width 3 height 8
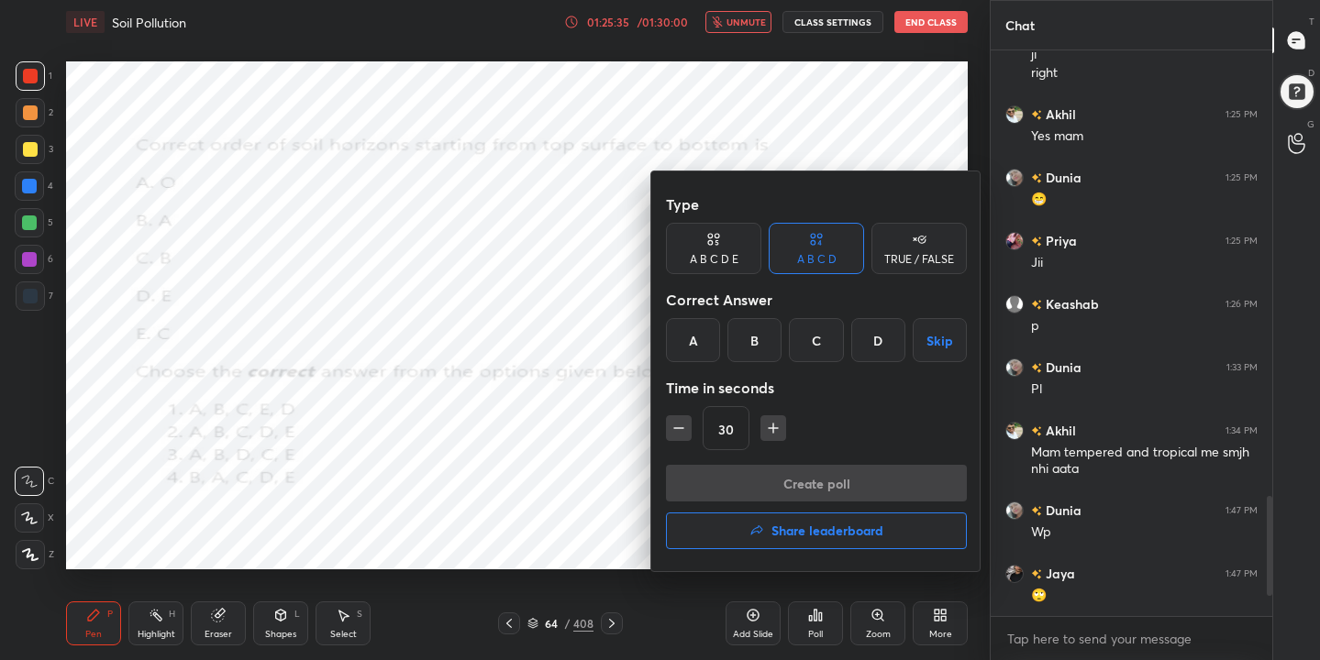
click at [819, 338] on div "C" at bounding box center [816, 340] width 54 height 44
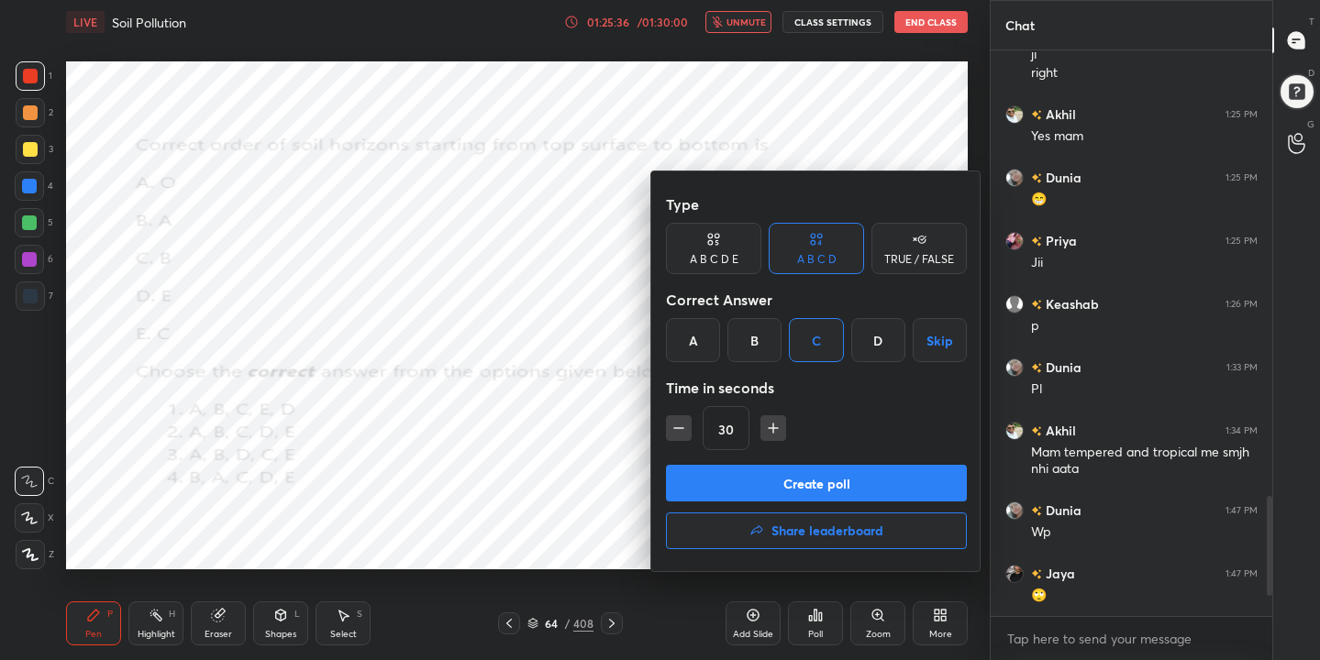
click at [849, 488] on button "Create poll" at bounding box center [816, 483] width 301 height 37
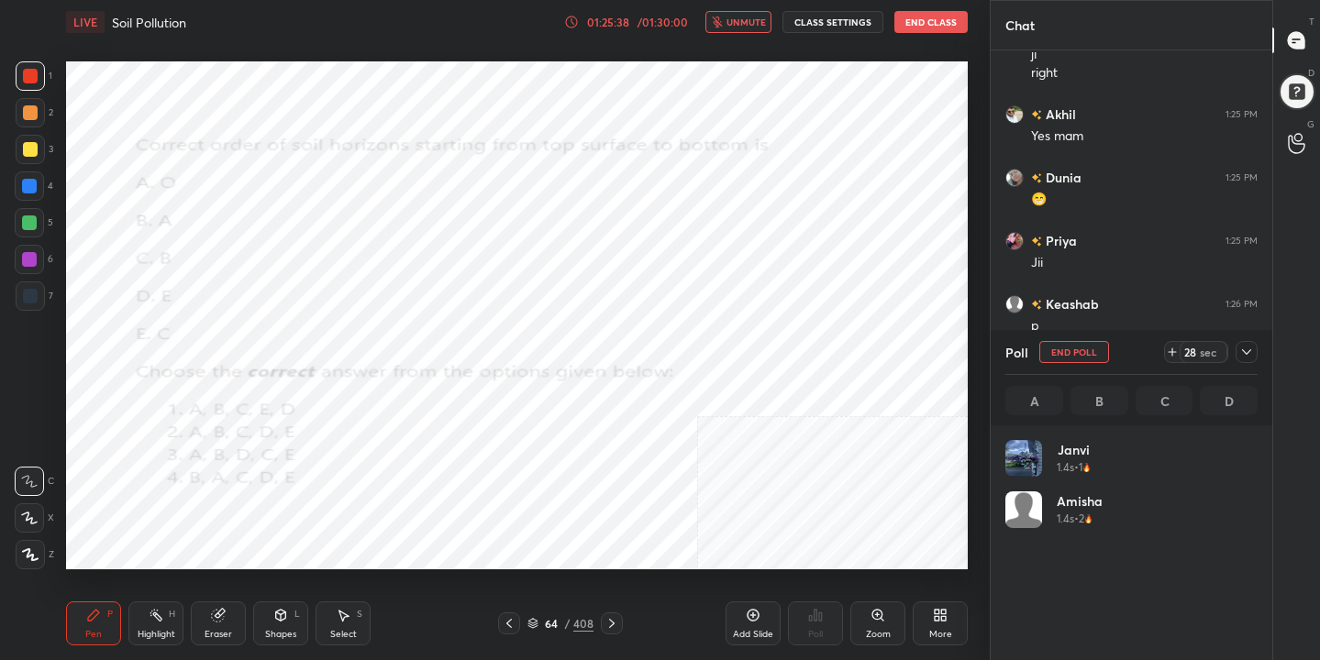
scroll to position [215, 247]
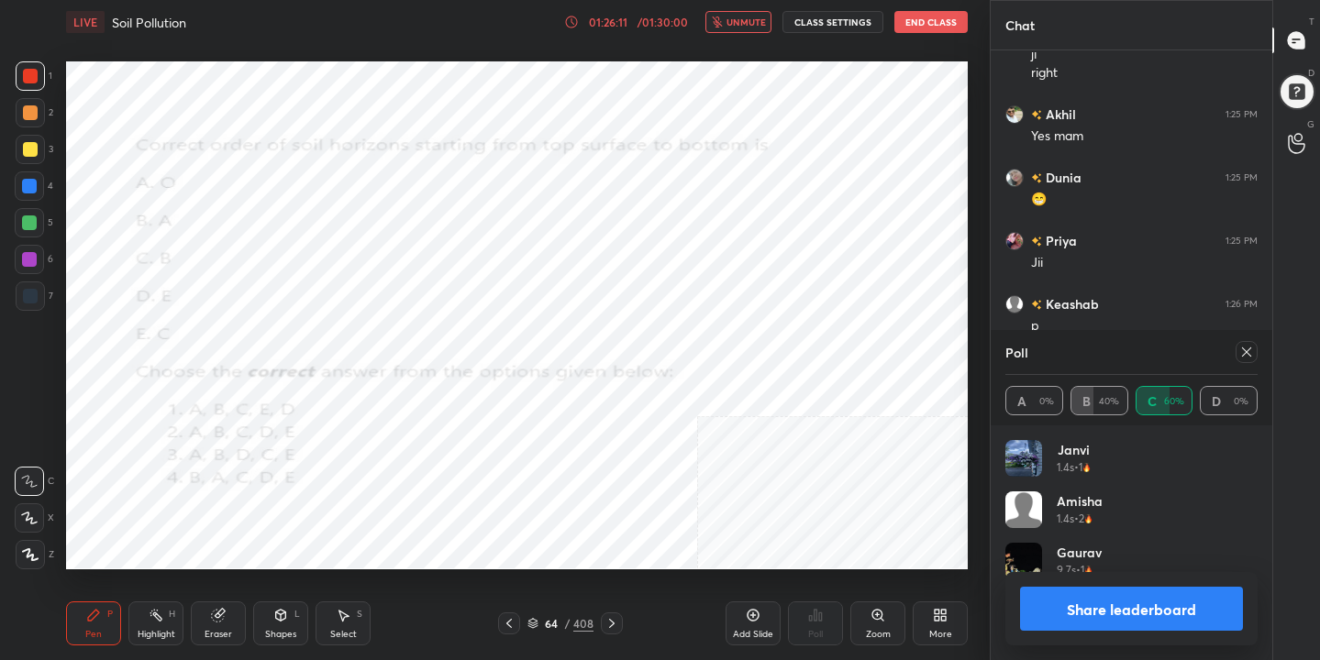
click at [1249, 355] on icon at bounding box center [1246, 352] width 9 height 9
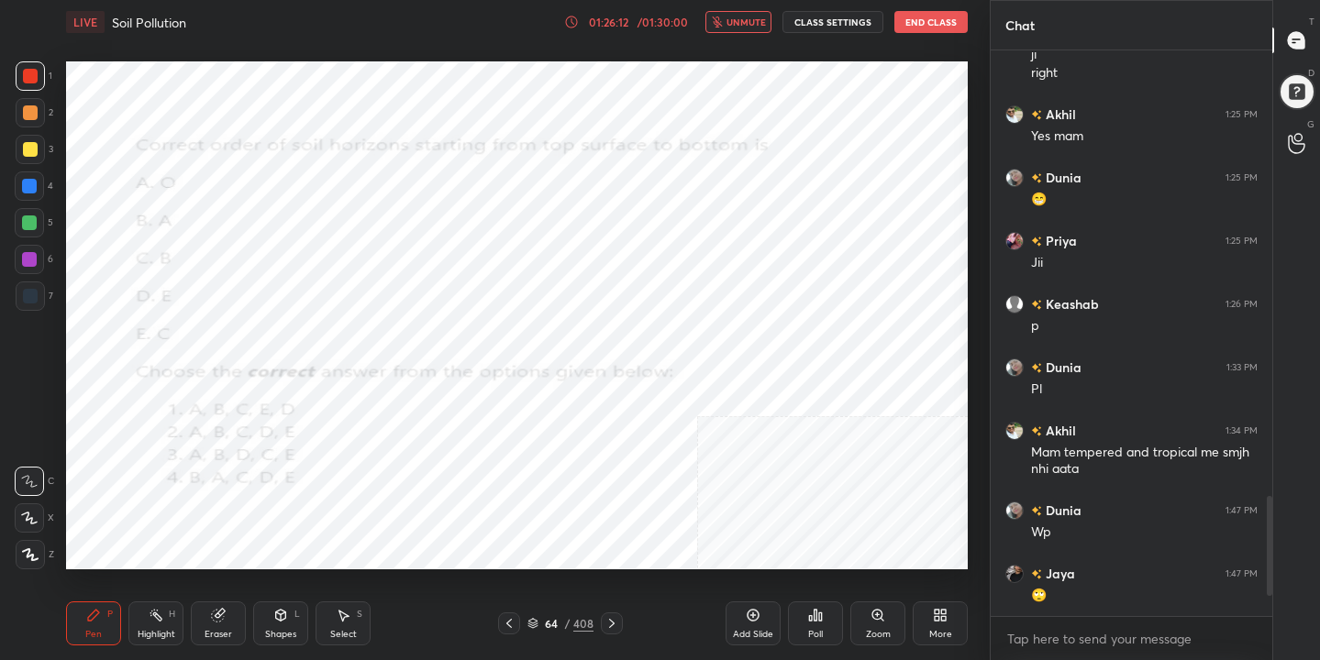
scroll to position [560, 276]
click at [749, 23] on span "unmute" at bounding box center [745, 22] width 39 height 13
click at [537, 625] on icon at bounding box center [532, 626] width 9 height 3
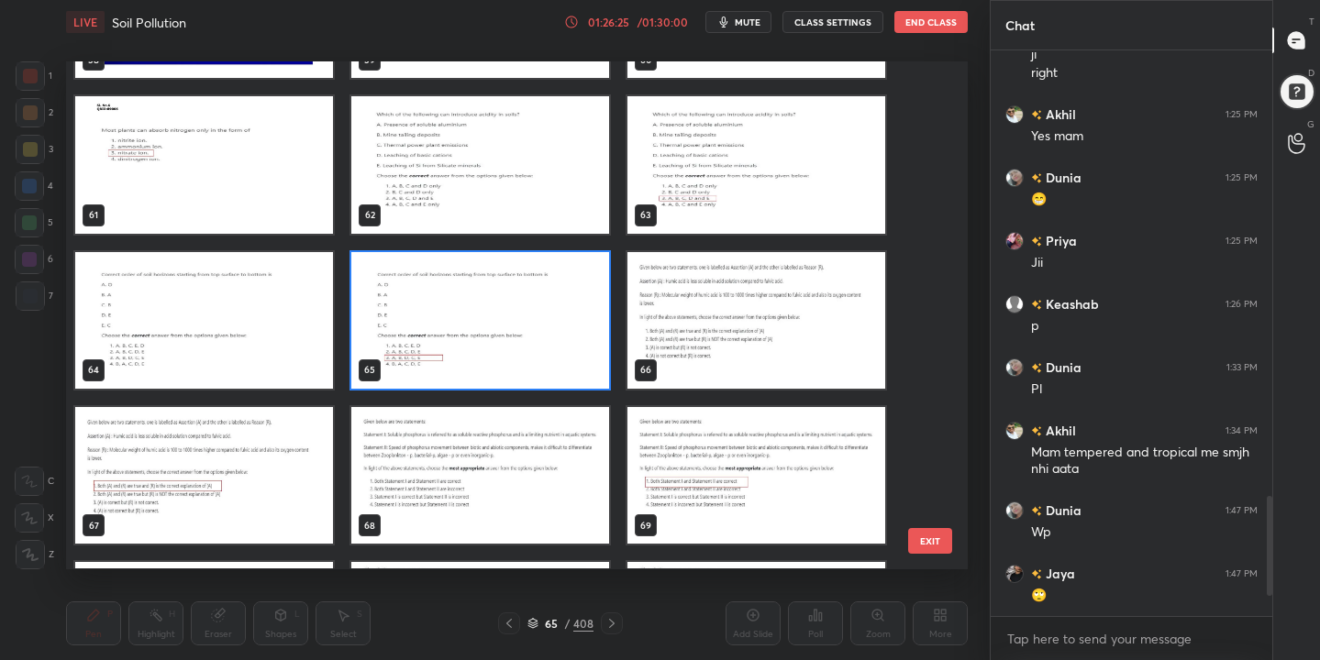
scroll to position [3079, 0]
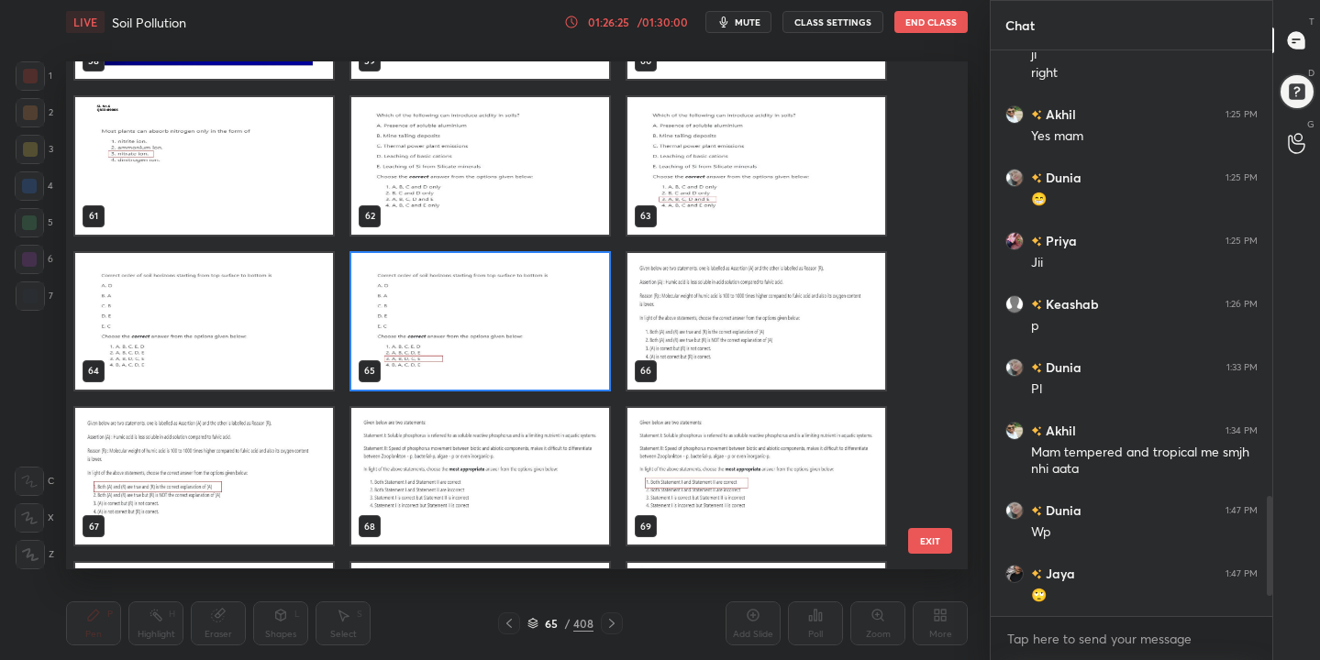
click at [719, 321] on img "grid" at bounding box center [756, 321] width 258 height 137
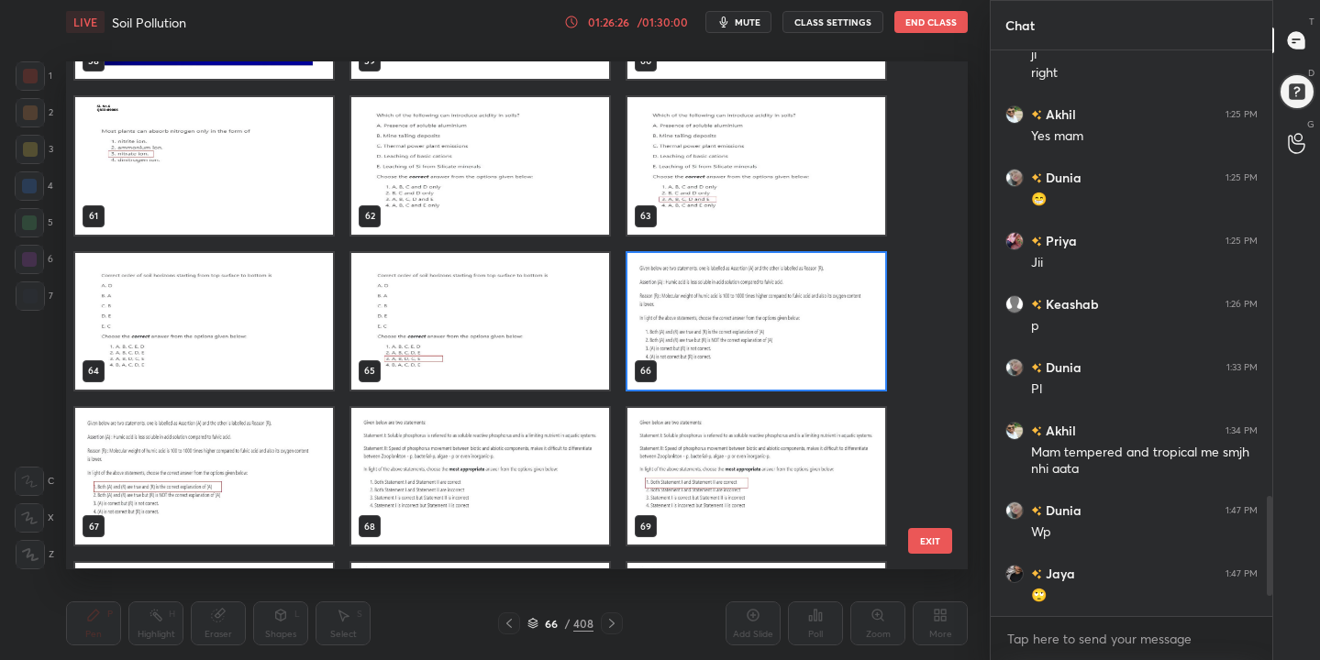
click at [719, 321] on img "grid" at bounding box center [756, 321] width 258 height 137
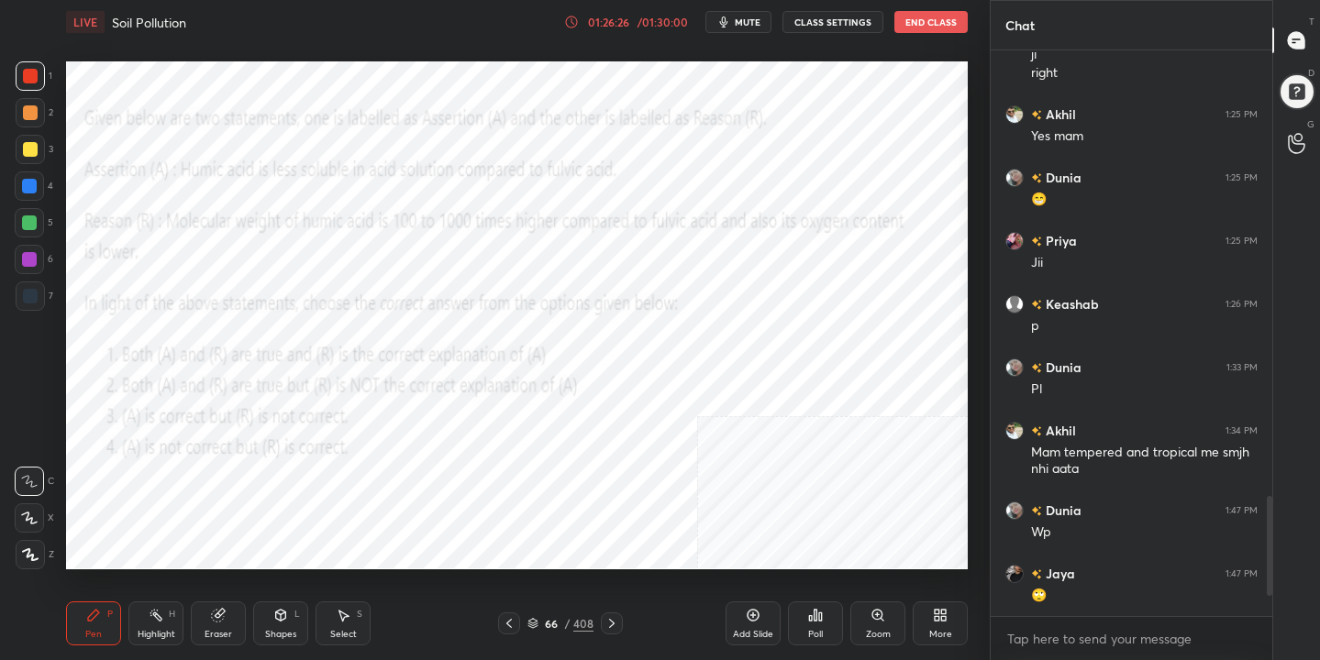
click at [719, 321] on img "grid" at bounding box center [756, 321] width 258 height 137
click at [755, 24] on span "mute" at bounding box center [748, 22] width 26 height 13
click at [537, 626] on icon at bounding box center [532, 626] width 9 height 3
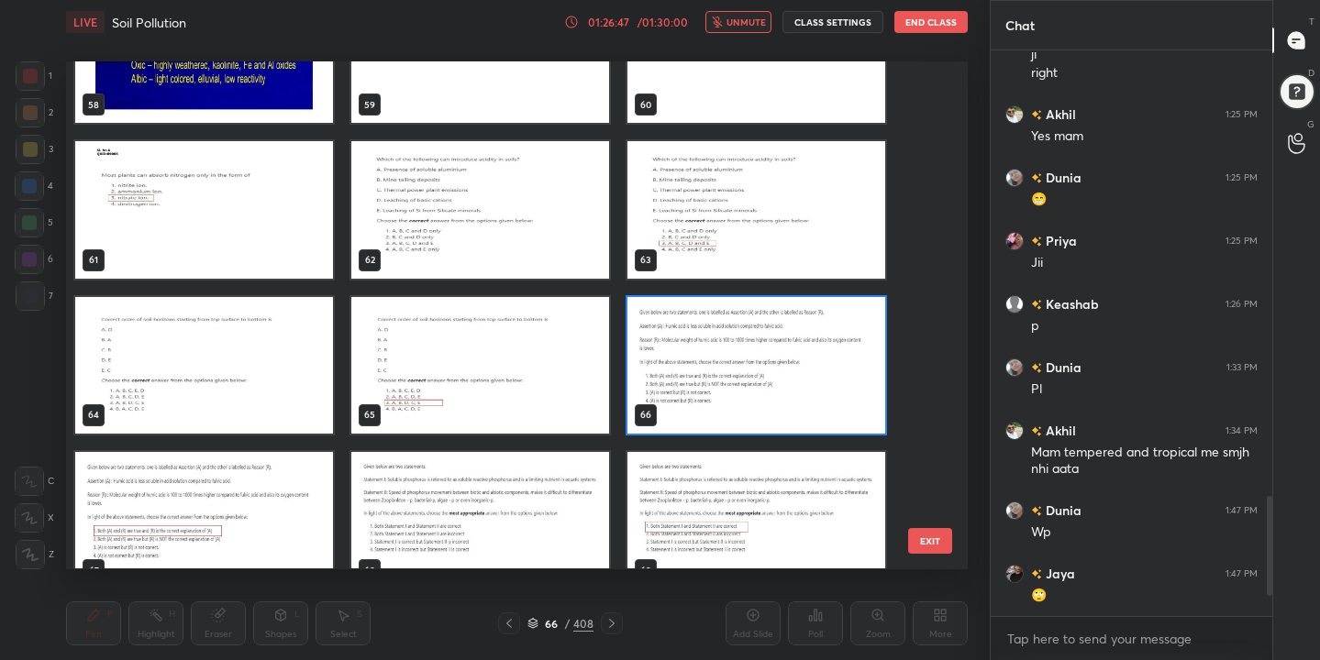
scroll to position [3037, 0]
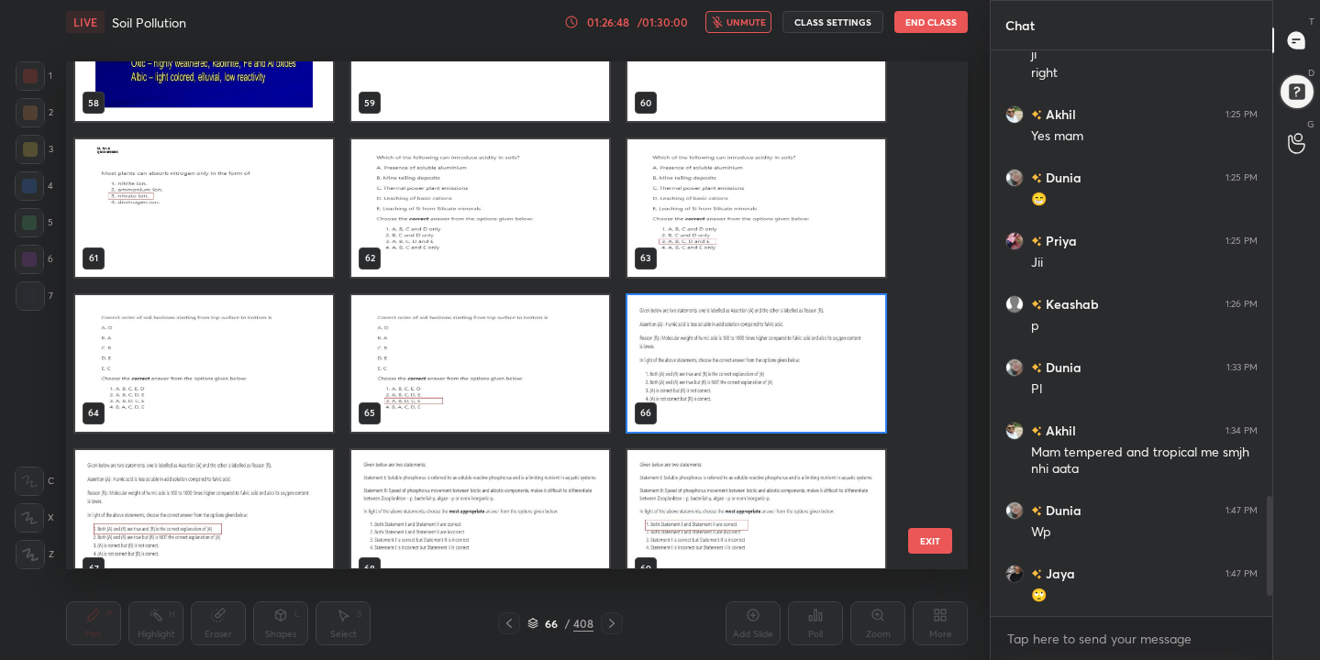
click at [720, 360] on img "grid" at bounding box center [756, 363] width 258 height 137
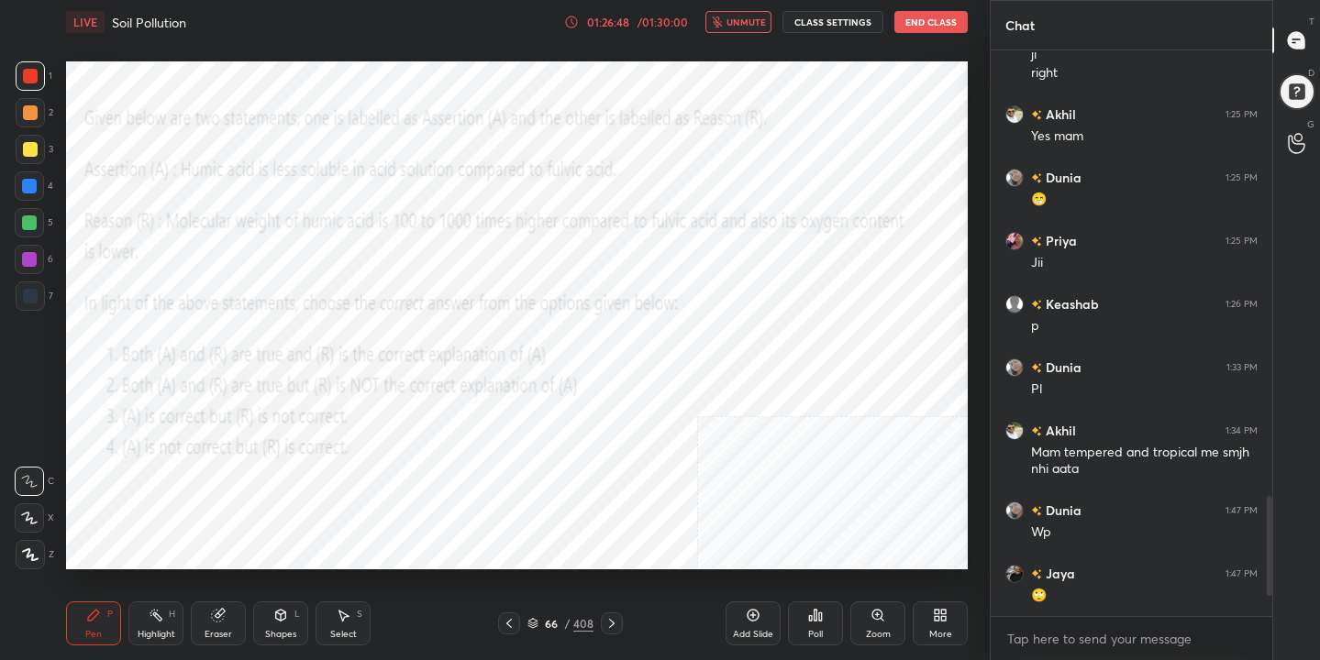
click at [720, 360] on img "grid" at bounding box center [756, 363] width 258 height 137
click at [821, 623] on div "Poll" at bounding box center [815, 624] width 55 height 44
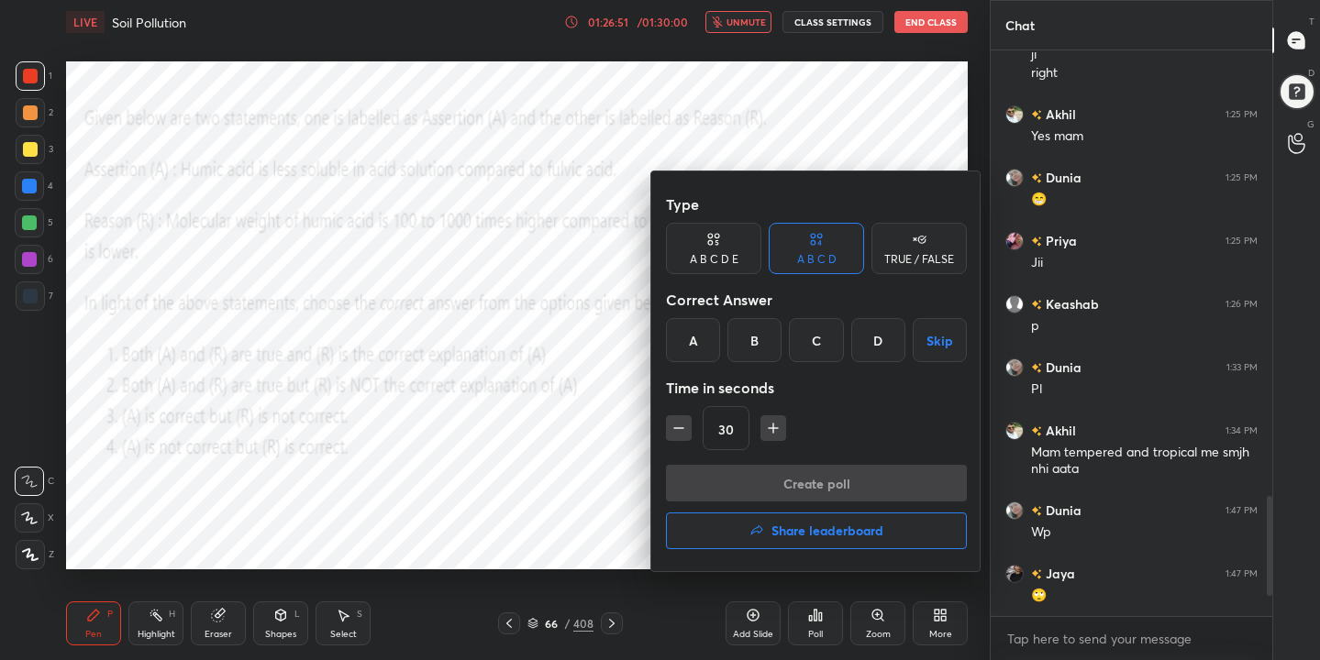
click at [696, 346] on div "A" at bounding box center [693, 340] width 54 height 44
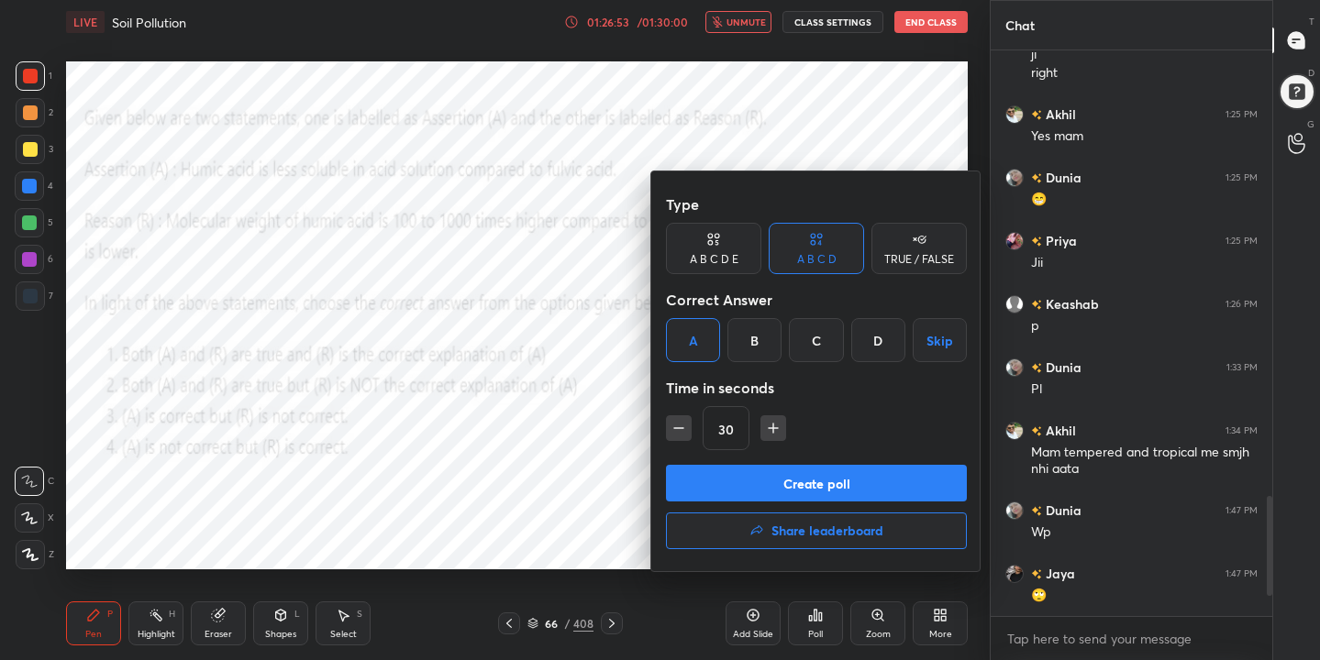
click at [825, 476] on button "Create poll" at bounding box center [816, 483] width 301 height 37
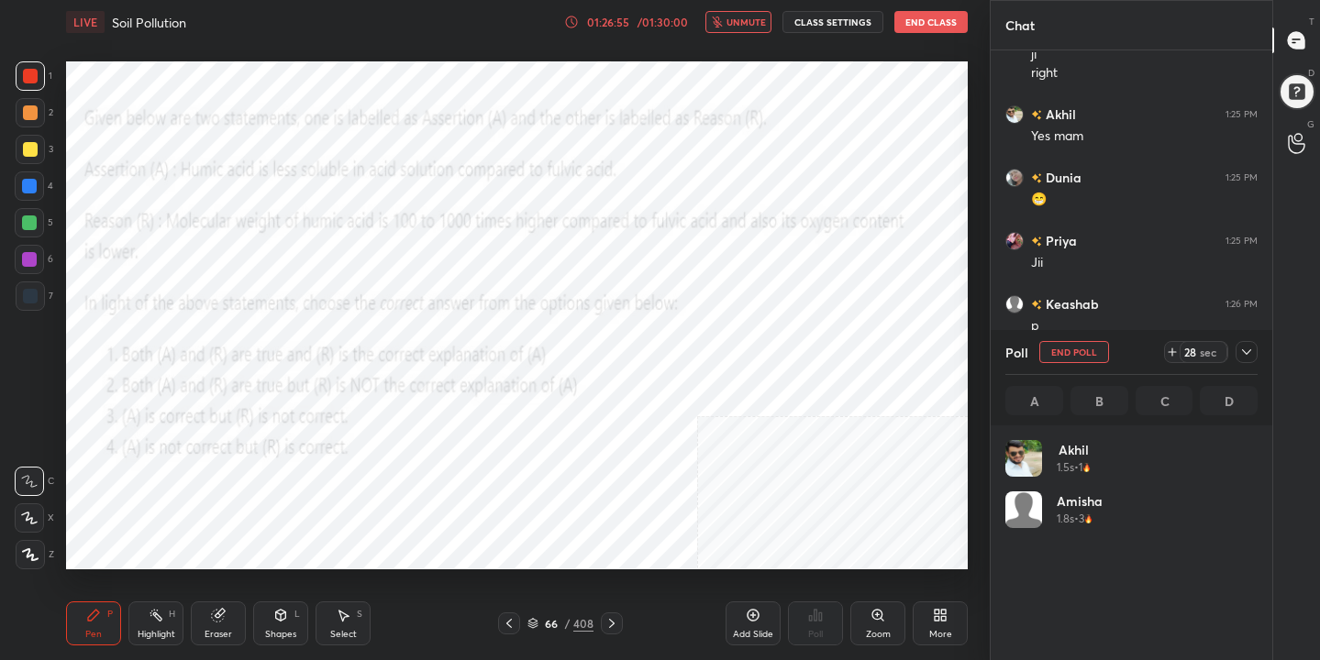
scroll to position [215, 247]
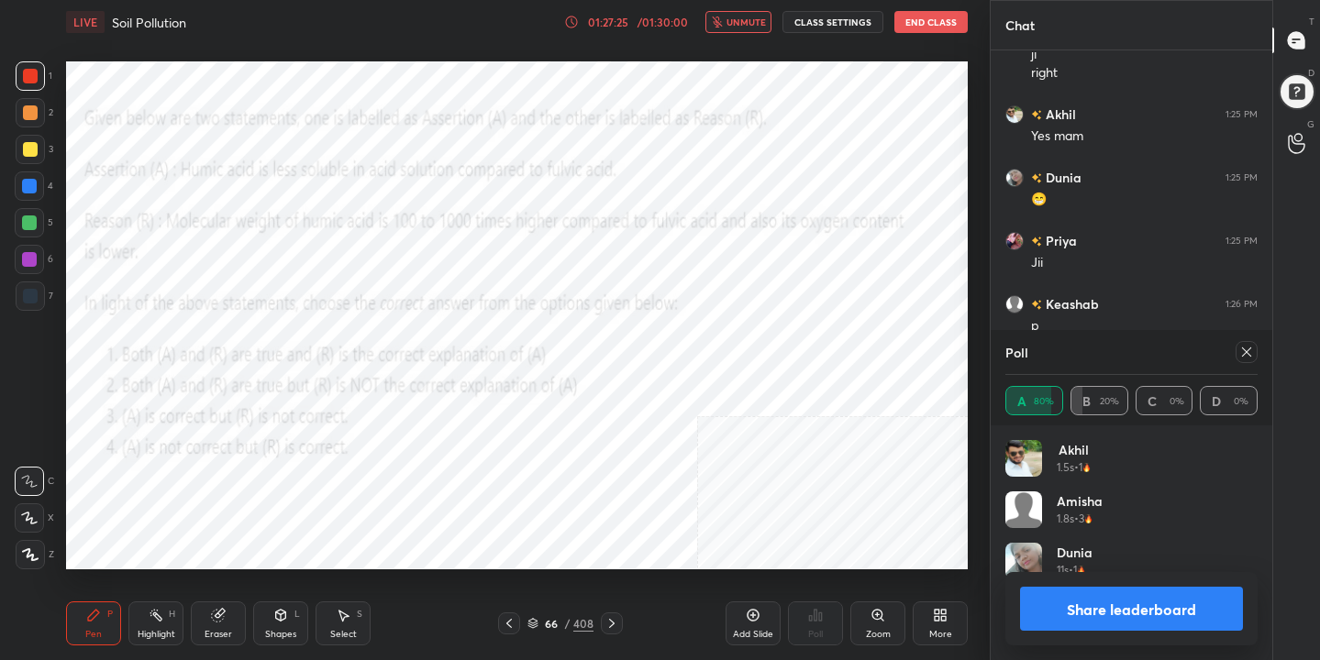
click at [1241, 357] on icon at bounding box center [1246, 352] width 15 height 15
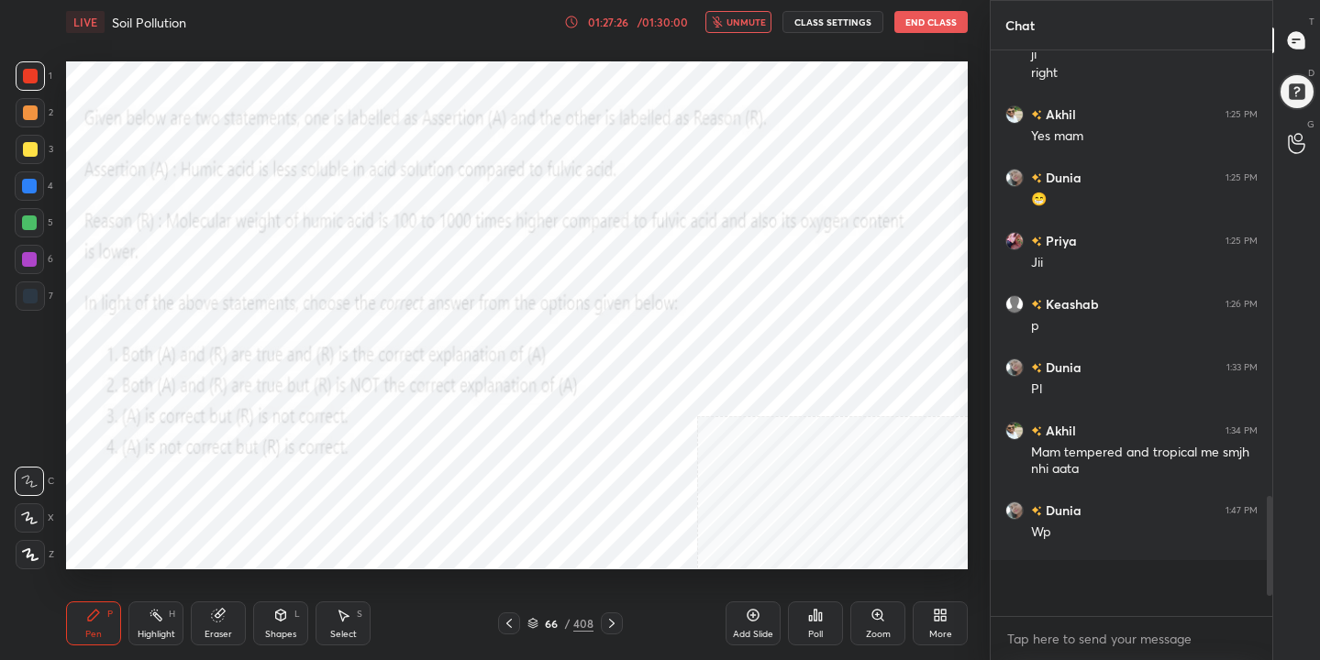
scroll to position [6, 6]
click at [755, 17] on span "unmute" at bounding box center [745, 22] width 39 height 13
click at [533, 619] on icon at bounding box center [532, 623] width 11 height 11
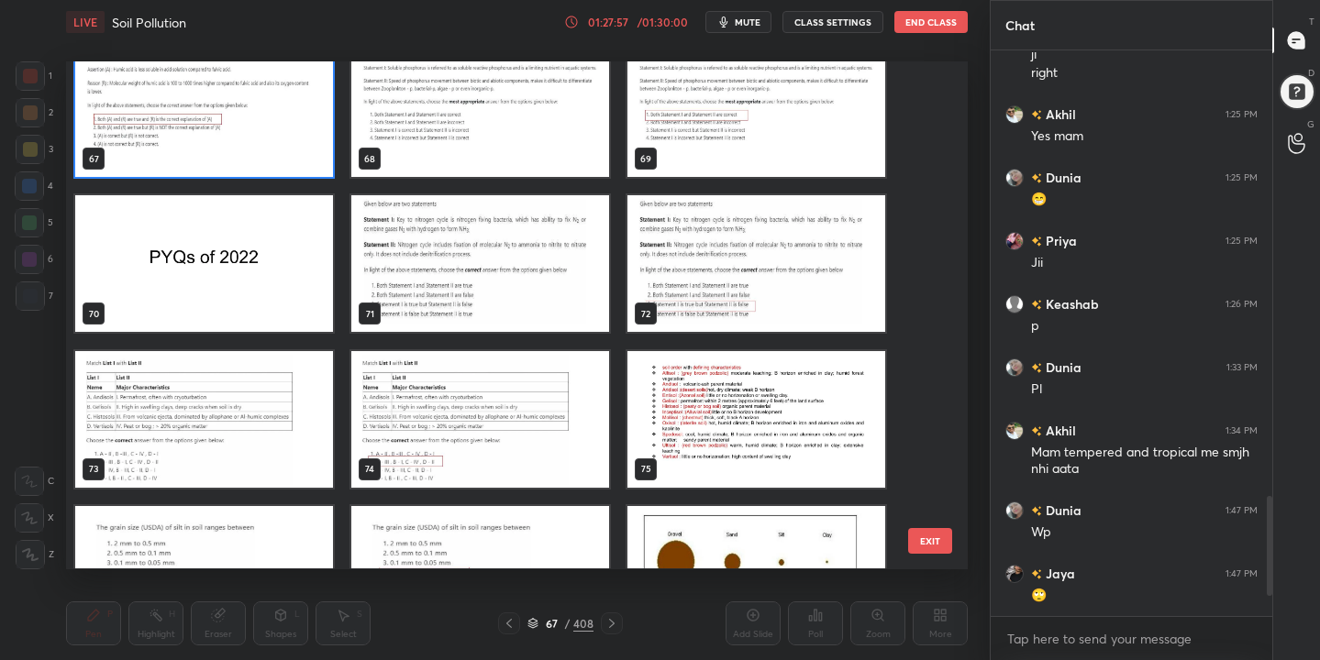
scroll to position [3468, 0]
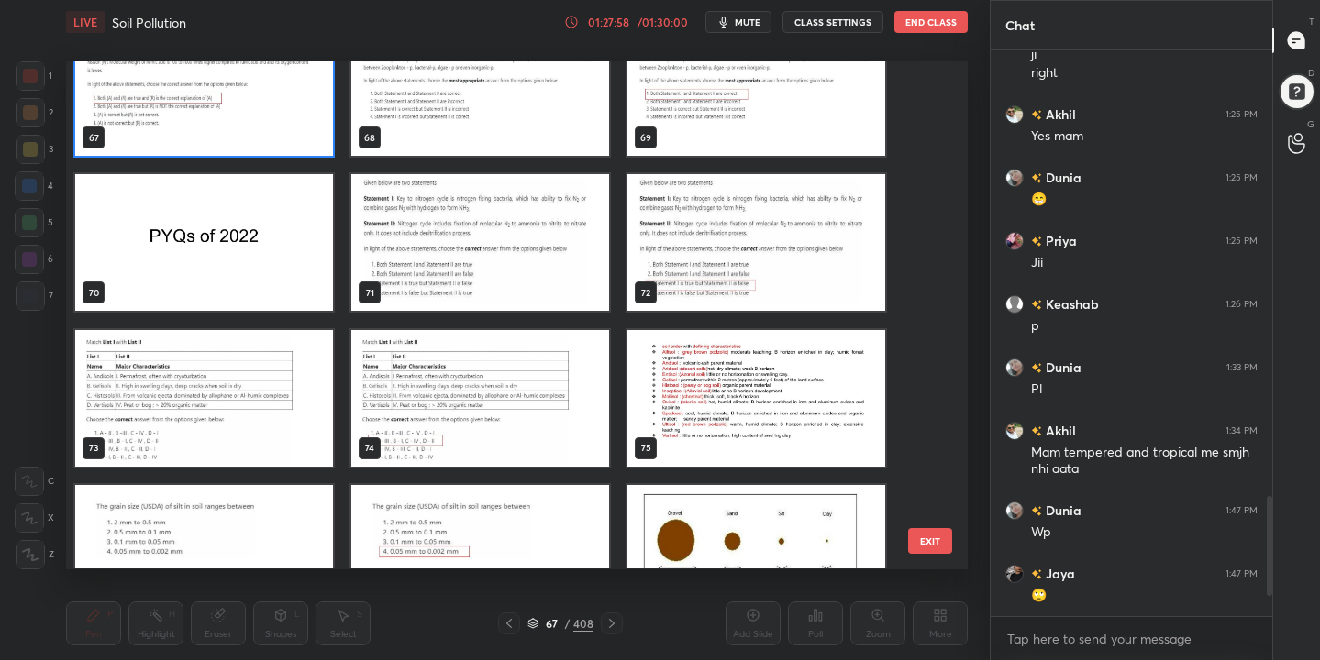
click at [248, 365] on img "grid" at bounding box center [204, 398] width 258 height 137
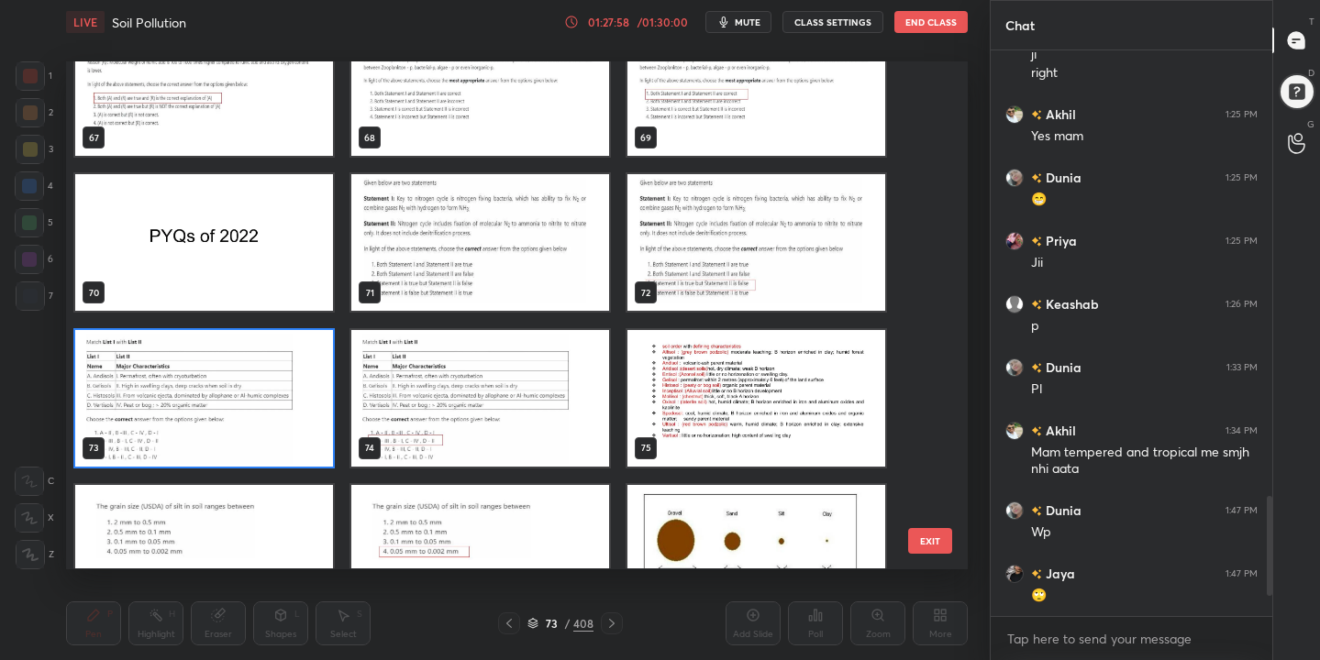
click at [248, 365] on img "grid" at bounding box center [204, 398] width 258 height 137
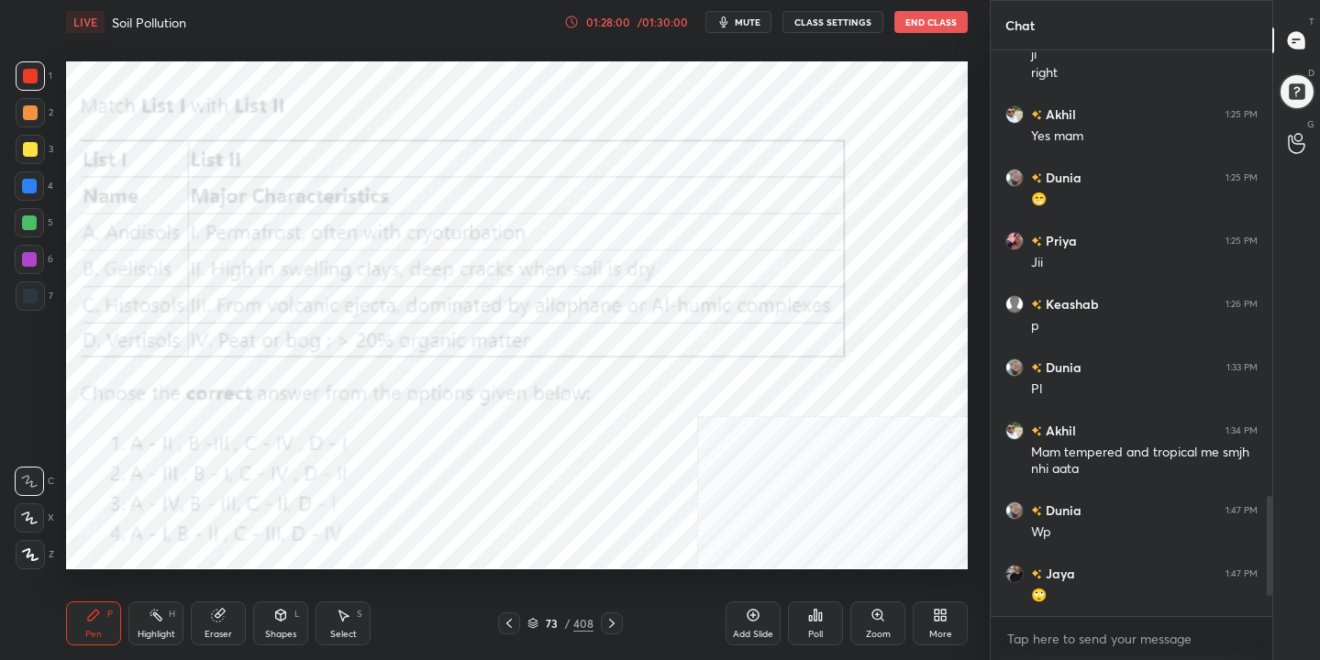
click at [730, 17] on icon "button" at bounding box center [723, 22] width 15 height 15
click at [535, 628] on icon at bounding box center [532, 623] width 11 height 11
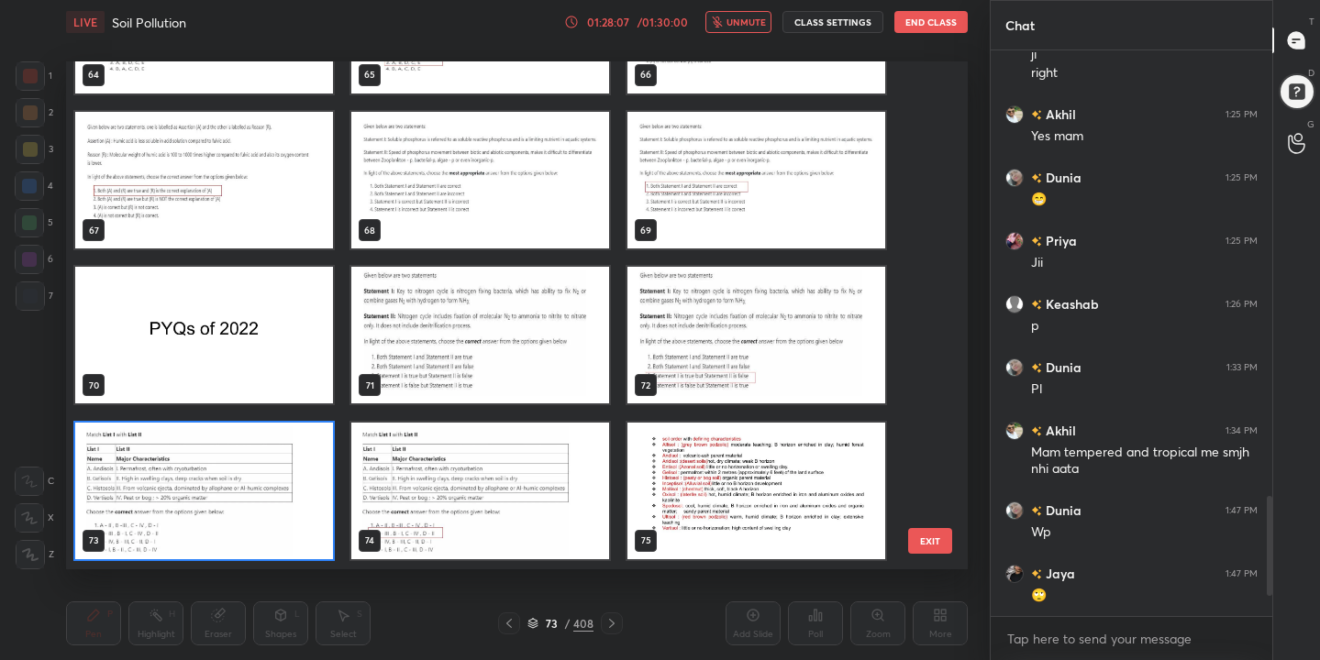
scroll to position [502, 893]
click at [227, 508] on img "grid" at bounding box center [204, 491] width 258 height 137
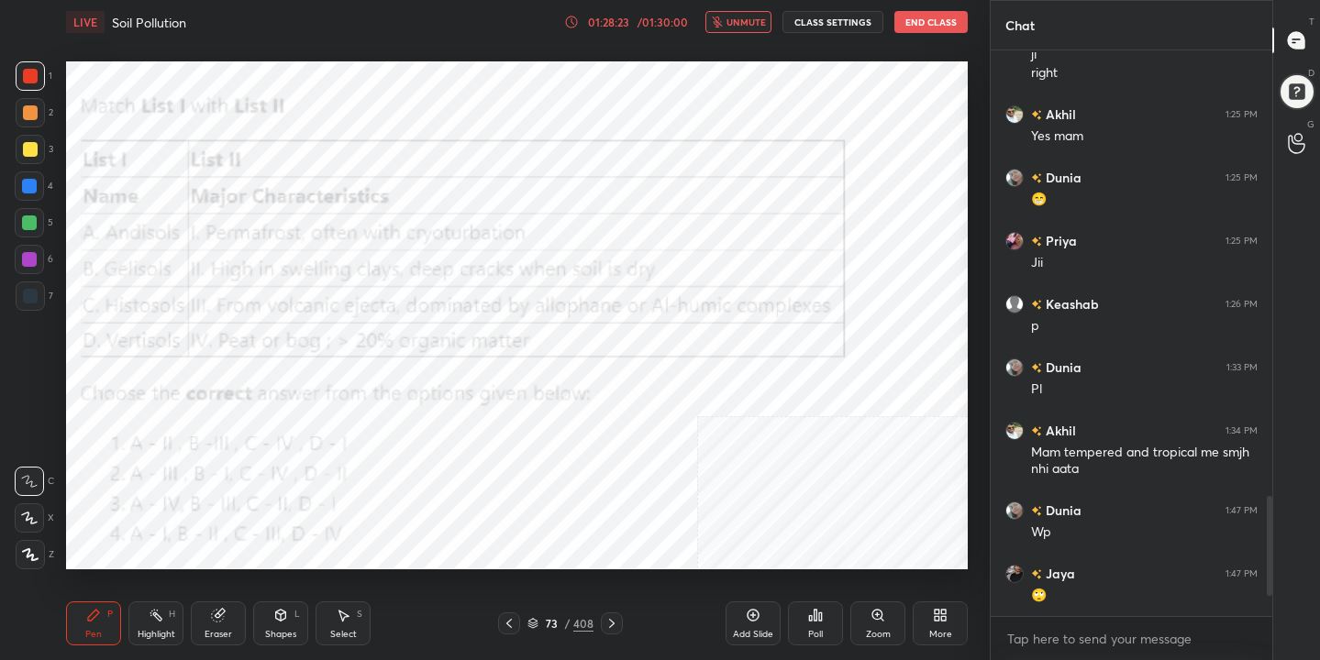
click at [806, 625] on div "Poll" at bounding box center [815, 624] width 55 height 44
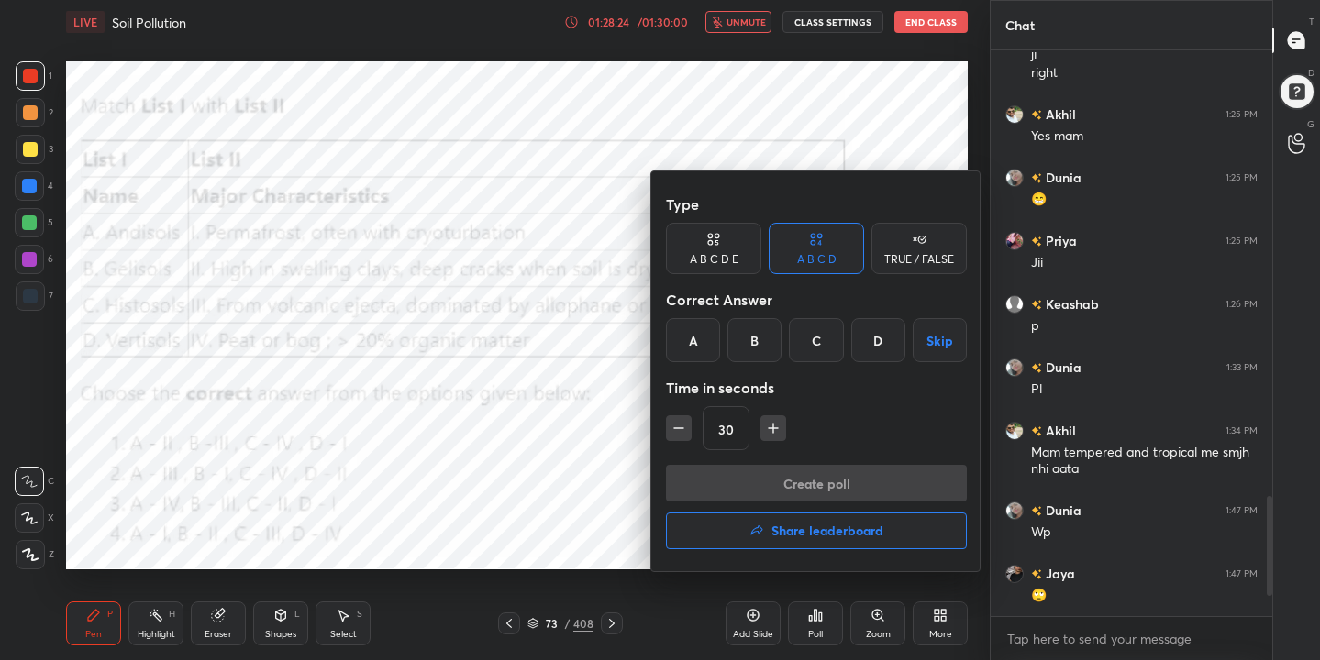
click at [758, 338] on div "B" at bounding box center [754, 340] width 54 height 44
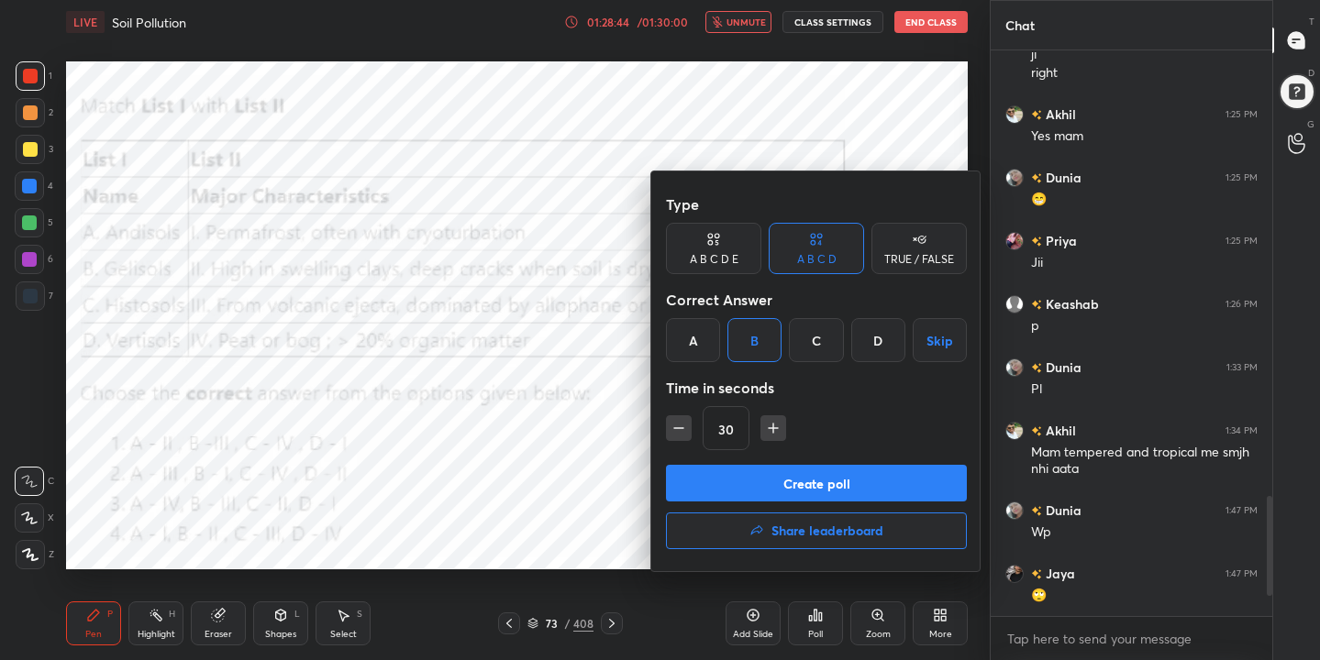
click at [779, 493] on button "Create poll" at bounding box center [816, 483] width 301 height 37
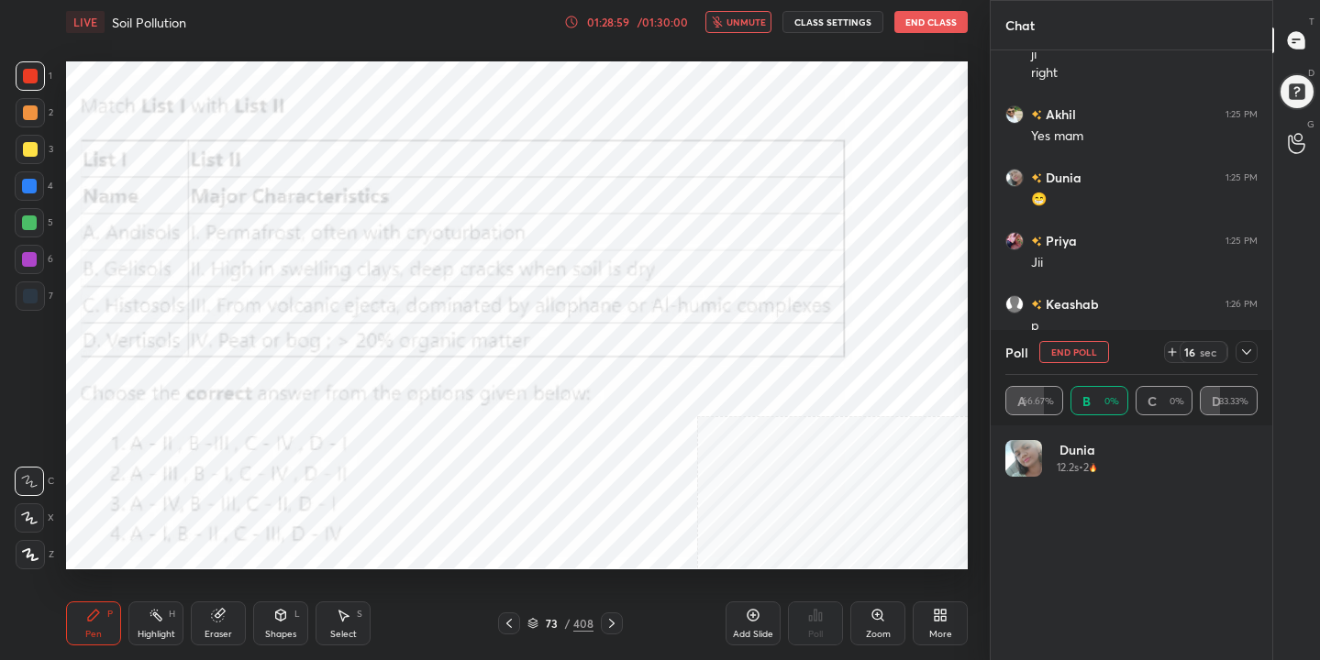
scroll to position [215, 247]
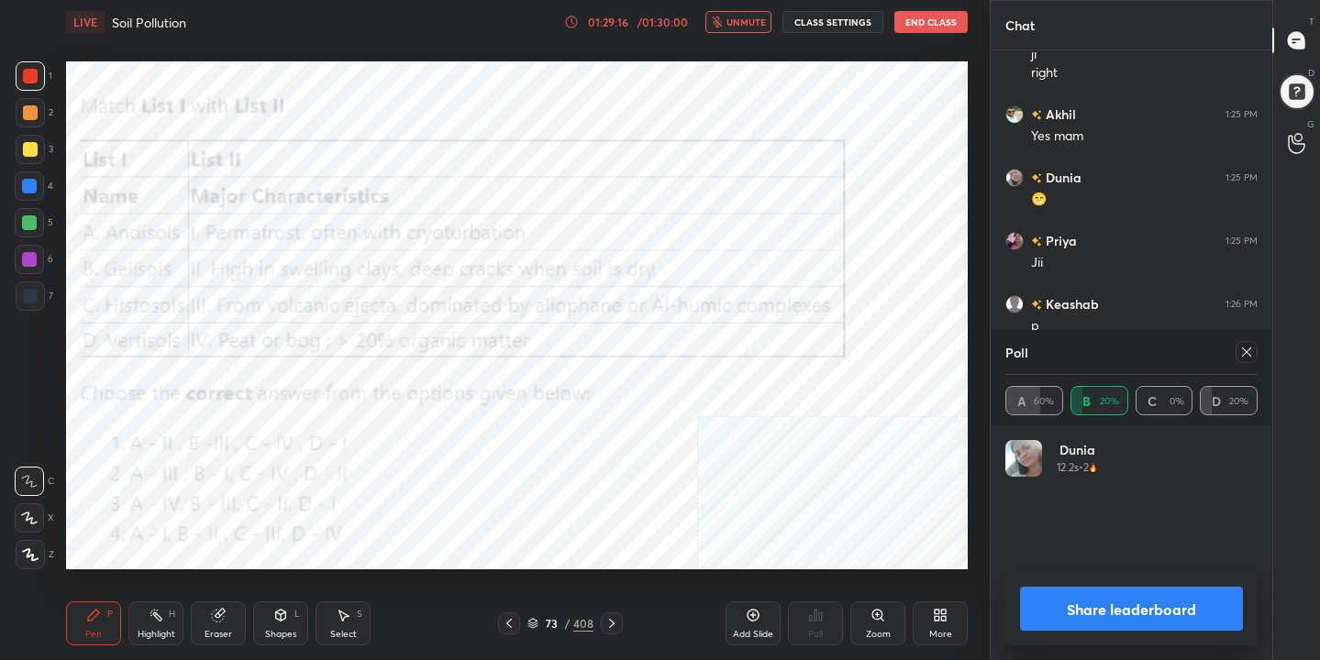
click at [1251, 349] on icon at bounding box center [1246, 352] width 15 height 15
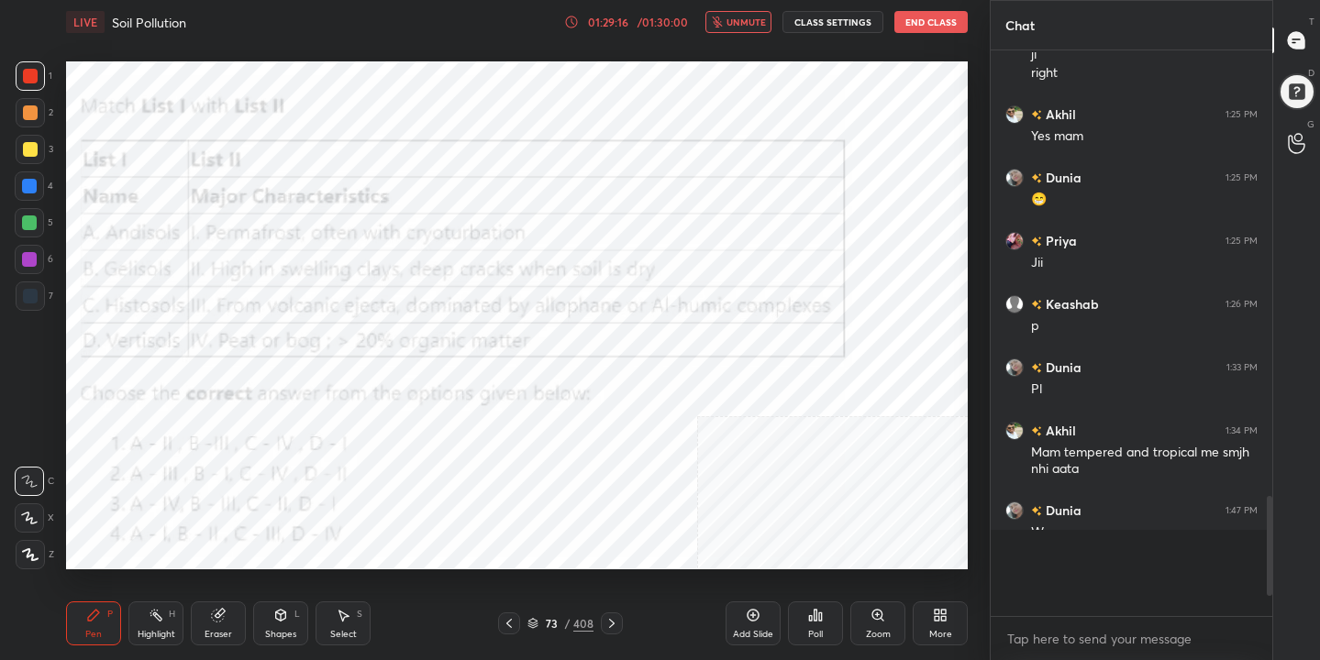
scroll to position [6, 6]
click at [747, 20] on span "unmute" at bounding box center [745, 22] width 39 height 13
click at [819, 620] on icon at bounding box center [820, 617] width 3 height 8
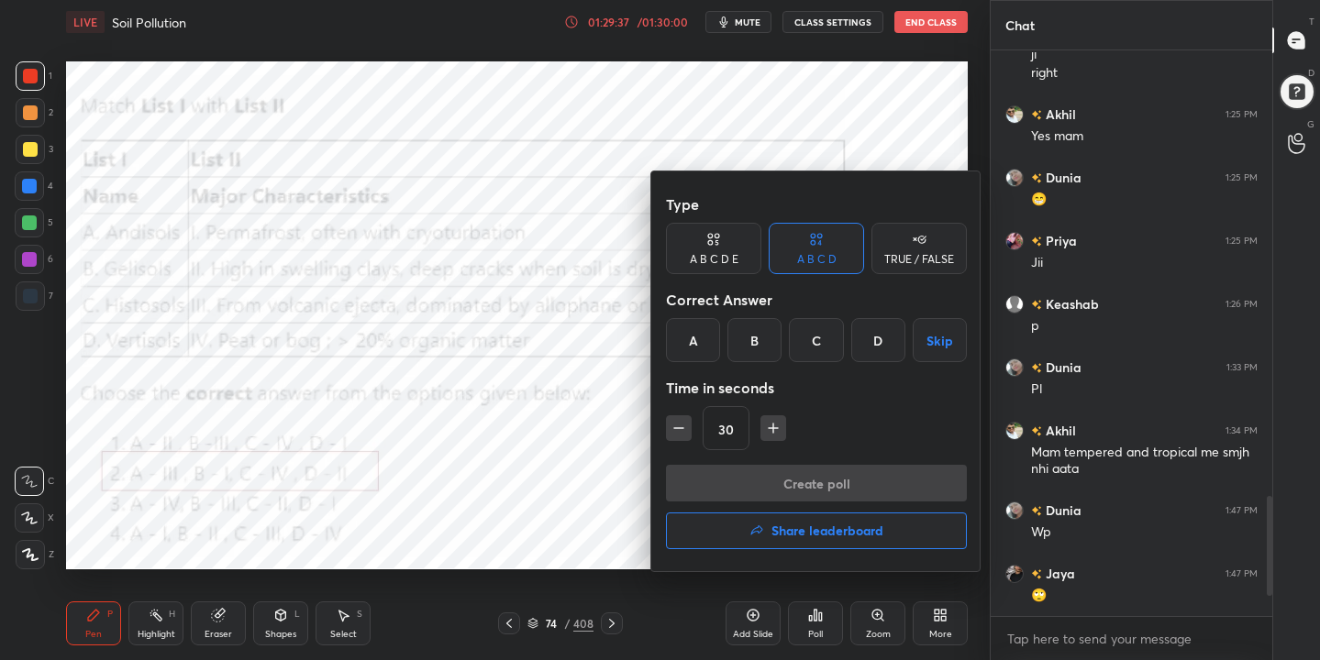
click at [837, 526] on h4 "Share leaderboard" at bounding box center [827, 531] width 112 height 13
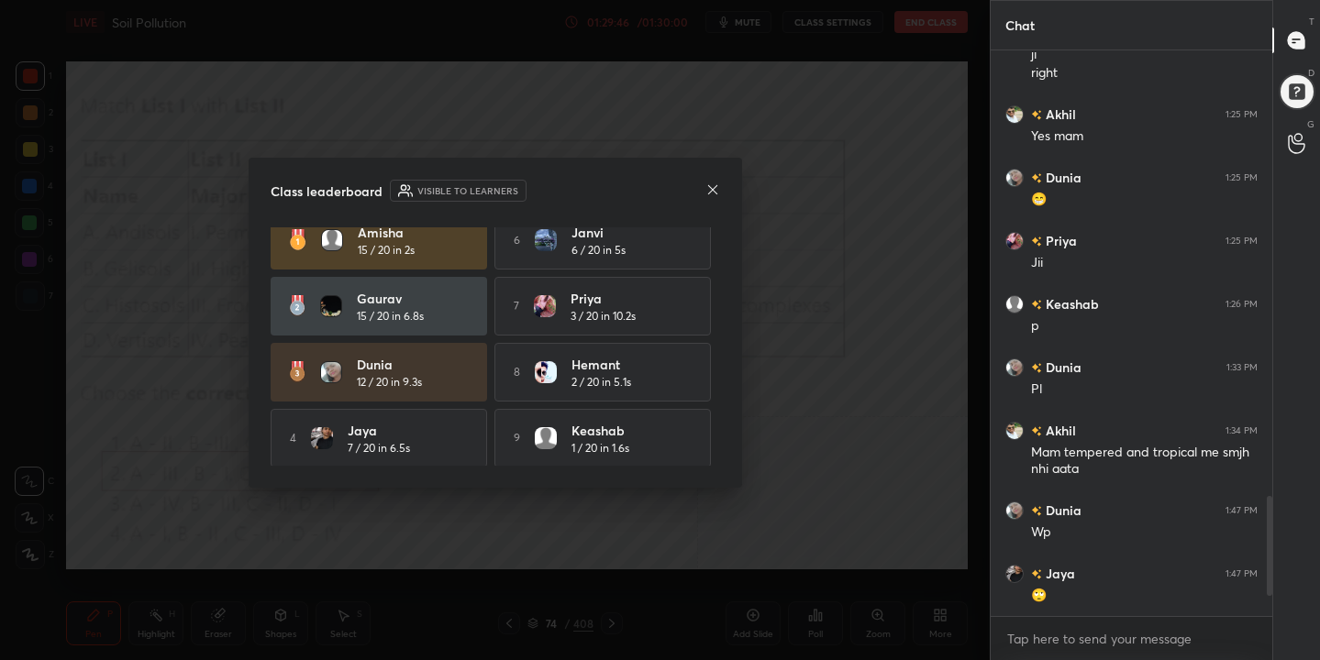
scroll to position [0, 0]
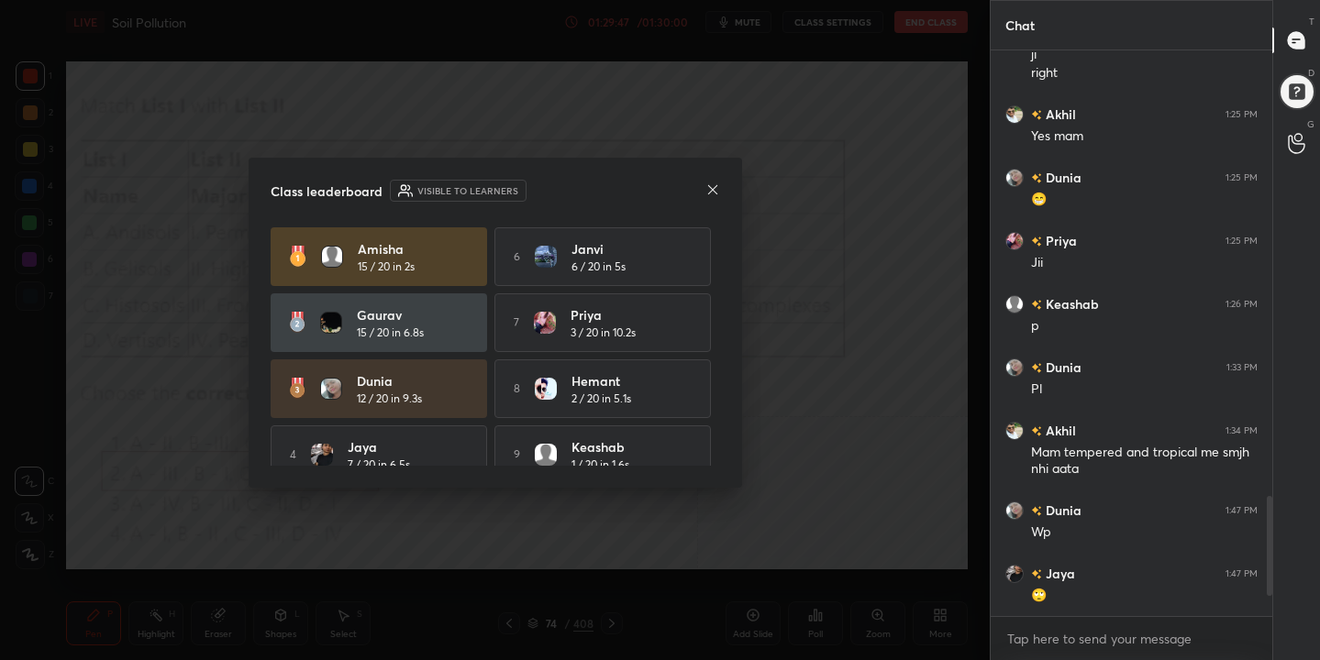
click at [714, 192] on icon at bounding box center [711, 188] width 9 height 9
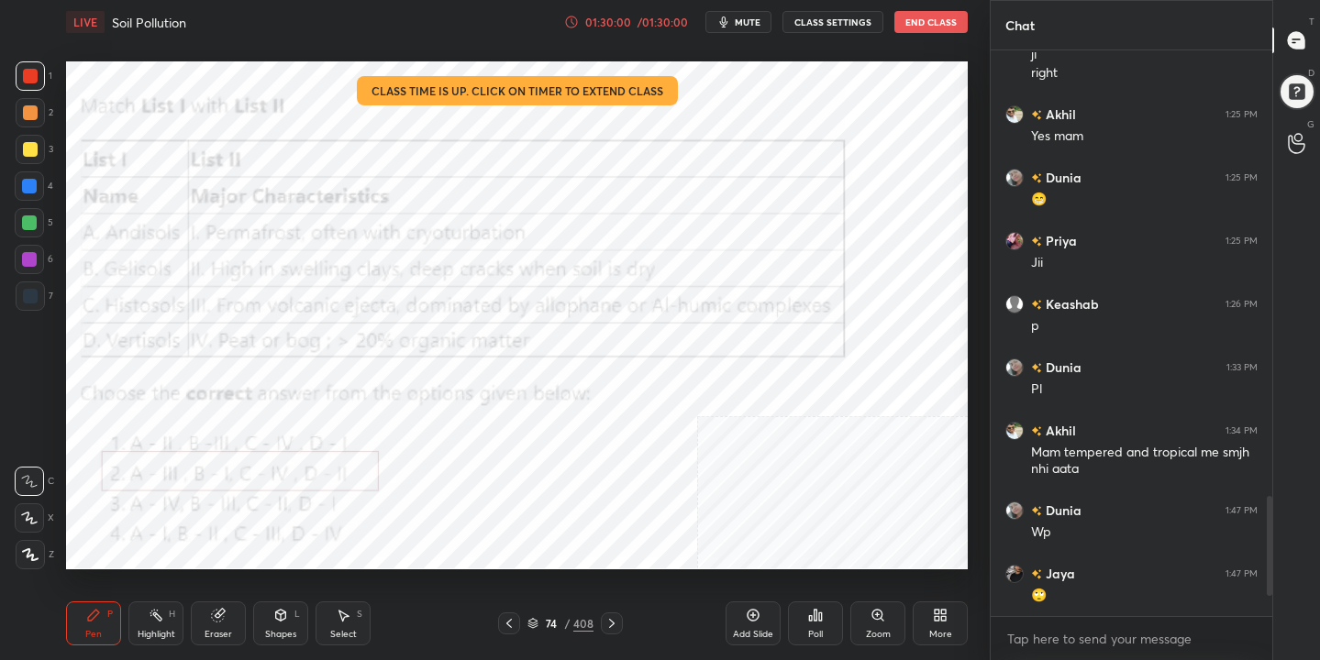
click at [932, 19] on button "End Class" at bounding box center [930, 22] width 73 height 22
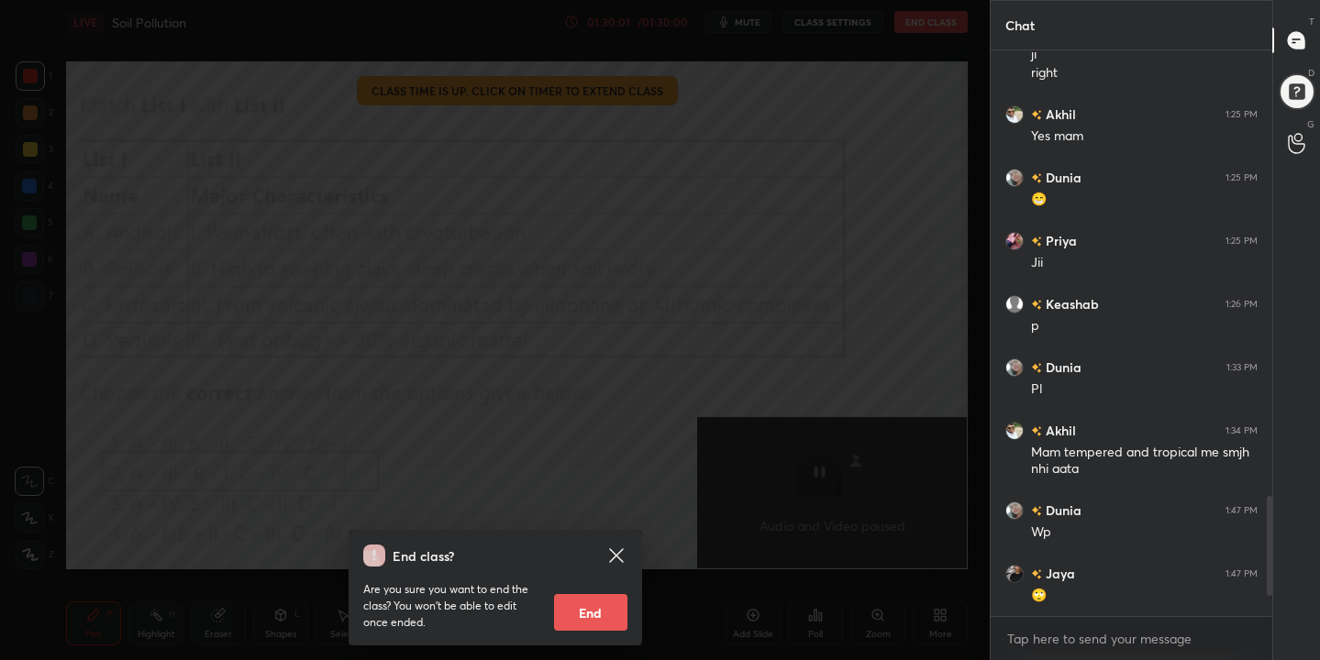
click at [597, 614] on button "End" at bounding box center [590, 612] width 73 height 37
type textarea "x"
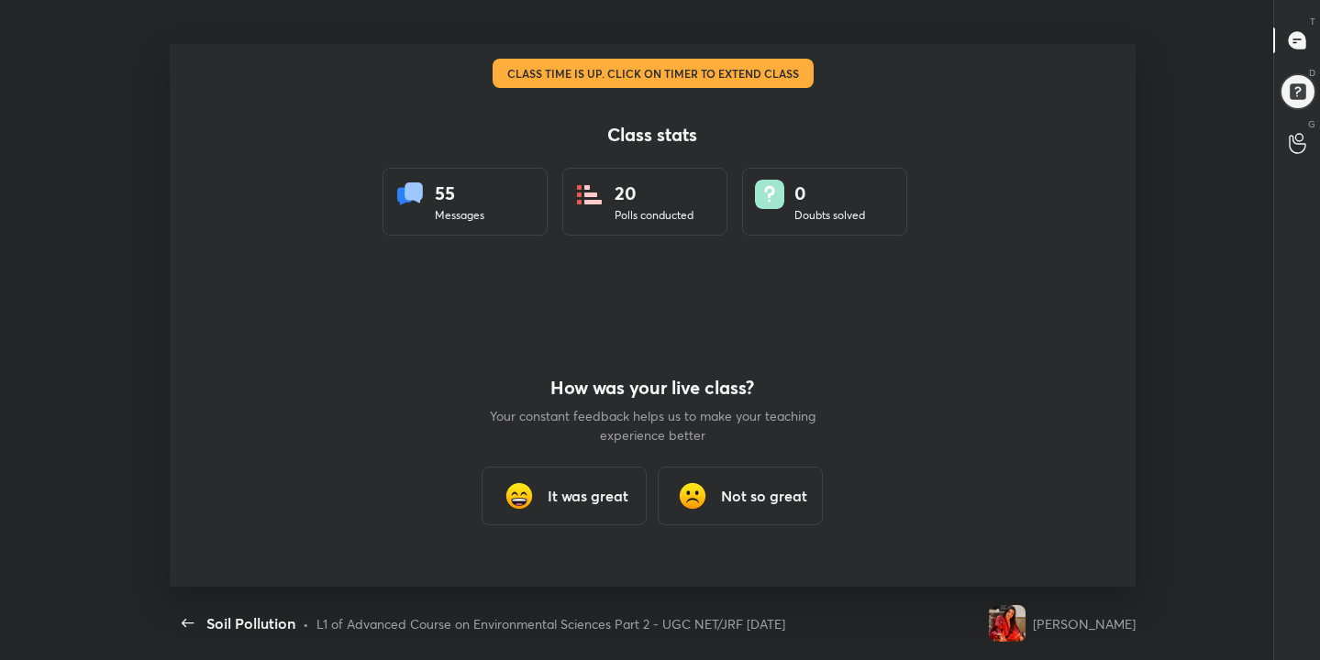
scroll to position [91172, 90410]
click at [598, 507] on div "It was great" at bounding box center [564, 496] width 165 height 59
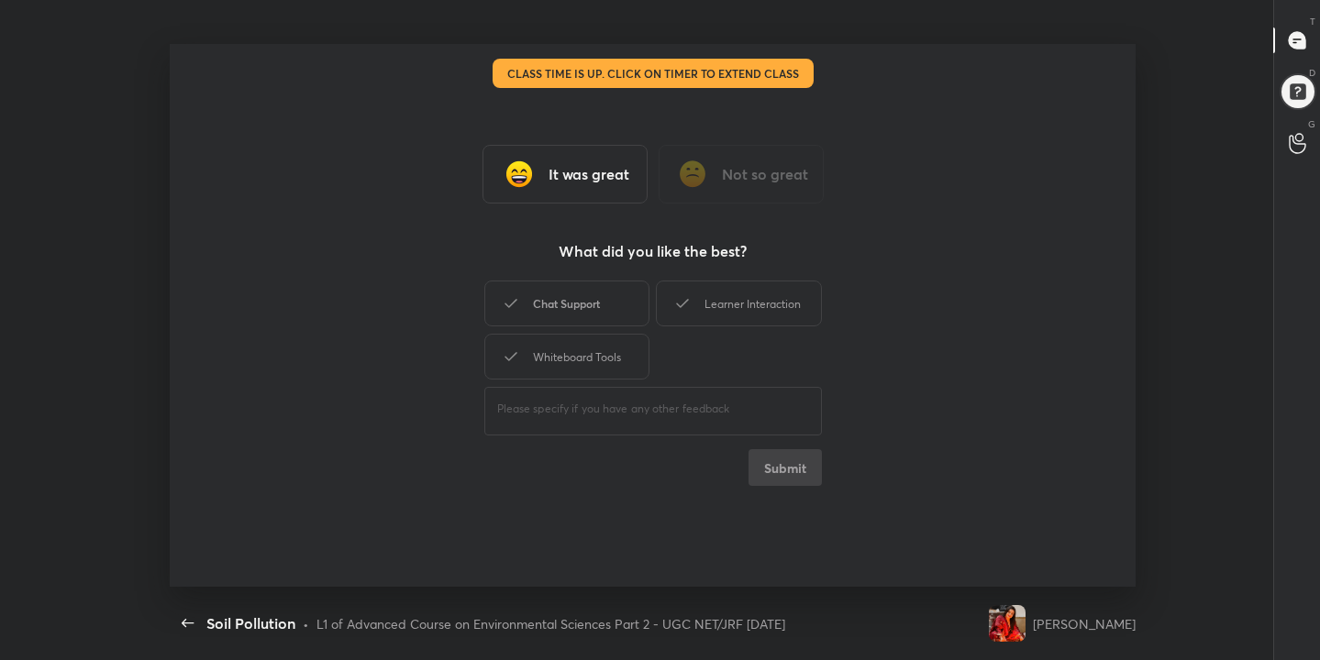
click at [633, 317] on div "Chat Support" at bounding box center [566, 304] width 165 height 46
click at [710, 311] on div "Learner Interaction" at bounding box center [738, 304] width 165 height 46
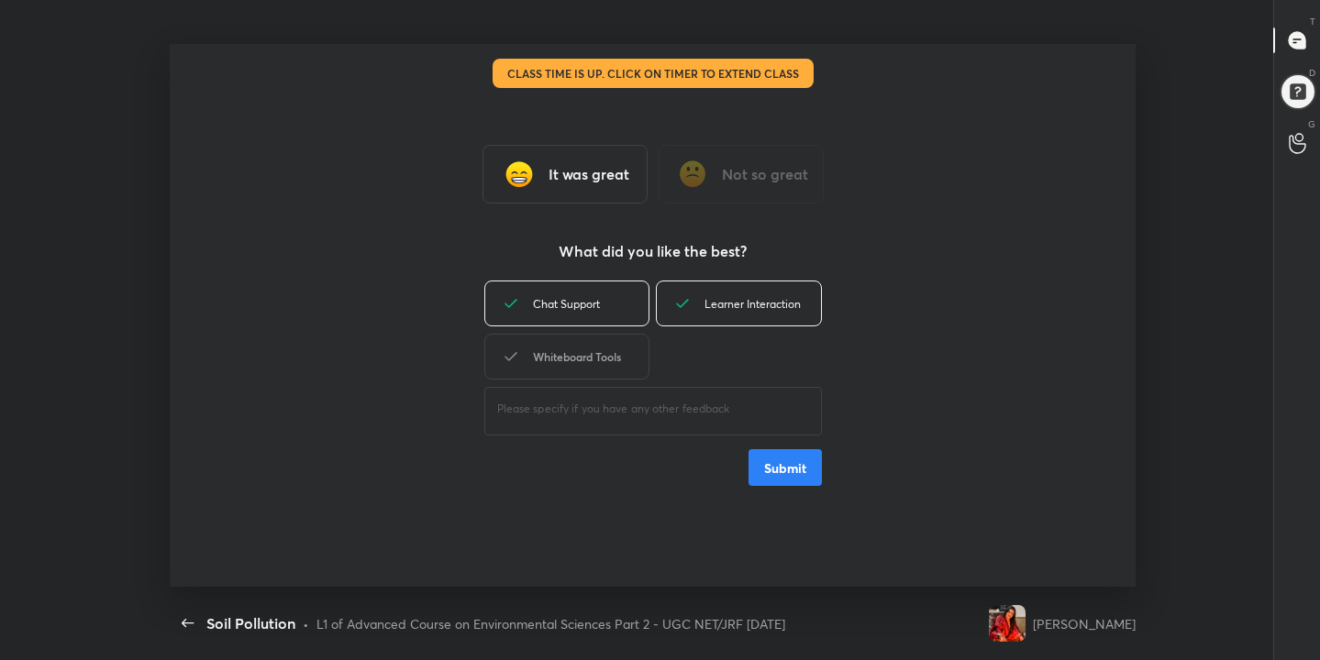
click at [616, 344] on div "Whiteboard Tools" at bounding box center [566, 357] width 165 height 46
click at [786, 479] on button "Submit" at bounding box center [784, 467] width 73 height 37
